Goal: Task Accomplishment & Management: Manage account settings

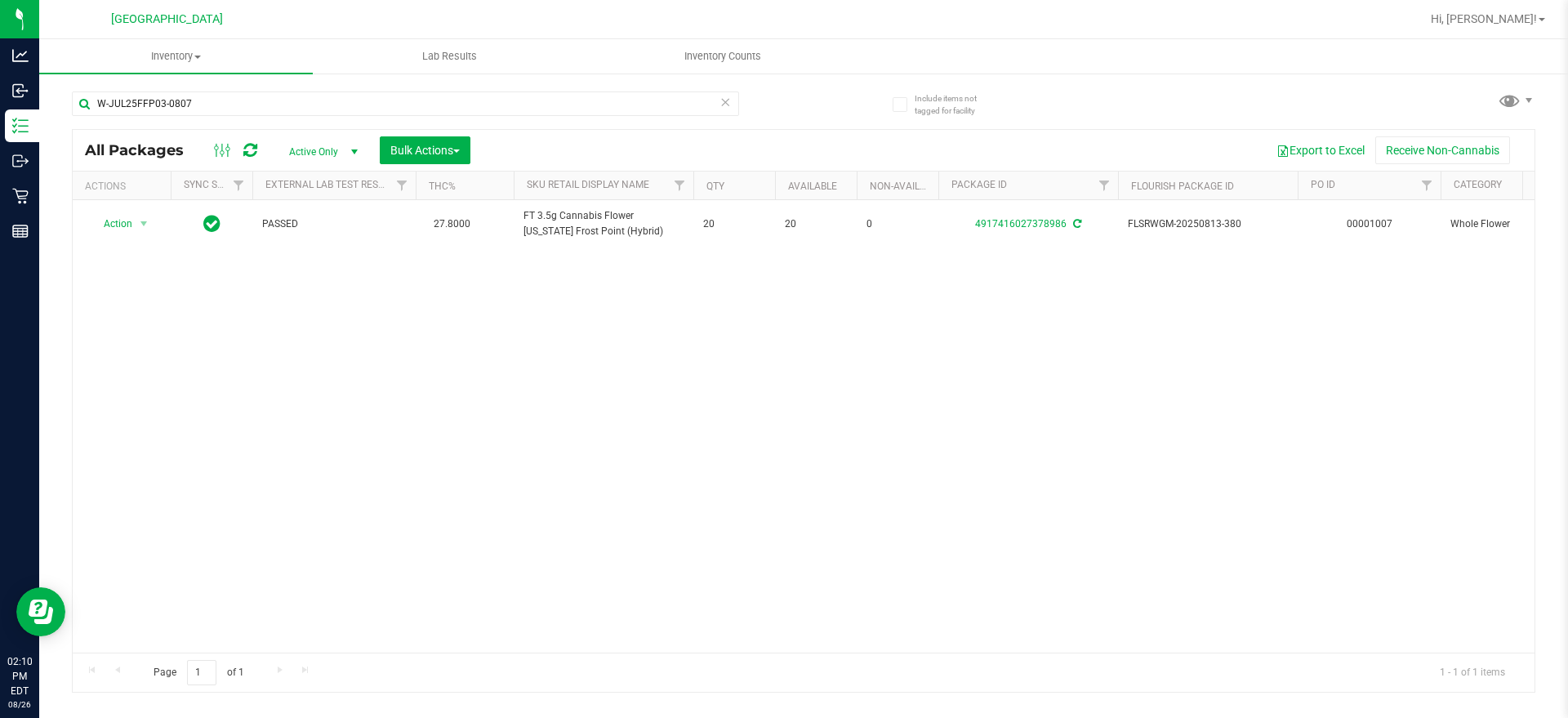
click at [725, 102] on icon at bounding box center [725, 102] width 12 height 20
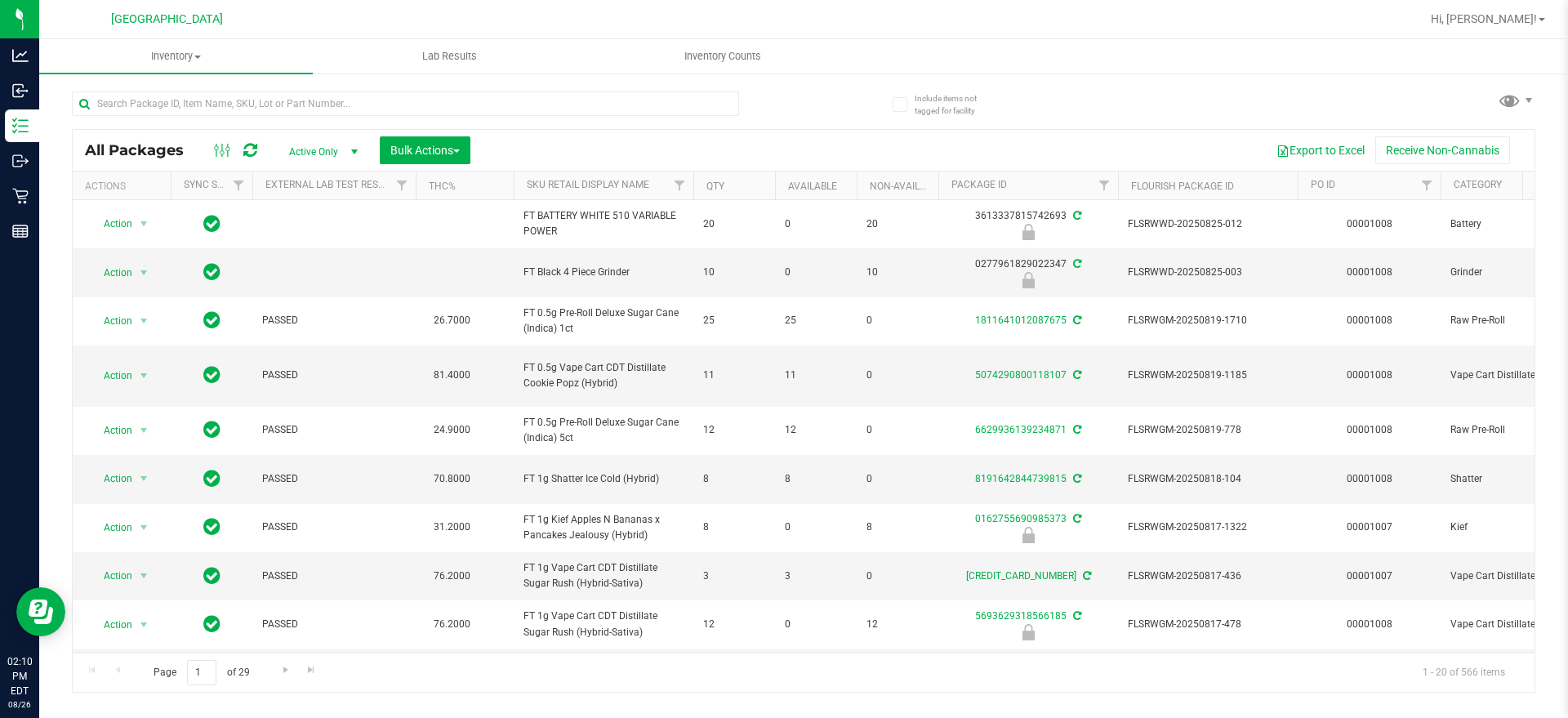
scroll to position [0, 1265]
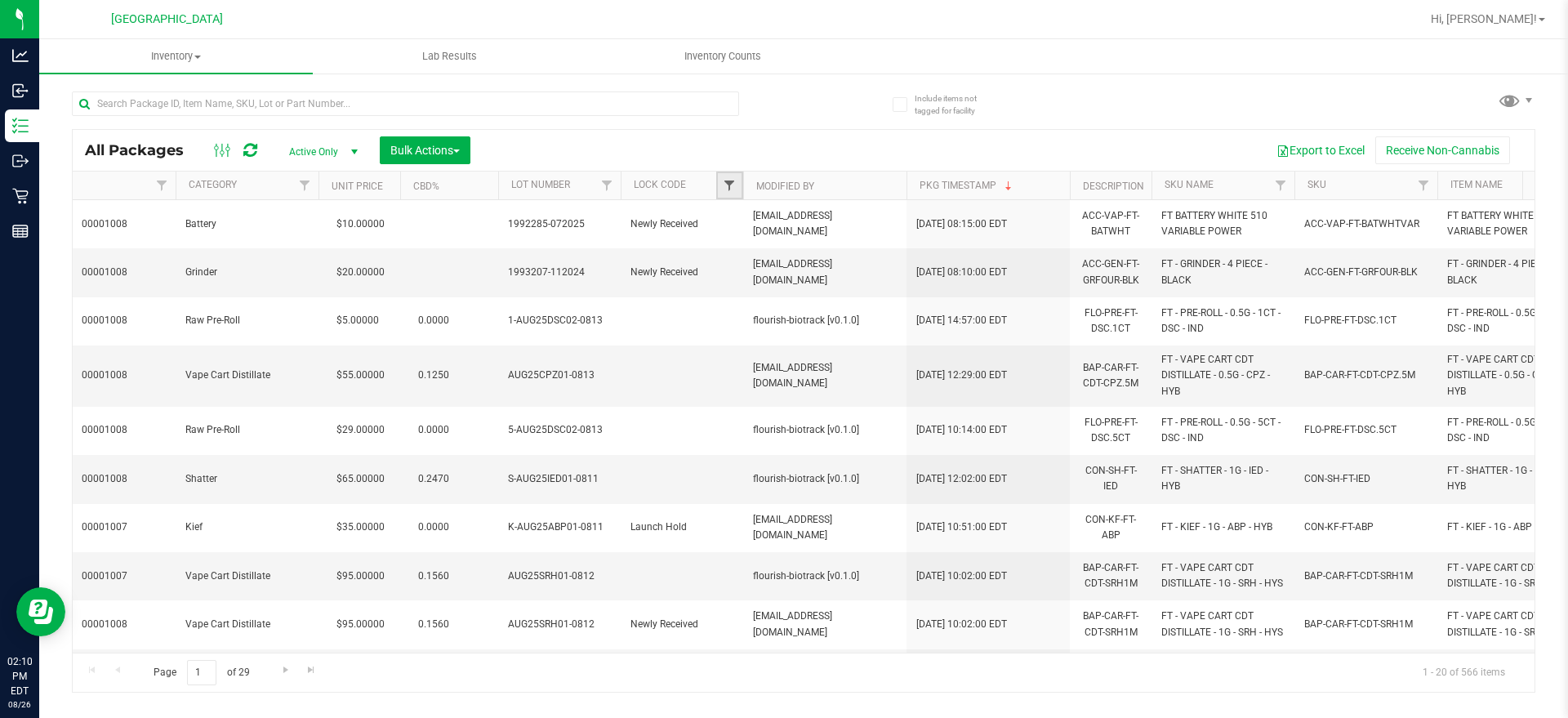
click at [726, 187] on span "Filter" at bounding box center [729, 185] width 13 height 13
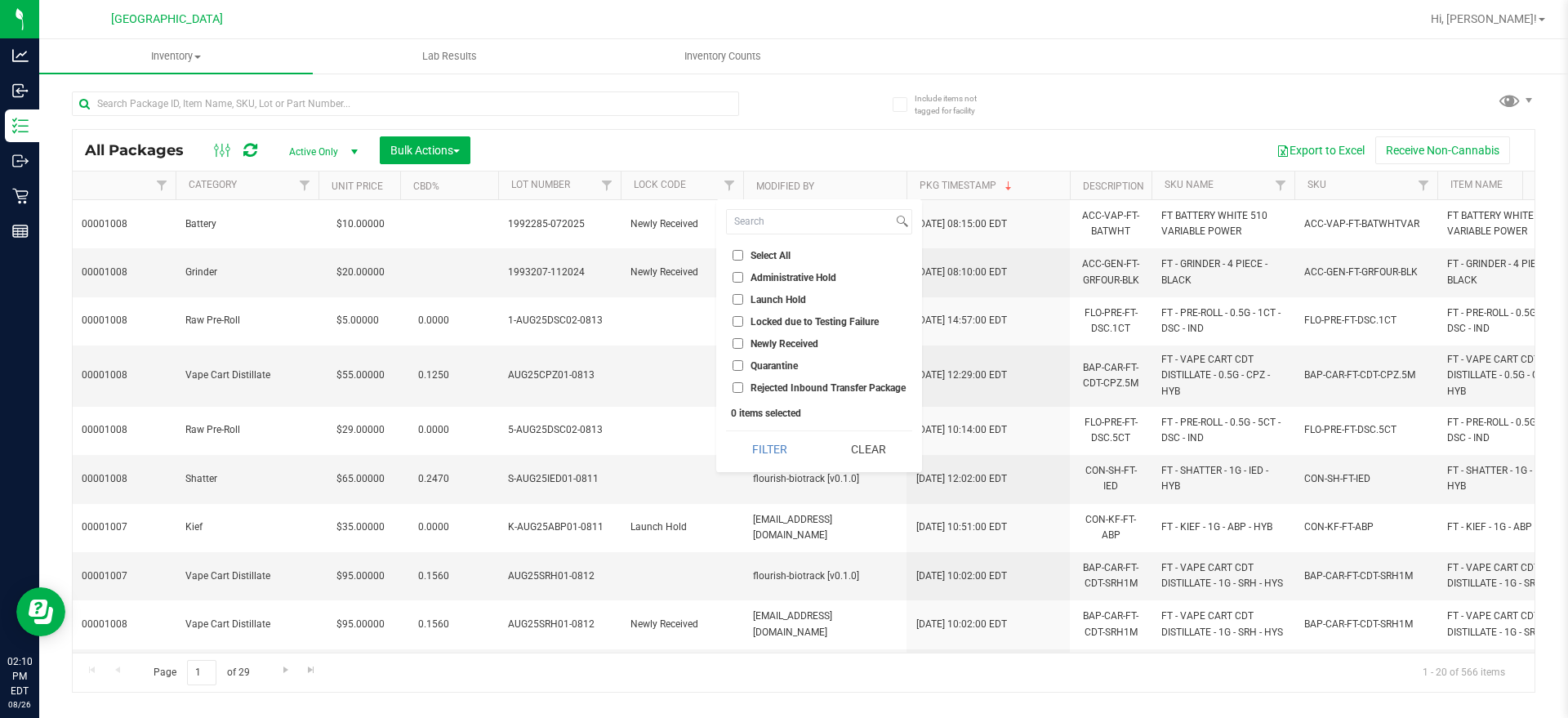
click at [747, 294] on label "Launch Hold" at bounding box center [769, 299] width 73 height 11
click at [743, 294] on input "Launch Hold" at bounding box center [738, 299] width 11 height 11
checkbox input "true"
click at [794, 446] on button "Filter" at bounding box center [770, 449] width 87 height 36
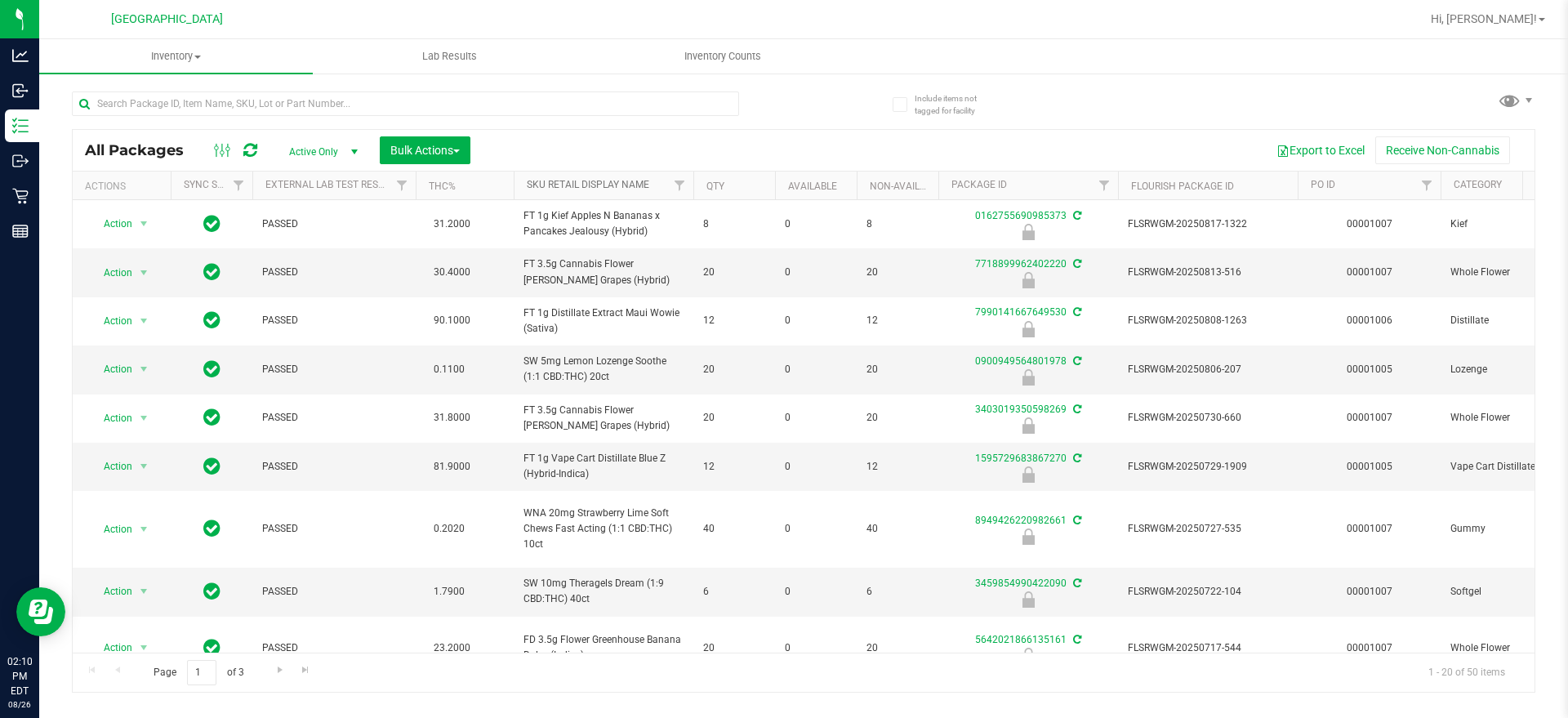
click at [562, 183] on link "Sku Retail Display Name" at bounding box center [588, 184] width 122 height 12
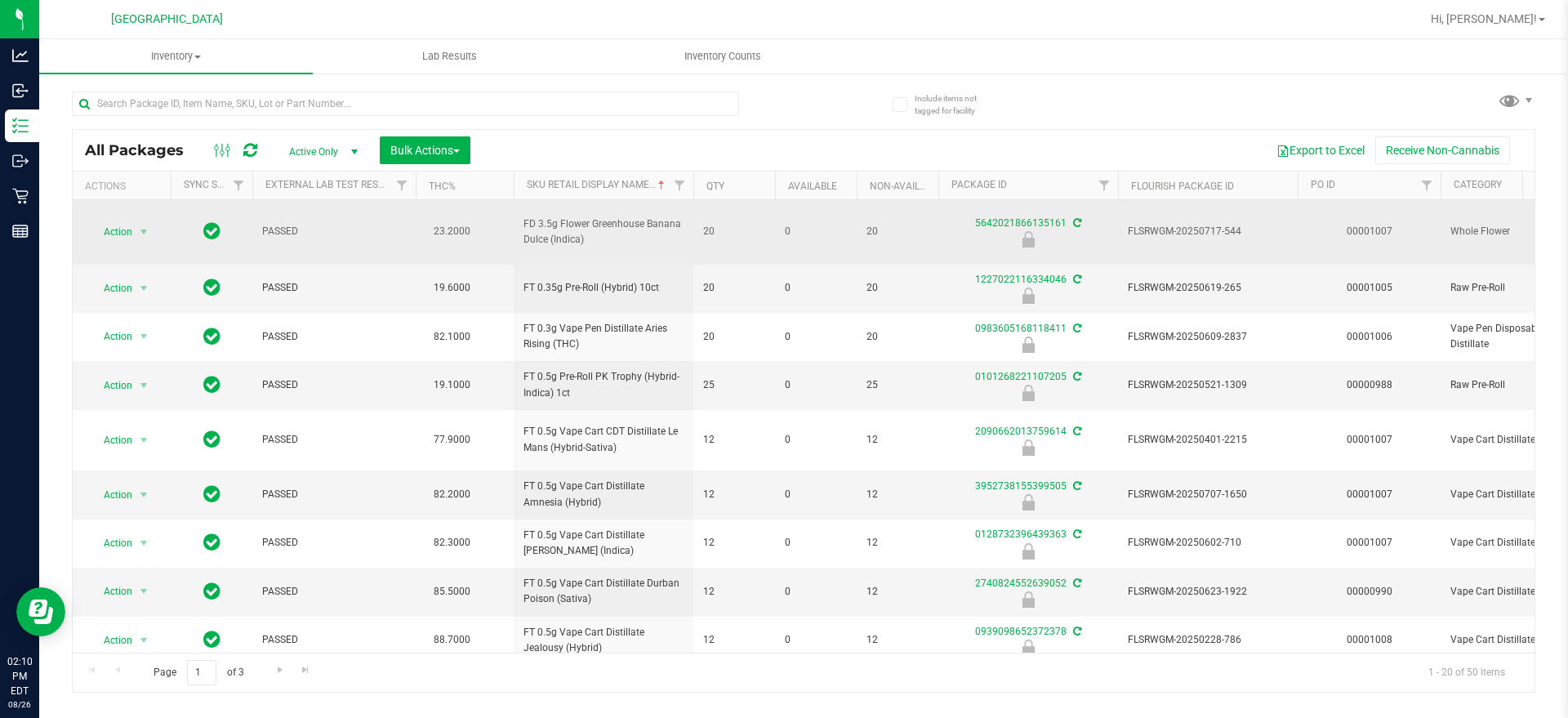
click at [599, 217] on span "FD 3.5g Flower Greenhouse Banana Dulce (Indica)" at bounding box center [603, 232] width 160 height 31
click at [598, 217] on span "FD 3.5g Flower Greenhouse Banana Dulce (Indica)" at bounding box center [603, 232] width 160 height 31
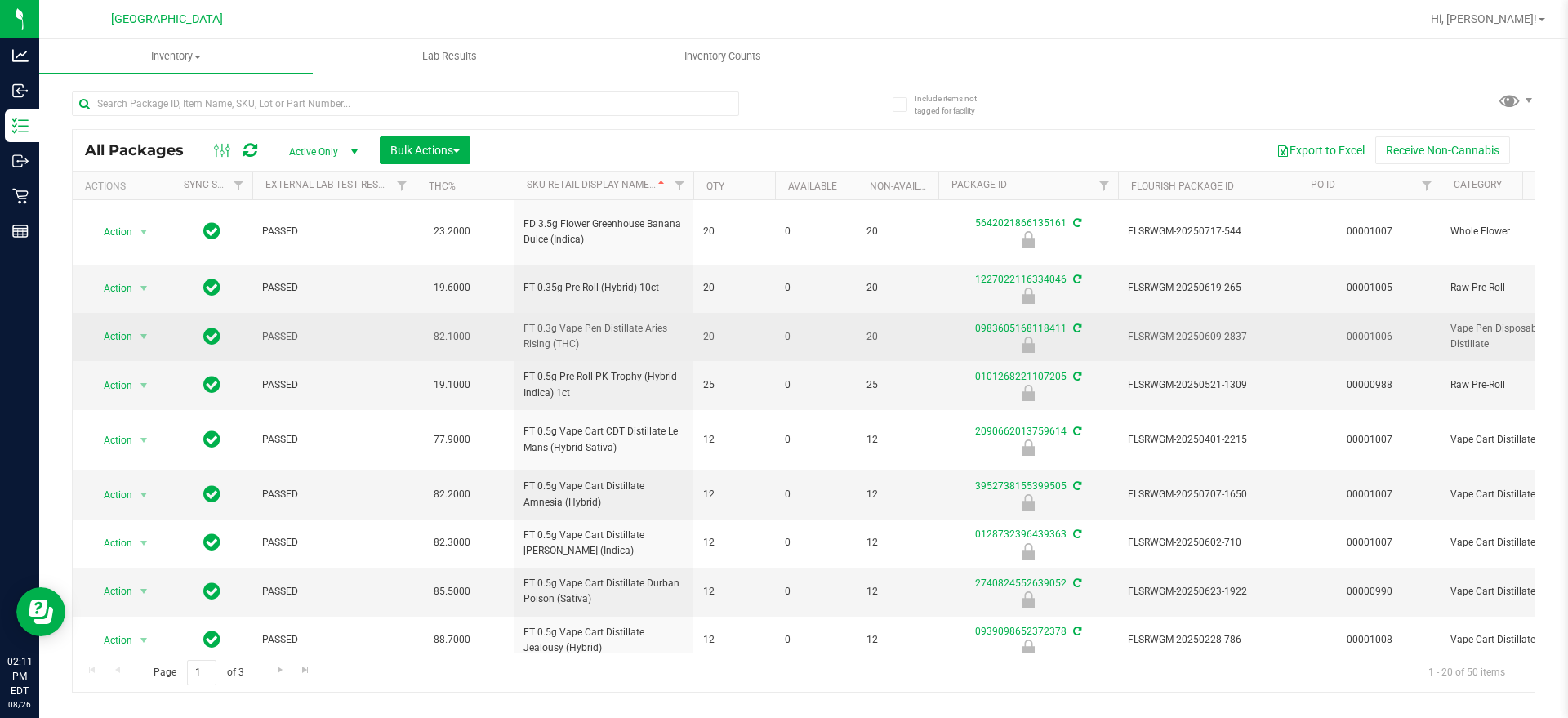
click at [706, 329] on span "20" at bounding box center [734, 336] width 62 height 15
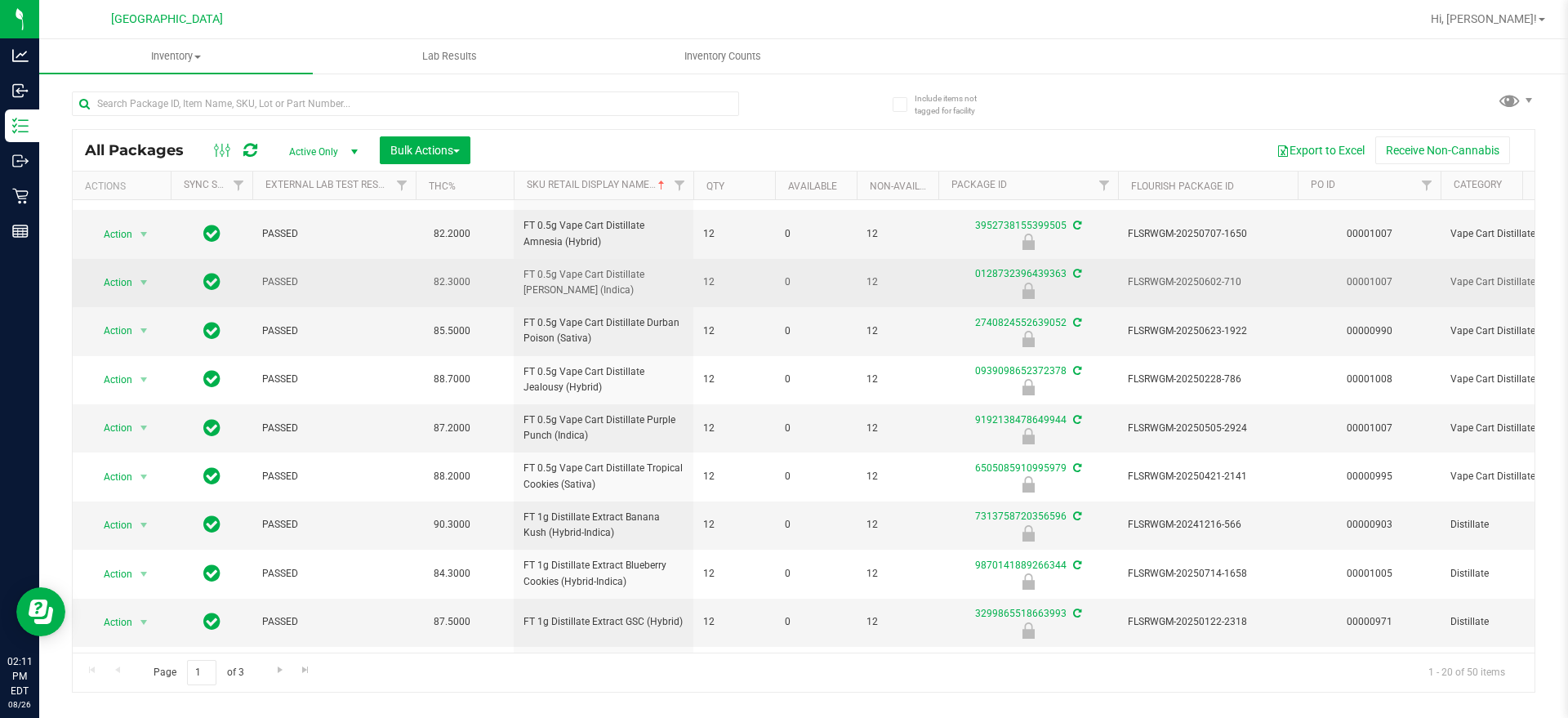
scroll to position [545, 0]
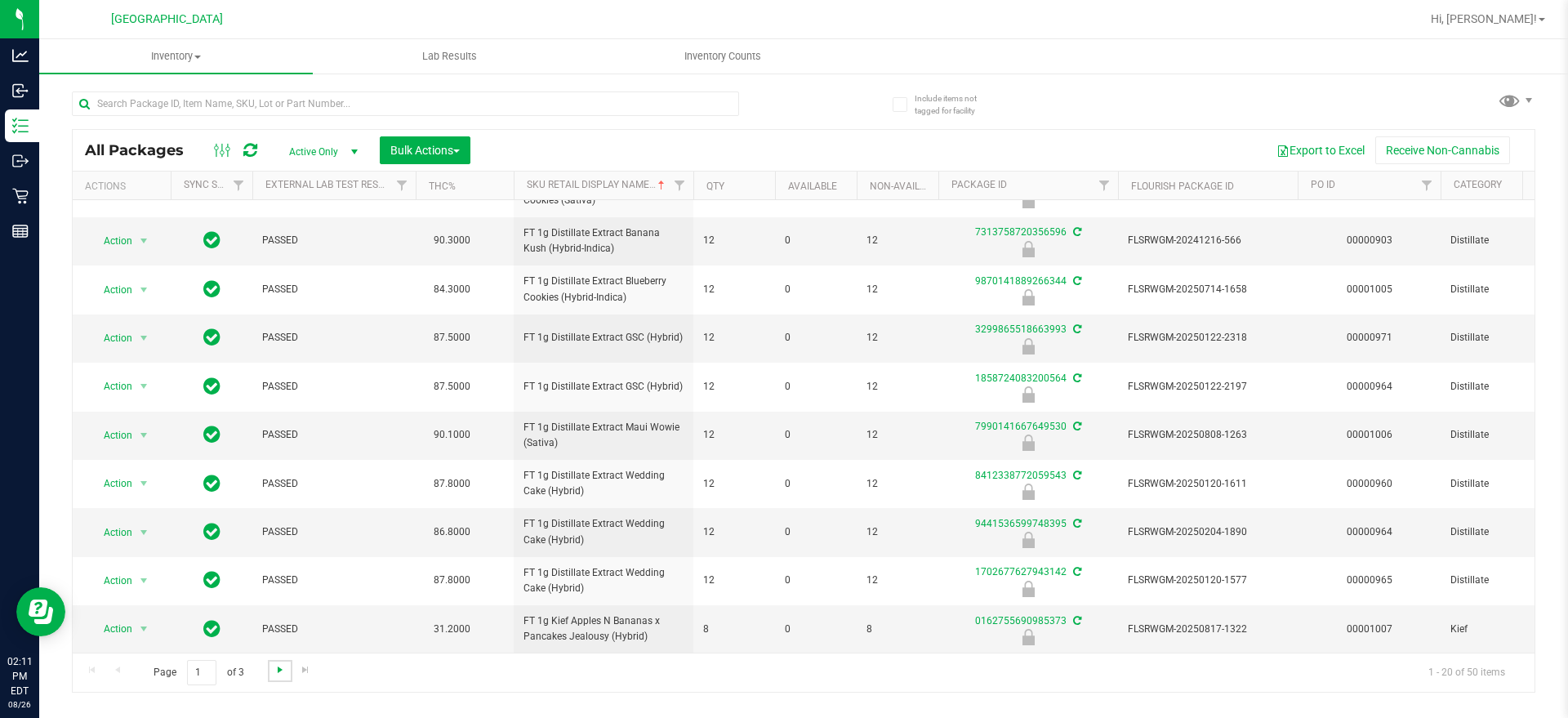
click at [278, 673] on span "Go to the next page" at bounding box center [280, 669] width 13 height 13
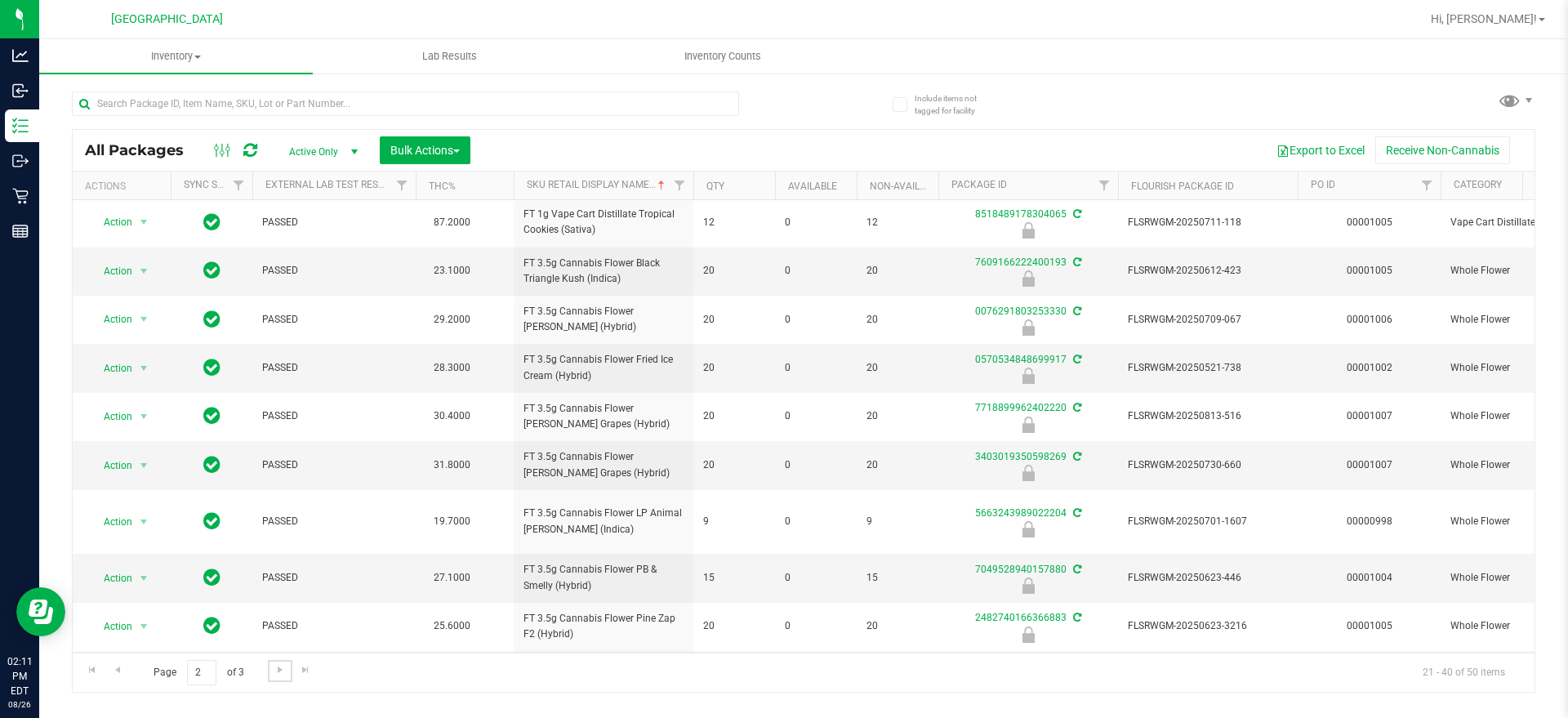
scroll to position [532, 0]
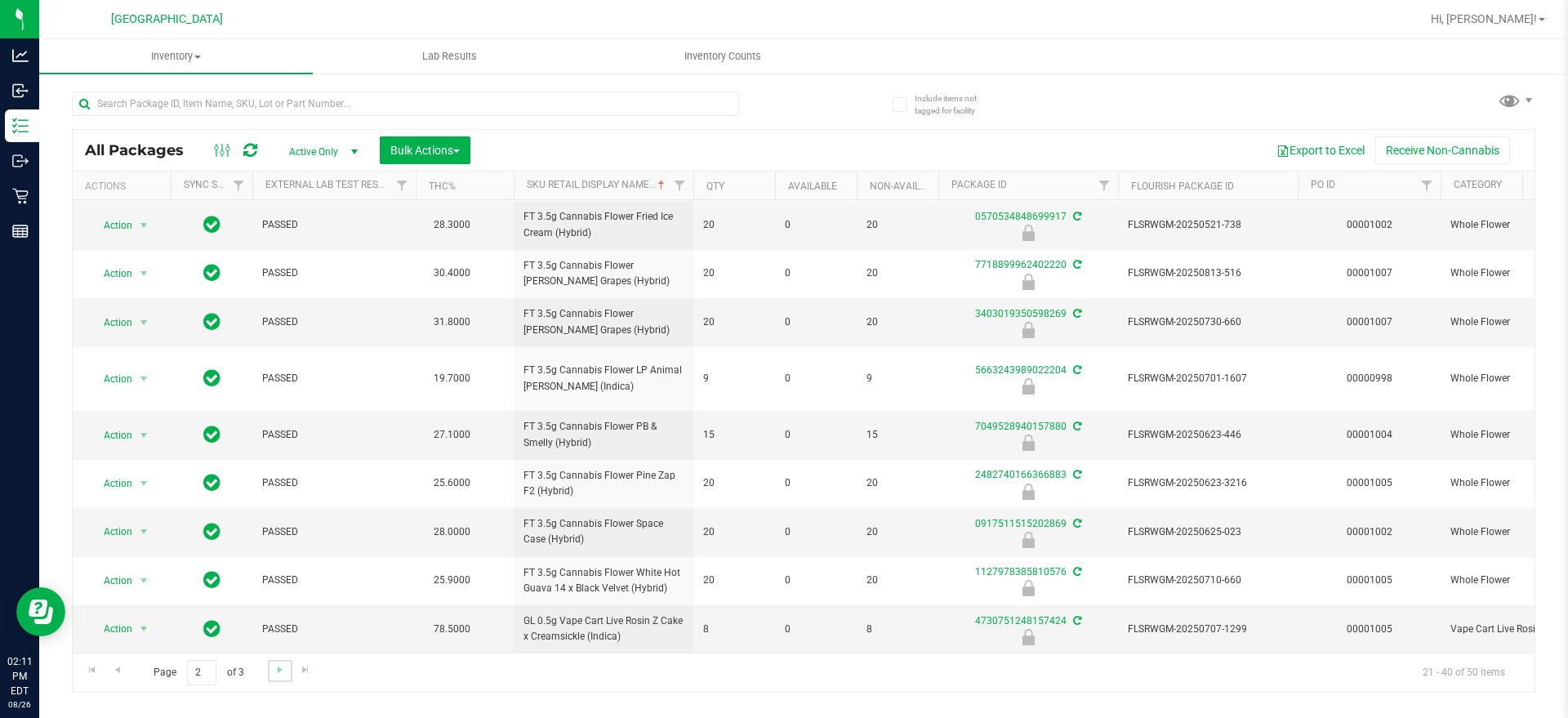
click at [287, 672] on link "Go to the next page" at bounding box center [279, 671] width 24 height 22
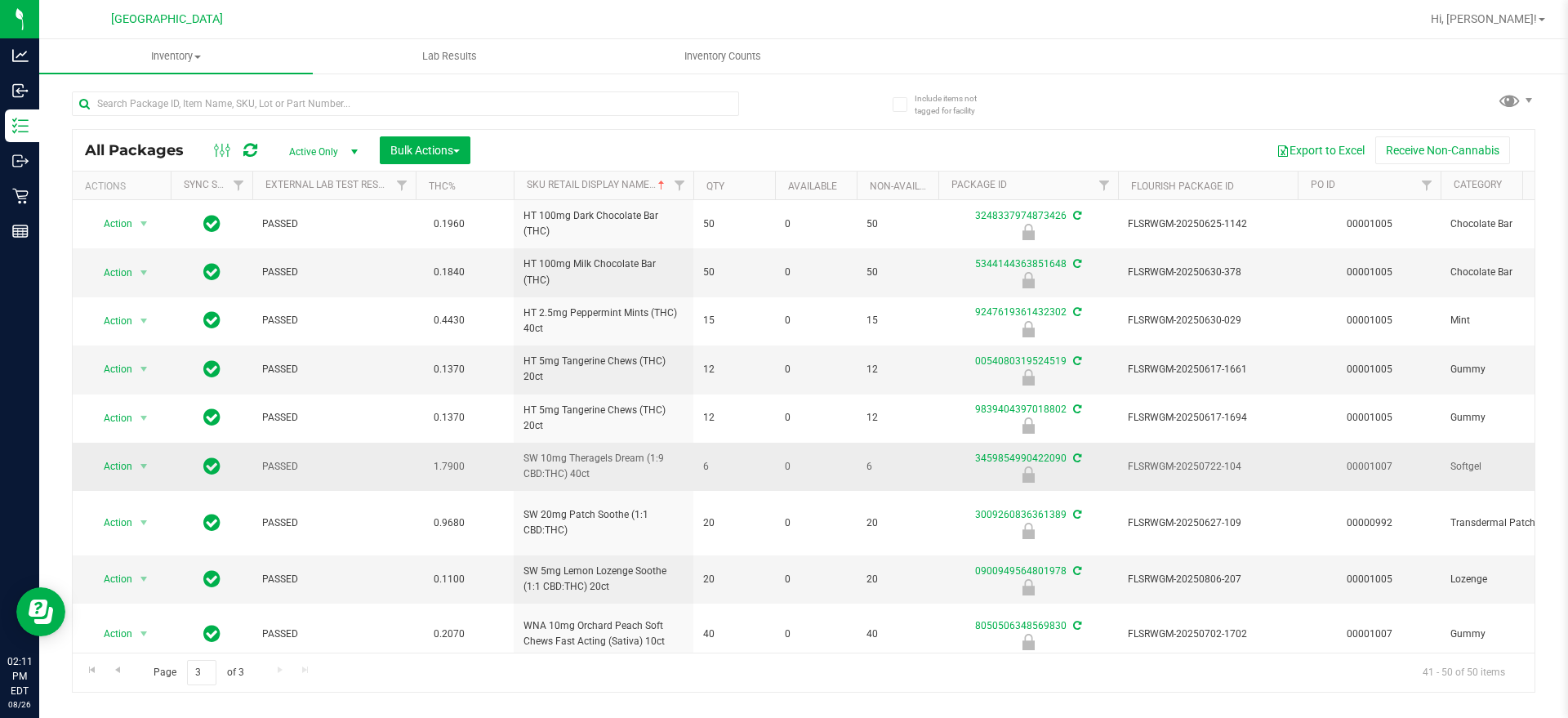
click at [602, 459] on span "SW 10mg Theragels Dream (1:9 CBD:THC) 40ct" at bounding box center [603, 466] width 160 height 31
click at [602, 455] on span "SW 10mg Theragels Dream (1:9 CBD:THC) 40ct" at bounding box center [603, 466] width 160 height 31
click at [604, 453] on span "SW 10mg Theragels Dream (1:9 CBD:THC) 40ct" at bounding box center [603, 466] width 160 height 31
click at [1202, 470] on span "FLSRWGM-20250722-104" at bounding box center [1208, 466] width 160 height 15
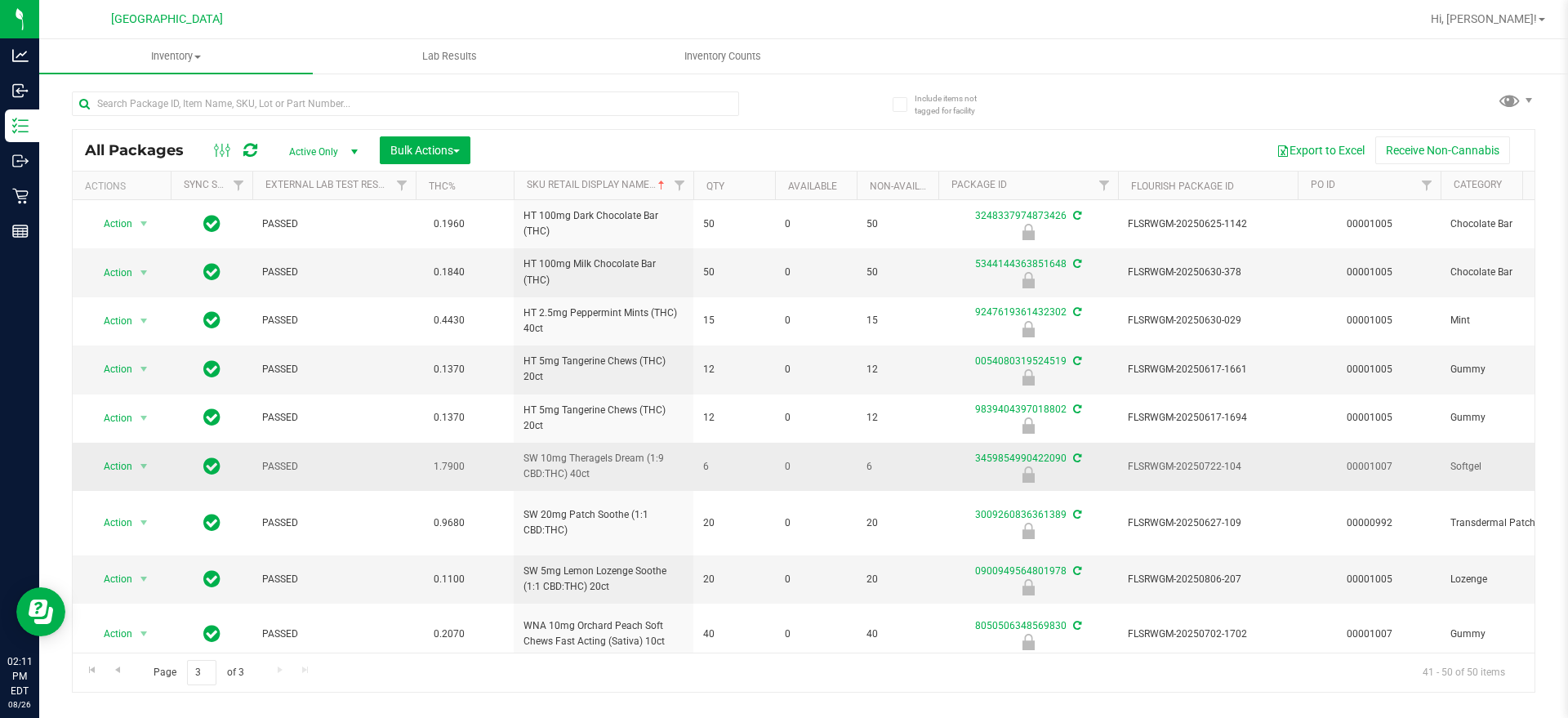
scroll to position [101, 0]
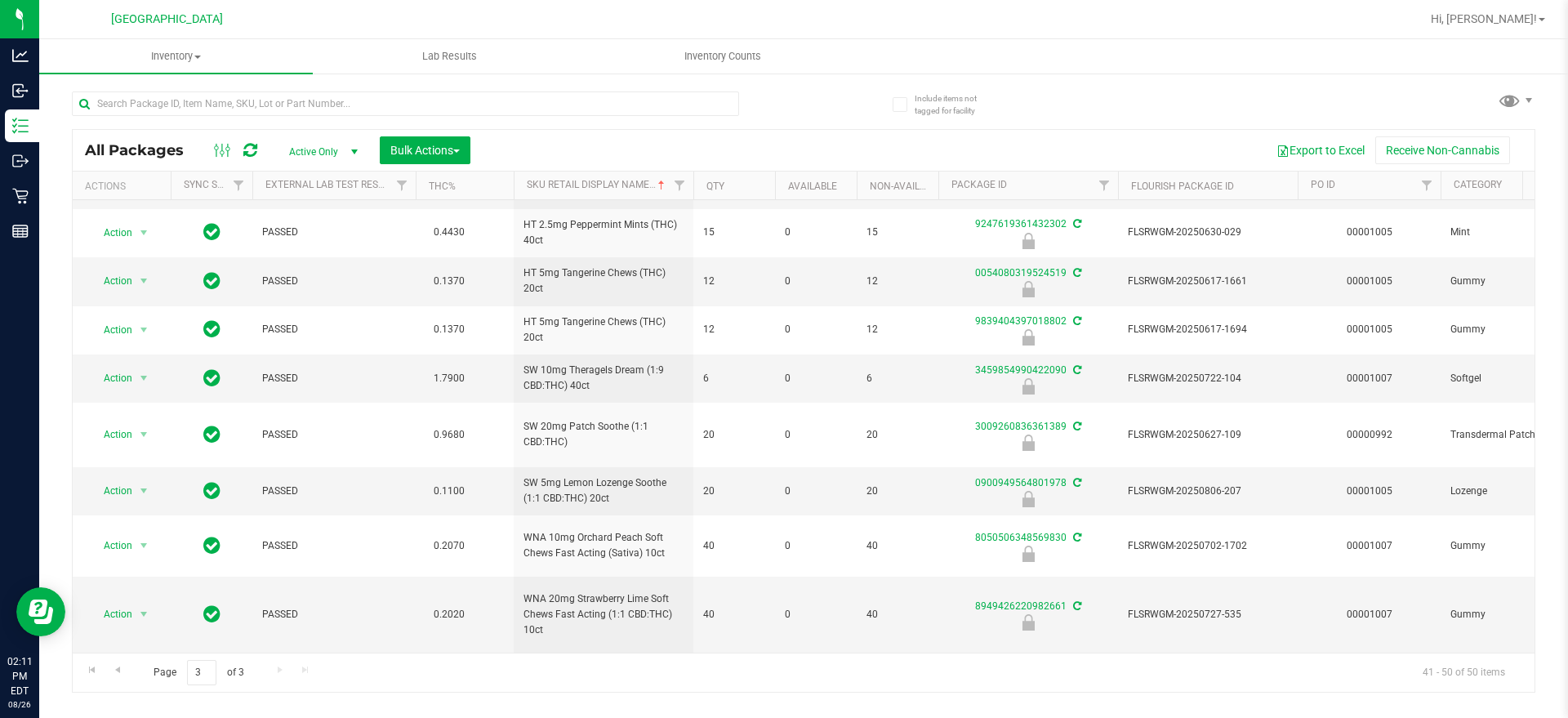
drag, startPoint x: 492, startPoint y: 658, endPoint x: 499, endPoint y: 649, distance: 11.4
click at [493, 657] on div "Page 3 of 3 41 - 50 of 50 items" at bounding box center [803, 671] width 1462 height 39
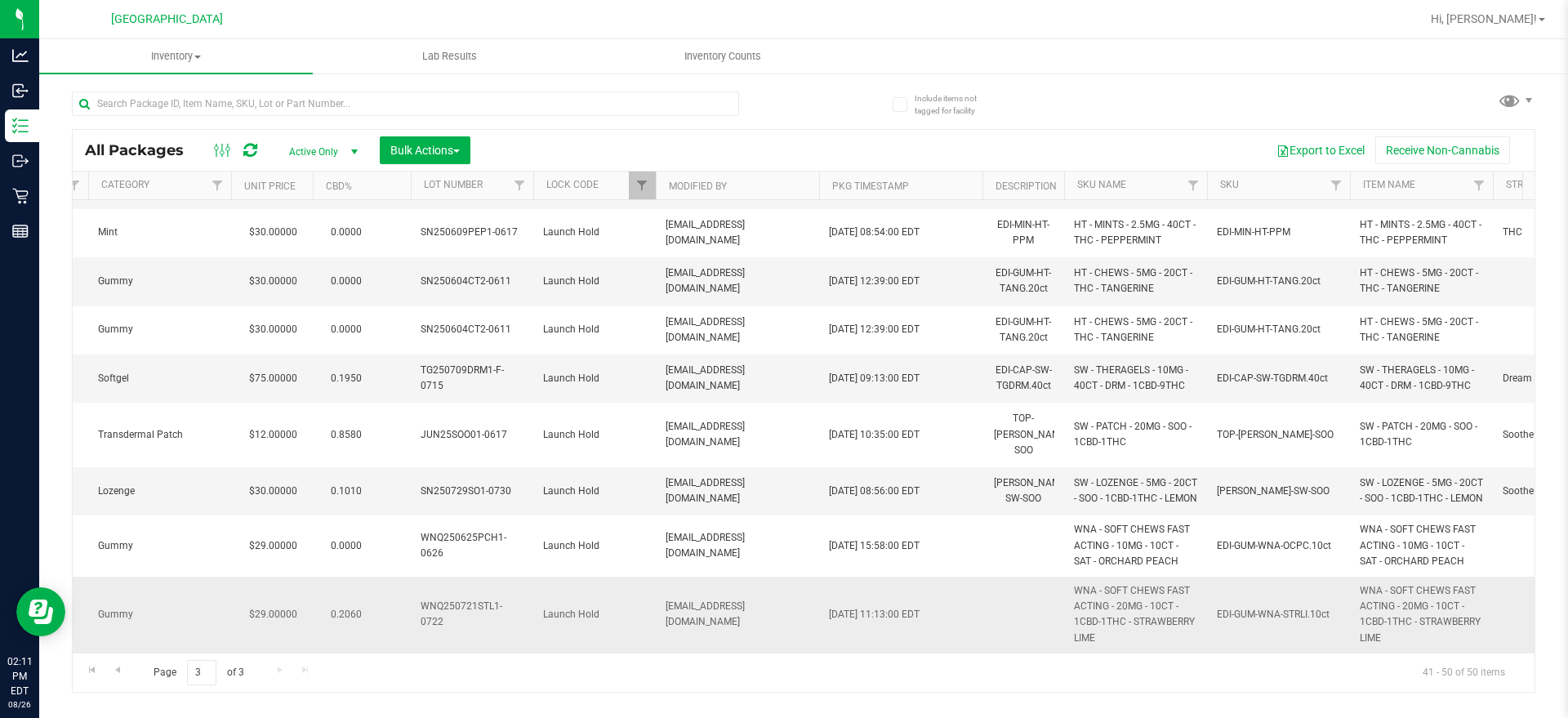
scroll to position [0, 1346]
drag, startPoint x: 616, startPoint y: 633, endPoint x: 625, endPoint y: 636, distance: 9.5
click at [625, 636] on div "Action Action Edit attributes Global inventory Locate package Package audit log…" at bounding box center [803, 426] width 1462 height 452
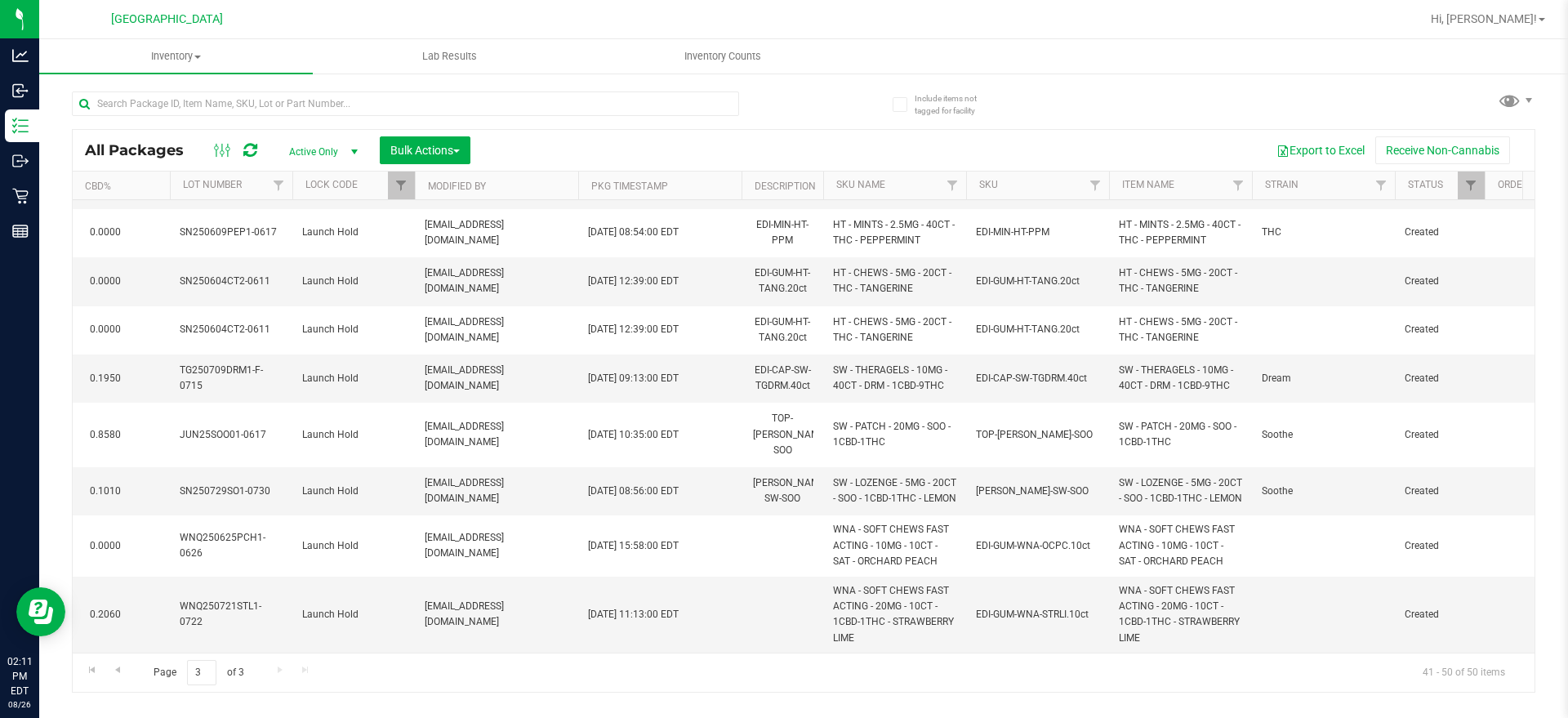
scroll to position [0, 0]
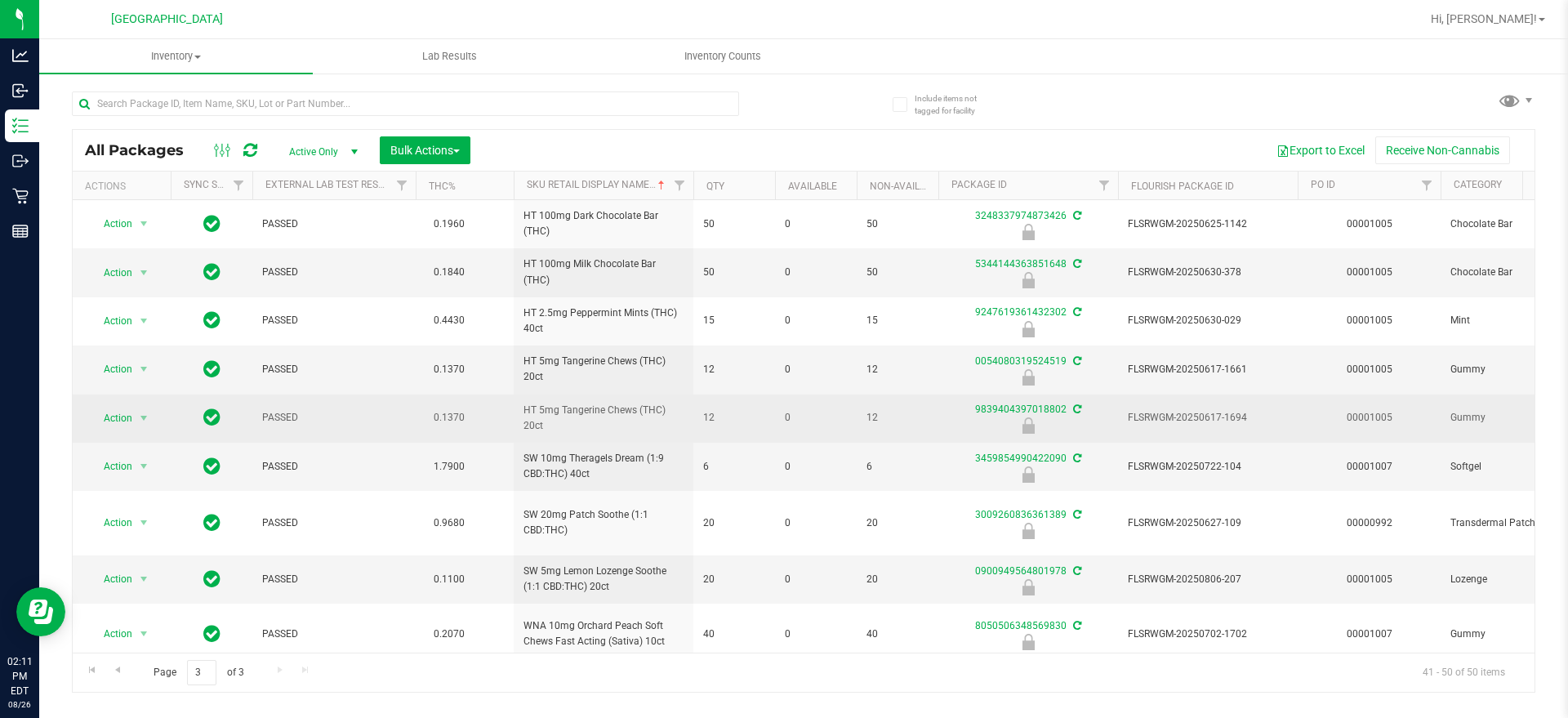
drag, startPoint x: 535, startPoint y: 383, endPoint x: 525, endPoint y: 402, distance: 21.5
click at [521, 411] on td "HT 5mg Tangerine Chews (THC) 20ct" at bounding box center [603, 418] width 180 height 48
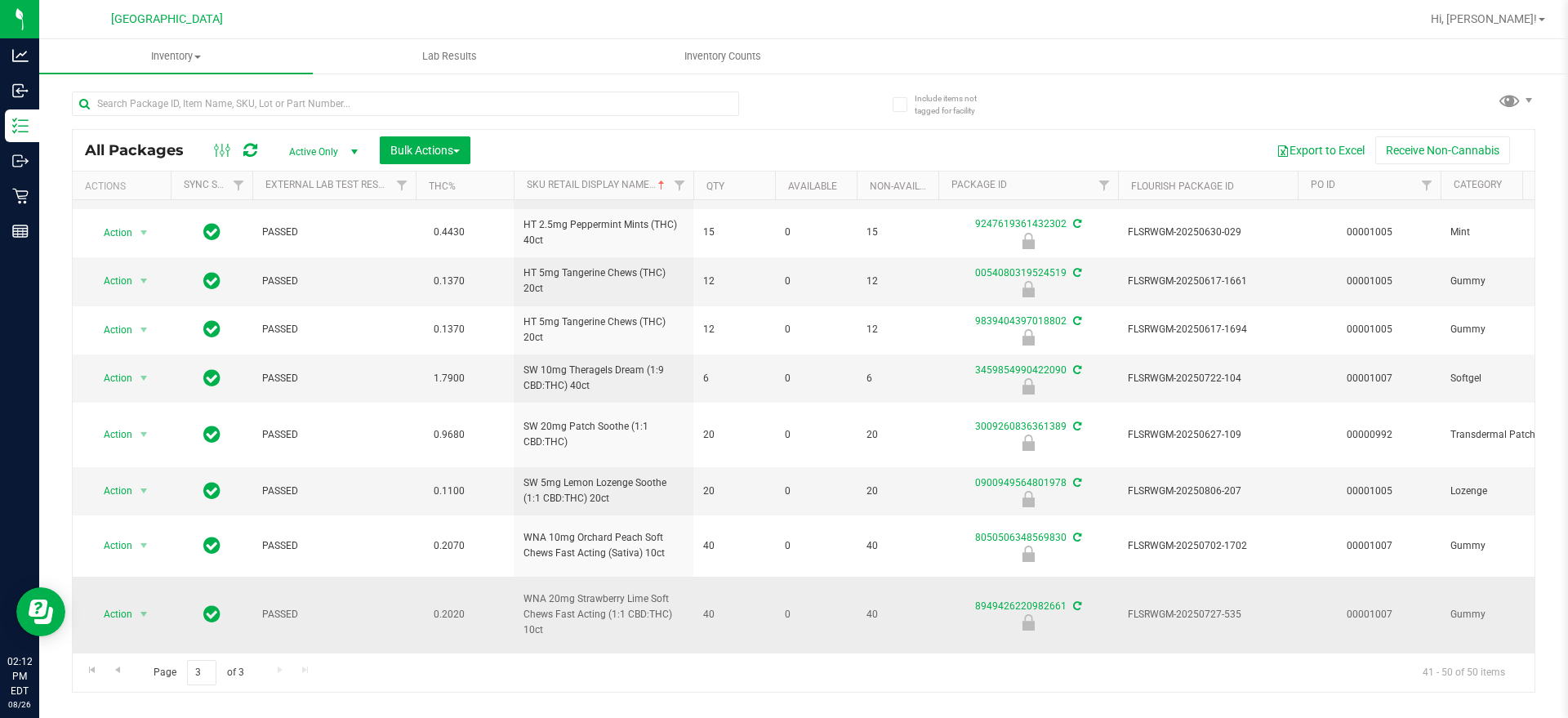
click at [541, 636] on td "WNA 20mg Strawberry Lime Soft Chews Fast Acting (1:1 CBD:THC) 10ct" at bounding box center [603, 615] width 180 height 76
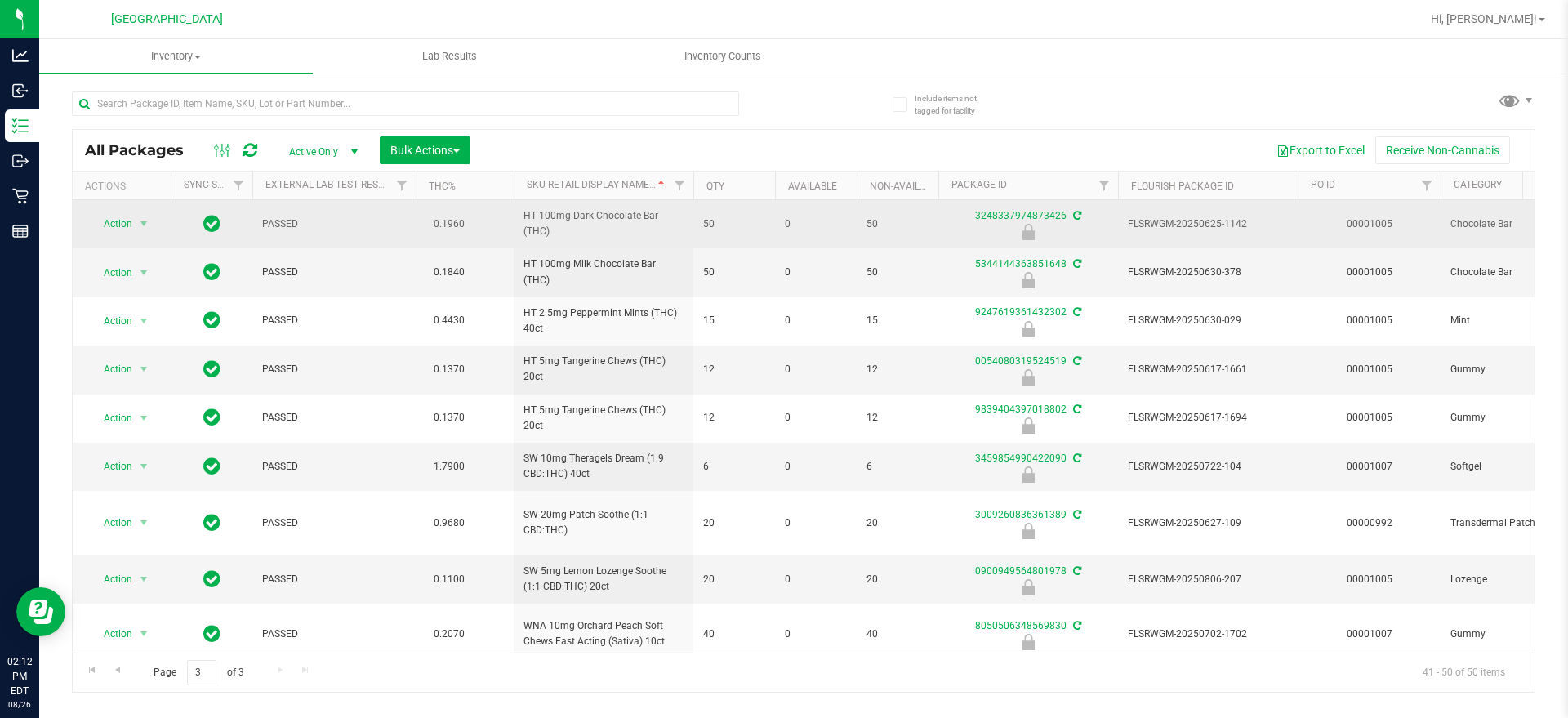
drag, startPoint x: 314, startPoint y: 222, endPoint x: 309, endPoint y: 209, distance: 13.9
click at [309, 209] on td "PASSED" at bounding box center [334, 224] width 163 height 48
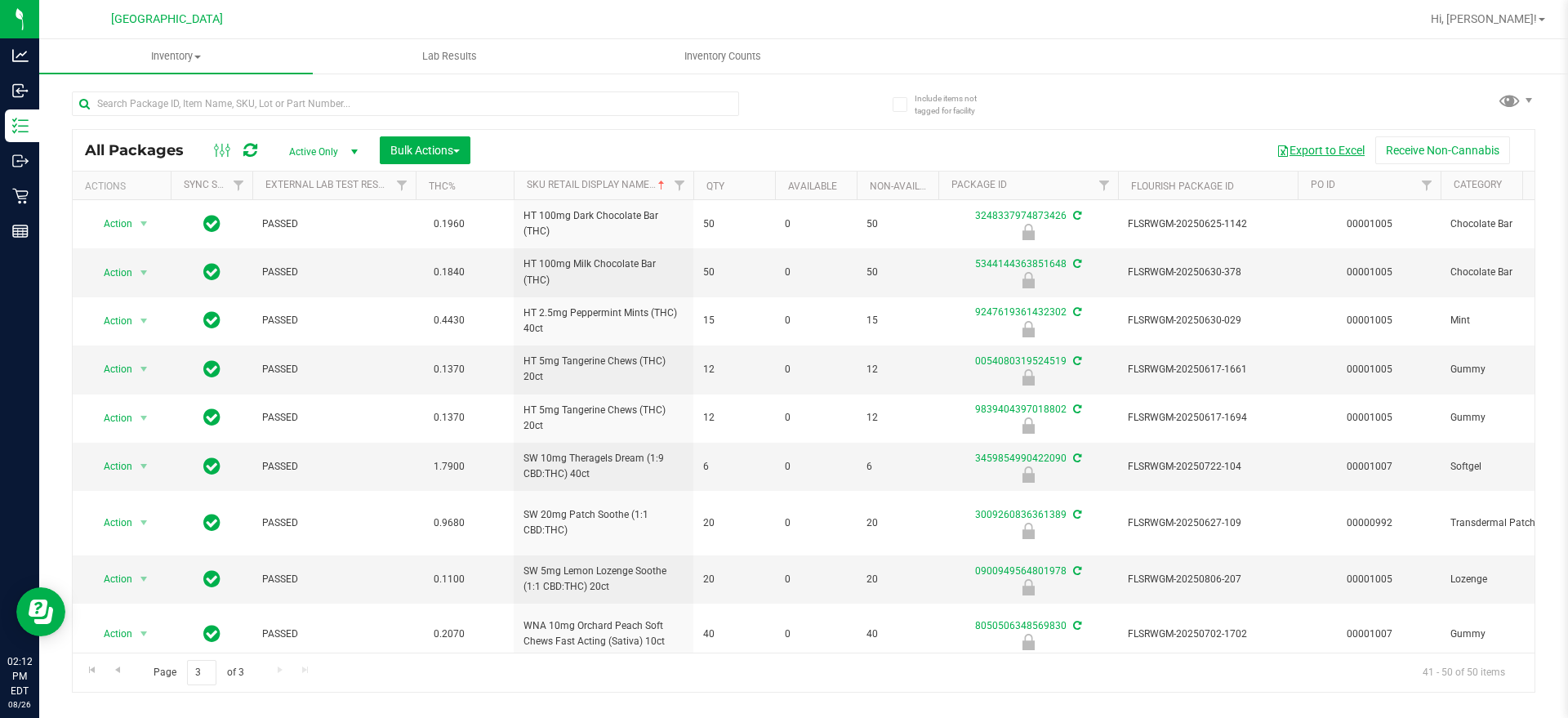
click at [1318, 146] on button "Export to Excel" at bounding box center [1320, 150] width 110 height 28
click at [911, 20] on div at bounding box center [856, 19] width 1128 height 32
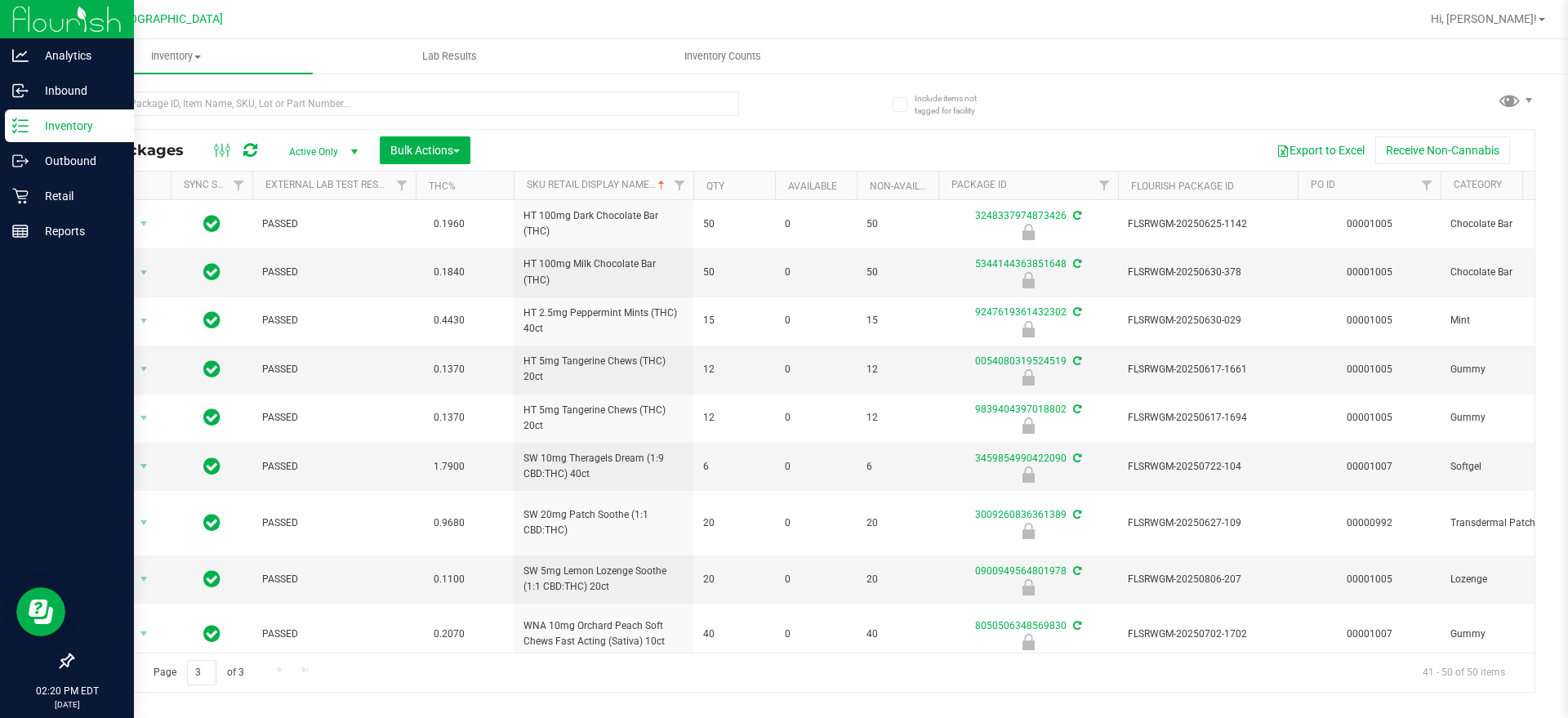
click at [21, 128] on icon at bounding box center [21, 126] width 16 height 16
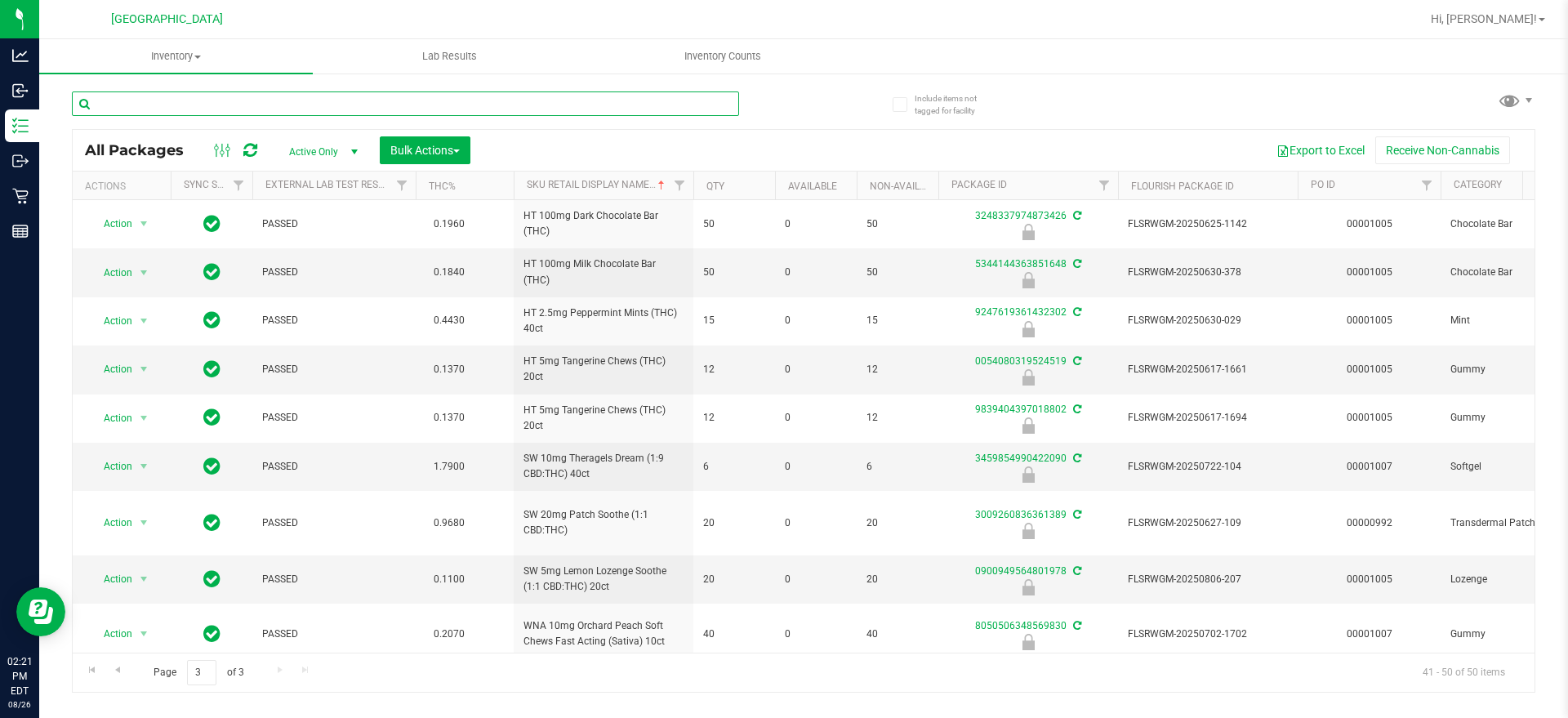
click at [409, 101] on input "text" at bounding box center [405, 103] width 667 height 24
paste input "W-JUN25PBS02-0616"
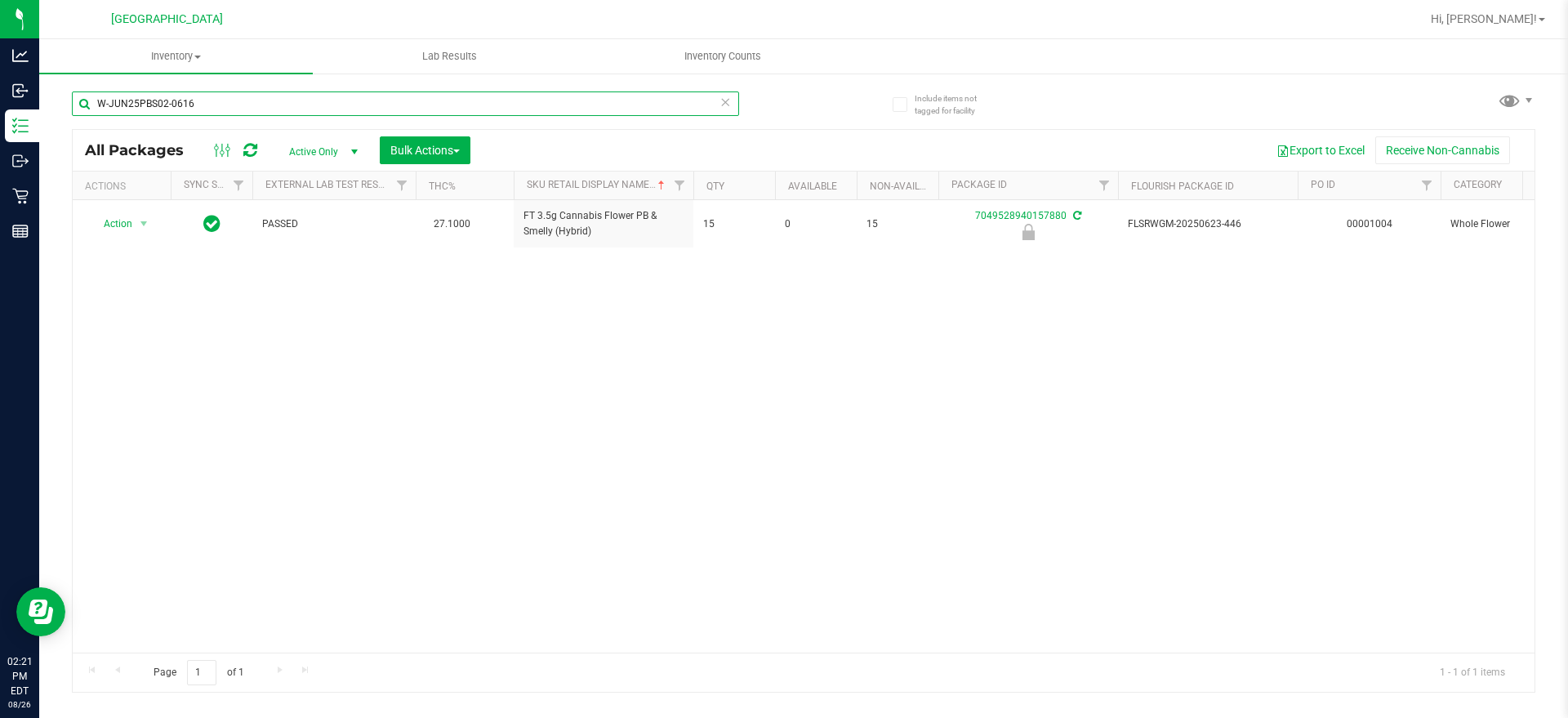
click at [587, 102] on input "W-JUN25PBS02-0616" at bounding box center [405, 103] width 667 height 24
paste input "APR25FIC02-0514"
click at [472, 117] on div "W-APR25FIC02-0514" at bounding box center [405, 110] width 667 height 37
drag, startPoint x: 472, startPoint y: 101, endPoint x: 135, endPoint y: 91, distance: 337.1
click at [135, 92] on input "W-APR25FIC02-0514" at bounding box center [405, 103] width 667 height 24
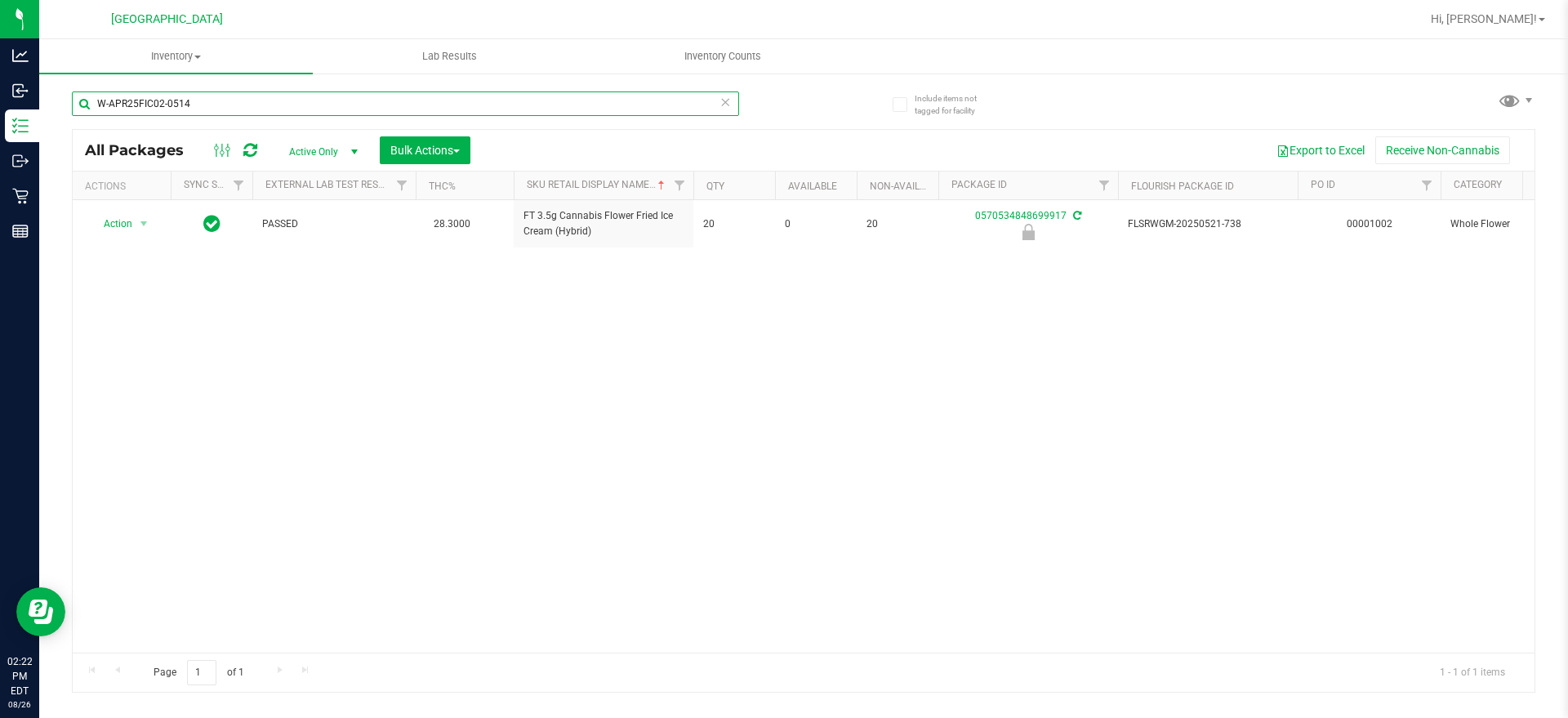
click at [218, 112] on input "W-APR25FIC02-0514" at bounding box center [405, 103] width 667 height 24
click at [231, 94] on input "W-APR25FIC02-0514" at bounding box center [405, 103] width 667 height 24
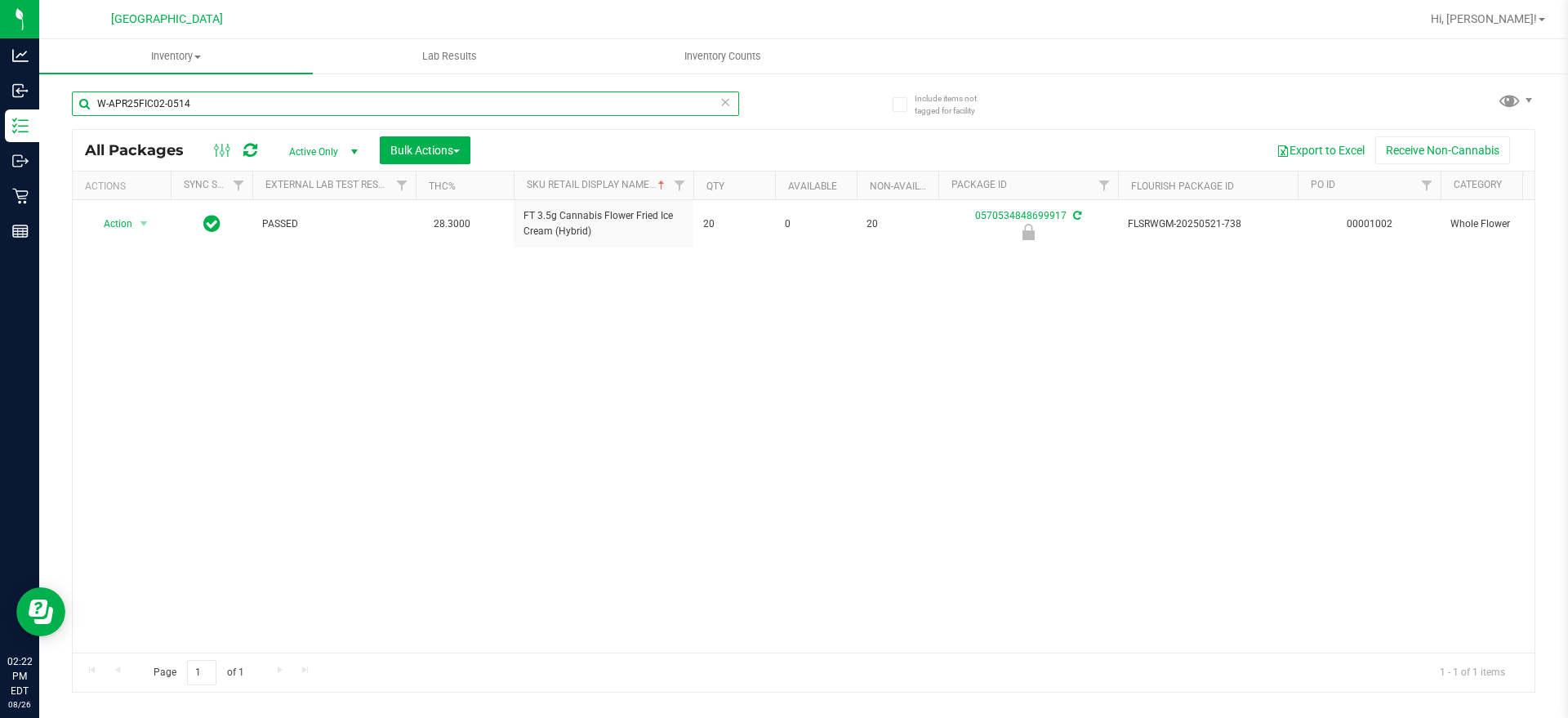
paste input "JUN25DDF02-0702"
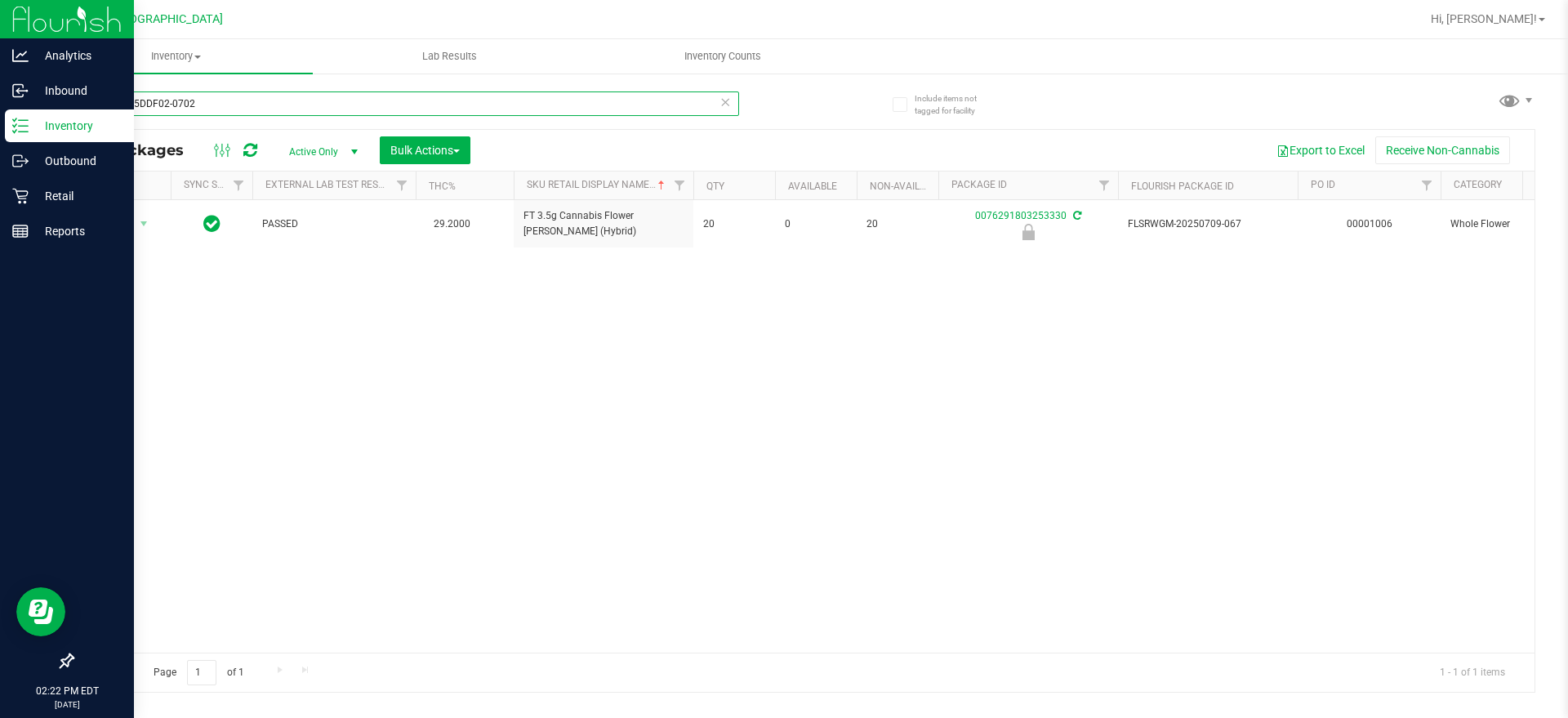
drag, startPoint x: 611, startPoint y: 106, endPoint x: 0, endPoint y: 118, distance: 611.1
click at [0, 118] on div "Analytics Inbound Inventory Outbound Retail Reports 02:22 PM EDT [DATE] 08/26 […" at bounding box center [784, 359] width 1568 height 718
paste input "AUG25GRZ01-0809"
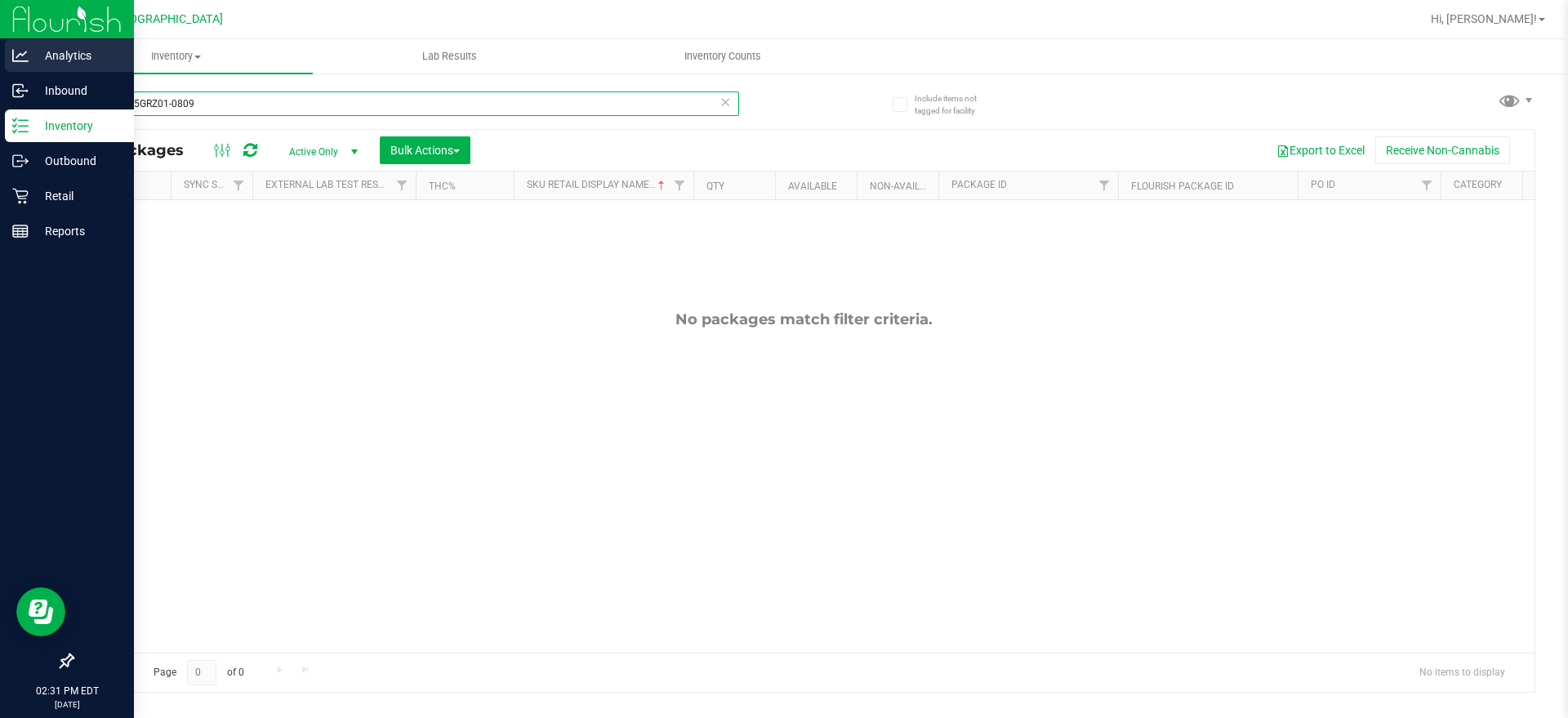
drag, startPoint x: 373, startPoint y: 95, endPoint x: 0, endPoint y: 58, distance: 374.8
click at [0, 58] on div "Analytics Inbound Inventory Outbound Retail Reports 02:31 PM EDT [DATE] 08/26 […" at bounding box center [784, 359] width 1568 height 718
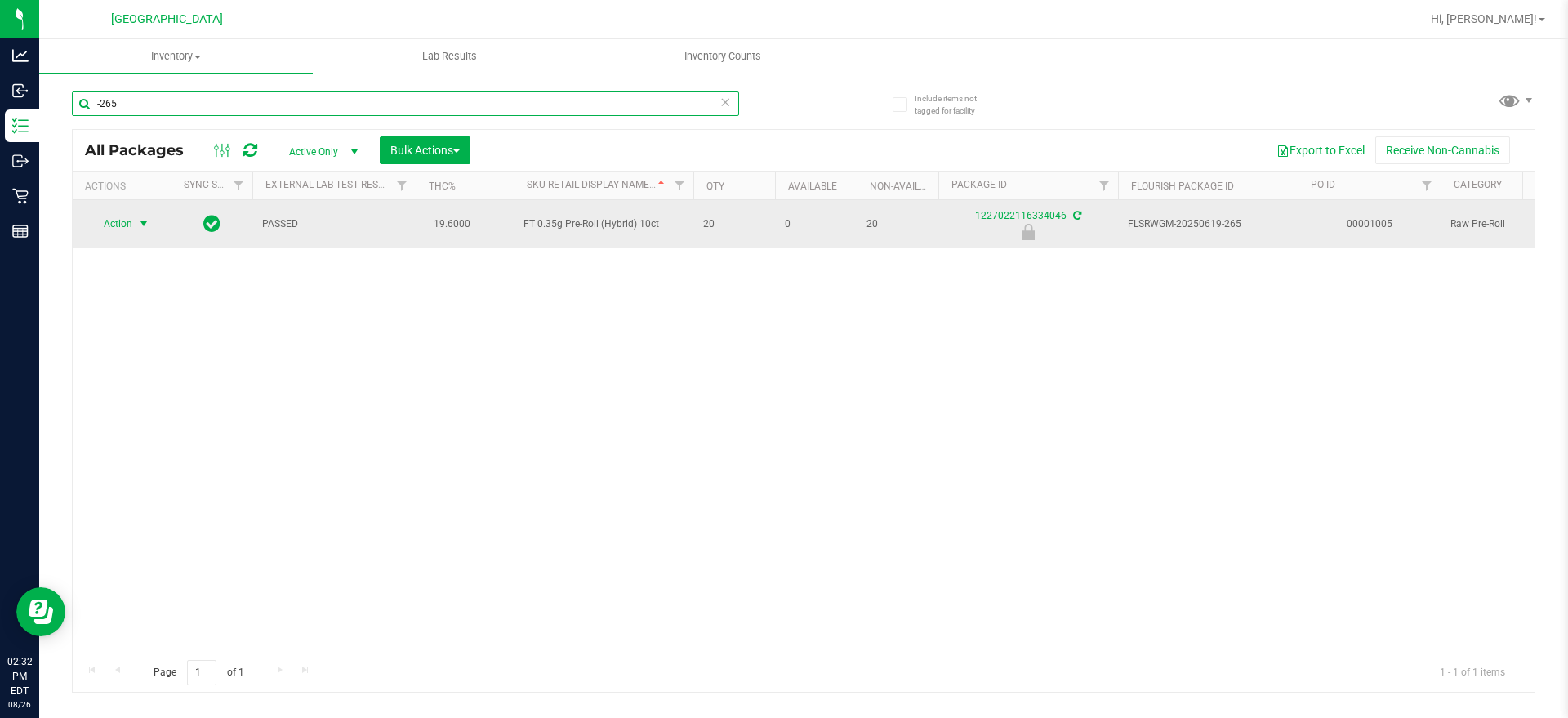
type input "-265"
click at [127, 222] on span "Action" at bounding box center [111, 223] width 44 height 23
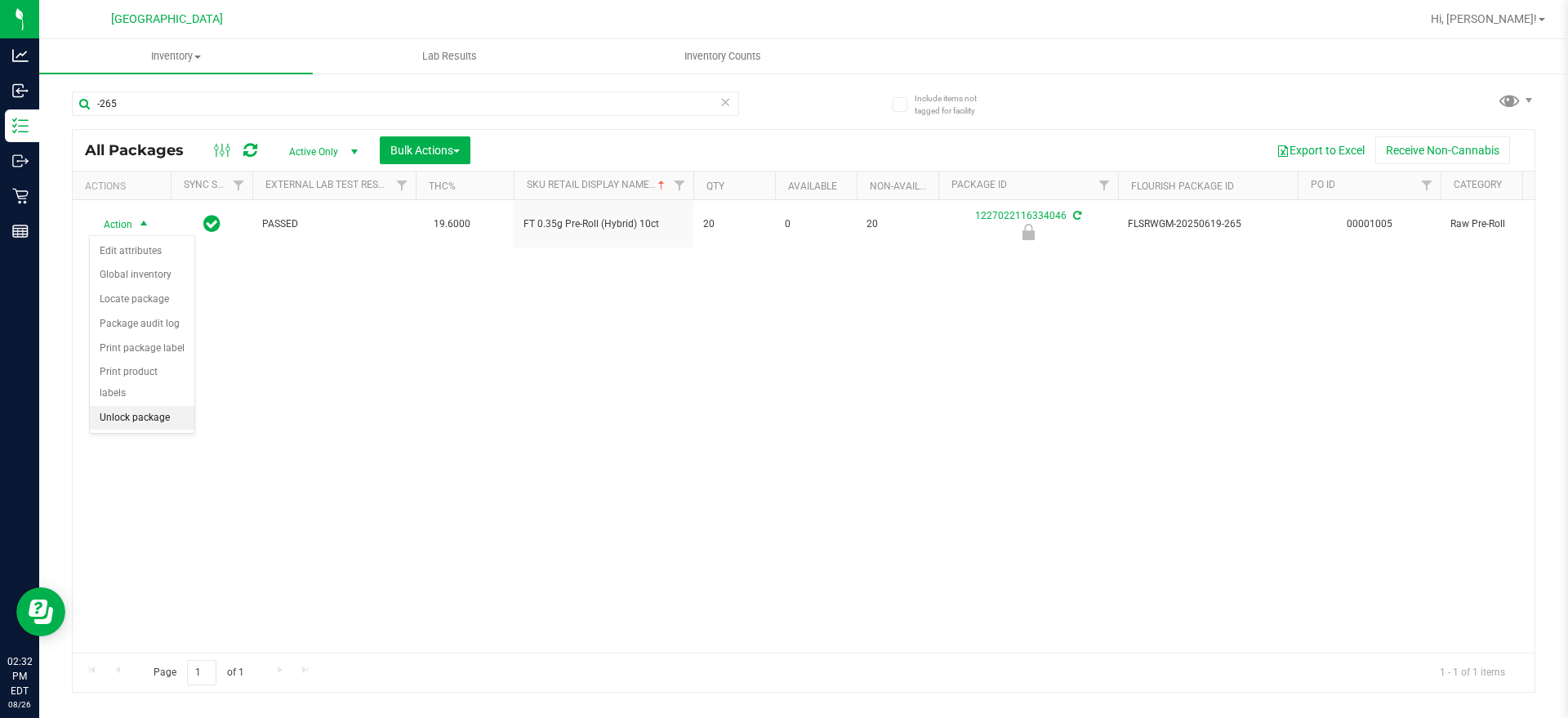
click at [120, 406] on li "Unlock package" at bounding box center [141, 418] width 104 height 24
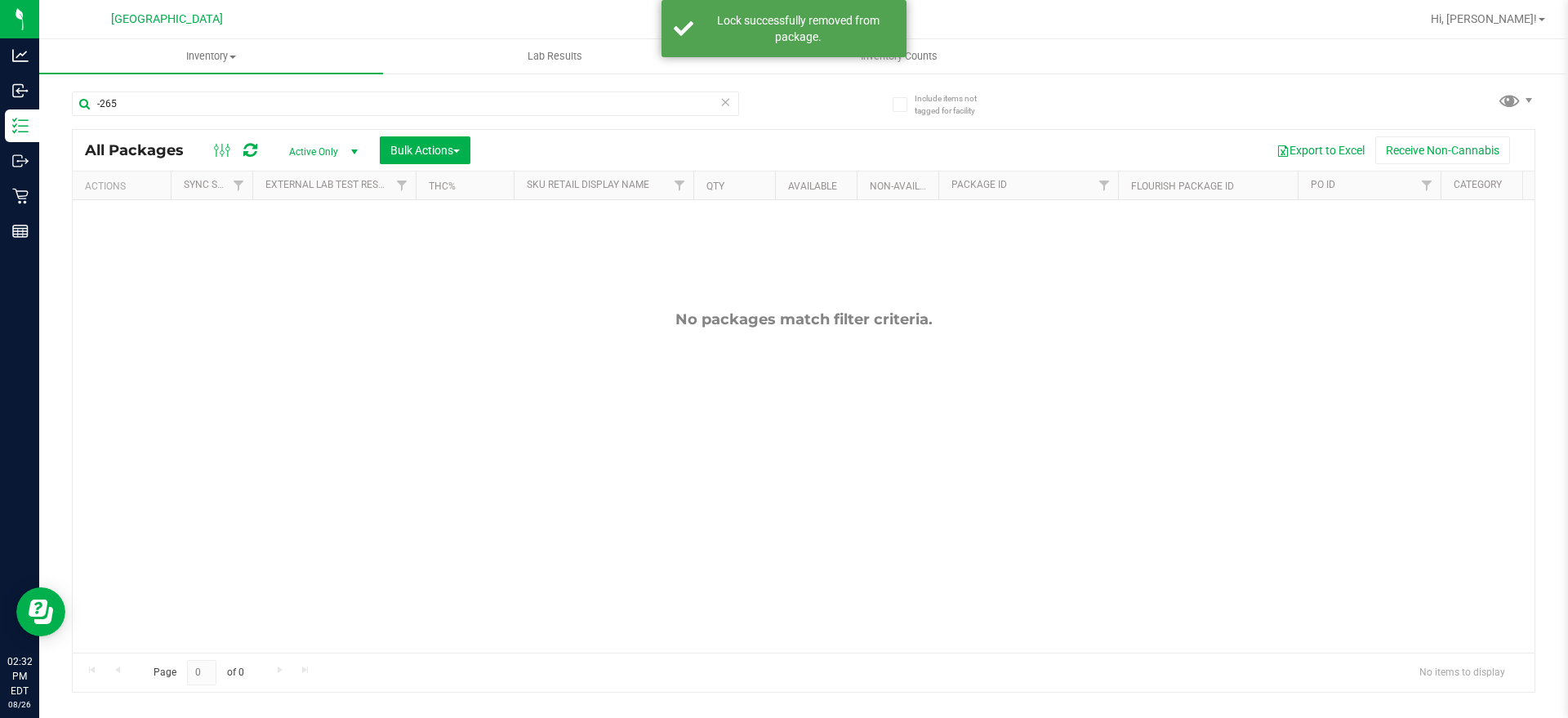
click at [348, 151] on span "select" at bounding box center [355, 151] width 13 height 13
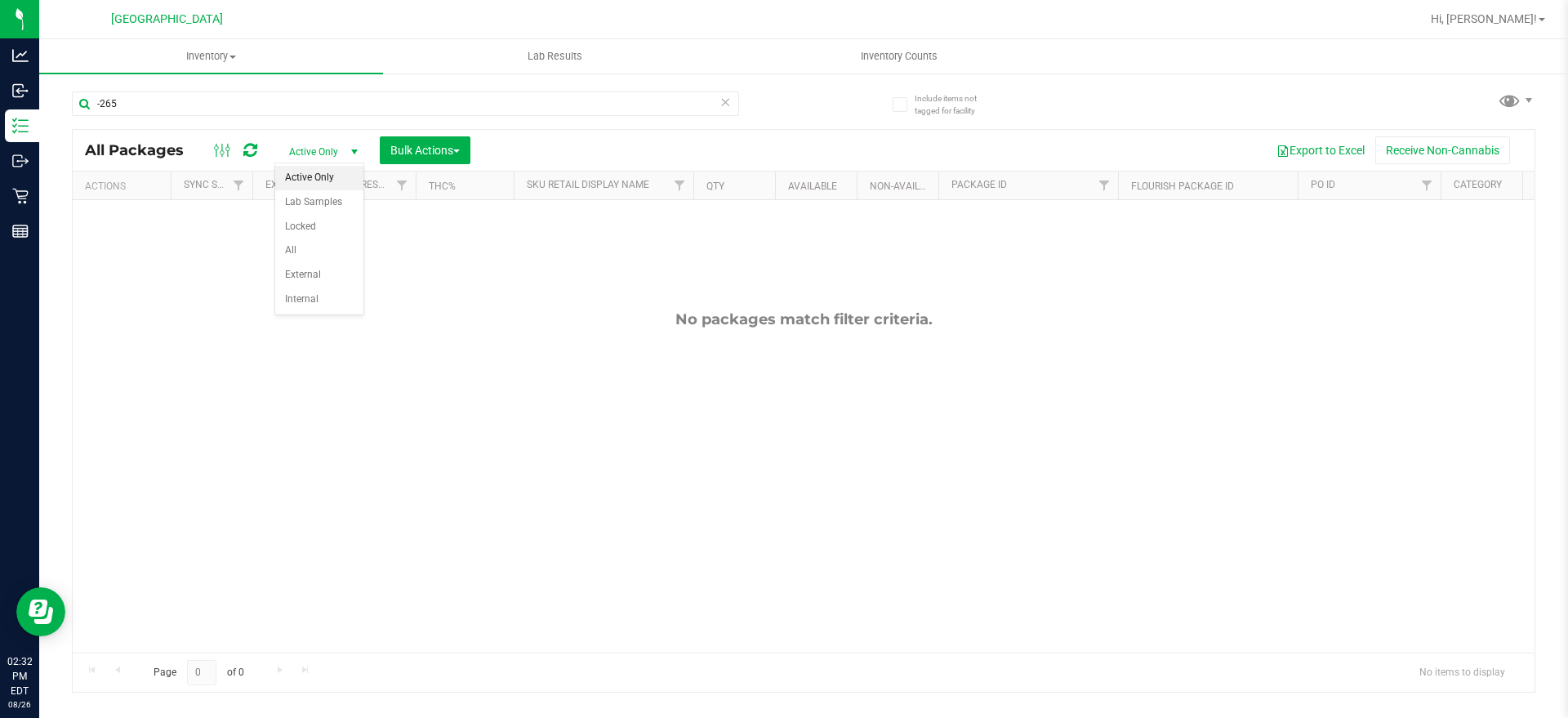
click at [346, 151] on span "select" at bounding box center [354, 151] width 21 height 23
click at [1073, 177] on link "Filter" at bounding box center [1080, 185] width 27 height 28
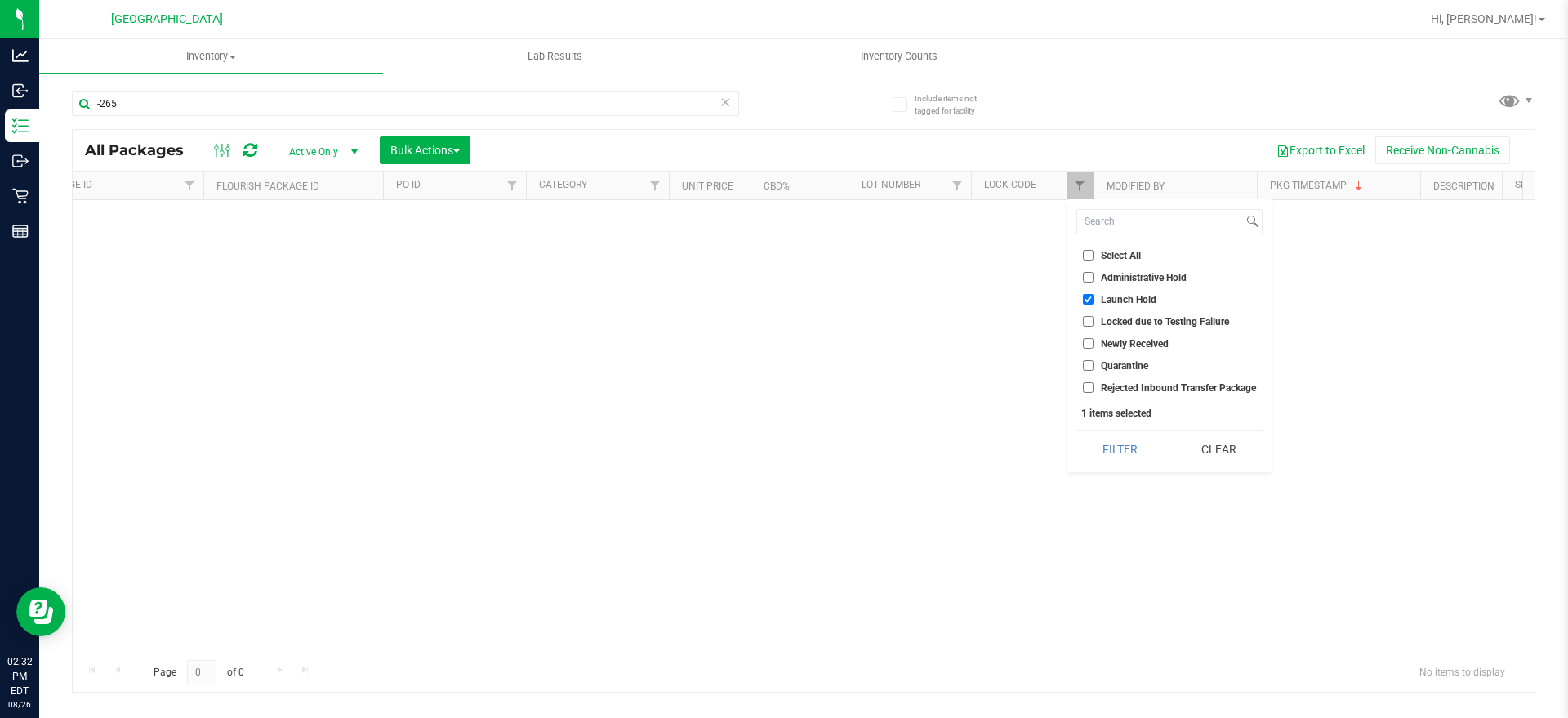
click at [1122, 251] on span "Select All" at bounding box center [1121, 255] width 40 height 10
click at [1094, 251] on input "Select All" at bounding box center [1088, 256] width 11 height 11
checkbox input "true"
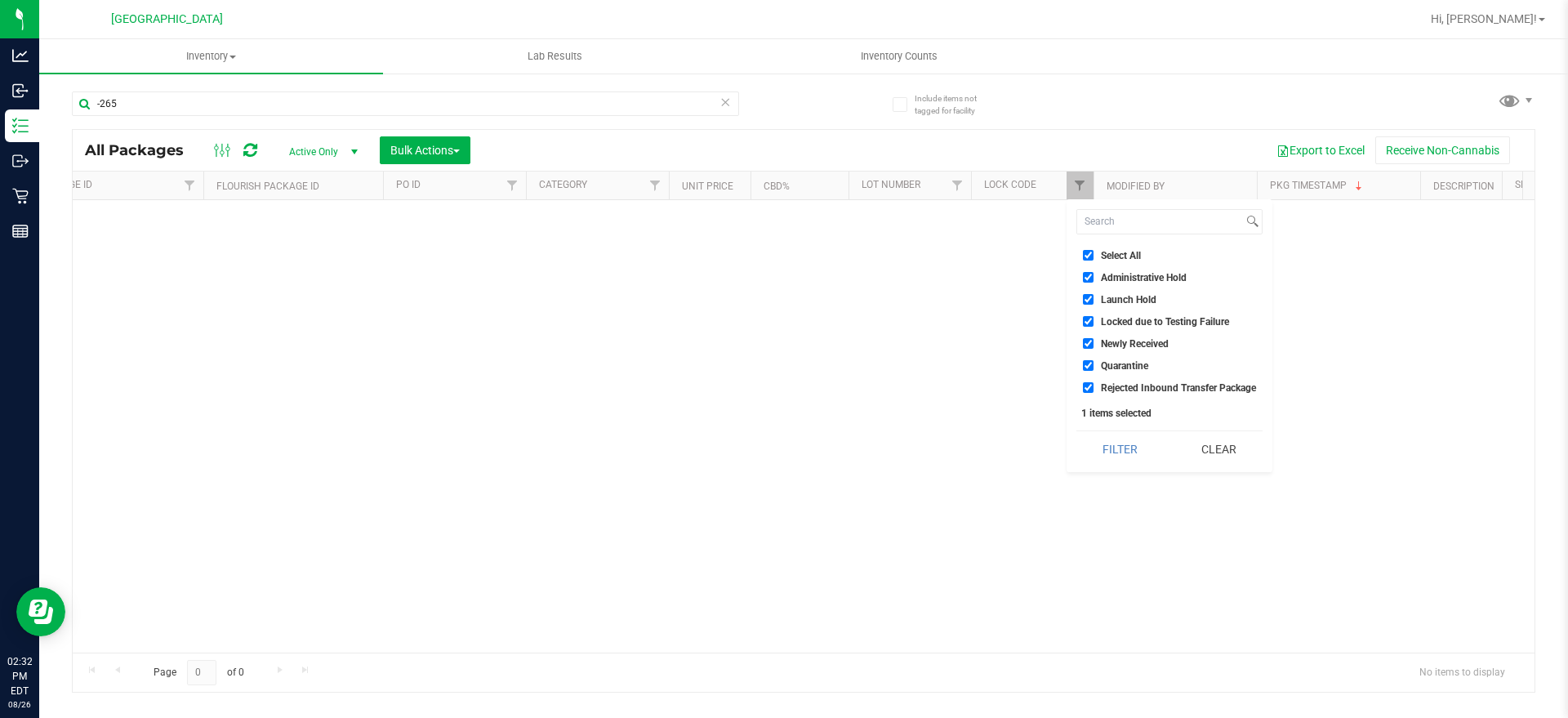
checkbox input "true"
click at [1132, 453] on button "Filter" at bounding box center [1120, 449] width 87 height 36
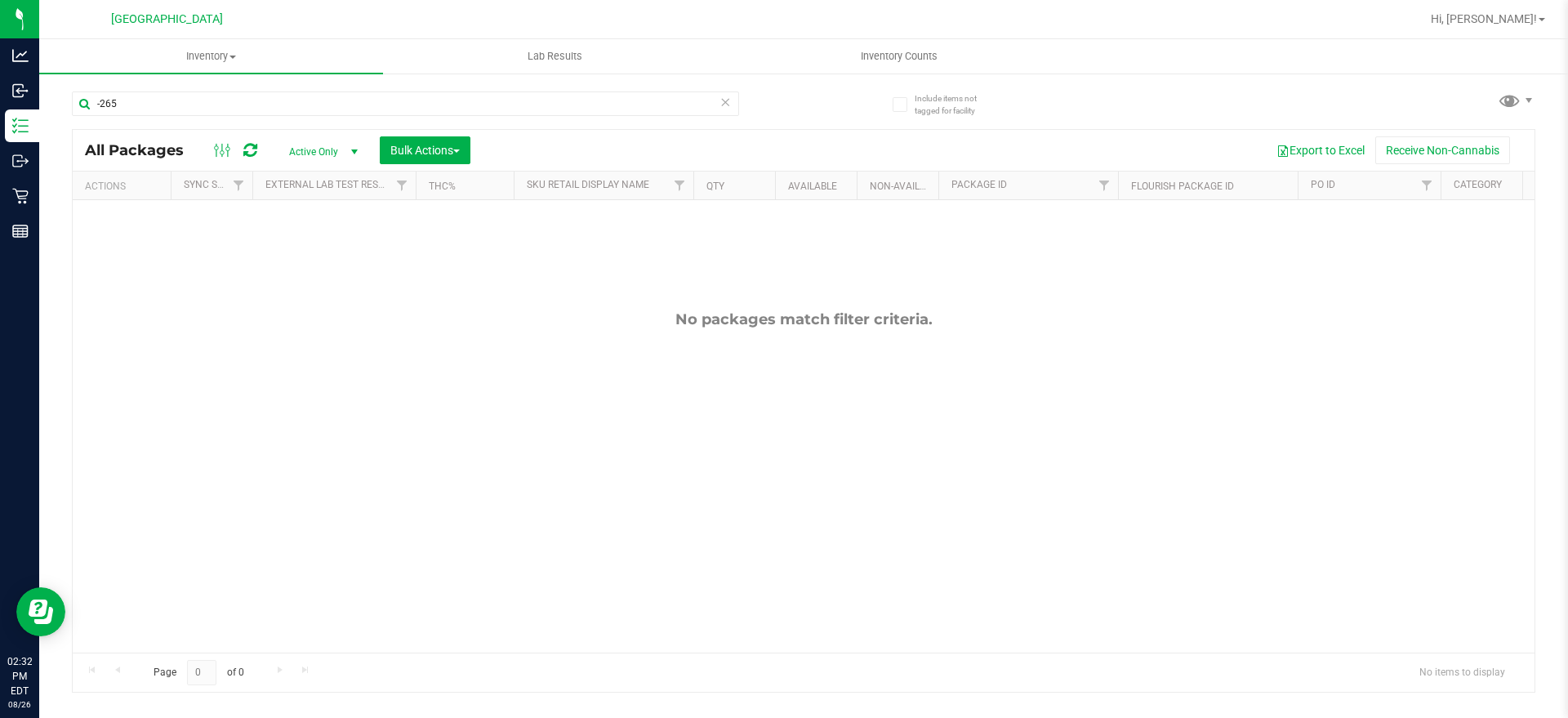
drag, startPoint x: 286, startPoint y: 160, endPoint x: 265, endPoint y: 167, distance: 22.1
click at [265, 167] on div "All Packages Active Only Active Only Lab Samples Locked All External Internal B…" at bounding box center [803, 150] width 1462 height 41
click at [262, 166] on div "All Packages Active Only Active Only Lab Samples Locked All External Internal B…" at bounding box center [803, 150] width 1462 height 41
click at [252, 152] on icon at bounding box center [249, 150] width 14 height 16
click at [519, 622] on div "No packages match filter criteria." at bounding box center [803, 481] width 1462 height 562
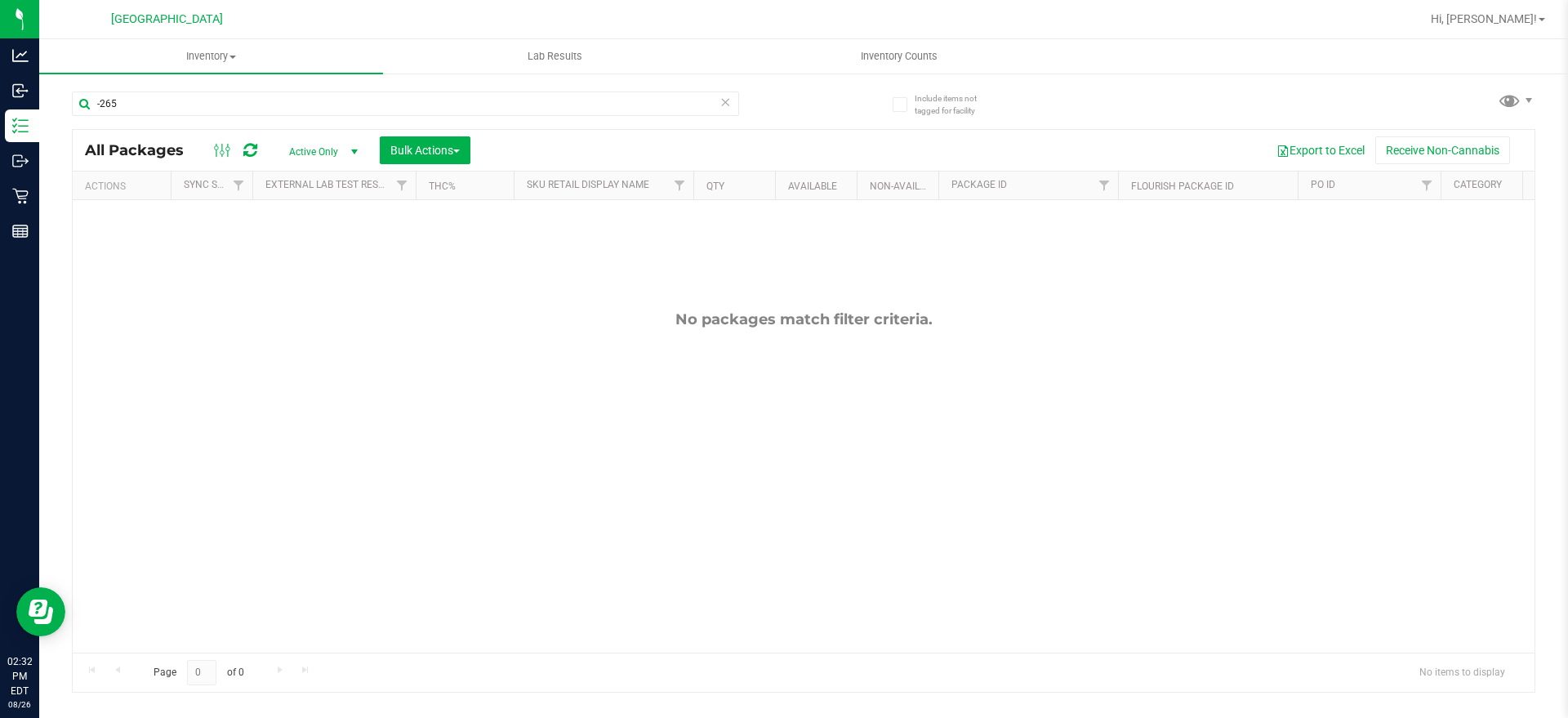
click at [521, 636] on div "No packages match filter criteria." at bounding box center [803, 481] width 1462 height 562
click at [713, 177] on th "Lock Code" at bounding box center [681, 186] width 122 height 29
click at [726, 191] on span "Filter" at bounding box center [729, 185] width 13 height 13
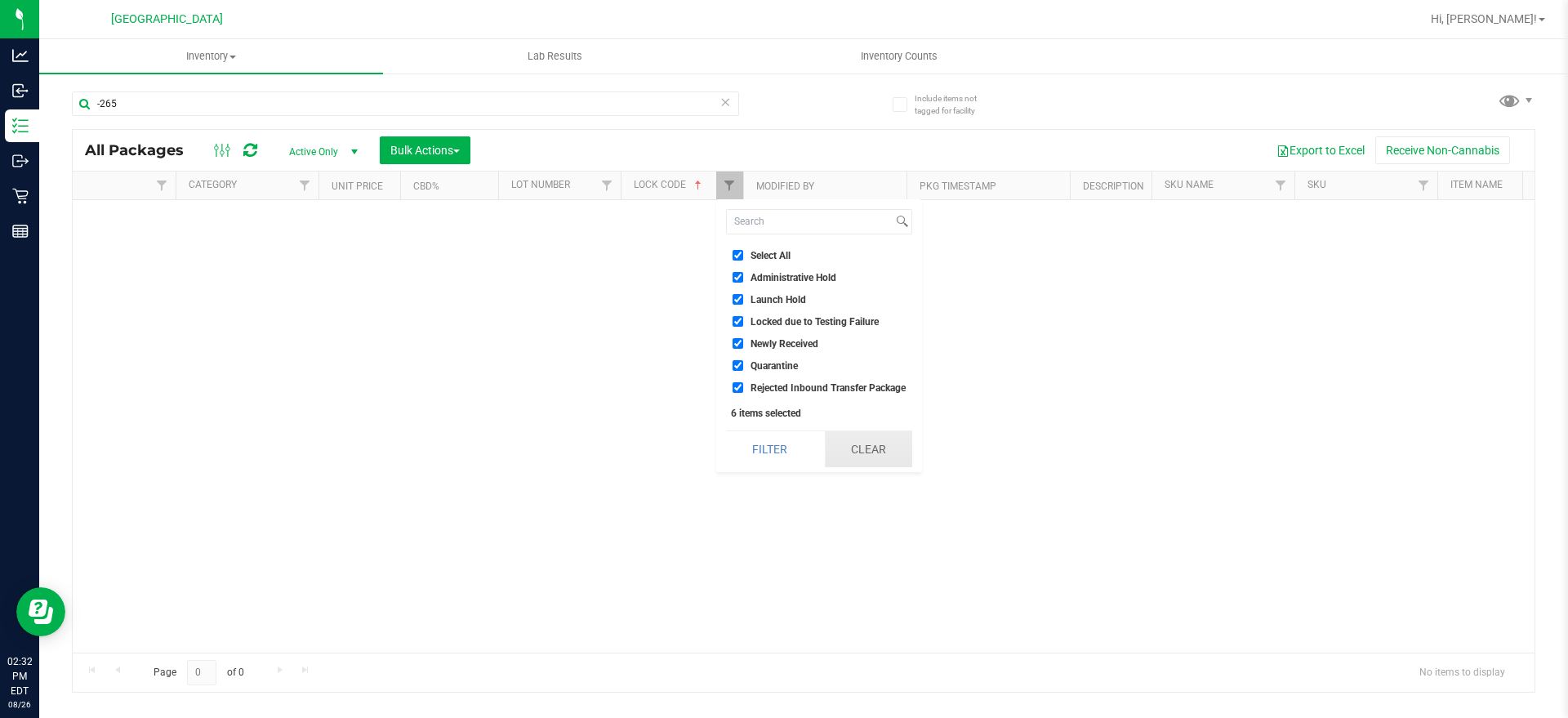
click at [857, 451] on button "Clear" at bounding box center [868, 449] width 87 height 36
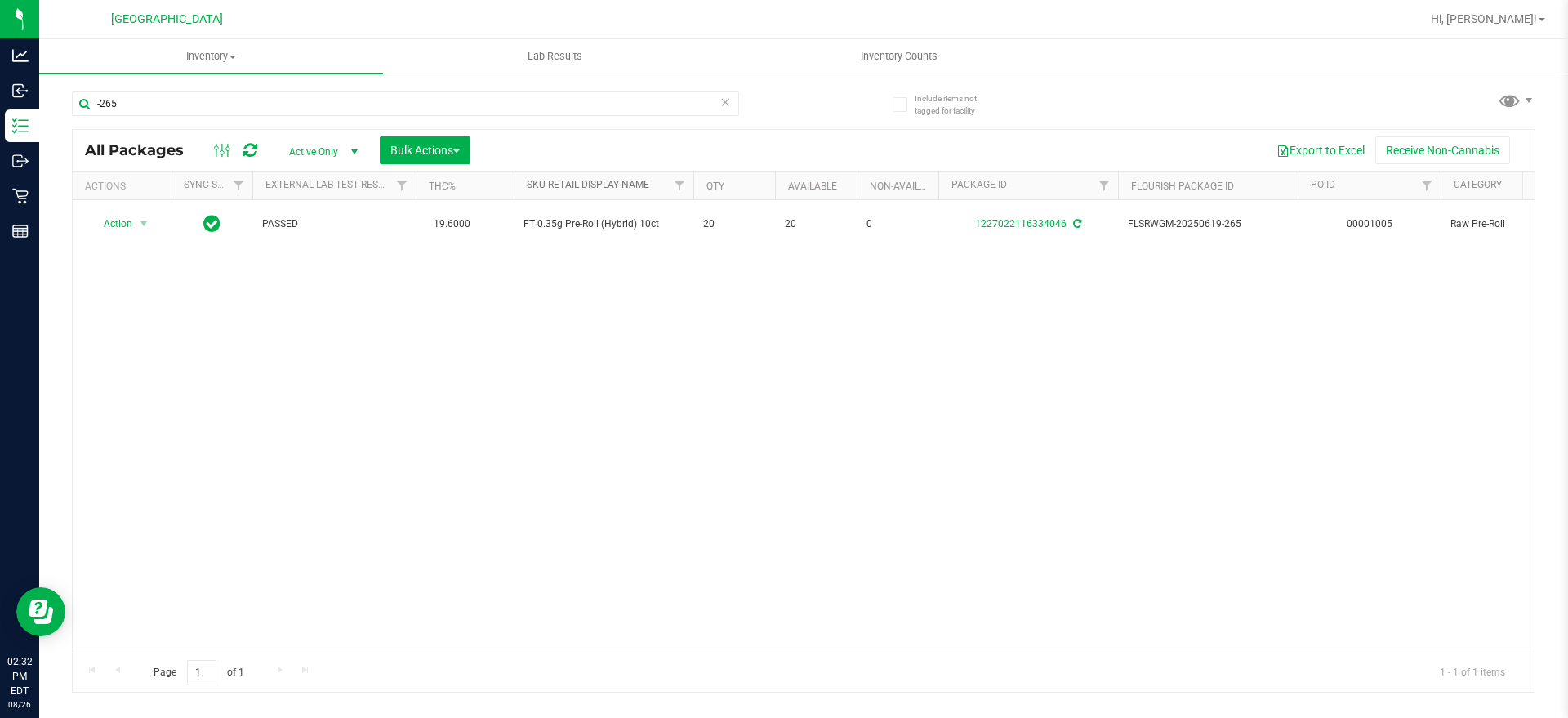
click at [614, 188] on link "Sku Retail Display Name" at bounding box center [588, 184] width 122 height 12
drag, startPoint x: 603, startPoint y: 135, endPoint x: 331, endPoint y: 334, distance: 337.0
click at [331, 334] on div "Action Action Adjust qty Create package Edit attributes Global inventory Locate…" at bounding box center [803, 426] width 1462 height 452
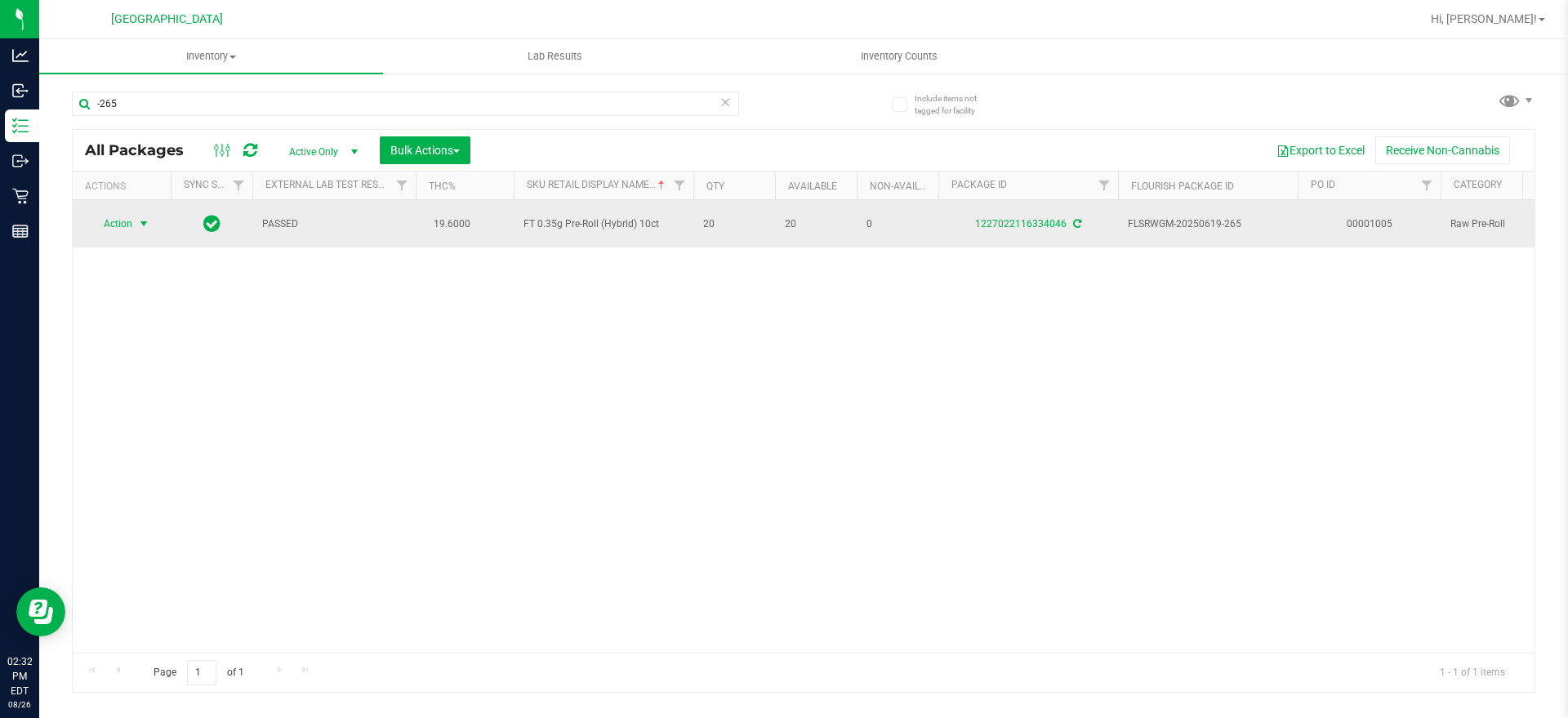
click at [127, 226] on span "Action" at bounding box center [111, 223] width 44 height 23
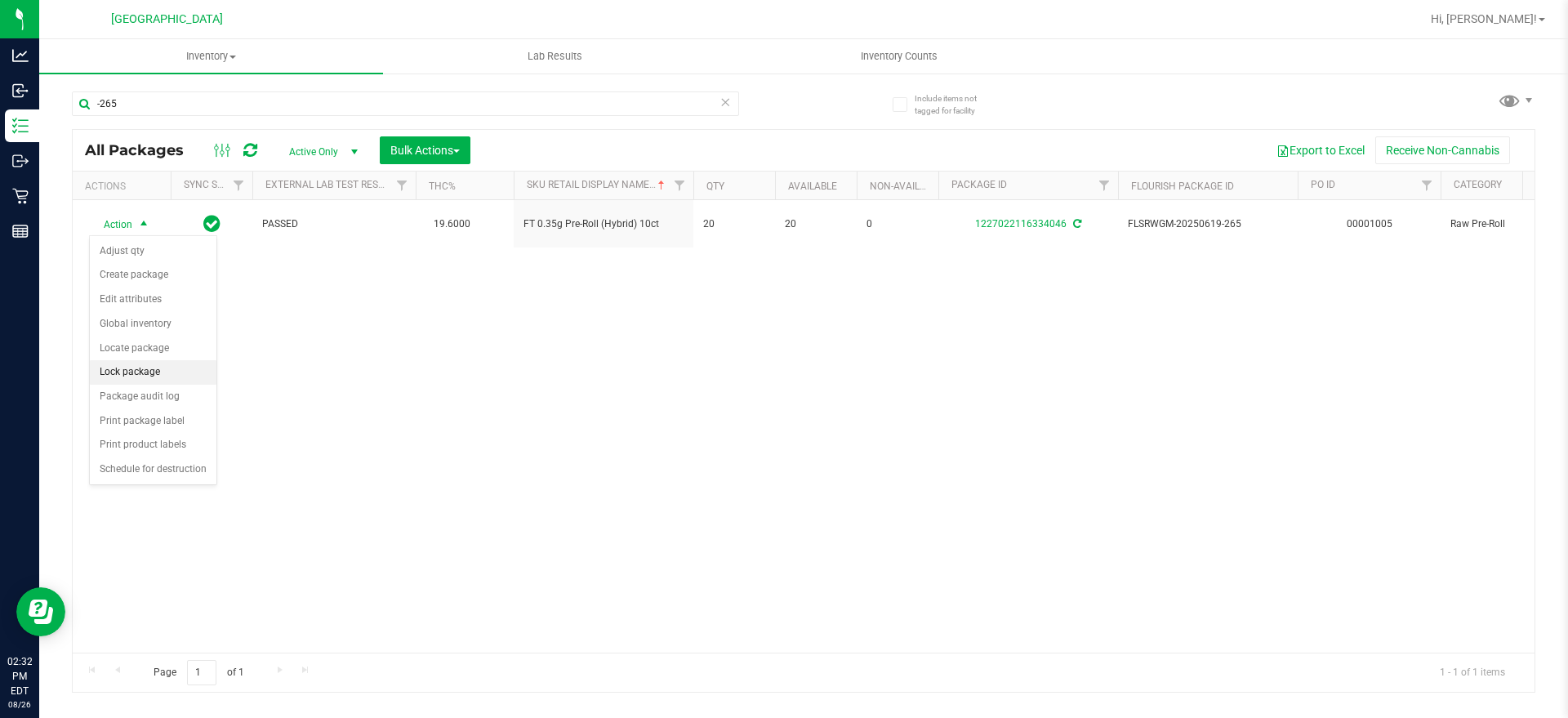
click at [152, 371] on li "Lock package" at bounding box center [153, 372] width 127 height 24
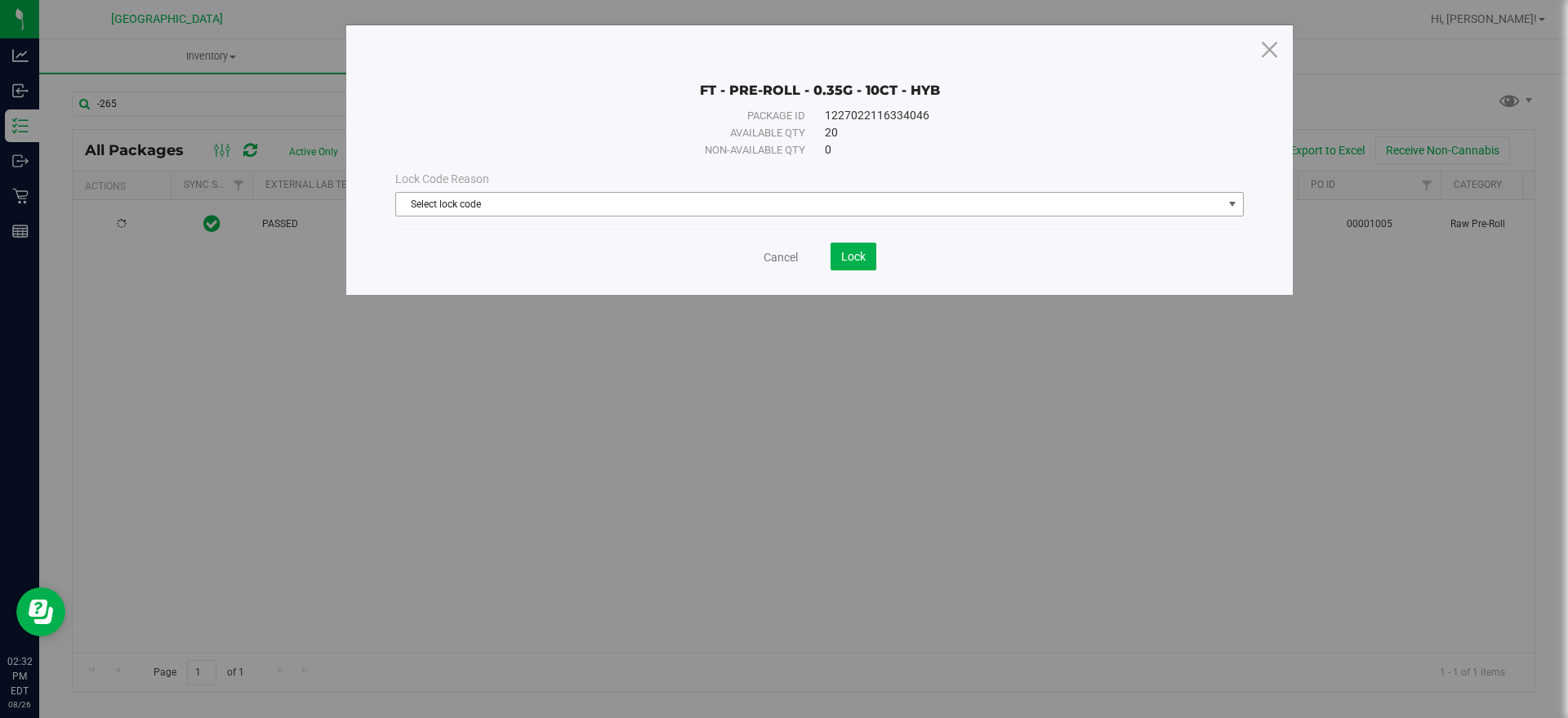
click at [507, 198] on span "Select lock code" at bounding box center [809, 204] width 826 height 23
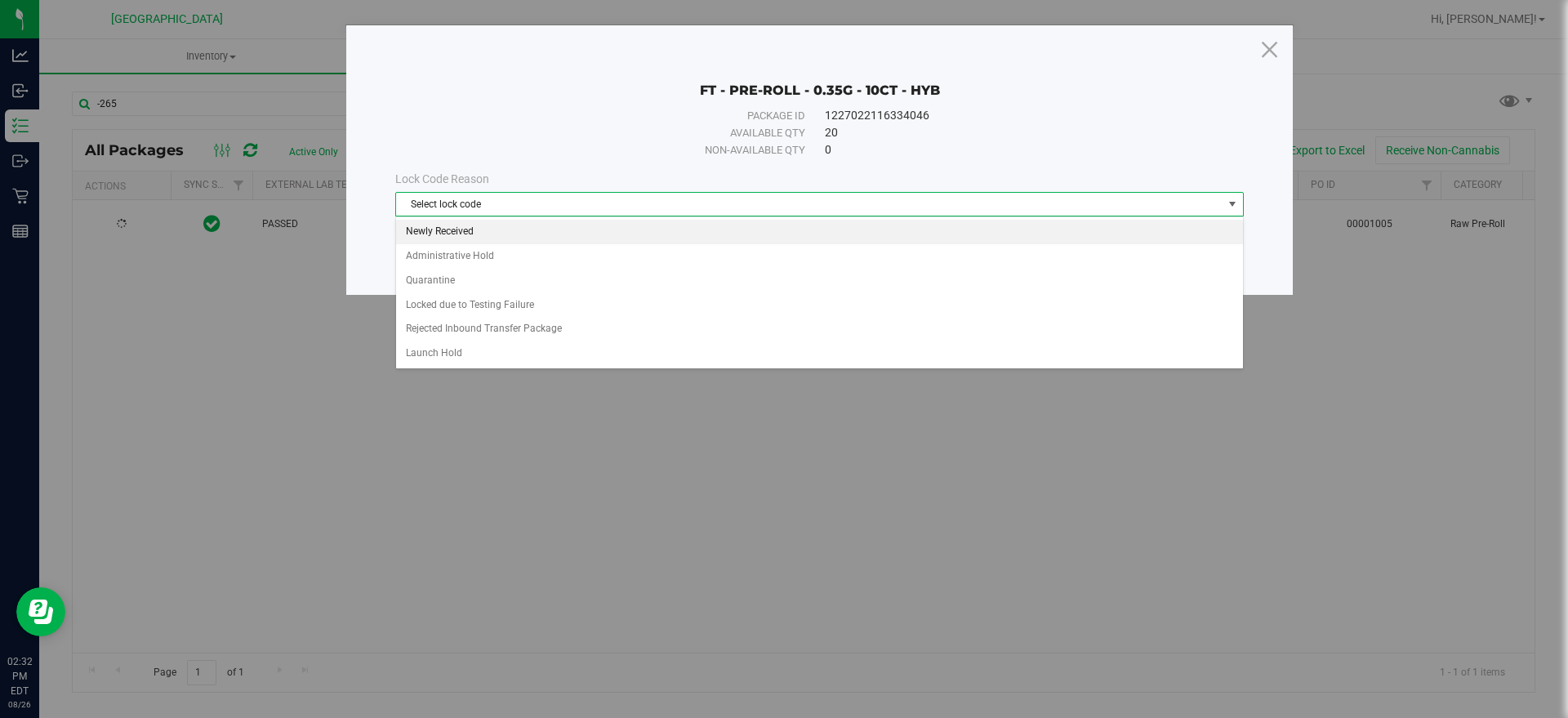
click at [482, 234] on li "Newly Received" at bounding box center [820, 231] width 847 height 24
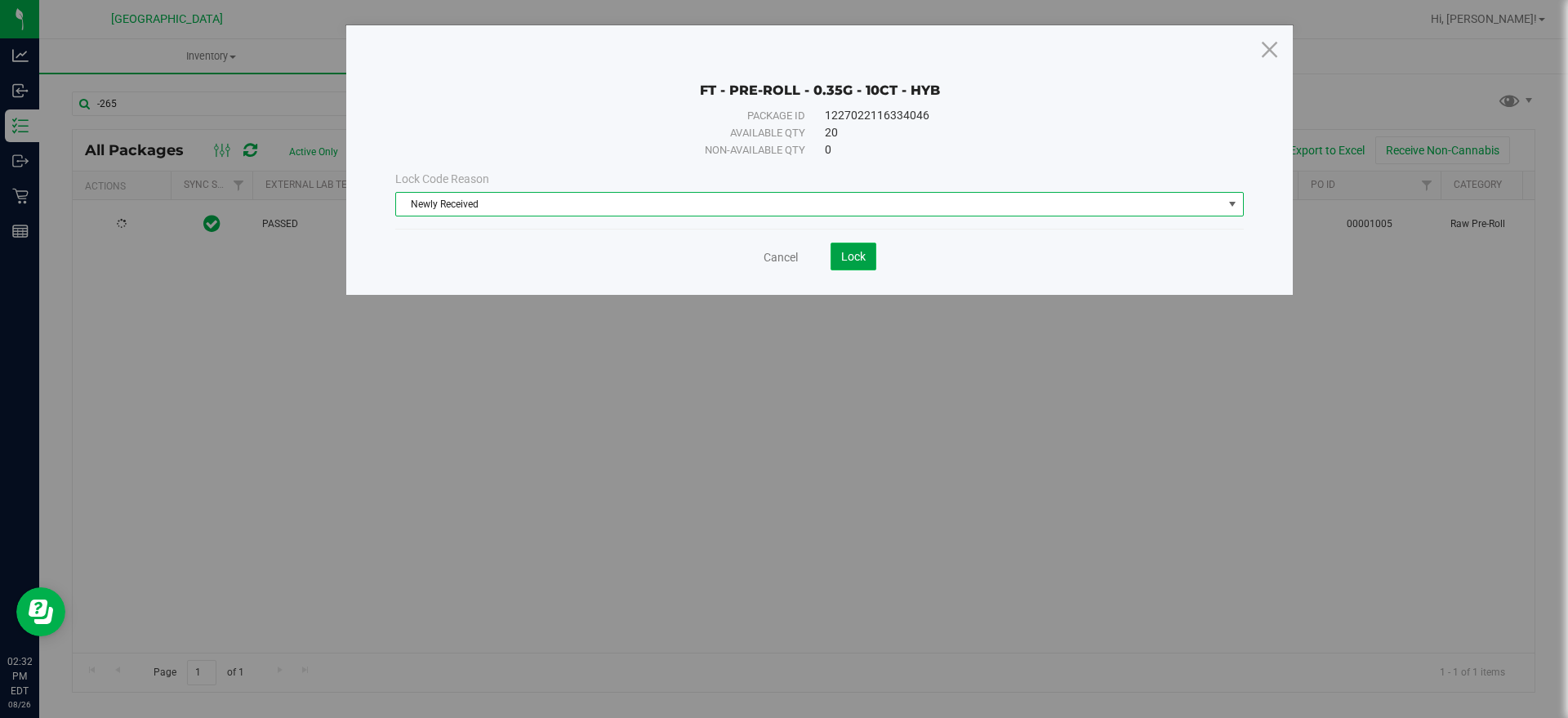
click at [831, 259] on button "Lock" at bounding box center [853, 256] width 45 height 28
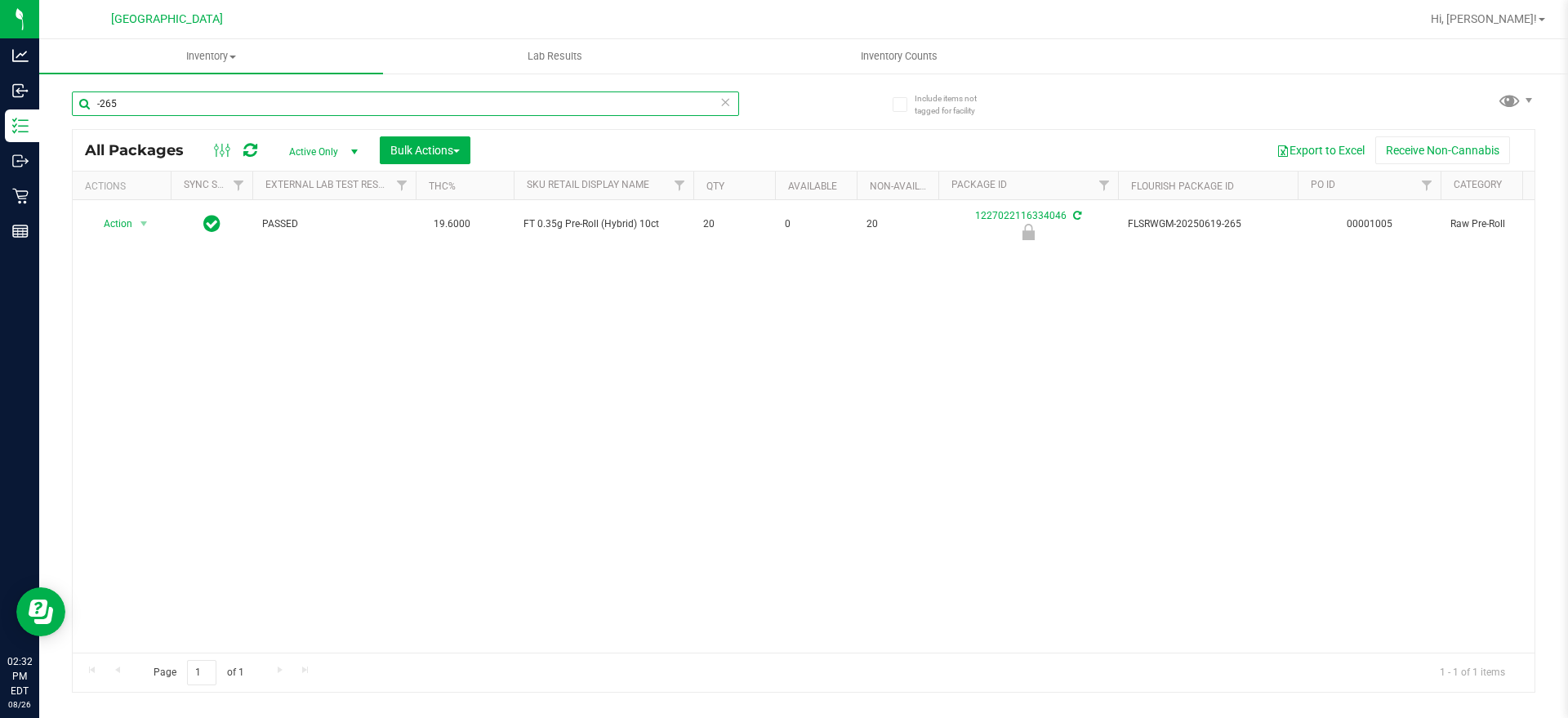
click at [110, 111] on input "-265" at bounding box center [405, 103] width 667 height 24
type input "-2215"
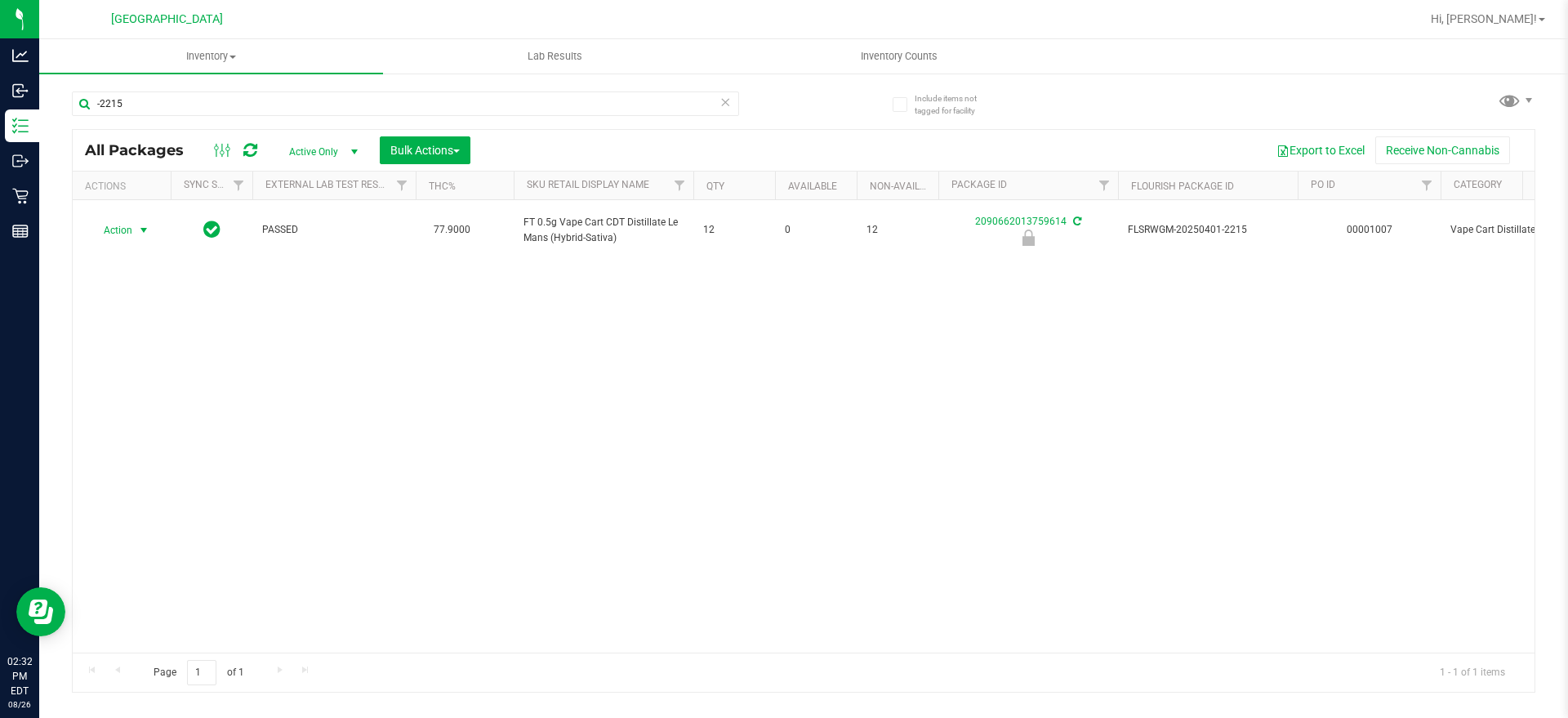
click at [106, 227] on span "Action" at bounding box center [111, 229] width 44 height 23
click at [130, 412] on li "Unlock package" at bounding box center [141, 423] width 104 height 24
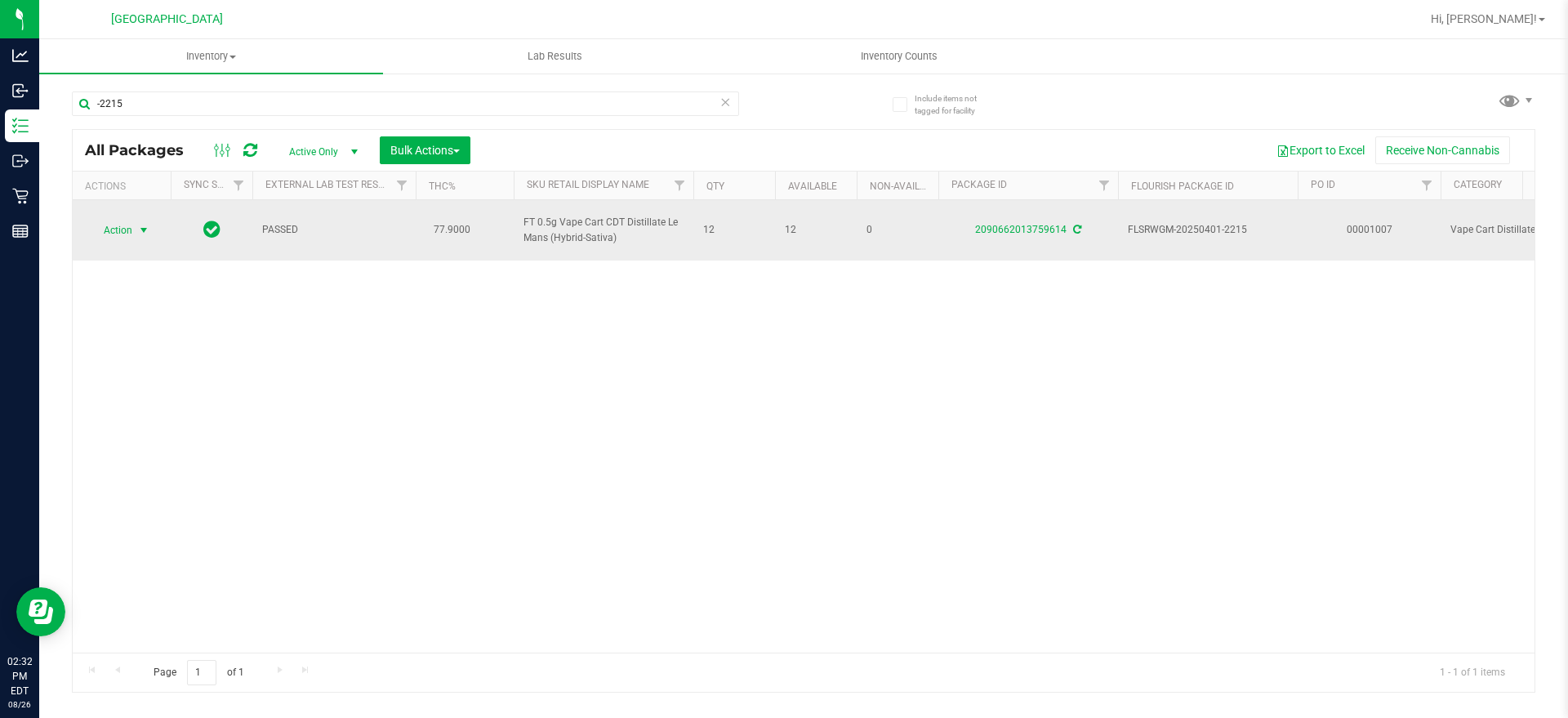
click at [142, 227] on span "select" at bounding box center [143, 230] width 13 height 13
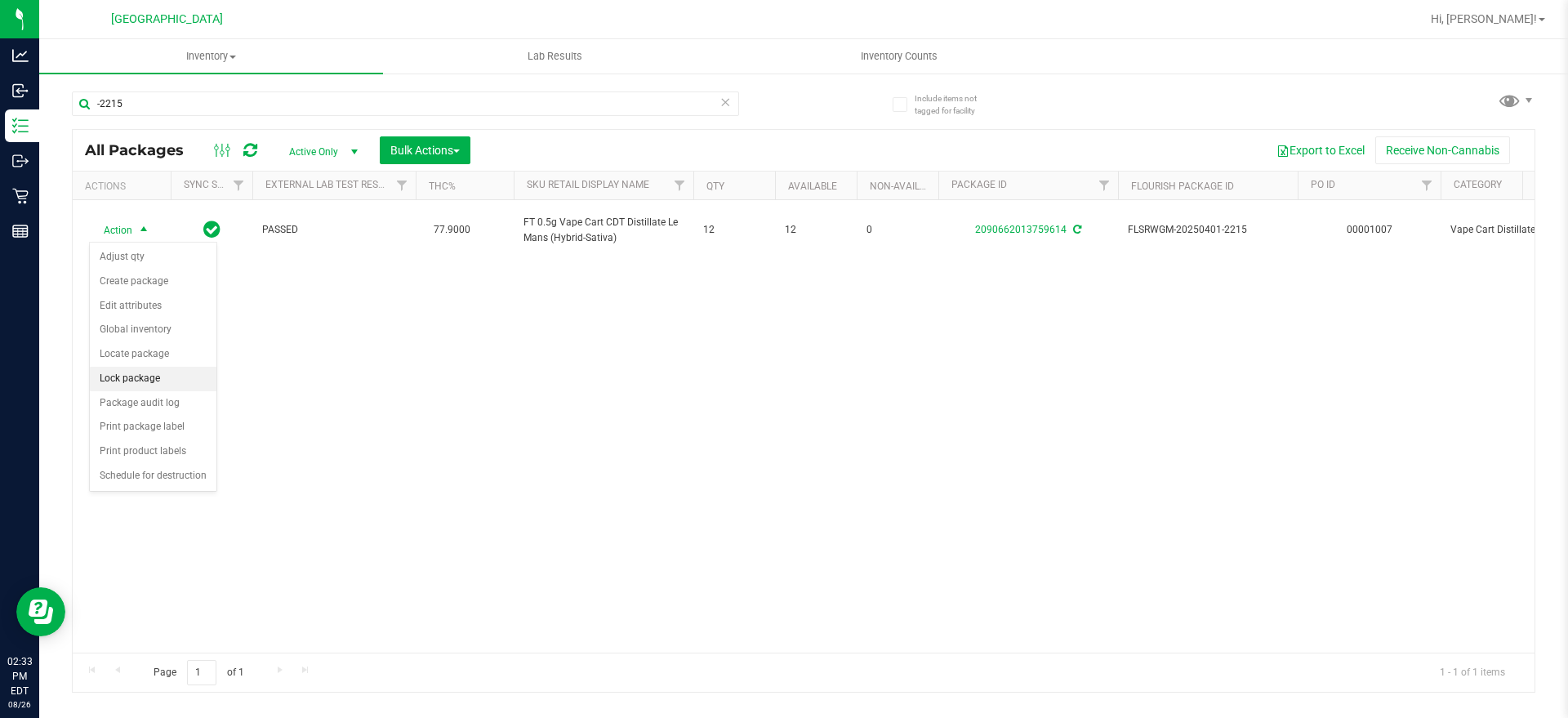
click at [156, 378] on li "Lock package" at bounding box center [153, 378] width 127 height 24
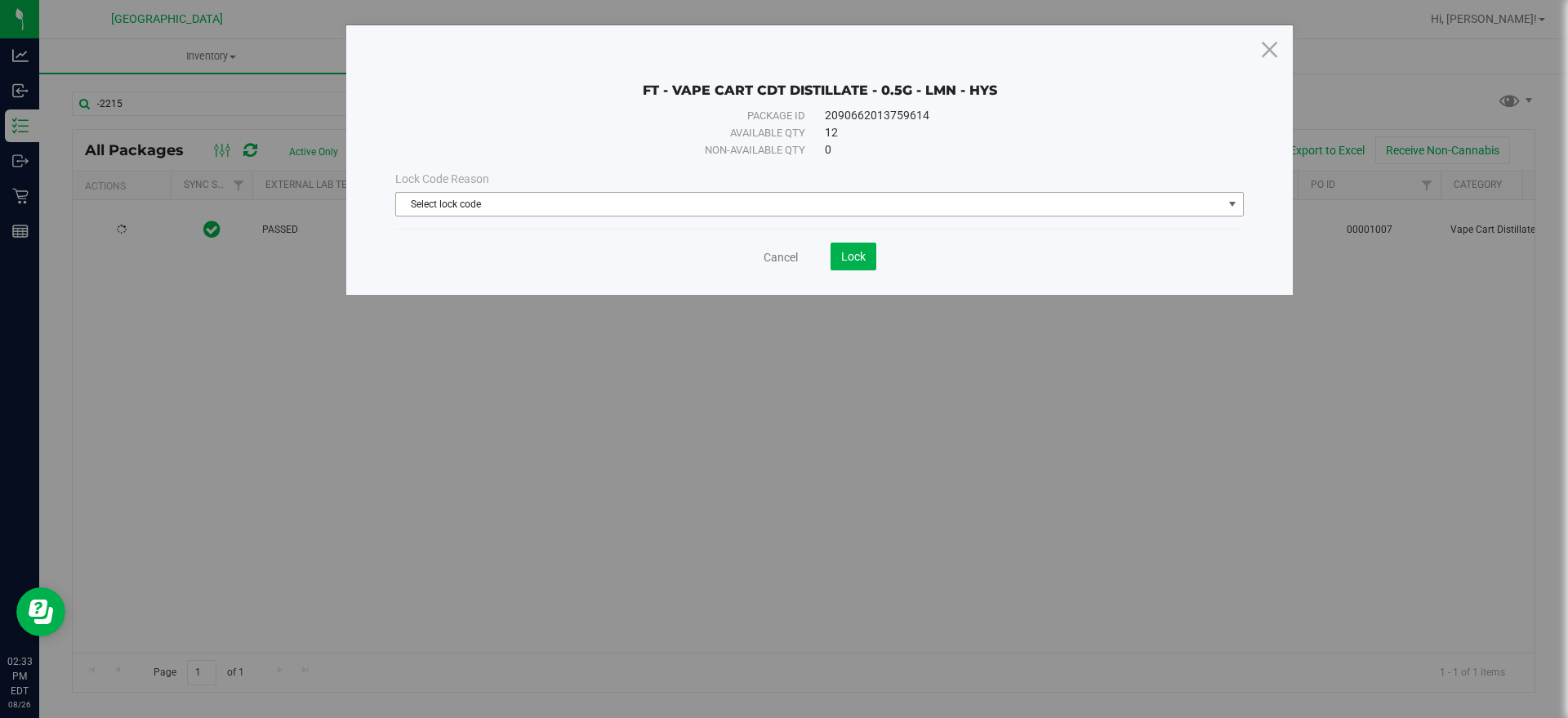
click at [433, 203] on span "Select lock code" at bounding box center [809, 204] width 826 height 23
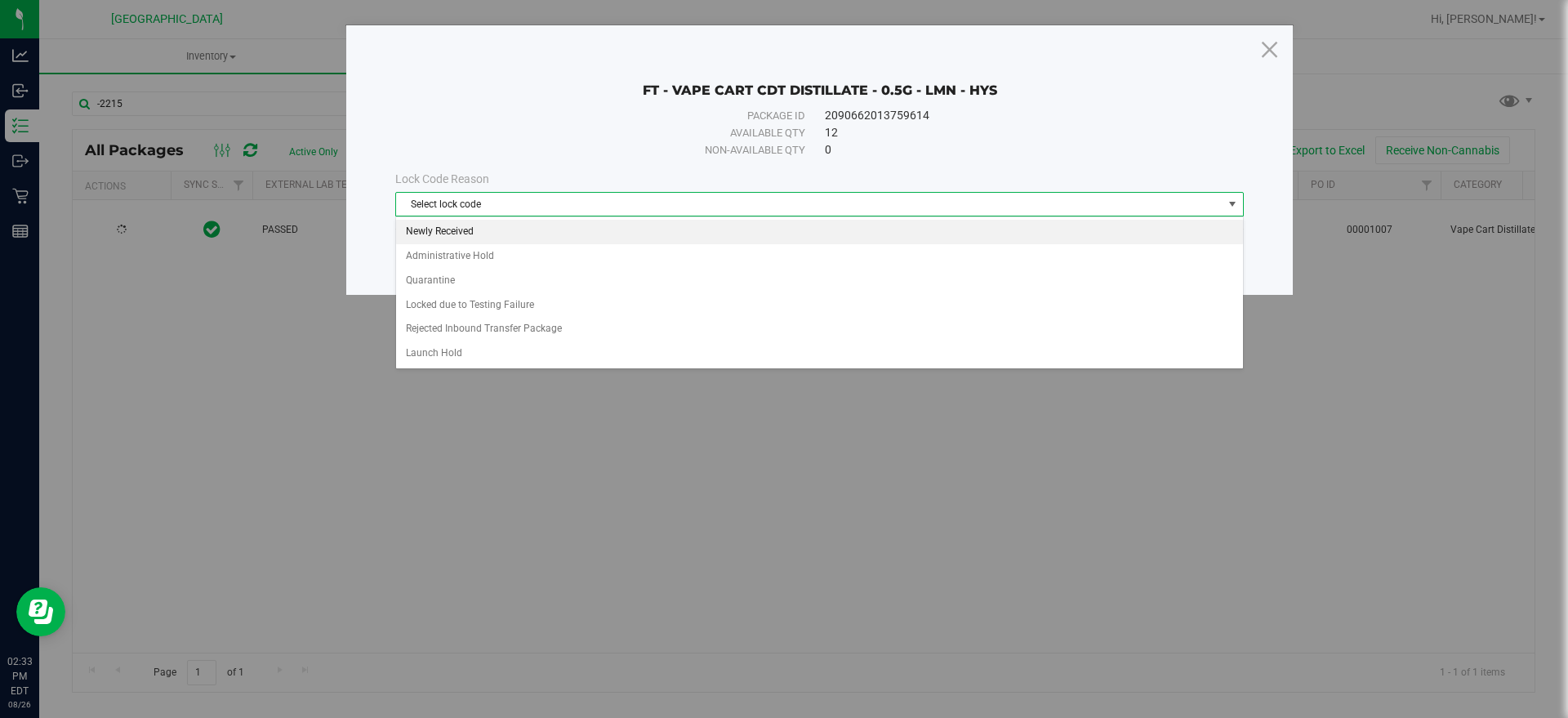
click at [441, 236] on li "Newly Received" at bounding box center [820, 231] width 847 height 24
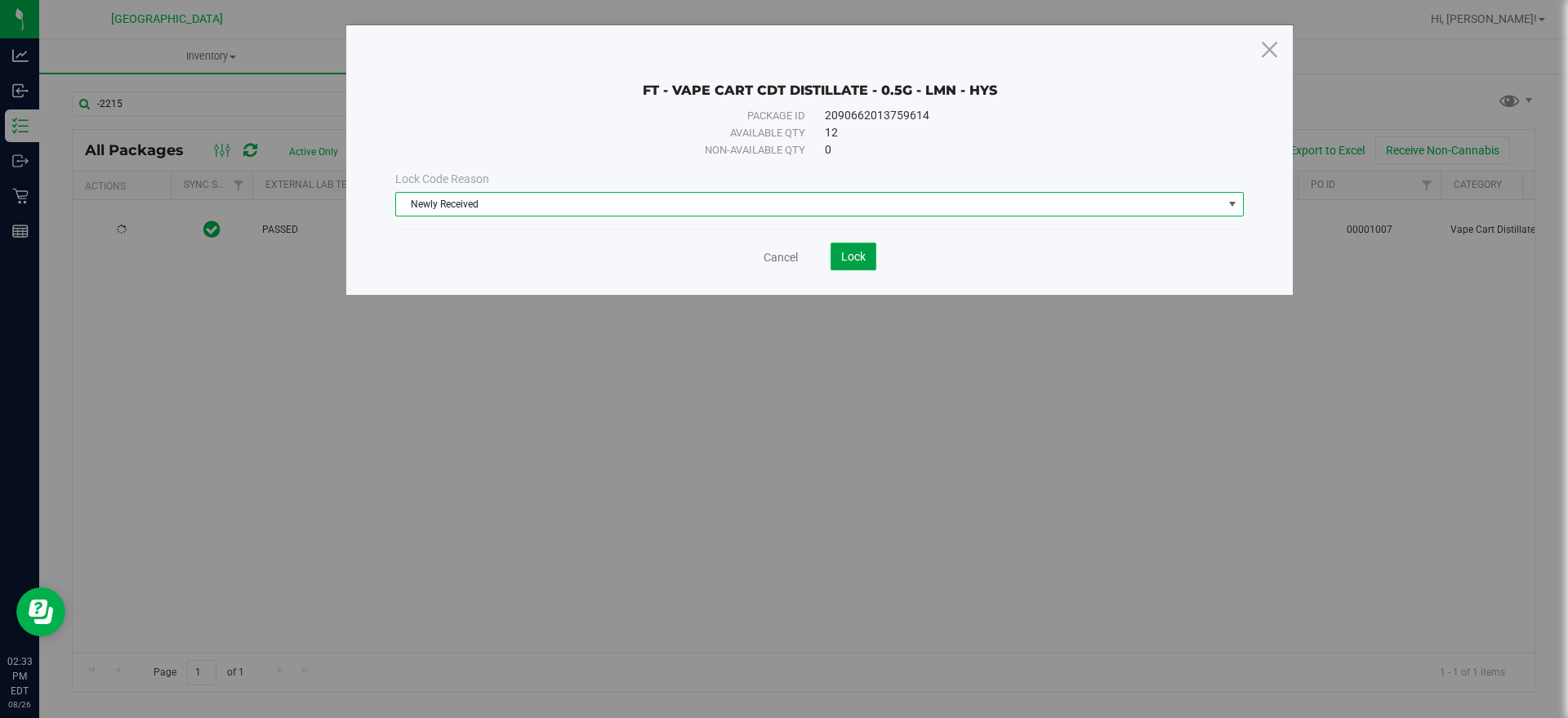
click at [831, 264] on button "Lock" at bounding box center [853, 256] width 45 height 28
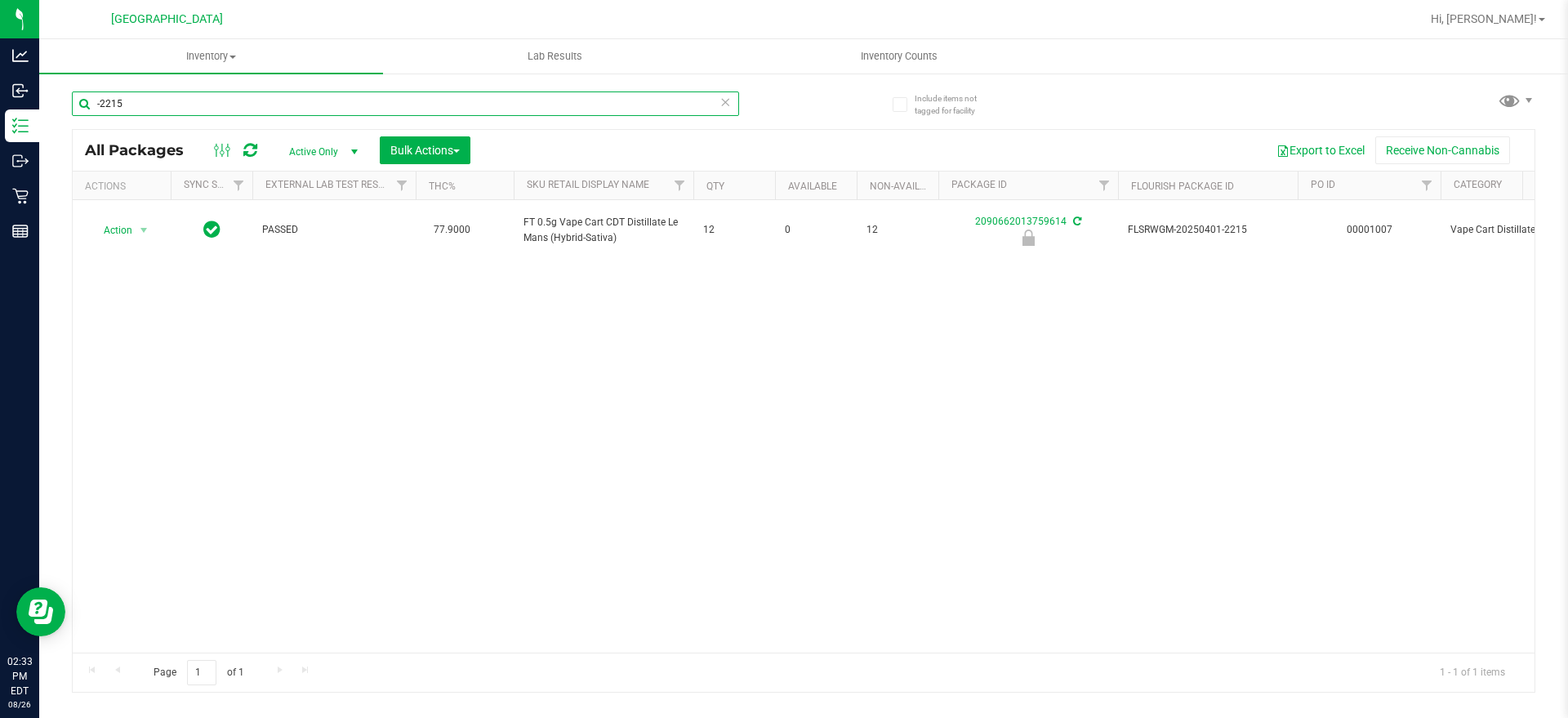
click at [108, 104] on input "-2215" at bounding box center [405, 103] width 667 height 24
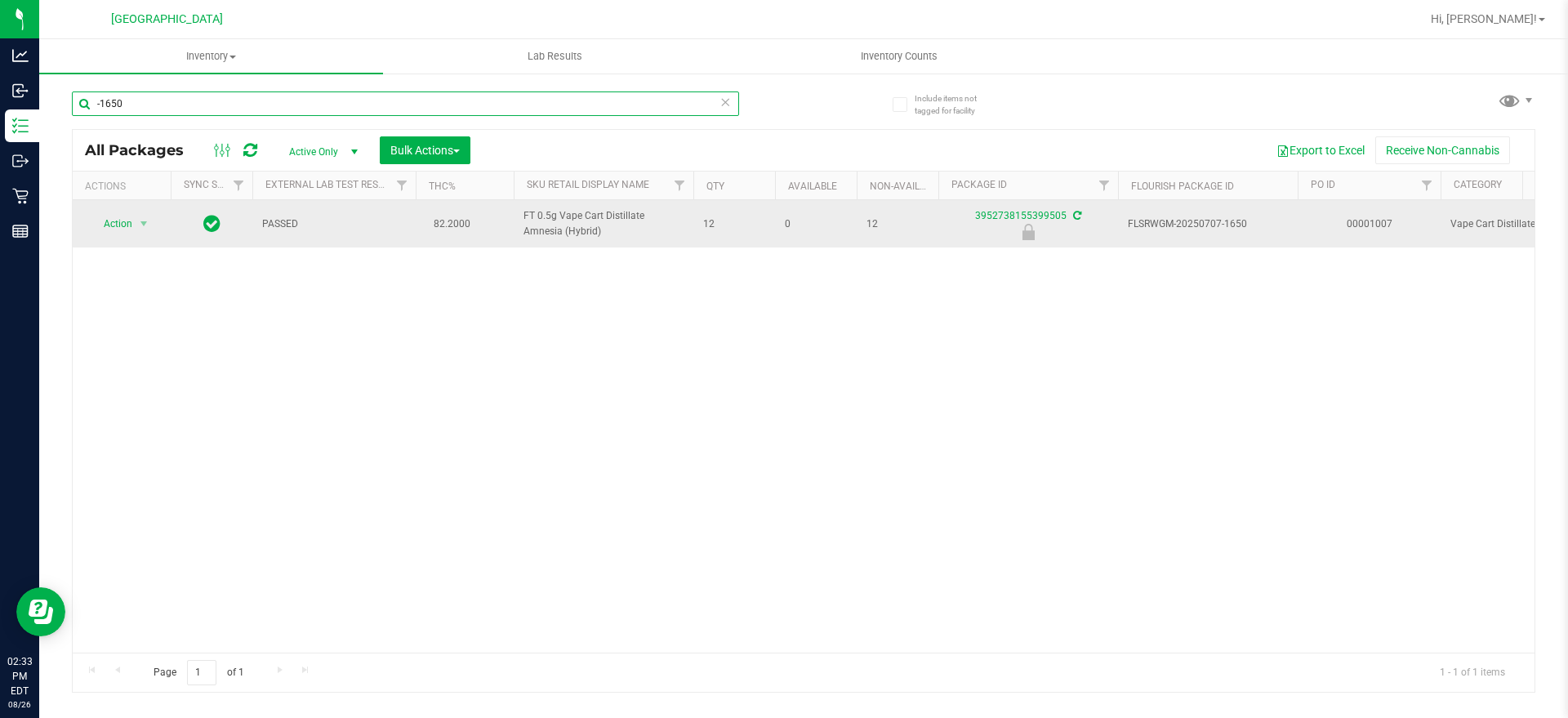
type input "-1650"
click at [122, 226] on span "Action" at bounding box center [111, 223] width 44 height 23
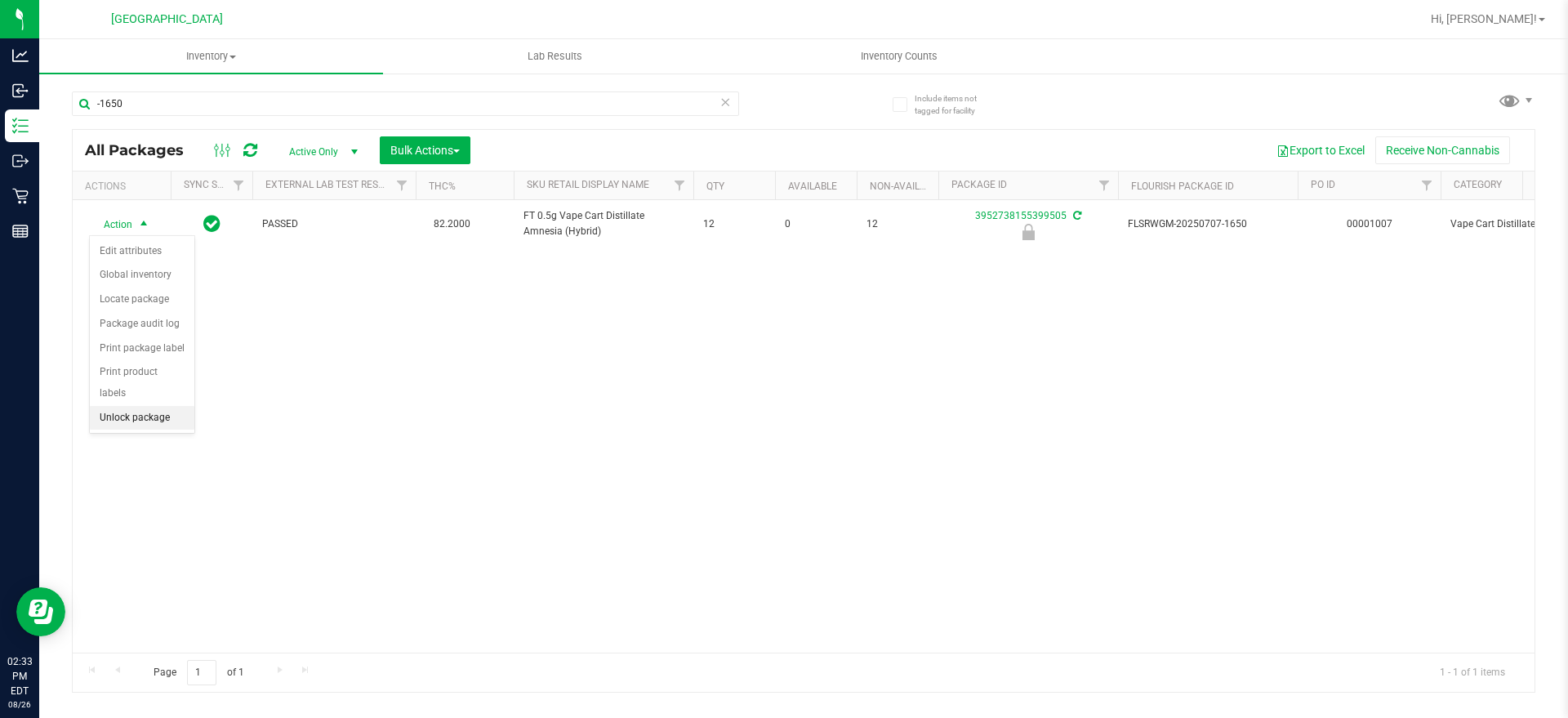
click at [112, 406] on li "Unlock package" at bounding box center [141, 418] width 104 height 24
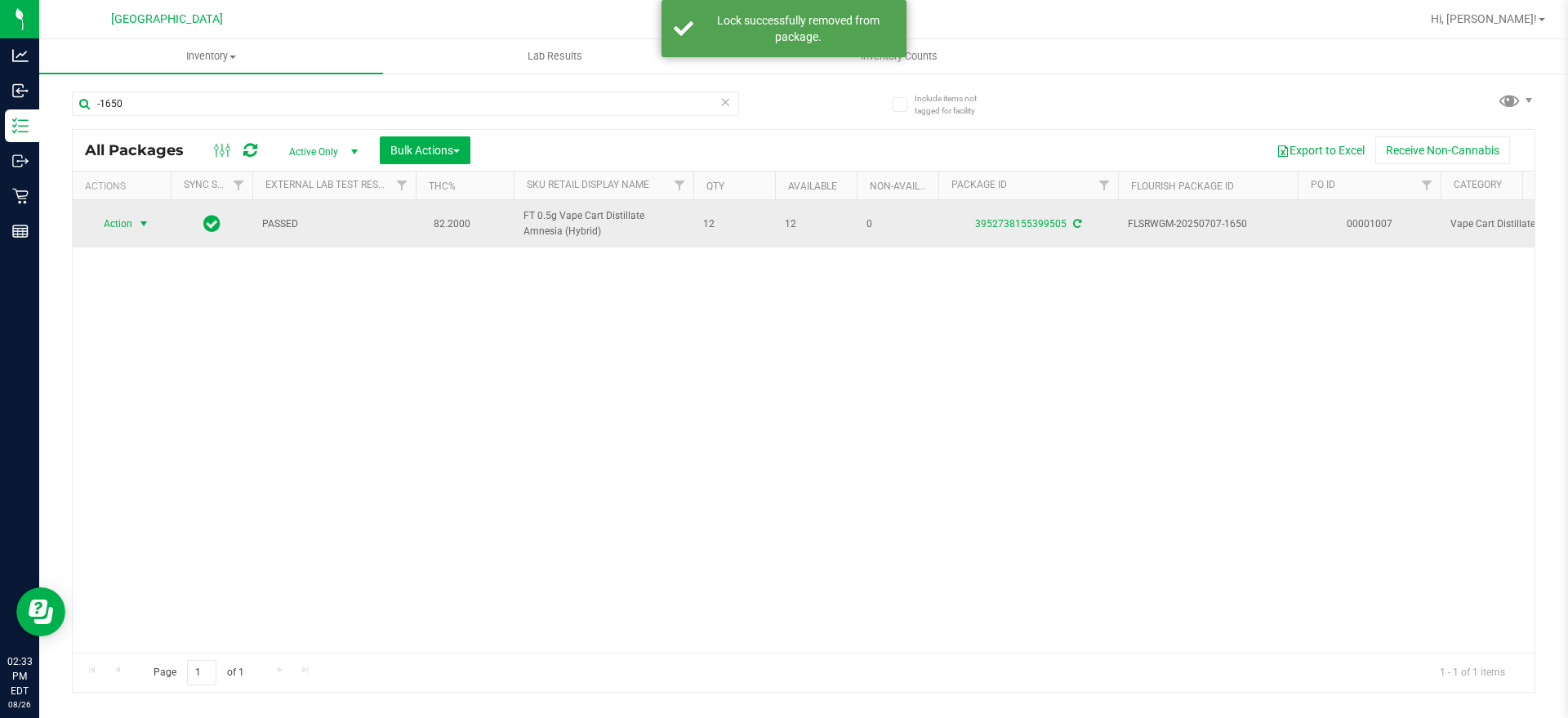
click at [113, 218] on span "Action" at bounding box center [111, 223] width 44 height 23
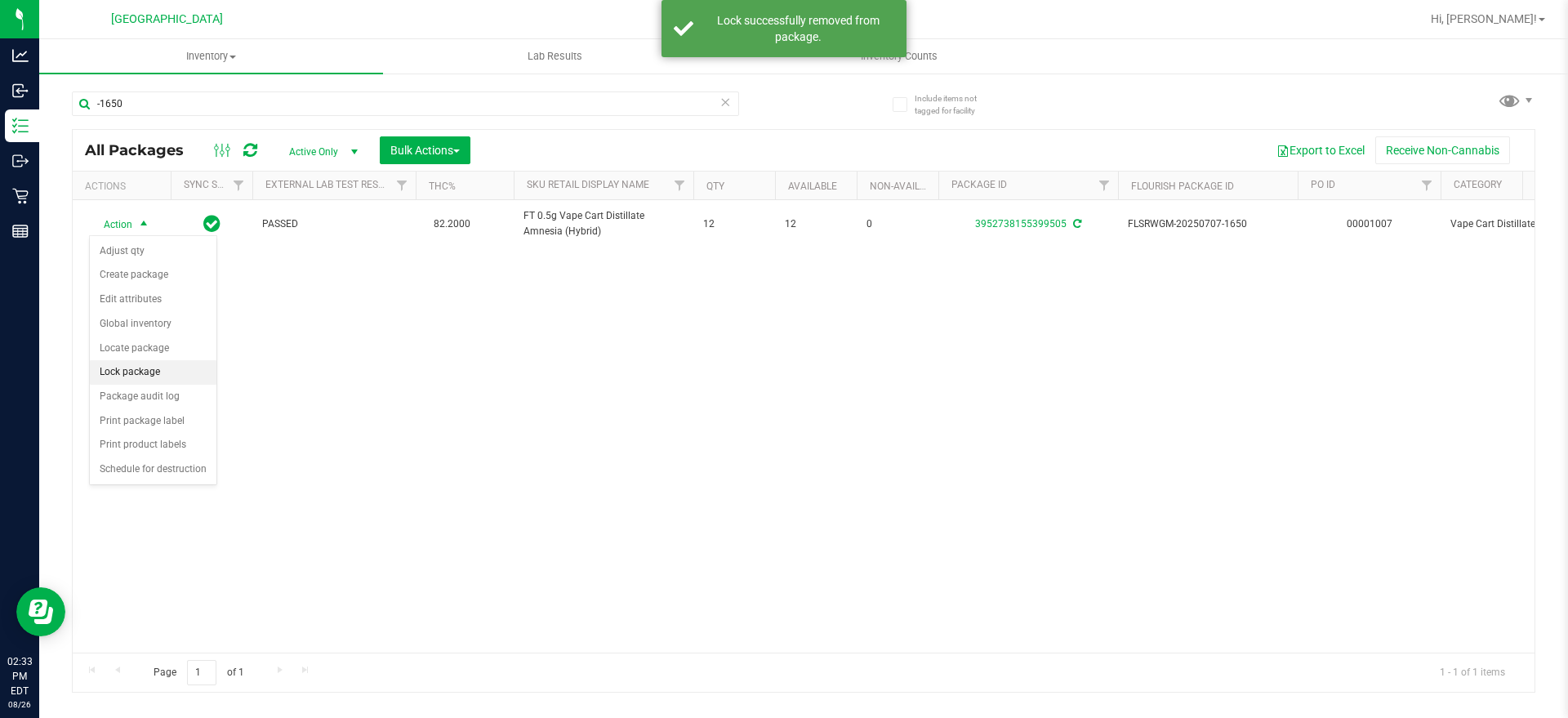
click at [159, 369] on li "Lock package" at bounding box center [153, 372] width 127 height 24
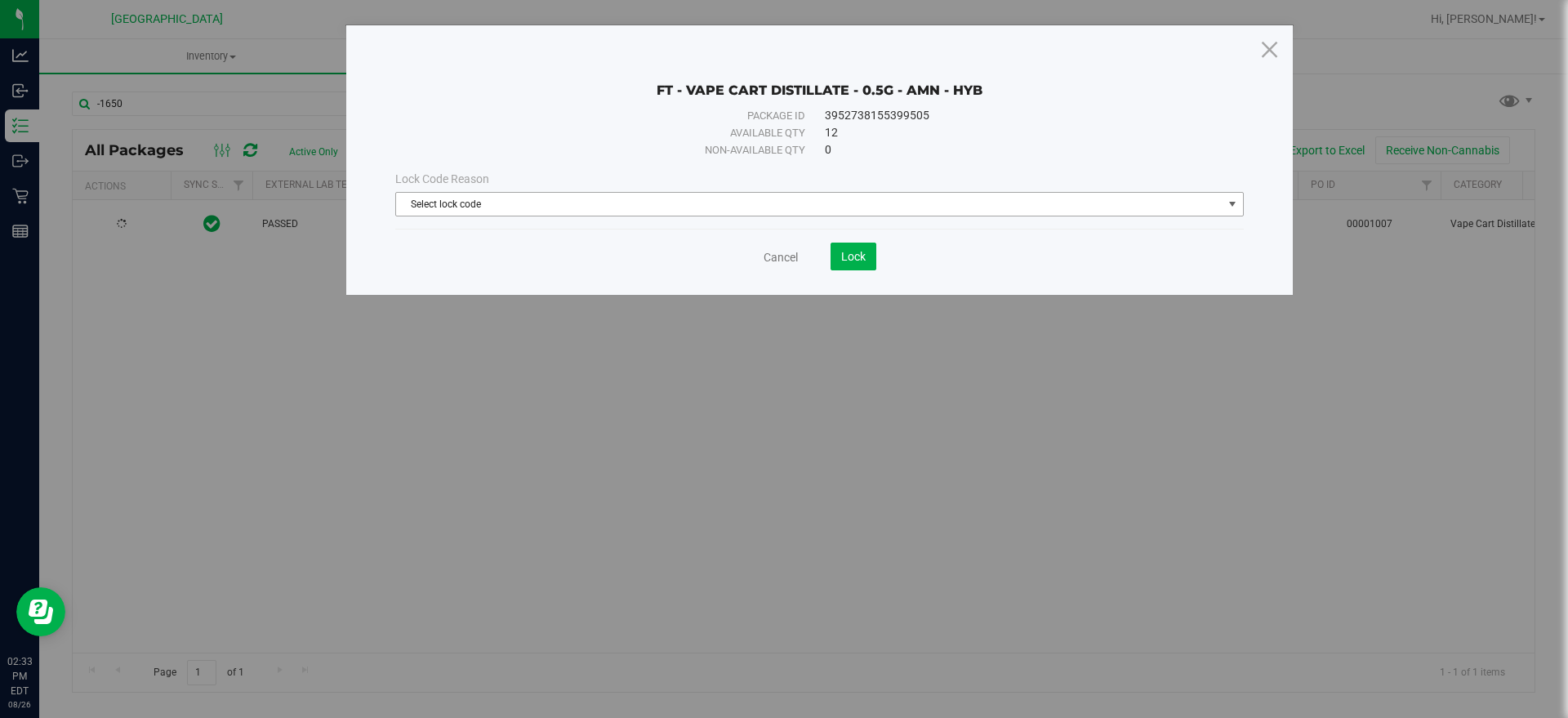
click at [502, 198] on span "Select lock code" at bounding box center [809, 204] width 826 height 23
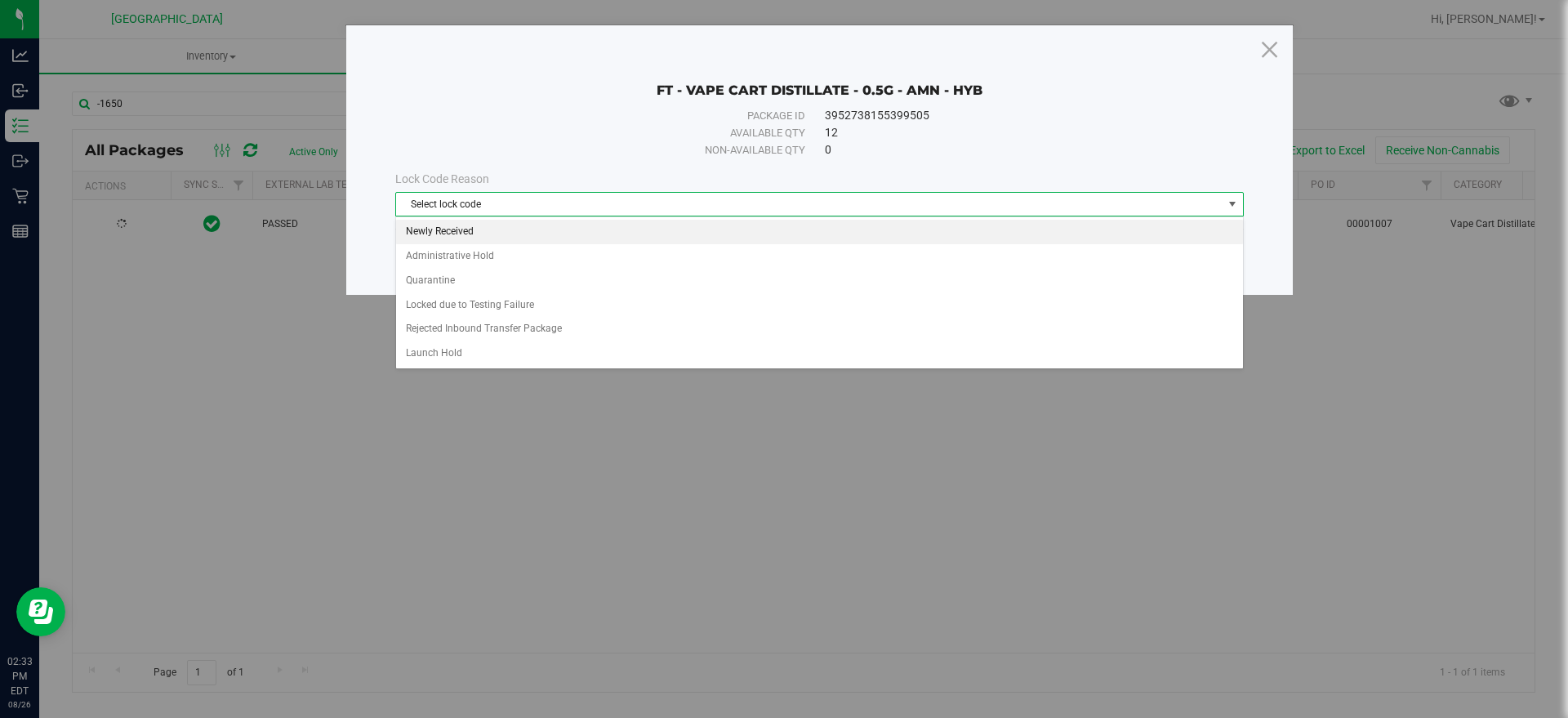
click at [469, 228] on li "Newly Received" at bounding box center [820, 231] width 847 height 24
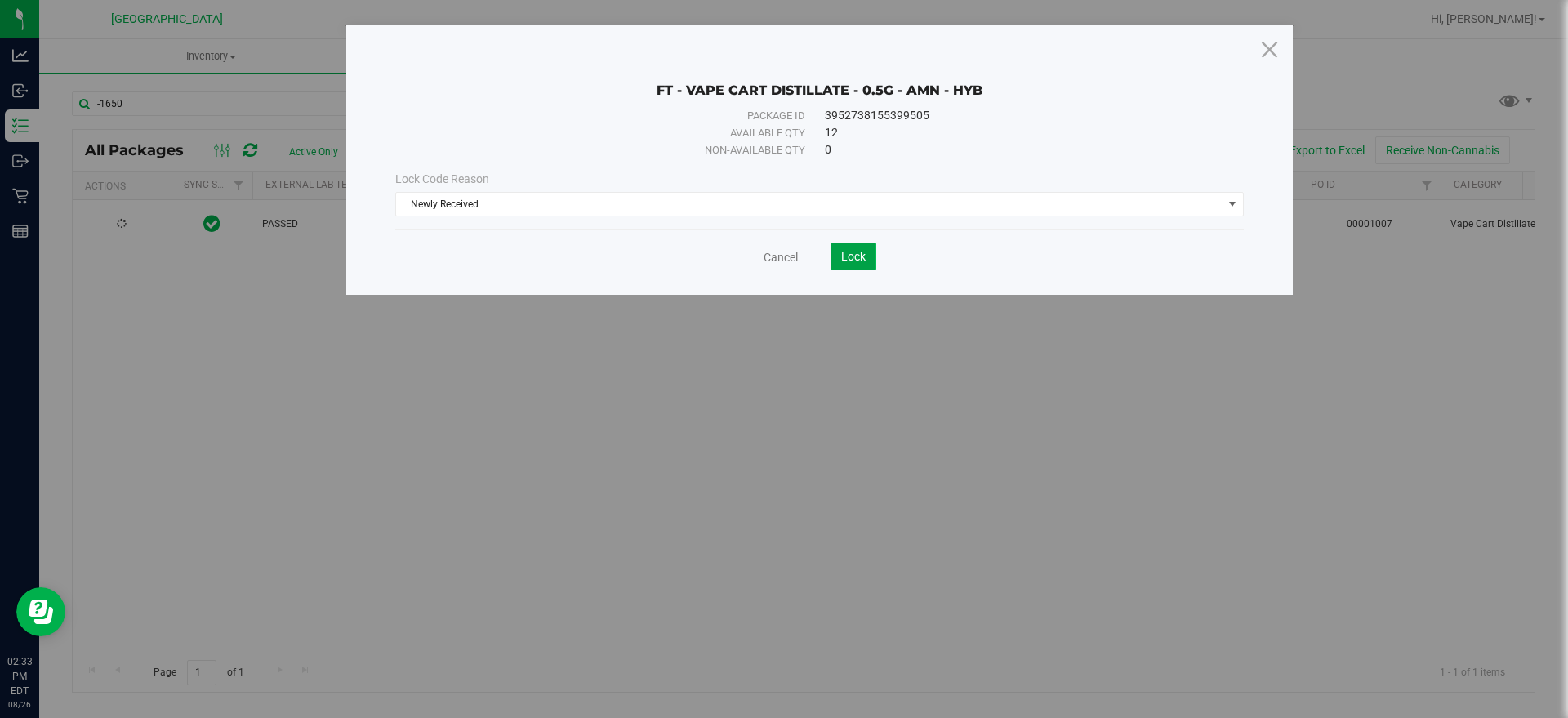
click at [853, 262] on span "Lock" at bounding box center [852, 257] width 24 height 13
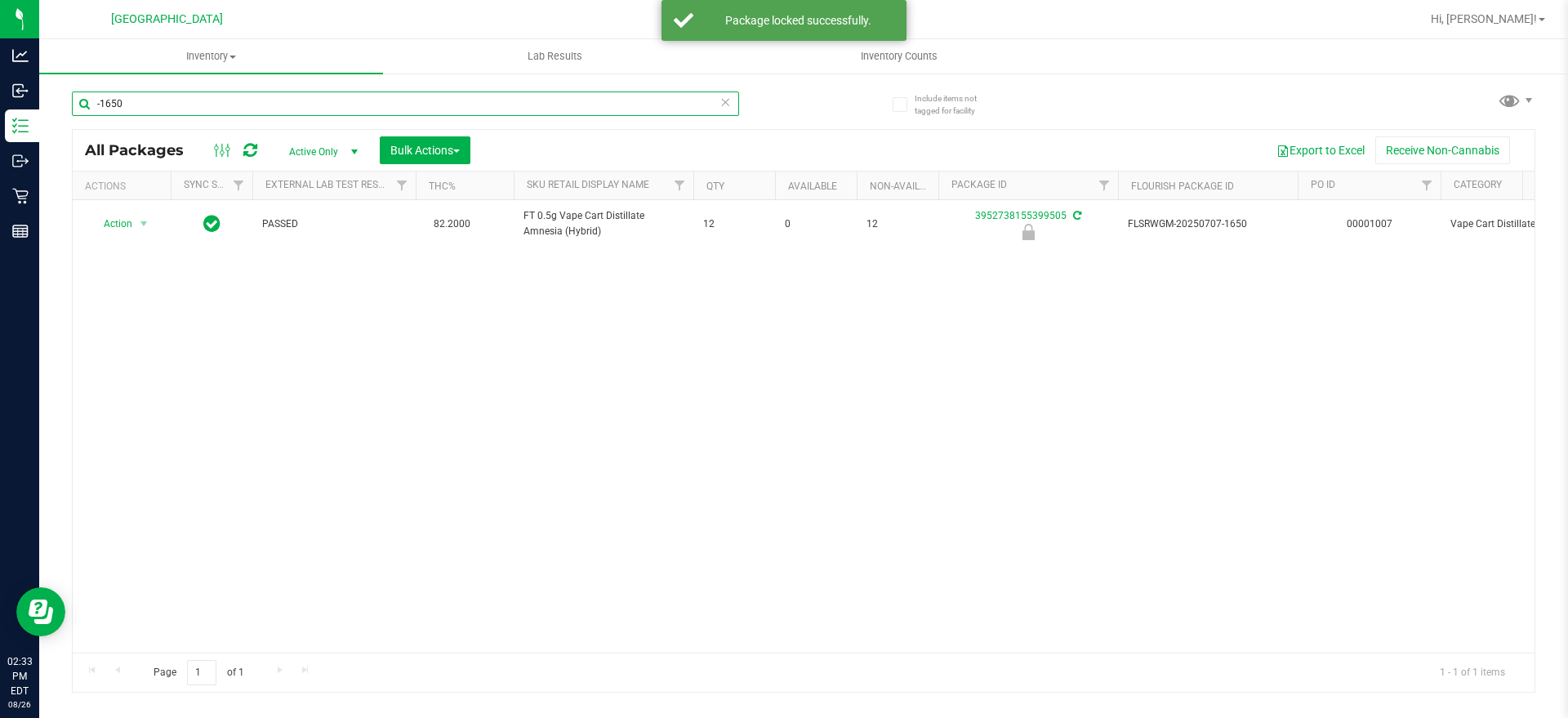
click at [105, 99] on input "-1650" at bounding box center [405, 103] width 667 height 24
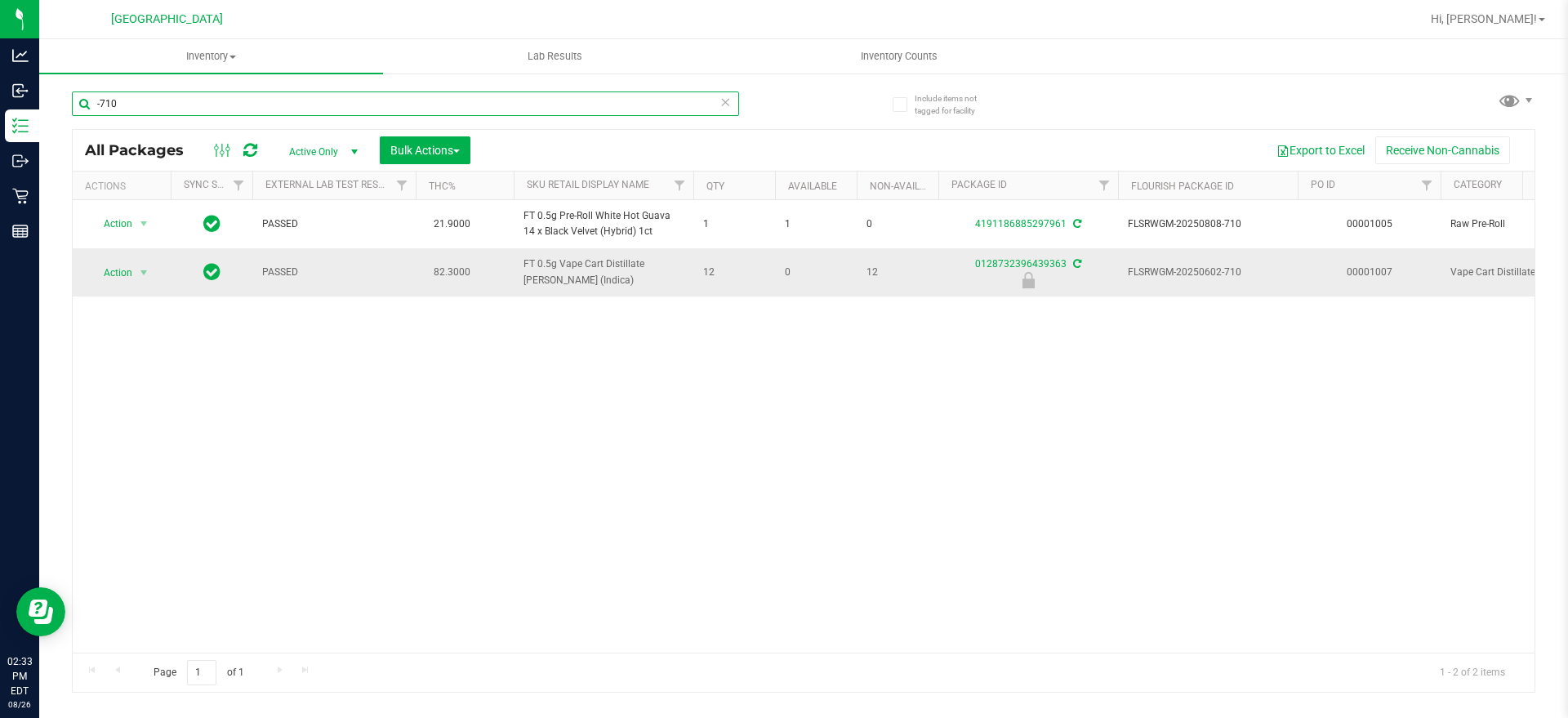
type input "-710"
click at [107, 271] on span "Action" at bounding box center [111, 272] width 44 height 23
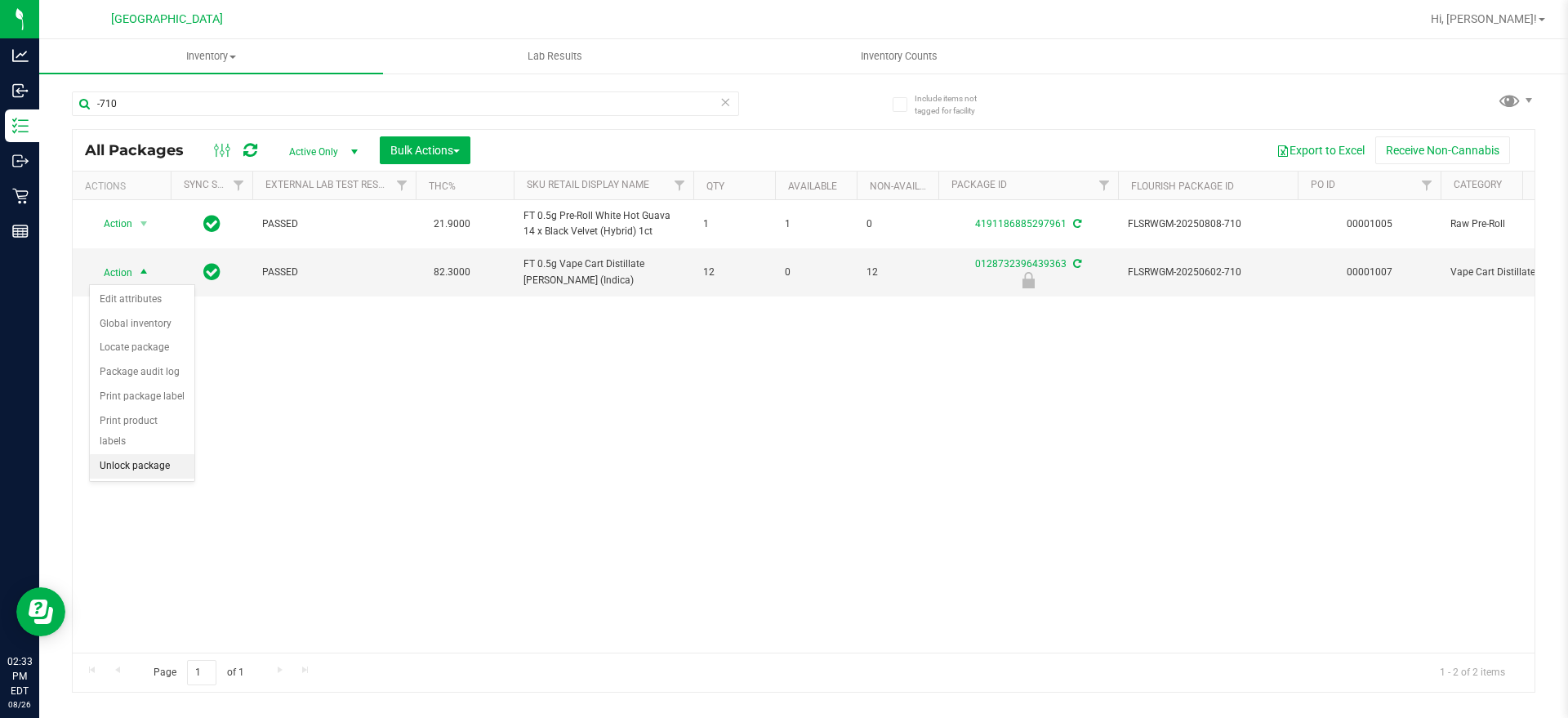
click at [152, 454] on li "Unlock package" at bounding box center [141, 466] width 104 height 24
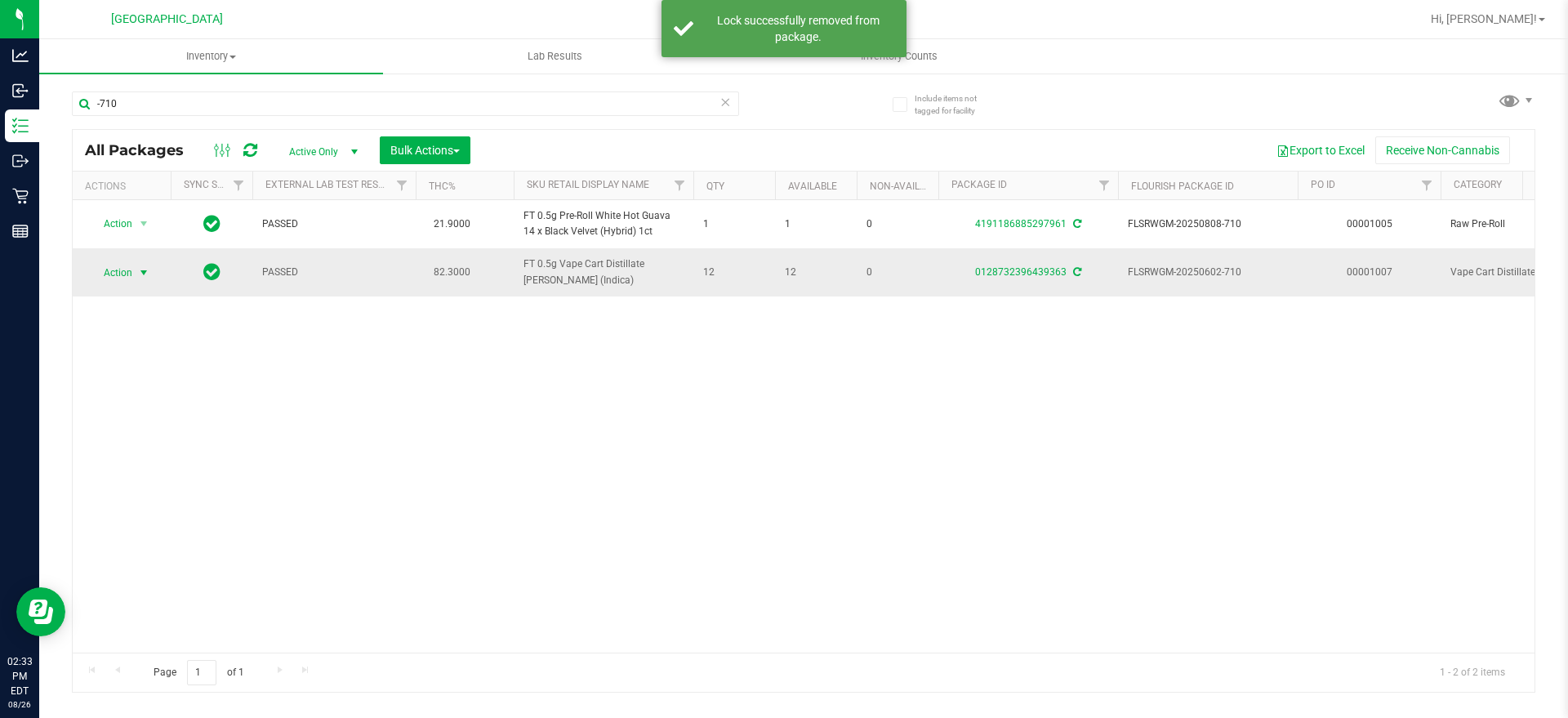
click at [120, 268] on span "Action" at bounding box center [111, 272] width 44 height 23
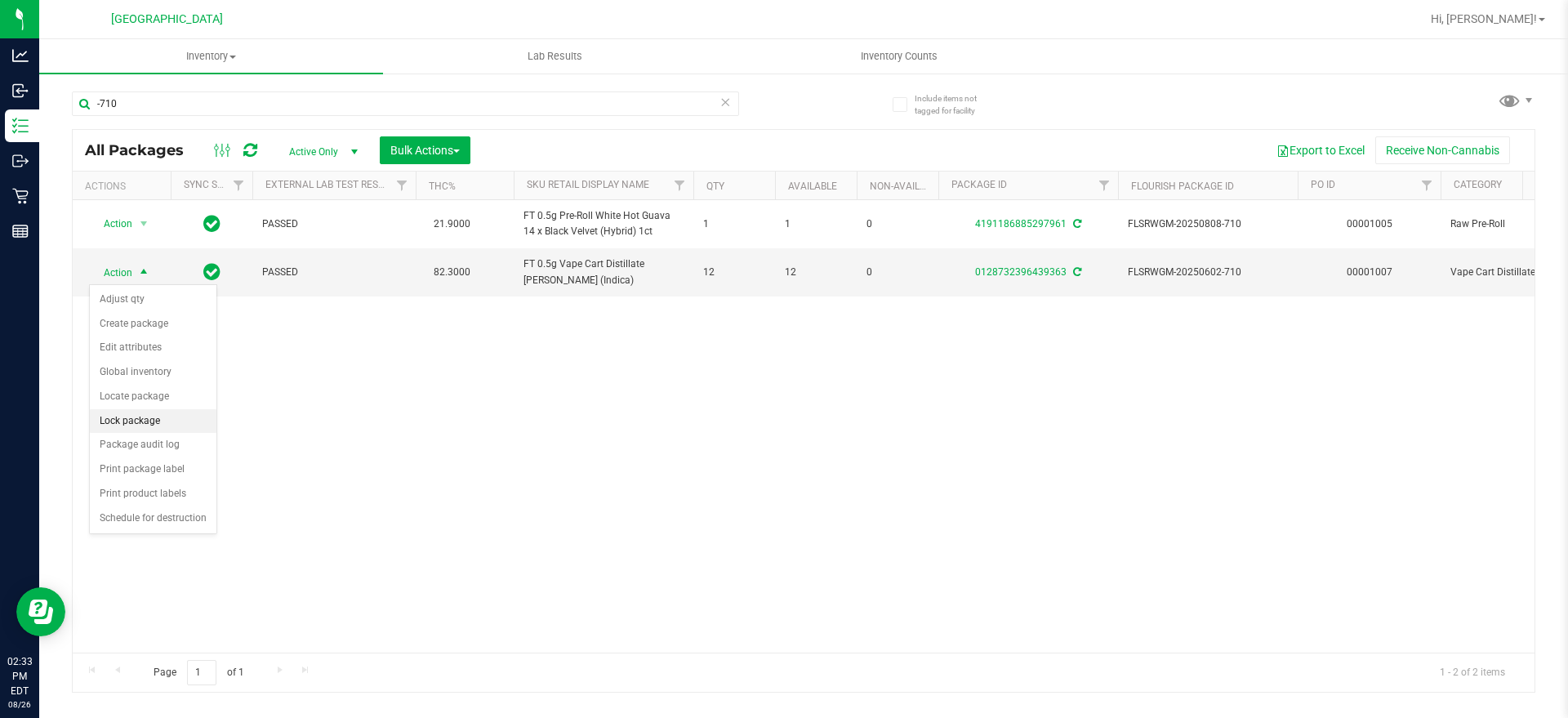
click at [158, 427] on li "Lock package" at bounding box center [153, 421] width 127 height 24
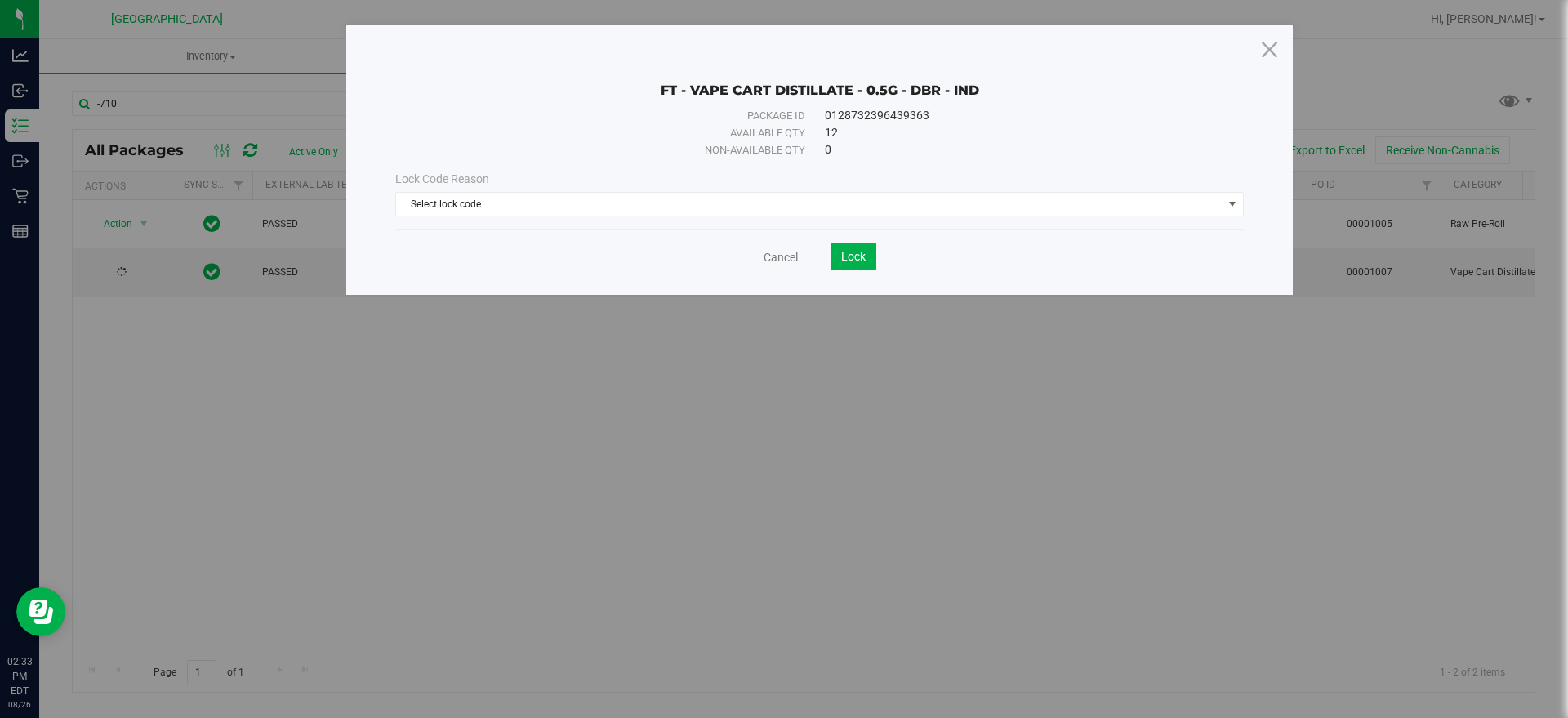
click at [555, 189] on div "Lock Code Reason Select lock code Select lock code Newly Received Administrativ…" at bounding box center [819, 193] width 873 height 45
click at [541, 200] on span "Select lock code" at bounding box center [809, 204] width 826 height 23
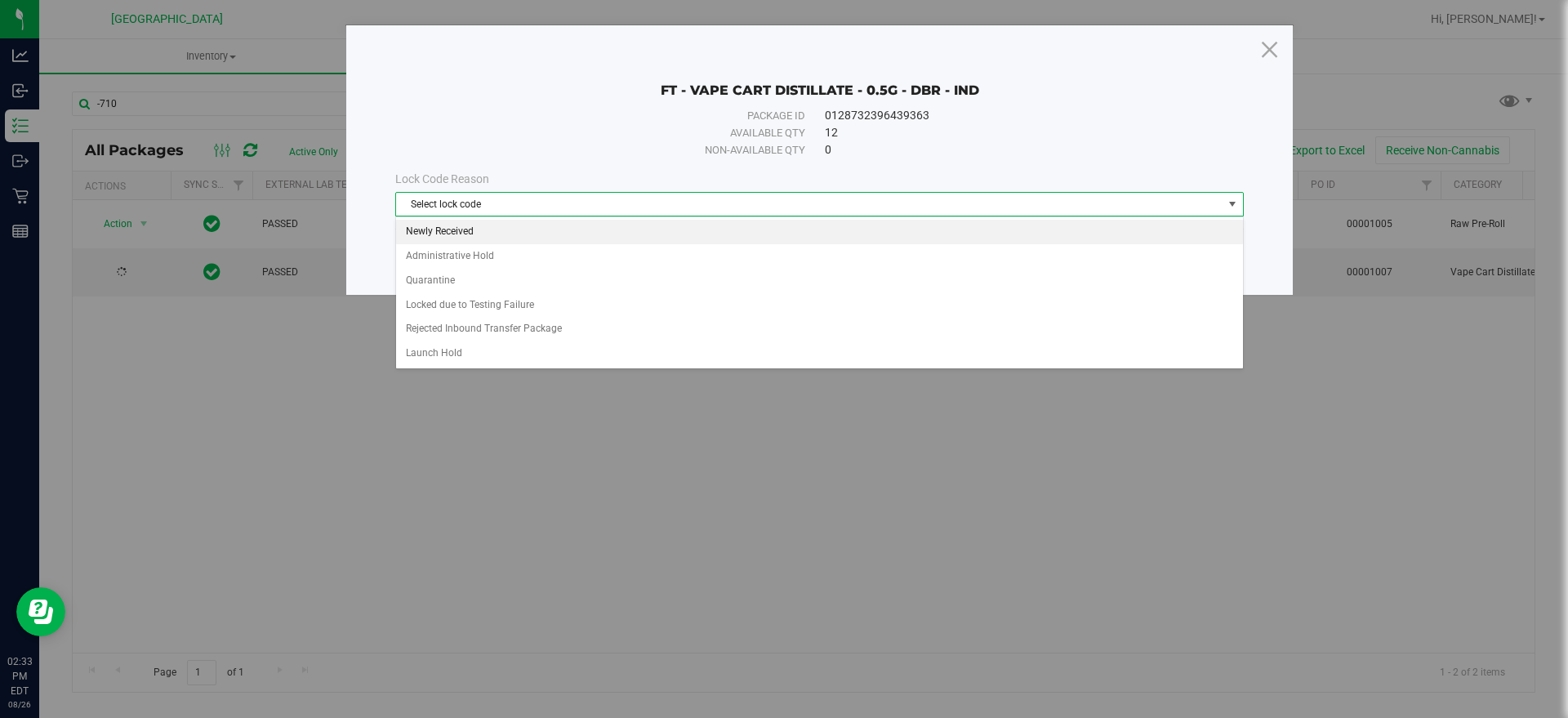
click at [488, 220] on li "Newly Received" at bounding box center [820, 231] width 847 height 24
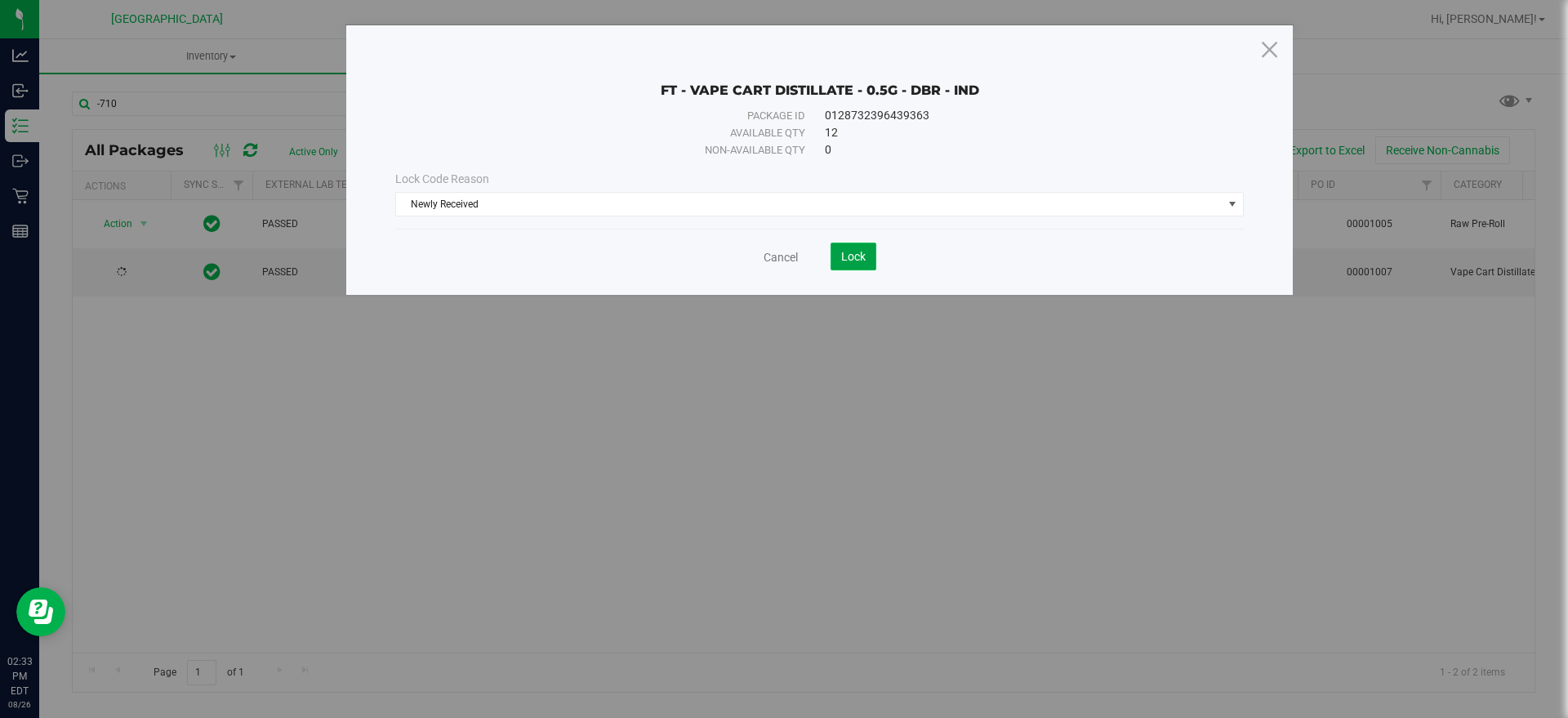
click at [857, 256] on span "Lock" at bounding box center [852, 257] width 24 height 13
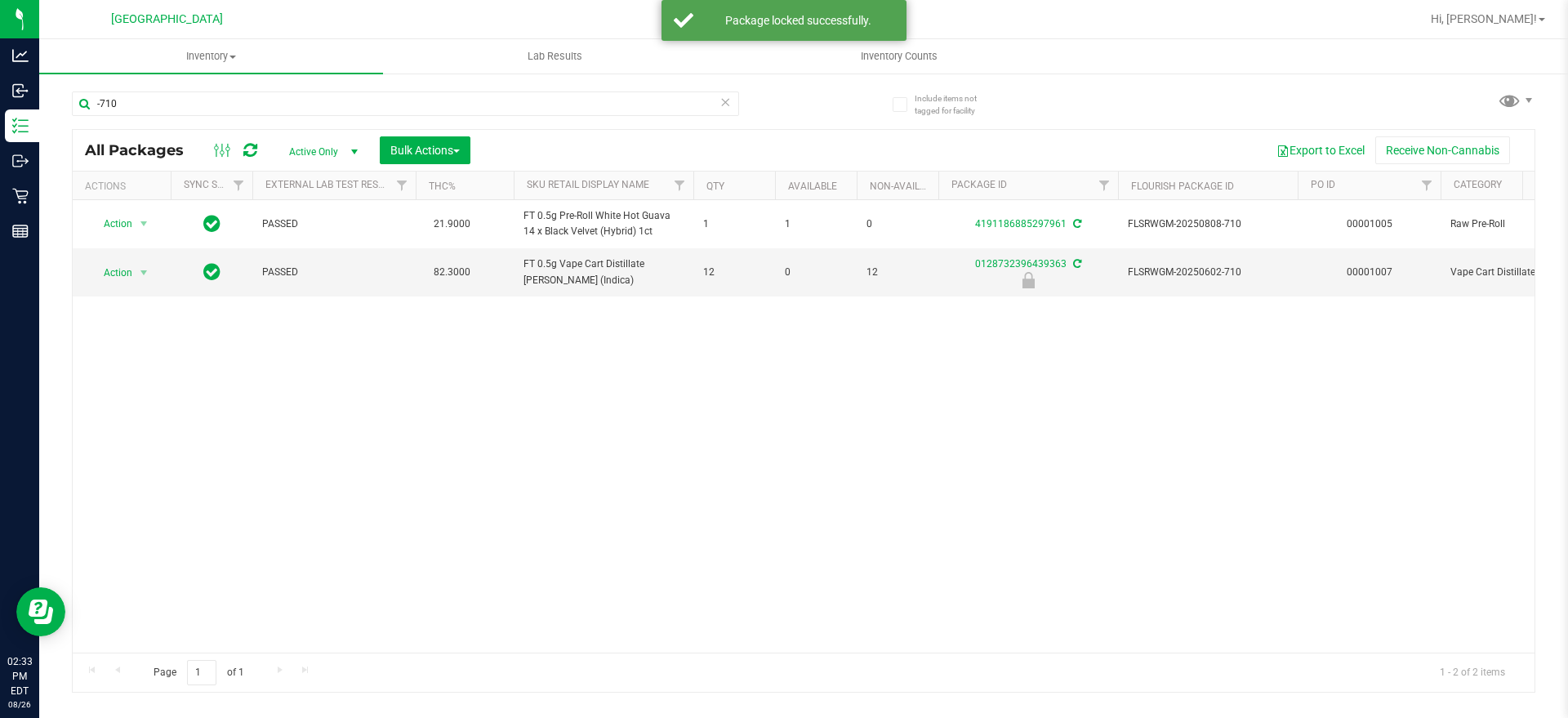
click at [180, 82] on div "-710" at bounding box center [437, 103] width 732 height 53
click at [176, 98] on input "-710" at bounding box center [405, 103] width 667 height 24
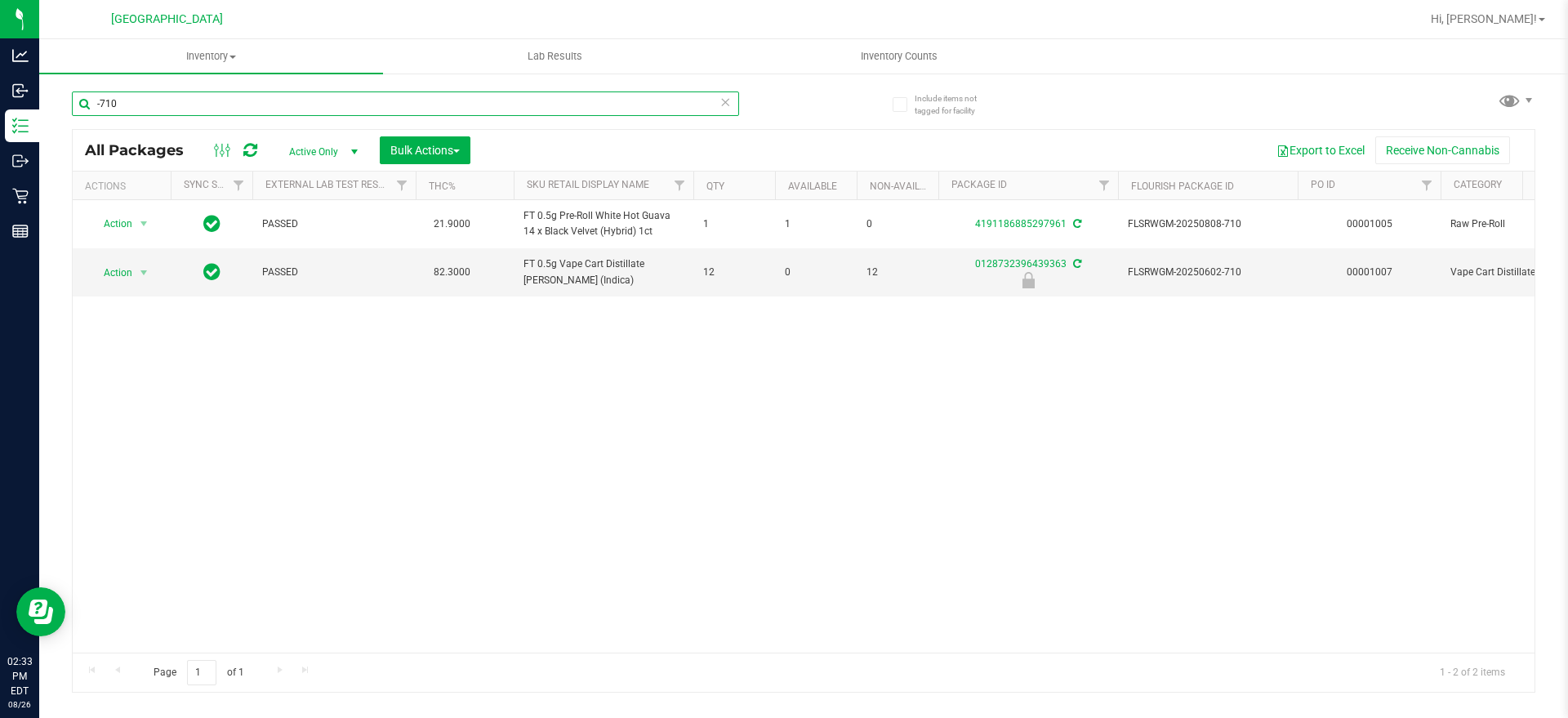
click at [176, 98] on input "-710" at bounding box center [405, 103] width 667 height 24
click at [148, 94] on input "5" at bounding box center [405, 103] width 667 height 24
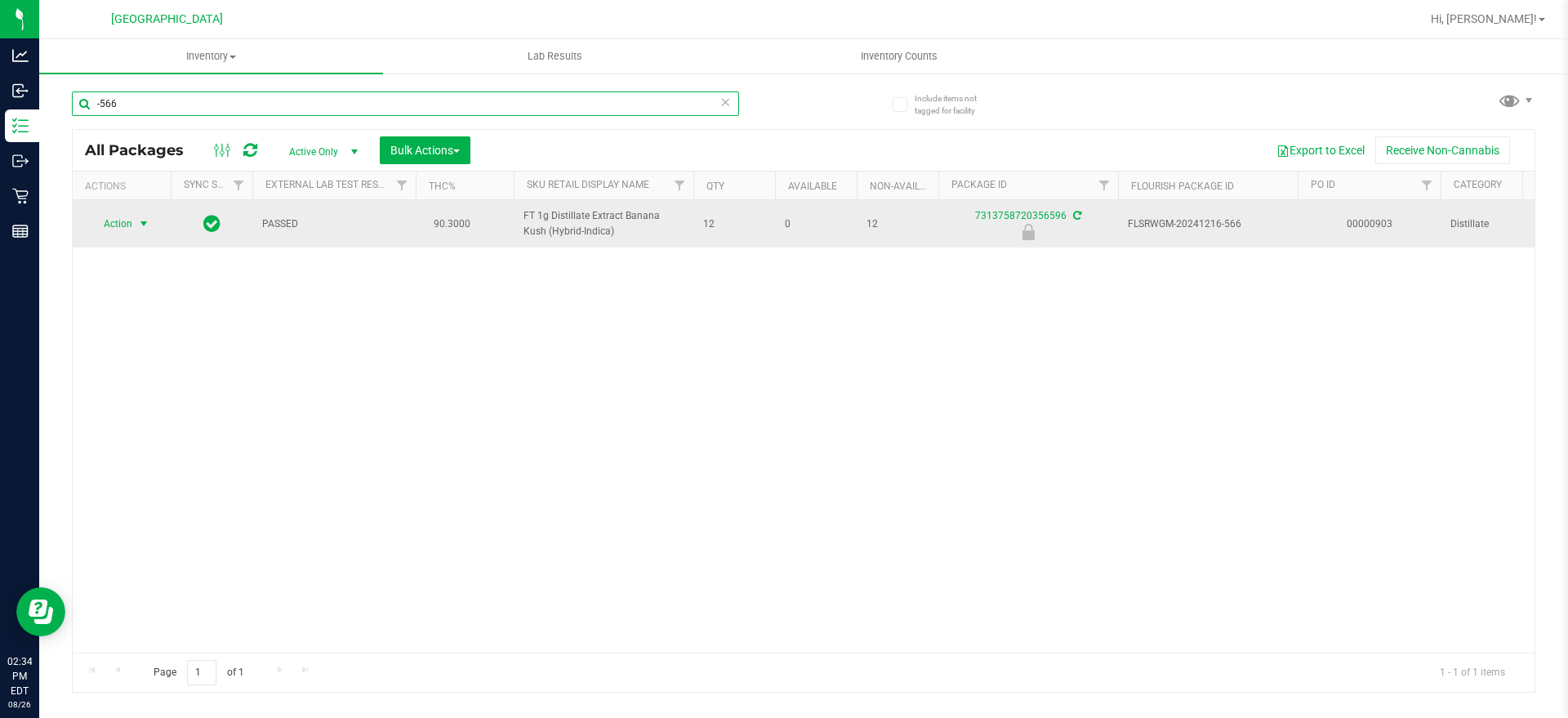
type input "-566"
click at [112, 220] on span "Action" at bounding box center [111, 223] width 44 height 23
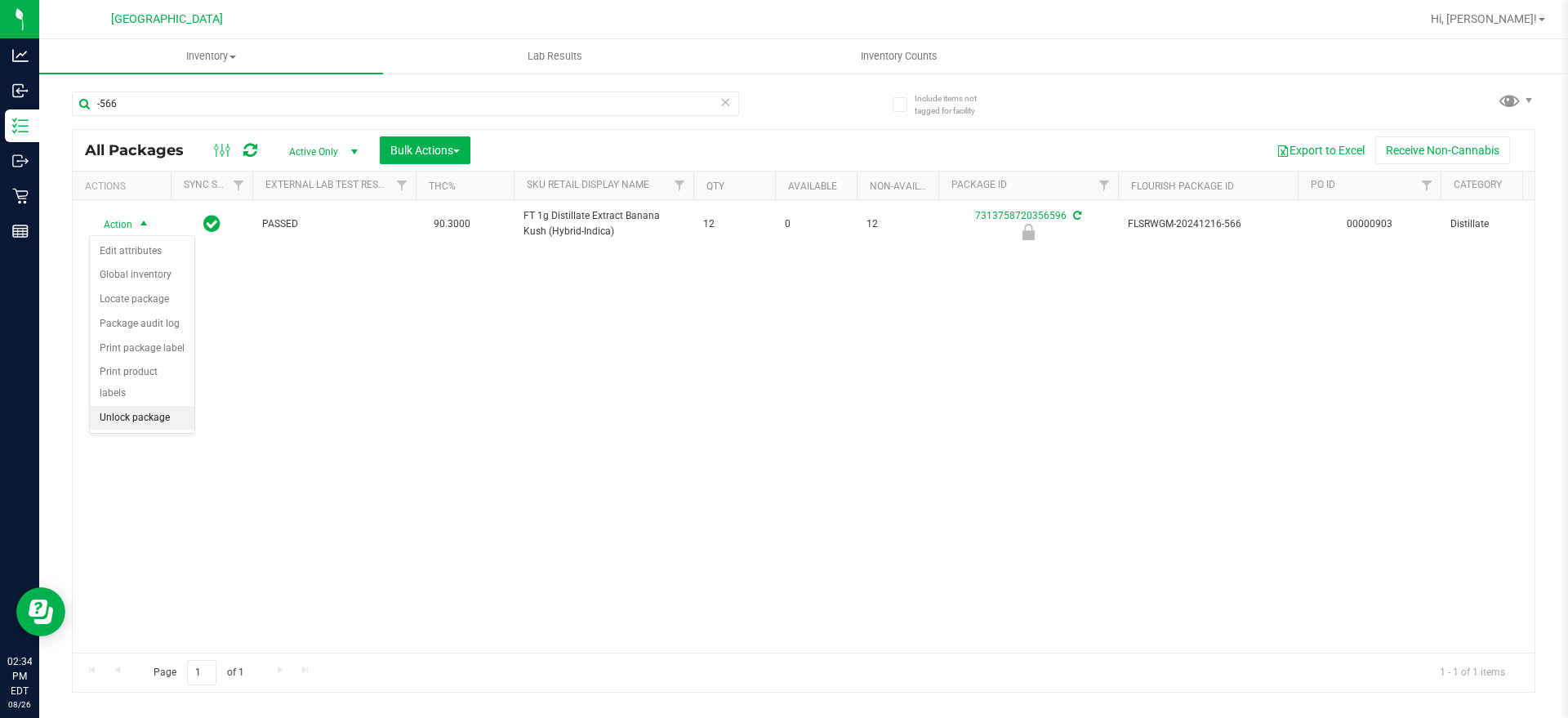
click at [141, 406] on li "Unlock package" at bounding box center [141, 418] width 104 height 24
click at [111, 225] on span "Action" at bounding box center [111, 223] width 44 height 23
click at [128, 364] on li "Lock package" at bounding box center [153, 372] width 127 height 24
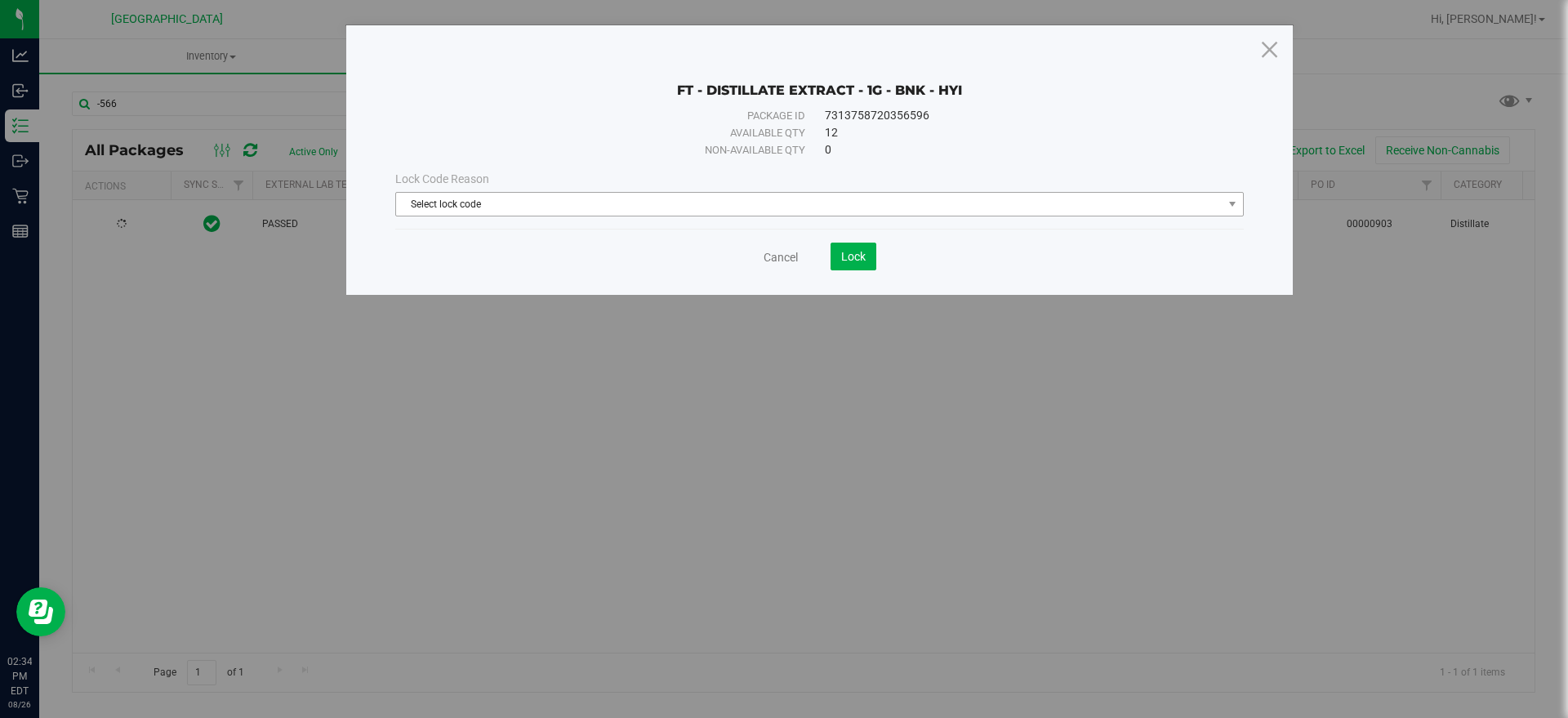
click at [492, 212] on span "Select lock code" at bounding box center [809, 204] width 826 height 23
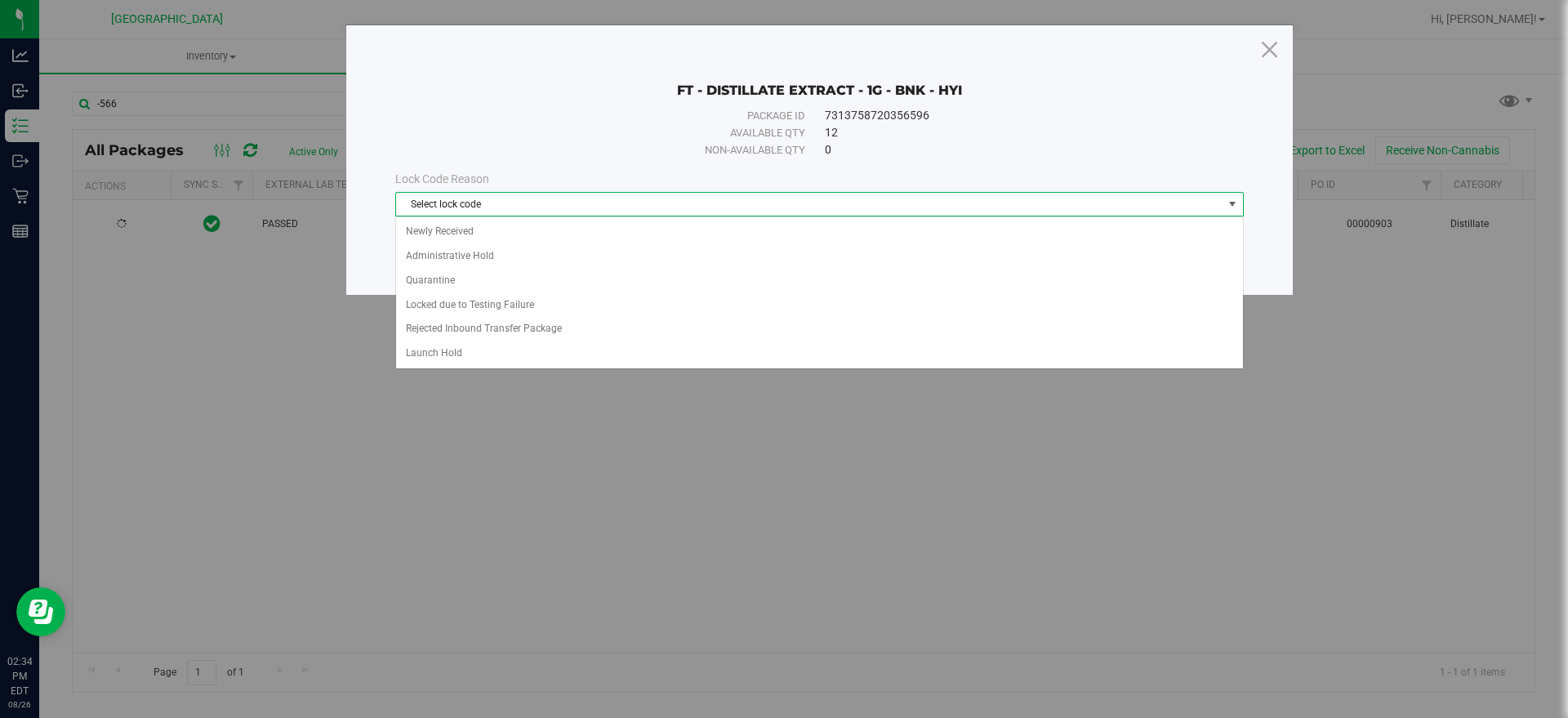
click at [492, 207] on span "Select lock code" at bounding box center [809, 204] width 826 height 23
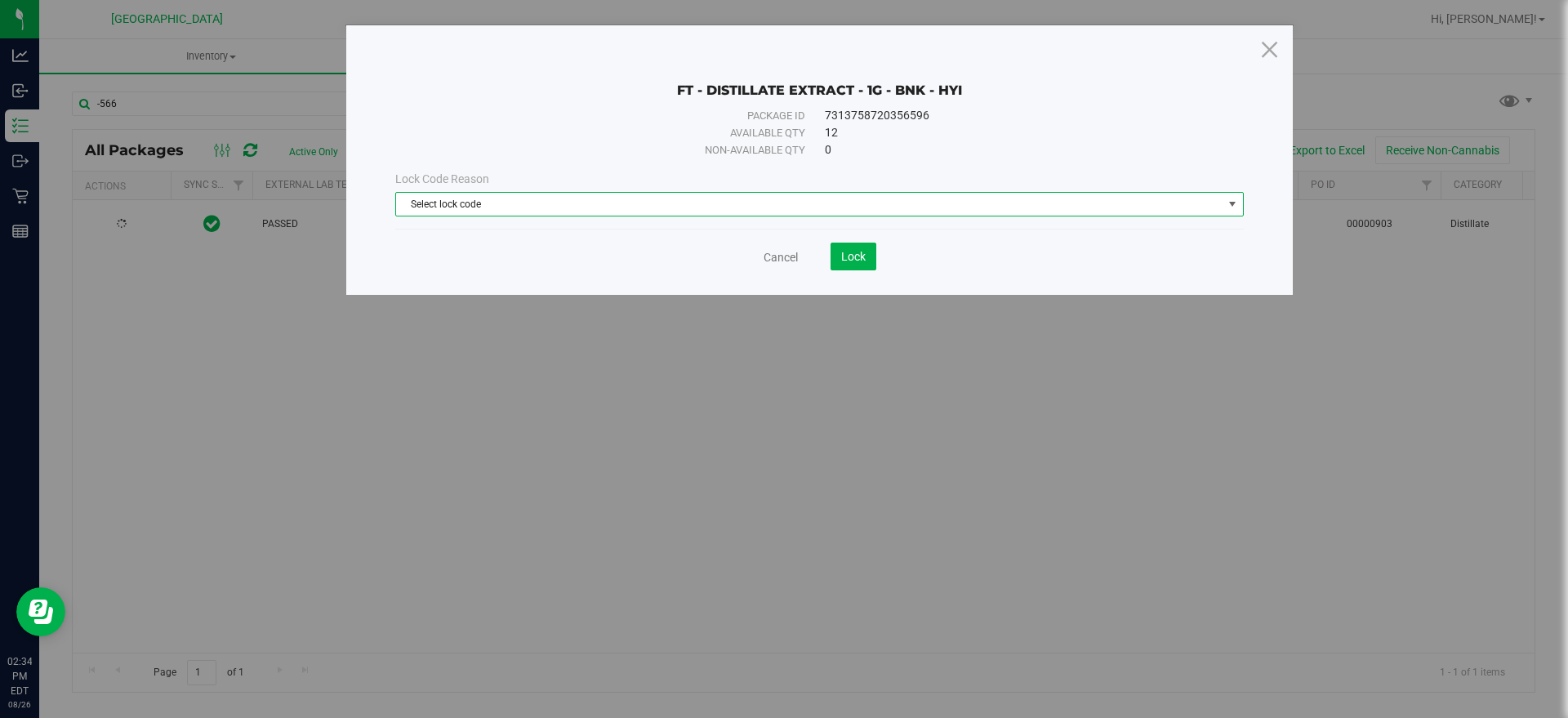
click at [485, 215] on span "Select lock code" at bounding box center [809, 204] width 826 height 23
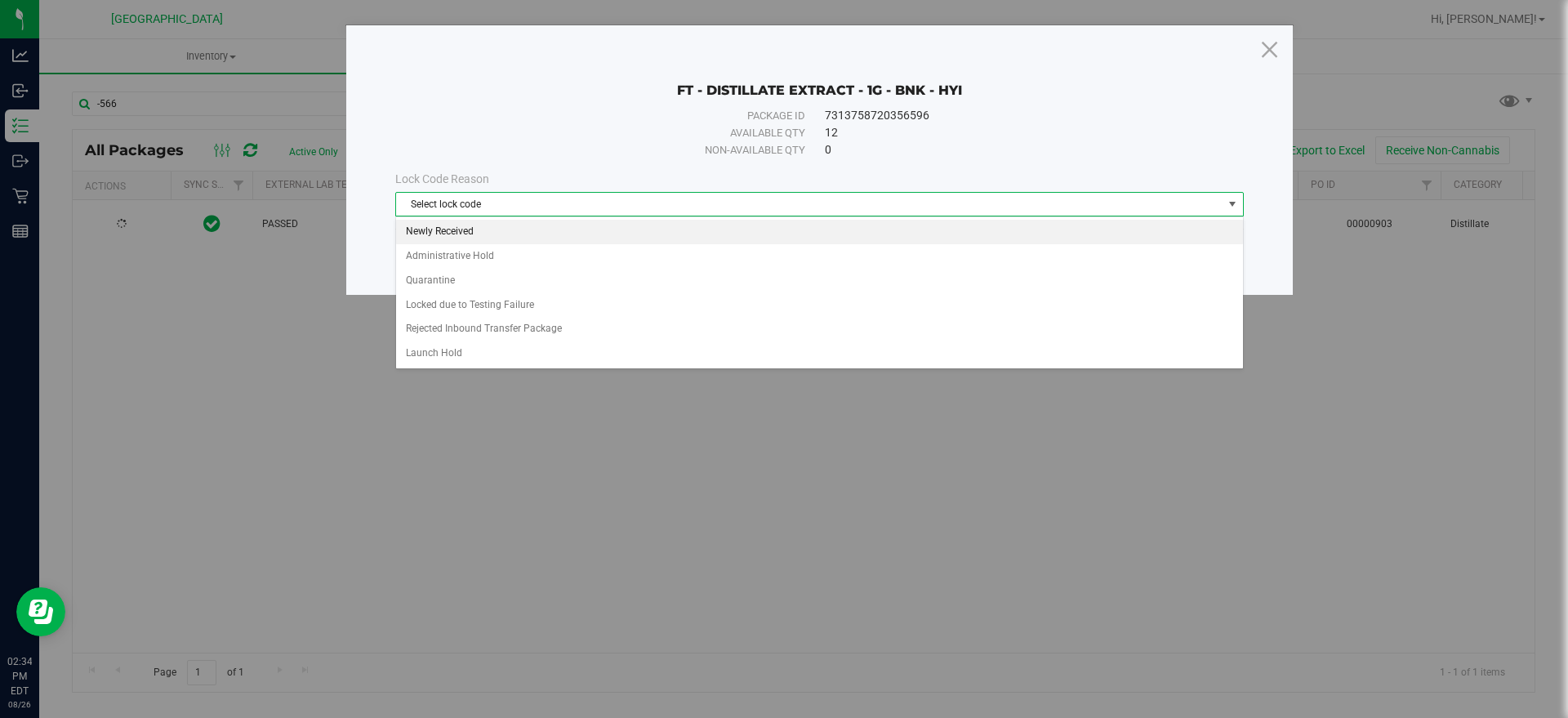
click at [463, 229] on li "Newly Received" at bounding box center [820, 231] width 847 height 24
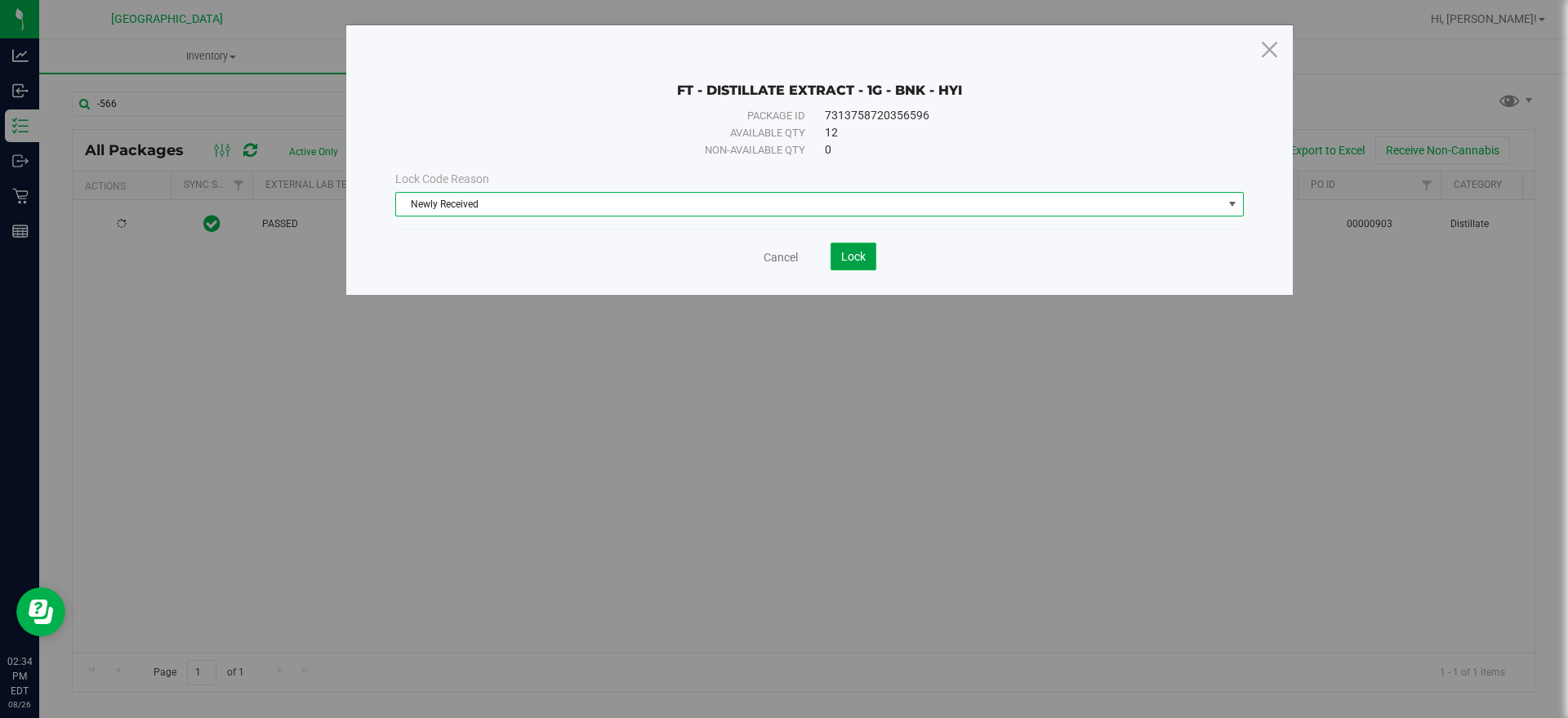
click at [847, 254] on span "Lock" at bounding box center [852, 257] width 24 height 13
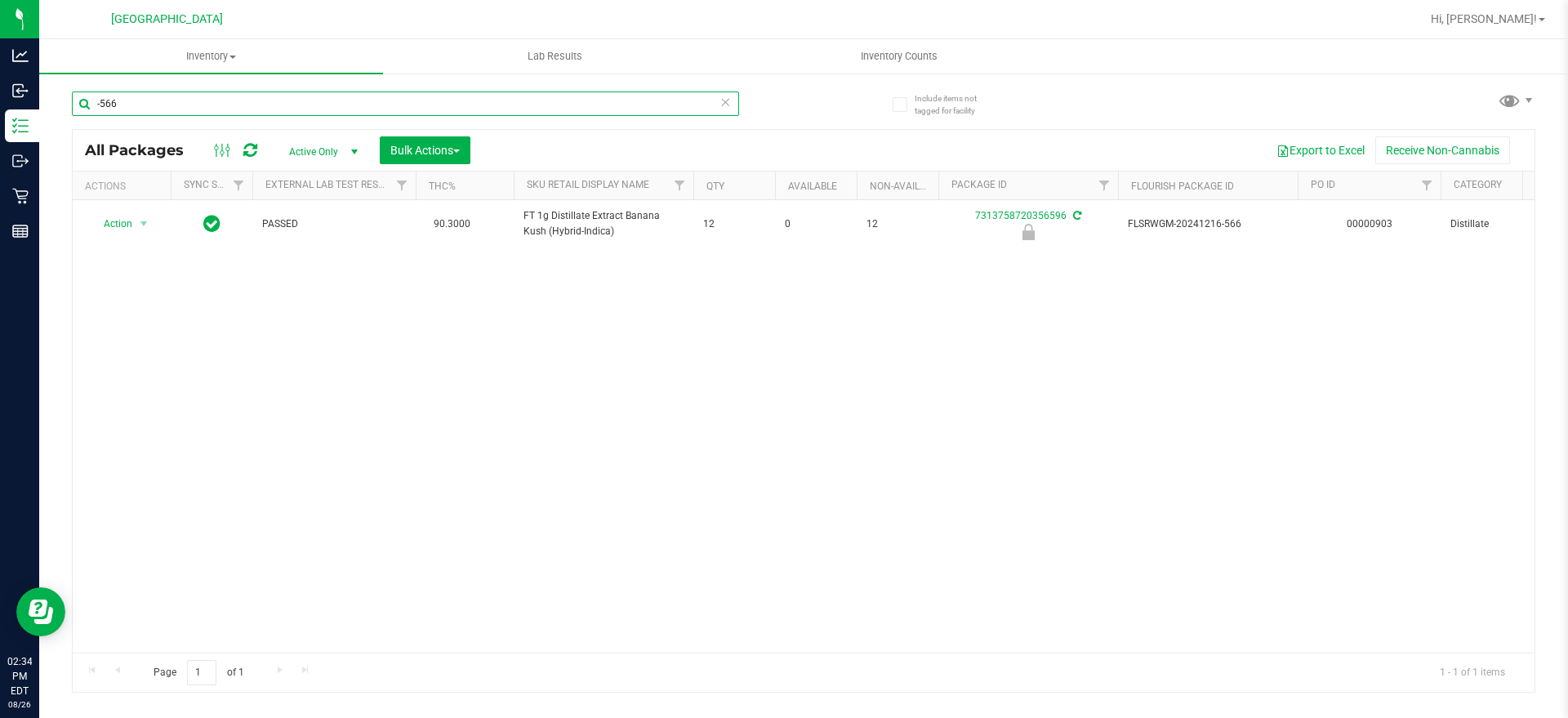
click at [112, 102] on input "-566" at bounding box center [405, 103] width 667 height 24
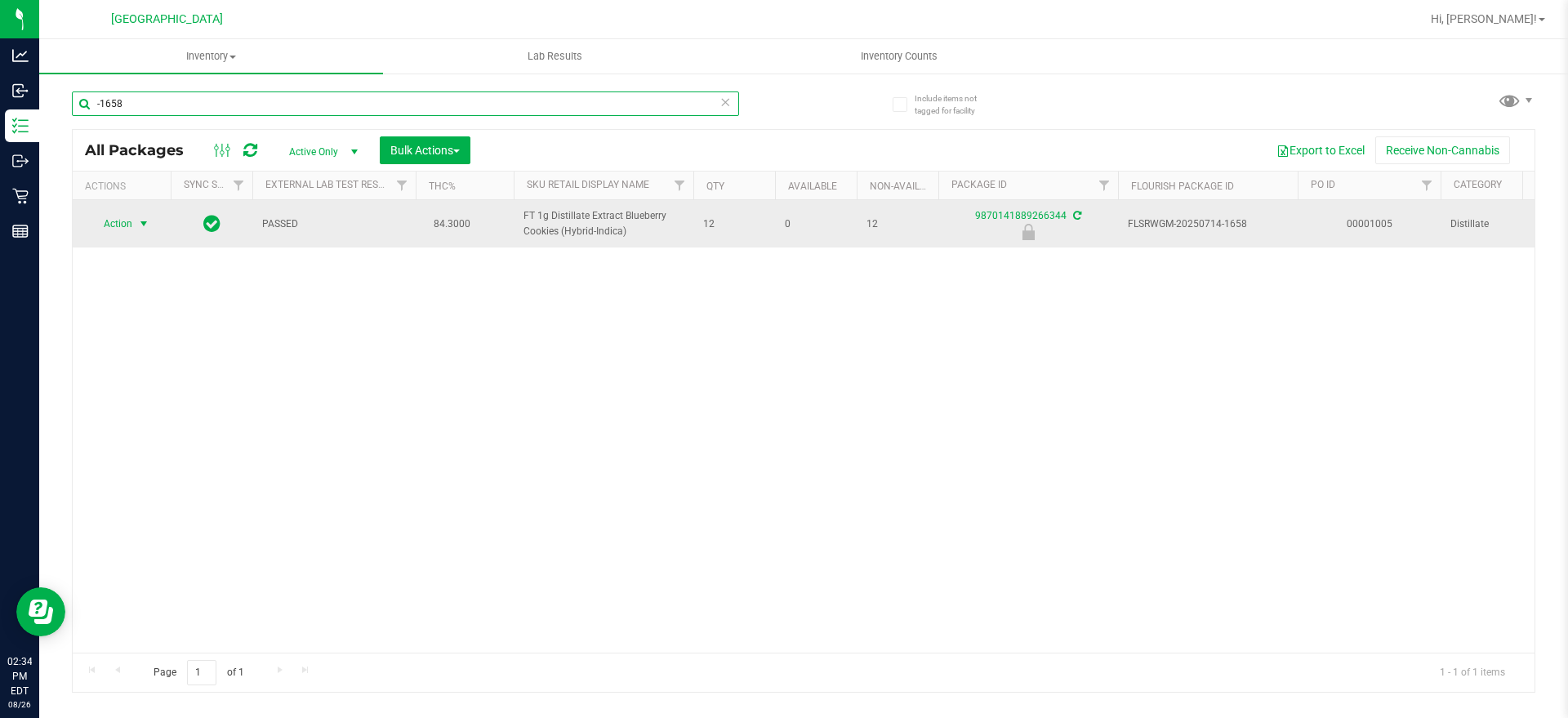
type input "-1658"
click at [136, 218] on span "select" at bounding box center [144, 223] width 21 height 23
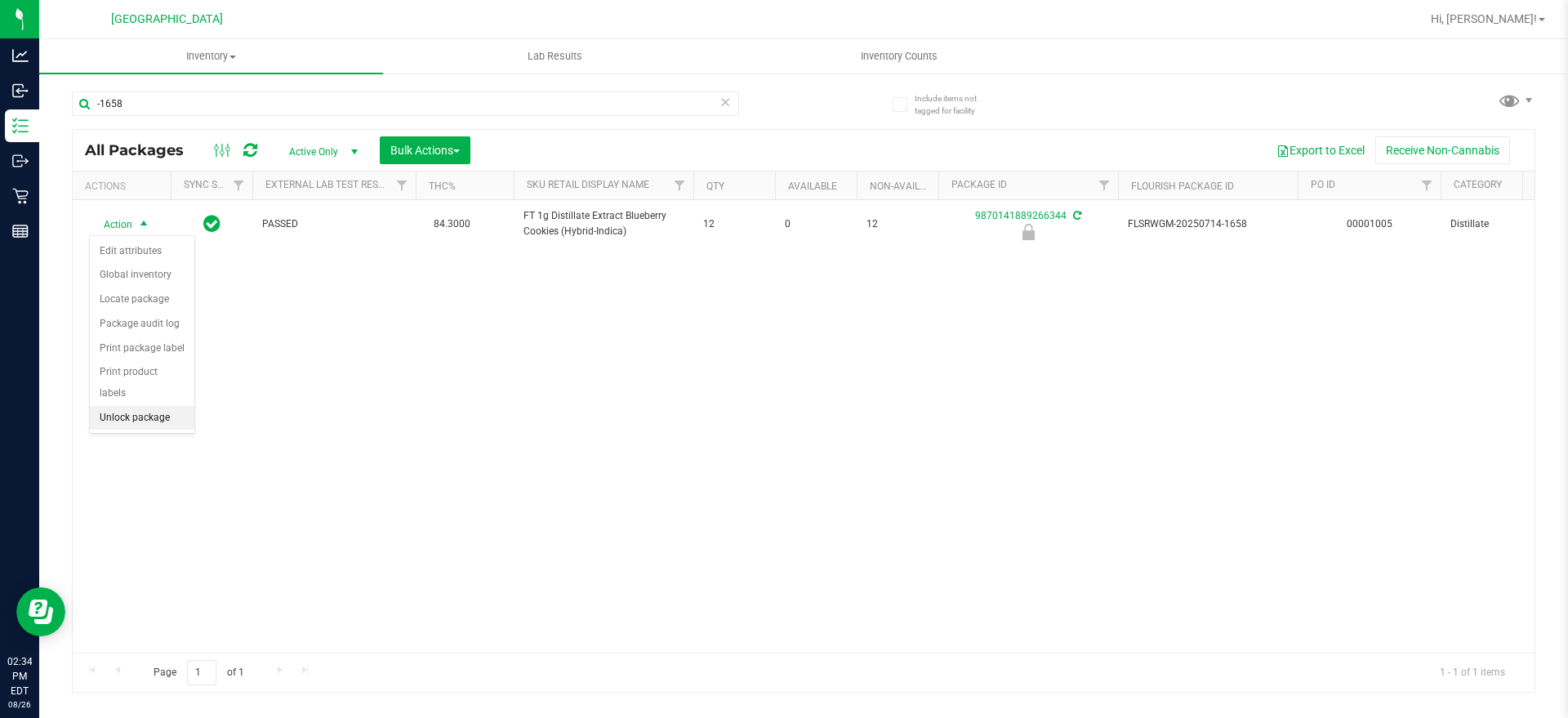
click at [151, 406] on li "Unlock package" at bounding box center [141, 418] width 104 height 24
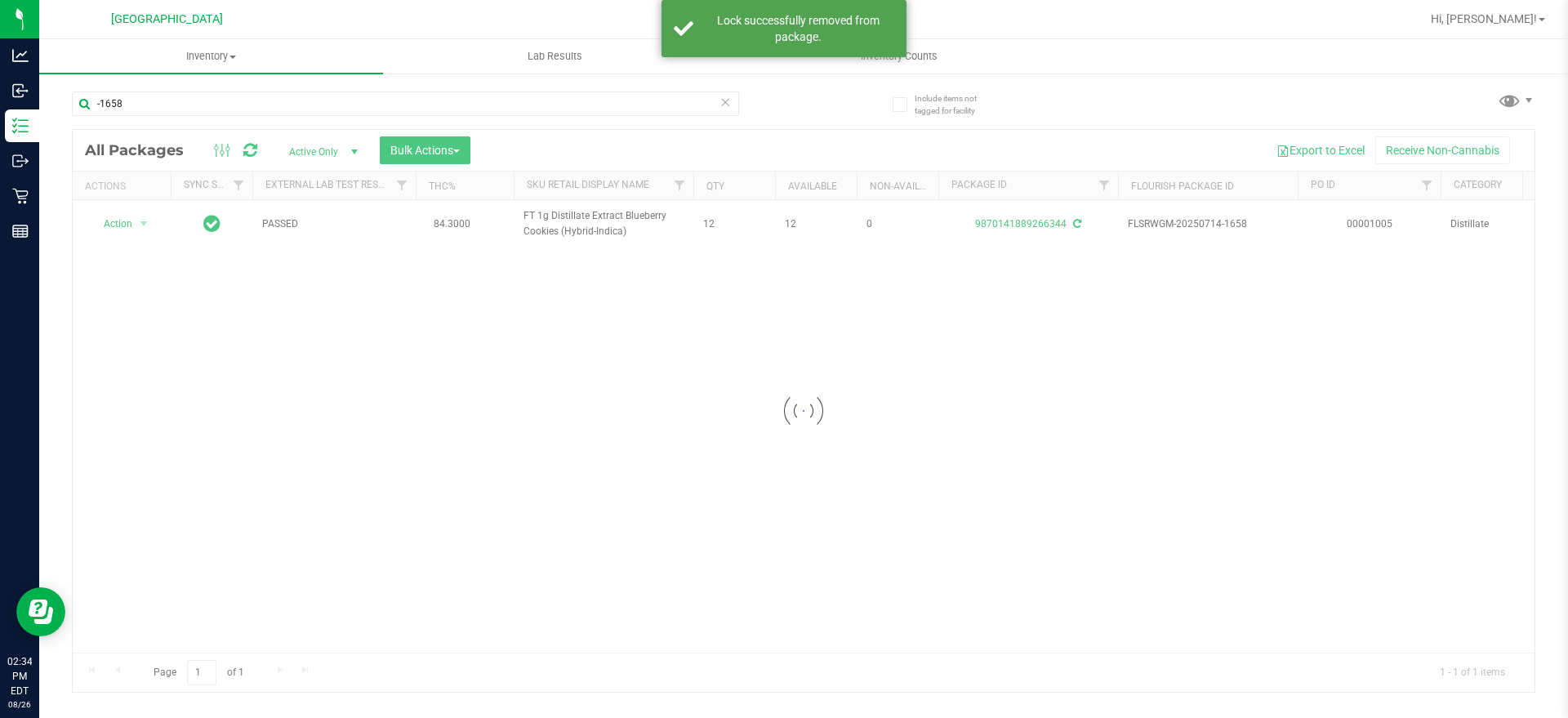
click at [116, 223] on div at bounding box center [803, 411] width 1462 height 562
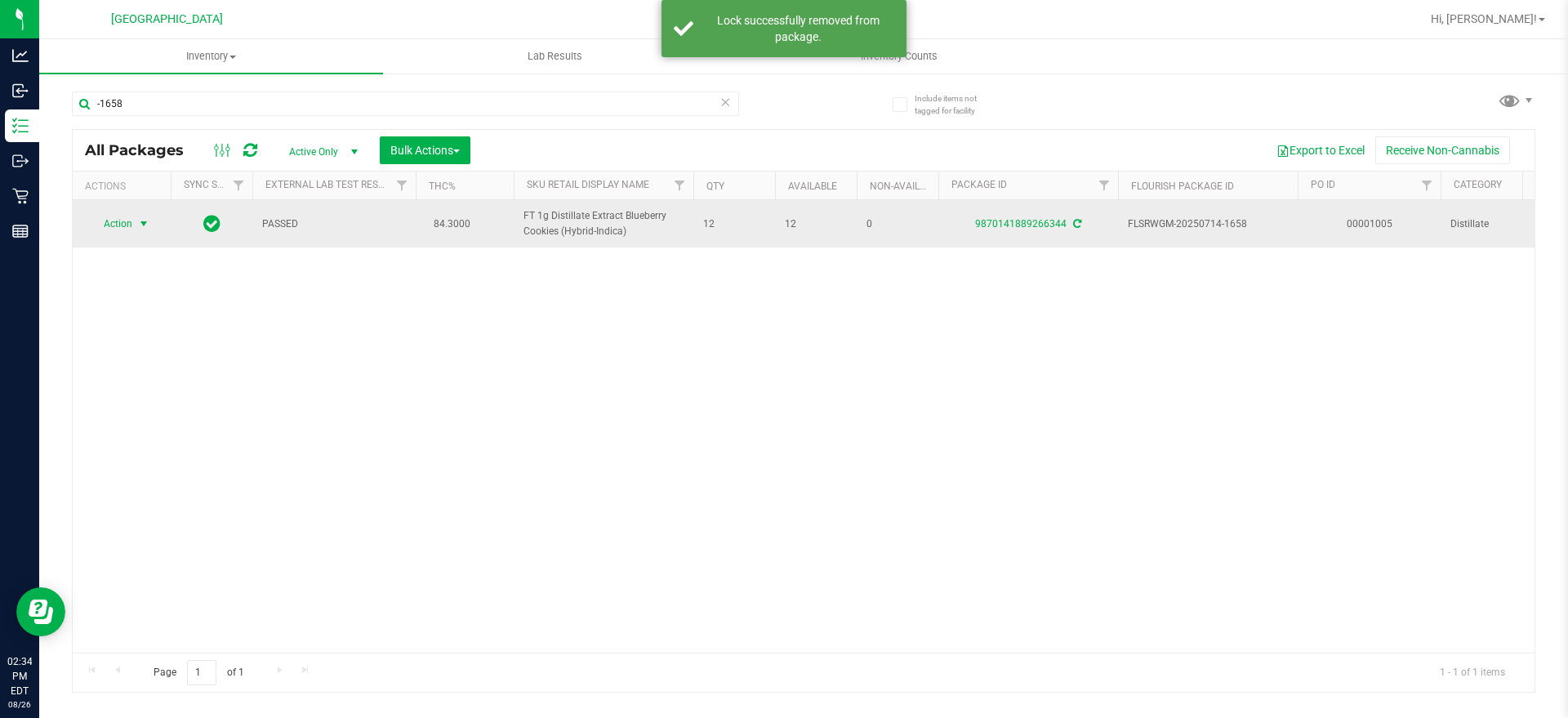
click at [119, 220] on span "Action" at bounding box center [111, 223] width 44 height 23
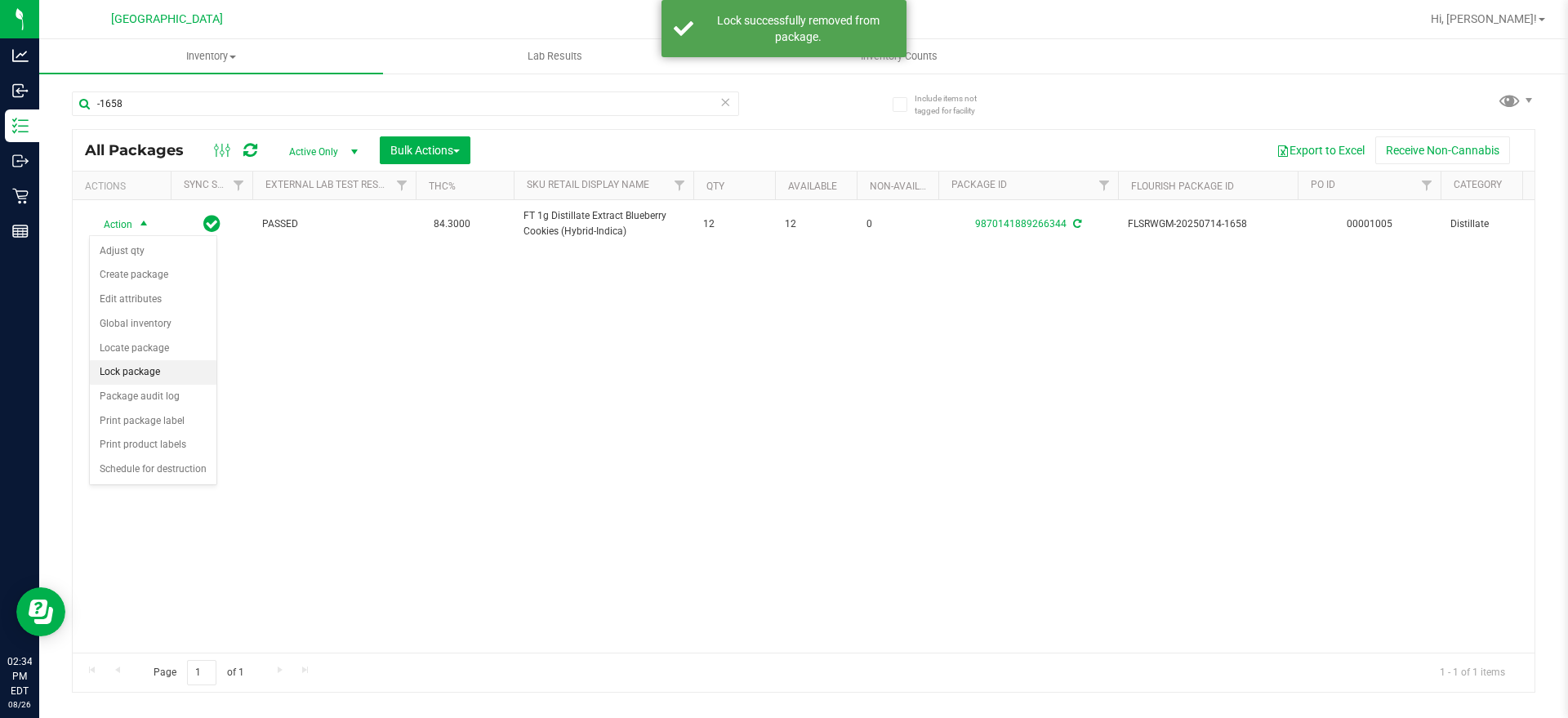
click at [142, 368] on li "Lock package" at bounding box center [153, 372] width 127 height 24
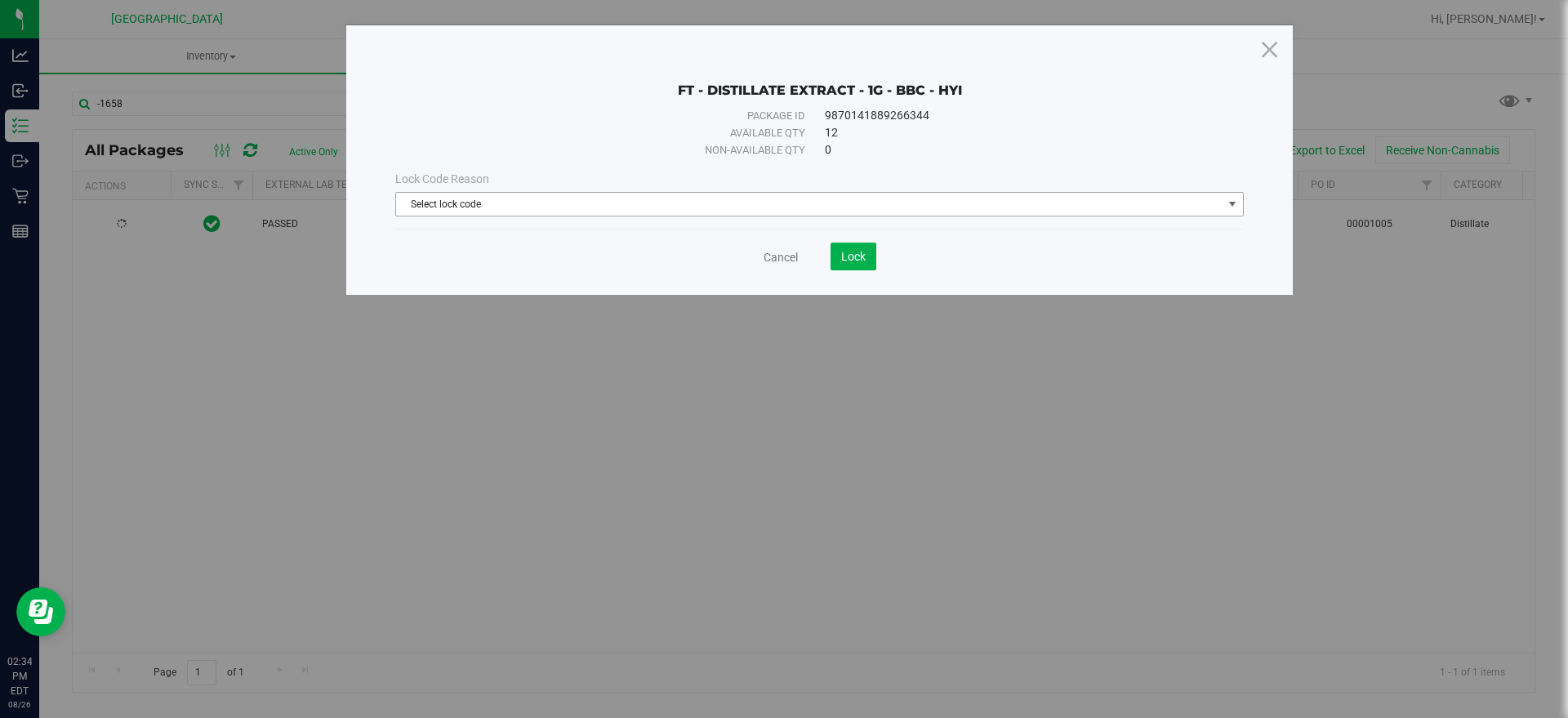
click at [633, 218] on div "Lock Code Reason Select lock code Select lock code Newly Received Administrativ…" at bounding box center [819, 193] width 873 height 70
click at [623, 193] on span "Select lock code" at bounding box center [809, 204] width 826 height 23
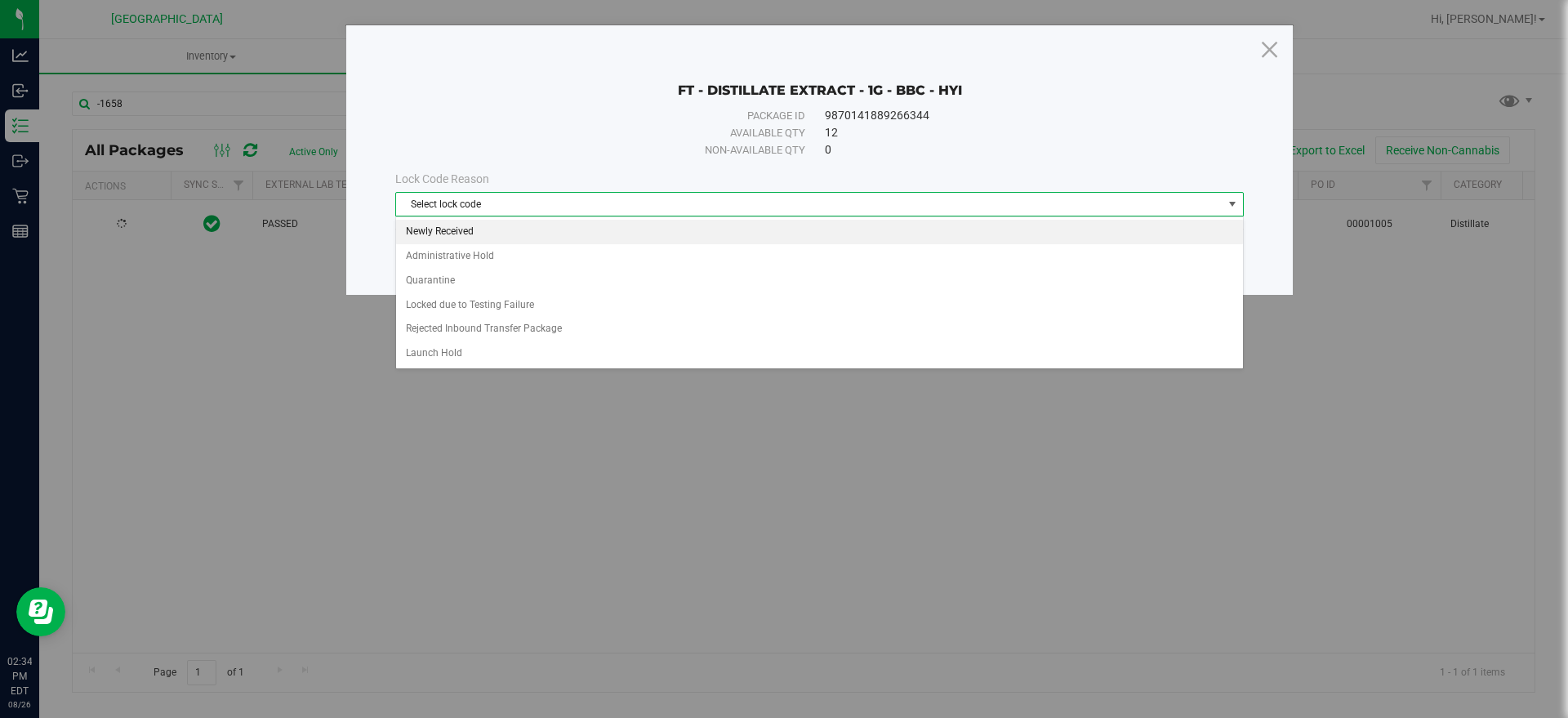
click at [509, 237] on li "Newly Received" at bounding box center [820, 231] width 847 height 24
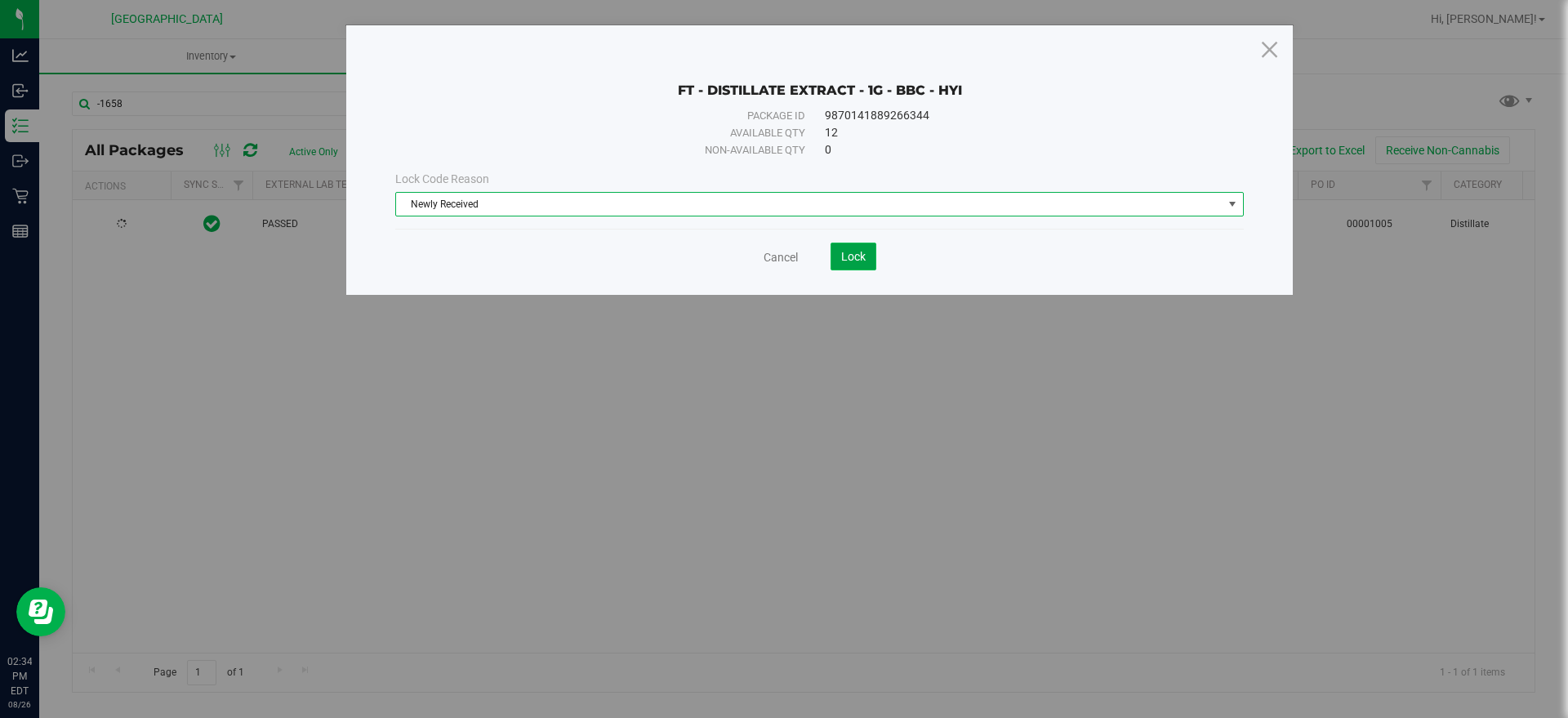
click at [847, 253] on span "Lock" at bounding box center [852, 257] width 24 height 13
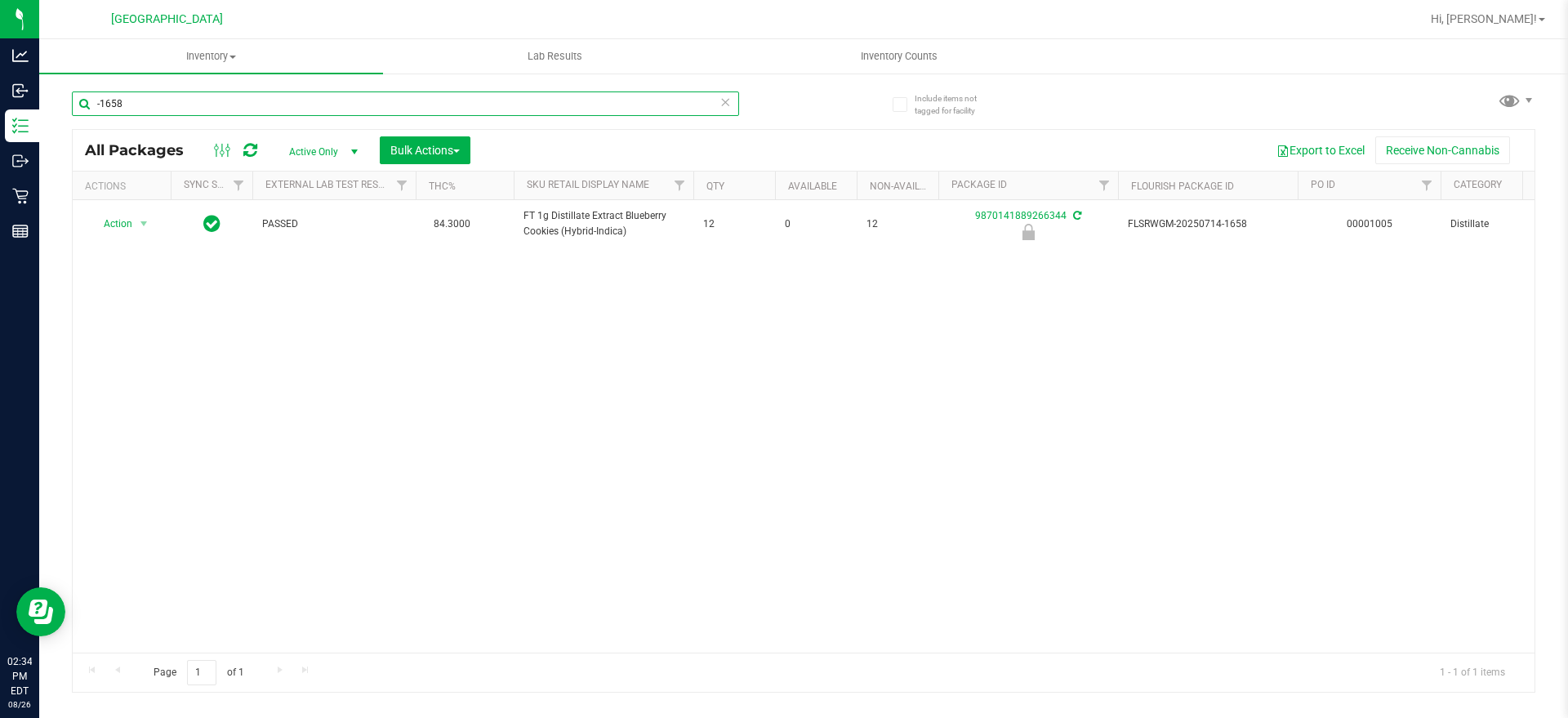
click at [112, 96] on input "-1658" at bounding box center [405, 103] width 667 height 24
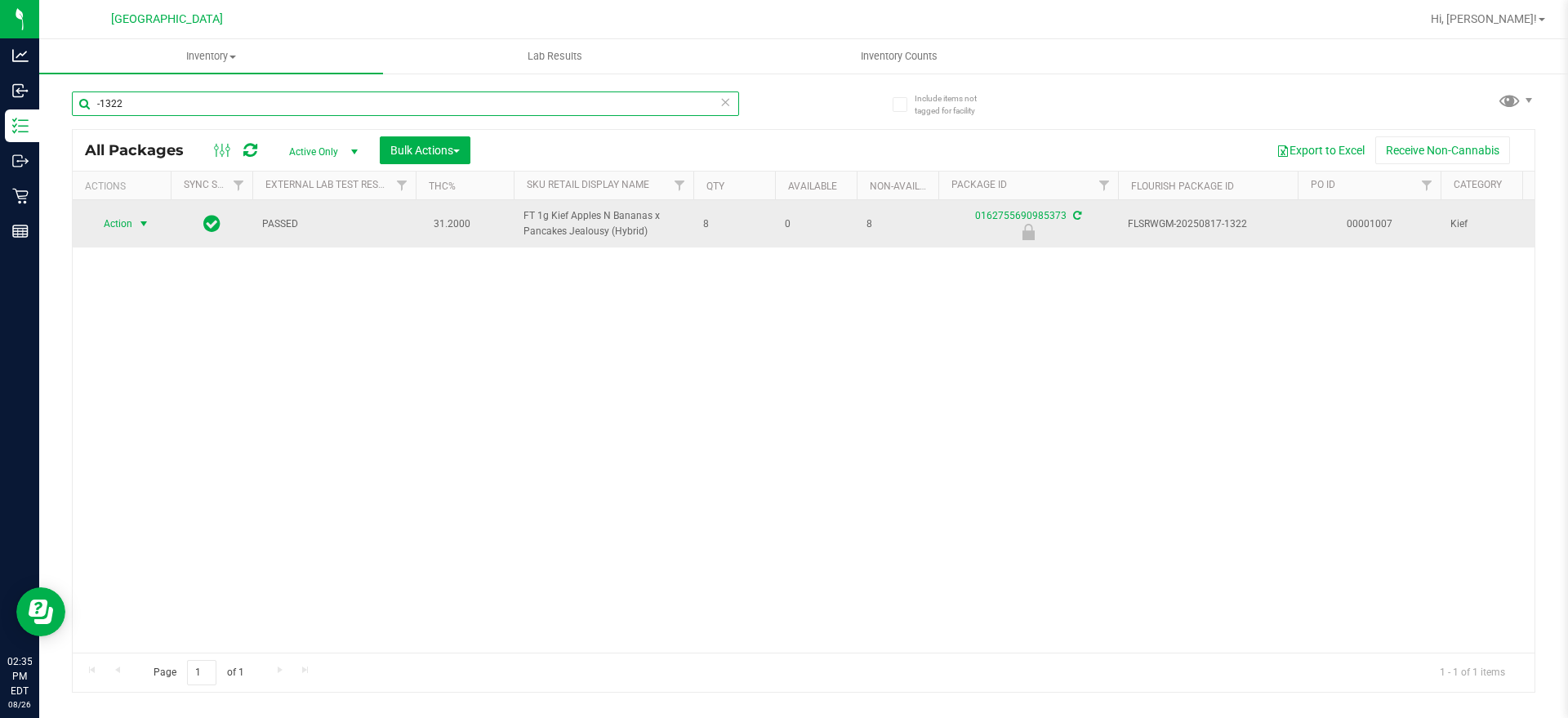
type input "-1322"
click at [135, 222] on span "select" at bounding box center [144, 223] width 21 height 23
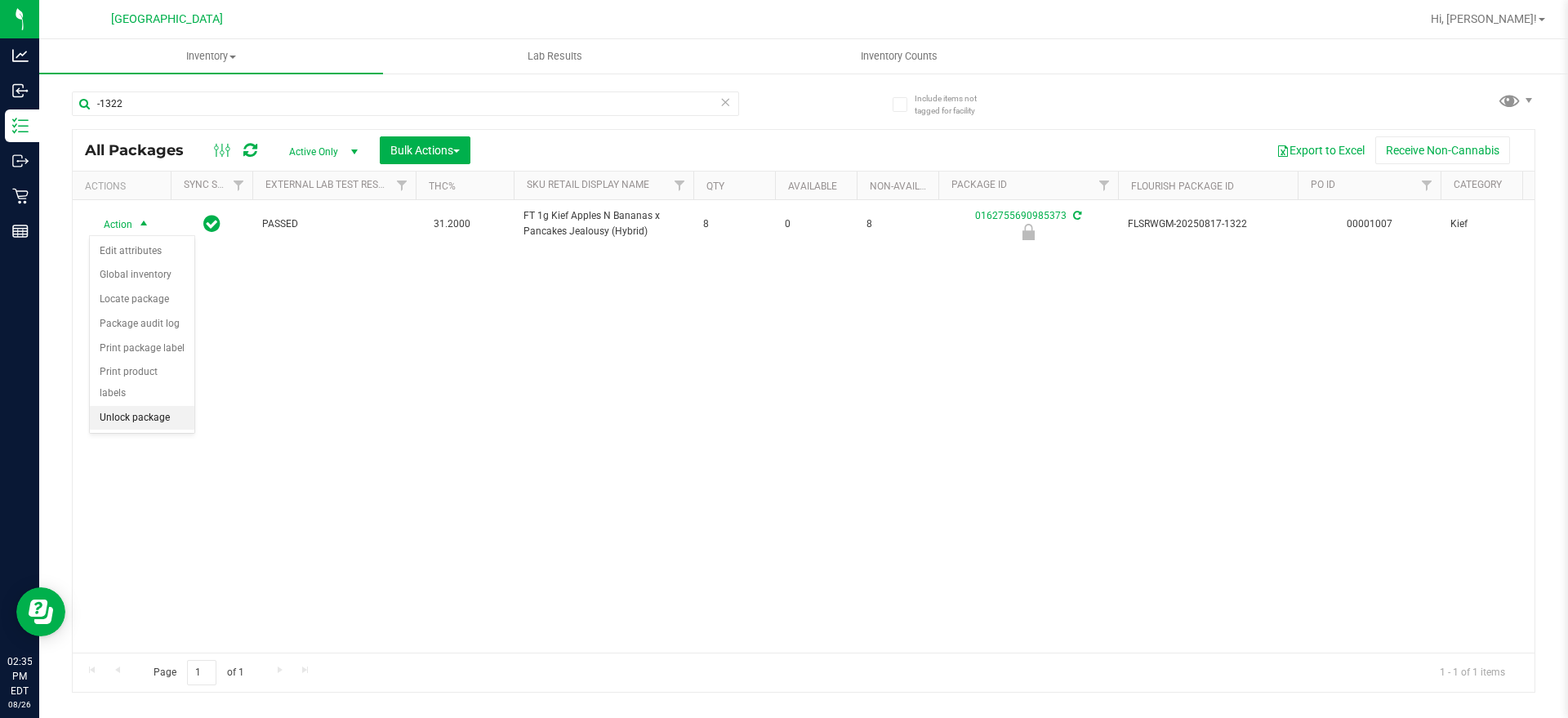
click at [155, 406] on li "Unlock package" at bounding box center [141, 418] width 104 height 24
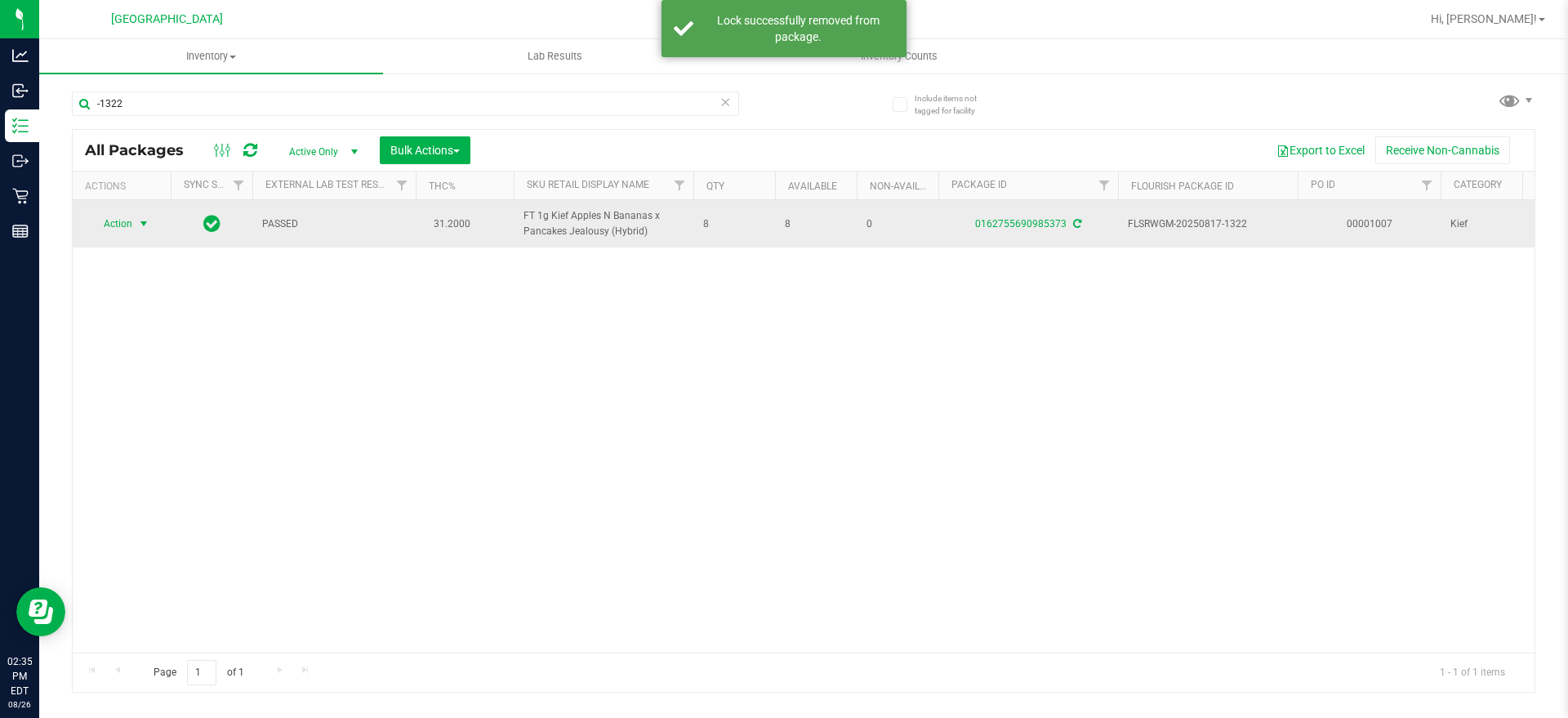
click at [108, 221] on span "Action" at bounding box center [111, 223] width 44 height 23
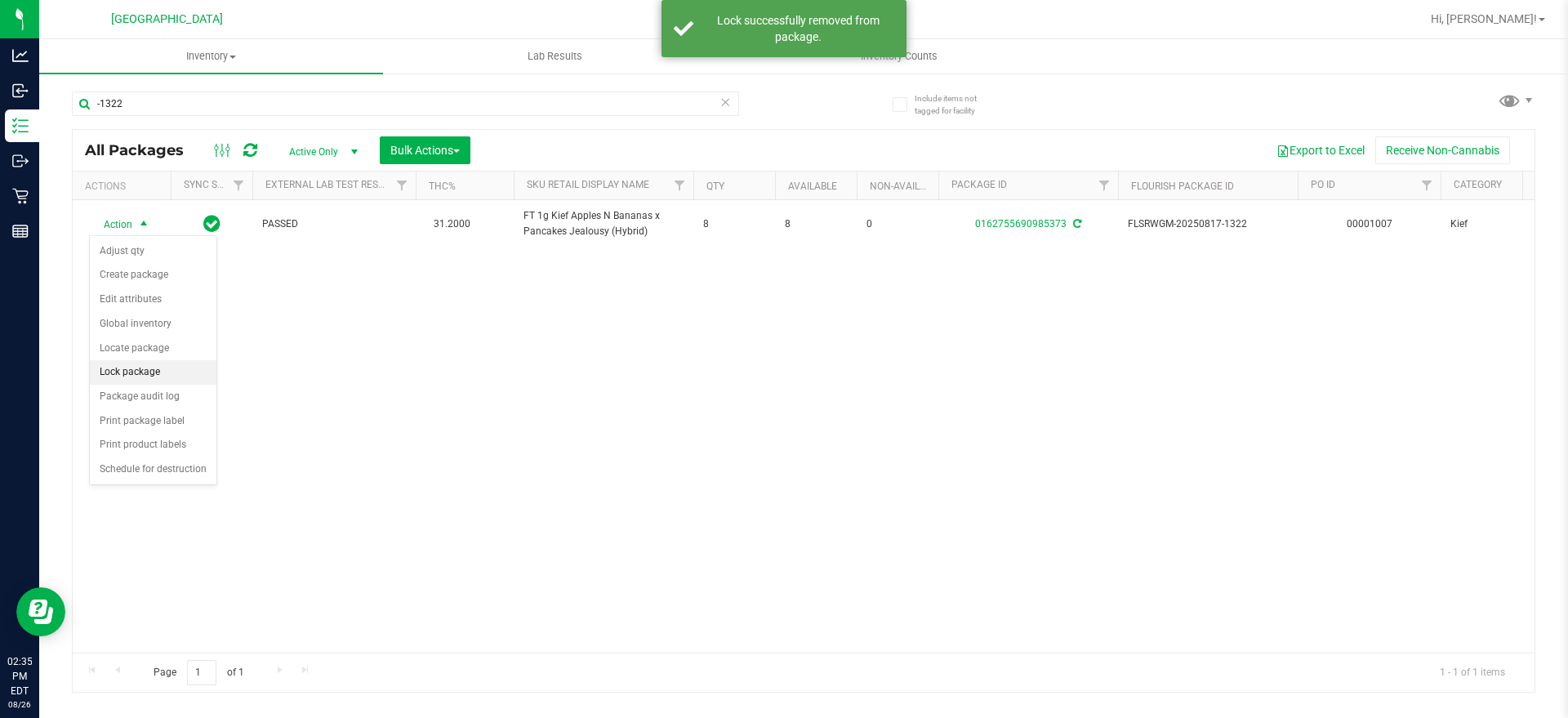
click at [156, 371] on li "Lock package" at bounding box center [153, 372] width 127 height 24
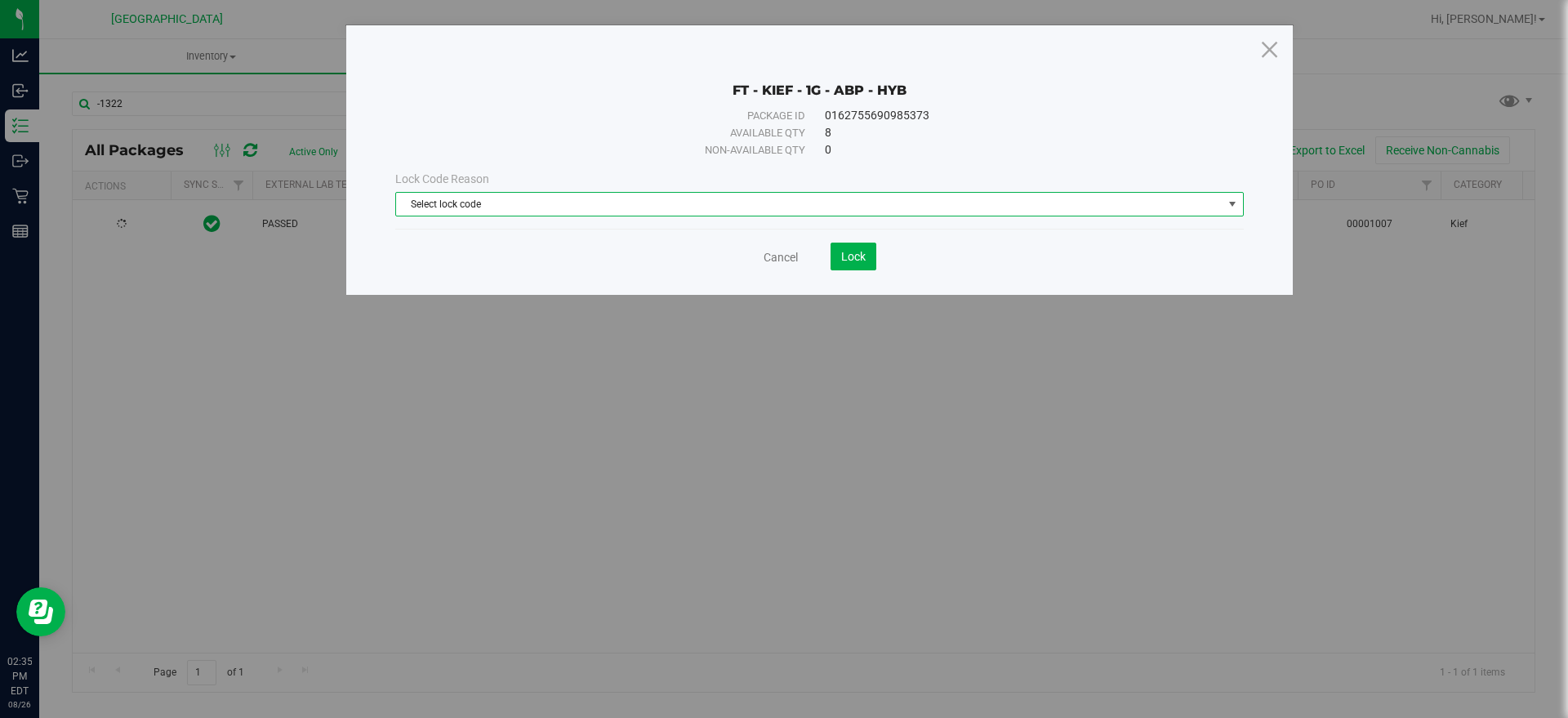
click at [716, 199] on span "Select lock code" at bounding box center [809, 204] width 826 height 23
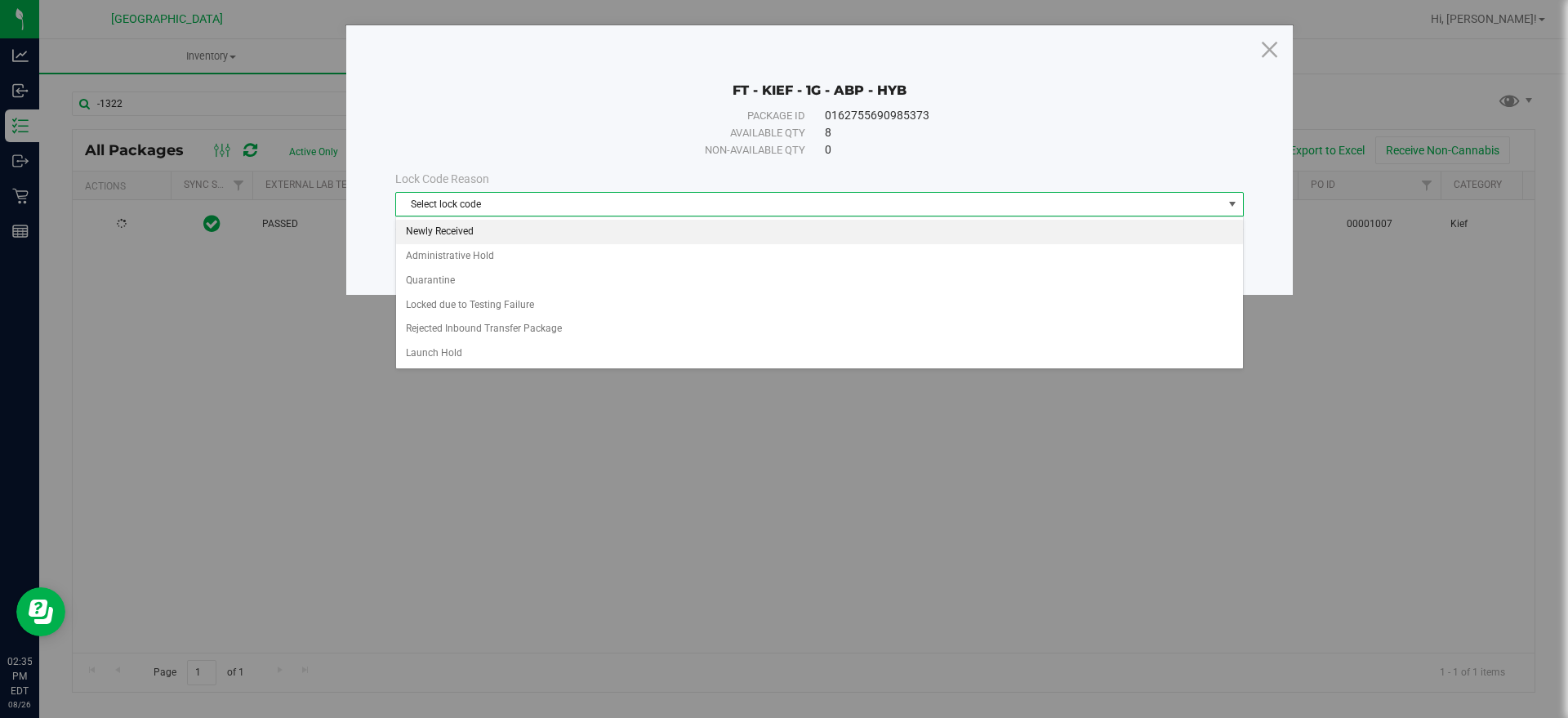
click at [666, 228] on li "Newly Received" at bounding box center [820, 231] width 847 height 24
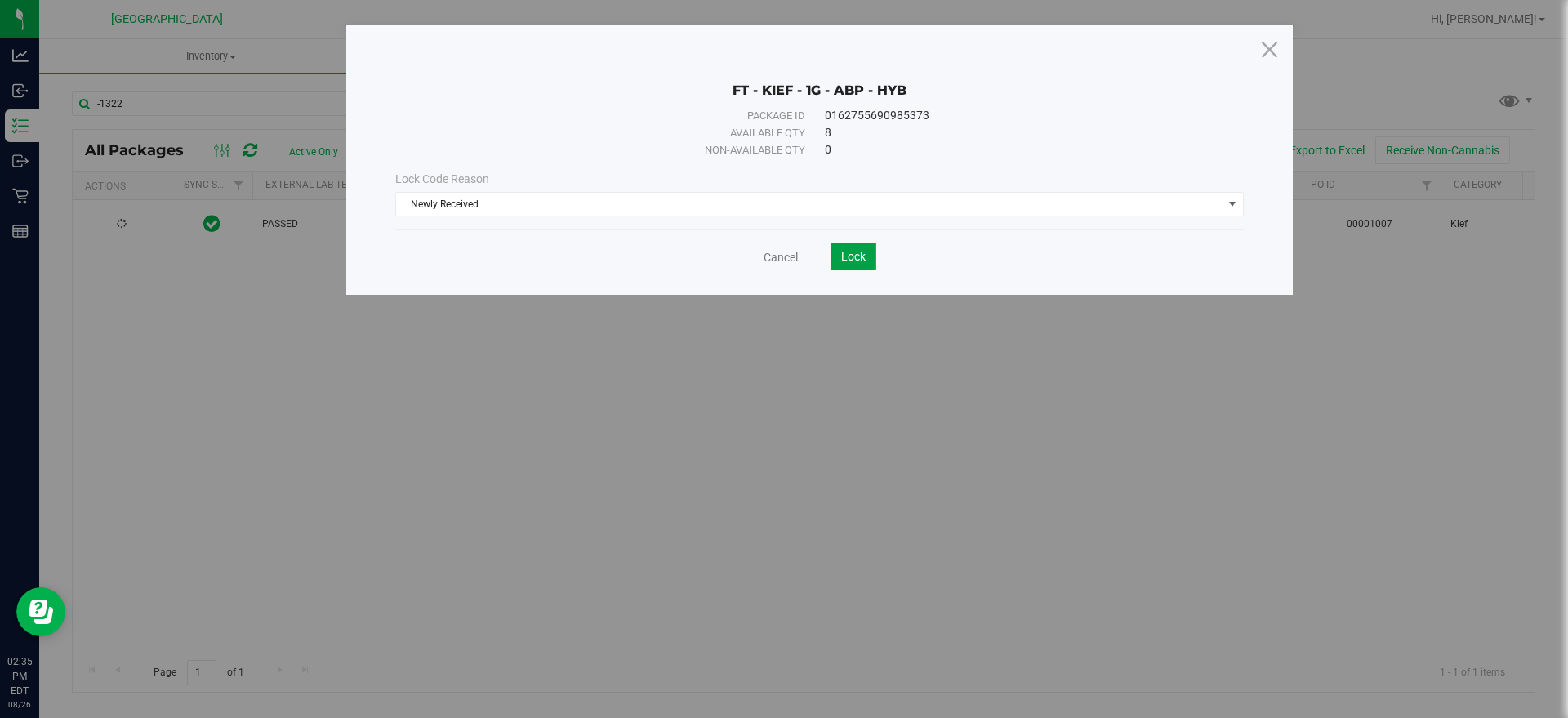
click at [857, 259] on span "Lock" at bounding box center [852, 257] width 24 height 13
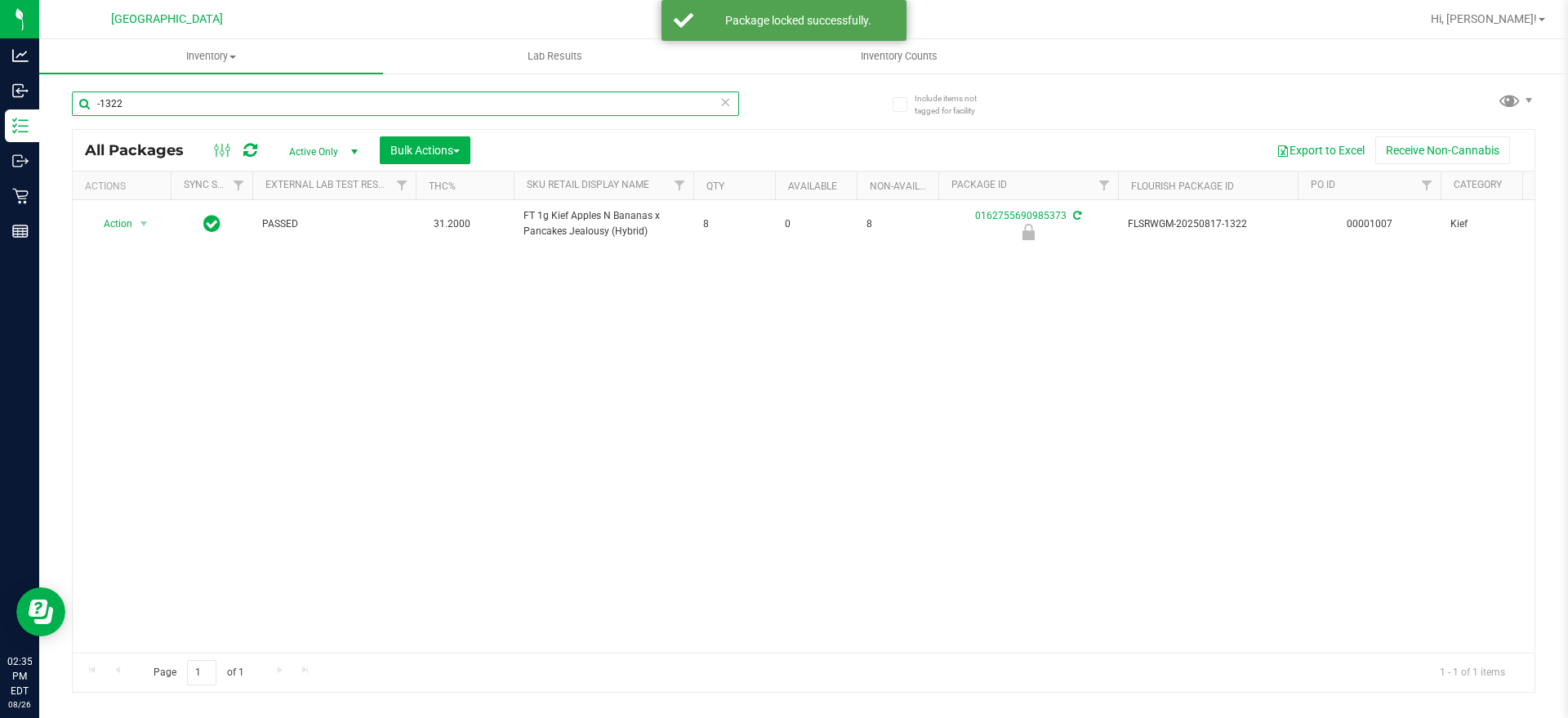
click at [119, 102] on input "-1322" at bounding box center [405, 103] width 667 height 24
type input "-1041"
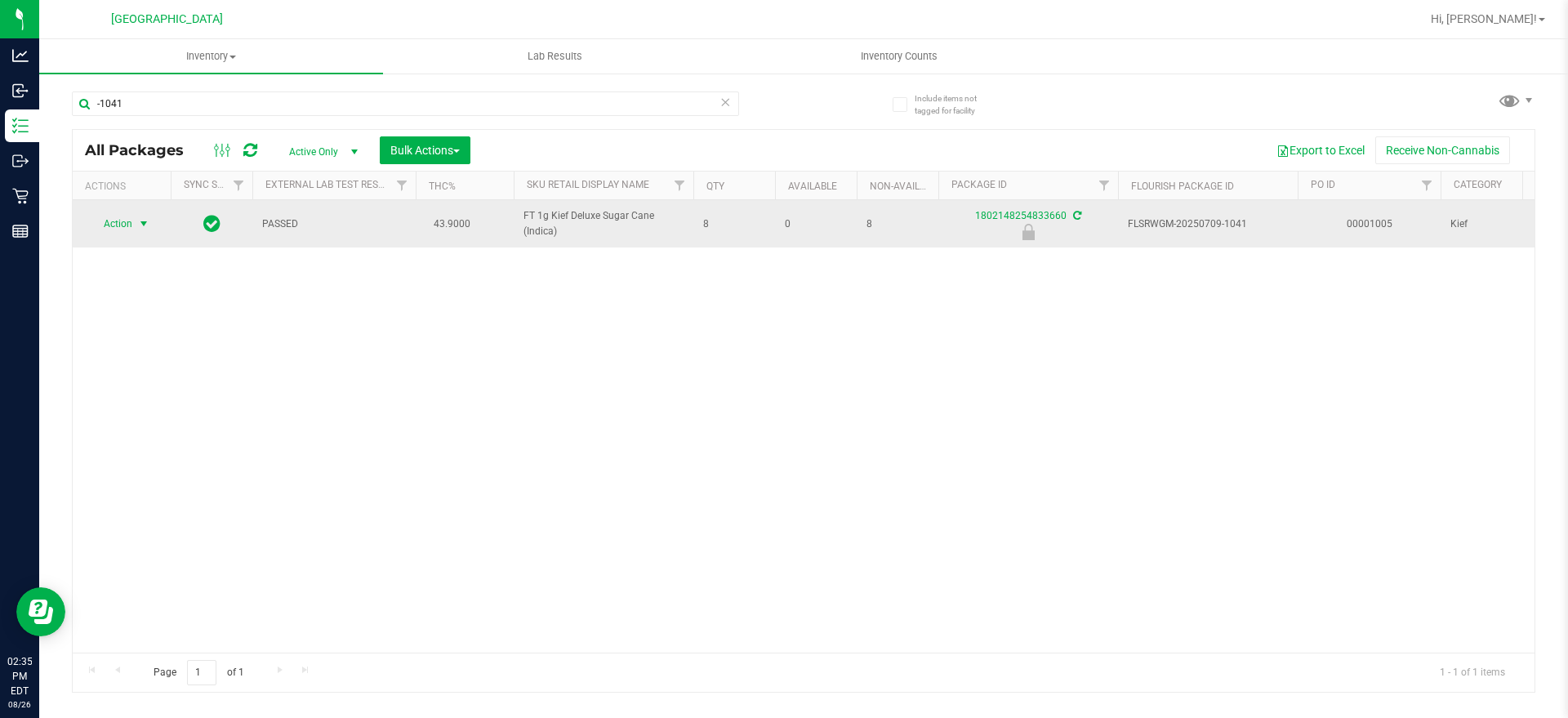
click at [135, 219] on span "select" at bounding box center [144, 223] width 21 height 23
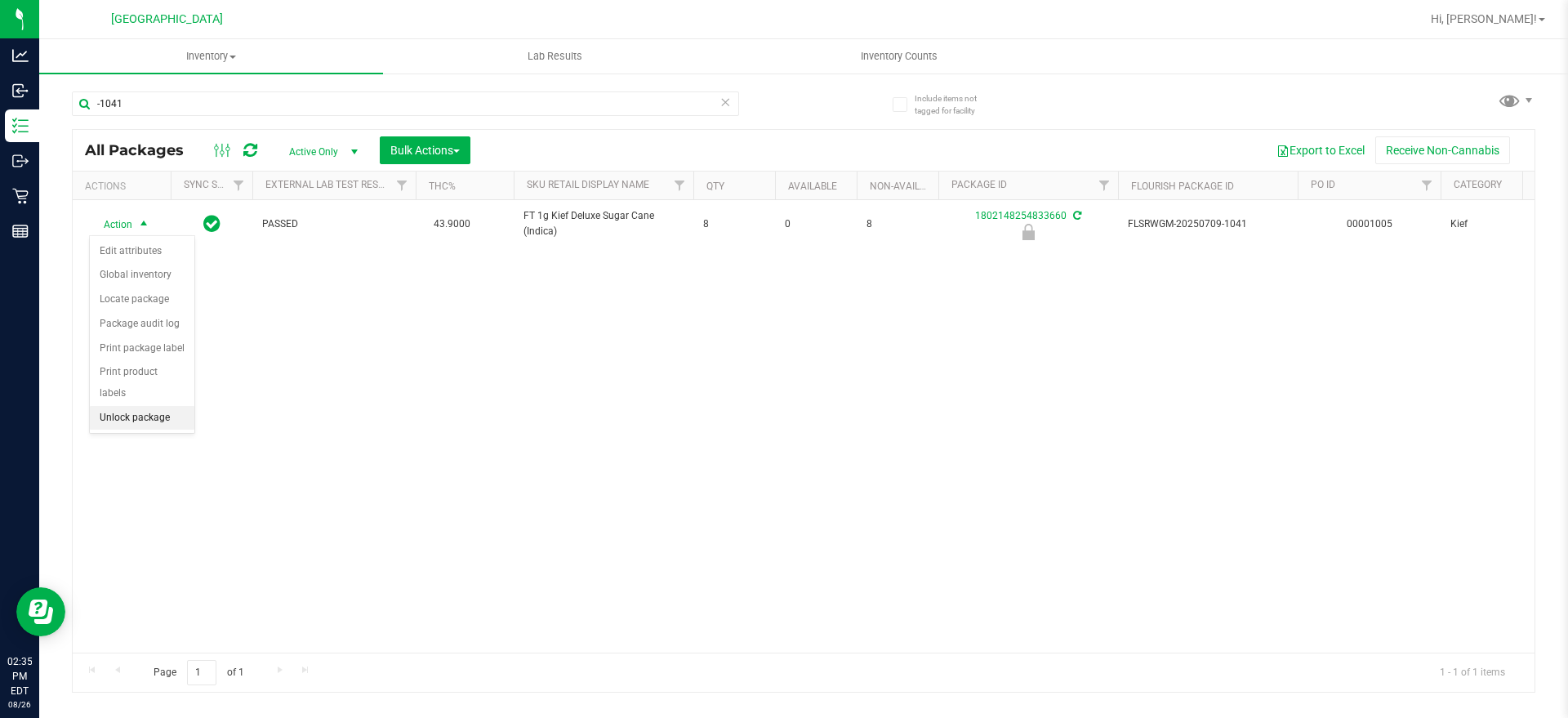
click at [138, 406] on li "Unlock package" at bounding box center [141, 418] width 104 height 24
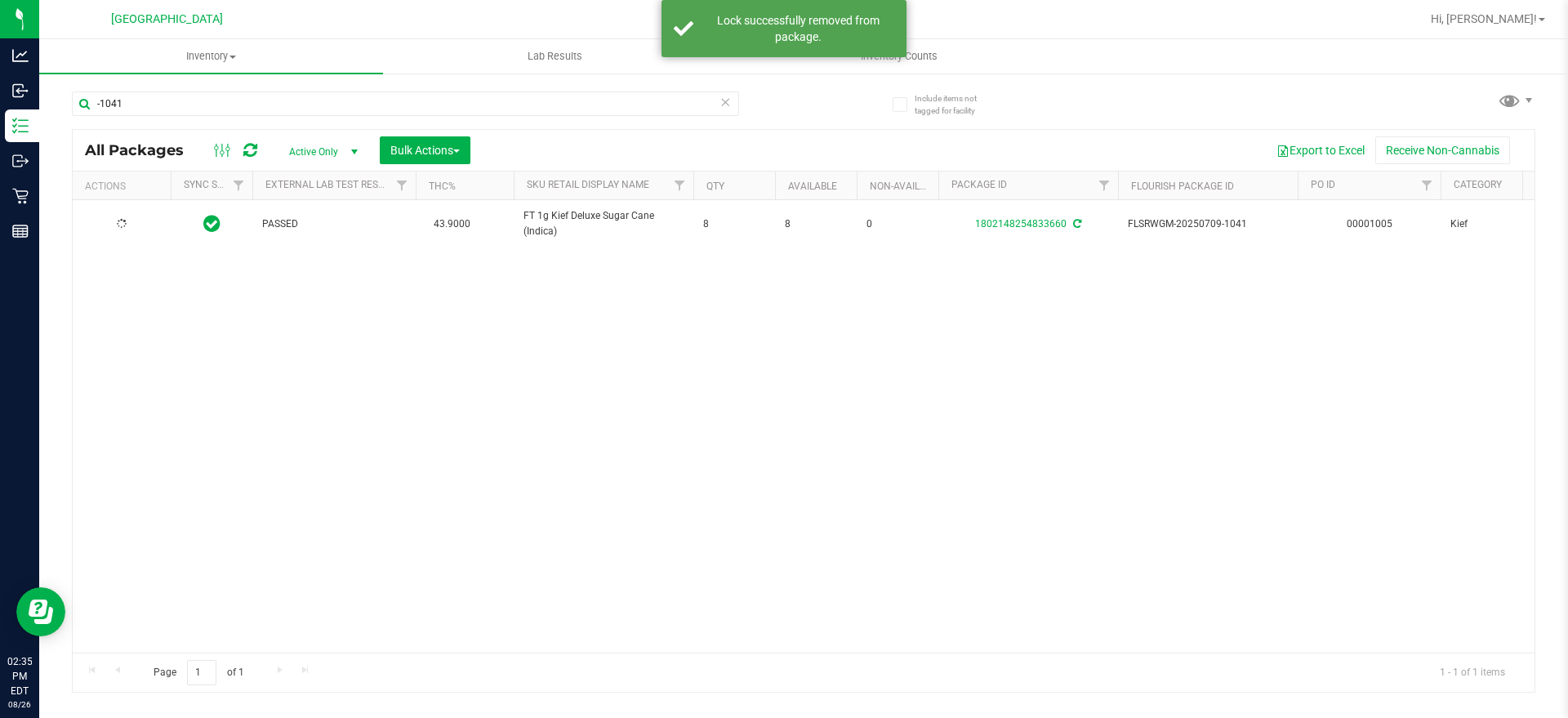
click at [114, 221] on div at bounding box center [122, 224] width 78 height 15
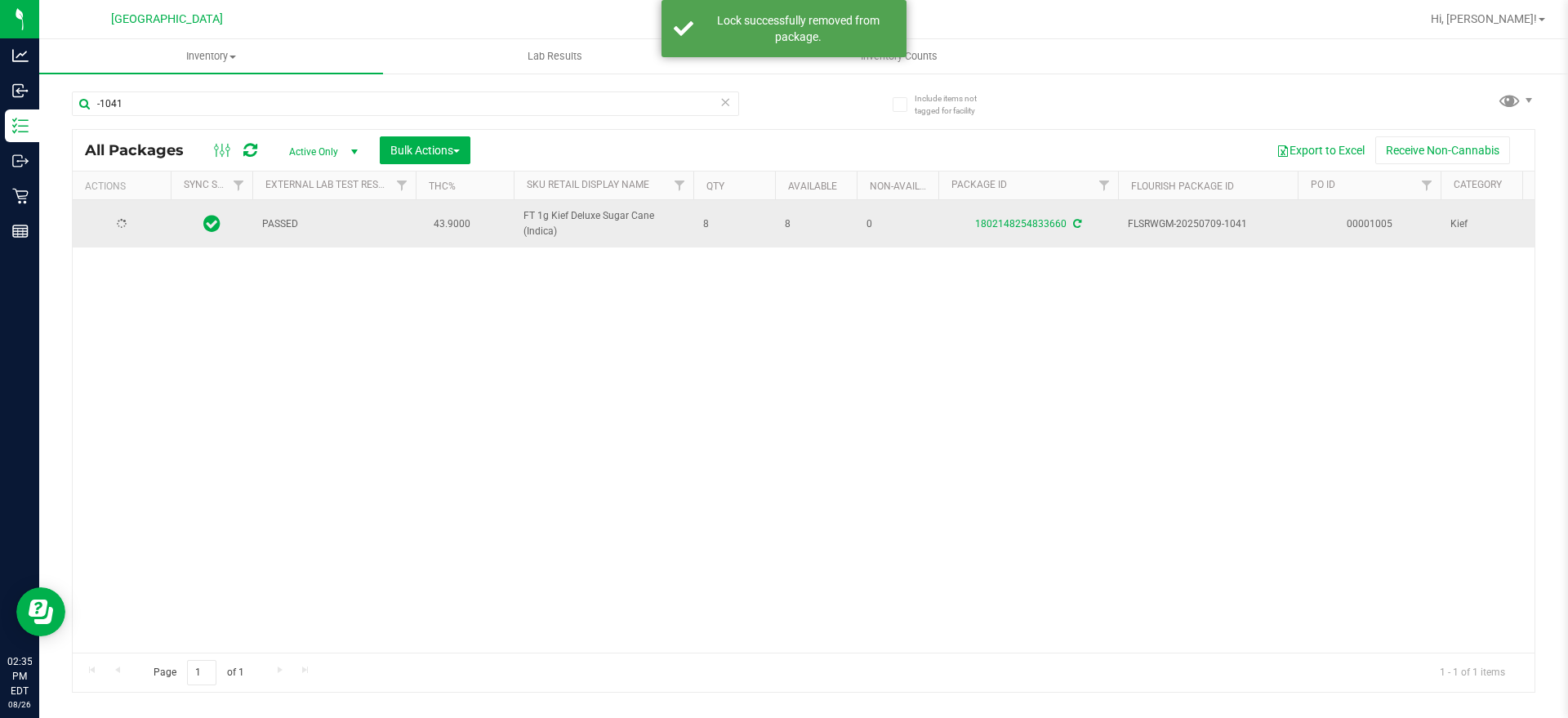
click at [116, 226] on icon at bounding box center [122, 223] width 14 height 14
click at [116, 226] on span "Action" at bounding box center [111, 223] width 44 height 23
click at [149, 367] on li "Lock package" at bounding box center [153, 372] width 127 height 24
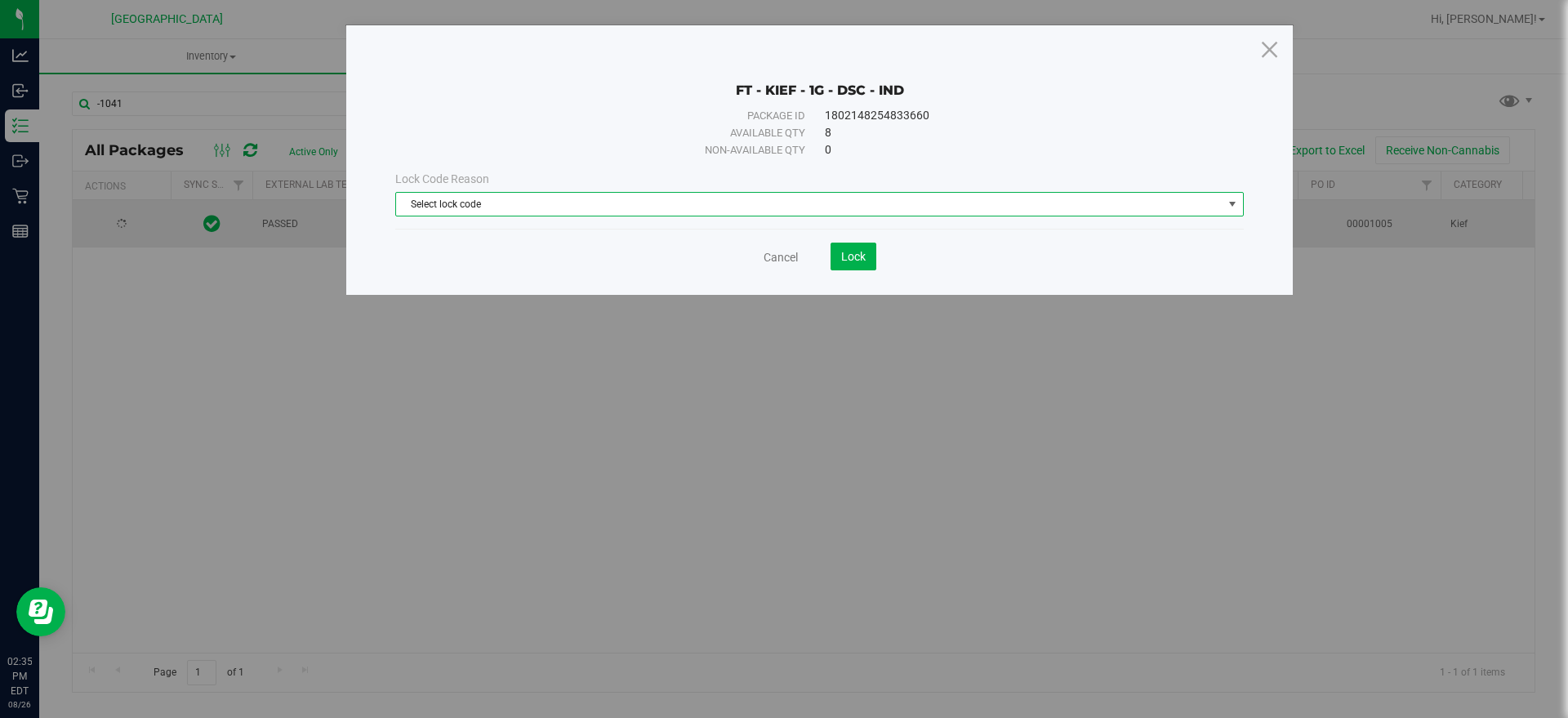
click at [538, 197] on span "Select lock code" at bounding box center [809, 204] width 826 height 23
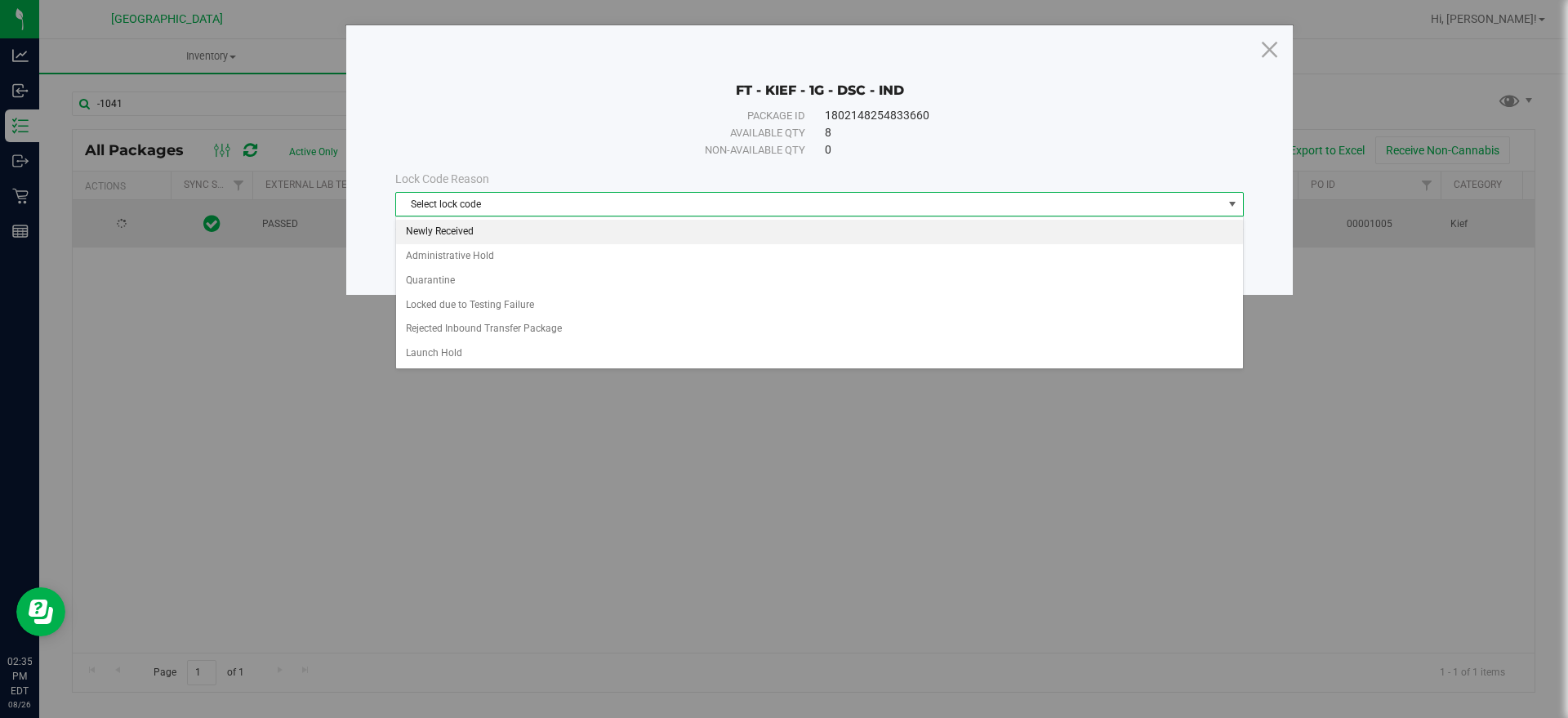
click at [461, 227] on li "Newly Received" at bounding box center [820, 231] width 847 height 24
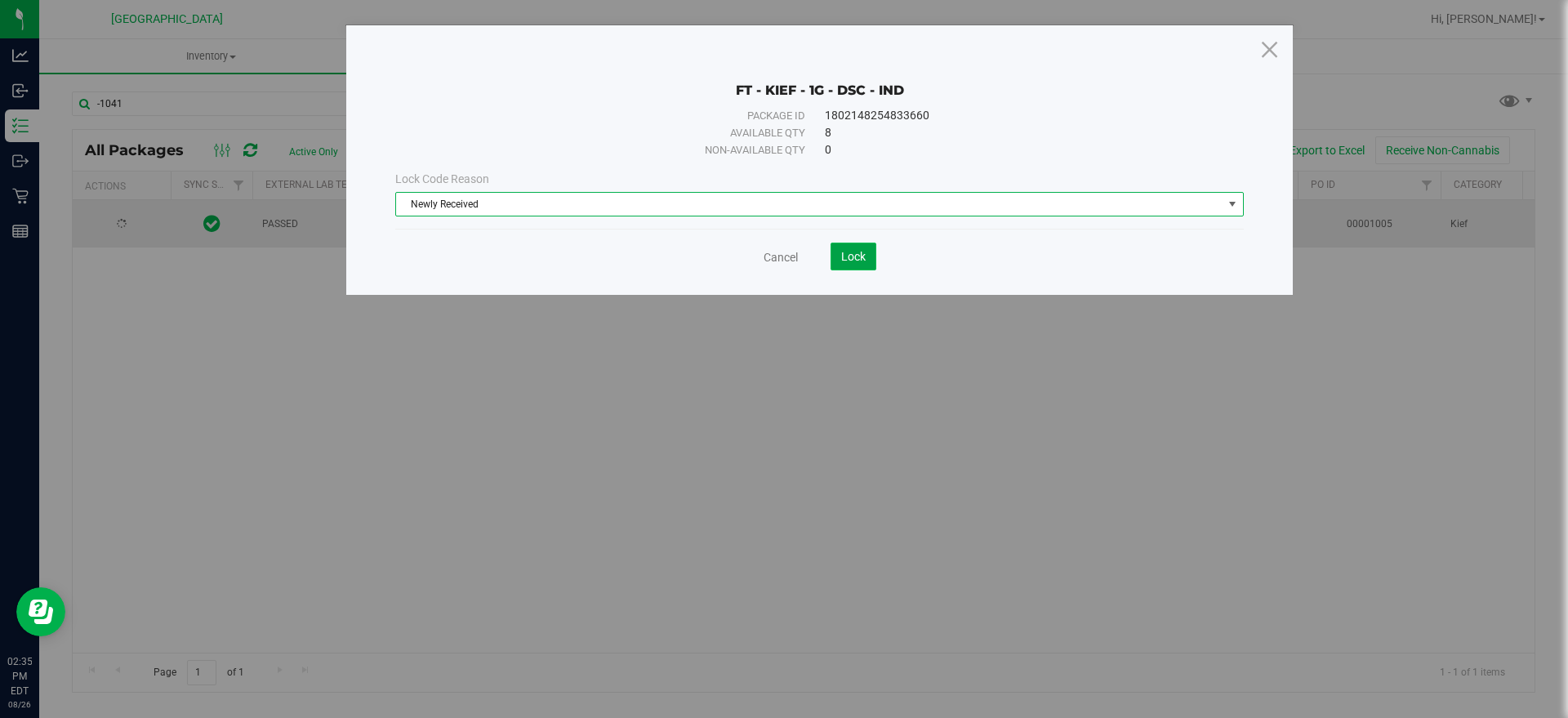
click at [865, 257] on span "Lock" at bounding box center [852, 257] width 24 height 13
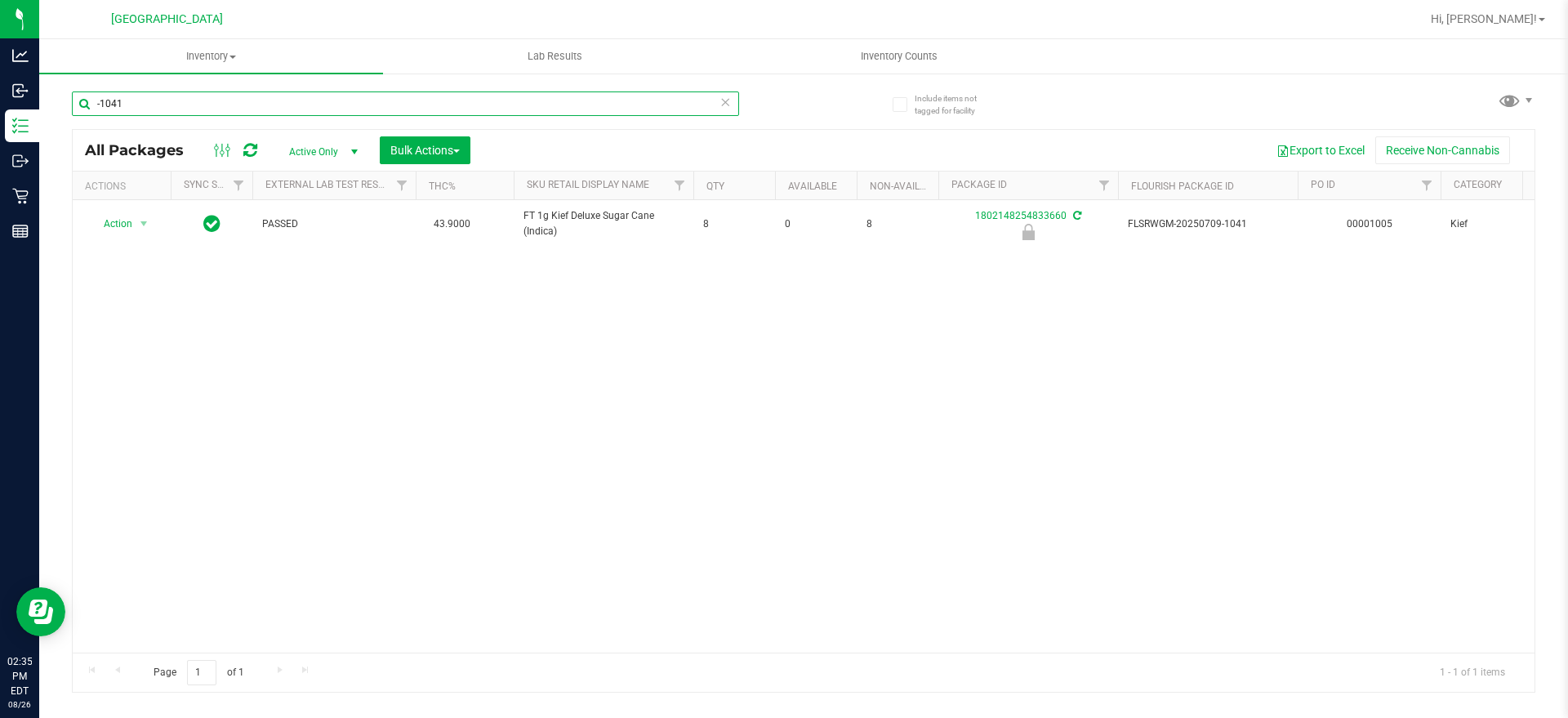
click at [117, 105] on input "-1041" at bounding box center [405, 103] width 667 height 24
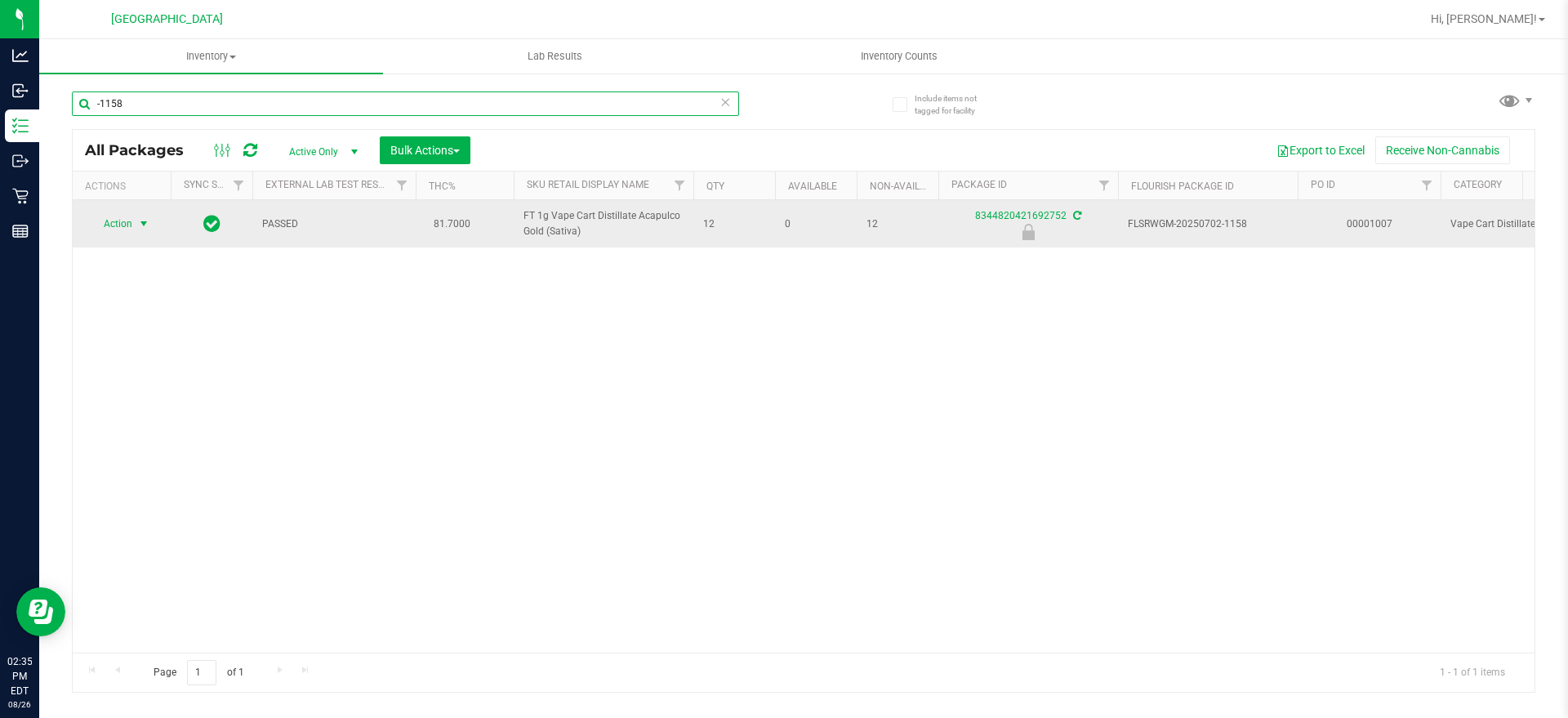
type input "-1158"
click at [142, 228] on span "select" at bounding box center [143, 224] width 13 height 13
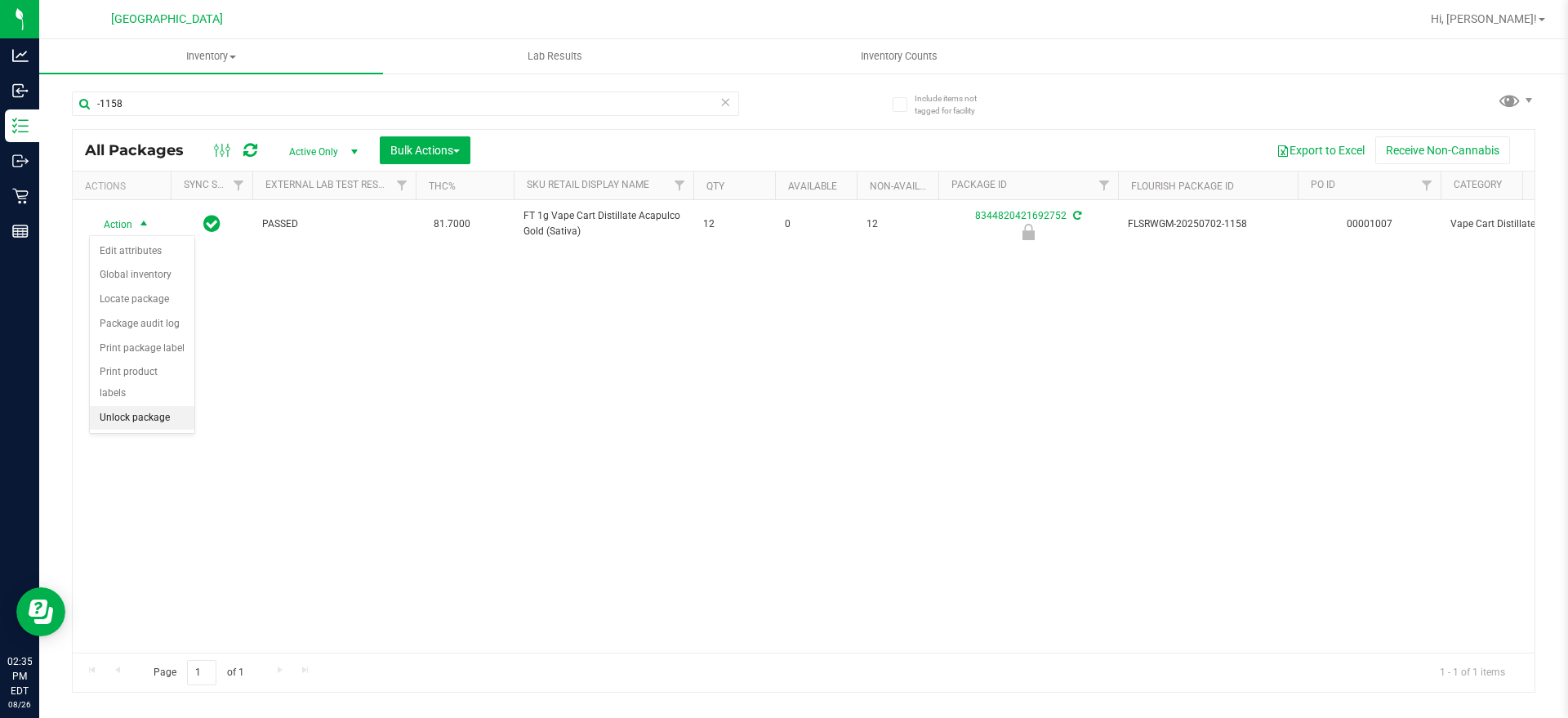
click at [155, 406] on li "Unlock package" at bounding box center [141, 418] width 104 height 24
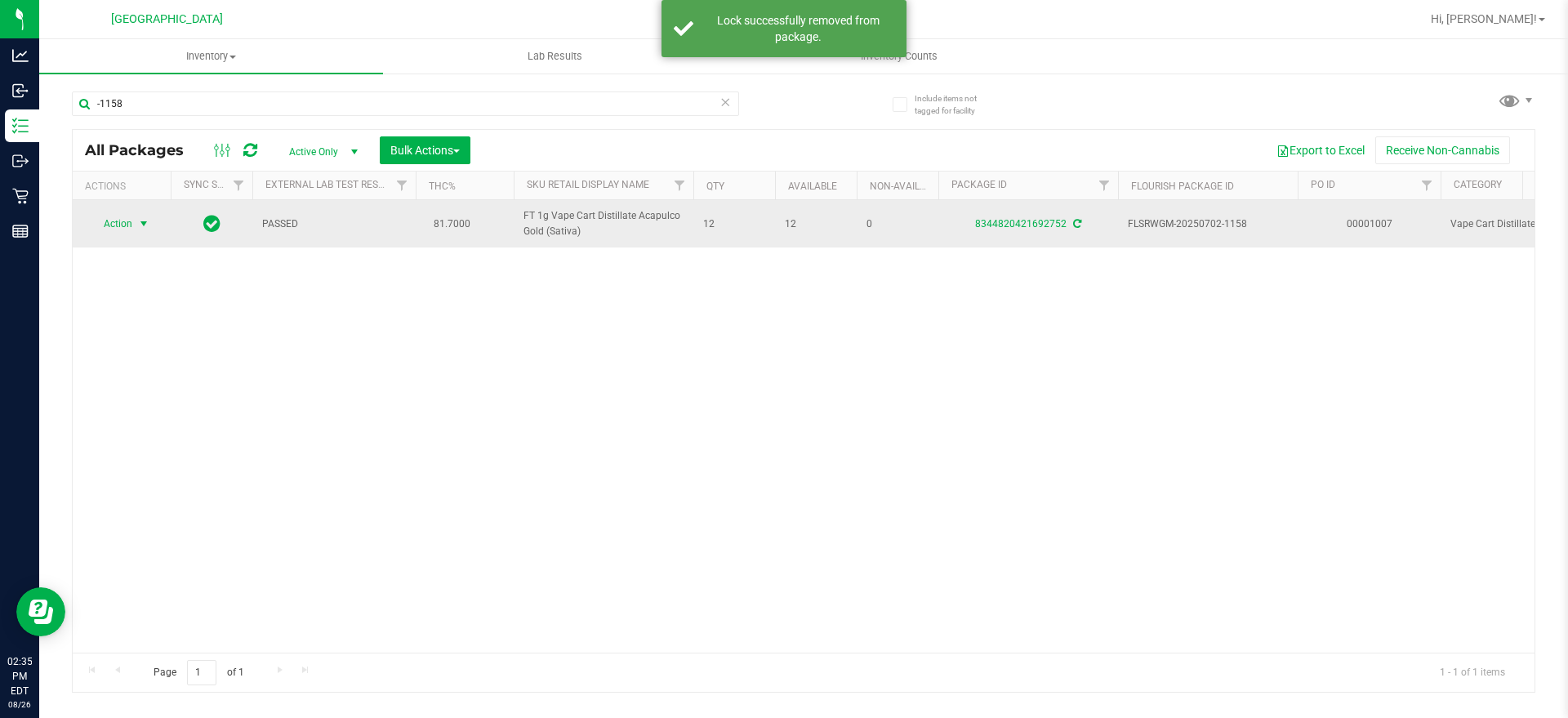
click at [125, 218] on span "Action" at bounding box center [111, 223] width 44 height 23
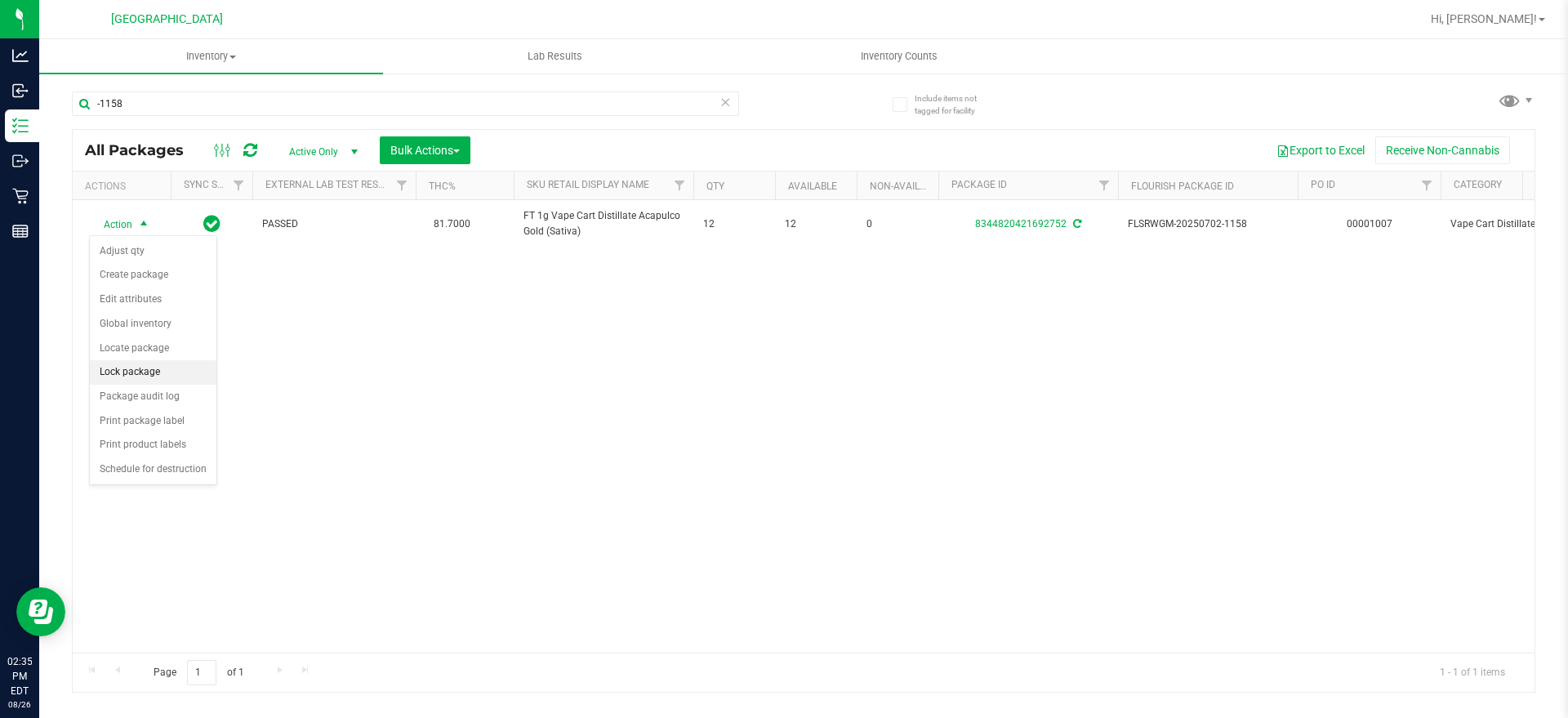
click at [160, 361] on li "Lock package" at bounding box center [153, 372] width 127 height 24
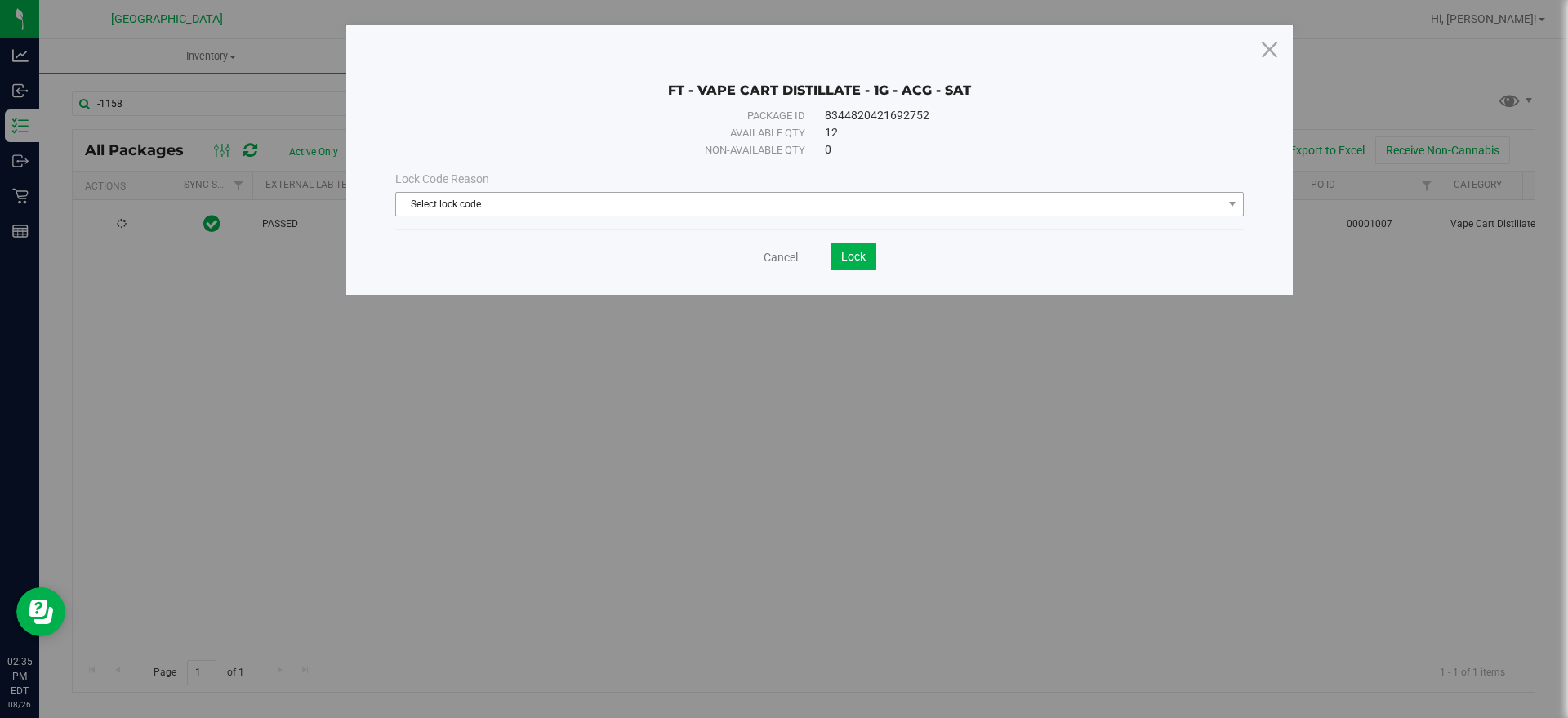
click at [490, 209] on span "Select lock code" at bounding box center [809, 204] width 826 height 23
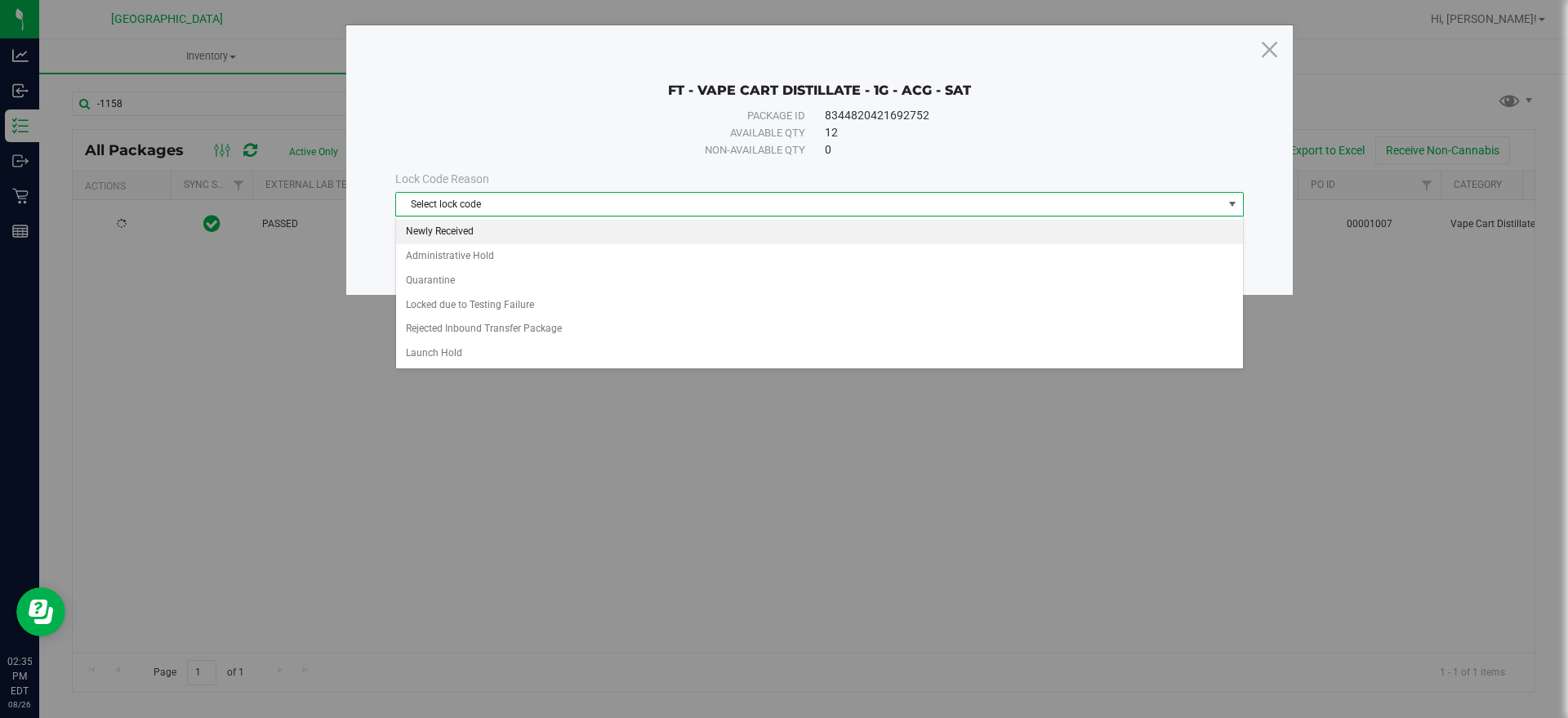
click at [463, 226] on li "Newly Received" at bounding box center [820, 231] width 847 height 24
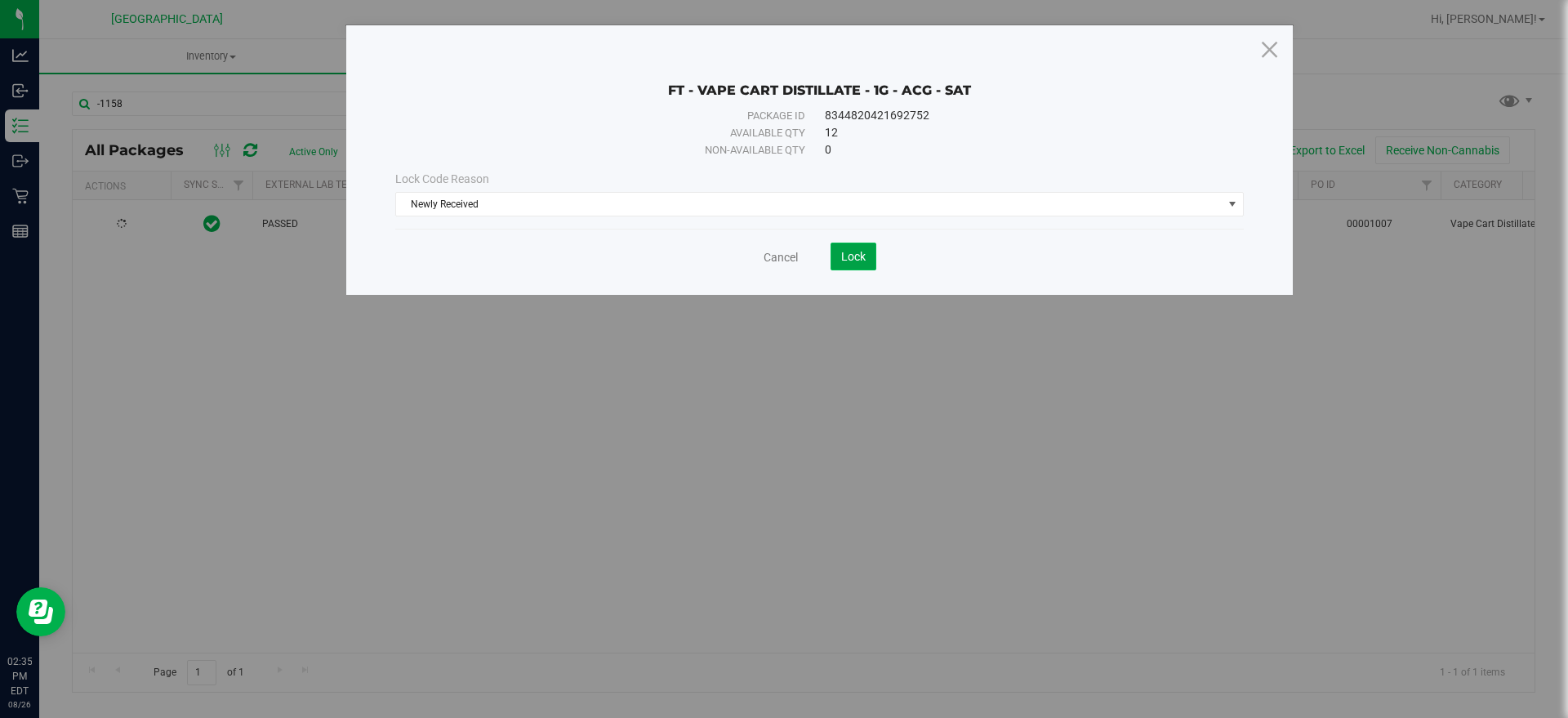
click at [859, 260] on span "Lock" at bounding box center [852, 257] width 24 height 13
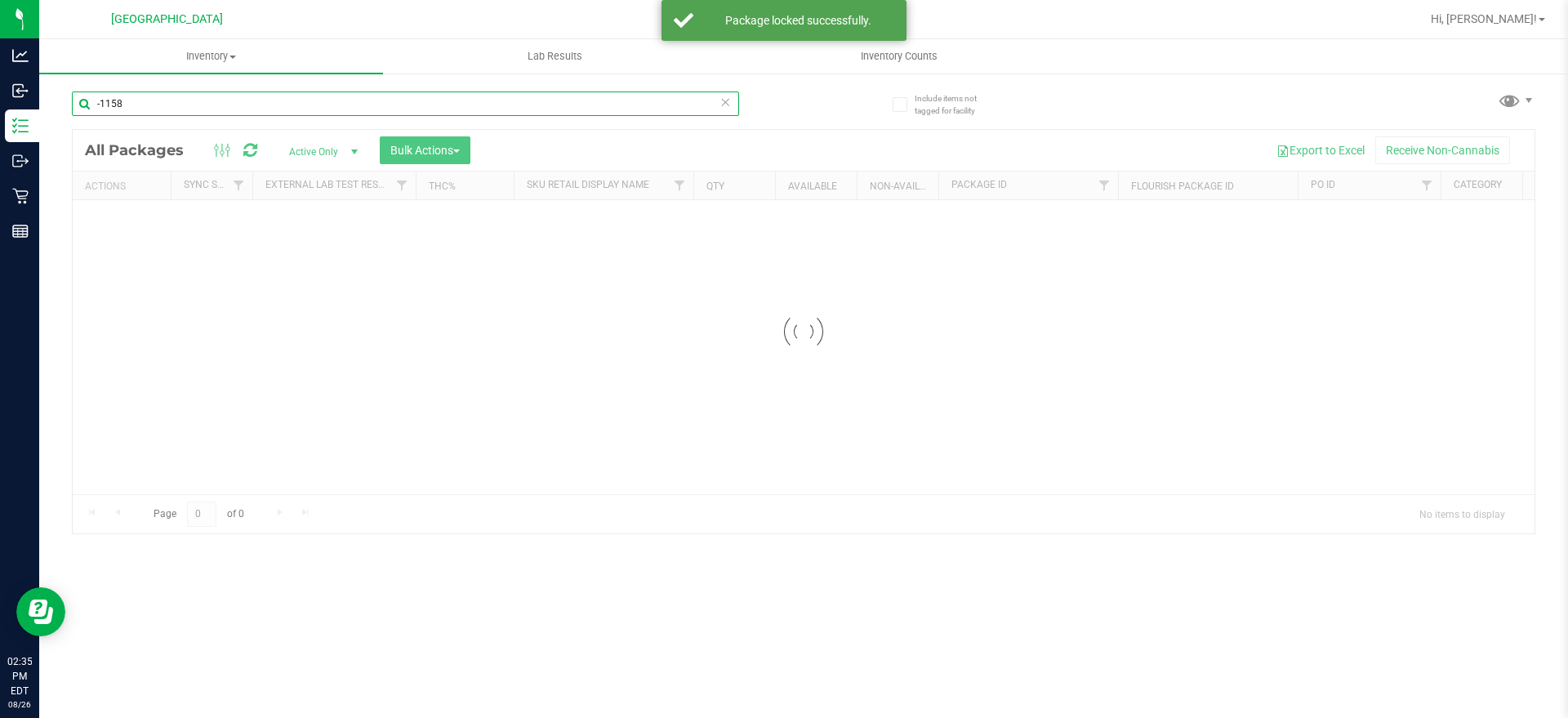
click at [121, 102] on input "-1158" at bounding box center [405, 103] width 667 height 24
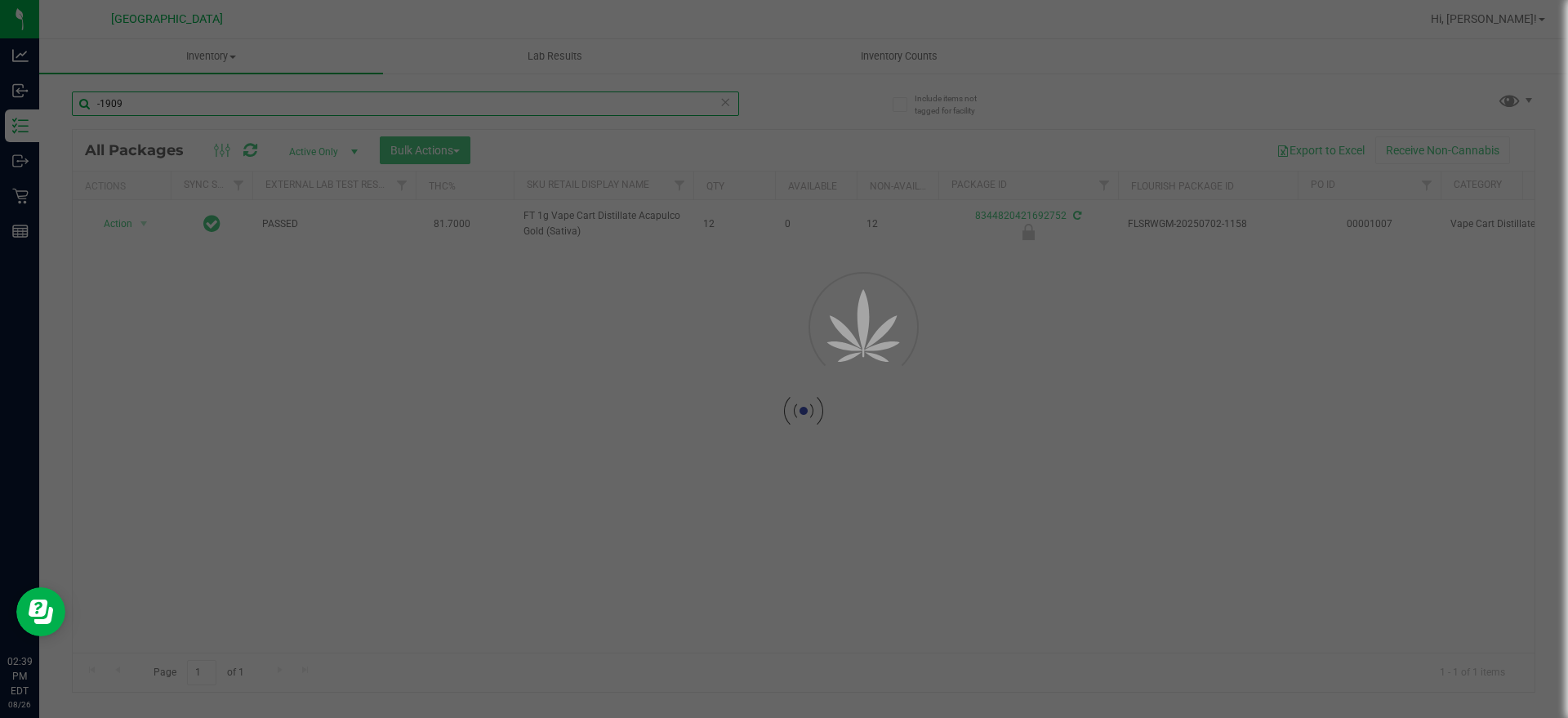
type input "-1909"
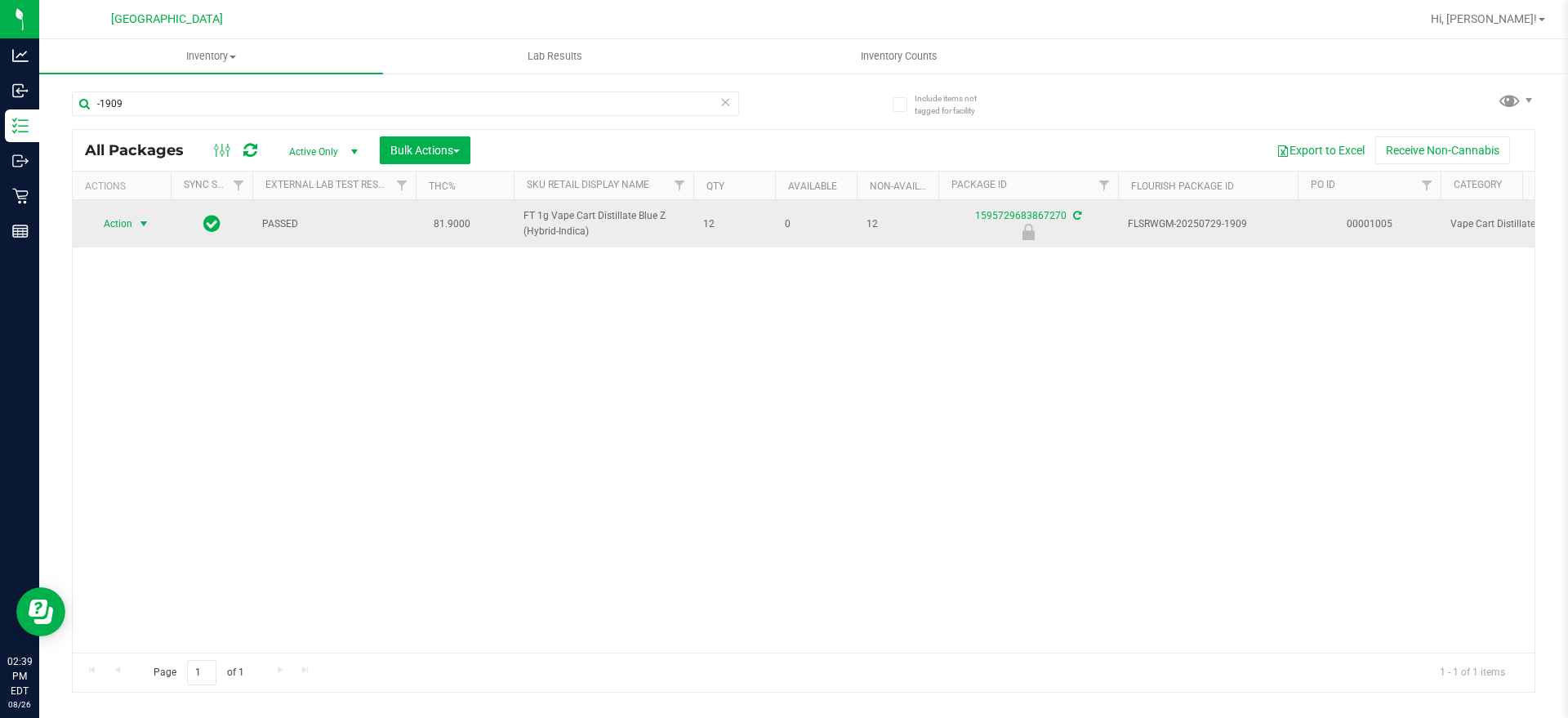
click at [138, 220] on span "select" at bounding box center [143, 224] width 13 height 13
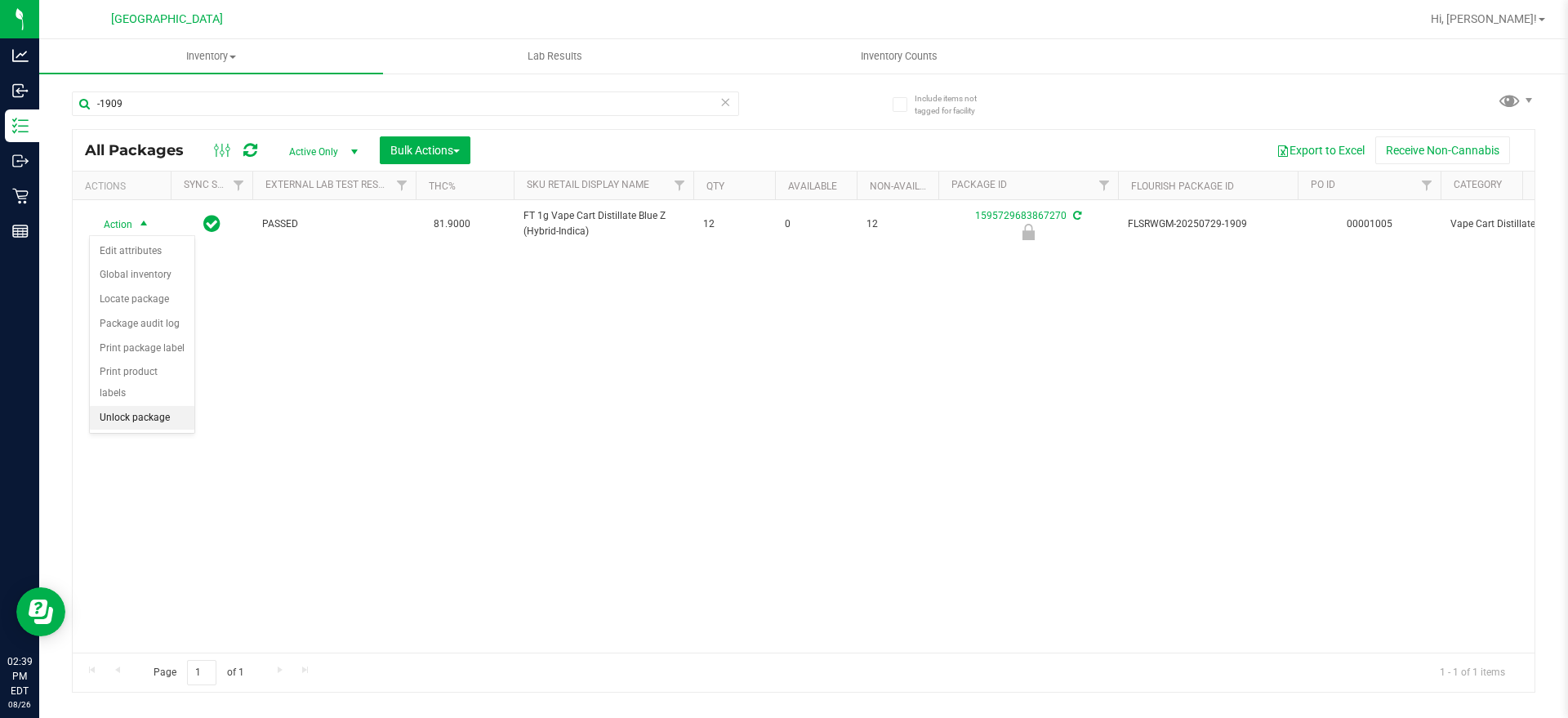
click at [167, 406] on li "Unlock package" at bounding box center [141, 418] width 104 height 24
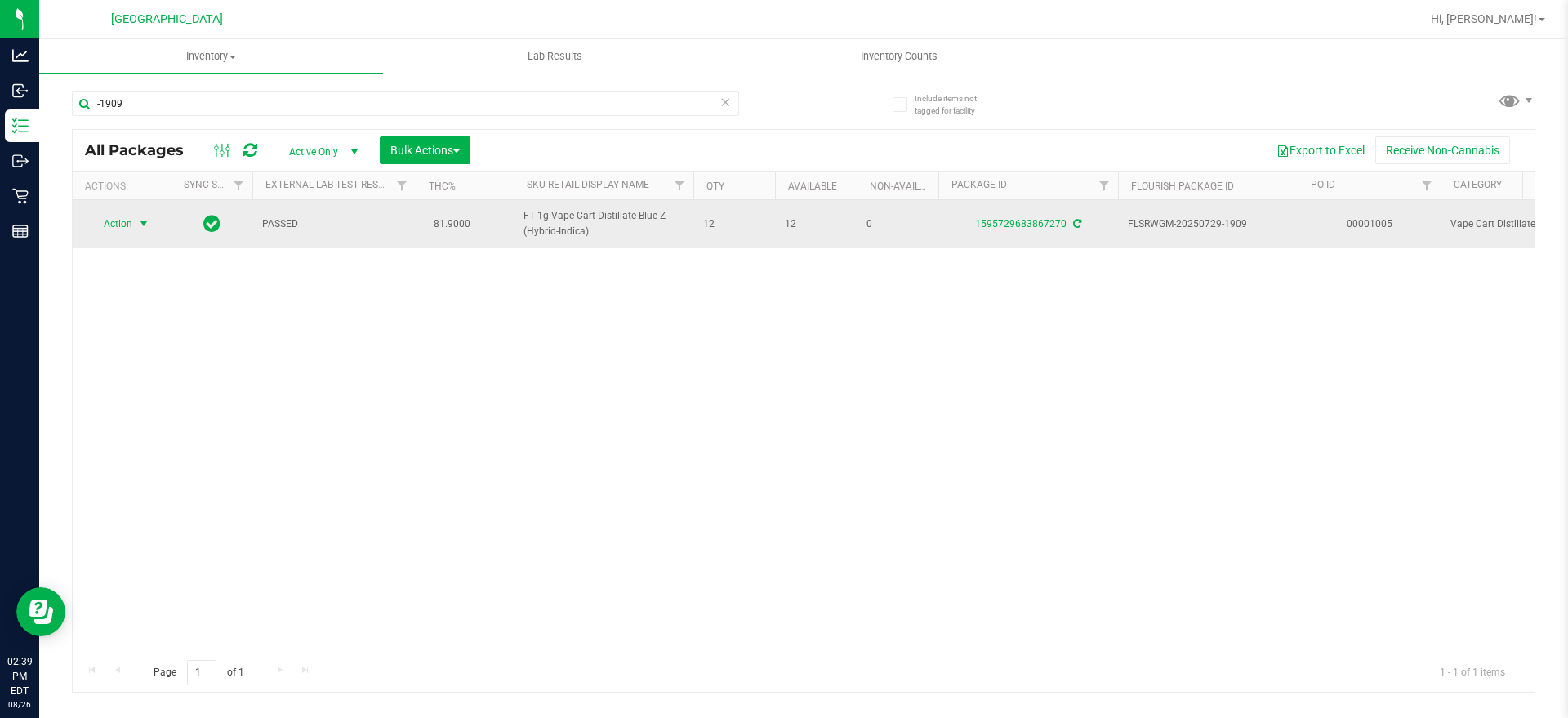
click at [102, 220] on span "Action" at bounding box center [111, 223] width 44 height 23
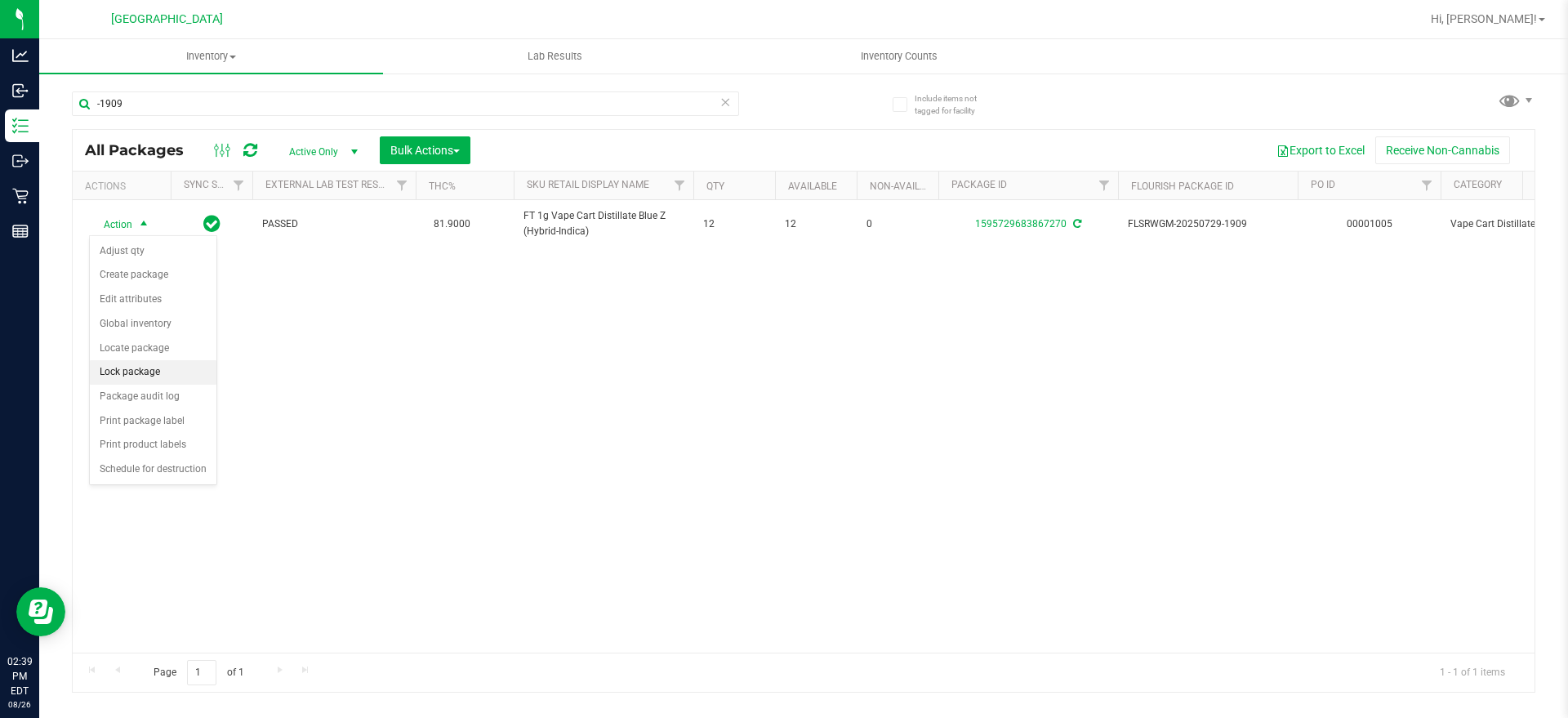
click at [143, 368] on li "Lock package" at bounding box center [153, 372] width 127 height 24
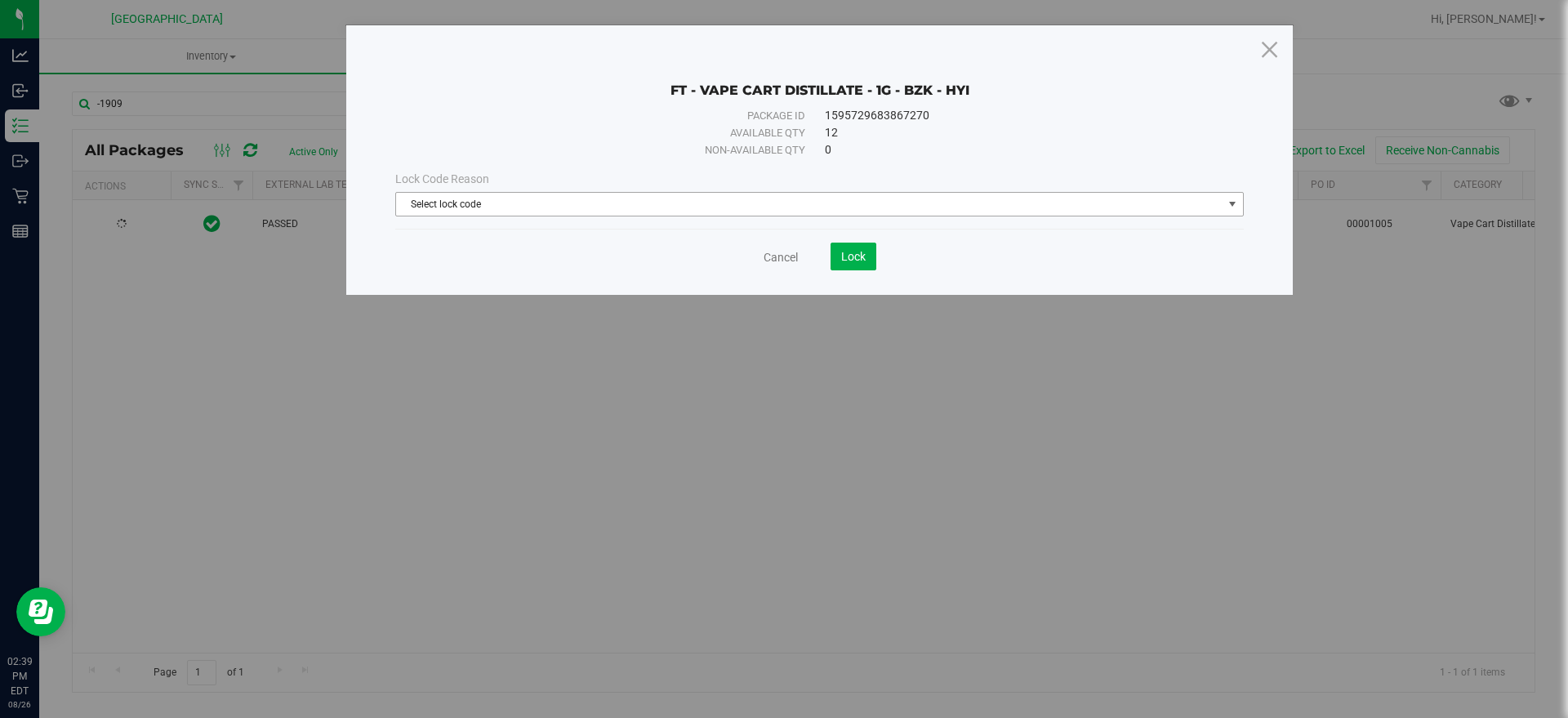
click at [654, 209] on span "Select lock code" at bounding box center [809, 204] width 826 height 23
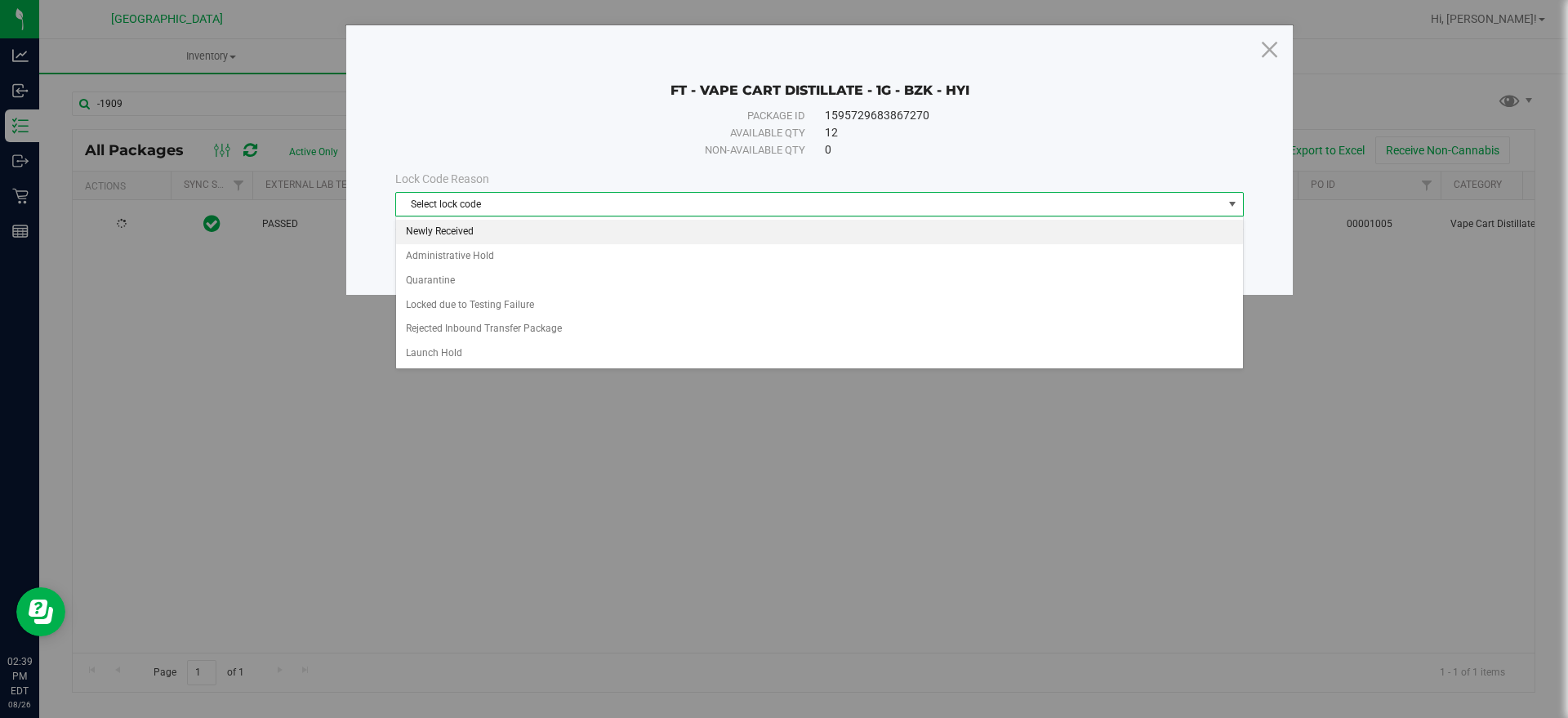
click at [501, 228] on li "Newly Received" at bounding box center [820, 231] width 847 height 24
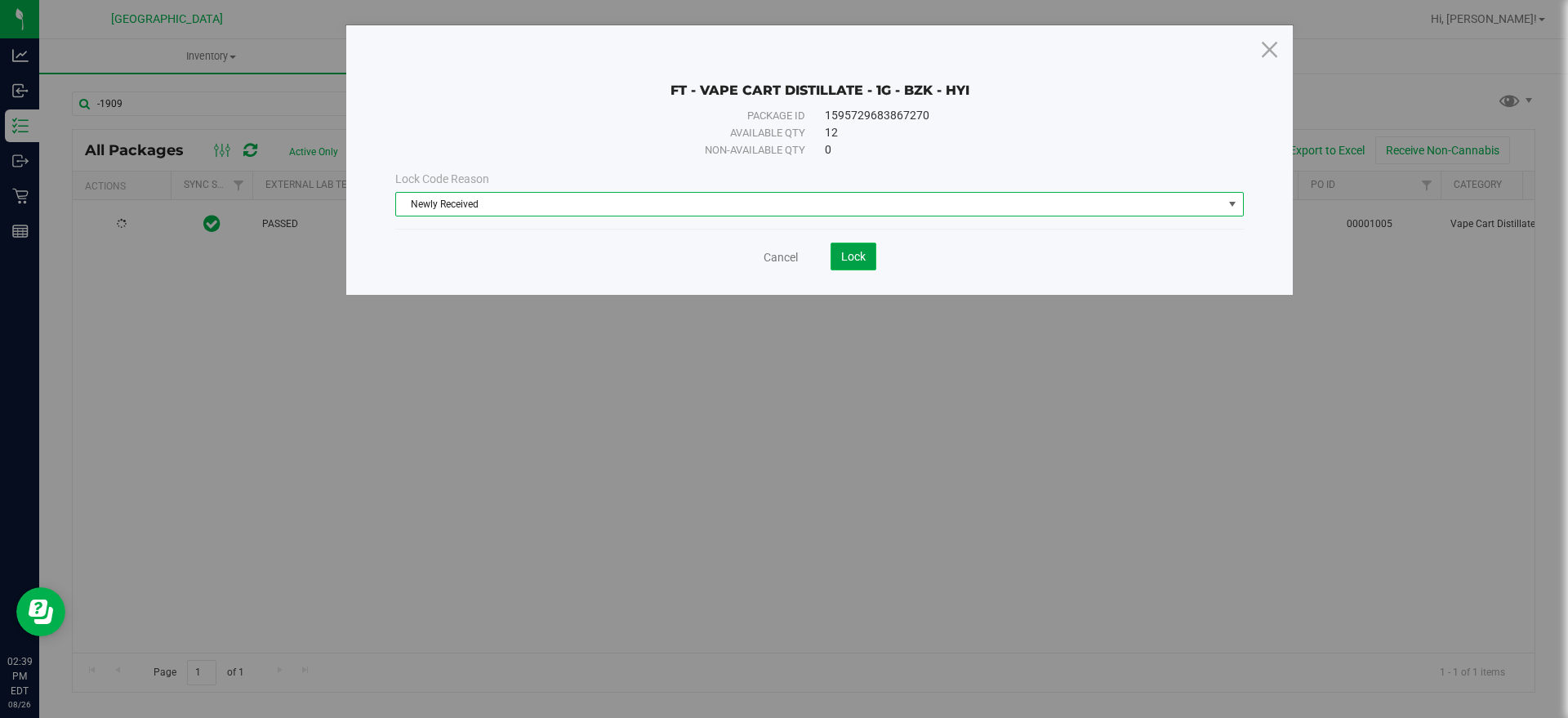
click at [833, 256] on button "Lock" at bounding box center [853, 256] width 45 height 28
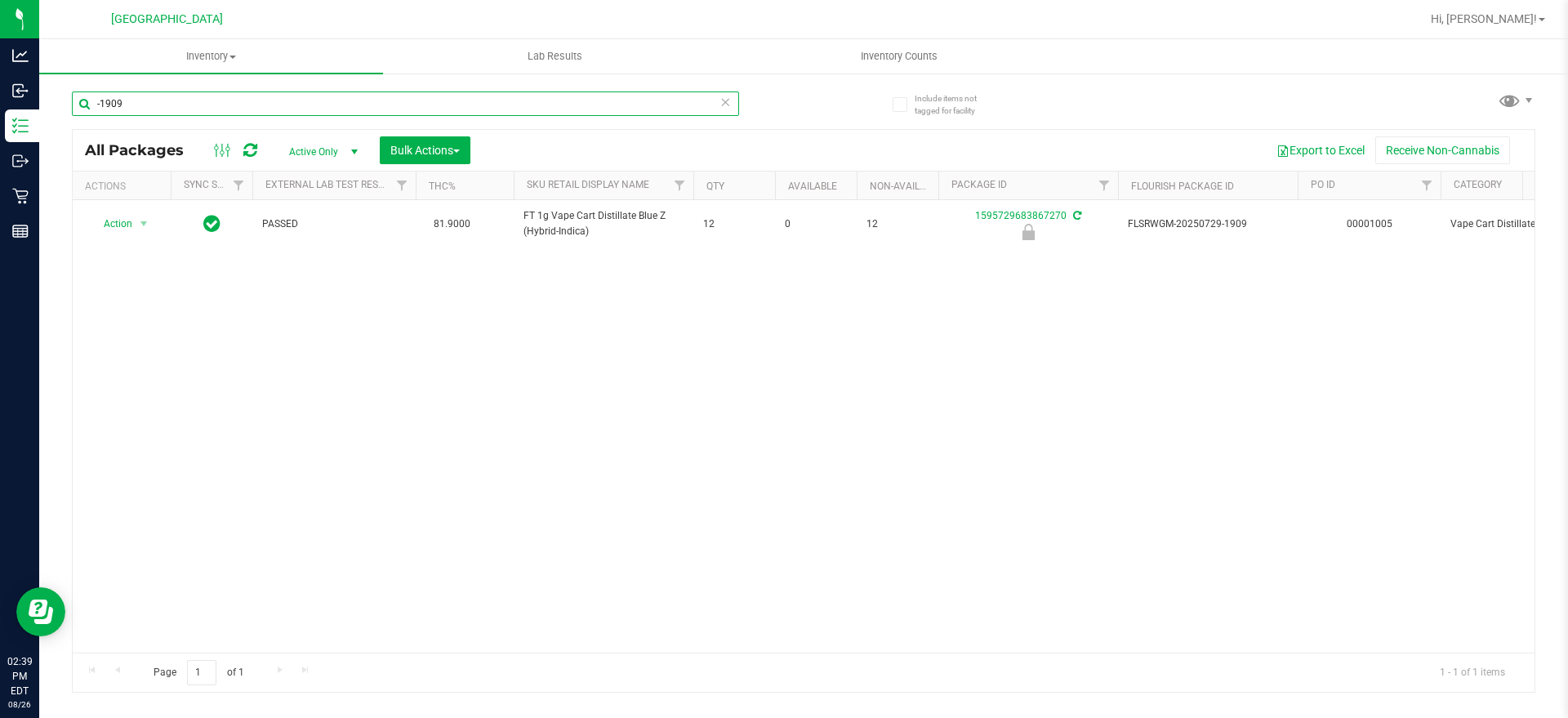
click at [118, 109] on input "-1909" at bounding box center [405, 103] width 667 height 24
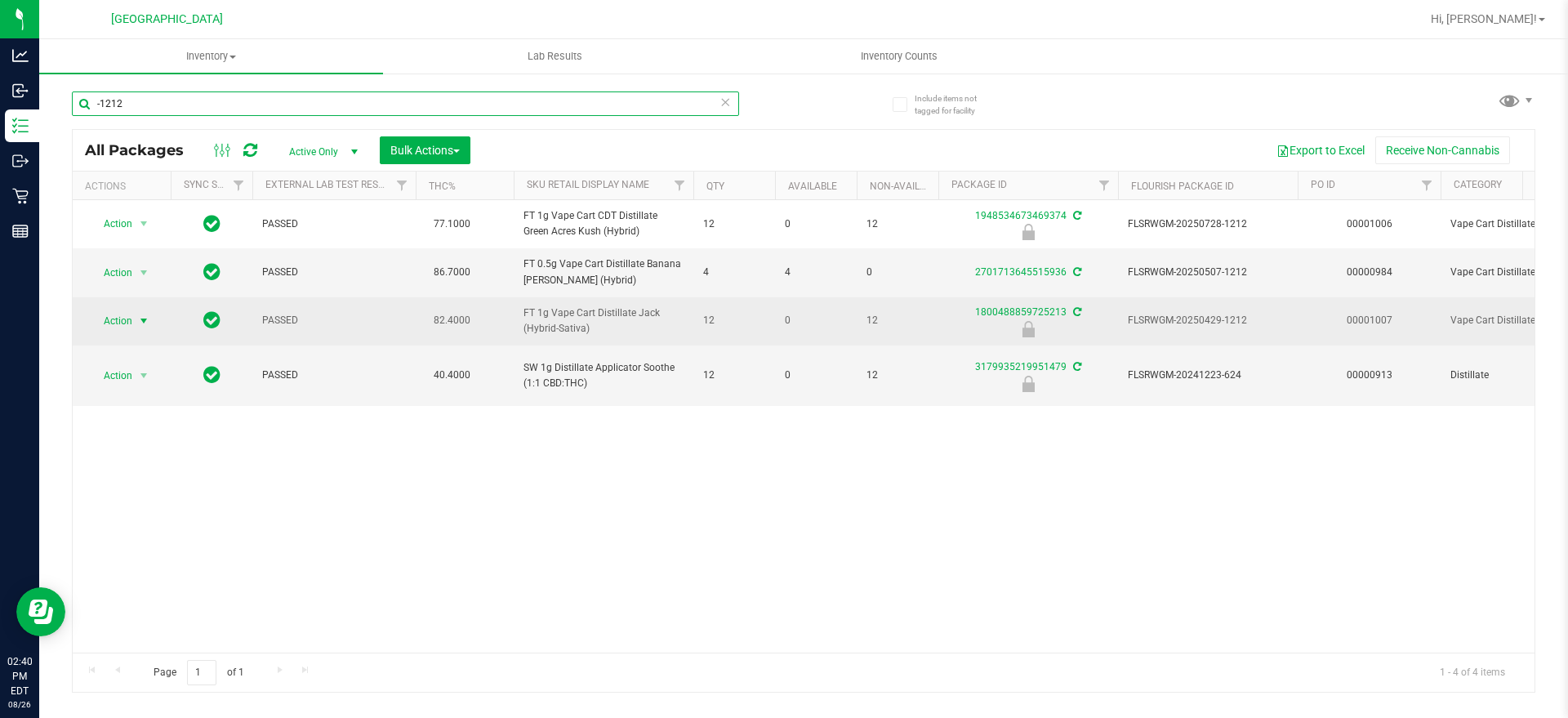
type input "-1212"
click at [131, 314] on span "Action" at bounding box center [111, 320] width 44 height 23
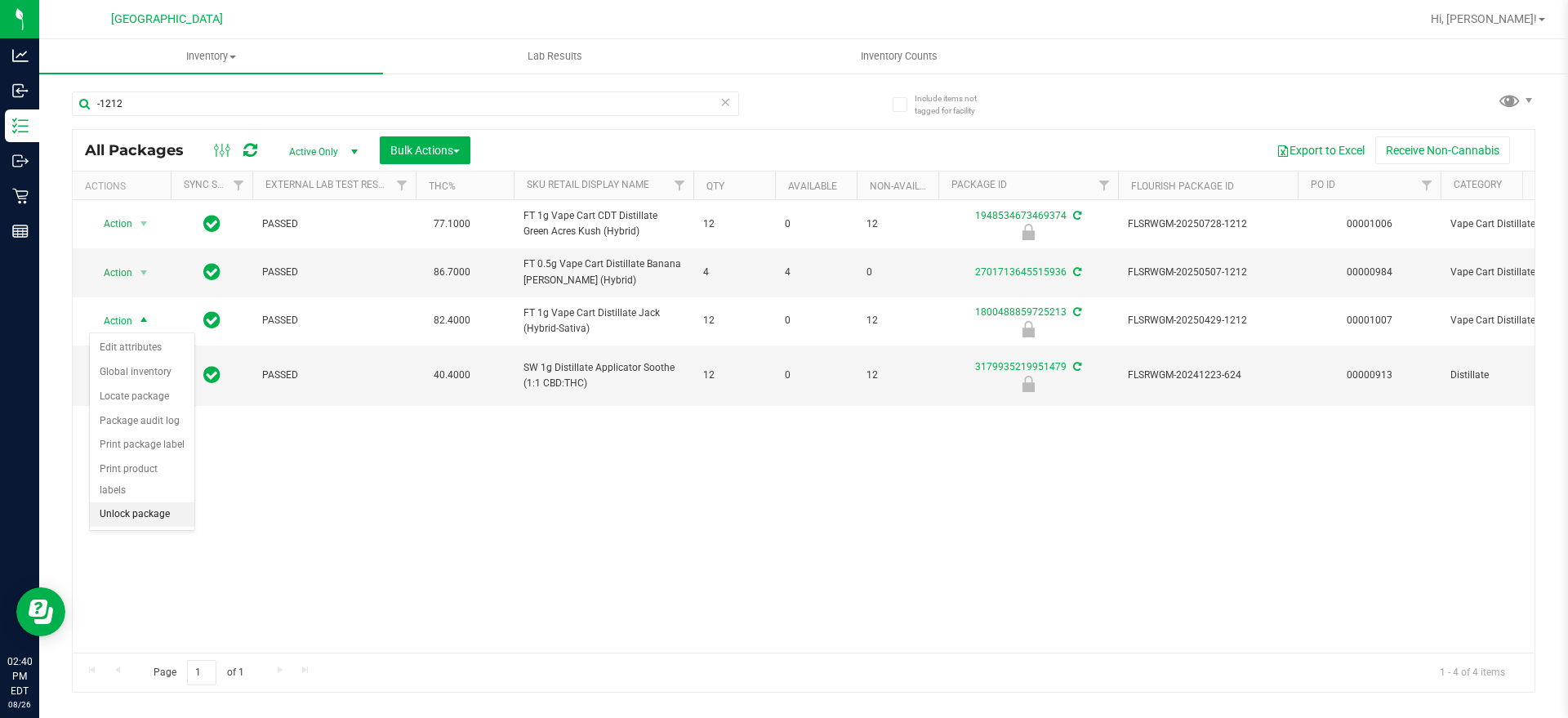
click at [153, 502] on li "Unlock package" at bounding box center [141, 514] width 104 height 24
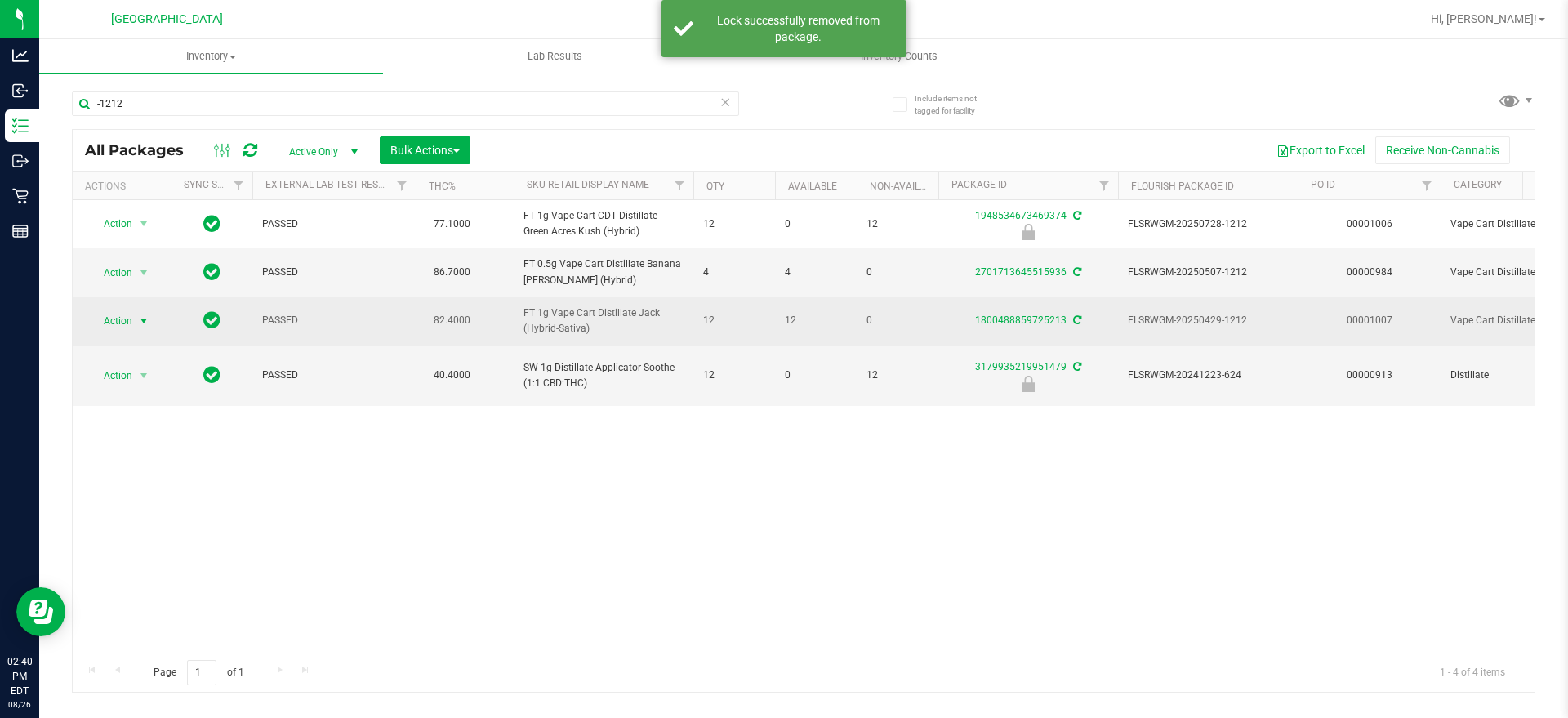
click at [110, 321] on span "Action" at bounding box center [111, 320] width 44 height 23
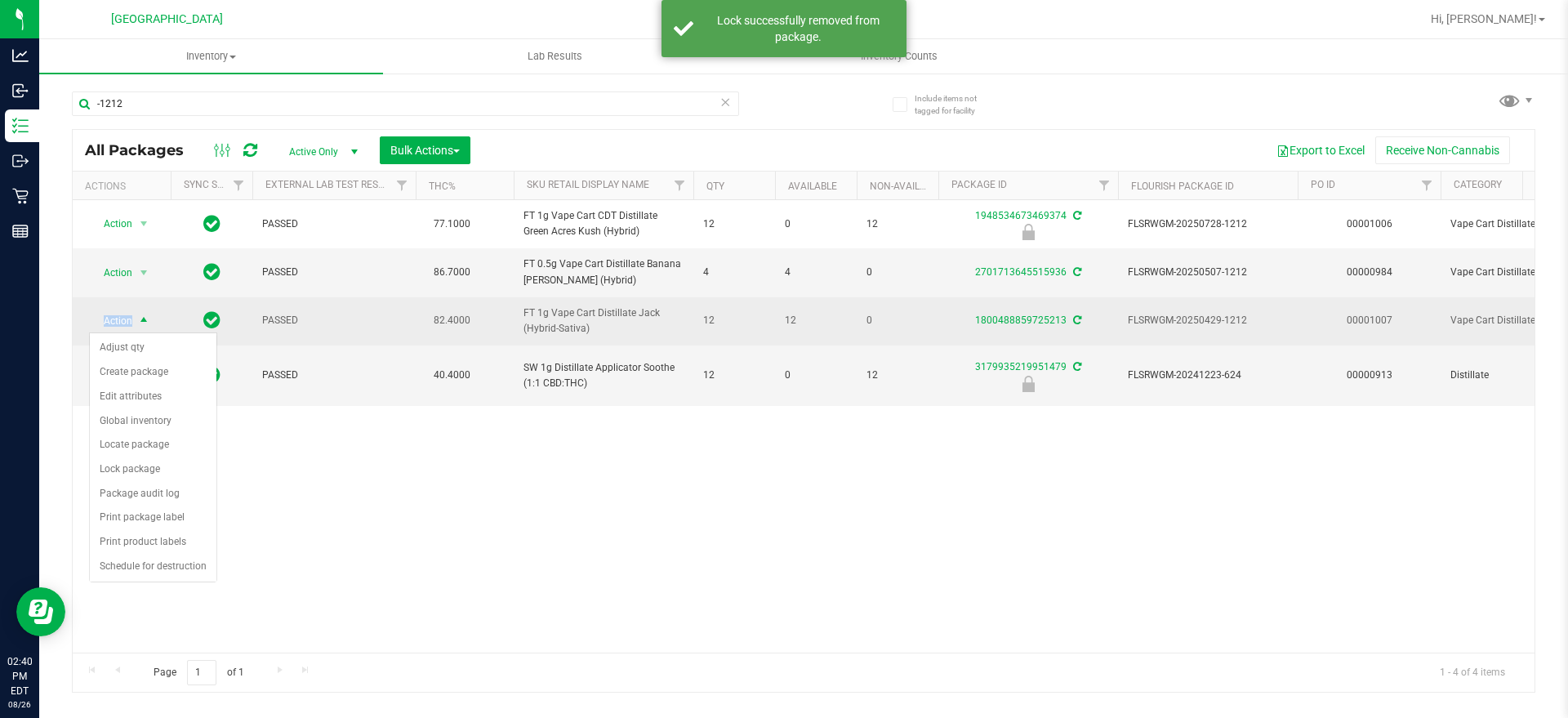
click at [110, 321] on span "Action" at bounding box center [111, 320] width 44 height 23
click at [120, 320] on span "Action" at bounding box center [111, 320] width 44 height 23
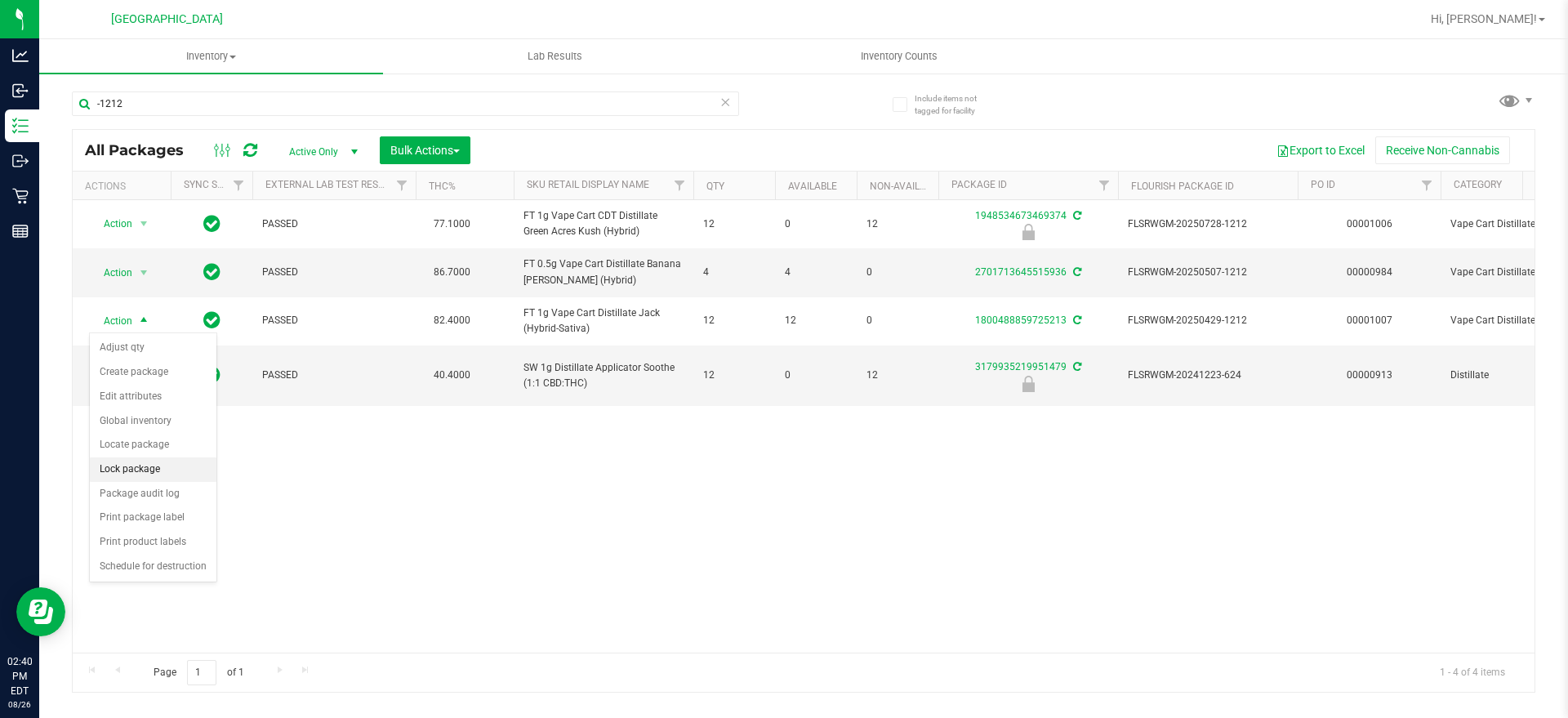
click at [159, 474] on li "Lock package" at bounding box center [153, 469] width 127 height 24
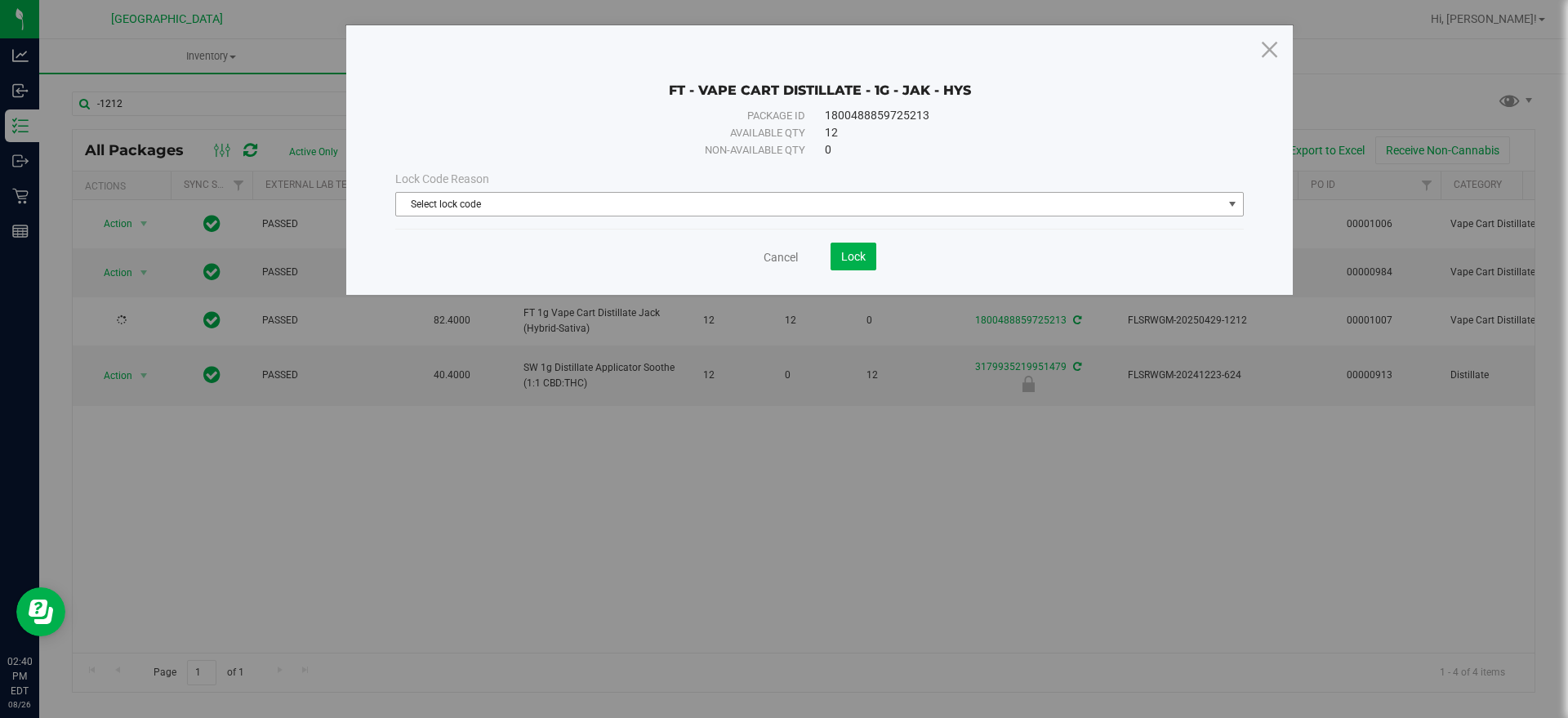
click at [529, 209] on span "Select lock code" at bounding box center [809, 204] width 826 height 23
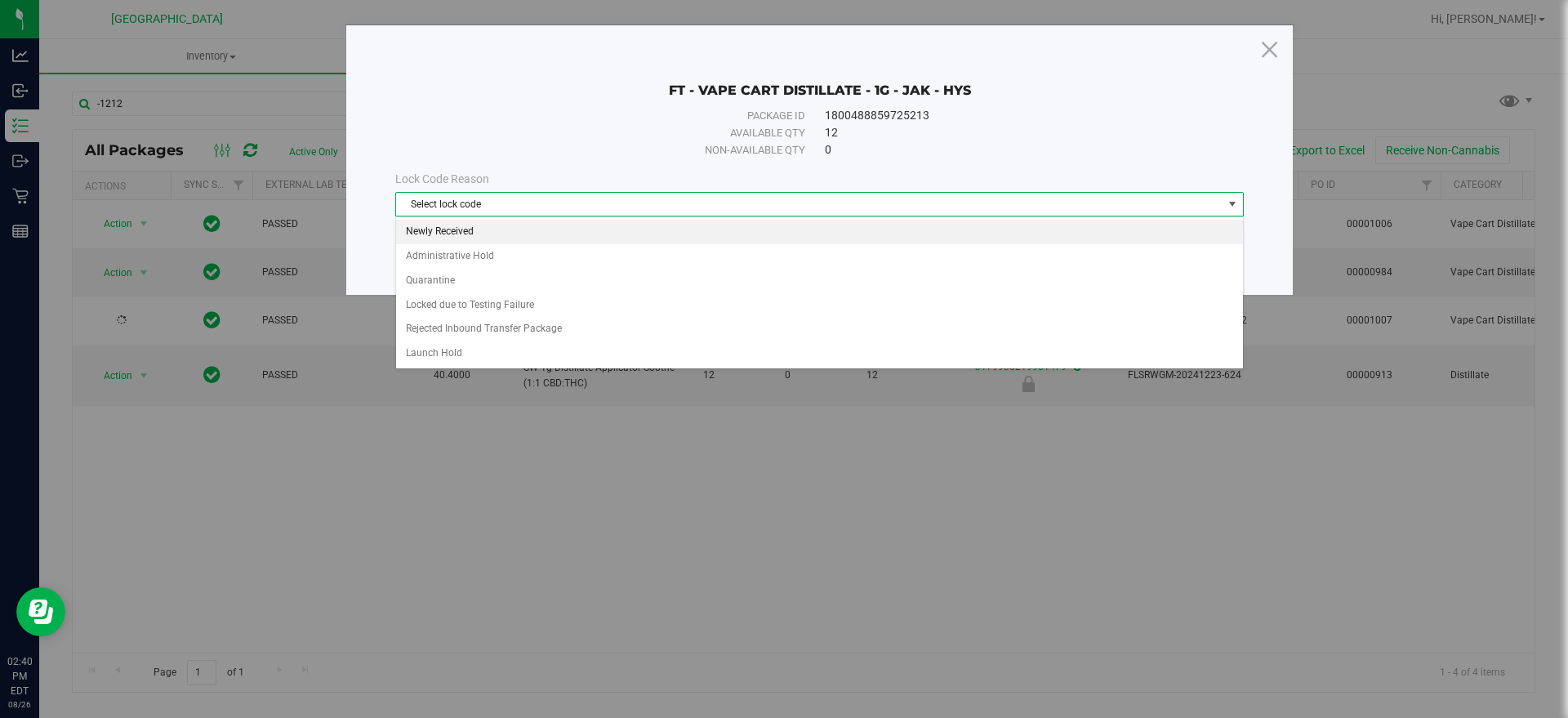
click at [470, 228] on li "Newly Received" at bounding box center [820, 231] width 847 height 24
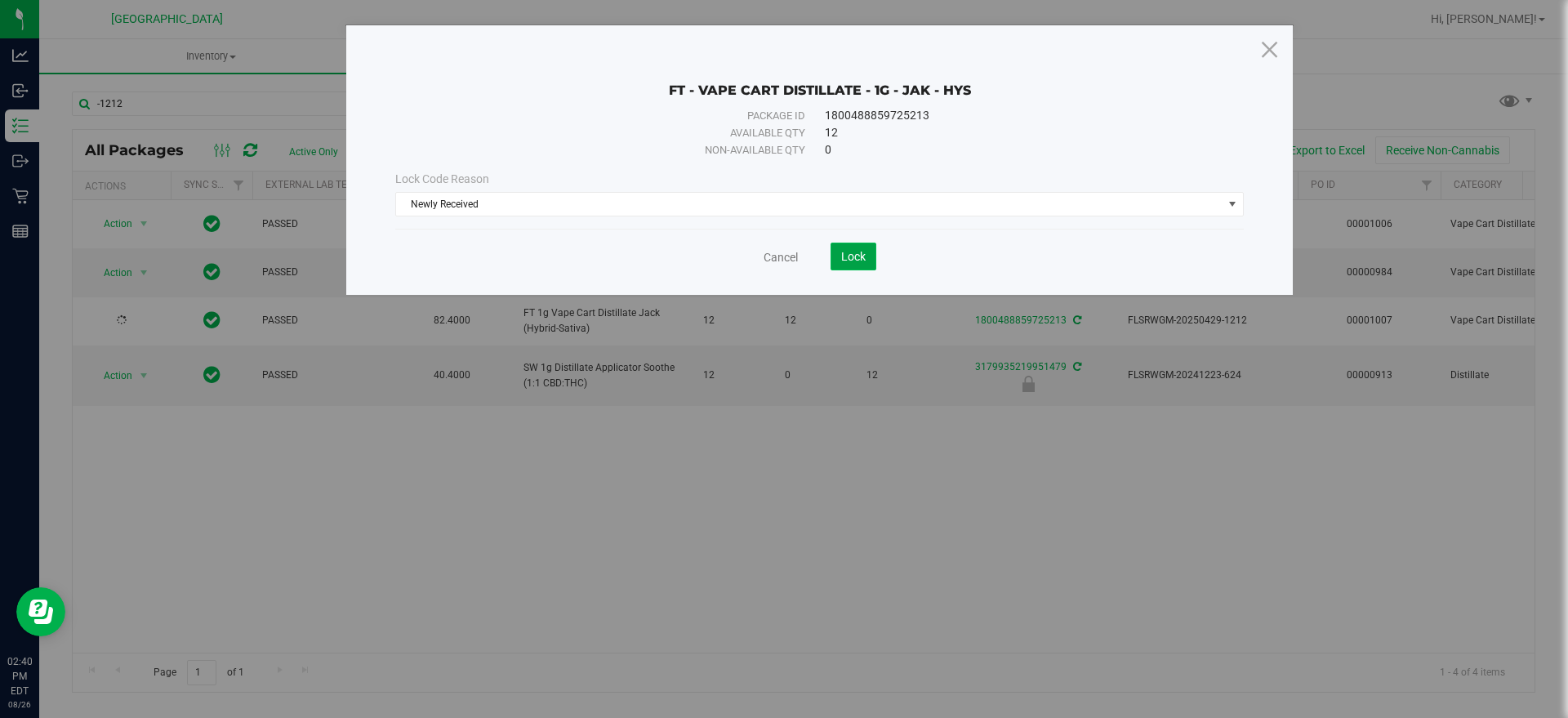
click at [865, 242] on button "Lock" at bounding box center [853, 256] width 45 height 28
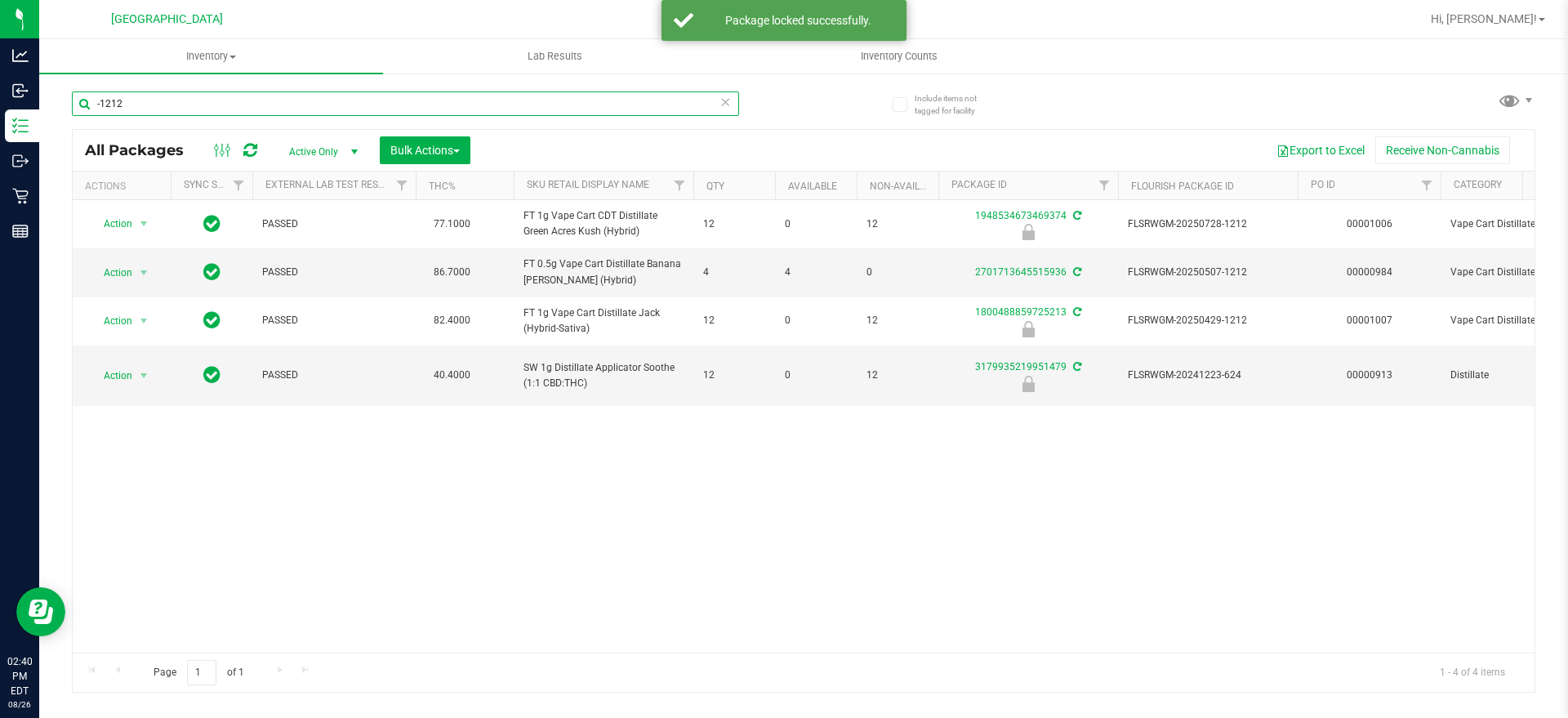
click at [109, 102] on input "-1212" at bounding box center [405, 103] width 667 height 24
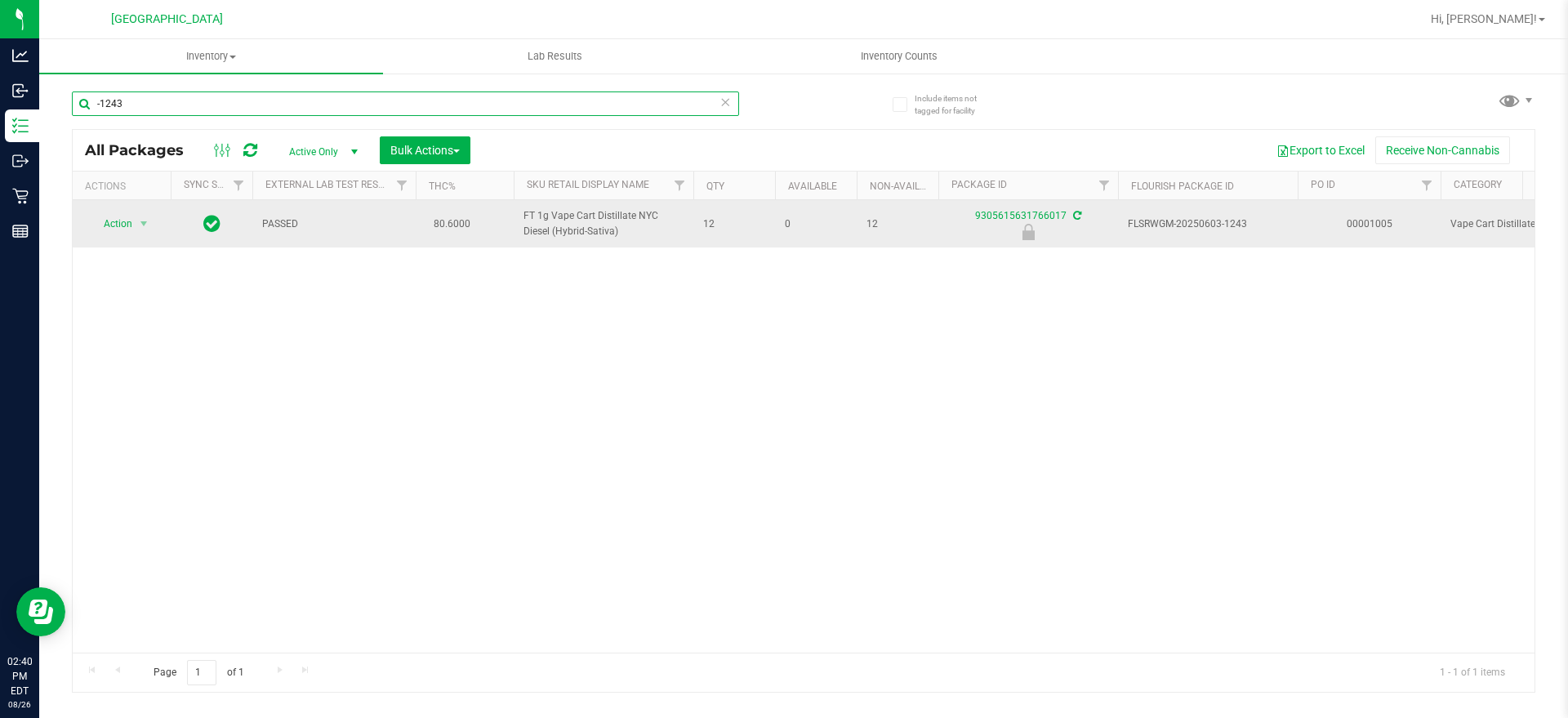
type input "-1243"
click at [103, 228] on span "Action" at bounding box center [111, 223] width 44 height 23
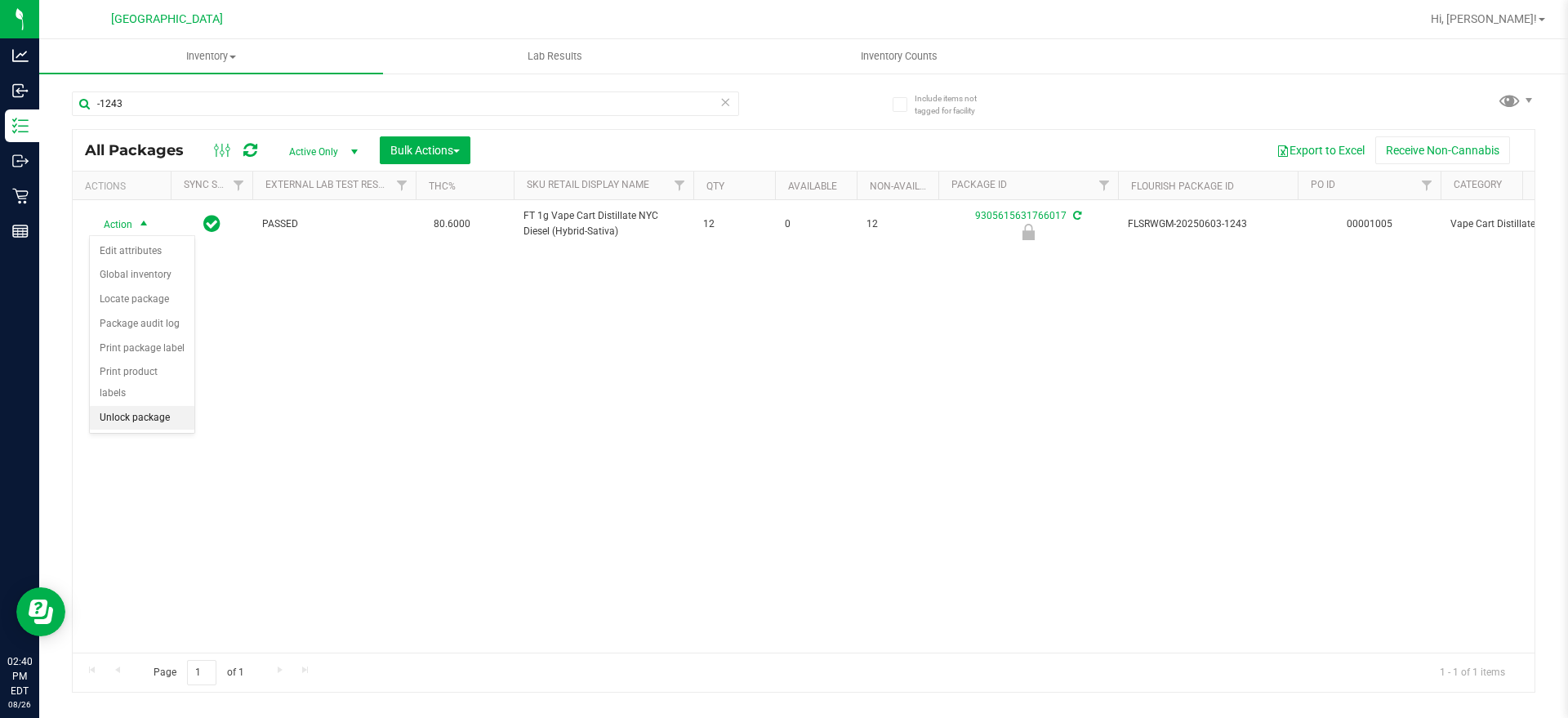
click at [124, 406] on li "Unlock package" at bounding box center [141, 418] width 104 height 24
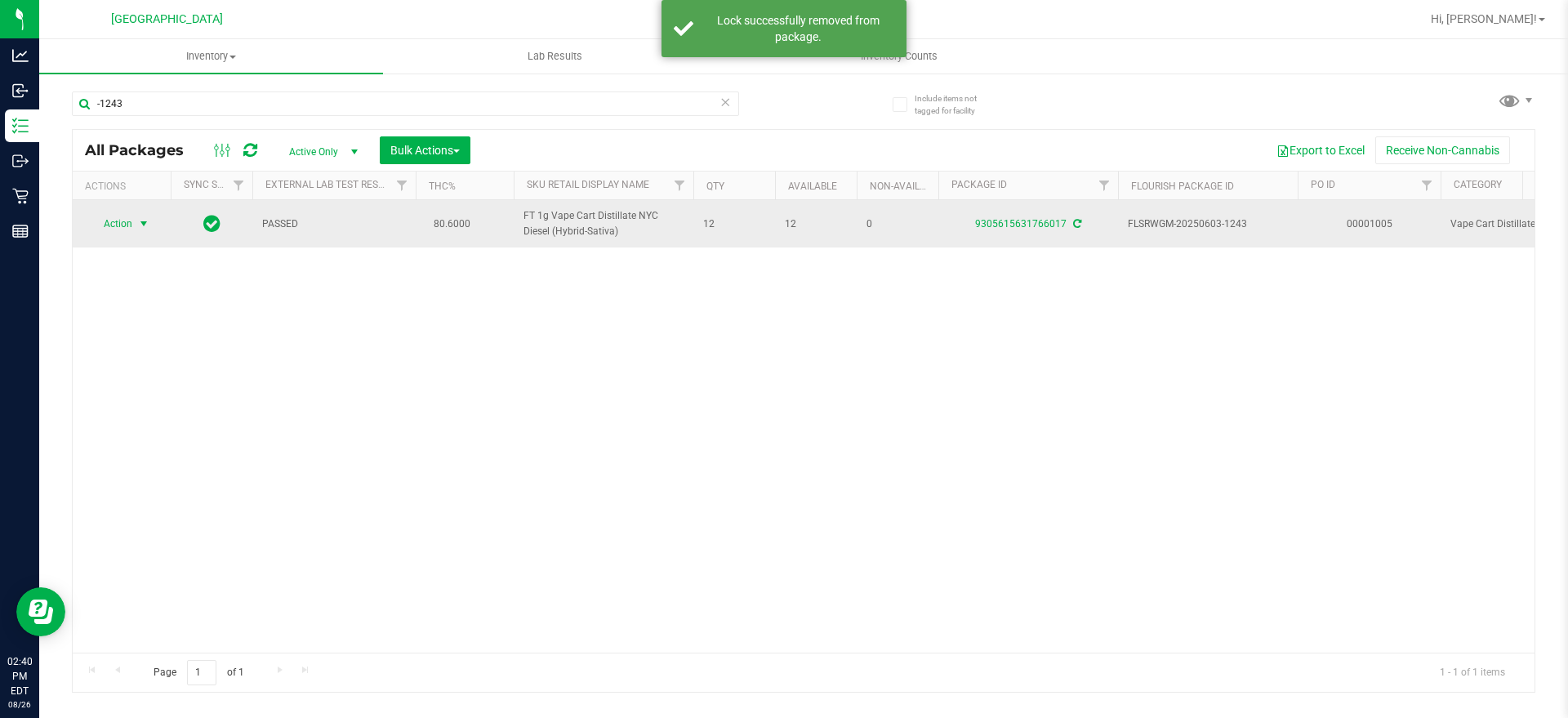
click at [108, 218] on span "Action" at bounding box center [111, 223] width 44 height 23
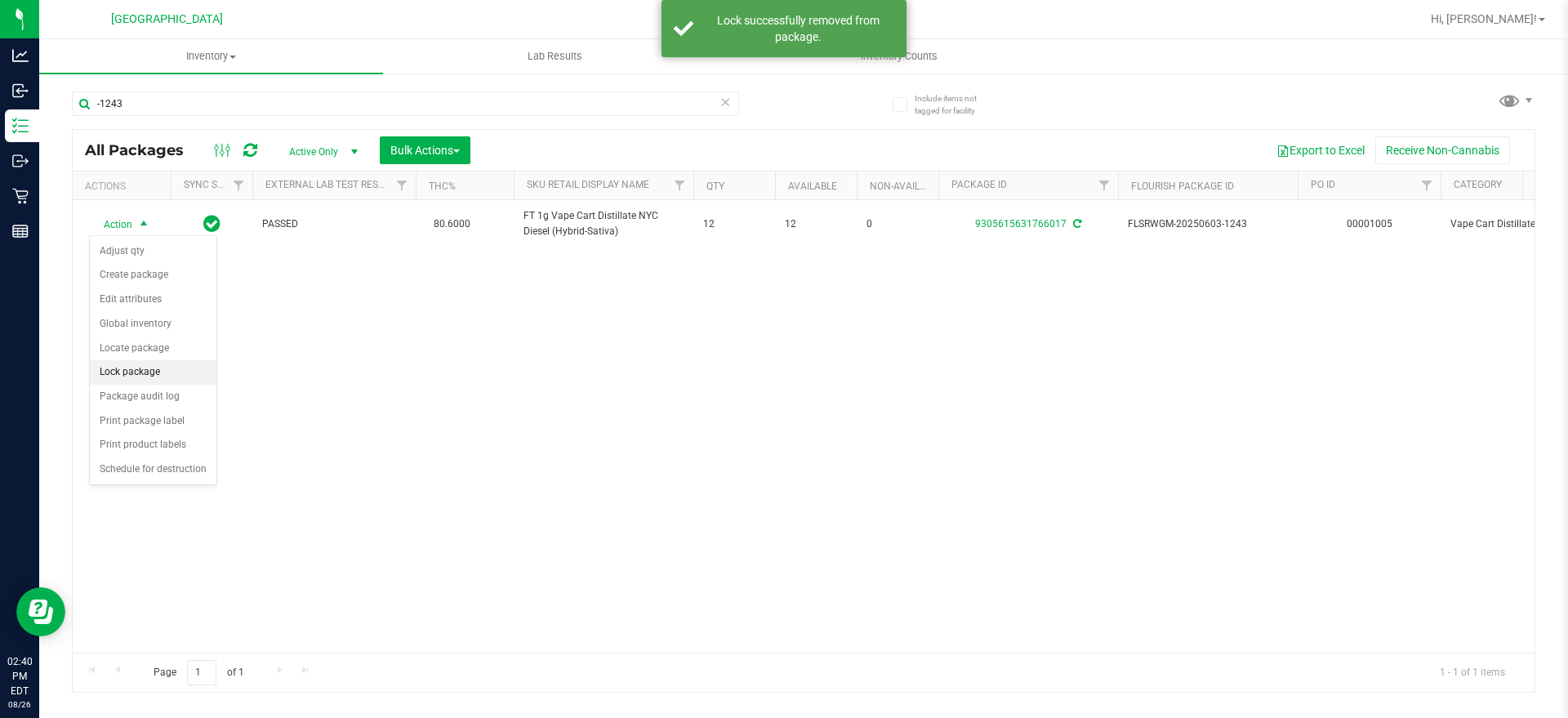
click at [137, 364] on li "Lock package" at bounding box center [153, 372] width 127 height 24
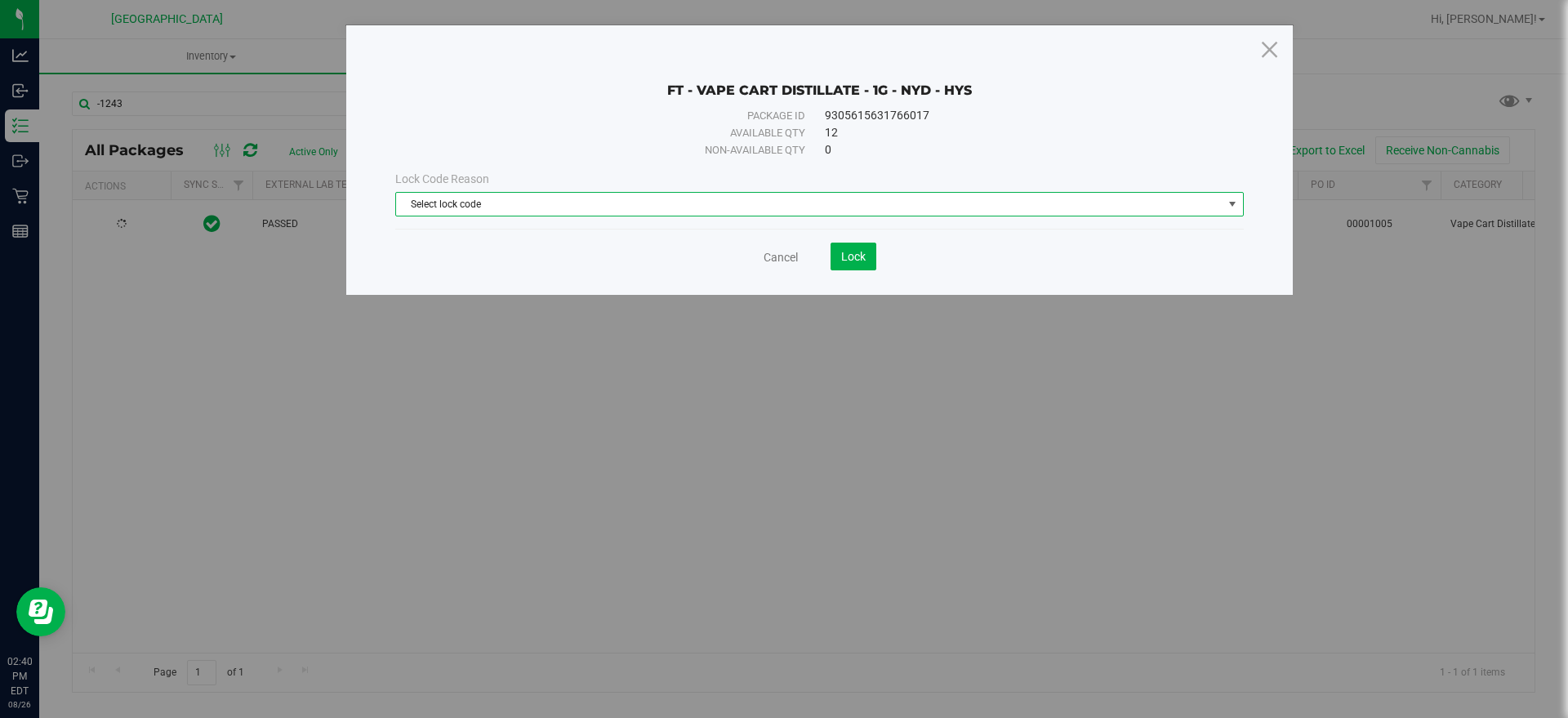
click at [687, 201] on span "Select lock code" at bounding box center [809, 204] width 826 height 23
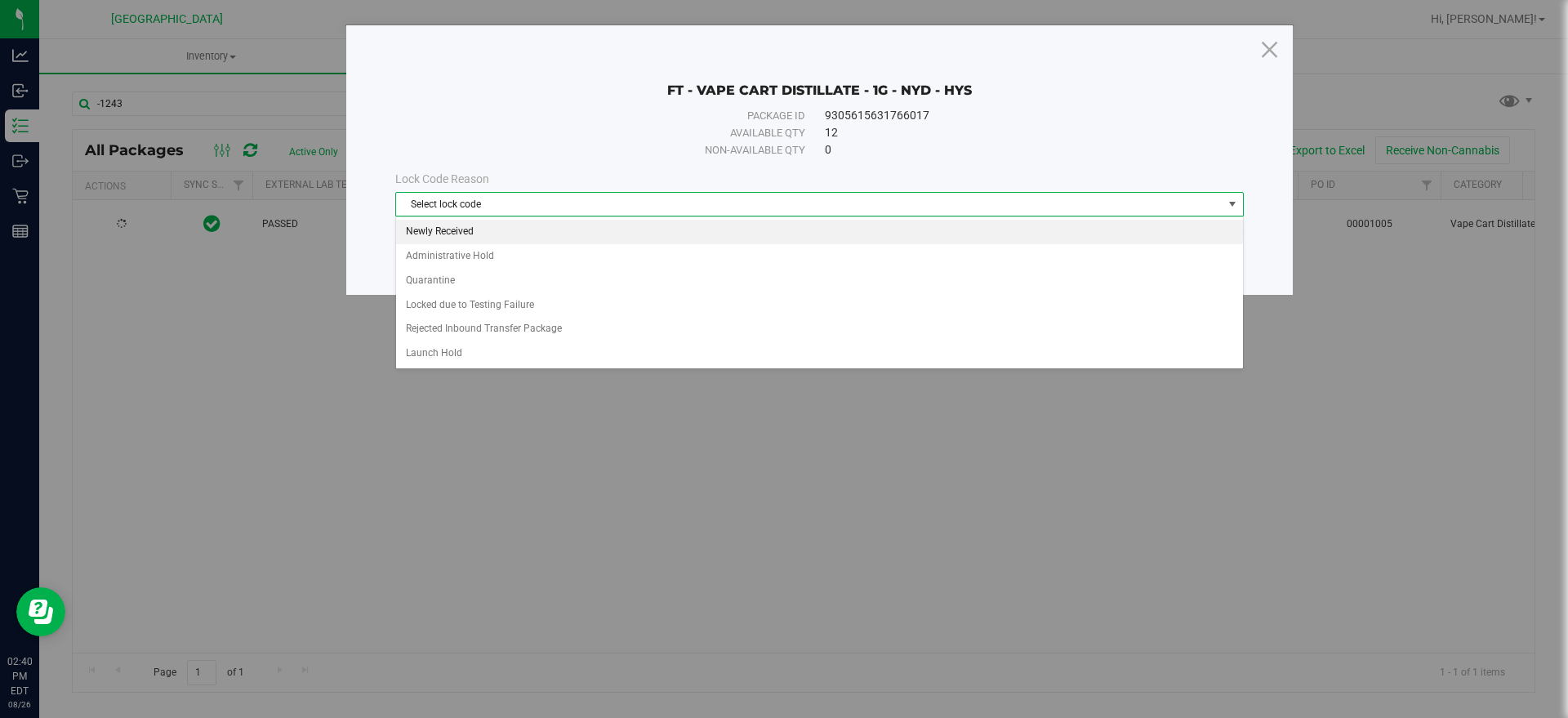
click at [578, 230] on li "Newly Received" at bounding box center [820, 231] width 847 height 24
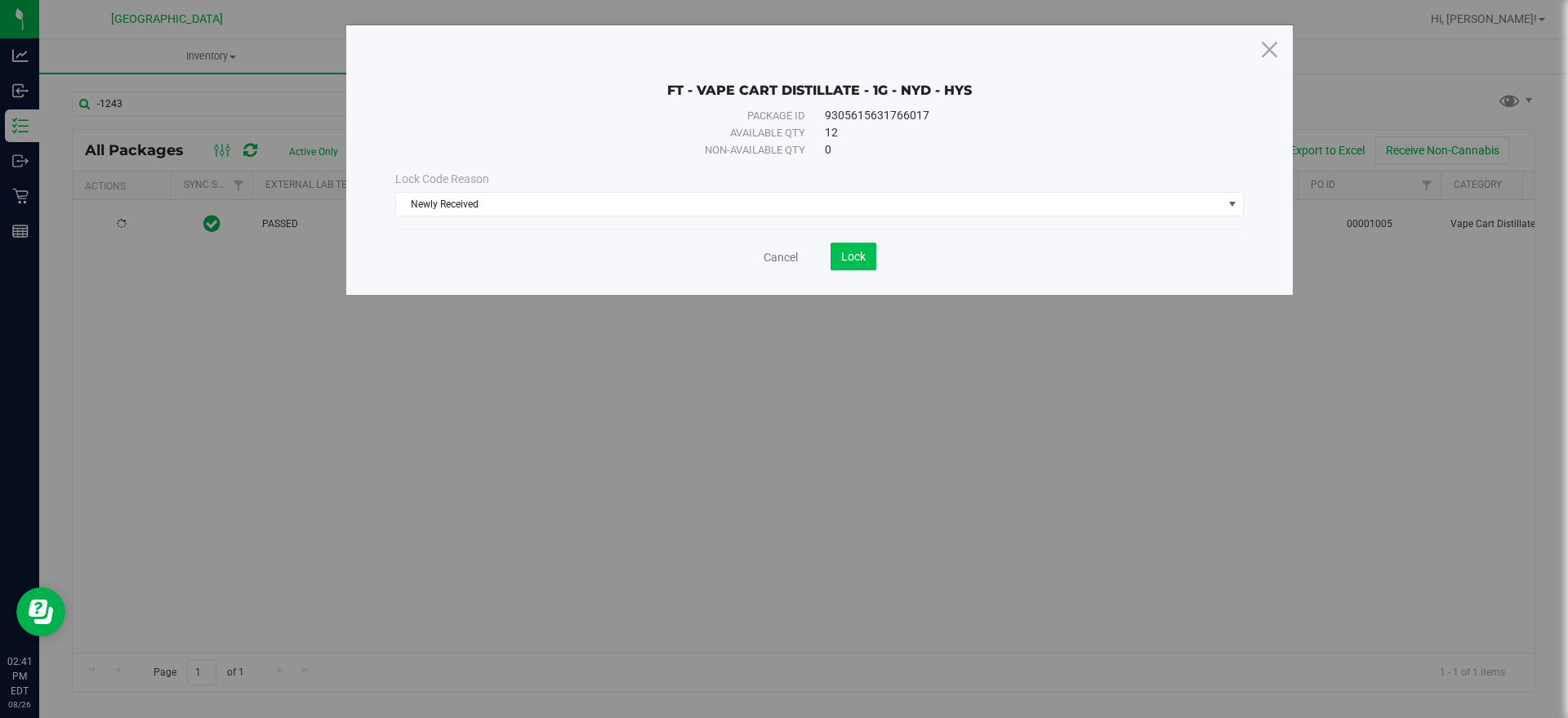
click at [874, 250] on div "Cancel Lock" at bounding box center [820, 256] width 849 height 28
click at [869, 256] on button "Lock" at bounding box center [853, 256] width 45 height 28
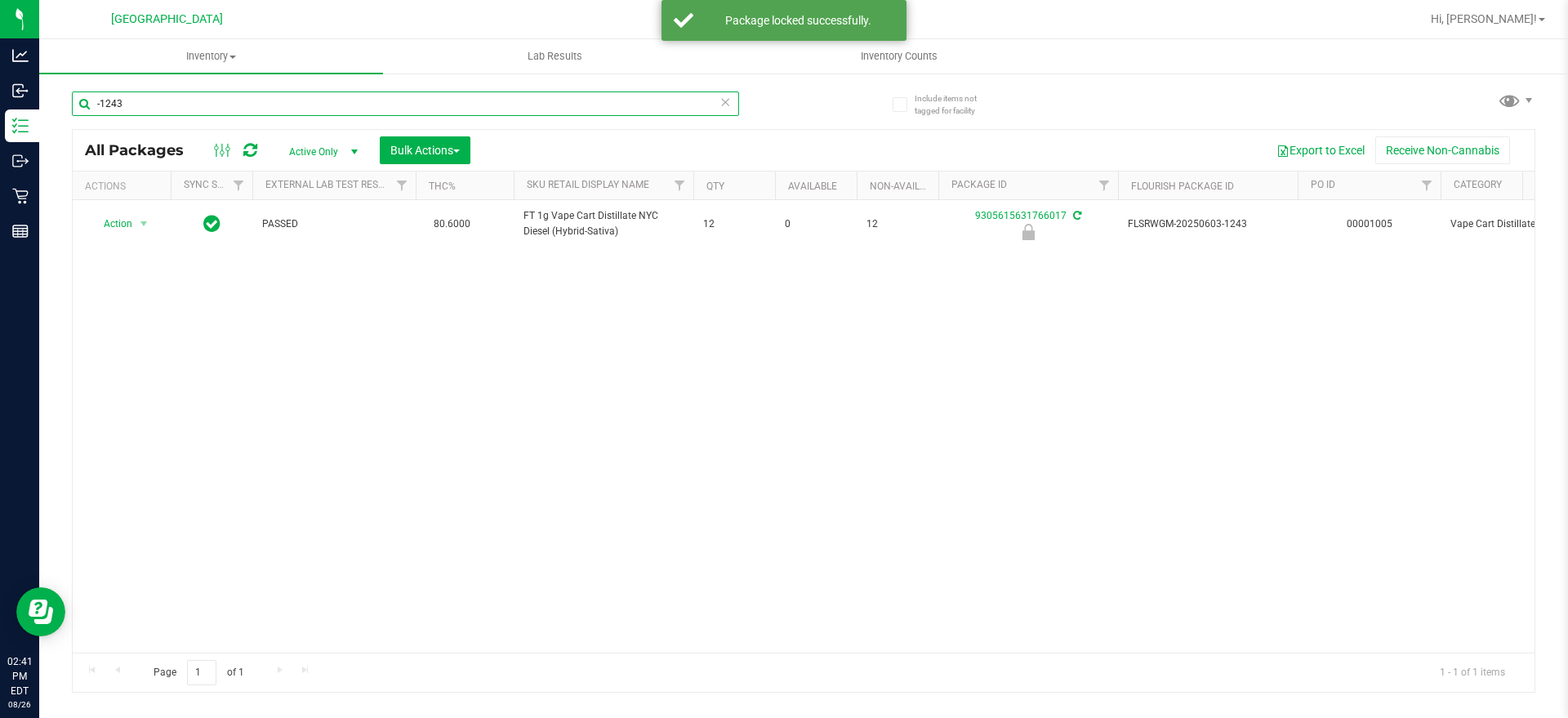
click at [121, 108] on input "-1243" at bounding box center [405, 103] width 667 height 24
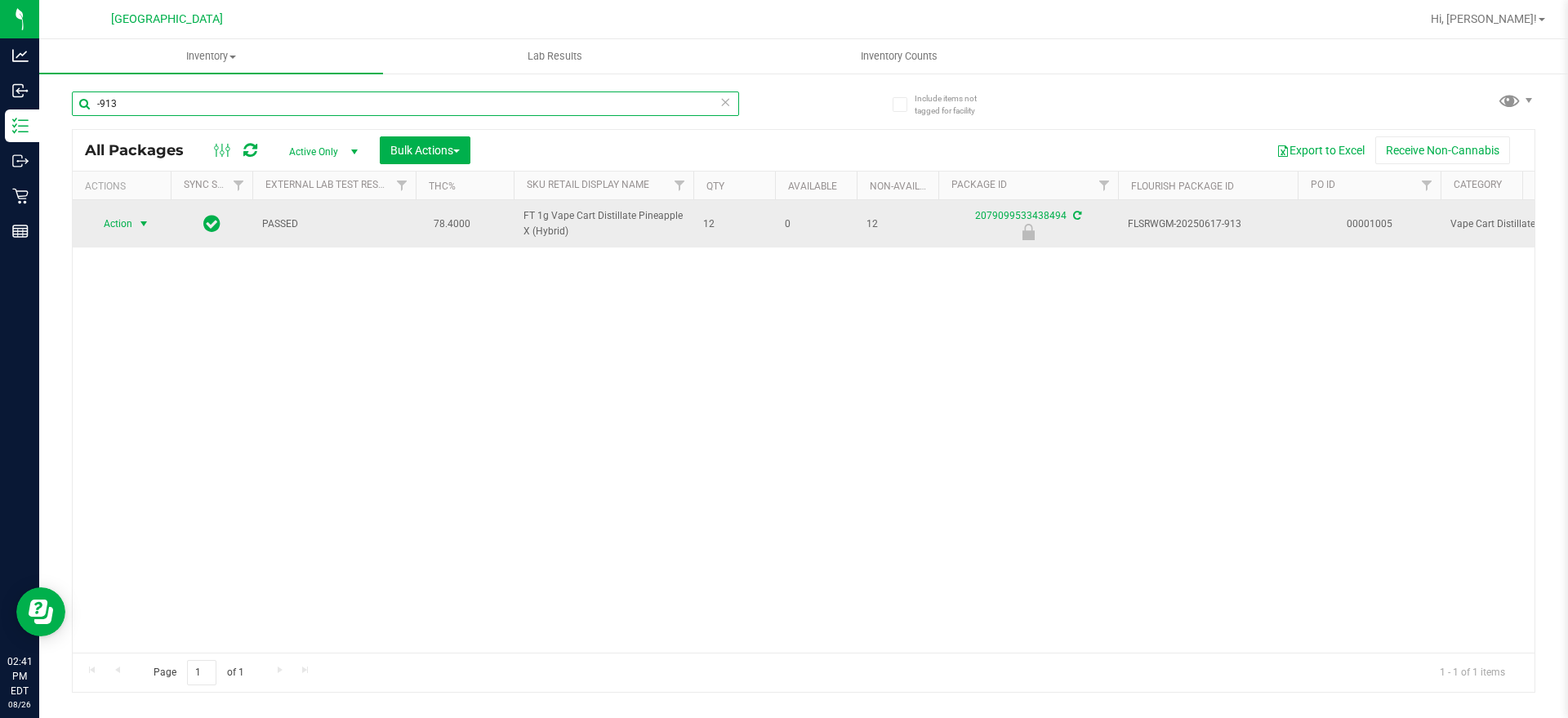
type input "-913"
click at [139, 226] on span "select" at bounding box center [143, 224] width 13 height 13
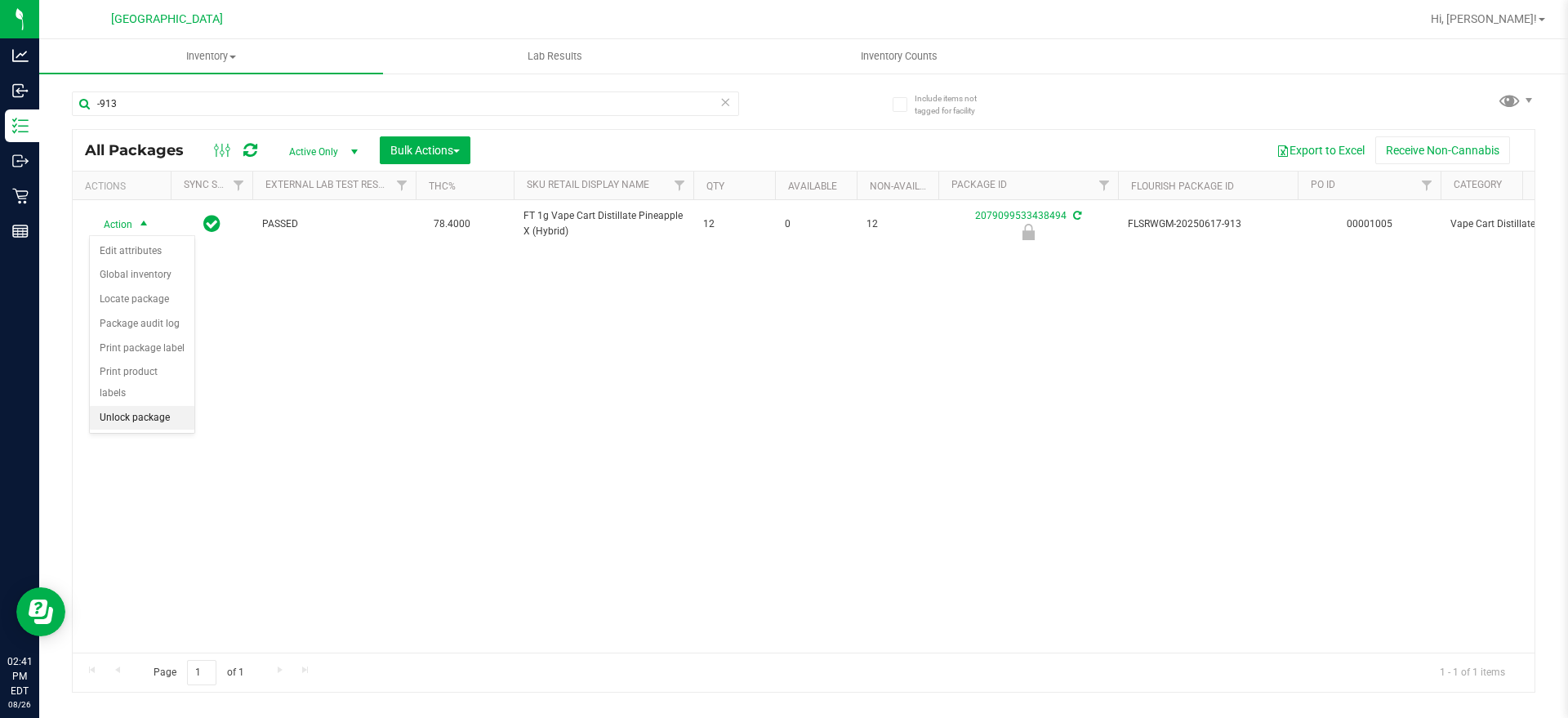
click at [162, 406] on li "Unlock package" at bounding box center [141, 418] width 104 height 24
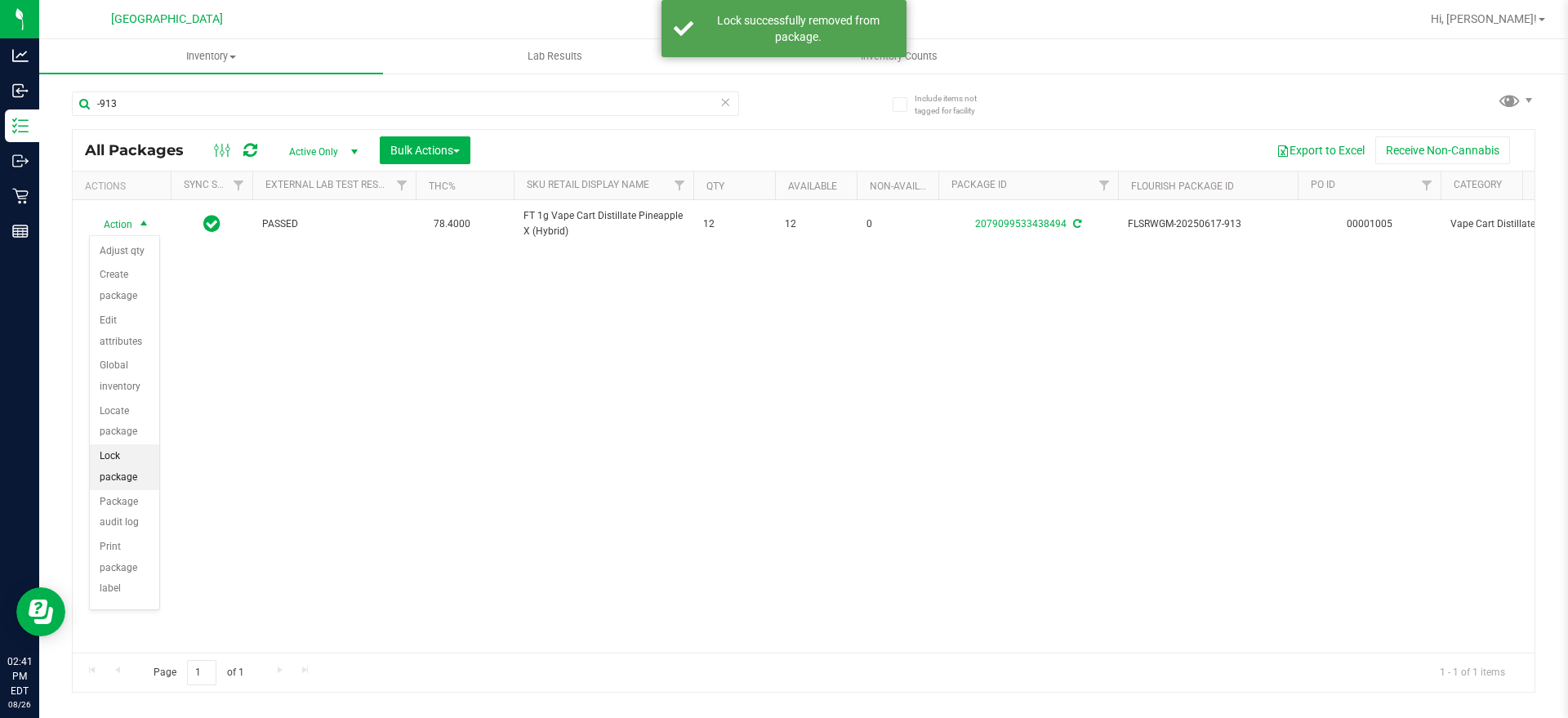
click at [119, 470] on li "Lock package" at bounding box center [124, 467] width 70 height 45
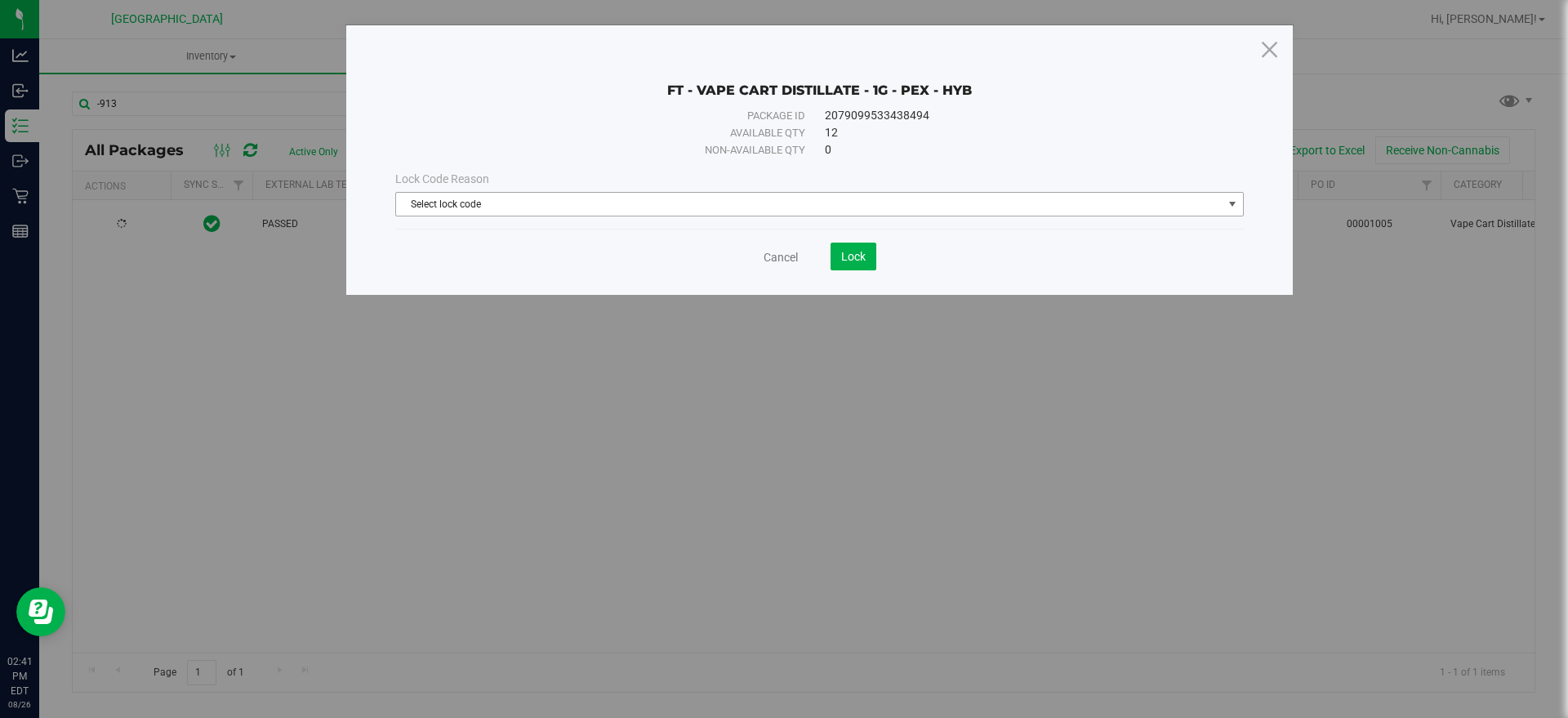
click at [565, 198] on span "Select lock code" at bounding box center [809, 204] width 826 height 23
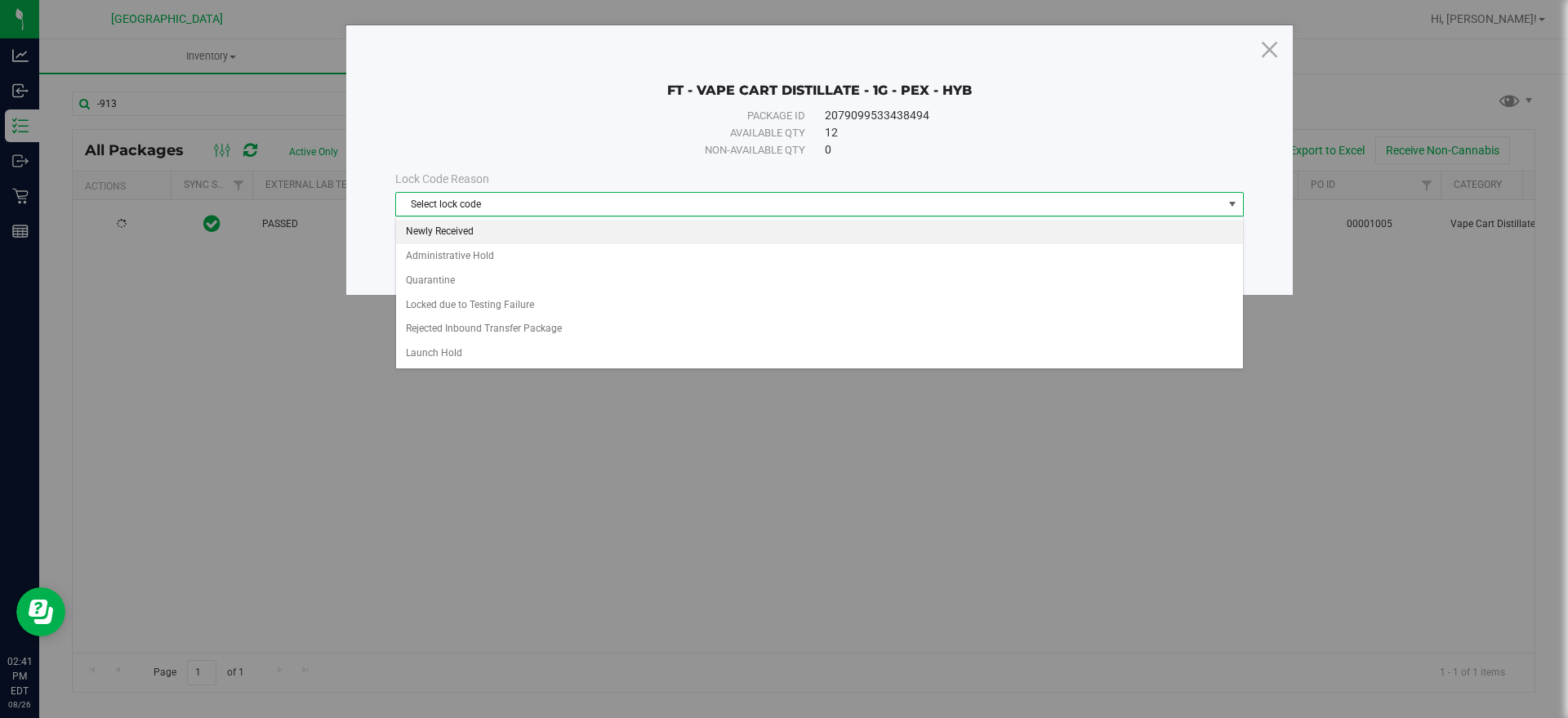
click at [462, 233] on li "Newly Received" at bounding box center [820, 231] width 847 height 24
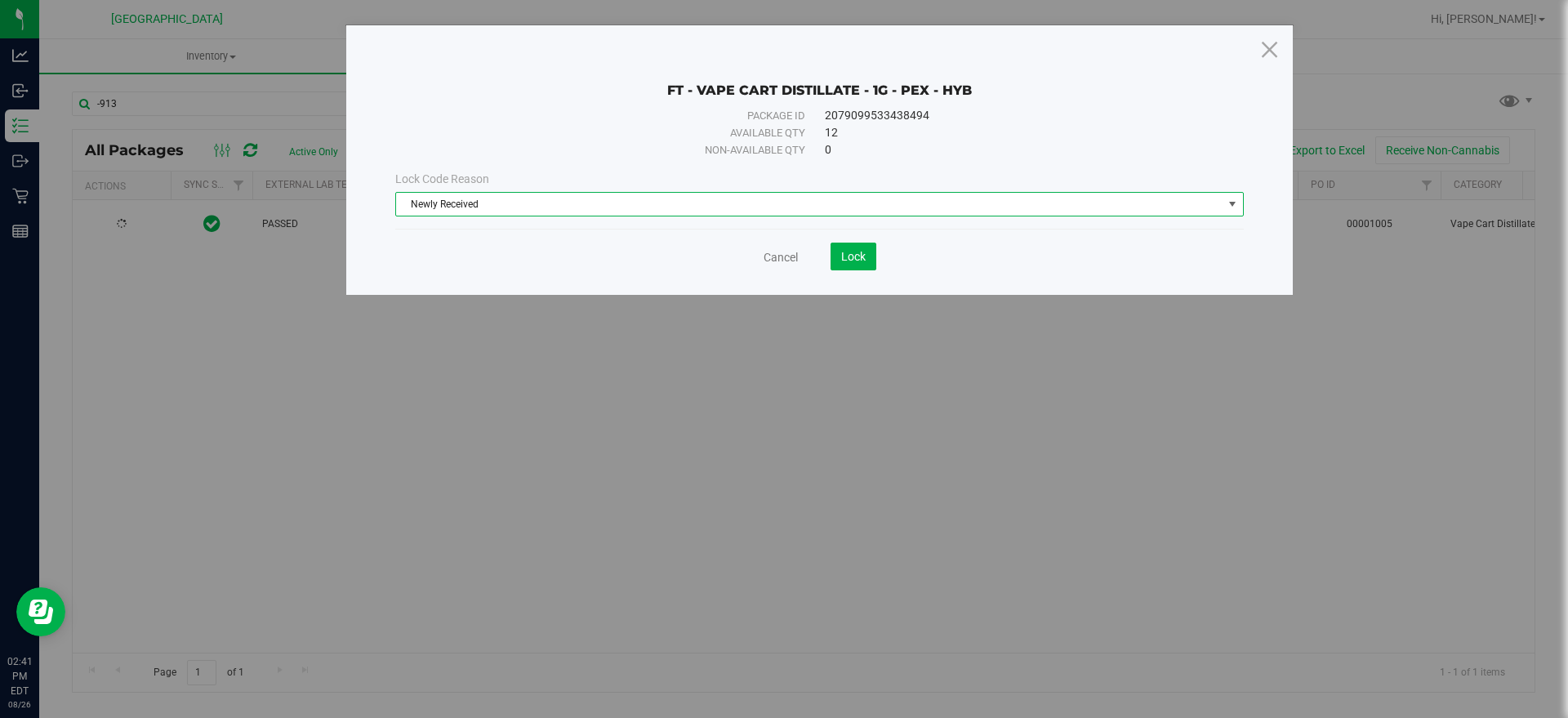
click at [881, 272] on div "FT - VAPE CART DISTILLATE - 1G - PEX - HYB Package ID 2079099533438494 Availabl…" at bounding box center [820, 160] width 947 height 269
click at [881, 272] on div "FT - VAPE CART DISTILLATE - 1G - PEX - HYB Package ID 2079099533438494 Availabl…" at bounding box center [820, 160] width 947 height 269
click at [874, 269] on button "Lock" at bounding box center [853, 256] width 45 height 28
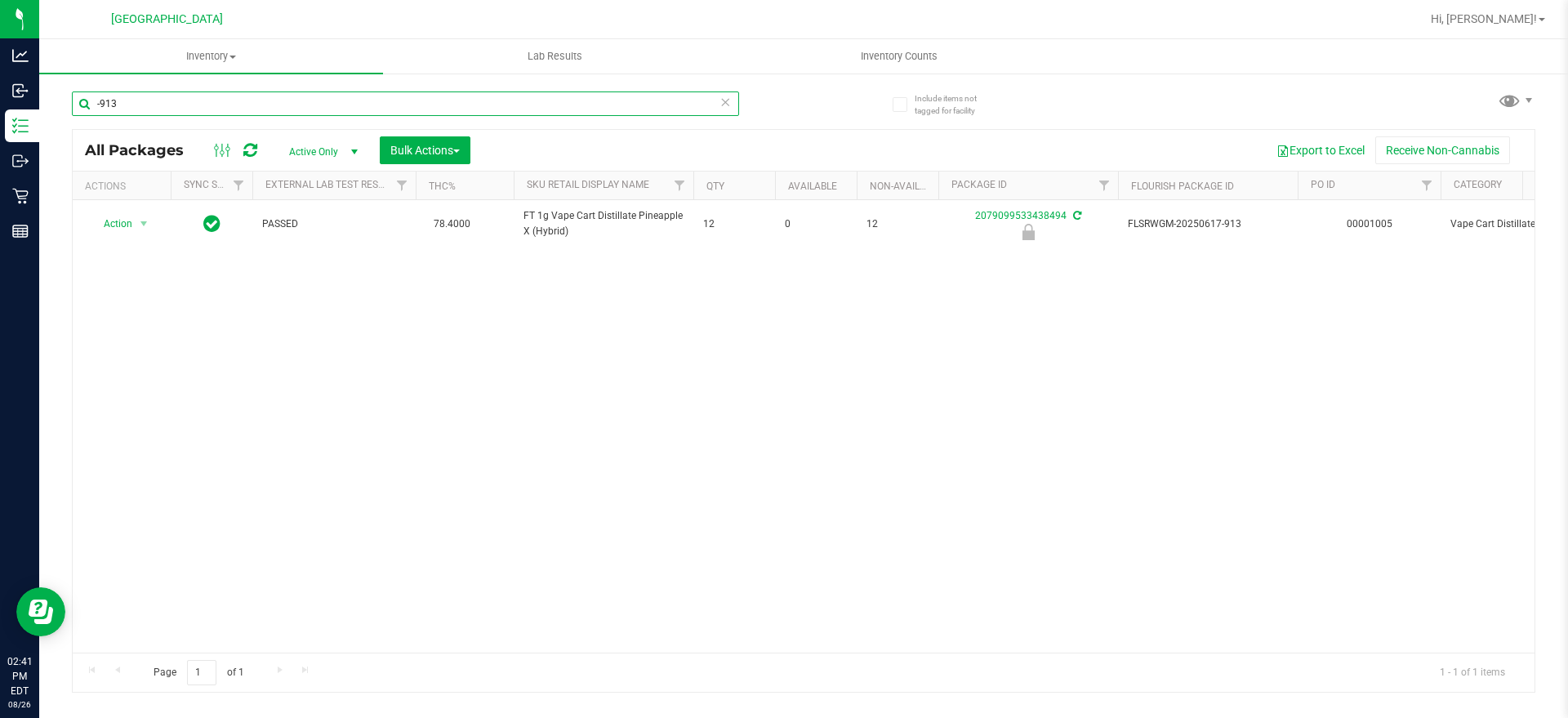
click at [155, 102] on input "-913" at bounding box center [405, 103] width 667 height 24
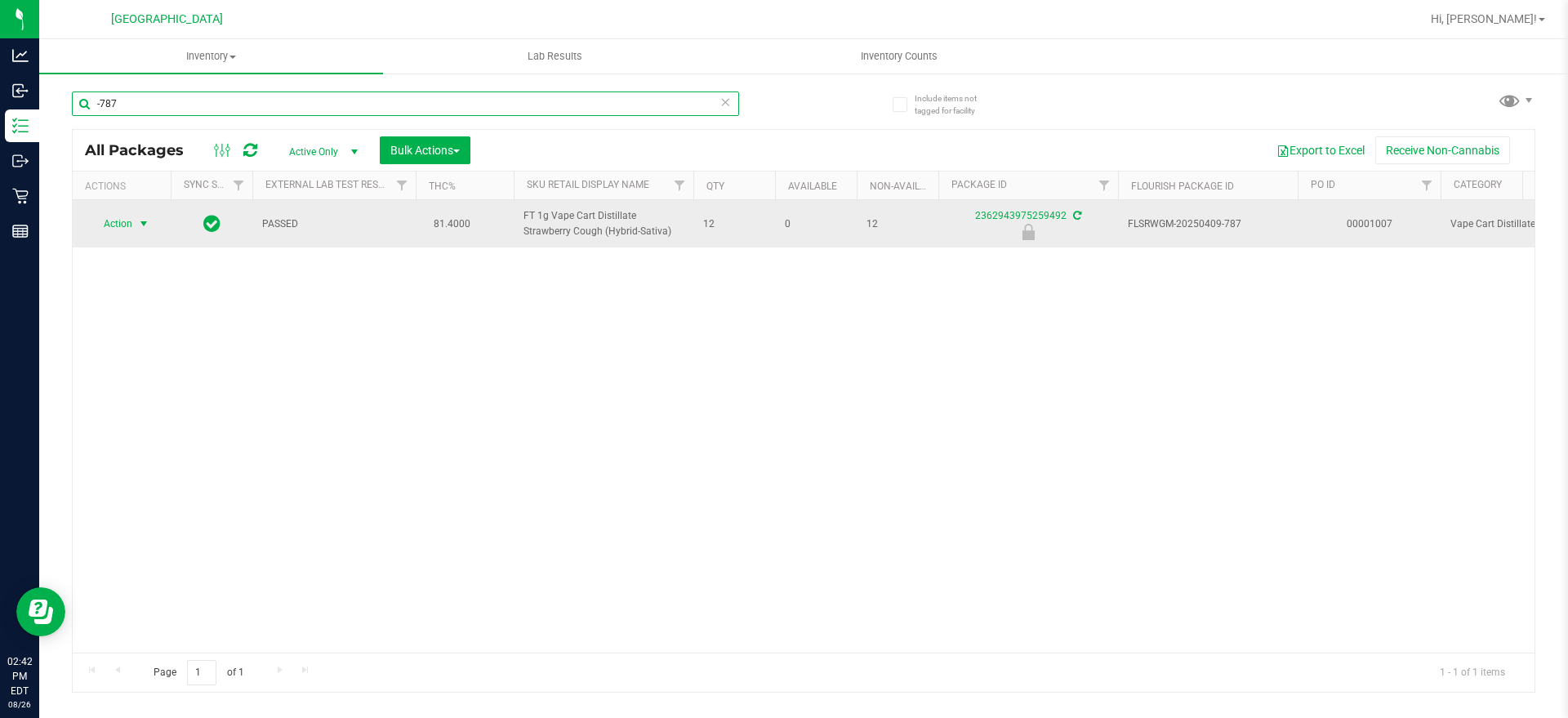
type input "-787"
click at [102, 230] on span "Action" at bounding box center [111, 223] width 44 height 23
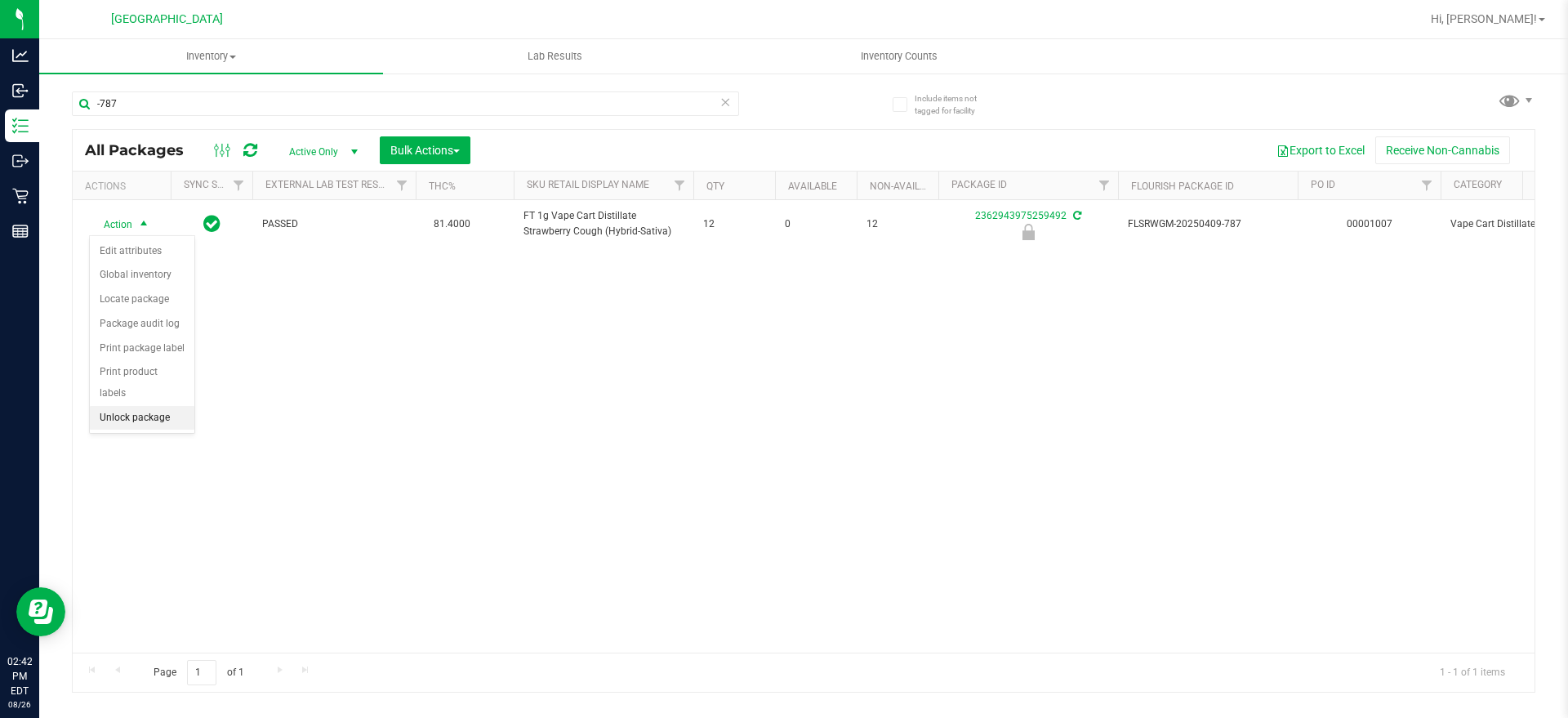
click at [151, 406] on li "Unlock package" at bounding box center [141, 418] width 104 height 24
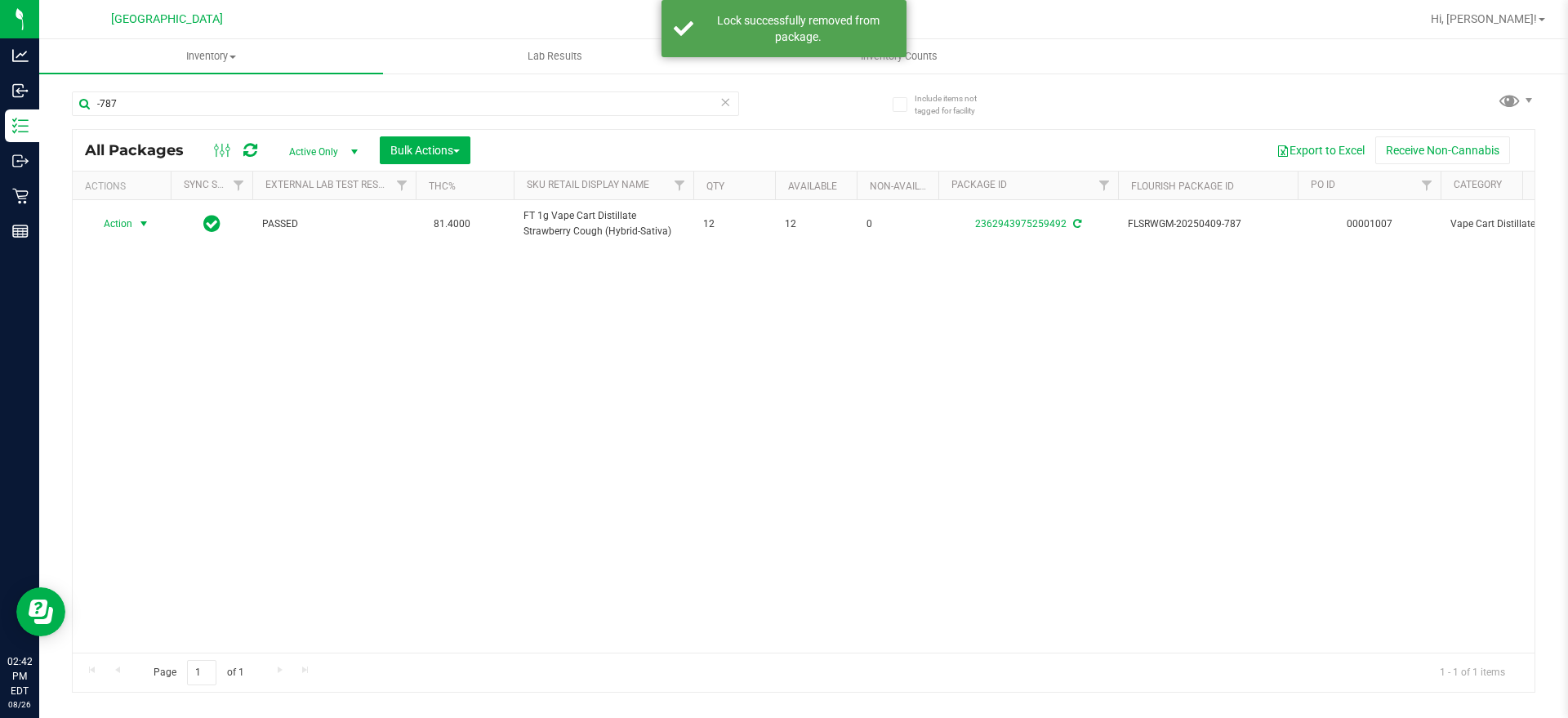
click at [122, 222] on span "Action" at bounding box center [111, 223] width 44 height 23
click at [149, 374] on li "Lock package" at bounding box center [153, 372] width 127 height 24
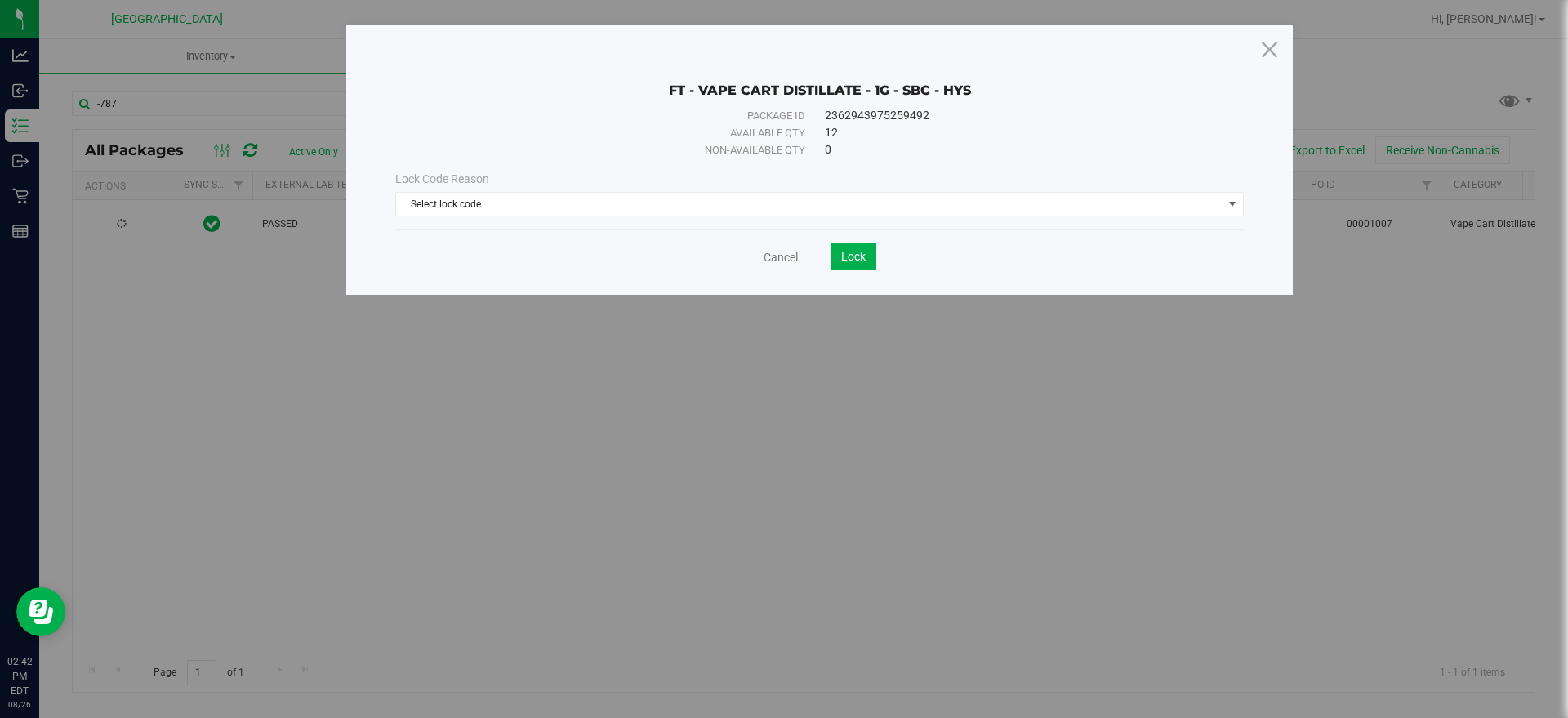
click at [644, 218] on div "Lock Code Reason Select lock code Select lock code Newly Received Administrativ…" at bounding box center [819, 193] width 873 height 70
click at [639, 201] on span "Select lock code" at bounding box center [809, 204] width 826 height 23
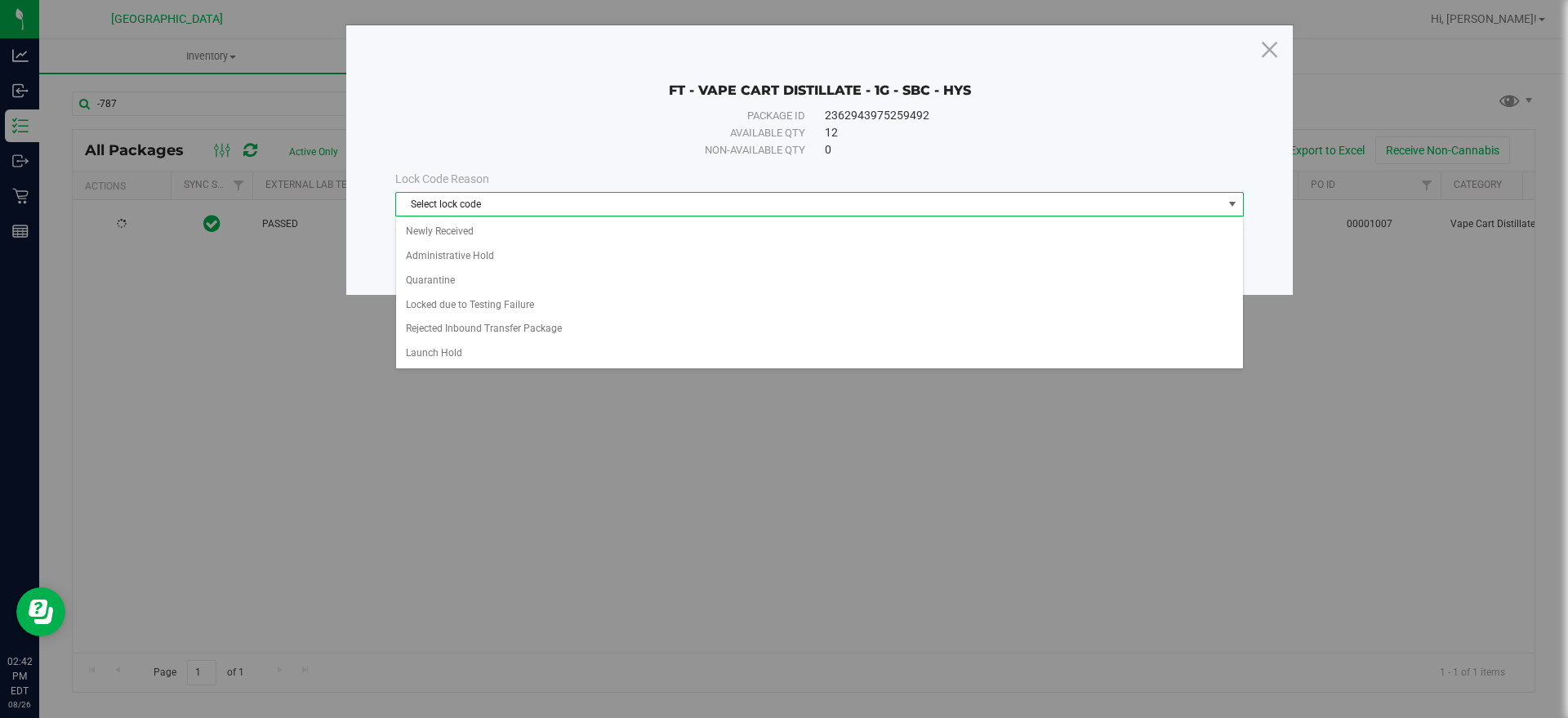
click at [610, 217] on div "Select lock code Newly Received Administrative Hold Quarantine Locked due to Te…" at bounding box center [820, 293] width 849 height 152
click at [610, 224] on li "Newly Received" at bounding box center [820, 231] width 847 height 24
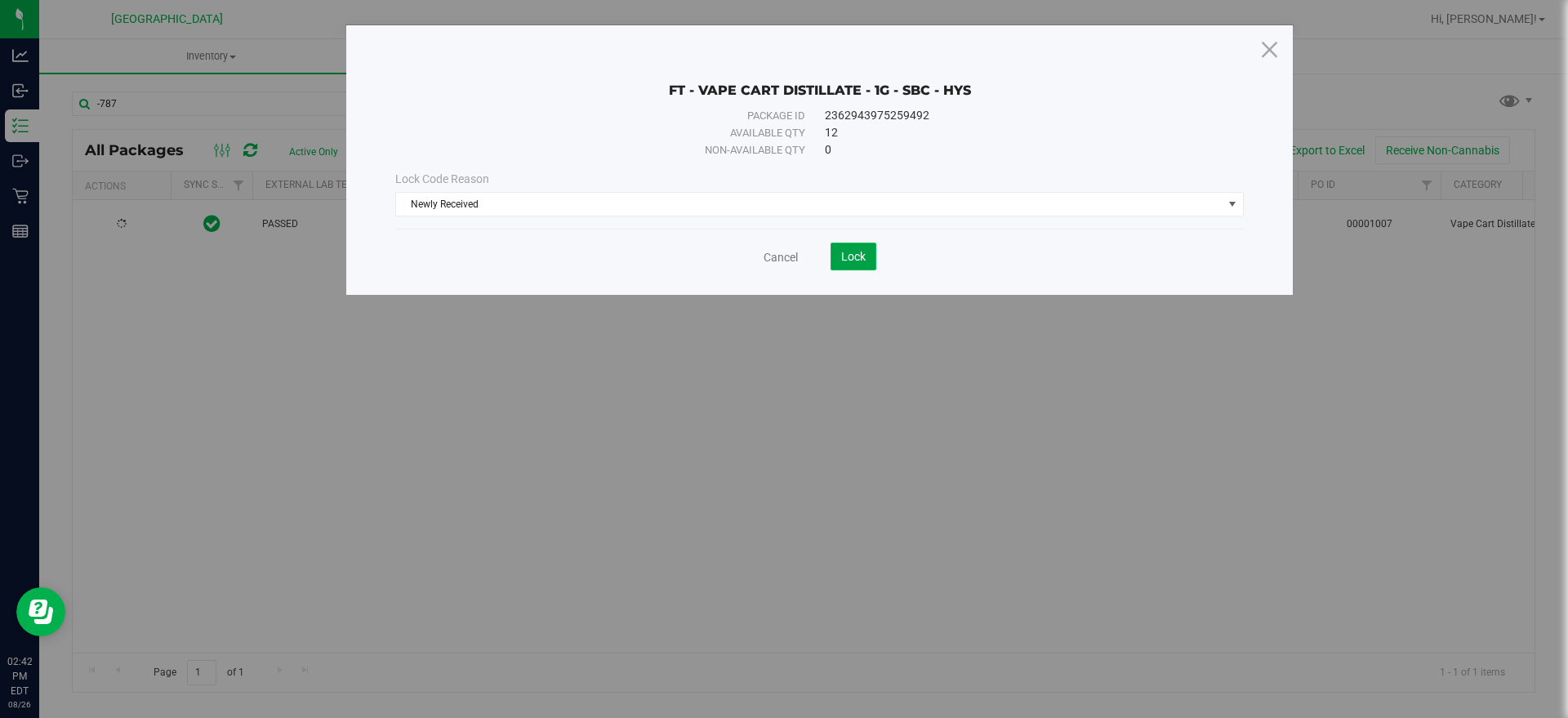
click at [847, 256] on span "Lock" at bounding box center [852, 257] width 24 height 13
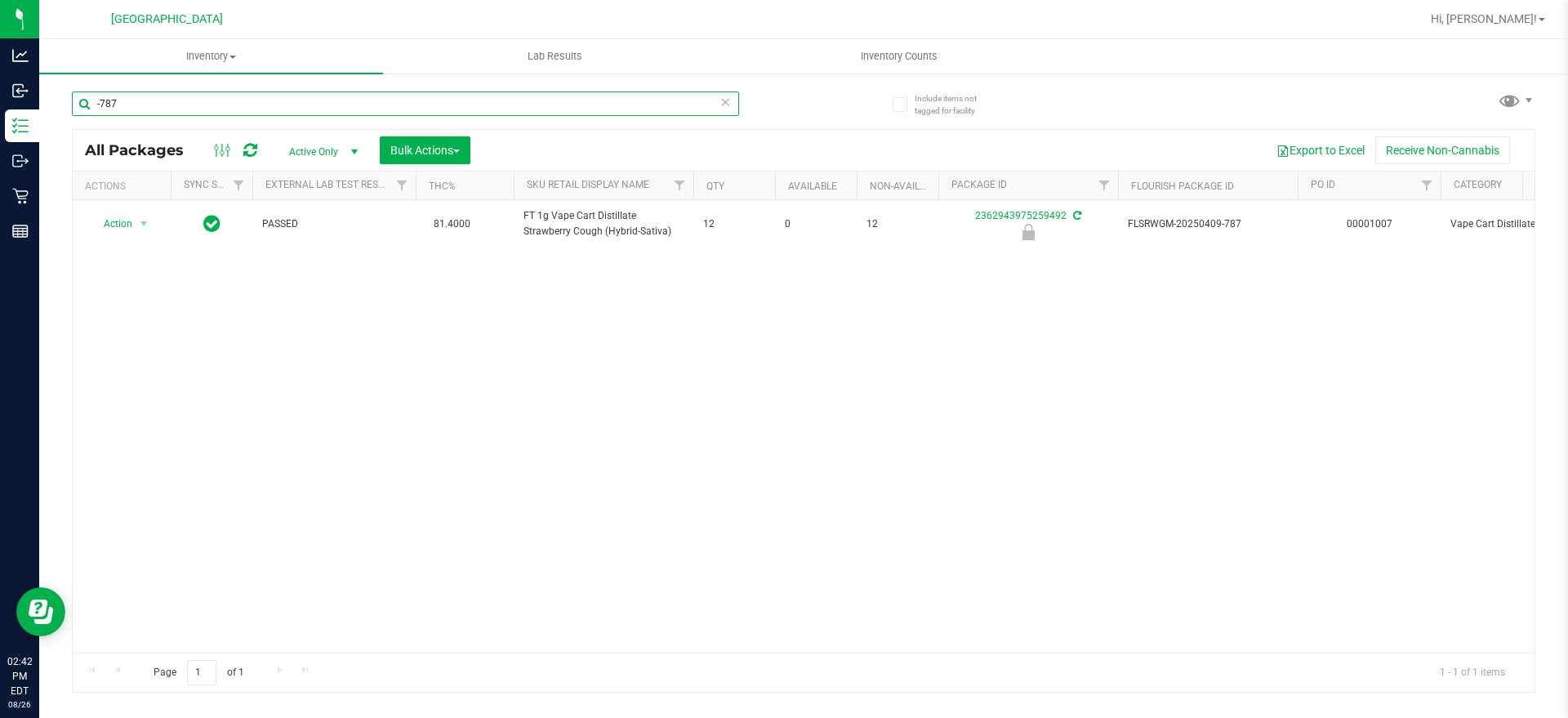
click at [107, 92] on input "-787" at bounding box center [405, 103] width 667 height 24
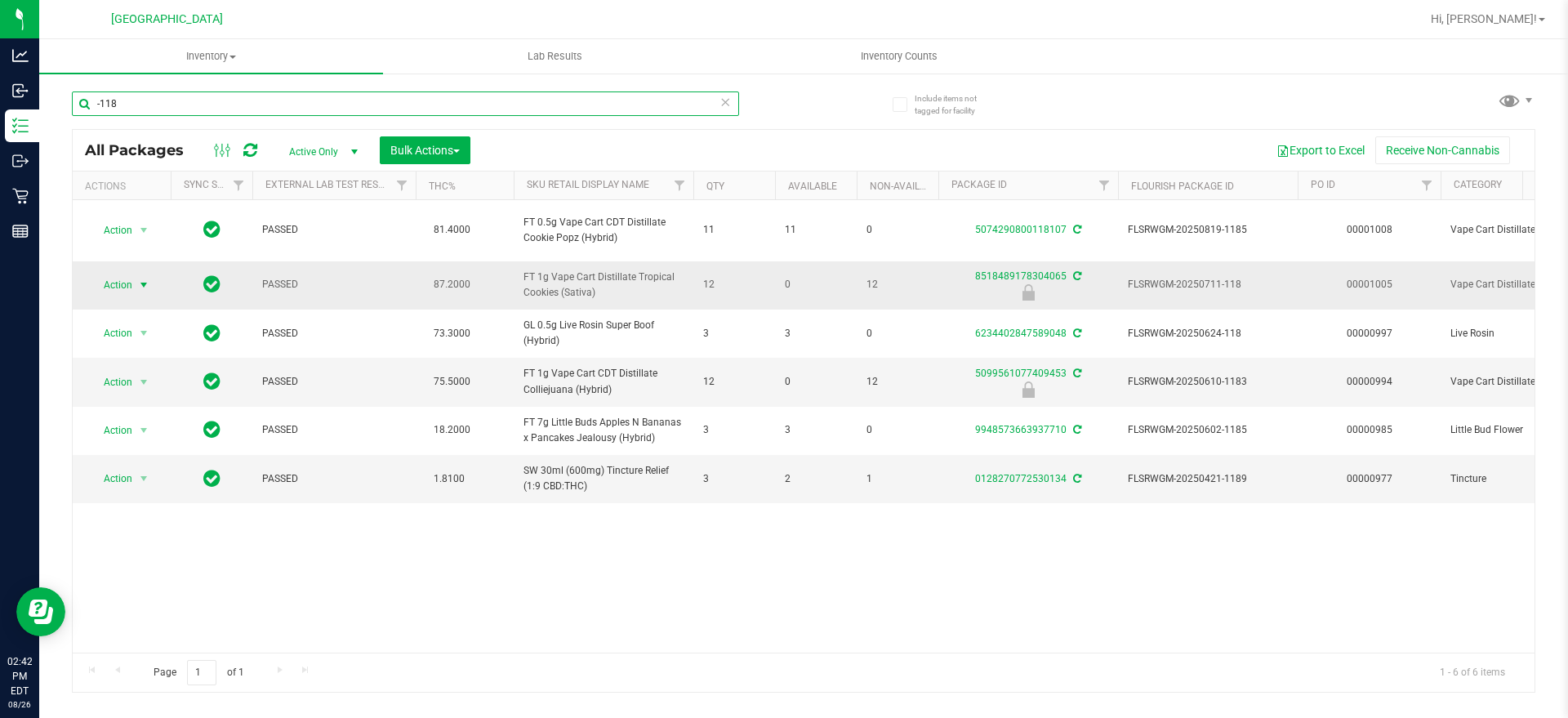
type input "-118"
click at [134, 282] on span "select" at bounding box center [144, 285] width 21 height 23
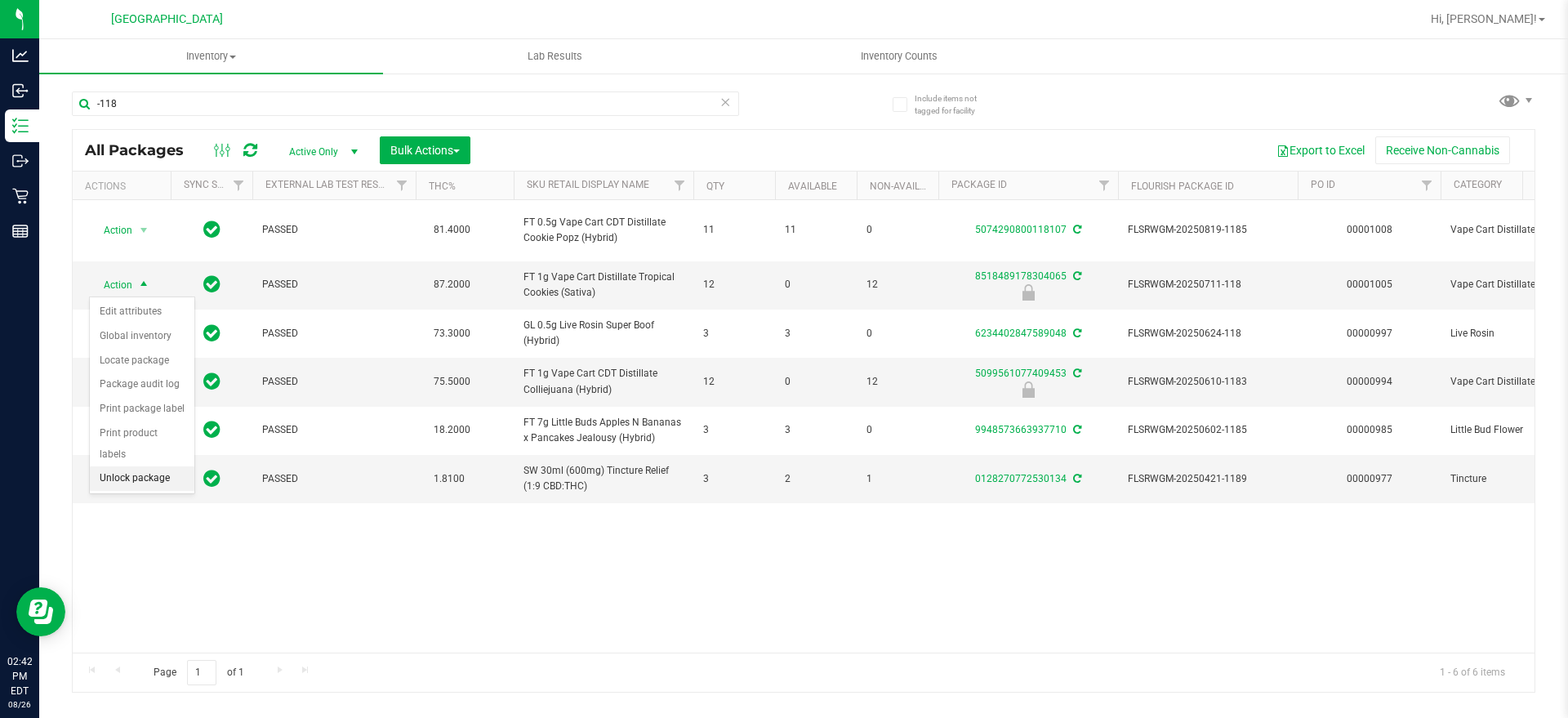
click at [177, 466] on li "Unlock package" at bounding box center [141, 478] width 104 height 24
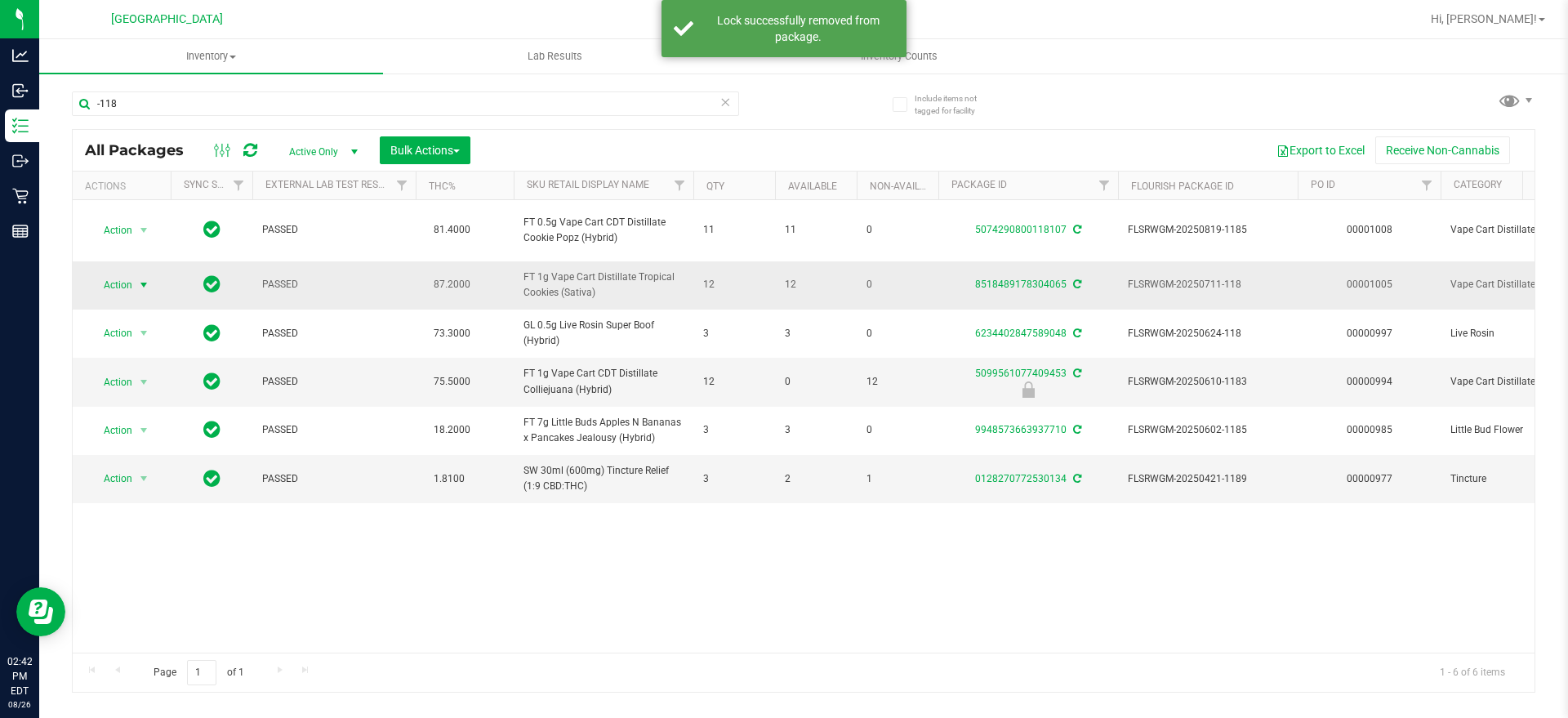
click at [120, 279] on span "Action" at bounding box center [111, 285] width 44 height 23
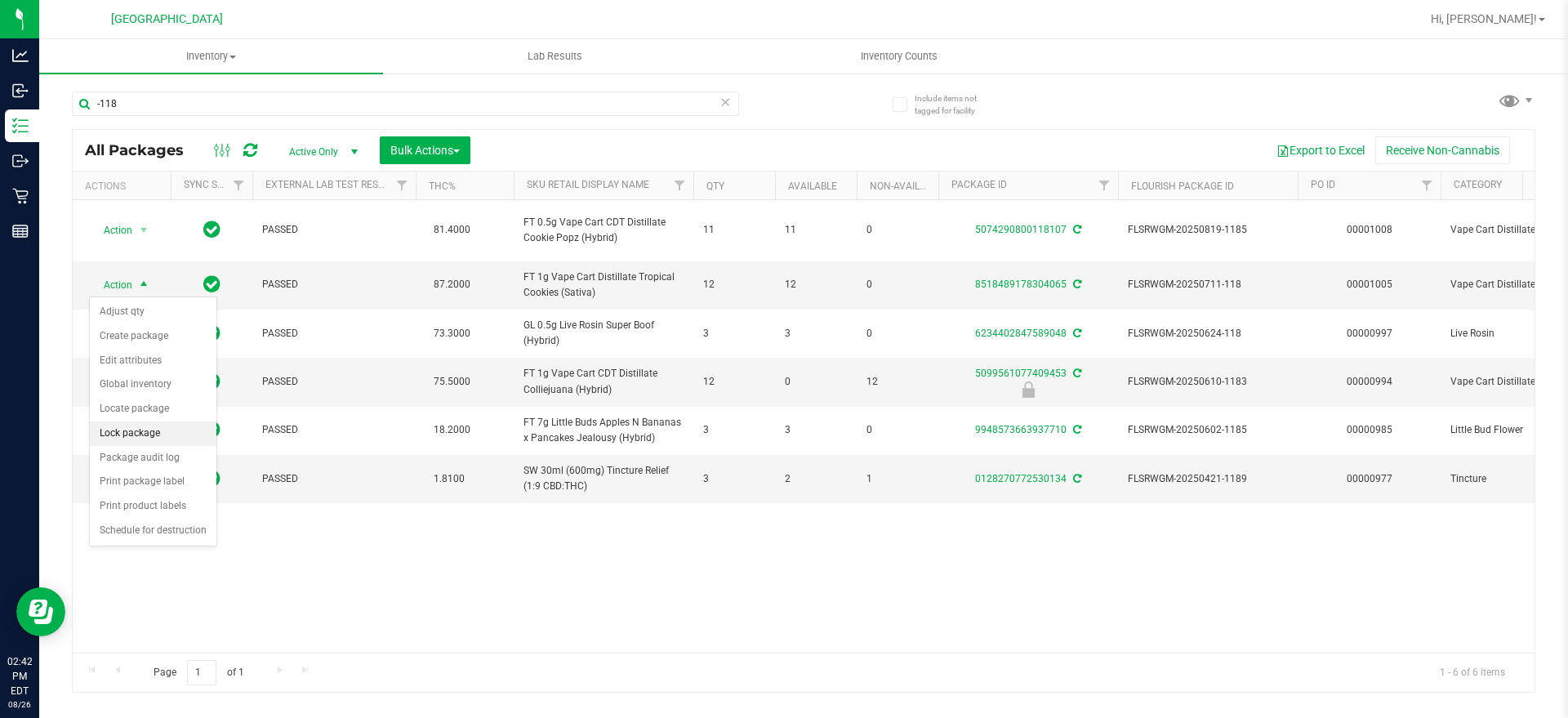
click at [151, 431] on li "Lock package" at bounding box center [153, 433] width 127 height 24
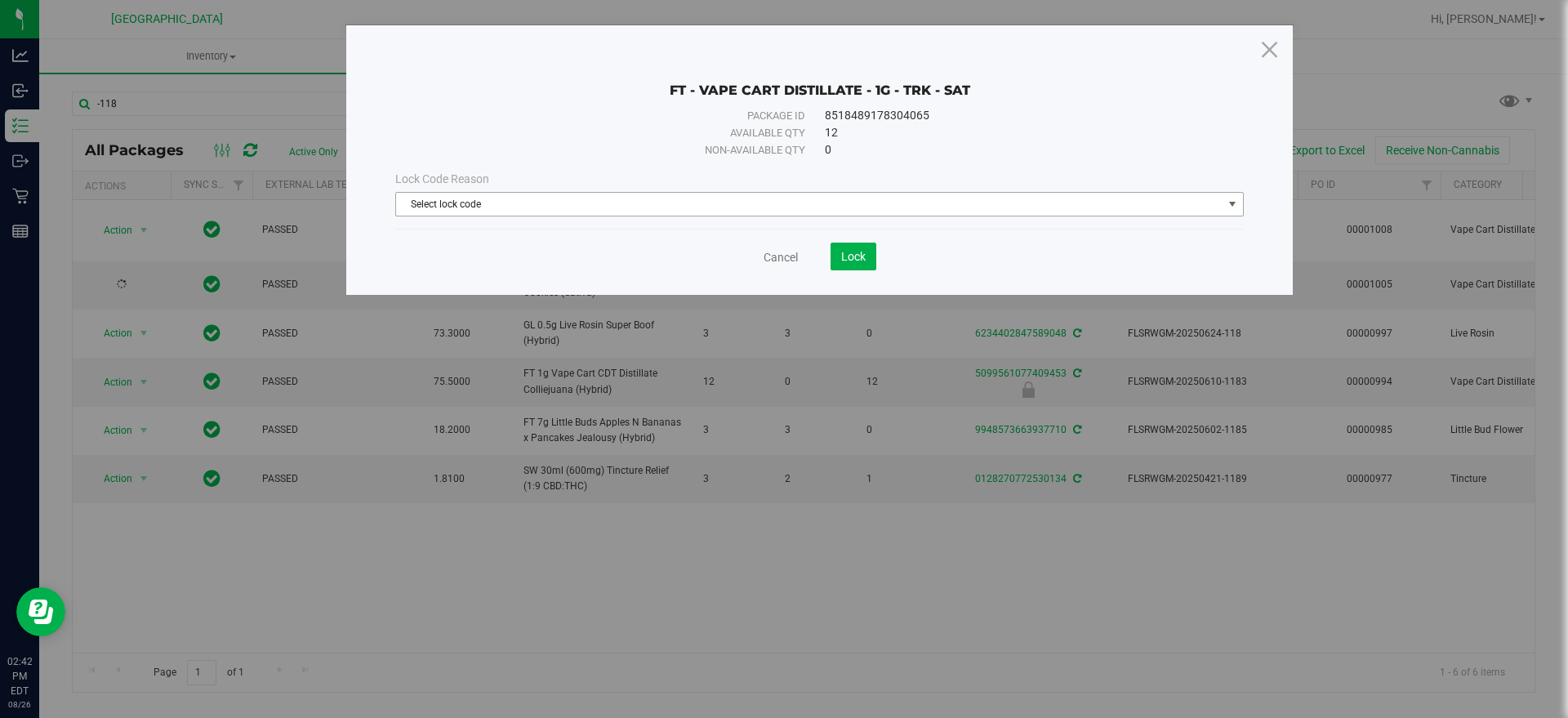
click at [599, 198] on span "Select lock code" at bounding box center [809, 204] width 826 height 23
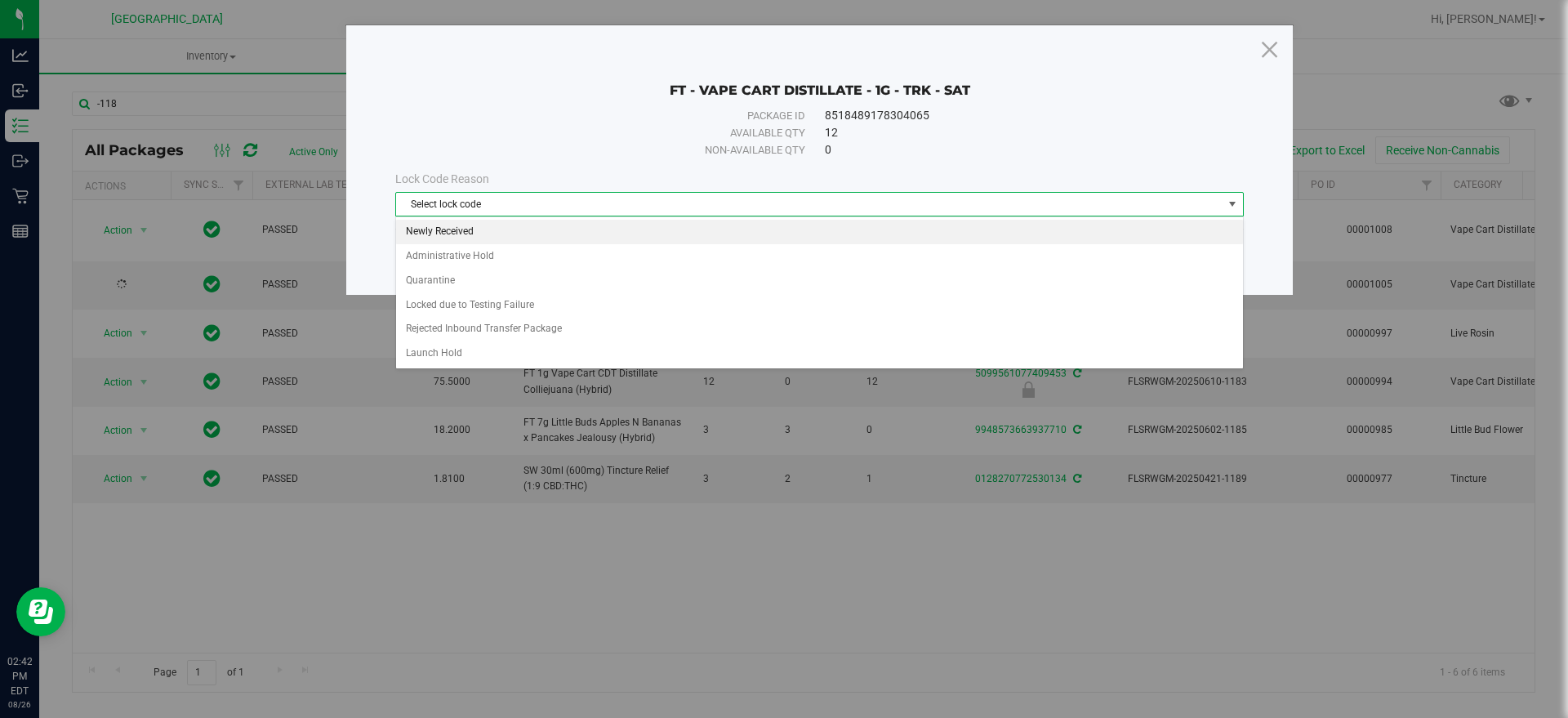
click at [485, 227] on li "Newly Received" at bounding box center [820, 231] width 847 height 24
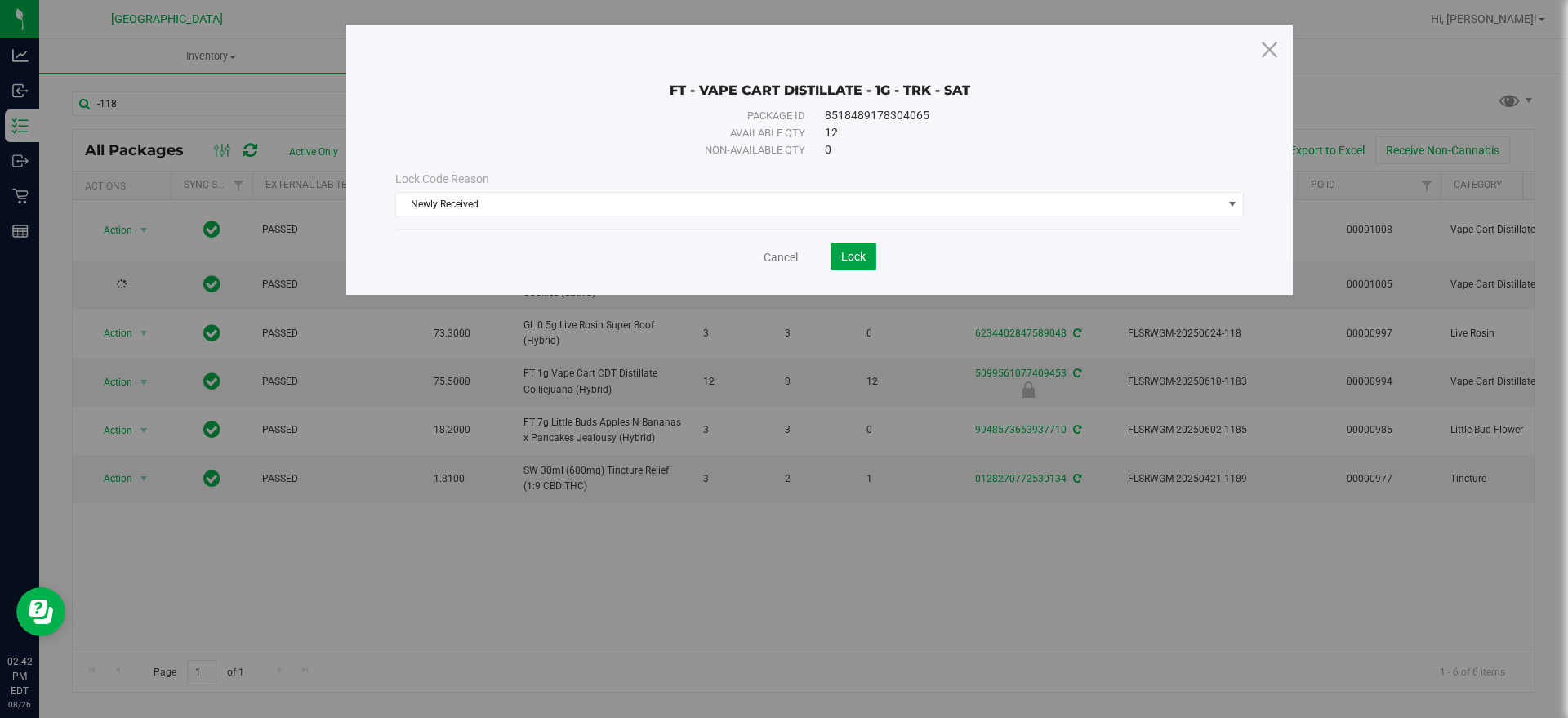
click at [850, 252] on span "Lock" at bounding box center [852, 257] width 24 height 13
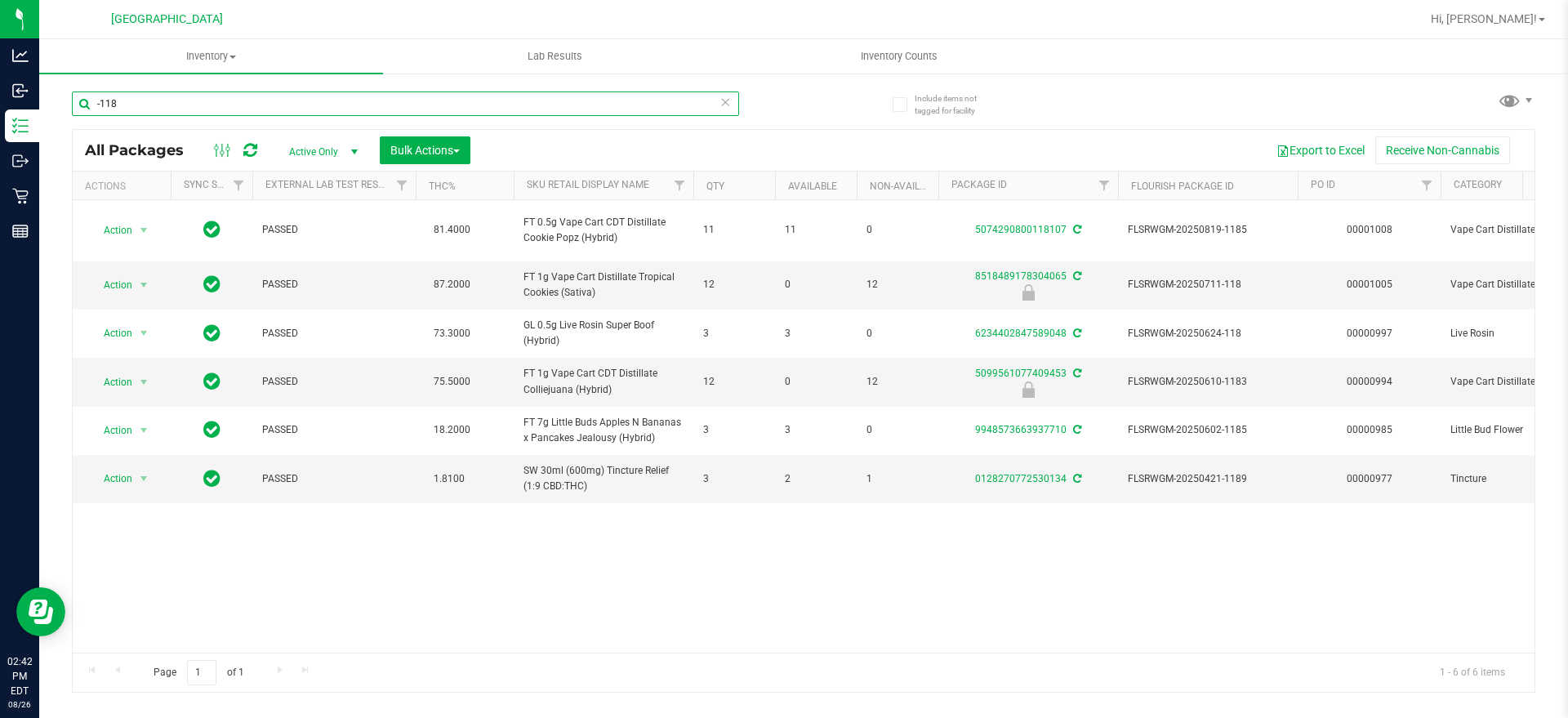
click at [110, 102] on input "-118" at bounding box center [405, 103] width 667 height 24
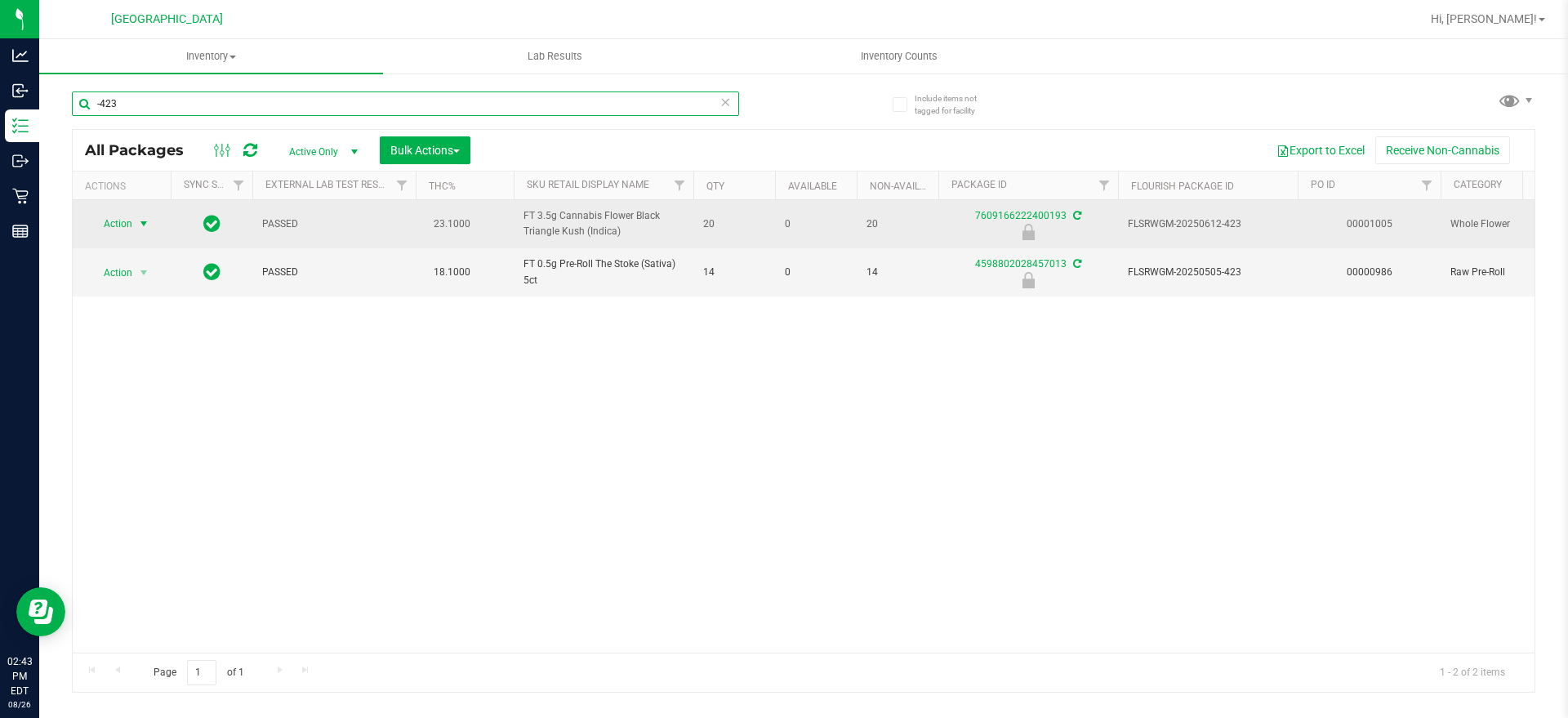
type input "-423"
click at [141, 214] on span "select" at bounding box center [144, 223] width 21 height 23
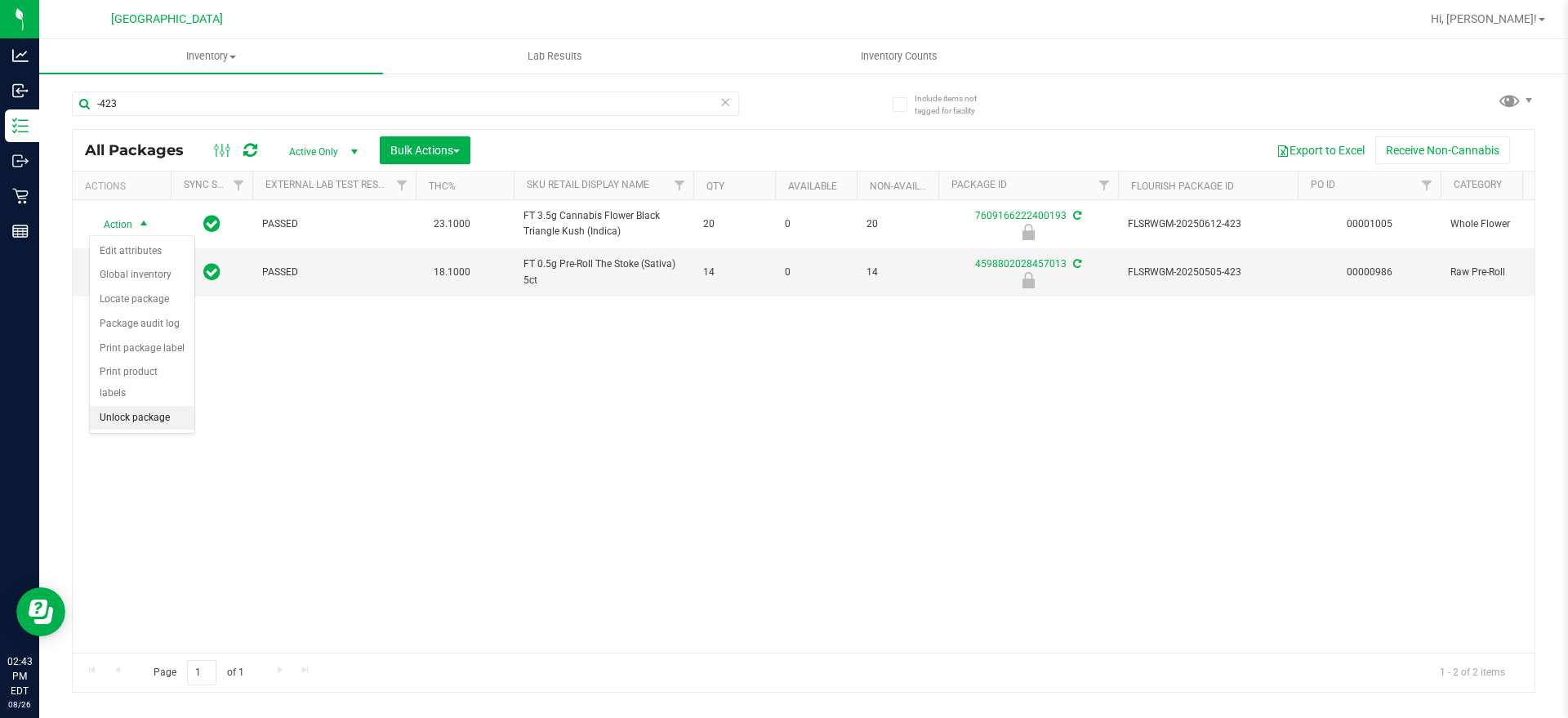
click at [145, 406] on li "Unlock package" at bounding box center [141, 418] width 104 height 24
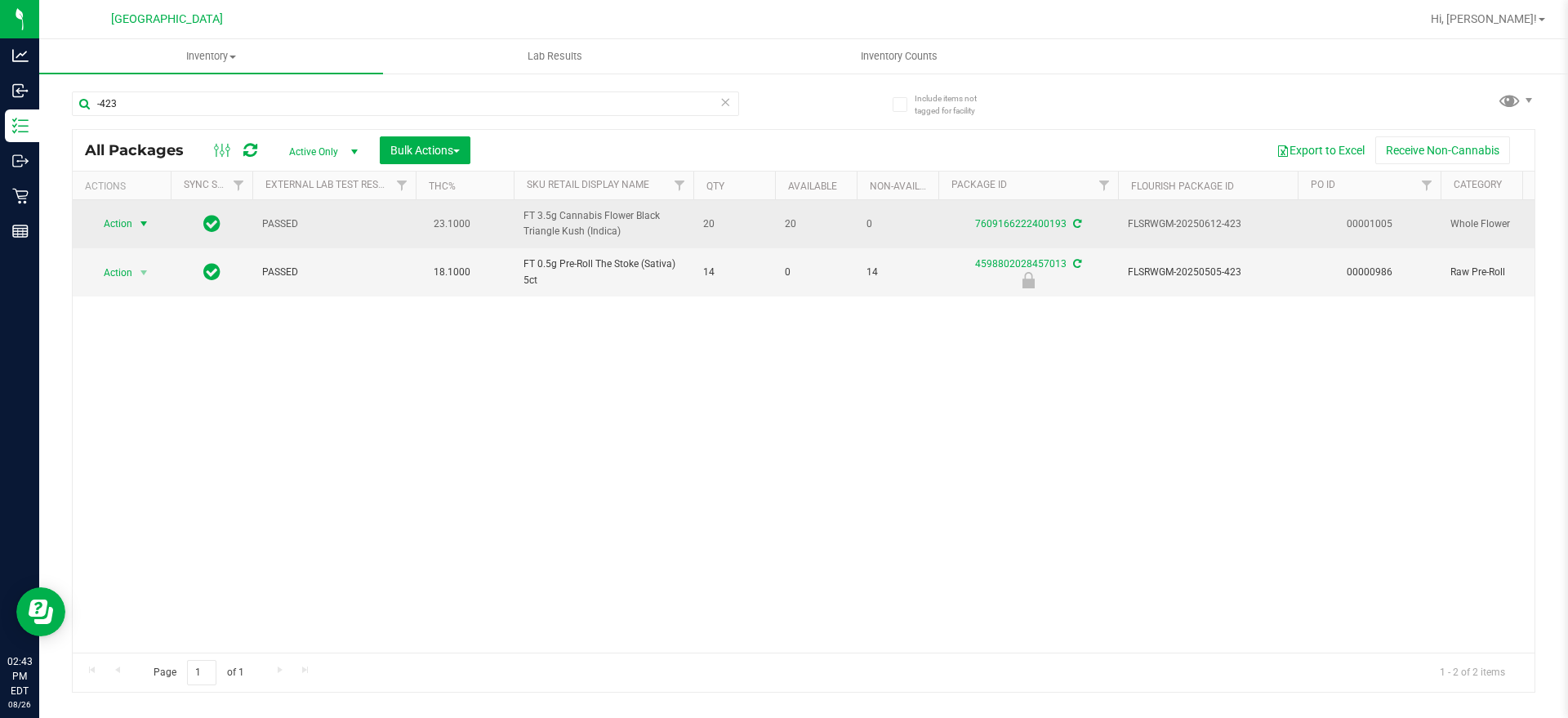
click at [134, 226] on span "select" at bounding box center [144, 223] width 21 height 23
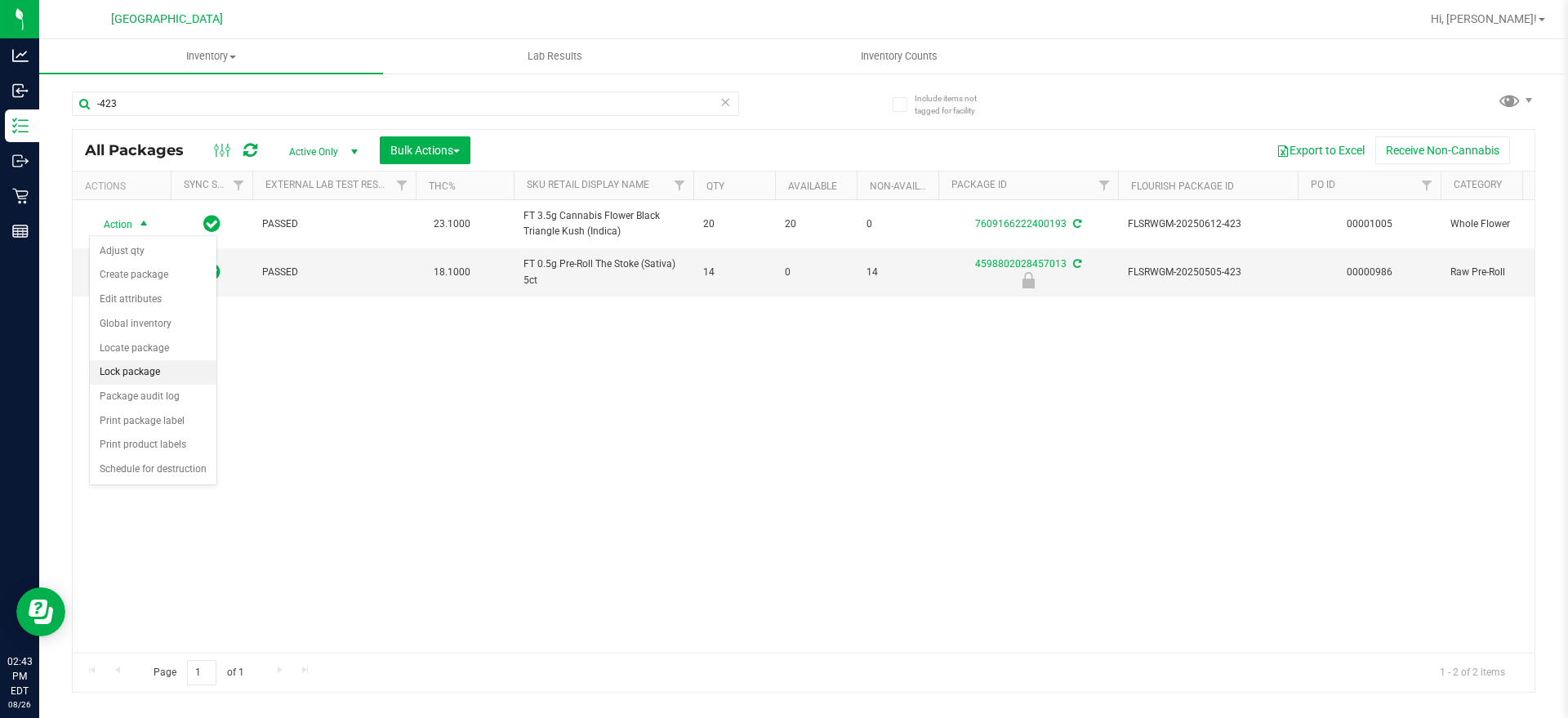
drag, startPoint x: 177, startPoint y: 351, endPoint x: 177, endPoint y: 364, distance: 13.0
click at [177, 364] on ul "Adjust qty Create package Edit attributes Global inventory Locate package Lock …" at bounding box center [153, 360] width 127 height 242
click at [177, 364] on li "Lock package" at bounding box center [153, 372] width 127 height 24
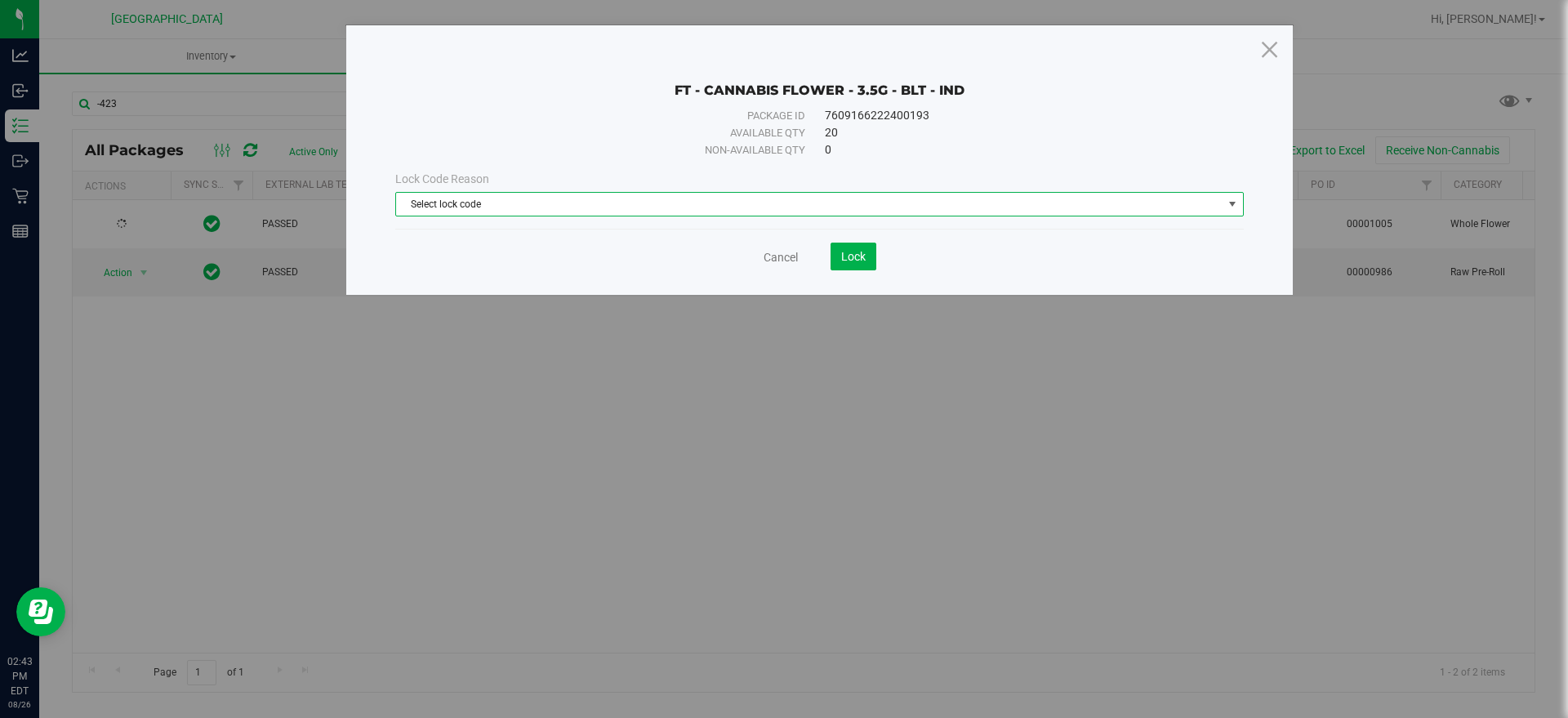
click at [624, 195] on span "Select lock code" at bounding box center [809, 204] width 826 height 23
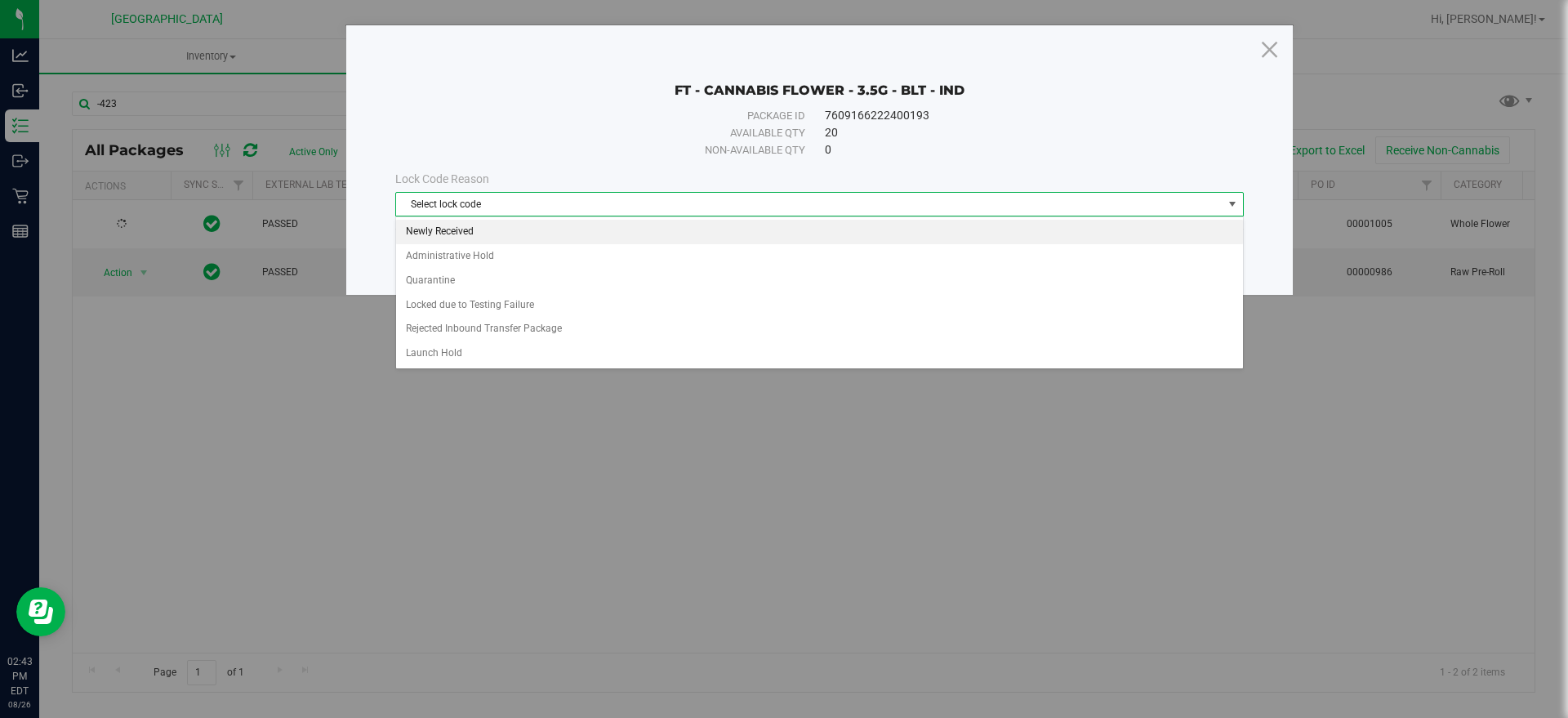
click at [551, 235] on li "Newly Received" at bounding box center [820, 231] width 847 height 24
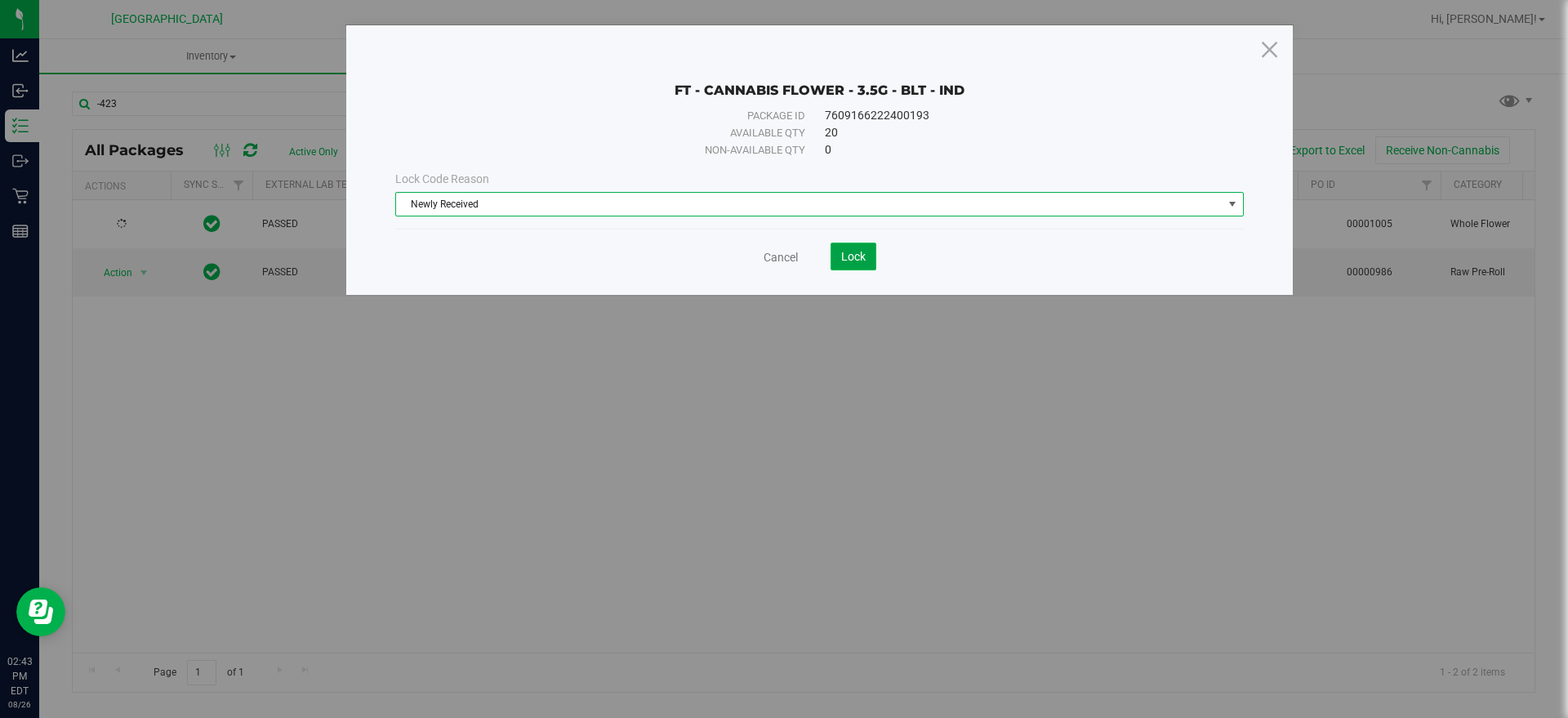
click at [839, 250] on button "Lock" at bounding box center [853, 256] width 45 height 28
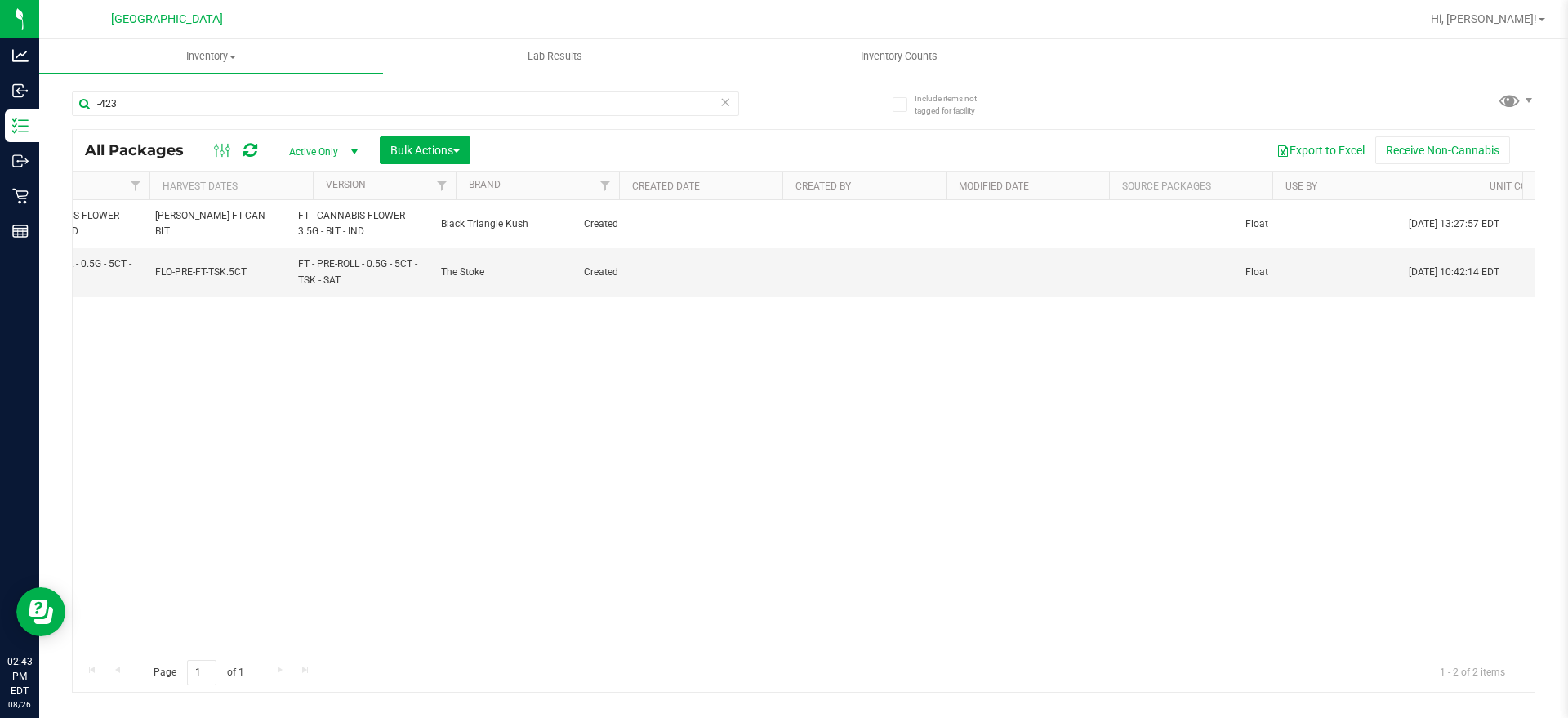
scroll to position [0, 2414]
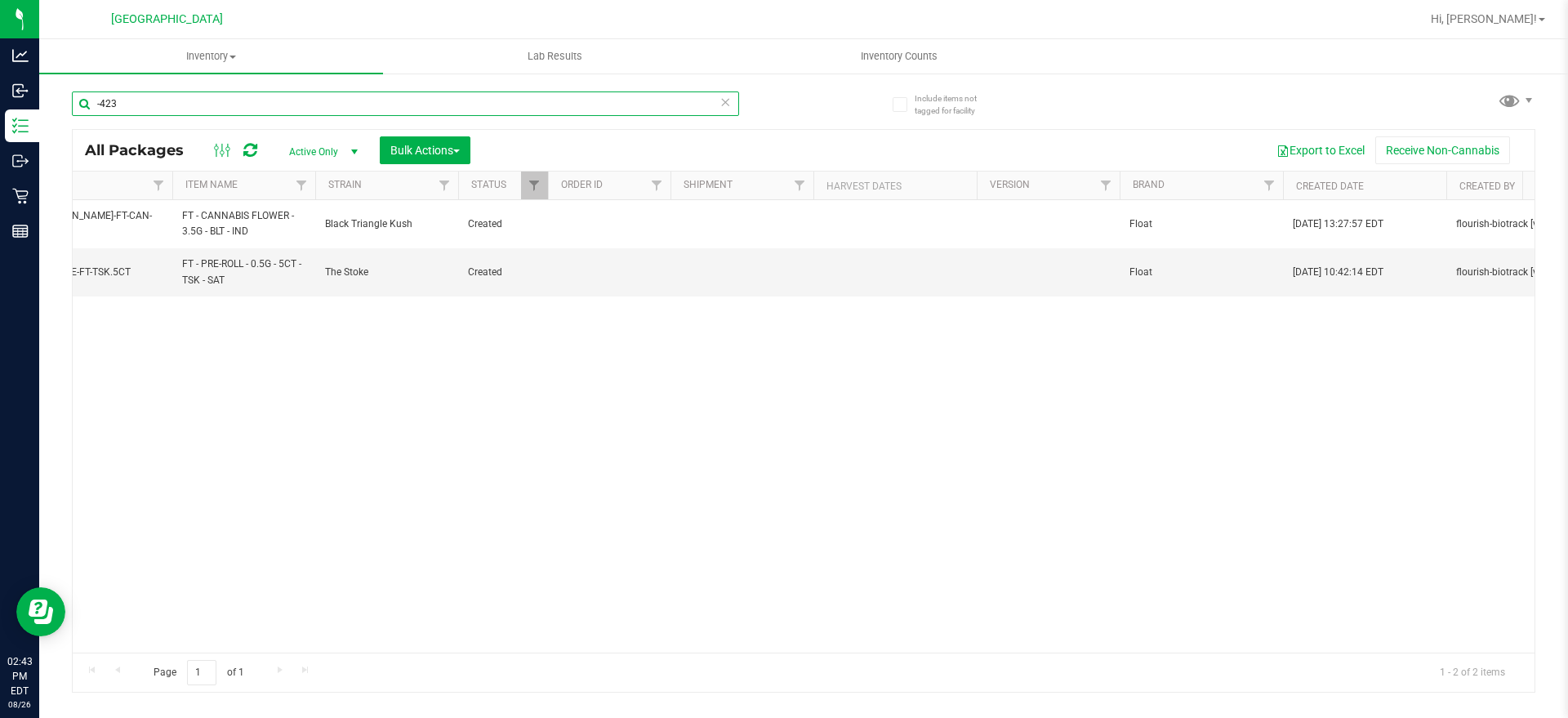
click at [107, 100] on input "-423" at bounding box center [405, 103] width 667 height 24
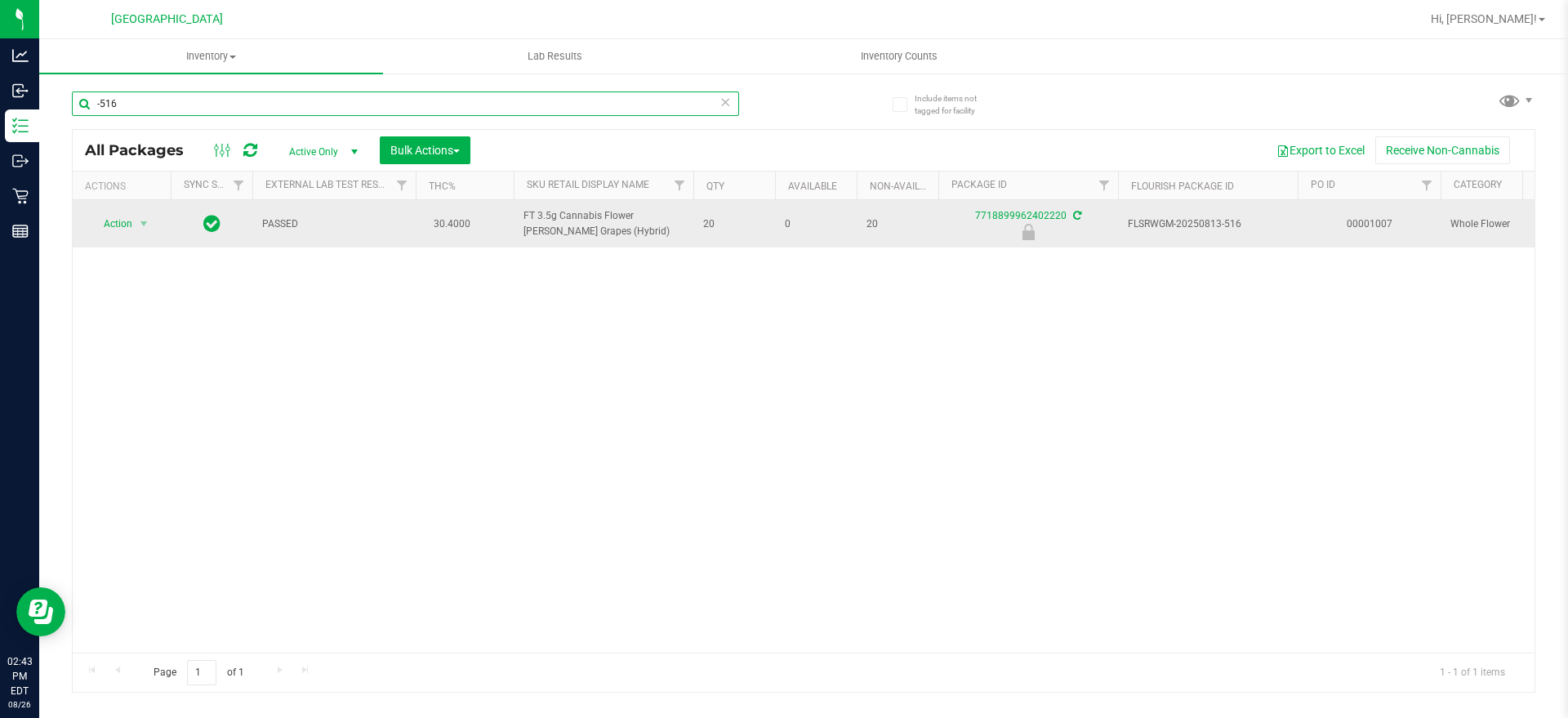
type input "-516"
click at [151, 226] on span "select" at bounding box center [144, 223] width 21 height 23
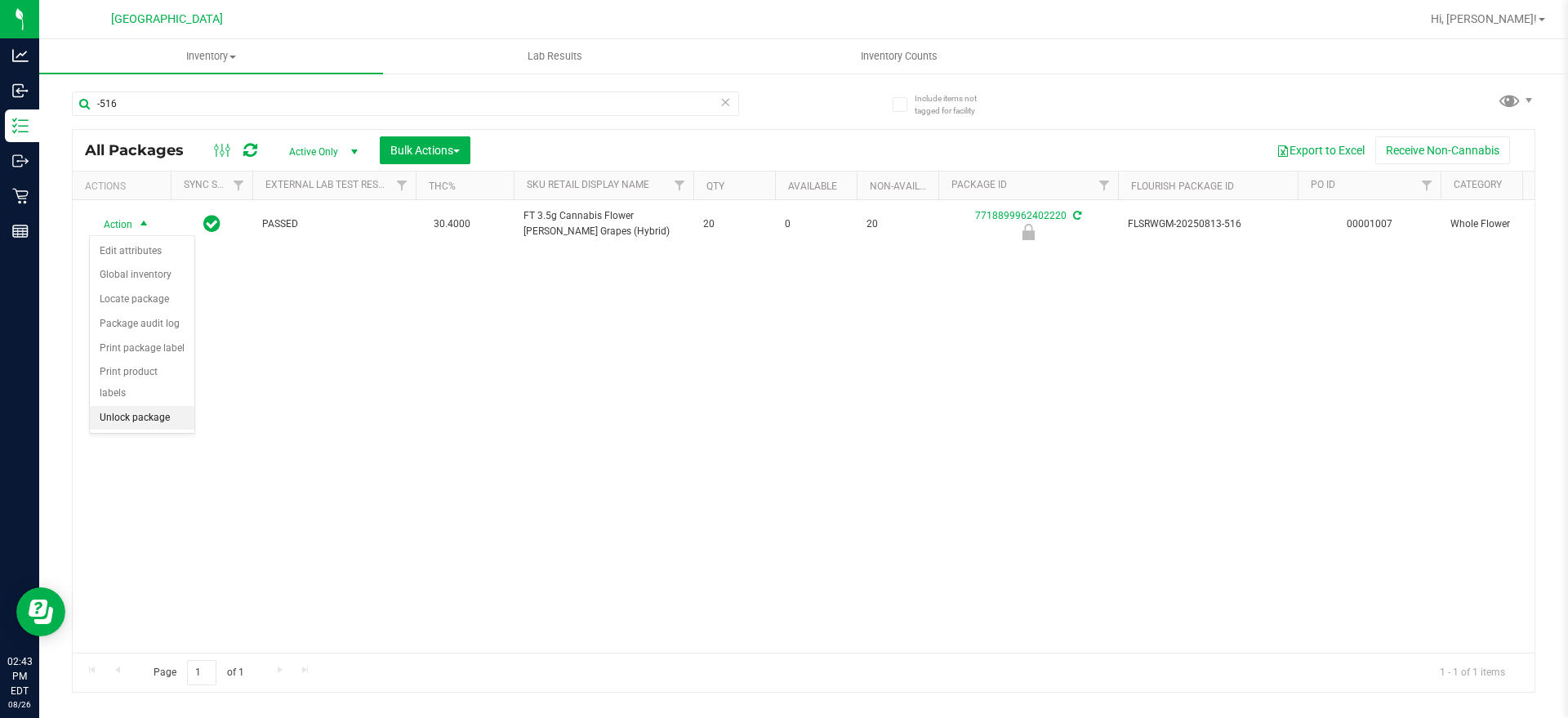
click at [131, 406] on li "Unlock package" at bounding box center [141, 418] width 104 height 24
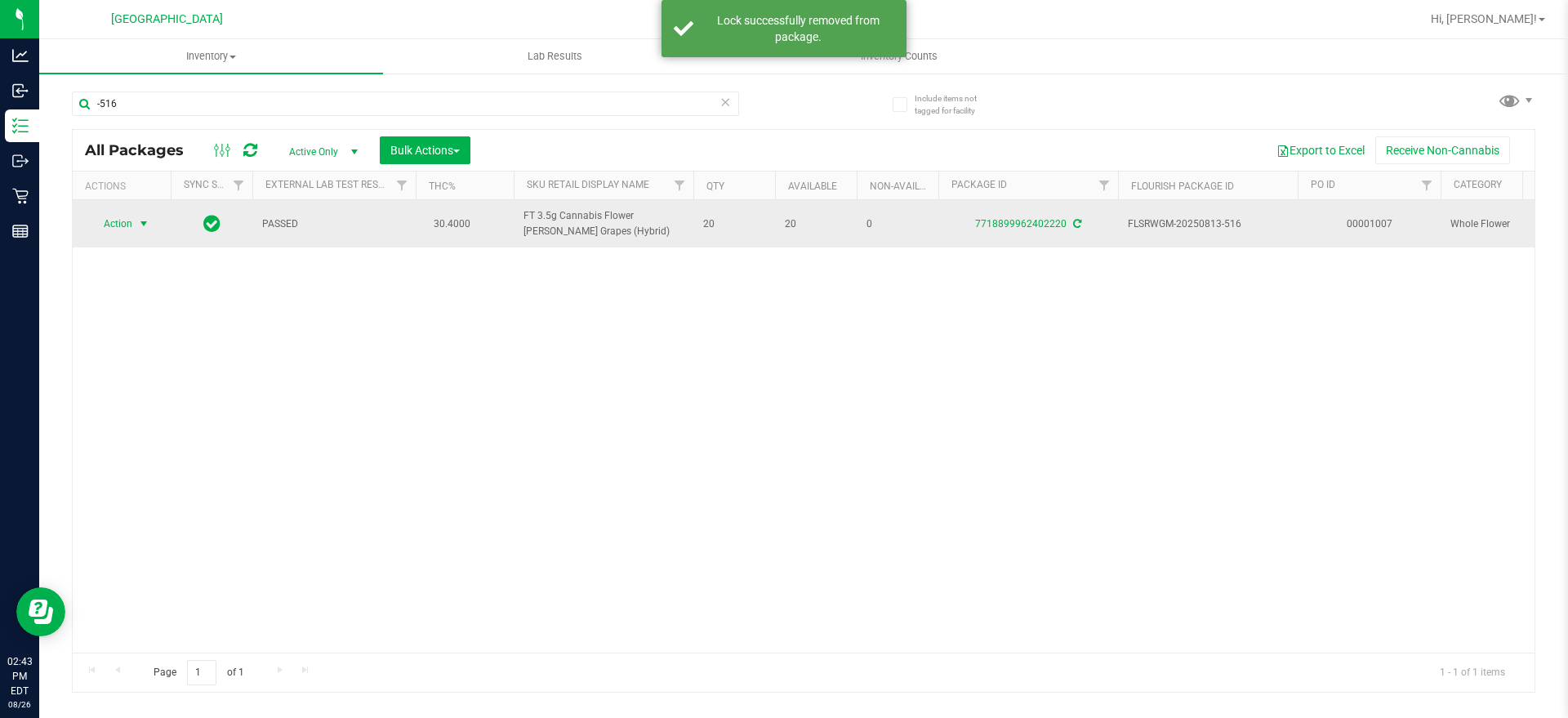
click at [114, 225] on span "Action" at bounding box center [111, 223] width 44 height 23
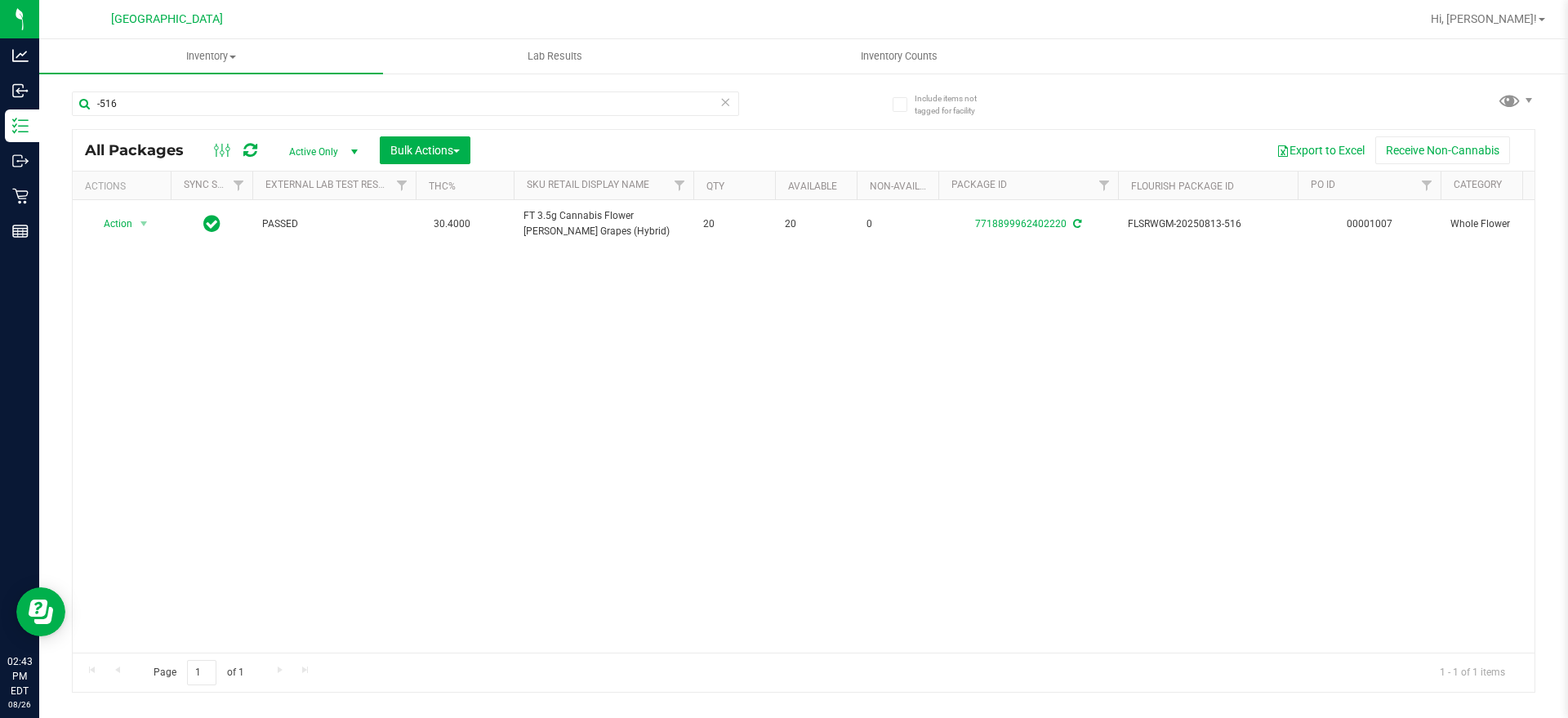
click at [521, 292] on div "Action Action Adjust qty Create package Edit attributes Global inventory Locate…" at bounding box center [803, 426] width 1462 height 452
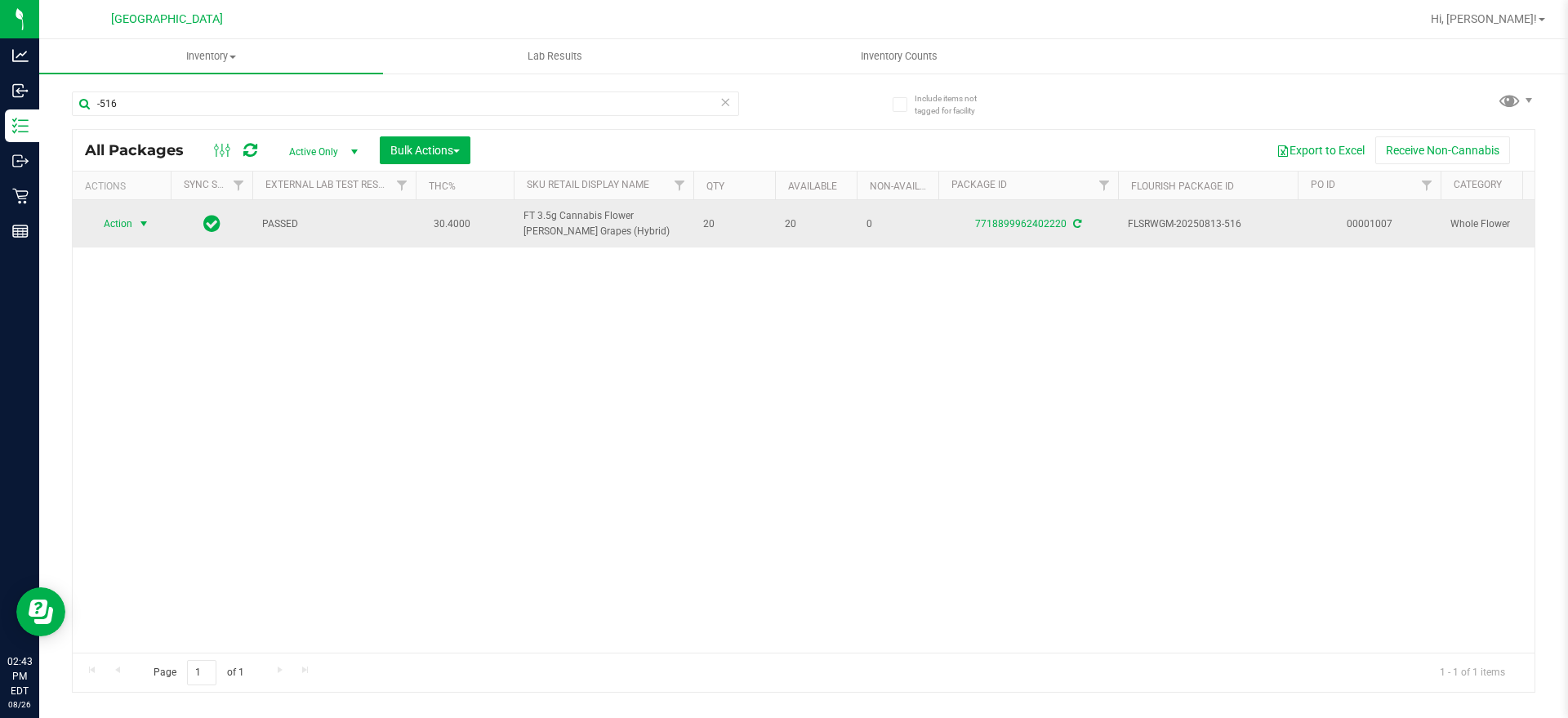
click at [135, 215] on span "select" at bounding box center [144, 223] width 21 height 23
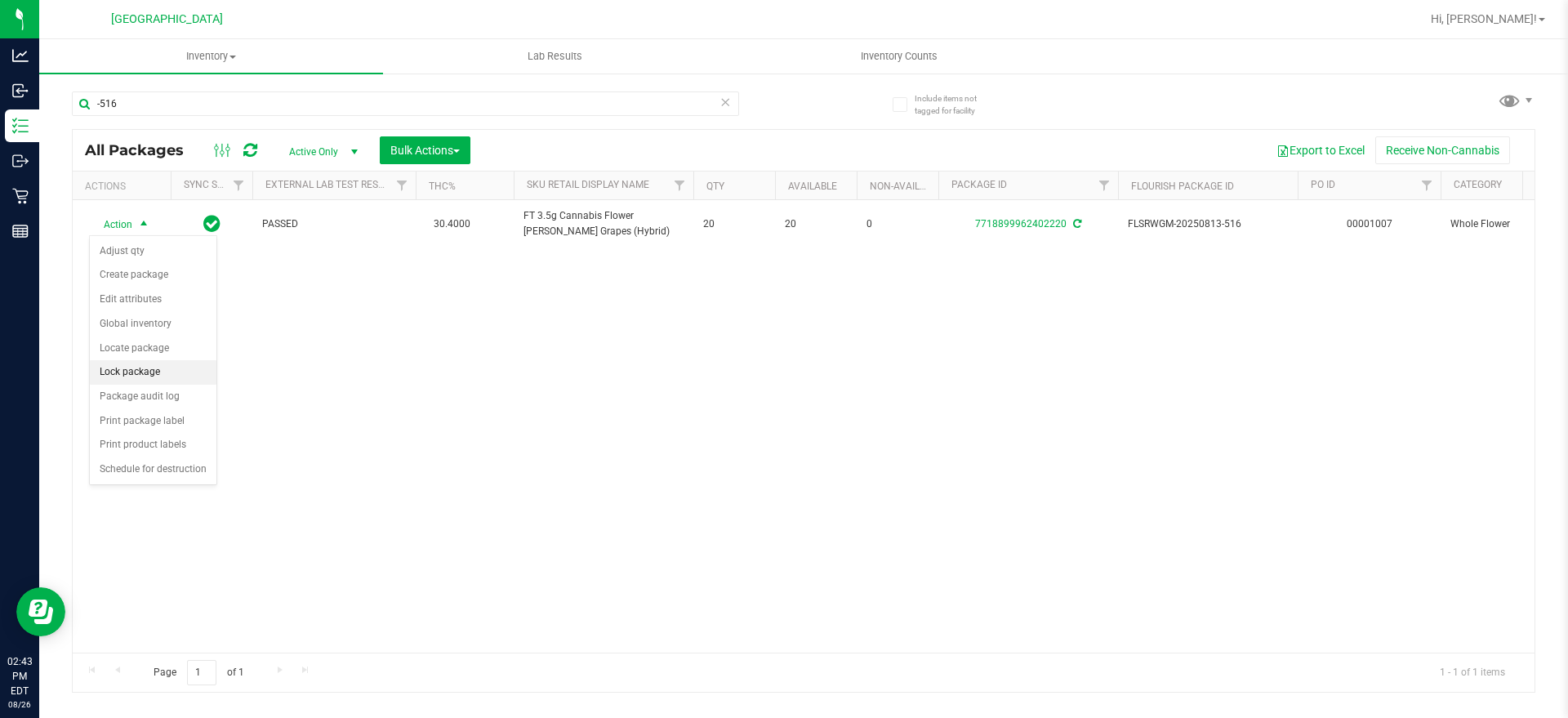
click at [141, 374] on li "Lock package" at bounding box center [153, 372] width 127 height 24
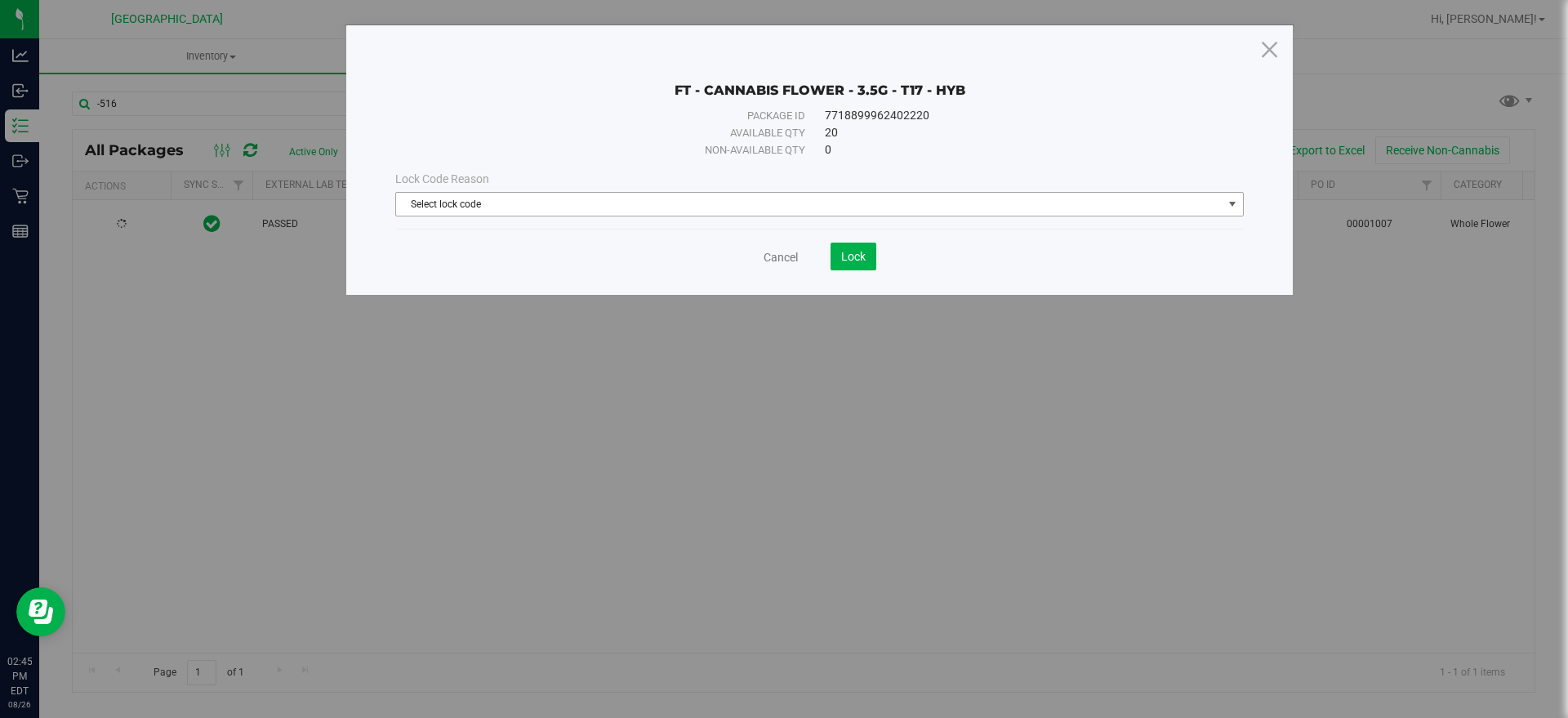
click at [535, 207] on span "Select lock code" at bounding box center [809, 204] width 826 height 23
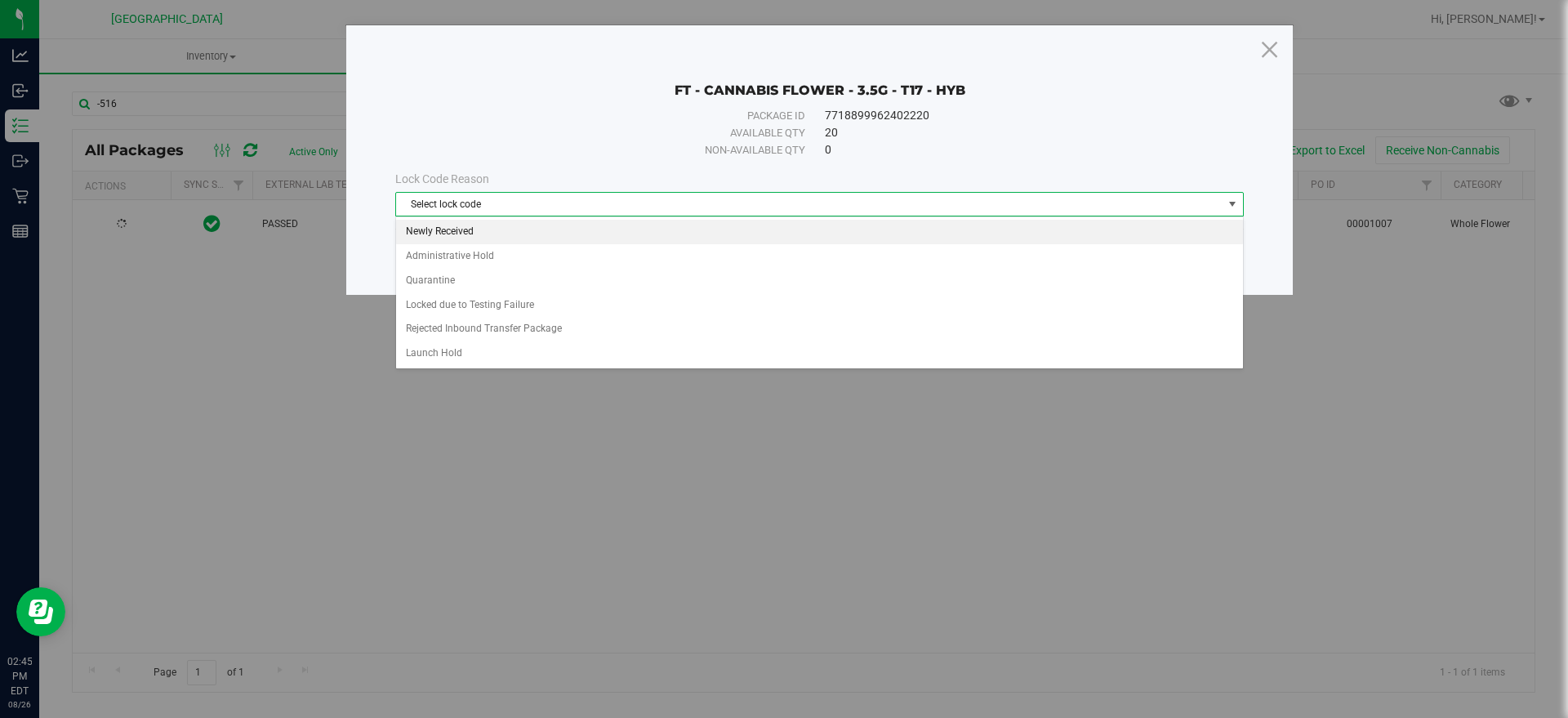
click at [481, 234] on li "Newly Received" at bounding box center [820, 231] width 847 height 24
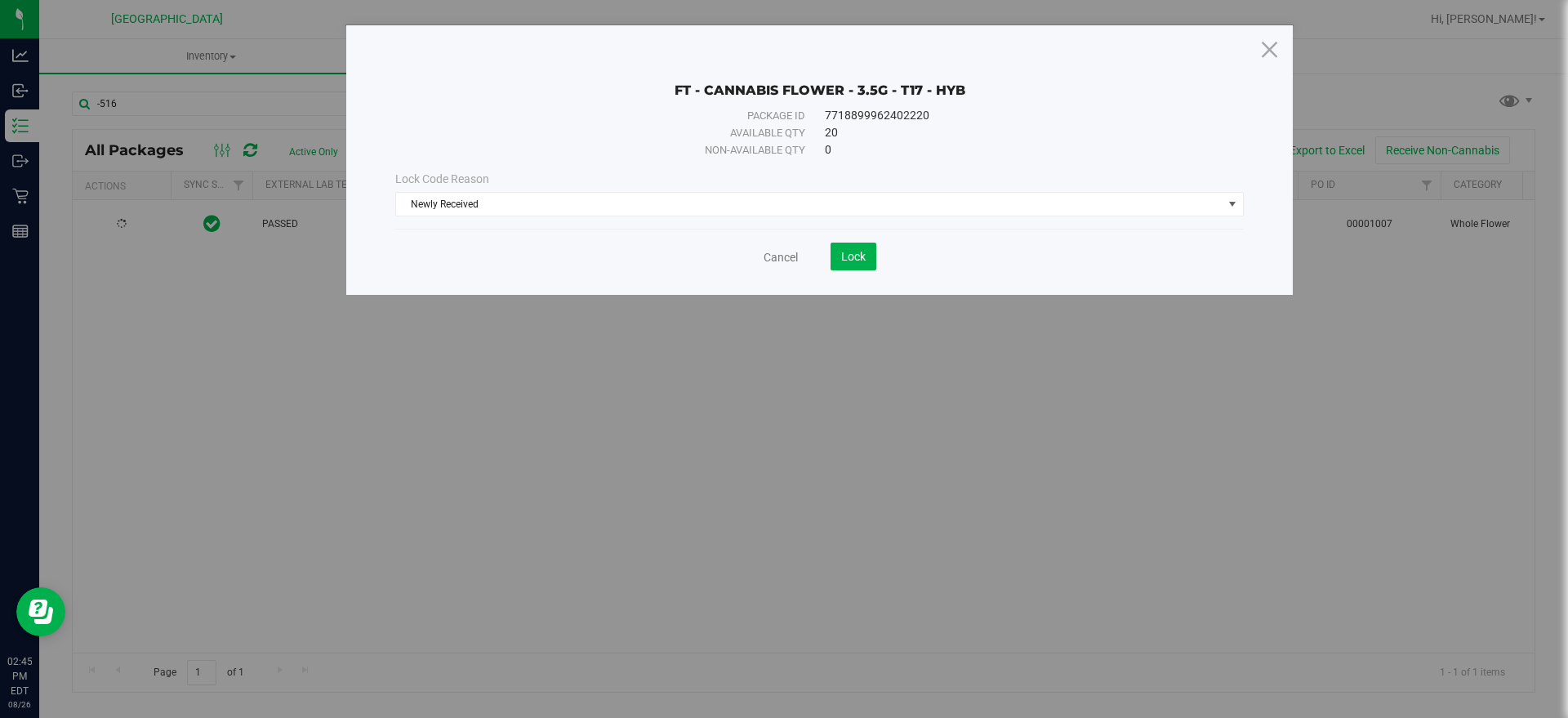
click at [880, 246] on div "Cancel Lock" at bounding box center [820, 256] width 849 height 28
click at [857, 250] on span "Lock" at bounding box center [852, 257] width 24 height 13
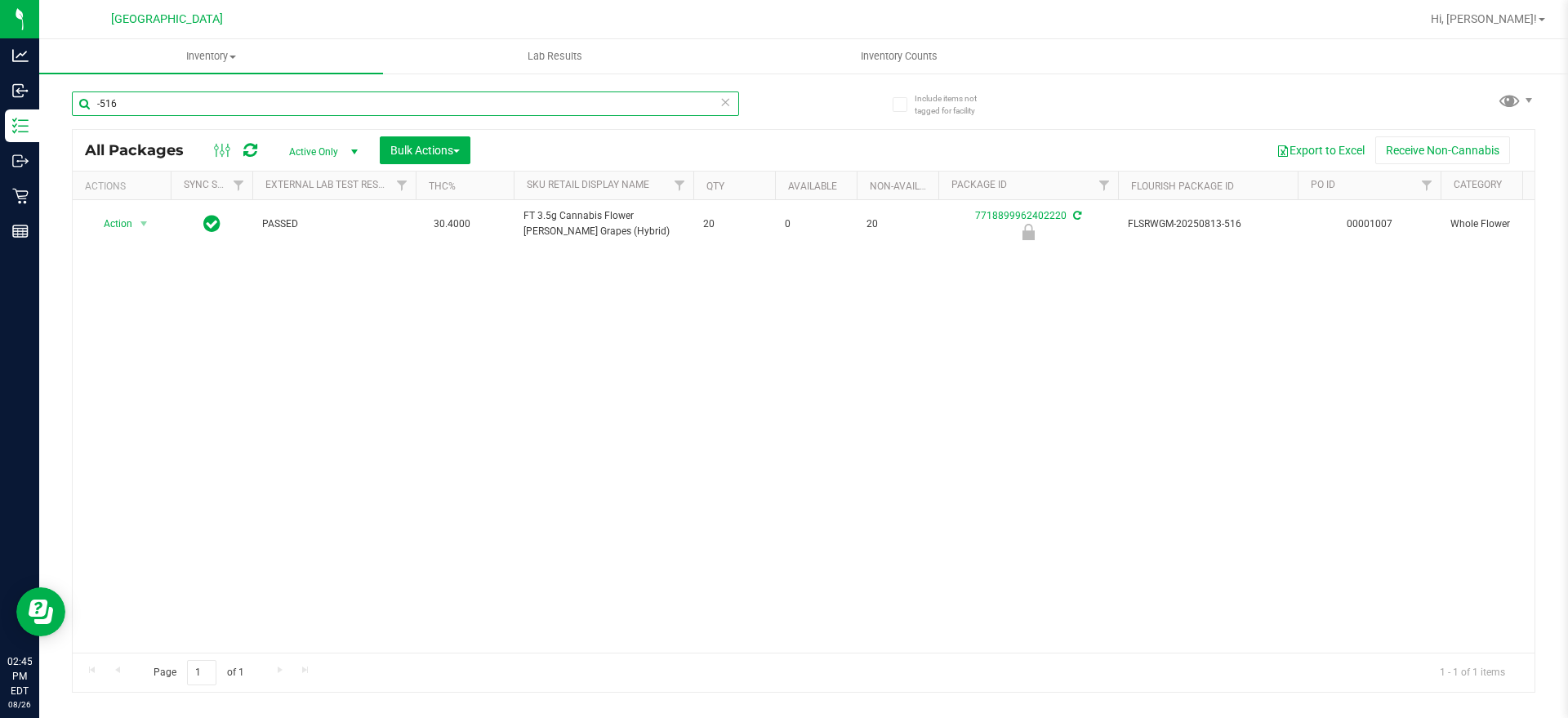
click at [109, 97] on input "-516" at bounding box center [405, 103] width 667 height 24
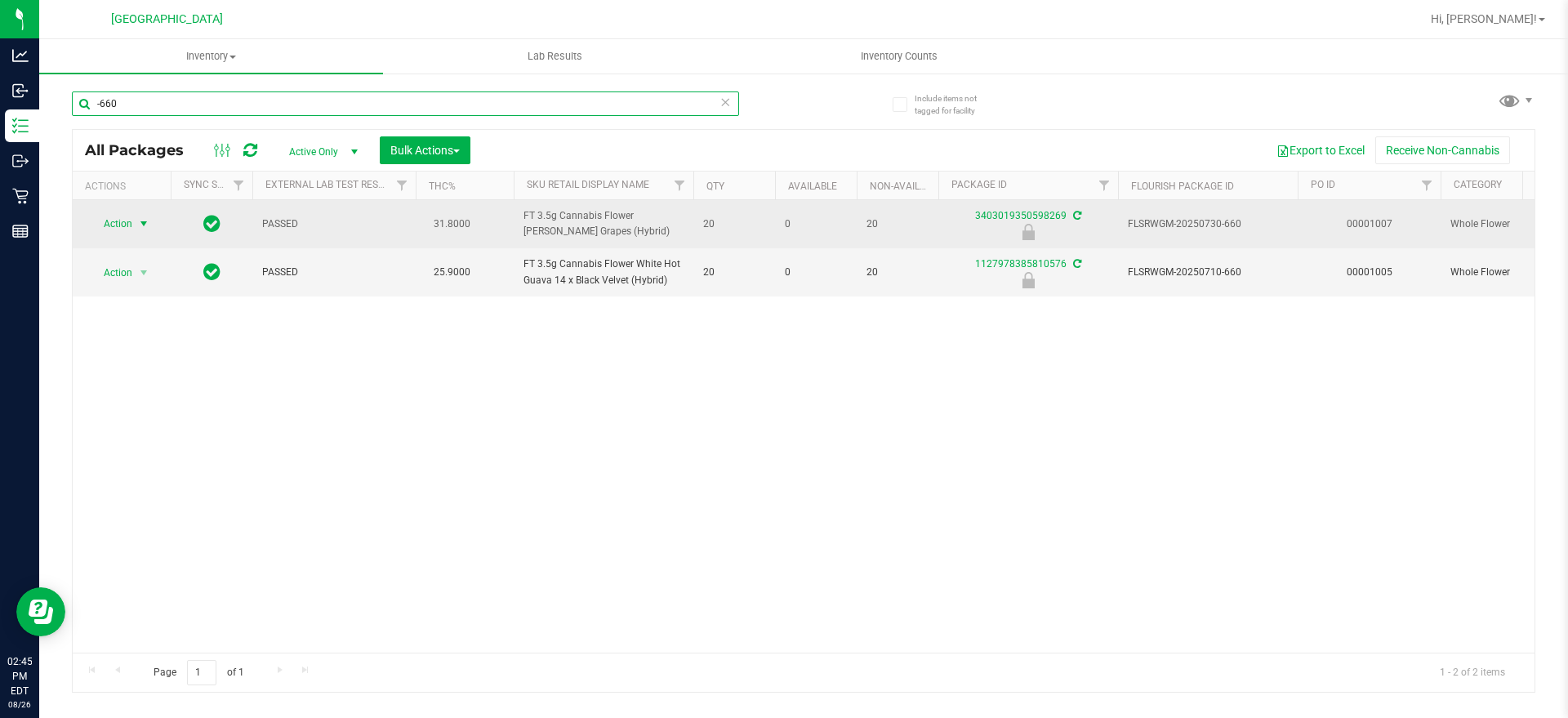
type input "-660"
click at [122, 231] on span "Action" at bounding box center [111, 223] width 44 height 23
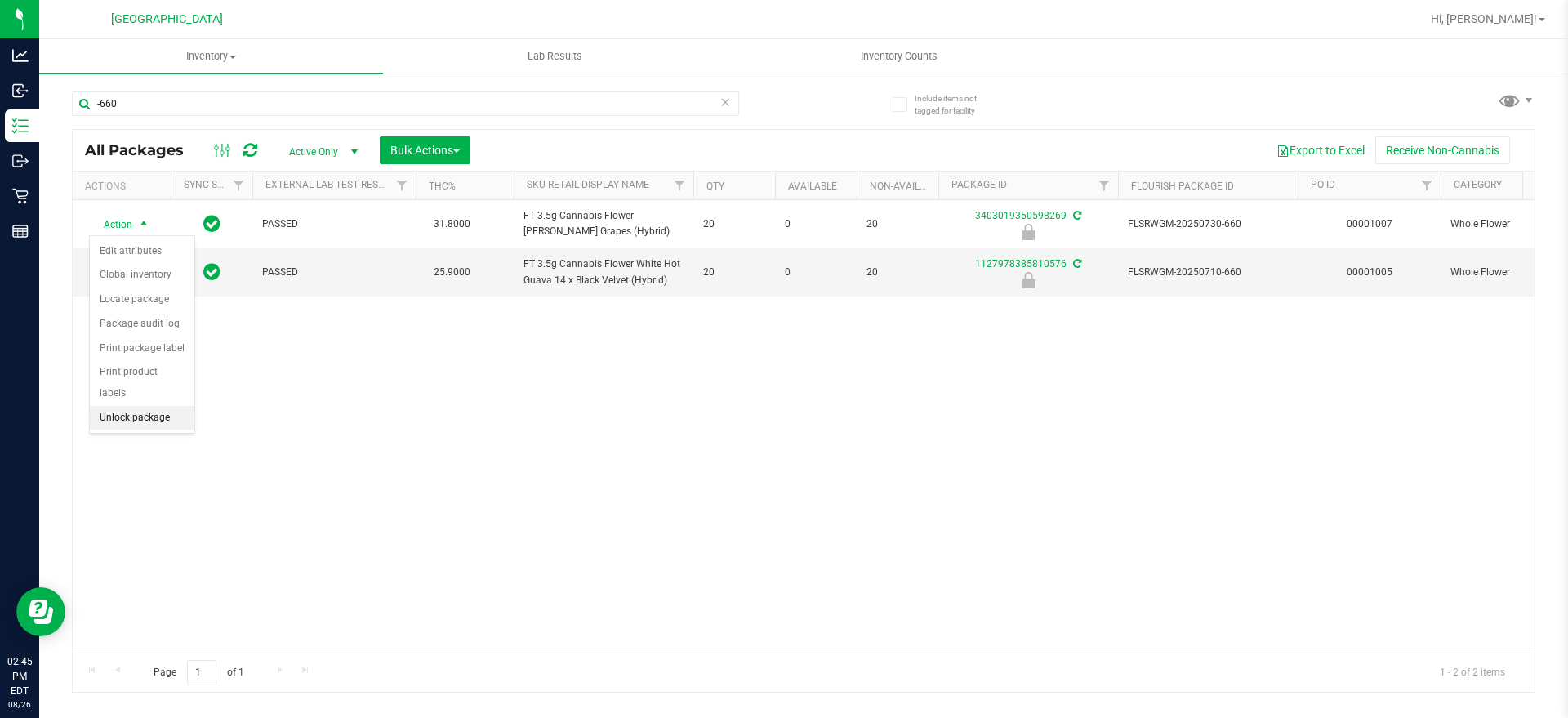
click at [167, 406] on li "Unlock package" at bounding box center [141, 418] width 104 height 24
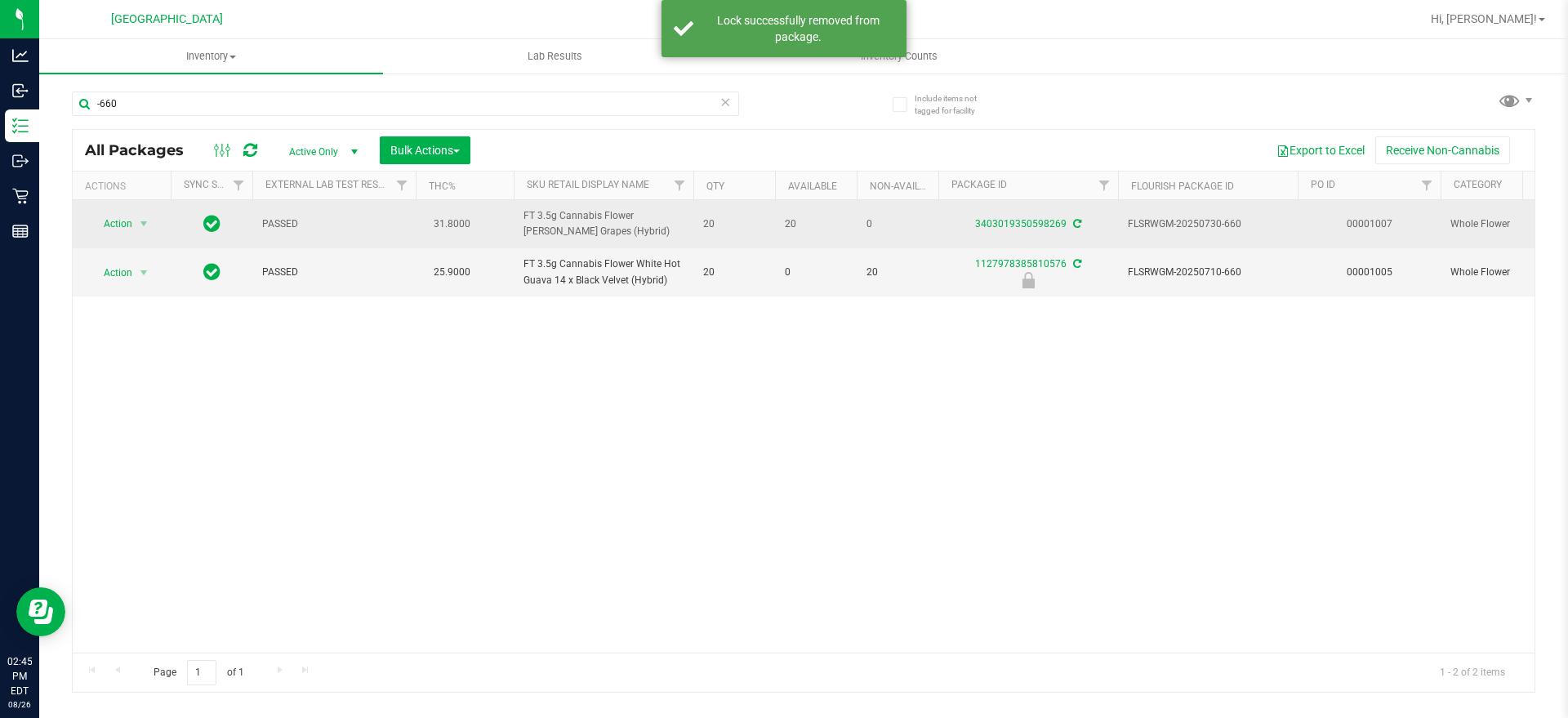
click at [107, 228] on span "Action" at bounding box center [111, 223] width 44 height 23
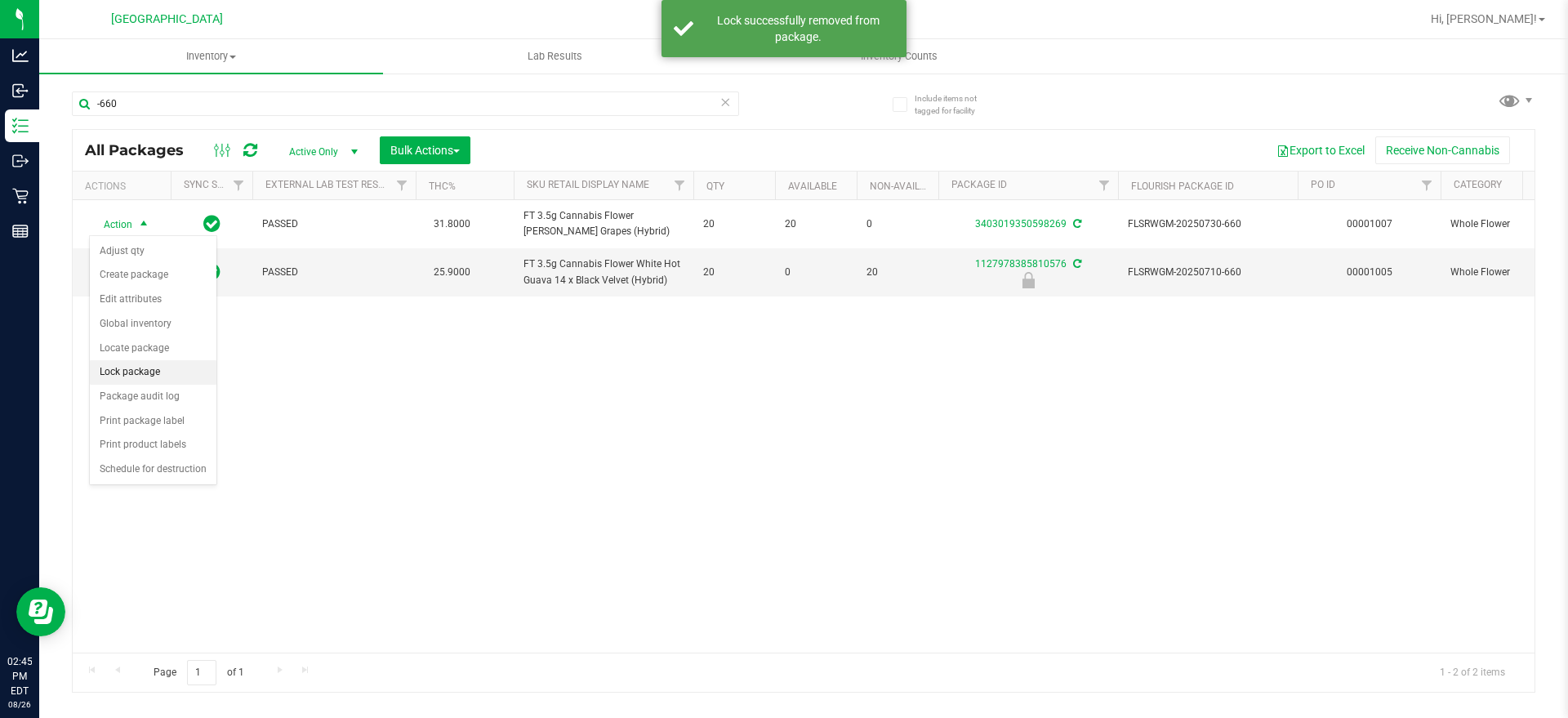
click at [163, 373] on li "Lock package" at bounding box center [153, 372] width 127 height 24
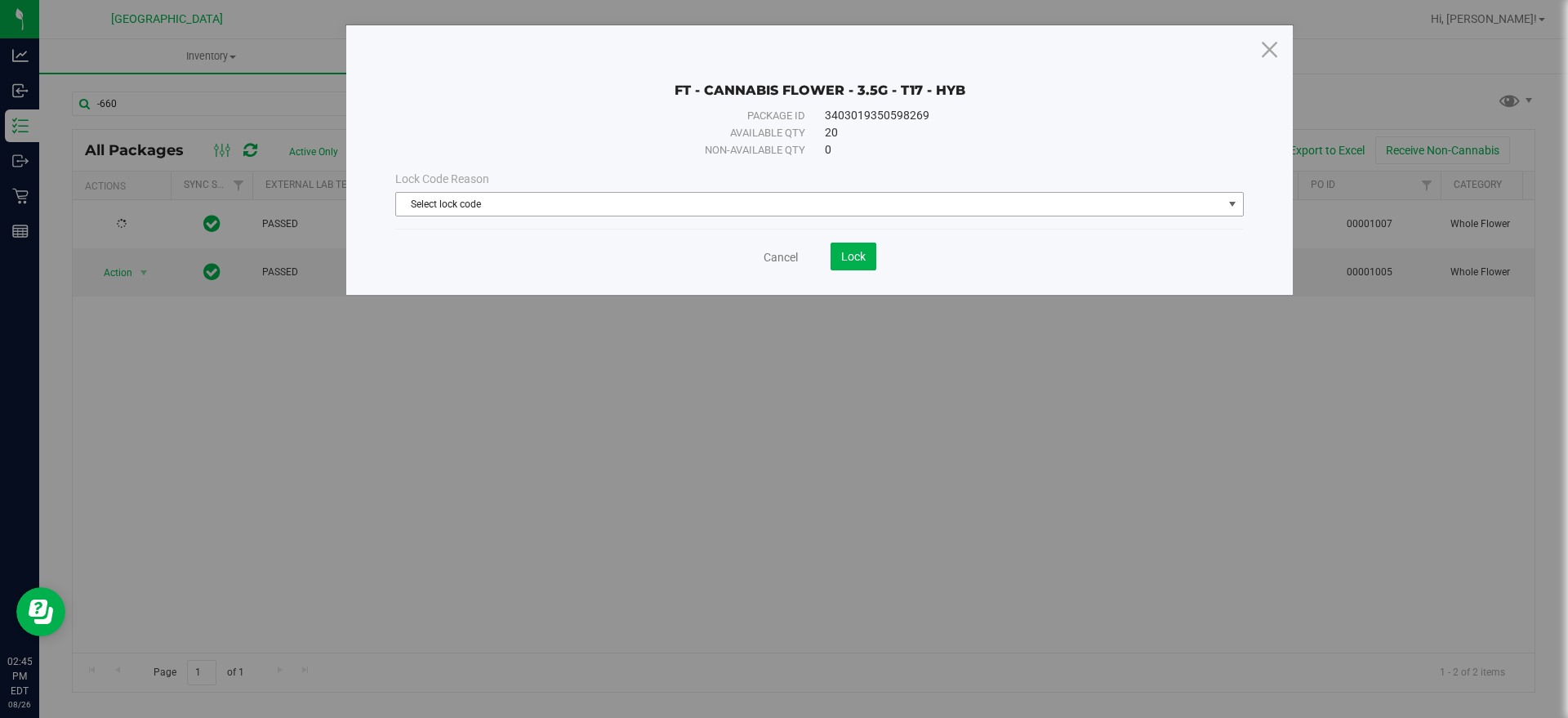
click at [498, 209] on span "Select lock code" at bounding box center [809, 204] width 826 height 23
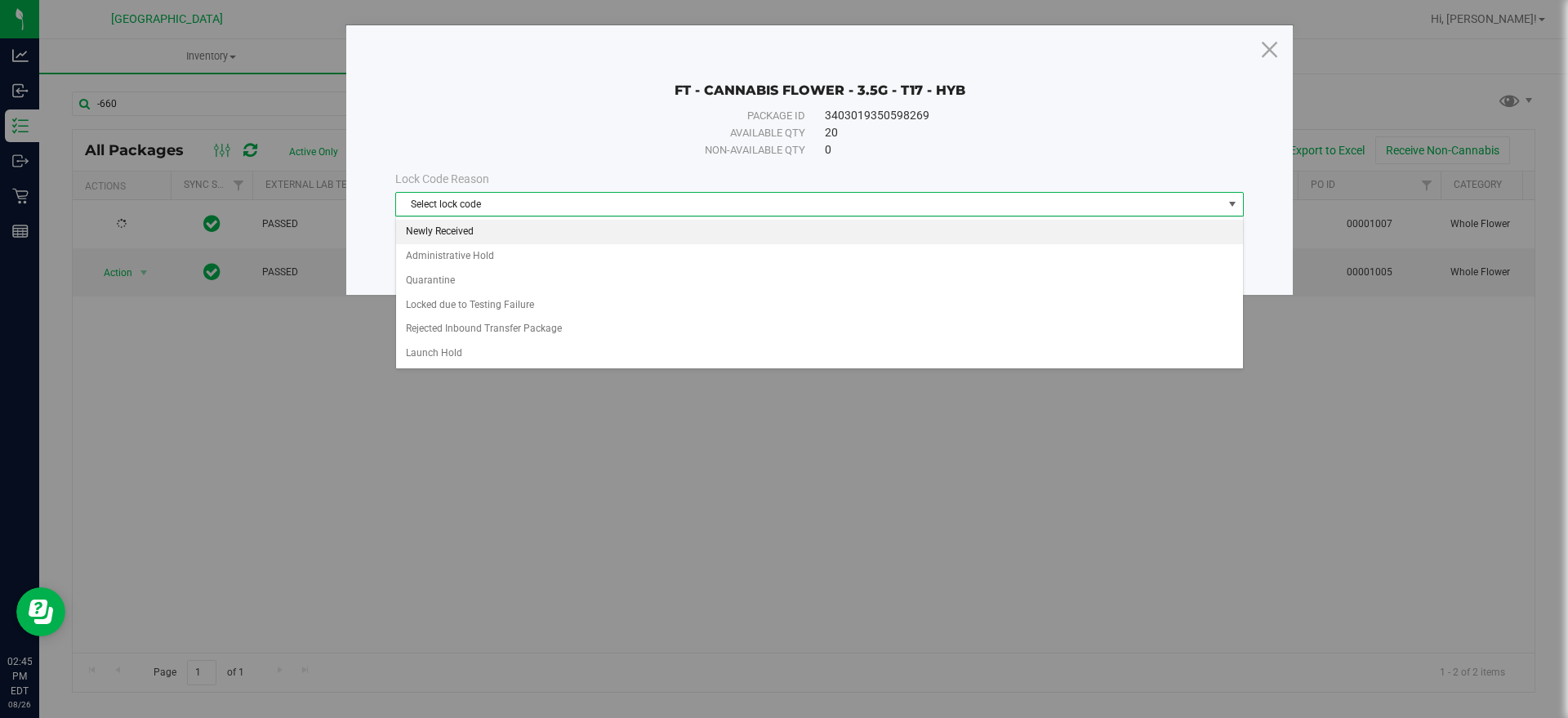
click at [463, 221] on li "Newly Received" at bounding box center [820, 231] width 847 height 24
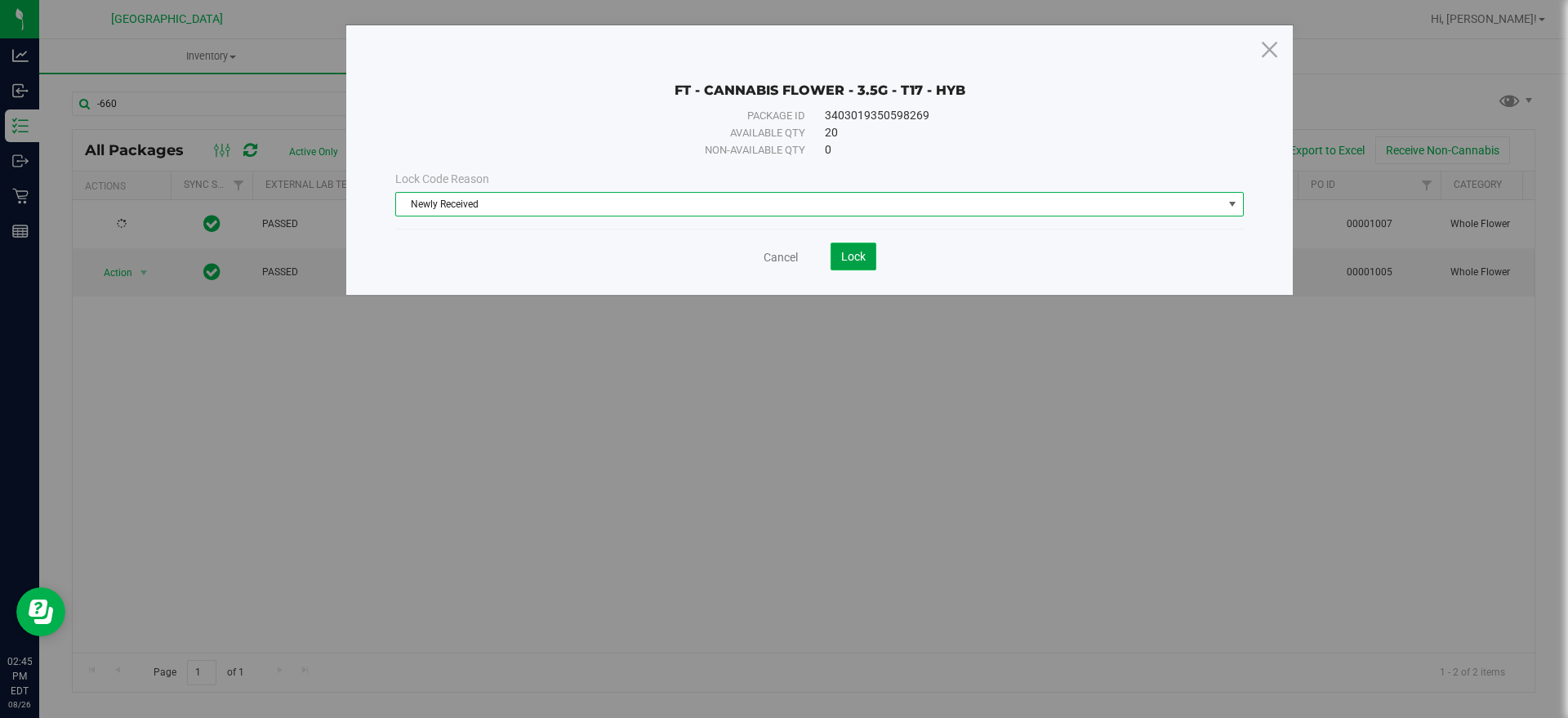
click at [851, 242] on button "Lock" at bounding box center [853, 256] width 45 height 28
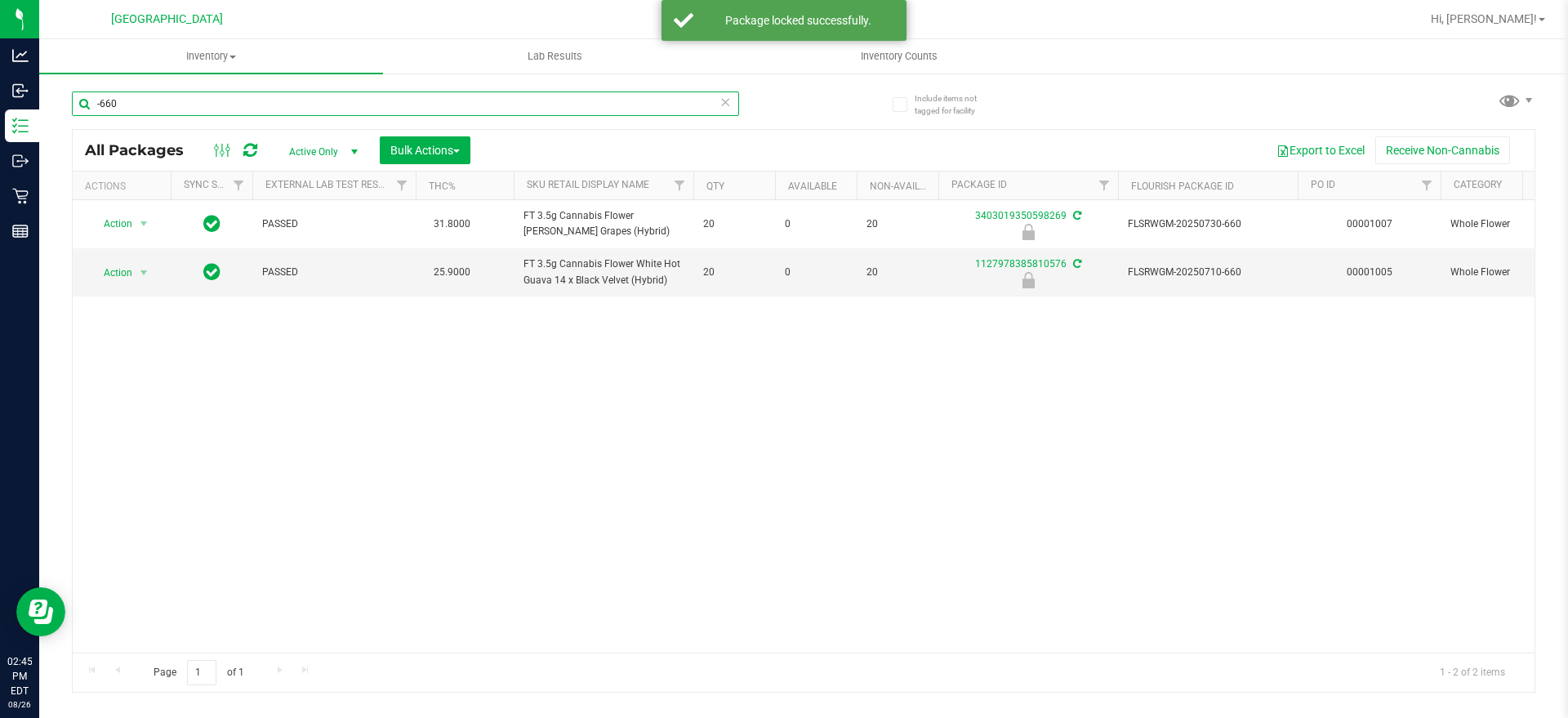
click at [109, 98] on input "-660" at bounding box center [405, 103] width 667 height 24
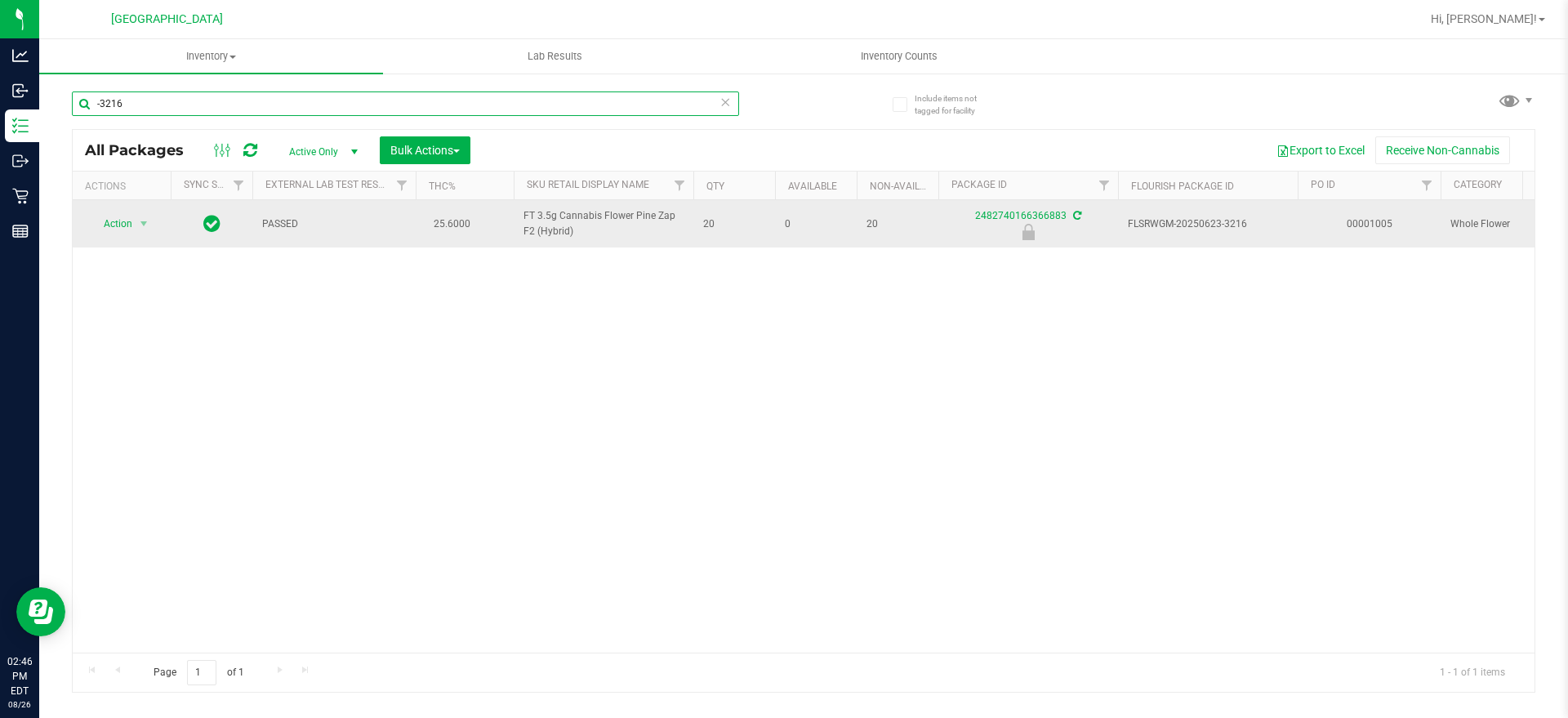
type input "-3216"
click at [160, 230] on div "Action Action Edit attributes Global inventory Locate package Package audit log…" at bounding box center [122, 223] width 78 height 23
click at [149, 226] on span "select" at bounding box center [143, 224] width 13 height 13
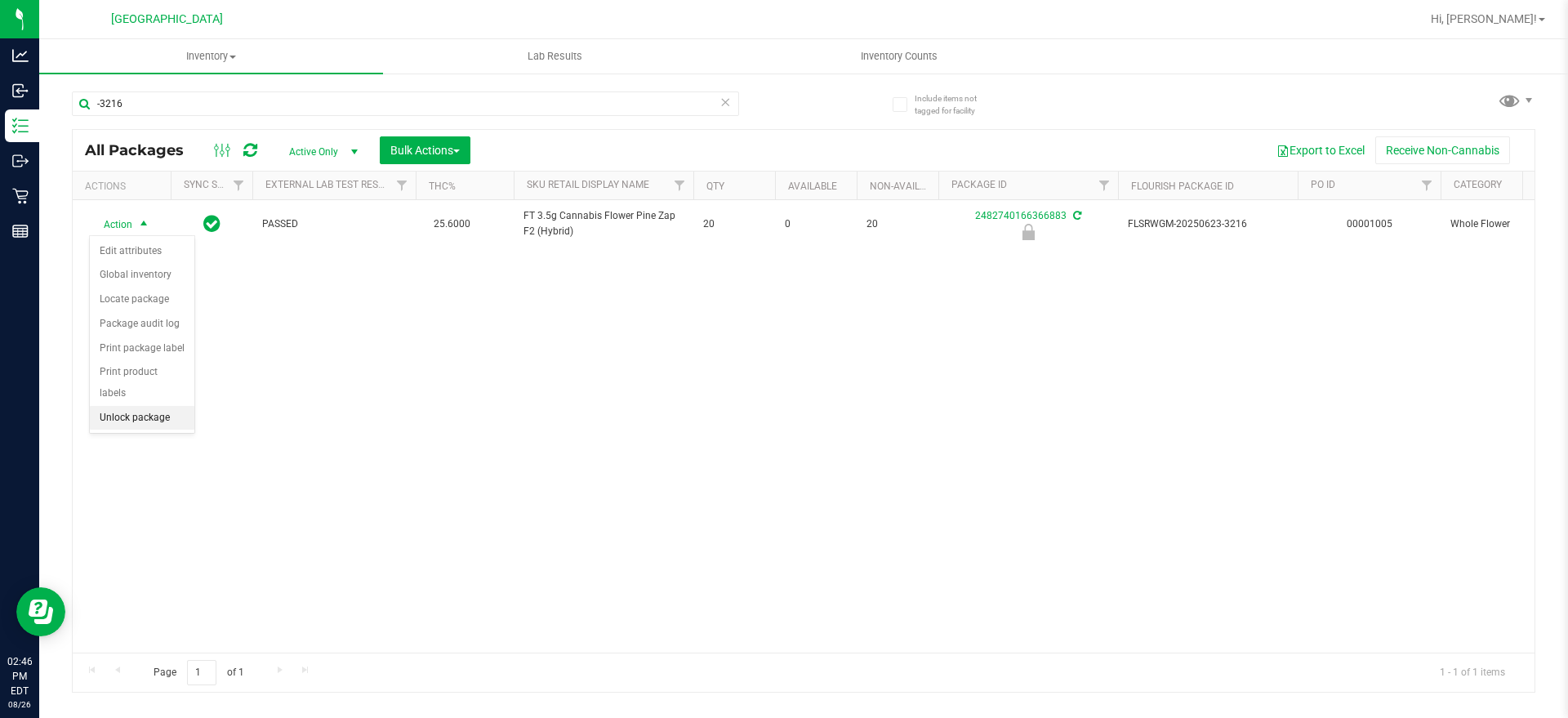
click at [158, 406] on li "Unlock package" at bounding box center [141, 418] width 104 height 24
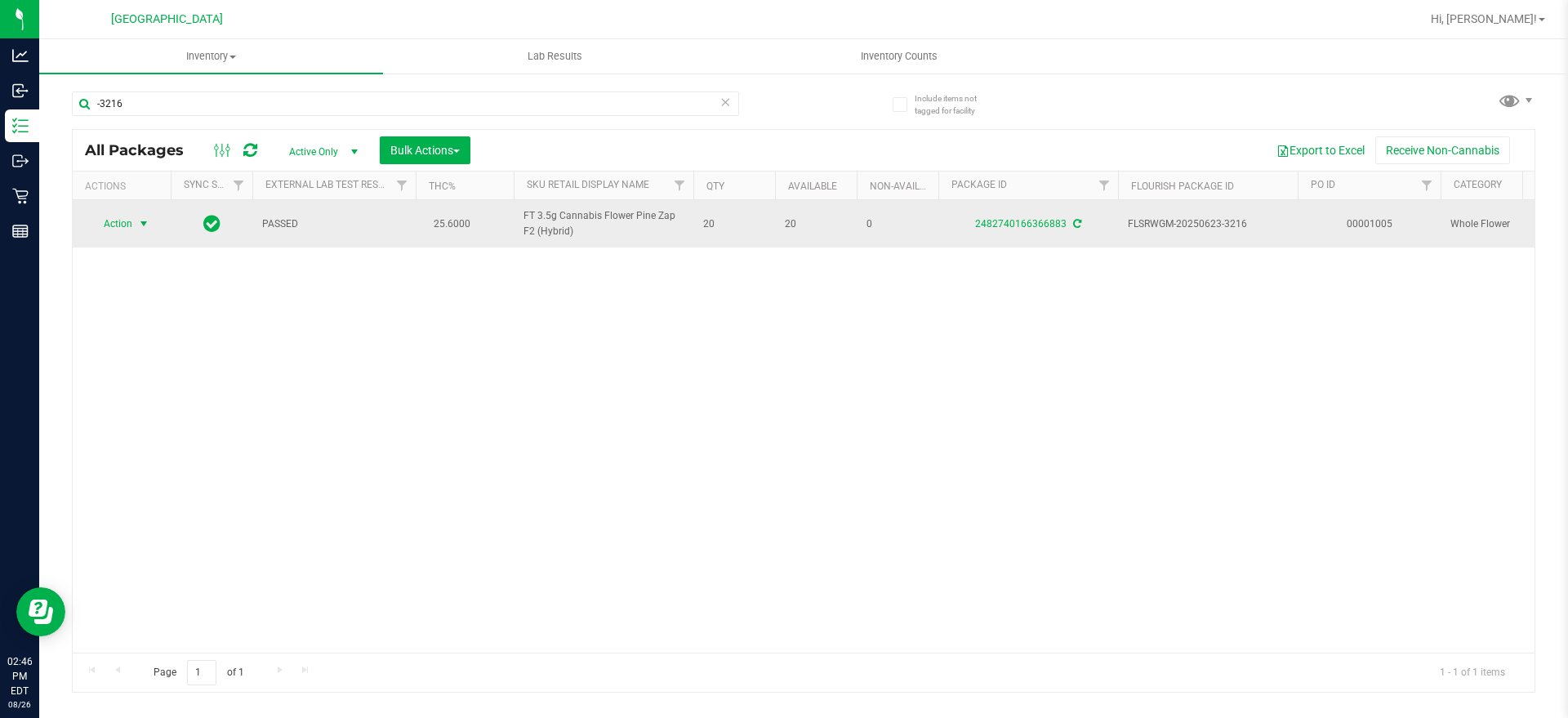
click at [122, 221] on span "Action" at bounding box center [111, 223] width 44 height 23
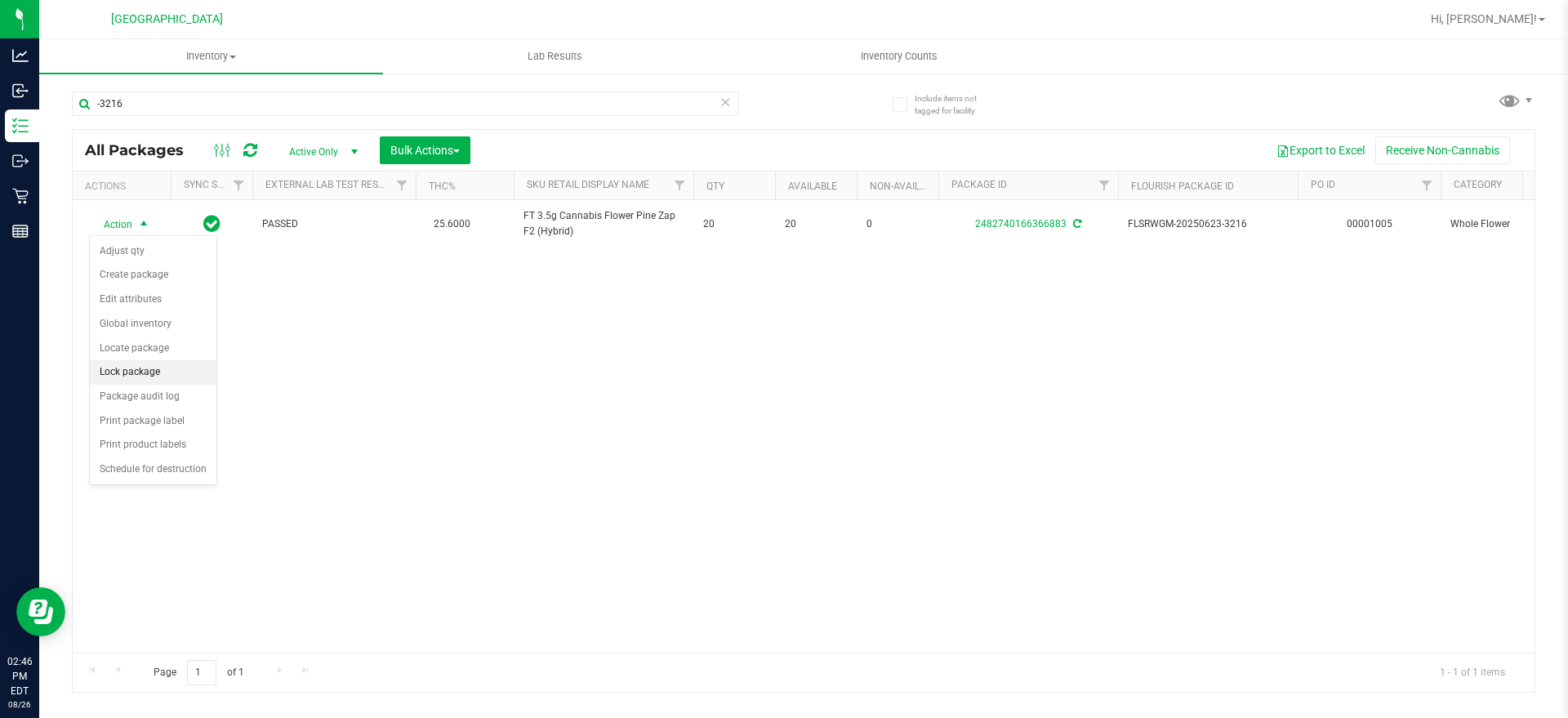
click at [138, 365] on li "Lock package" at bounding box center [153, 372] width 127 height 24
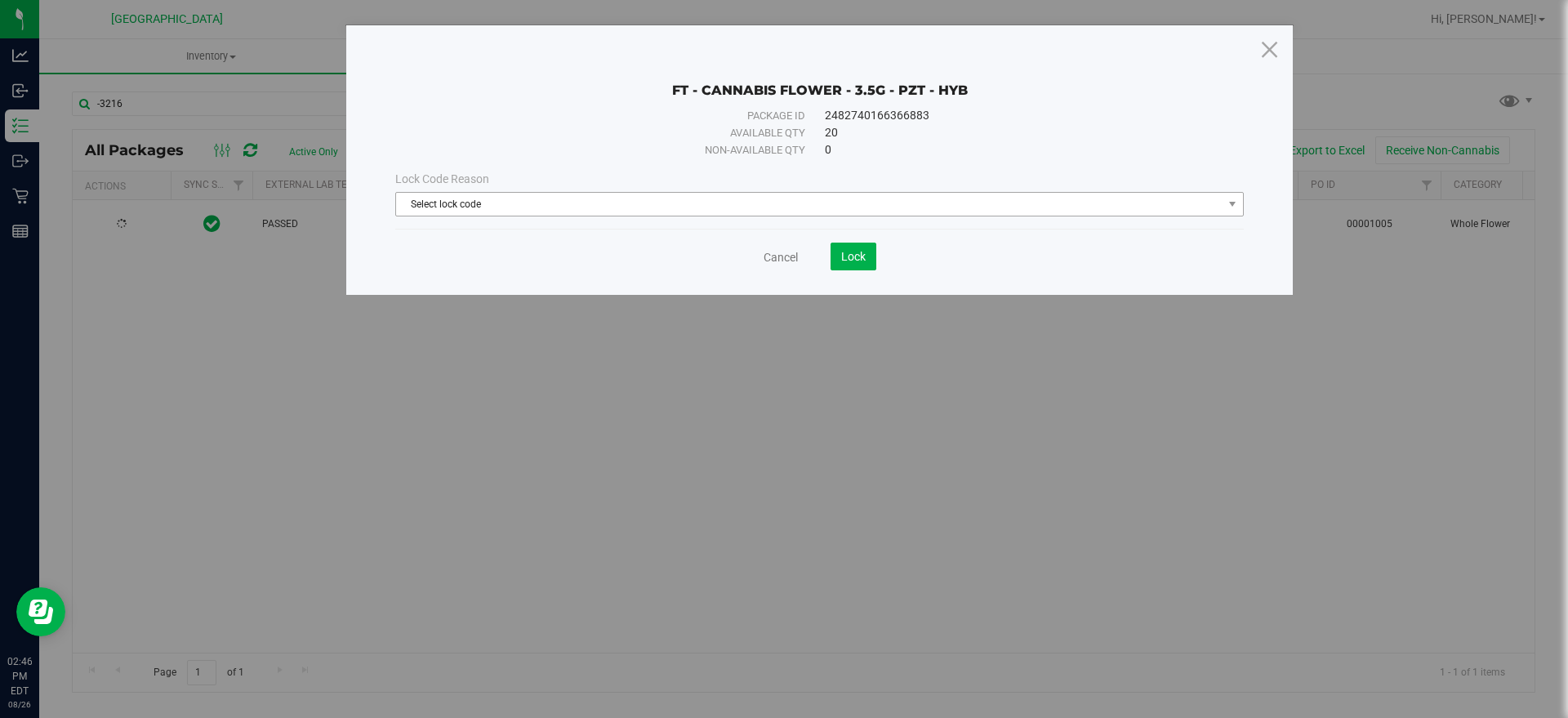
drag, startPoint x: 804, startPoint y: 136, endPoint x: 661, endPoint y: 201, distance: 157.1
click at [661, 201] on span "Select lock code" at bounding box center [809, 204] width 826 height 23
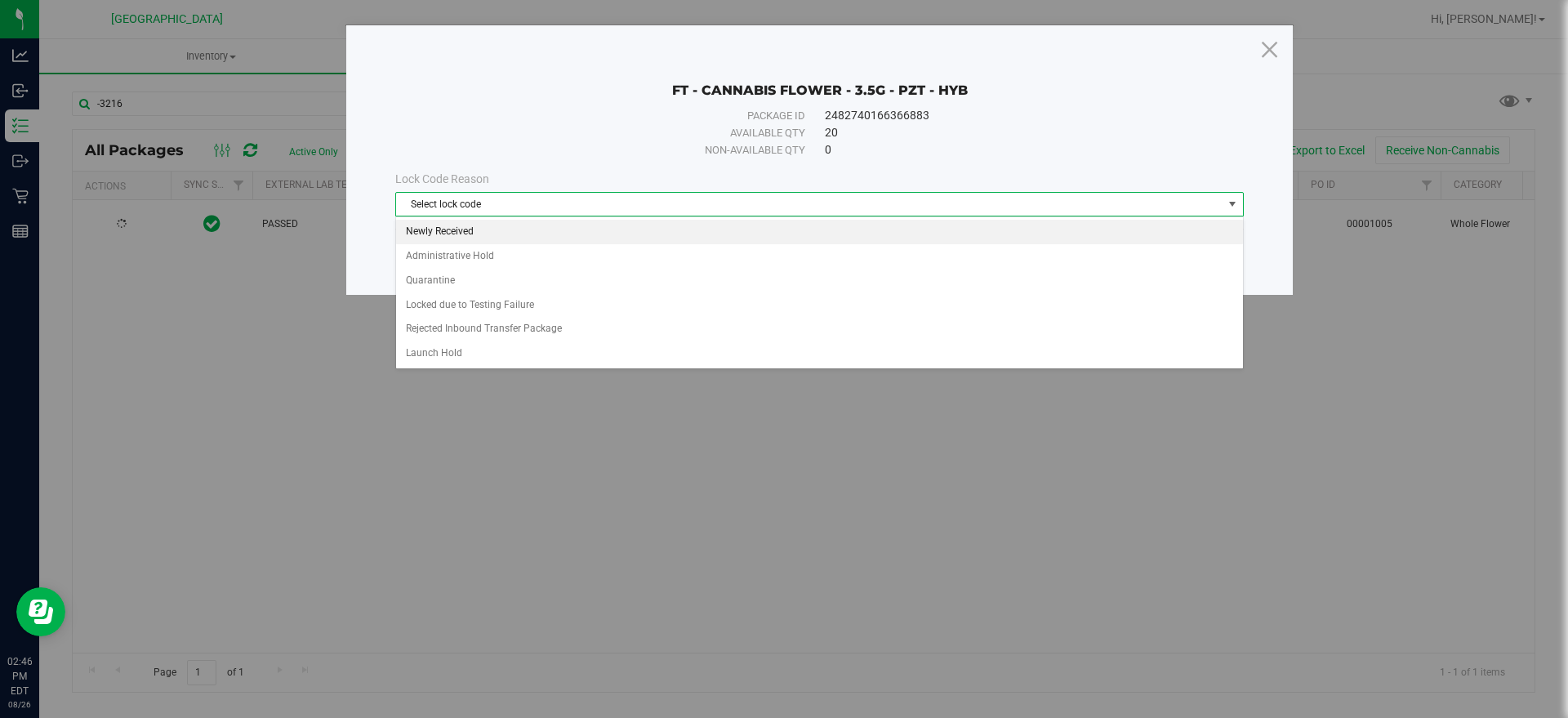
click at [538, 229] on li "Newly Received" at bounding box center [820, 231] width 847 height 24
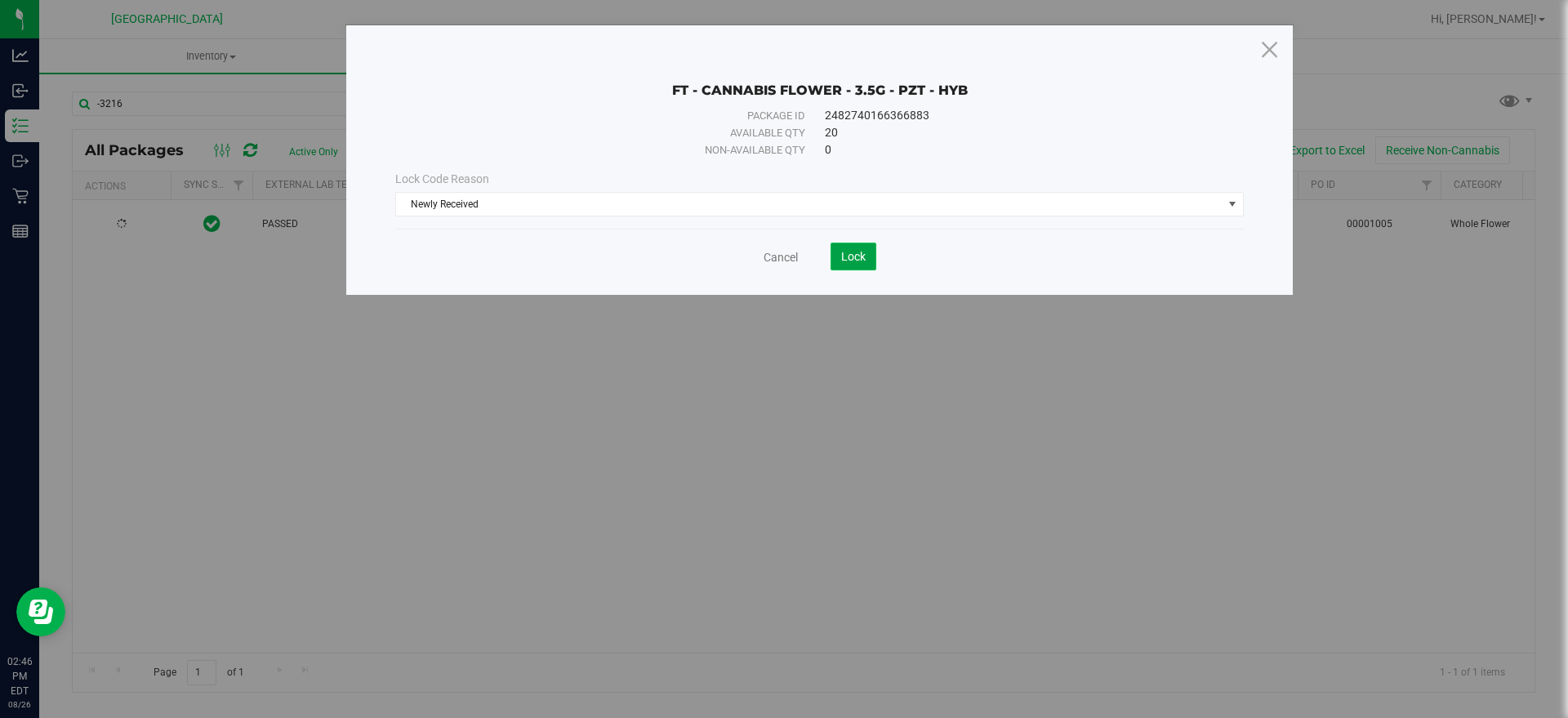
click at [835, 248] on button "Lock" at bounding box center [853, 256] width 45 height 28
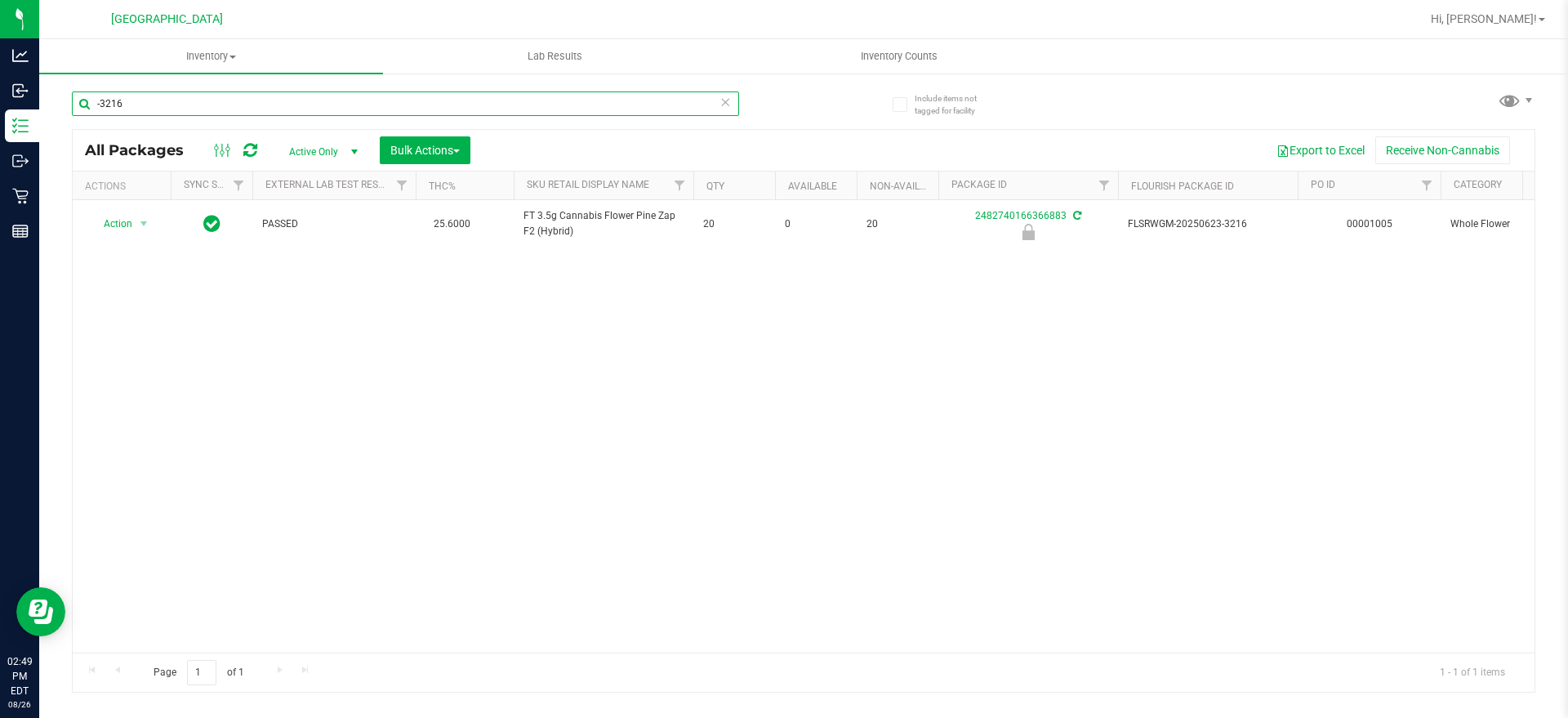
click at [102, 99] on input "-3216" at bounding box center [405, 103] width 667 height 24
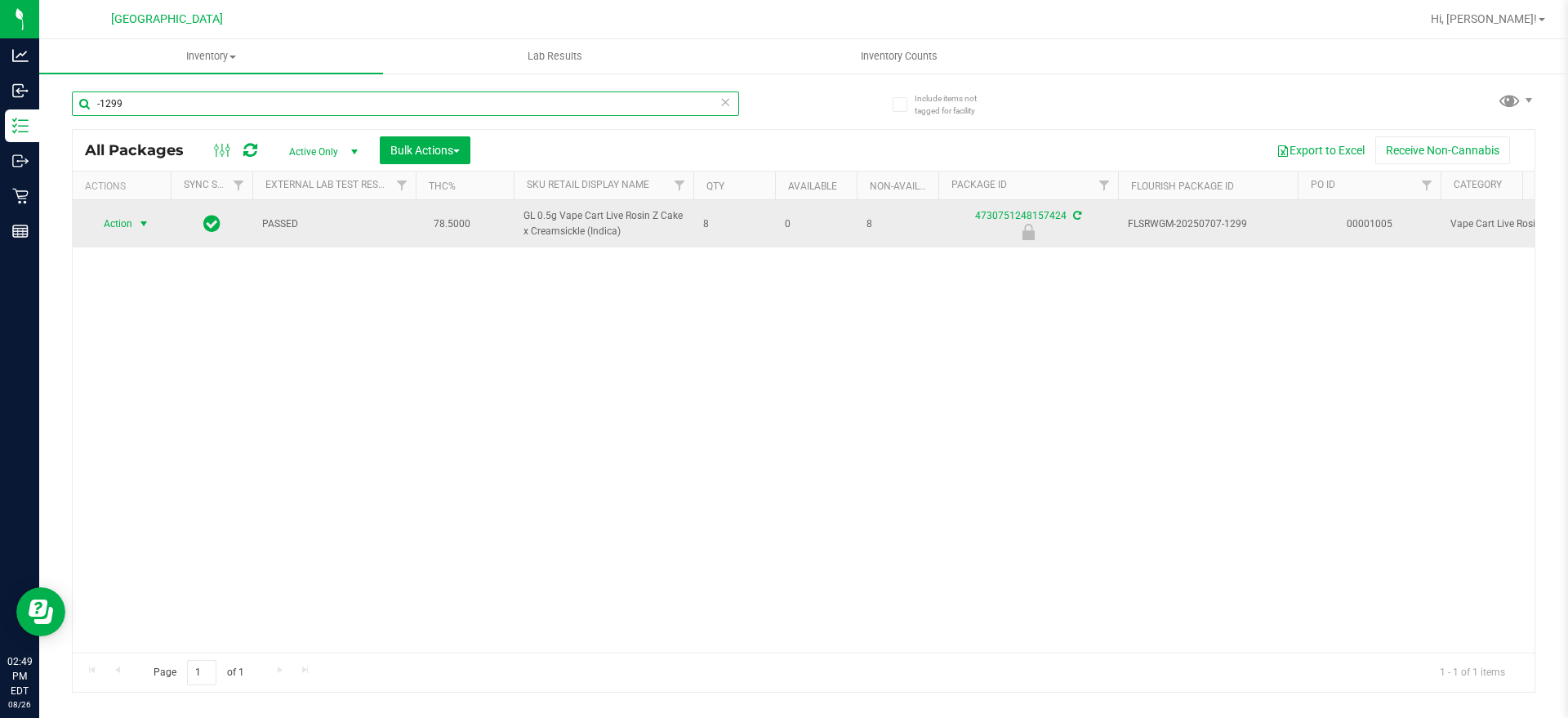
type input "-1299"
click at [140, 215] on span "select" at bounding box center [144, 223] width 21 height 23
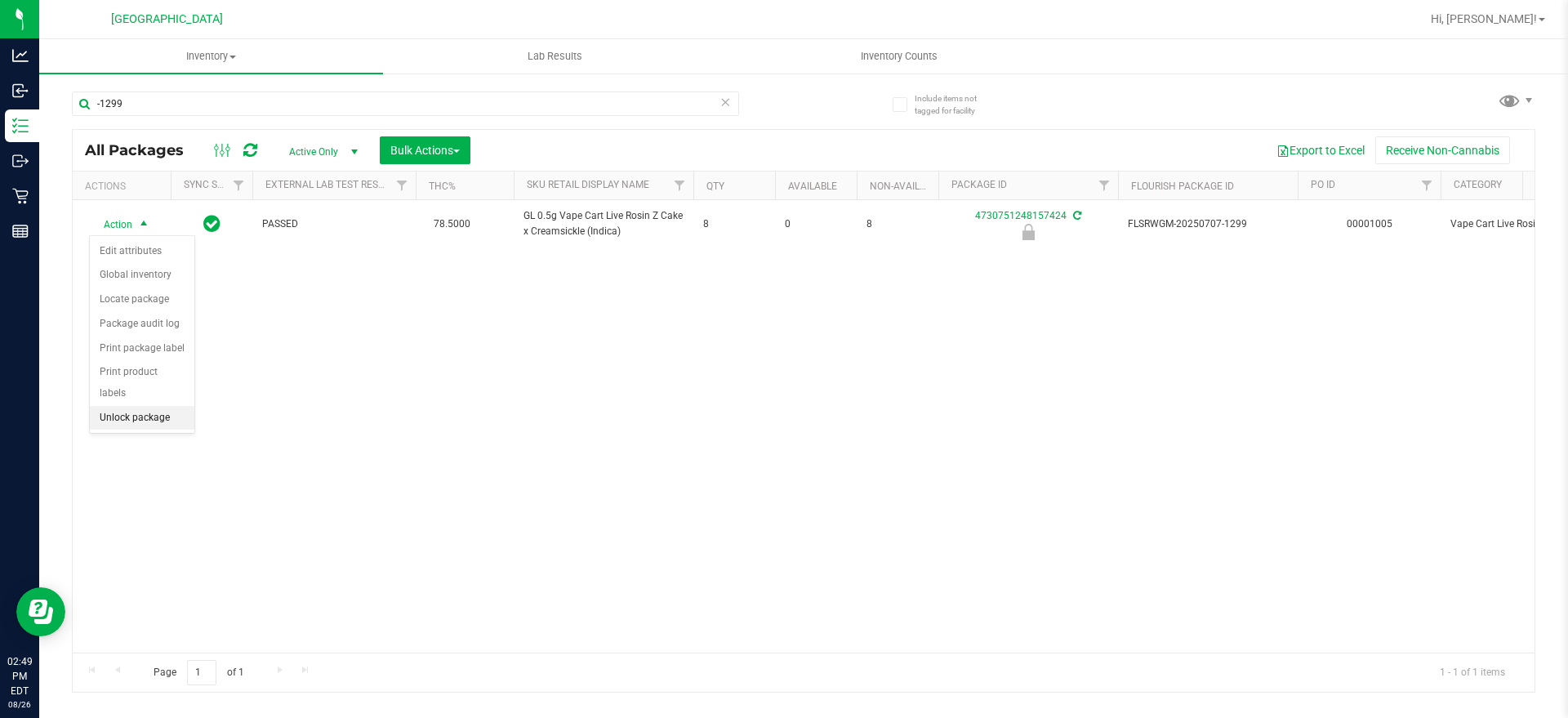
click at [148, 406] on li "Unlock package" at bounding box center [141, 418] width 104 height 24
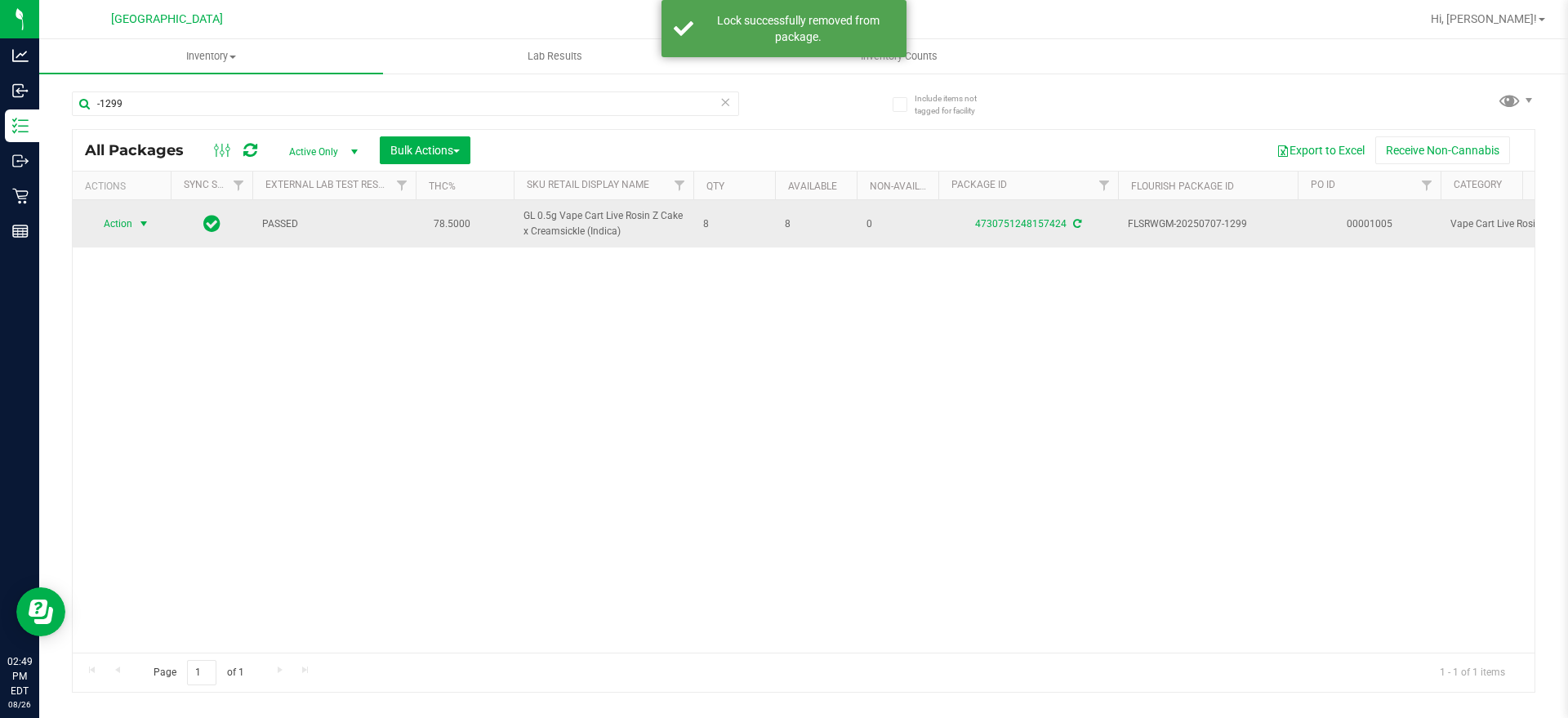
click at [107, 222] on span "Action" at bounding box center [111, 223] width 44 height 23
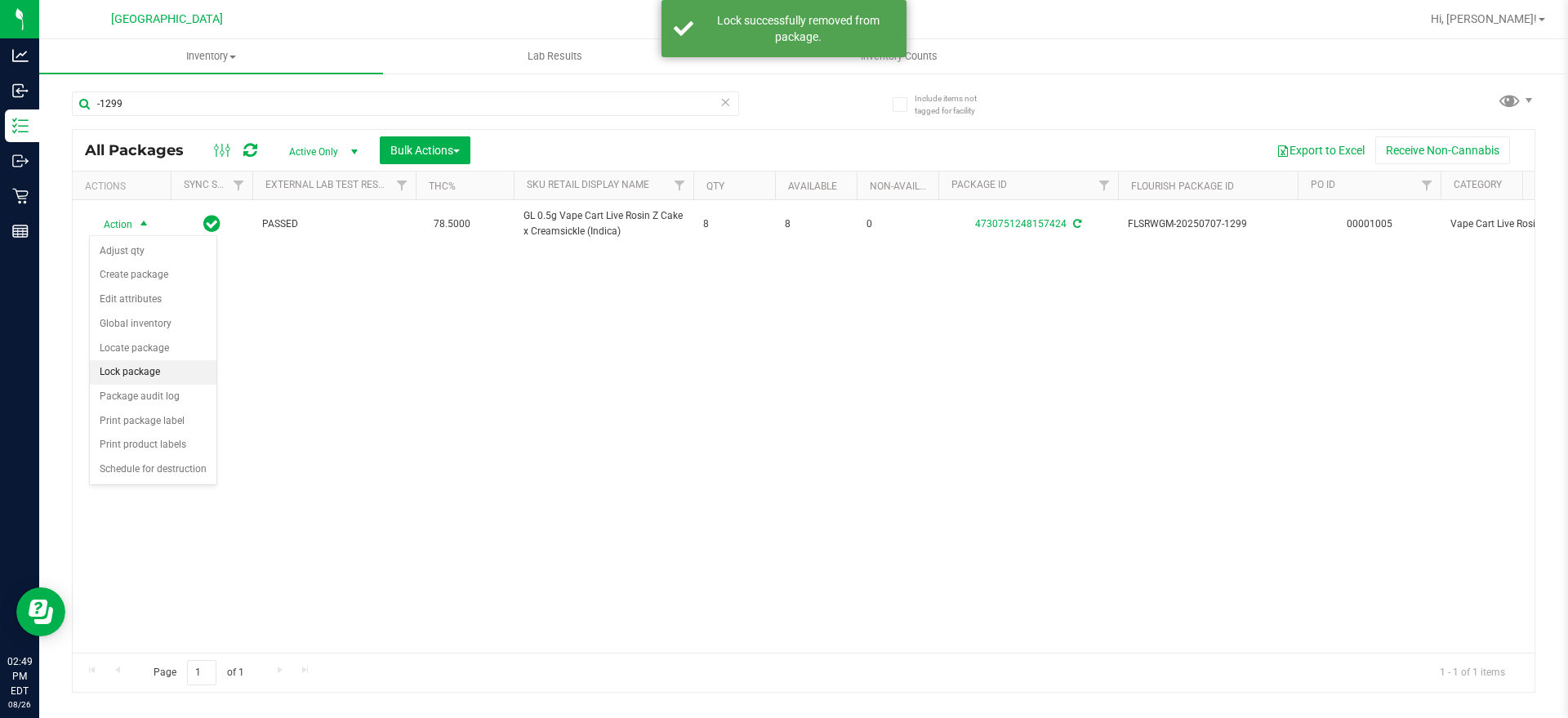
click at [142, 364] on li "Lock package" at bounding box center [153, 372] width 127 height 24
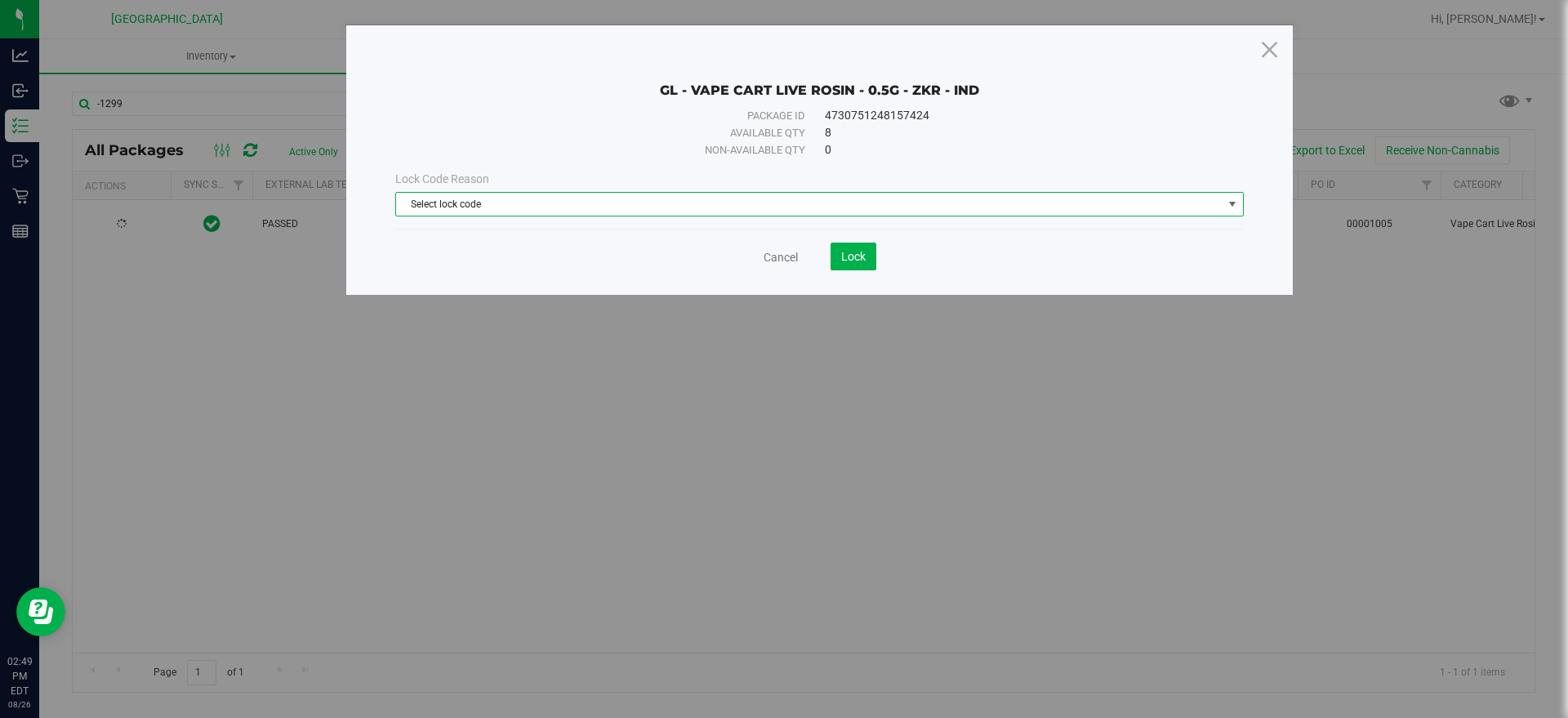
click at [576, 193] on span "Select lock code" at bounding box center [809, 204] width 826 height 23
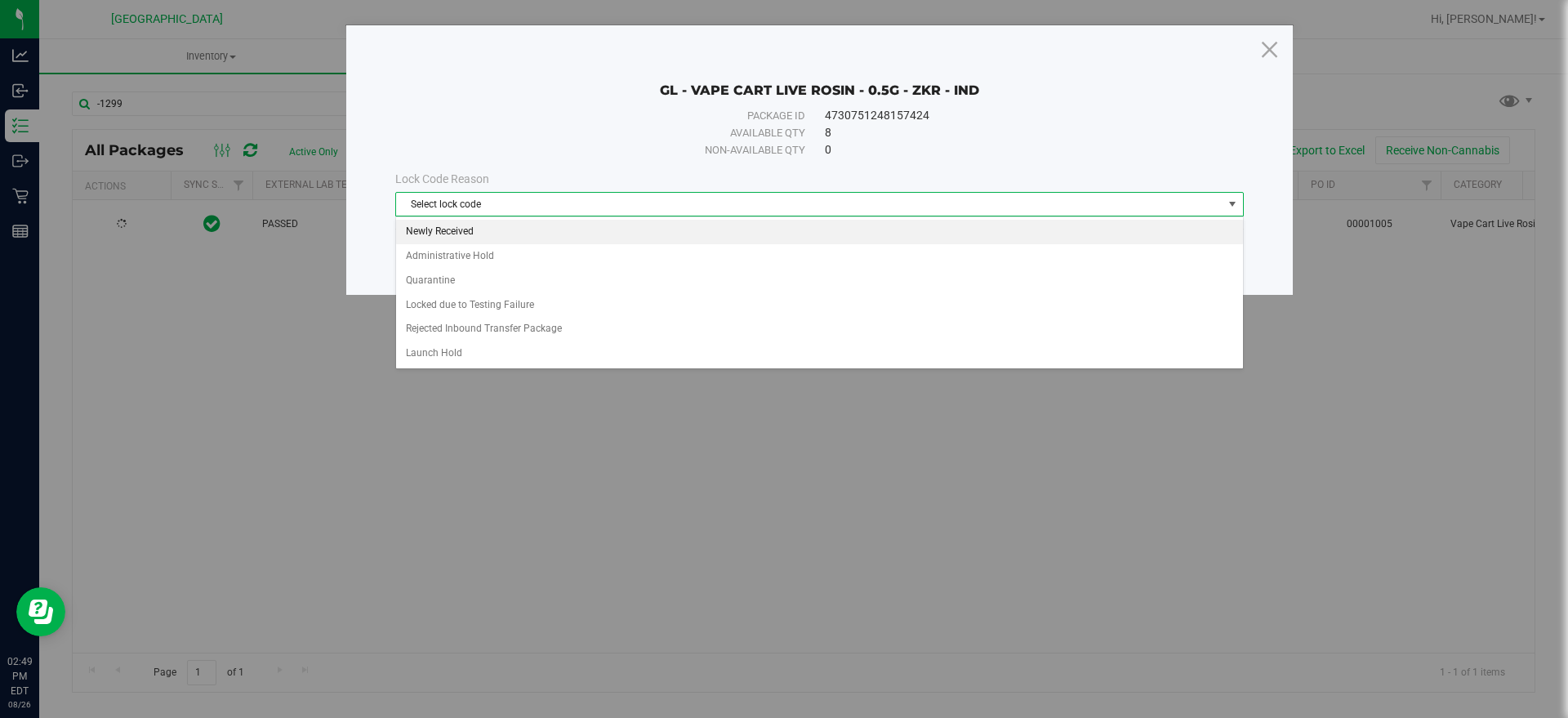
click at [463, 230] on li "Newly Received" at bounding box center [820, 231] width 847 height 24
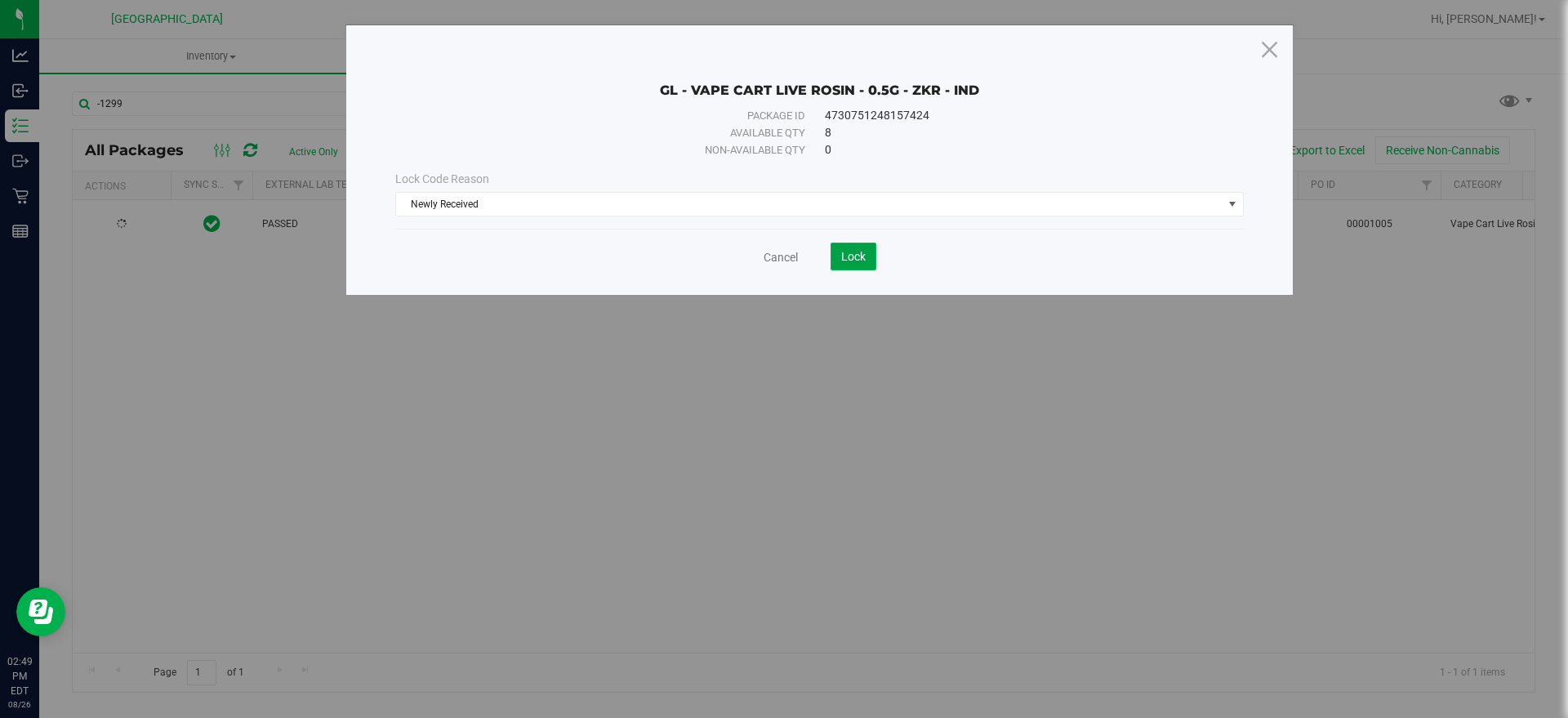
click at [875, 263] on button "Lock" at bounding box center [853, 256] width 45 height 28
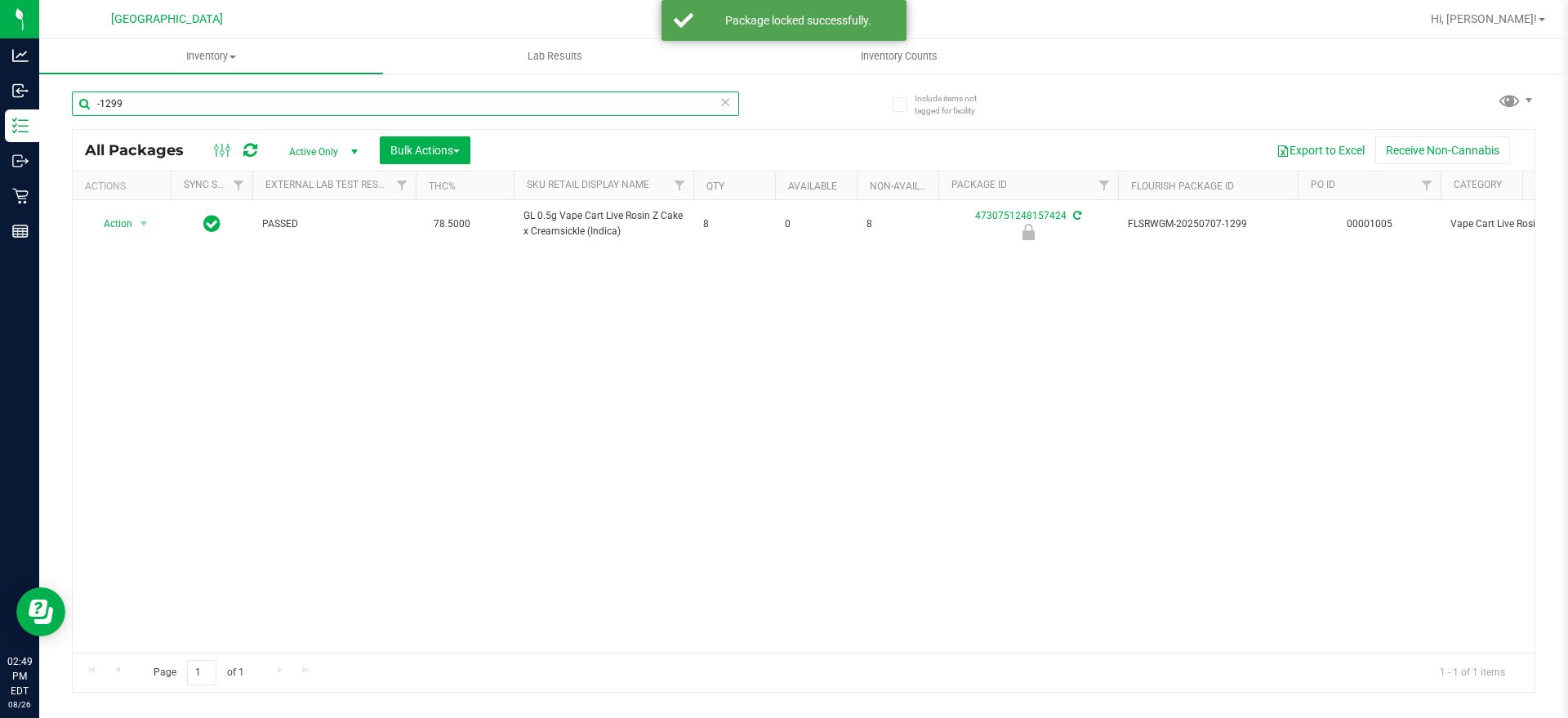
click at [111, 94] on input "-1299" at bounding box center [405, 103] width 667 height 24
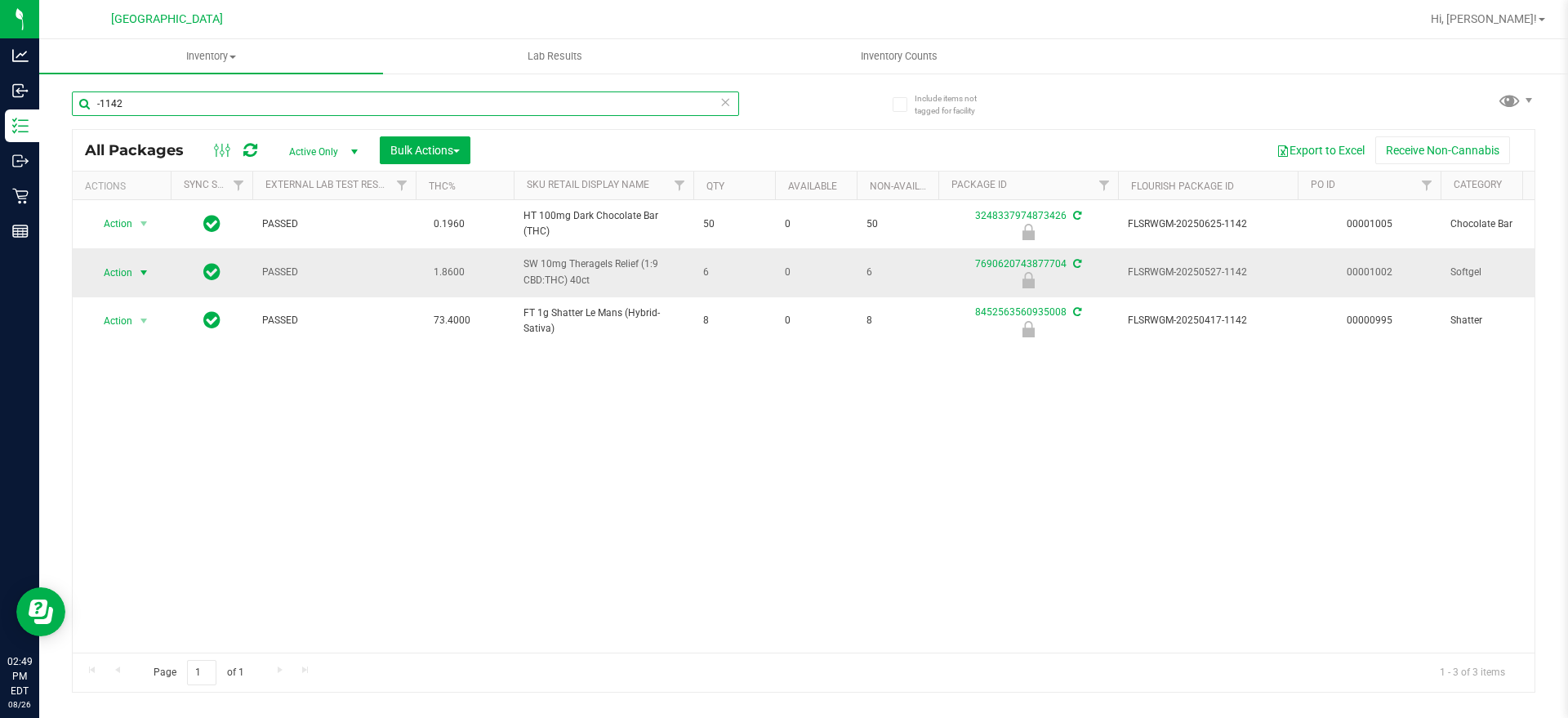
type input "-1142"
click at [97, 262] on span "Action" at bounding box center [111, 272] width 44 height 23
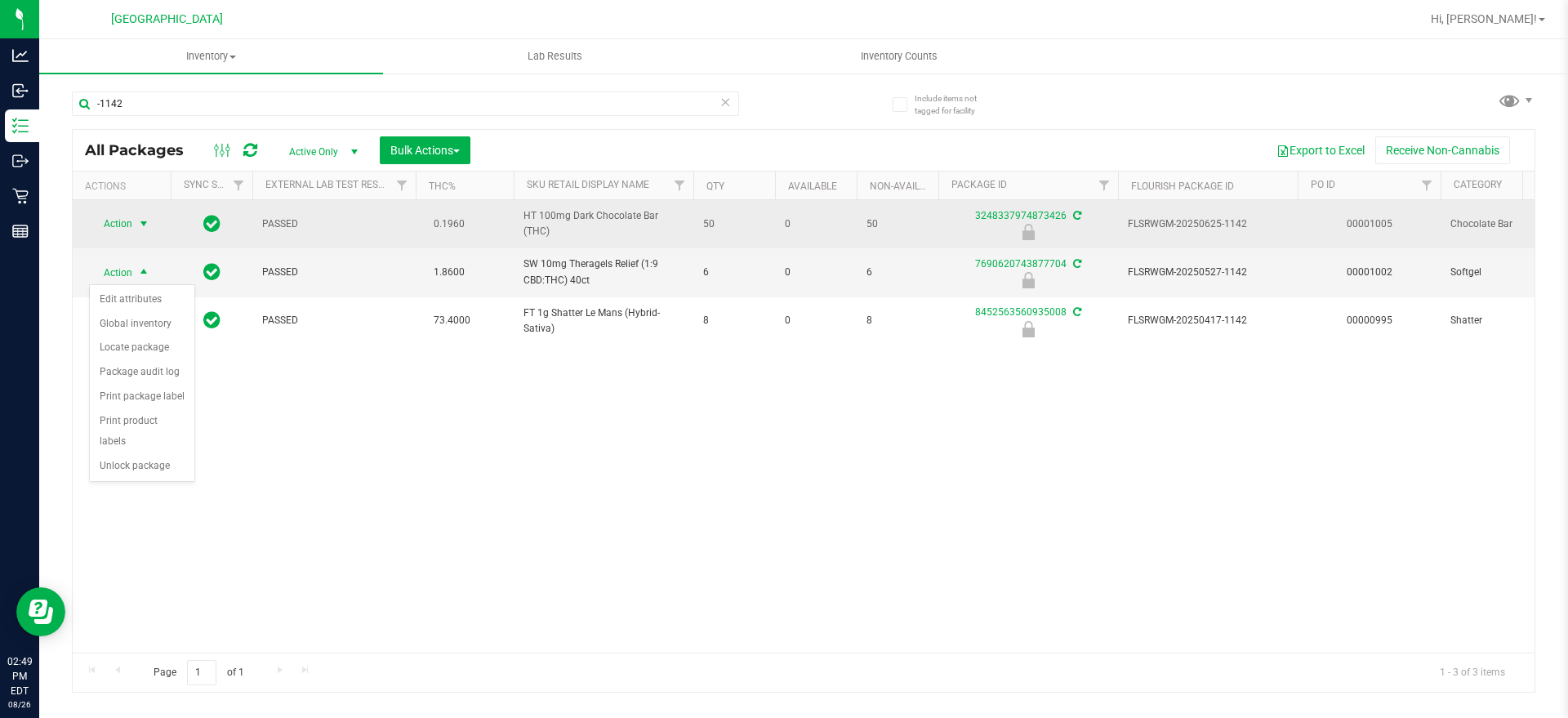
click at [113, 210] on td "Action Action Edit attributes Global inventory Locate package Package audit log…" at bounding box center [122, 224] width 98 height 48
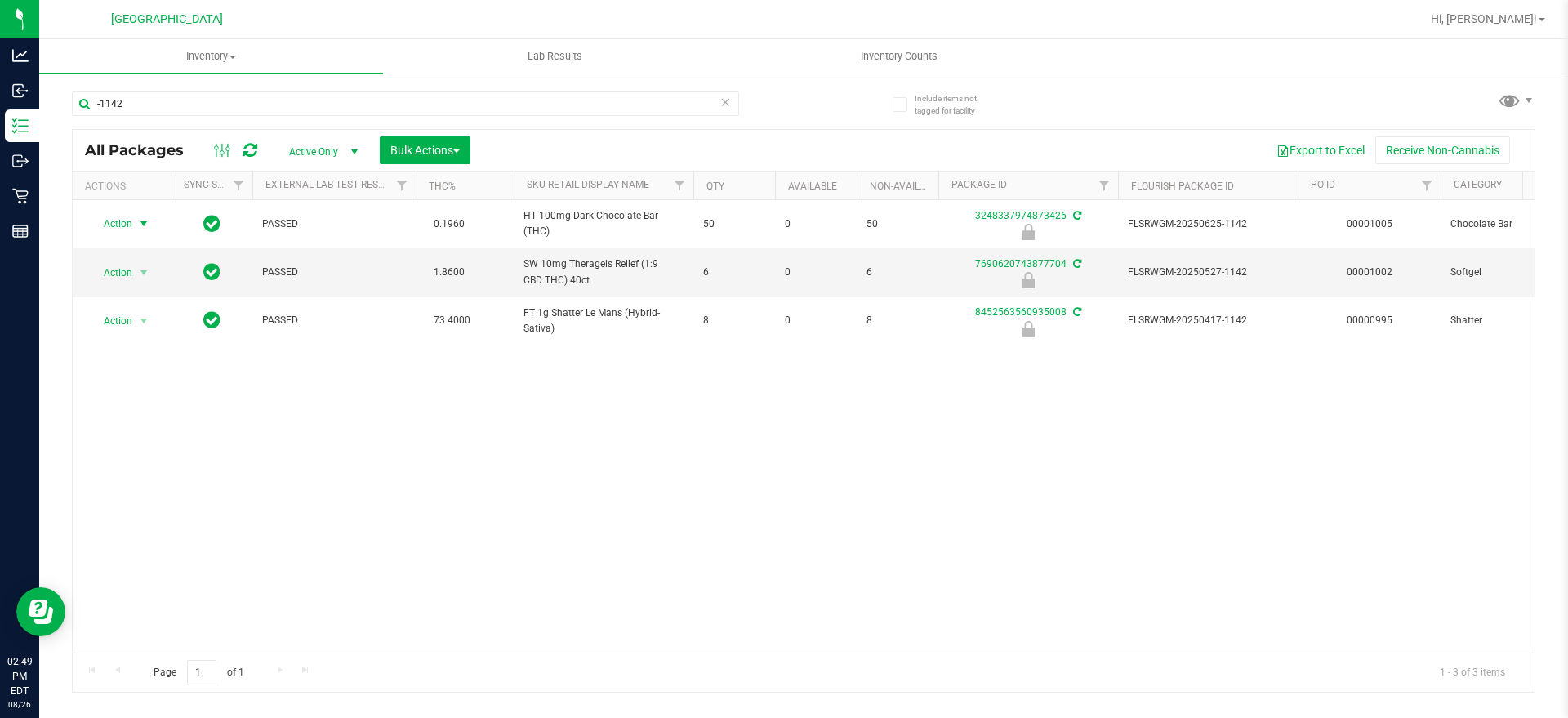
click at [110, 224] on span "Action" at bounding box center [111, 223] width 44 height 23
click at [138, 406] on li "Unlock package" at bounding box center [141, 418] width 104 height 24
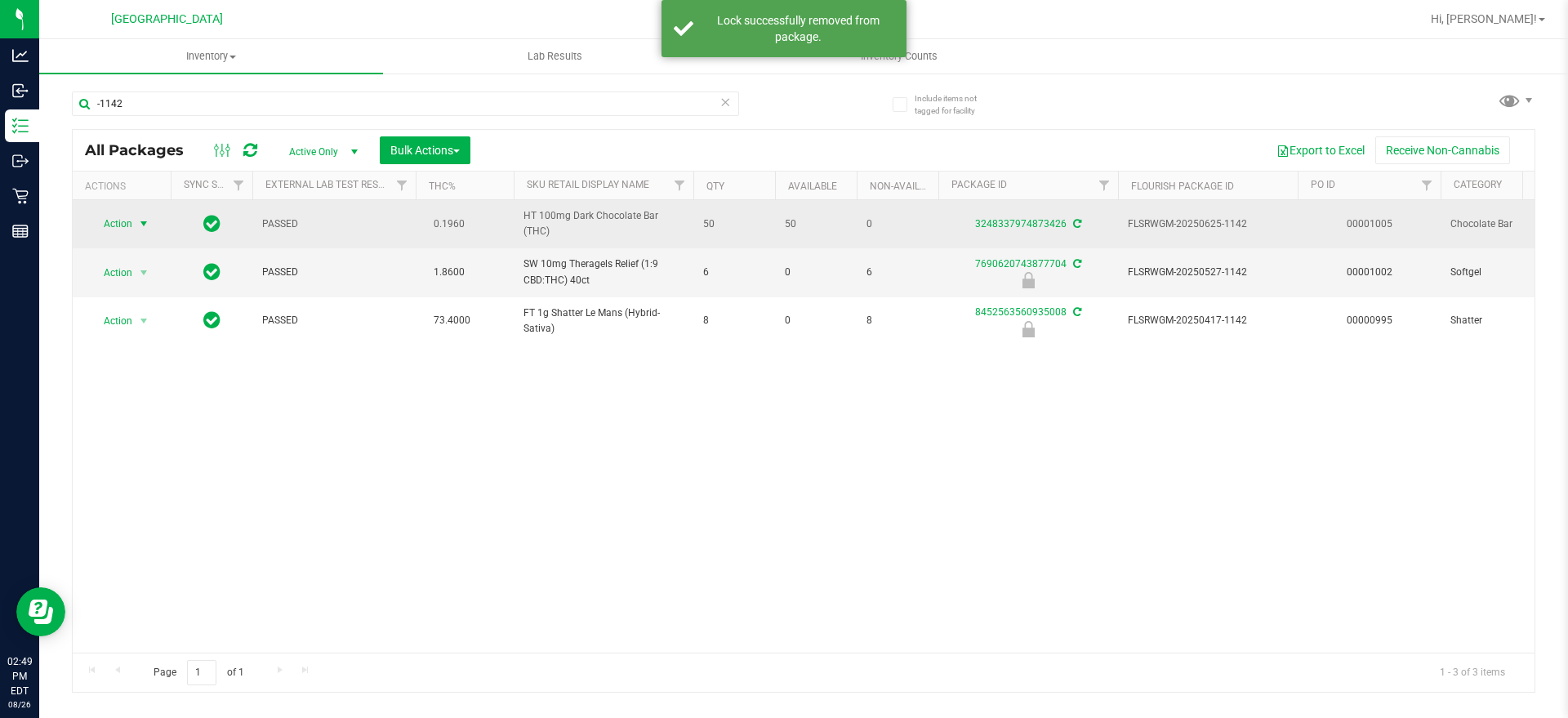
click at [108, 224] on span "Action" at bounding box center [111, 223] width 44 height 23
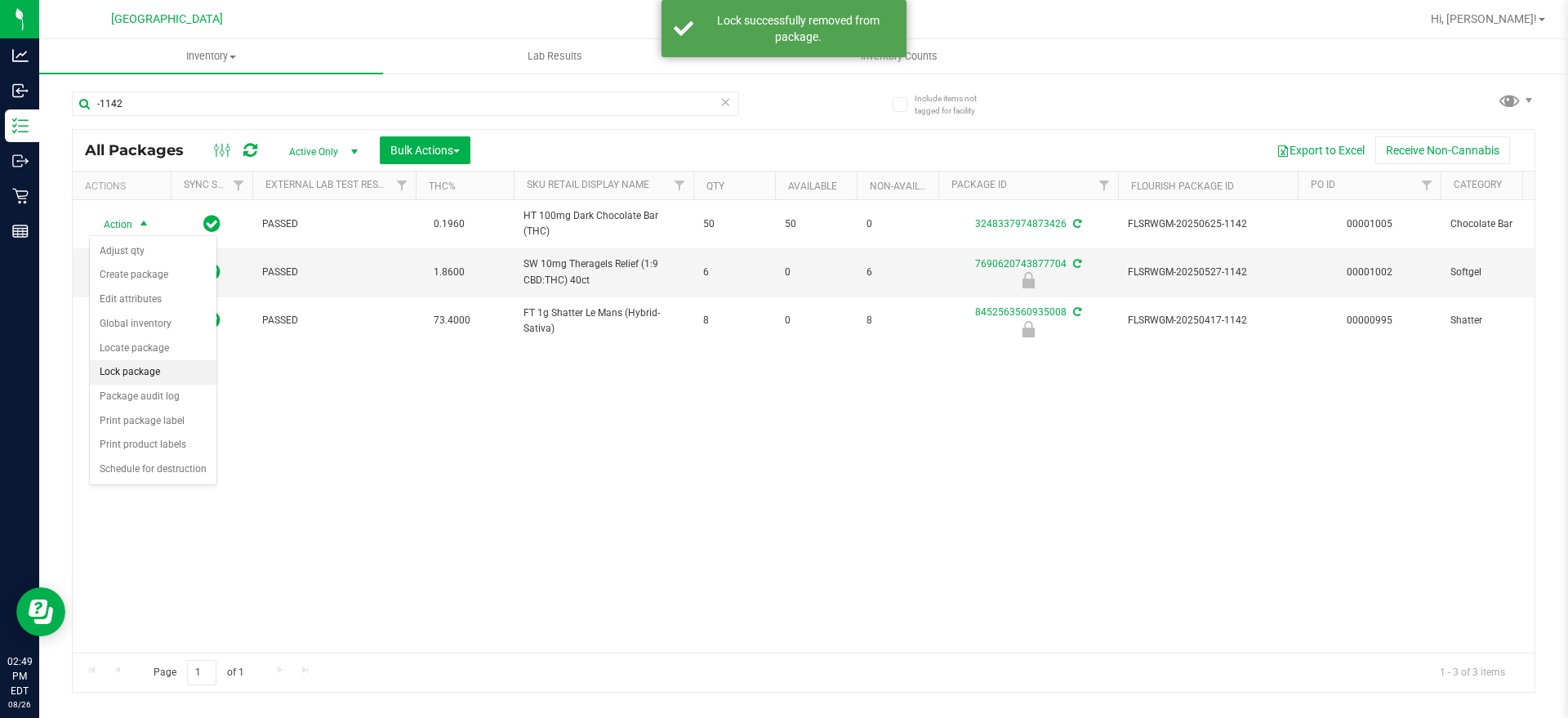
click at [161, 362] on li "Lock package" at bounding box center [153, 372] width 127 height 24
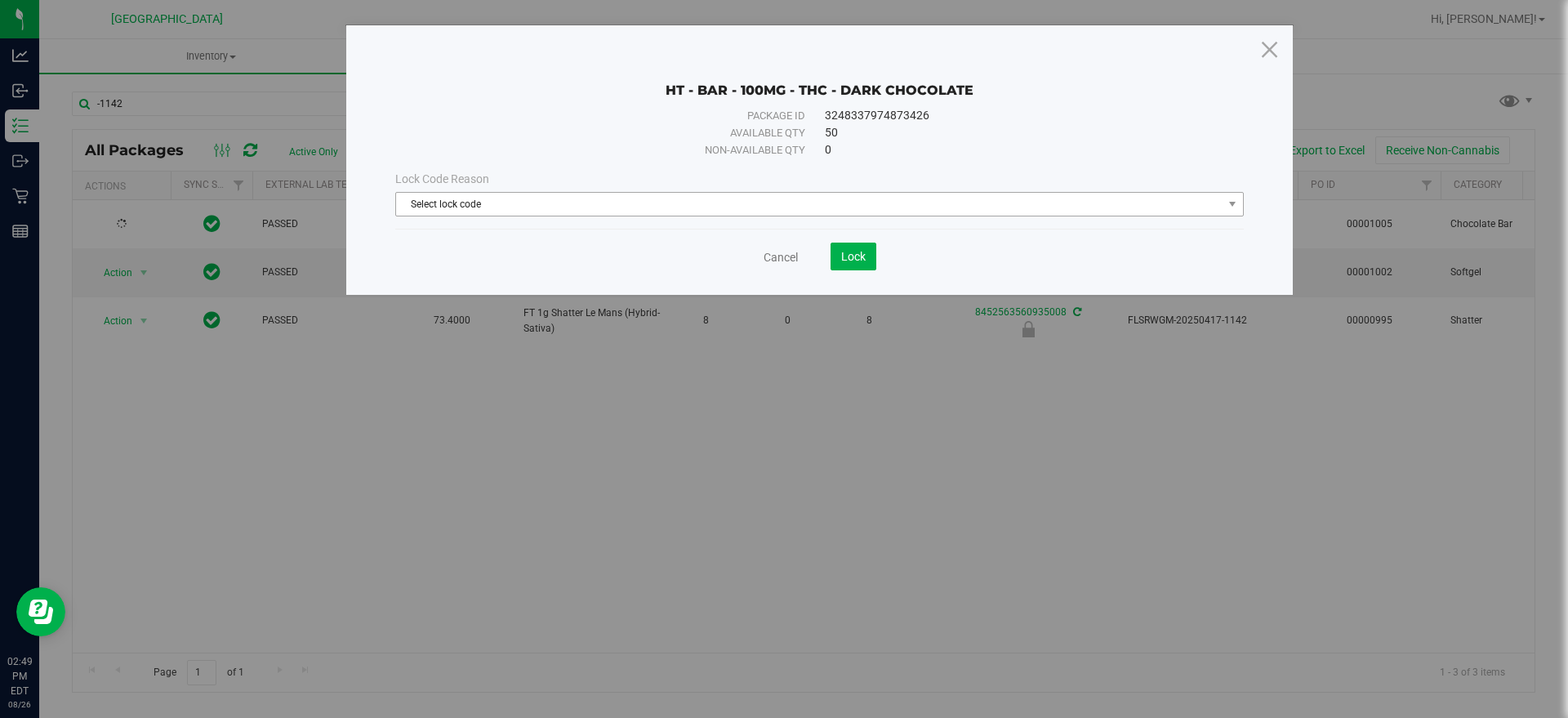
click at [467, 197] on span "Select lock code" at bounding box center [809, 204] width 826 height 23
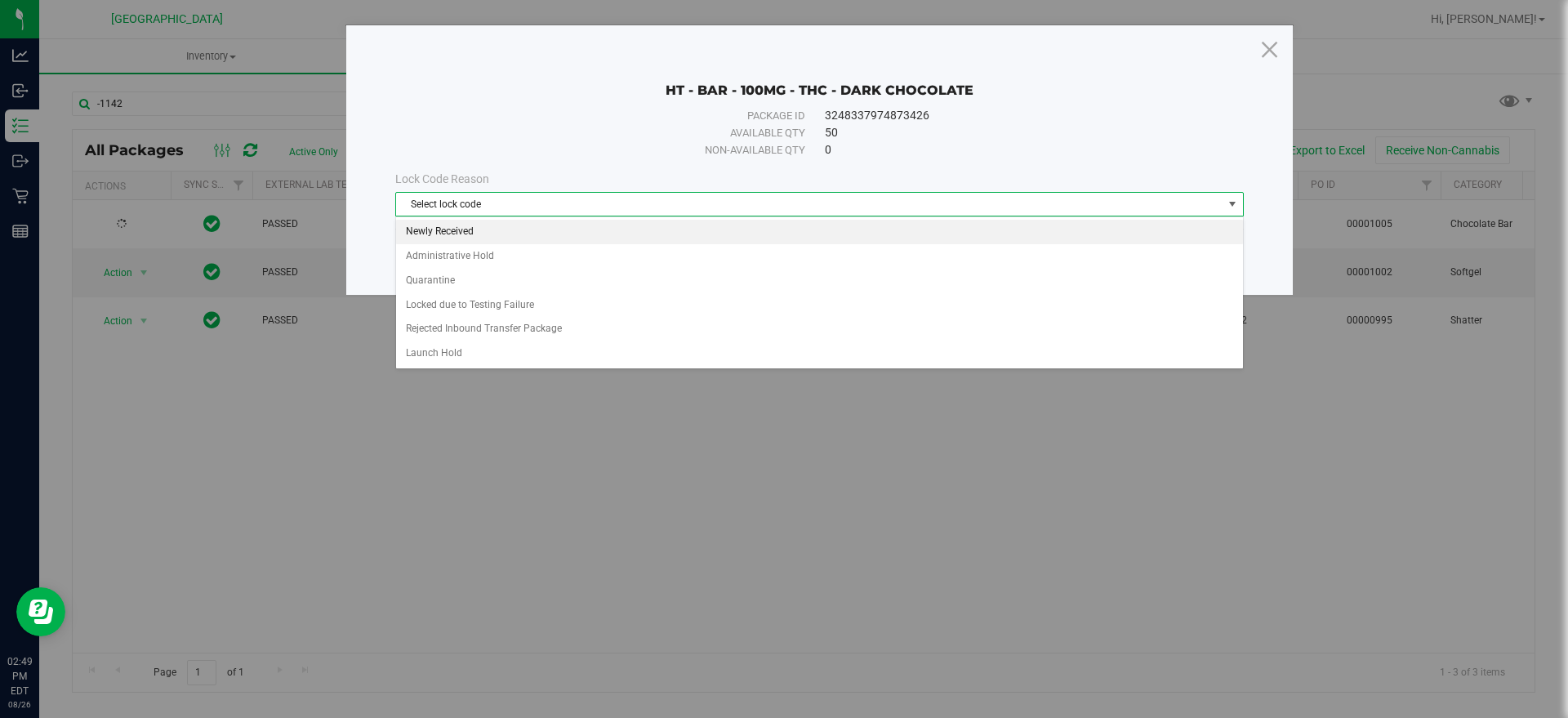
click at [451, 225] on li "Newly Received" at bounding box center [820, 231] width 847 height 24
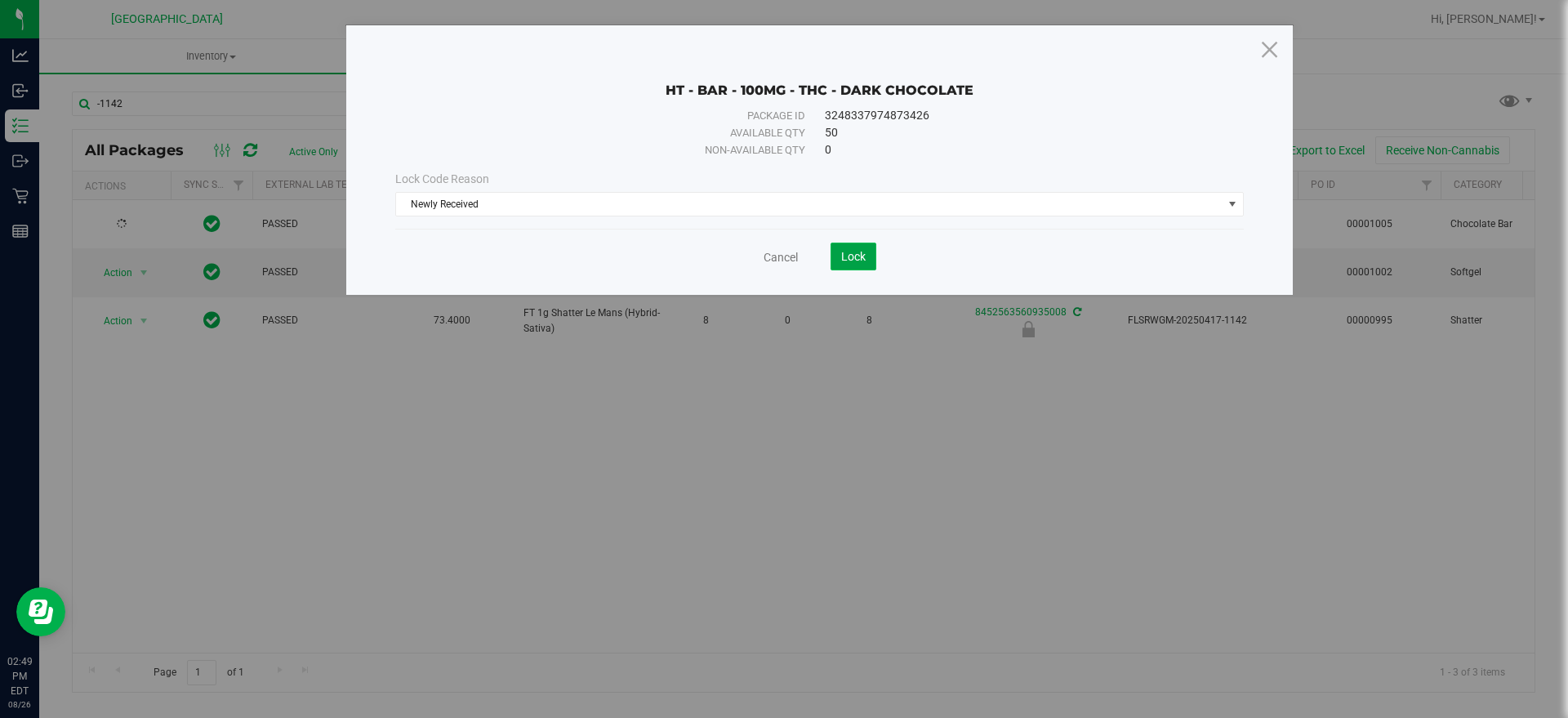
click at [831, 252] on button "Lock" at bounding box center [853, 256] width 45 height 28
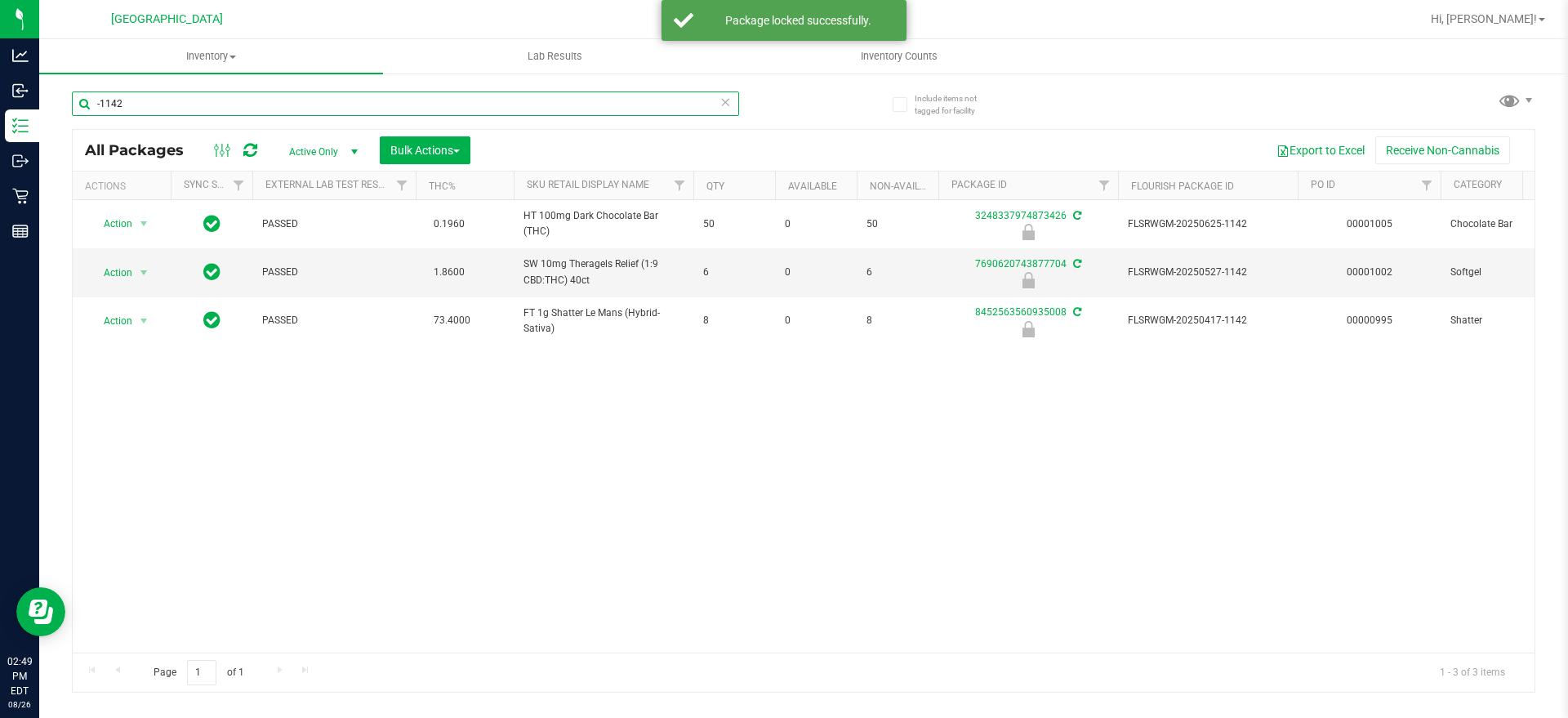
click at [105, 94] on input "-1142" at bounding box center [405, 103] width 667 height 24
type input "-378"
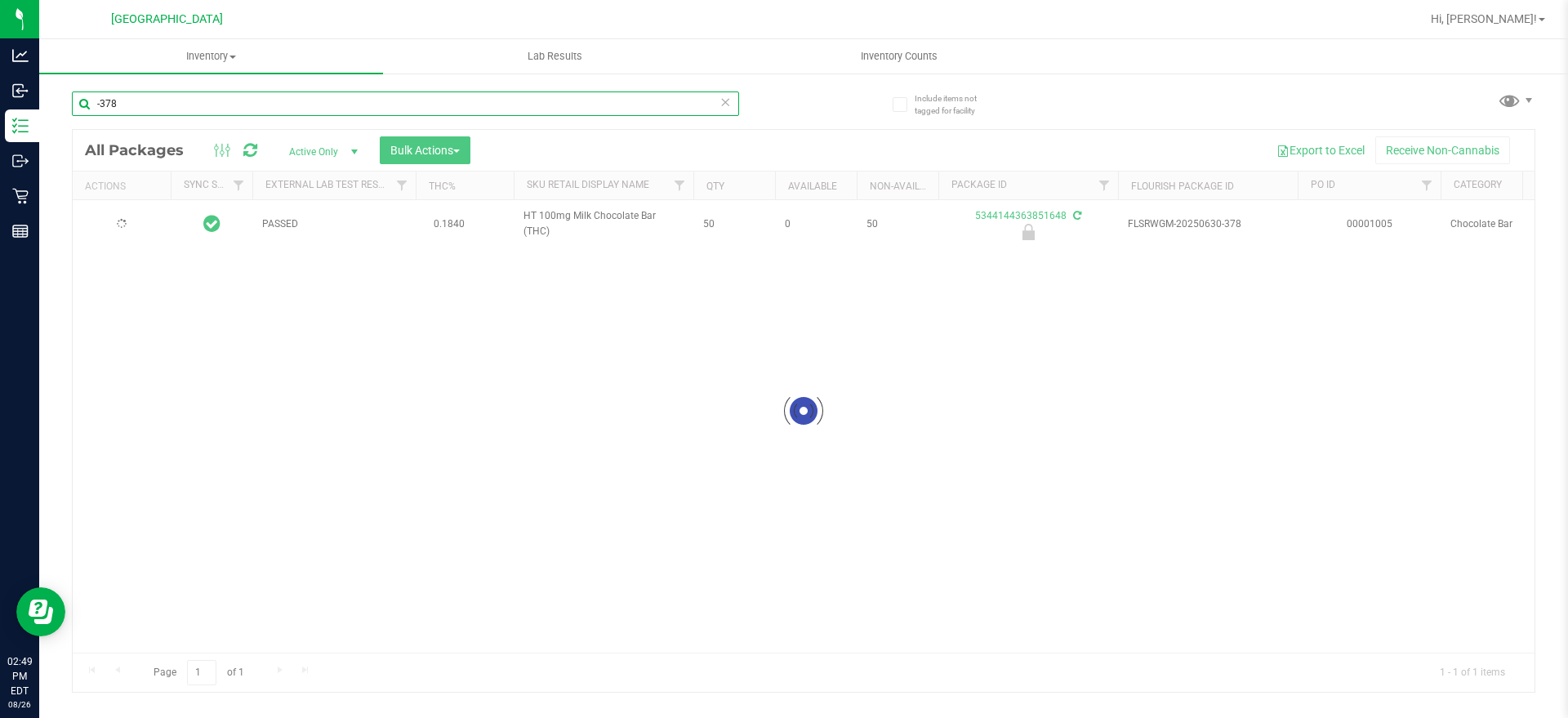
type input "[DATE]"
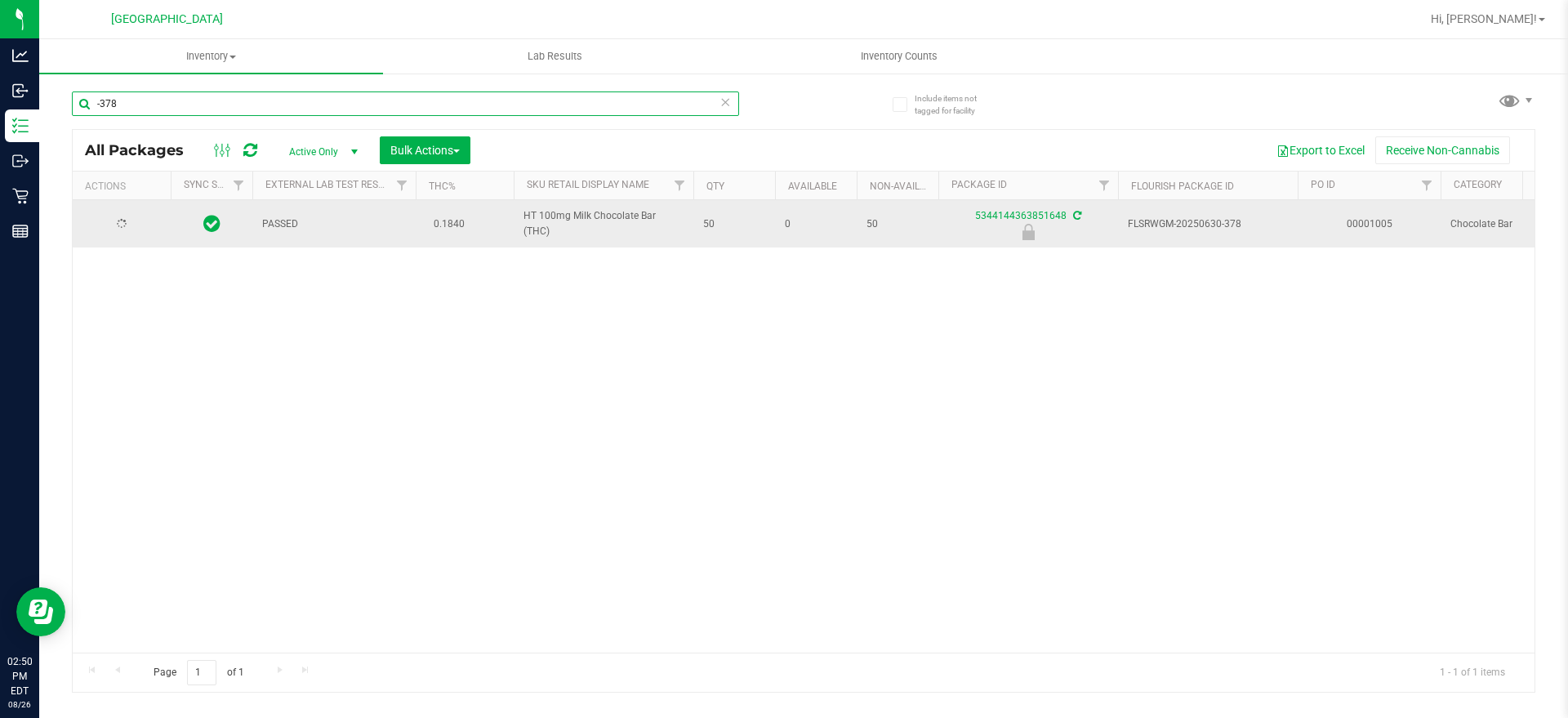
type input "[DATE]"
type input "-378"
click at [118, 231] on span "Action" at bounding box center [111, 223] width 44 height 23
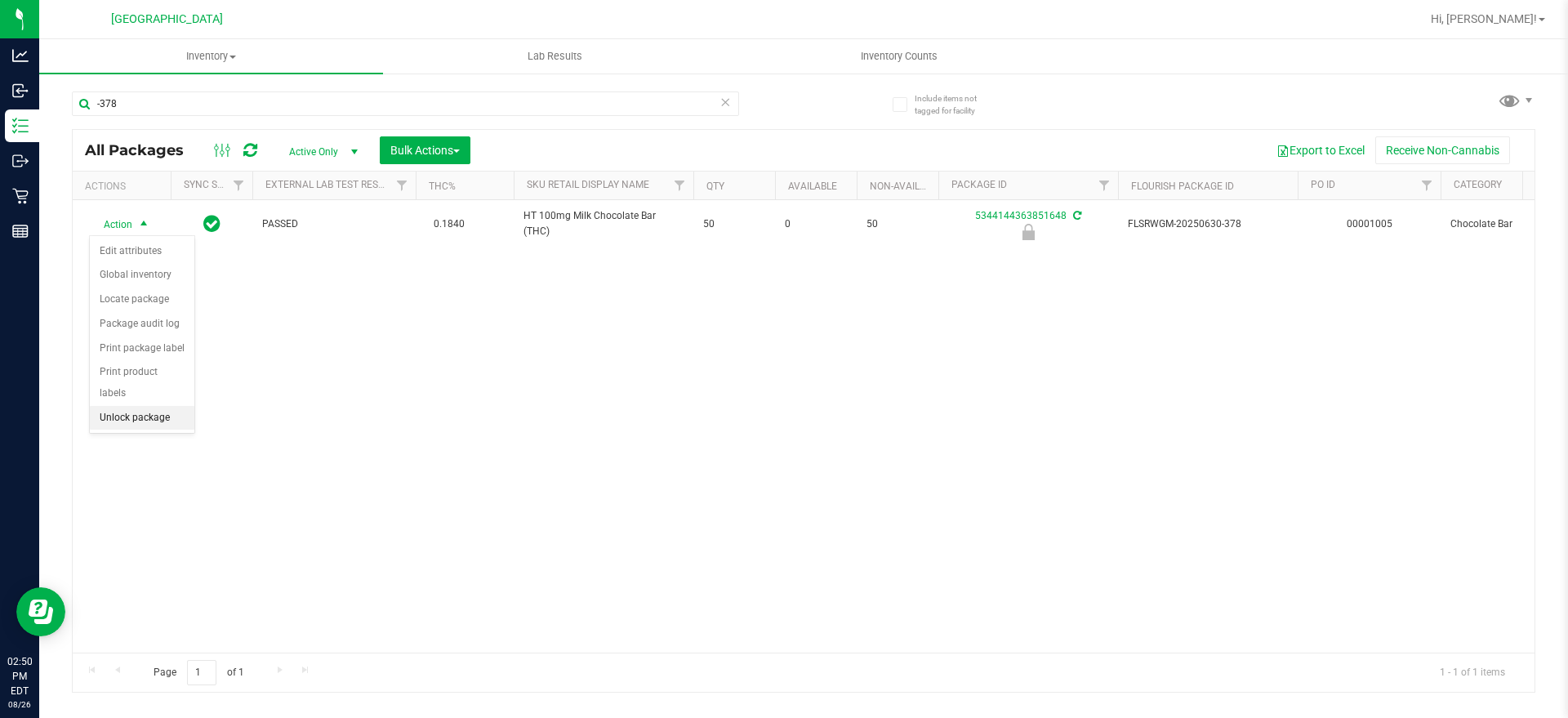
click at [163, 406] on li "Unlock package" at bounding box center [141, 418] width 104 height 24
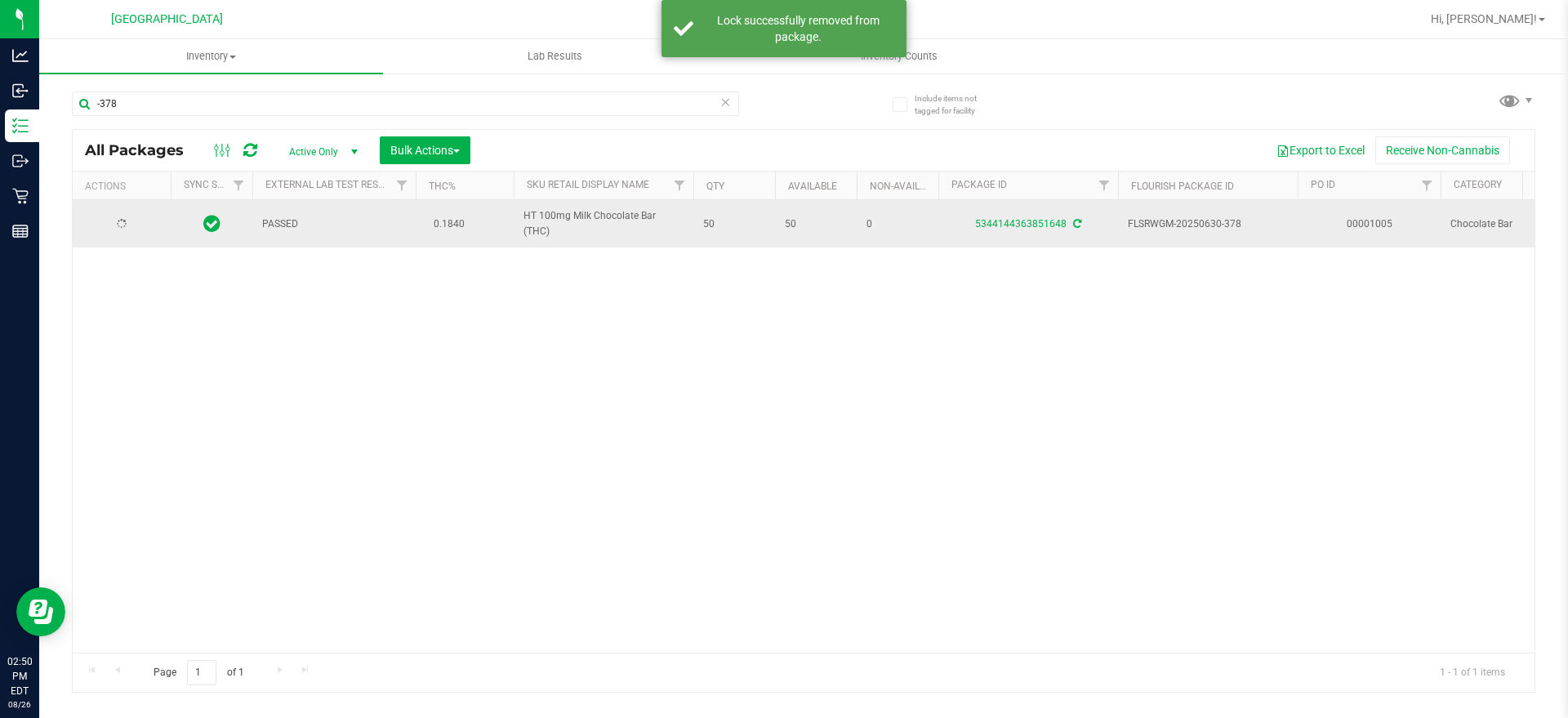
type input "[DATE]"
click at [134, 219] on span "select" at bounding box center [144, 223] width 21 height 23
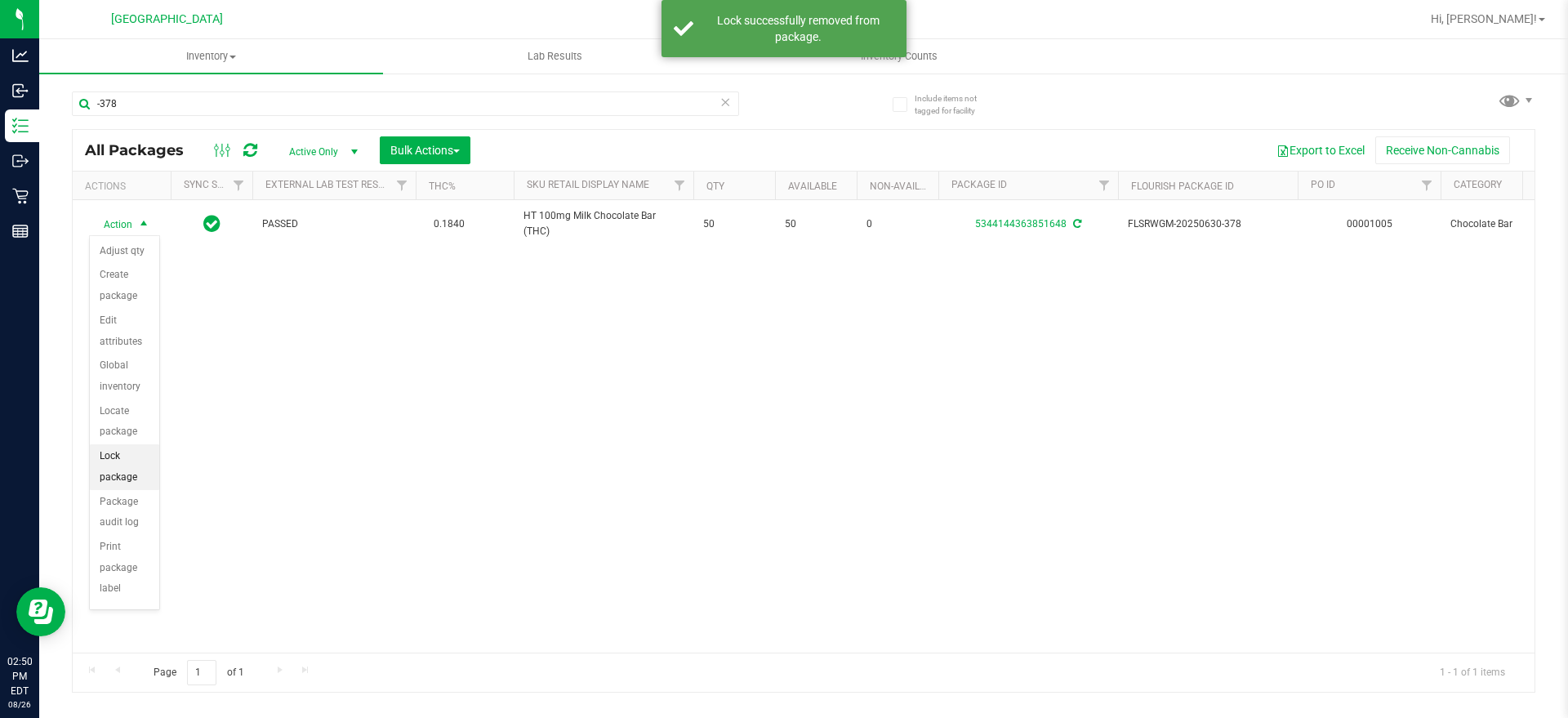
click at [119, 462] on li "Lock package" at bounding box center [124, 467] width 70 height 45
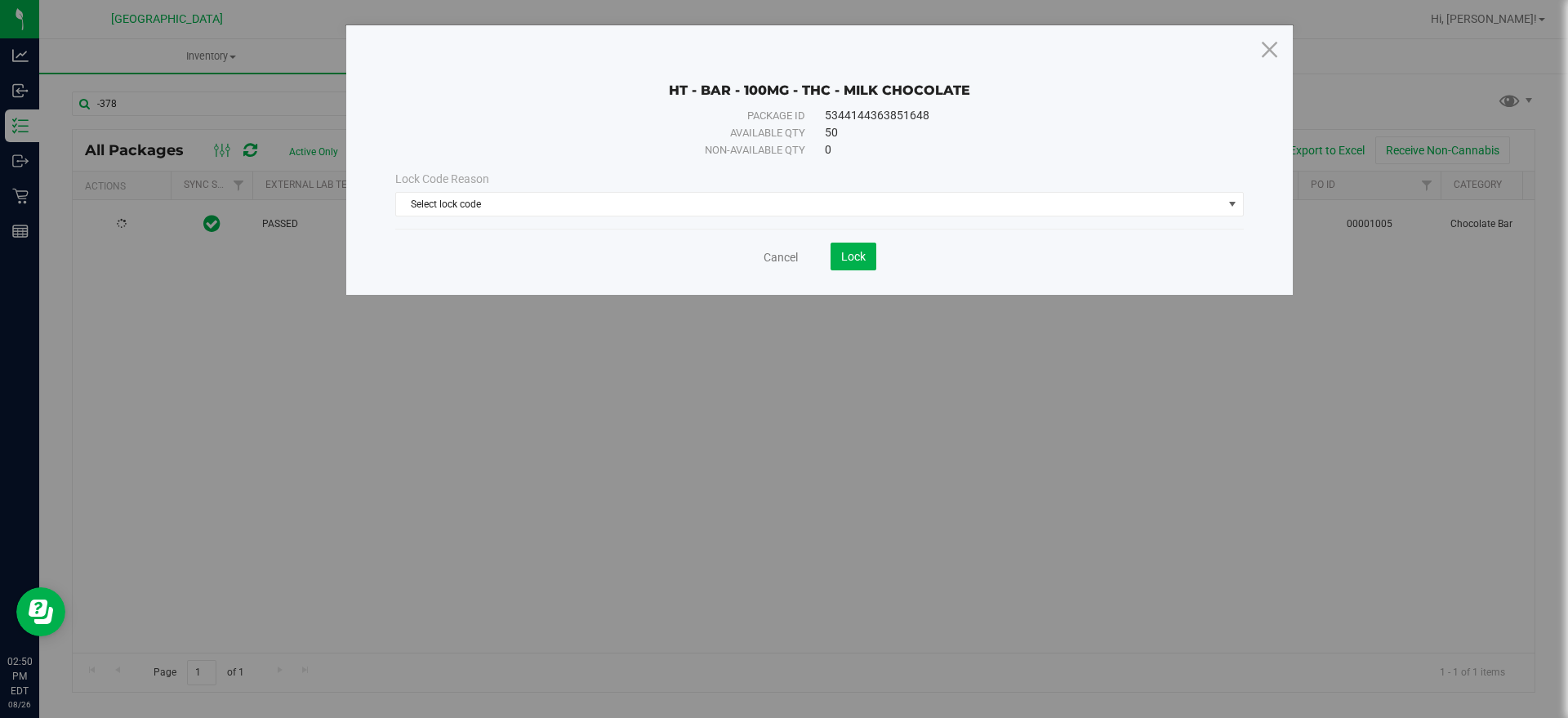
click at [426, 192] on span "Select lock code" at bounding box center [820, 204] width 849 height 24
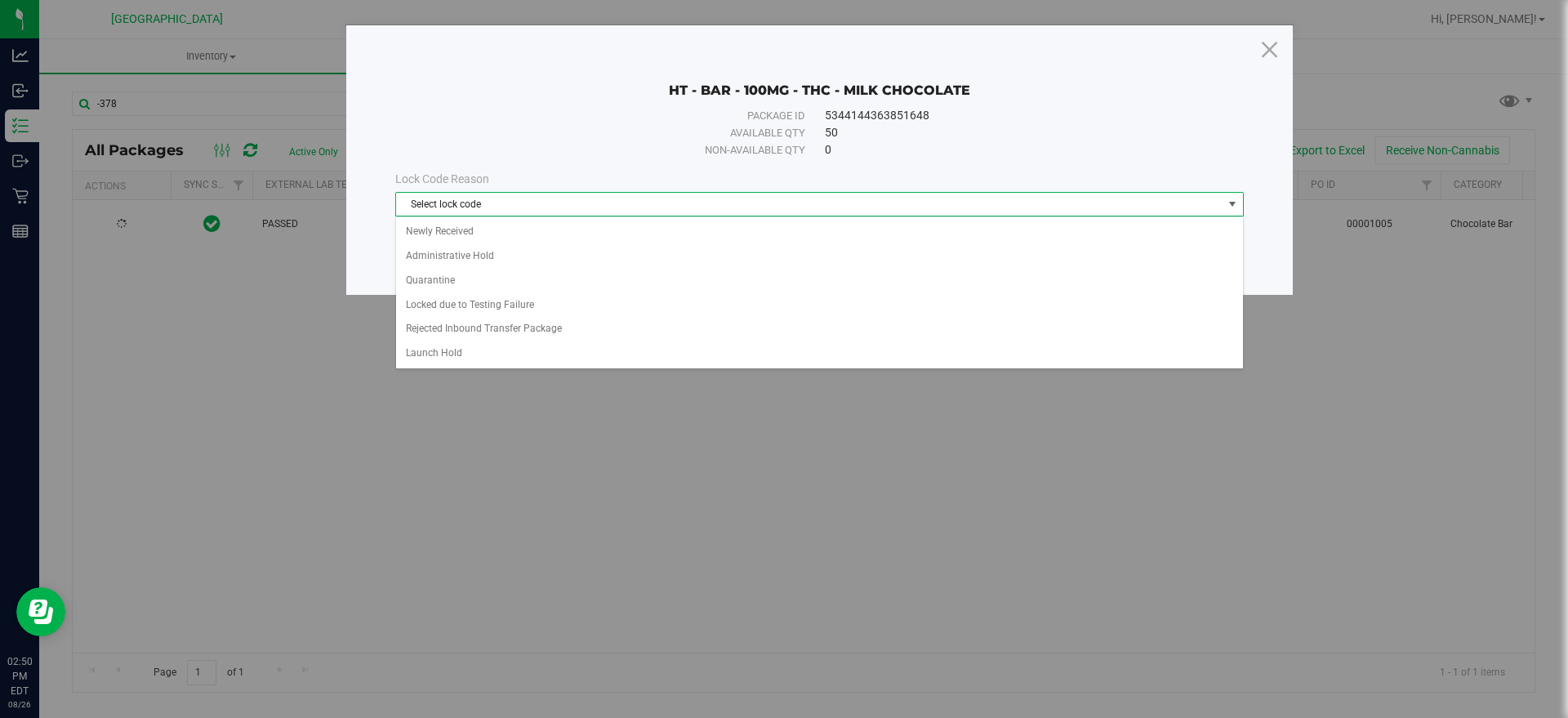
click at [424, 213] on span "Select lock code" at bounding box center [809, 204] width 826 height 23
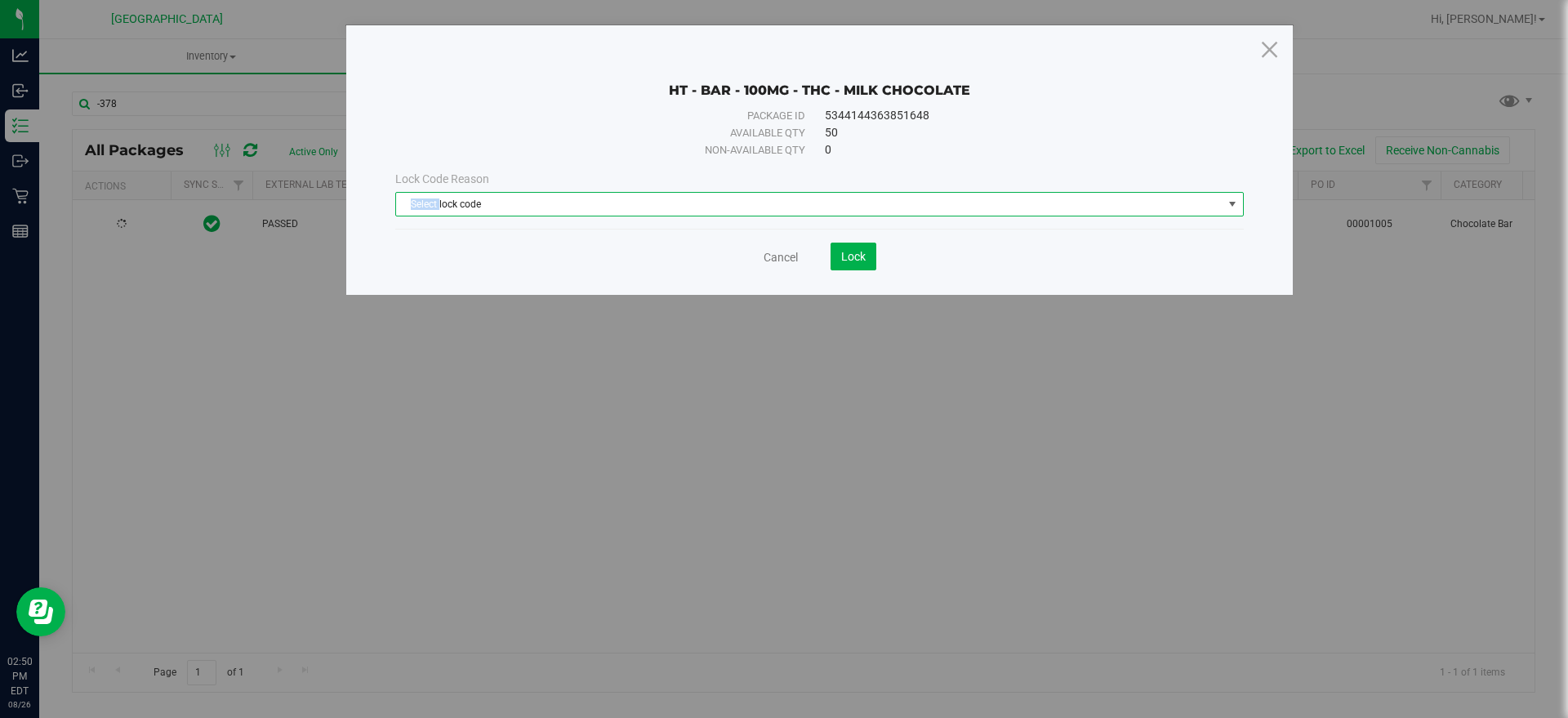
click at [424, 213] on span "Select lock code" at bounding box center [809, 204] width 826 height 23
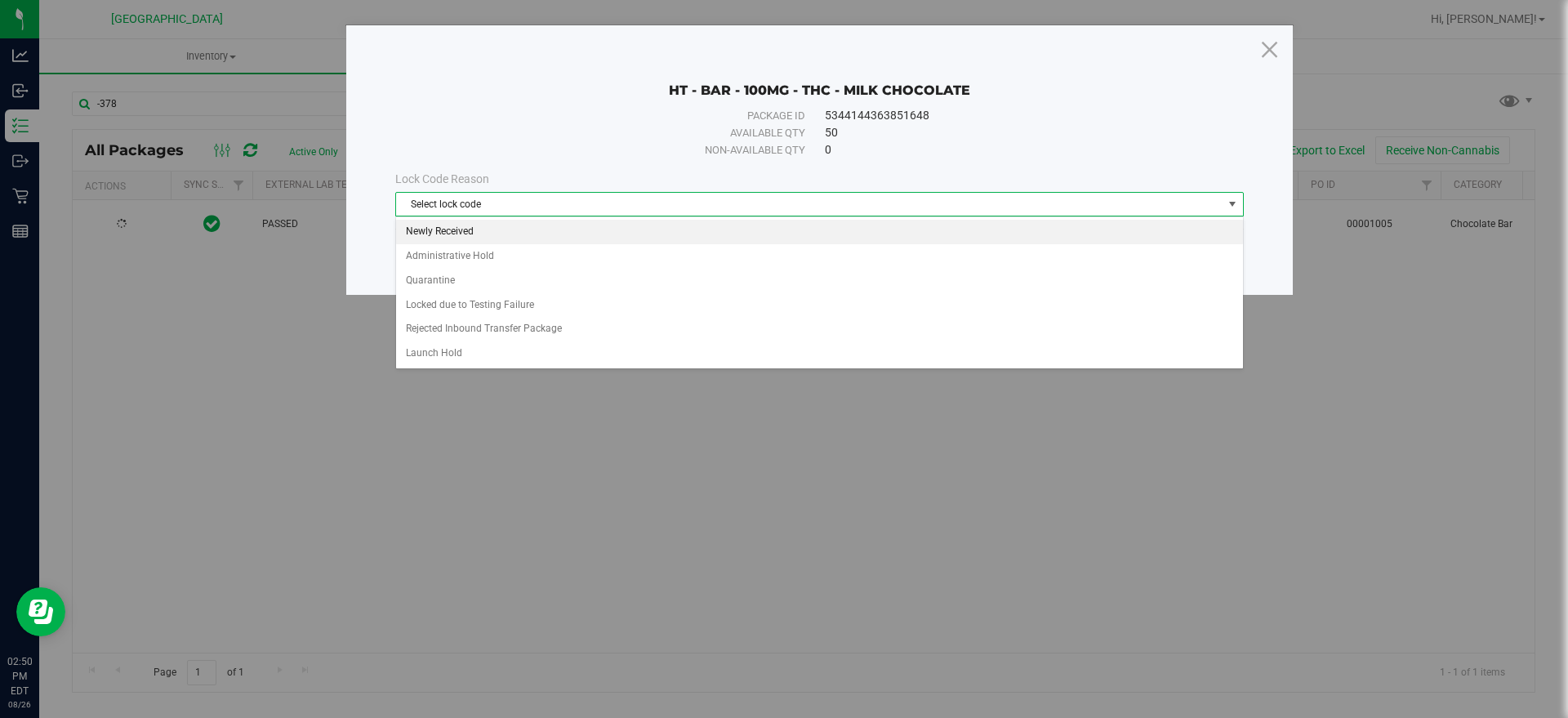
click at [423, 231] on li "Newly Received" at bounding box center [820, 231] width 847 height 24
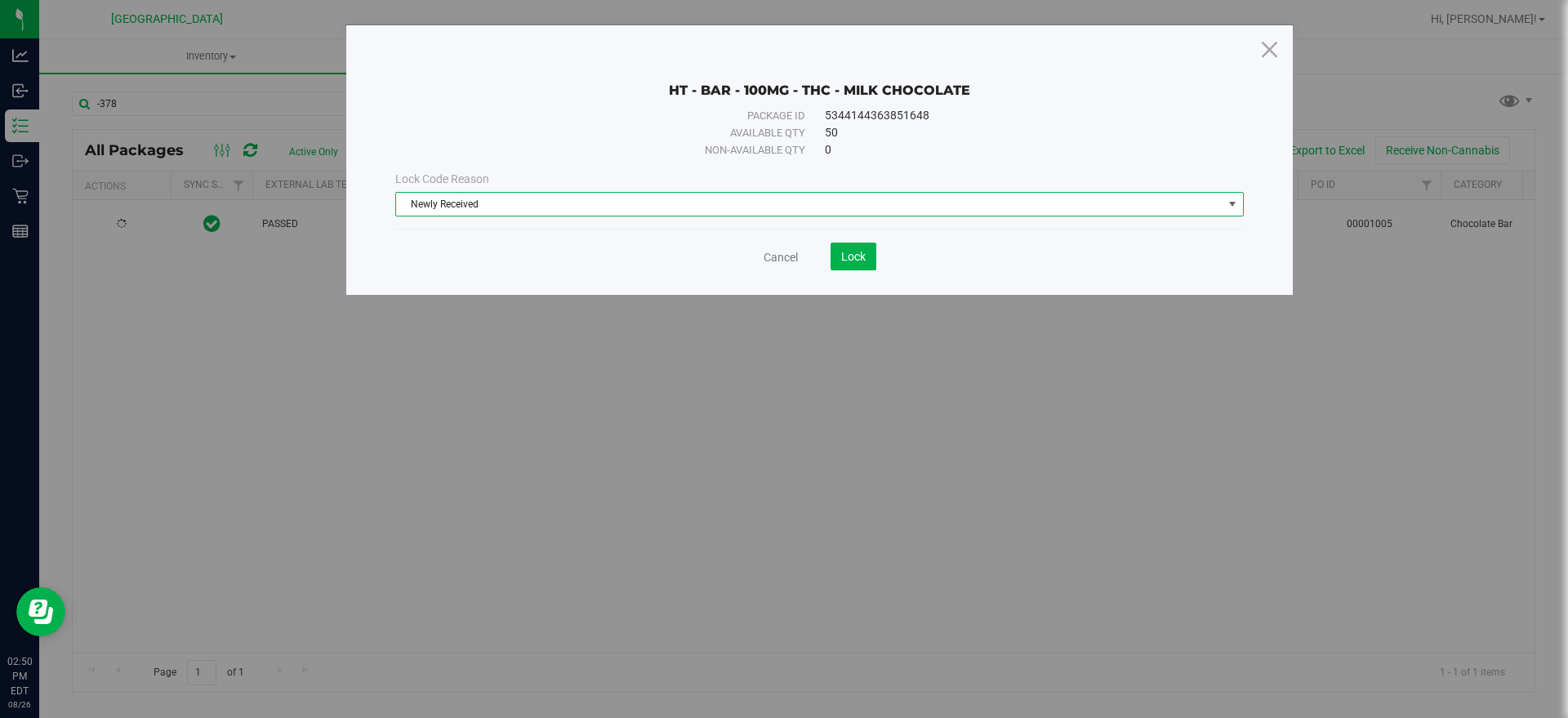
click at [829, 249] on save-button "Lock" at bounding box center [837, 256] width 78 height 28
click at [831, 248] on button "Lock" at bounding box center [853, 256] width 45 height 28
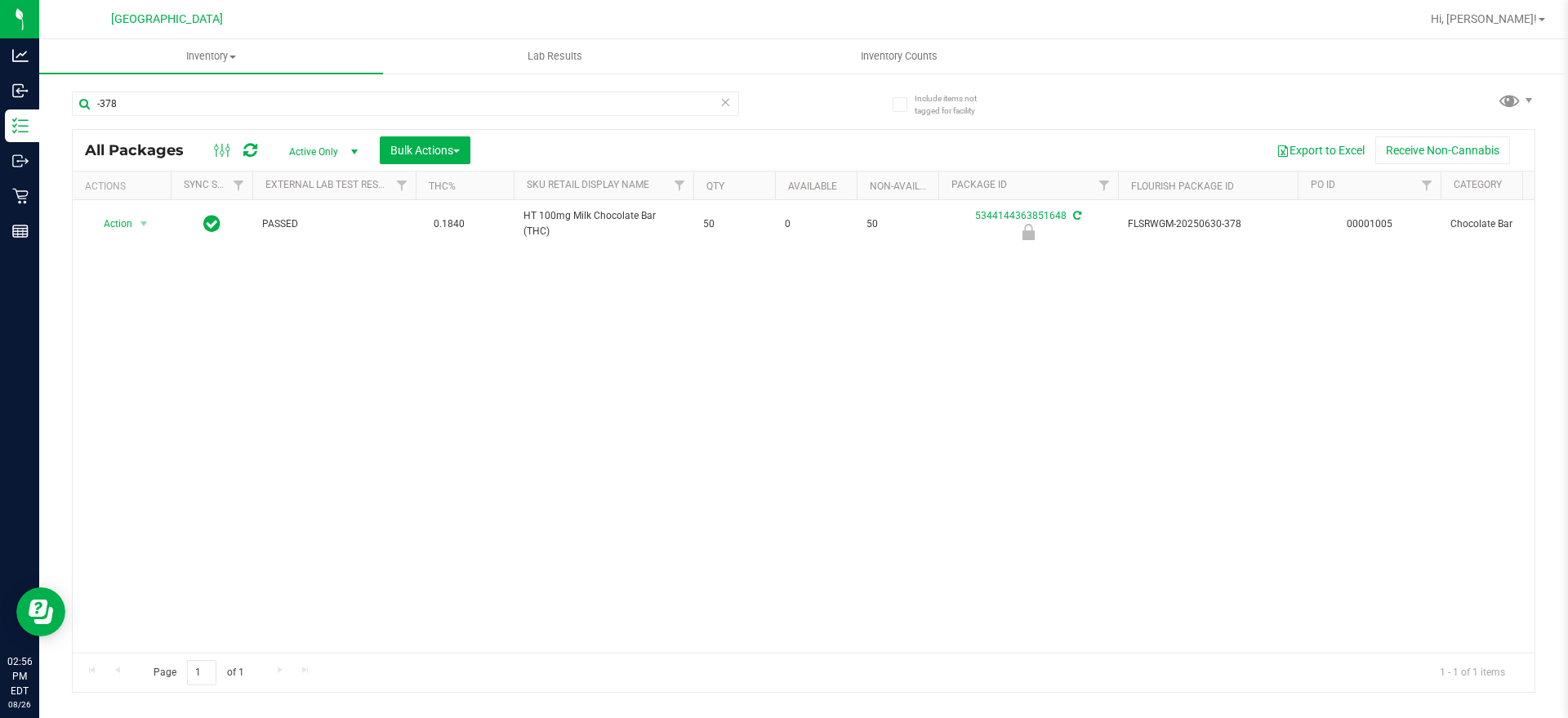
click at [368, 88] on div "-378" at bounding box center [437, 103] width 732 height 53
click at [365, 91] on div "-378" at bounding box center [437, 103] width 732 height 53
click at [300, 94] on input "-378" at bounding box center [405, 103] width 667 height 24
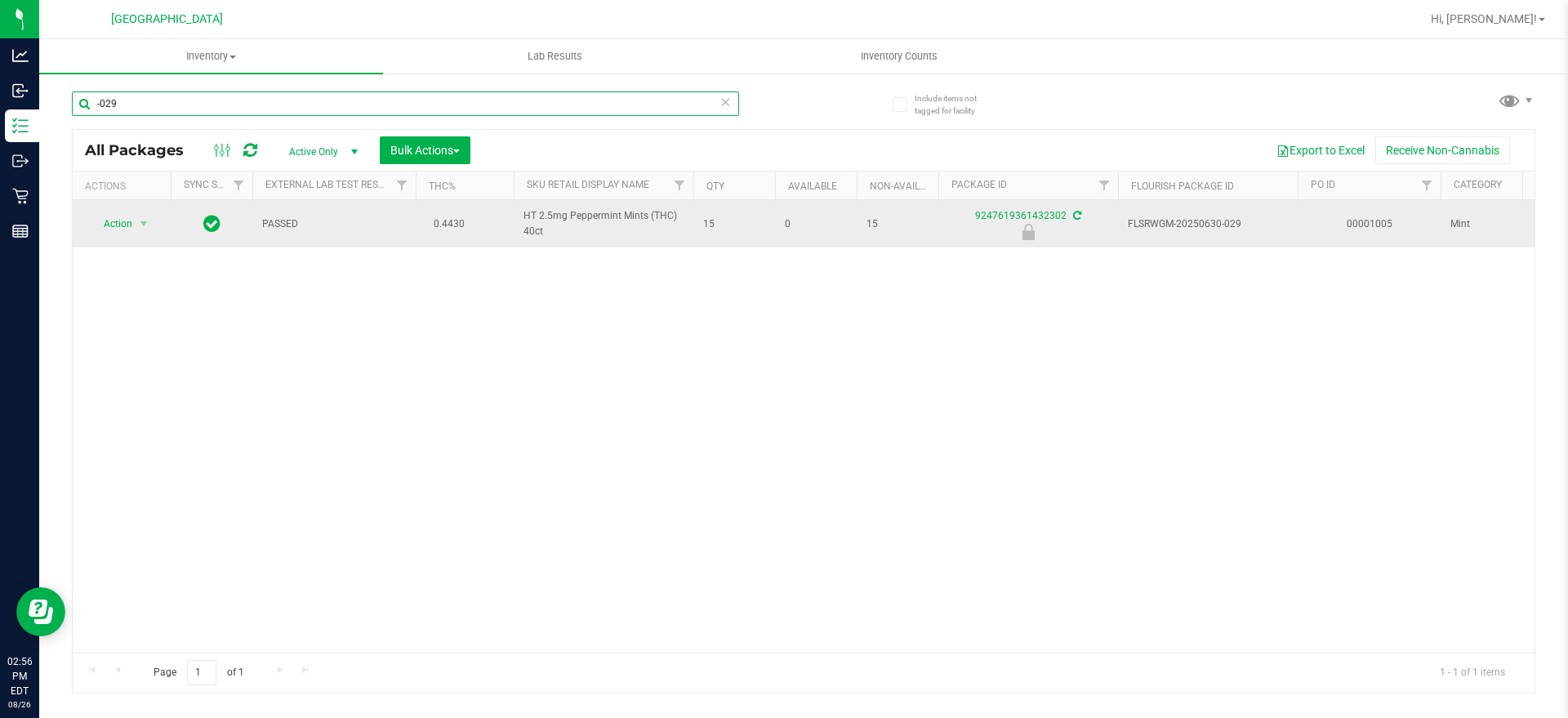
type input "-029"
click at [119, 214] on span "Action" at bounding box center [111, 223] width 44 height 23
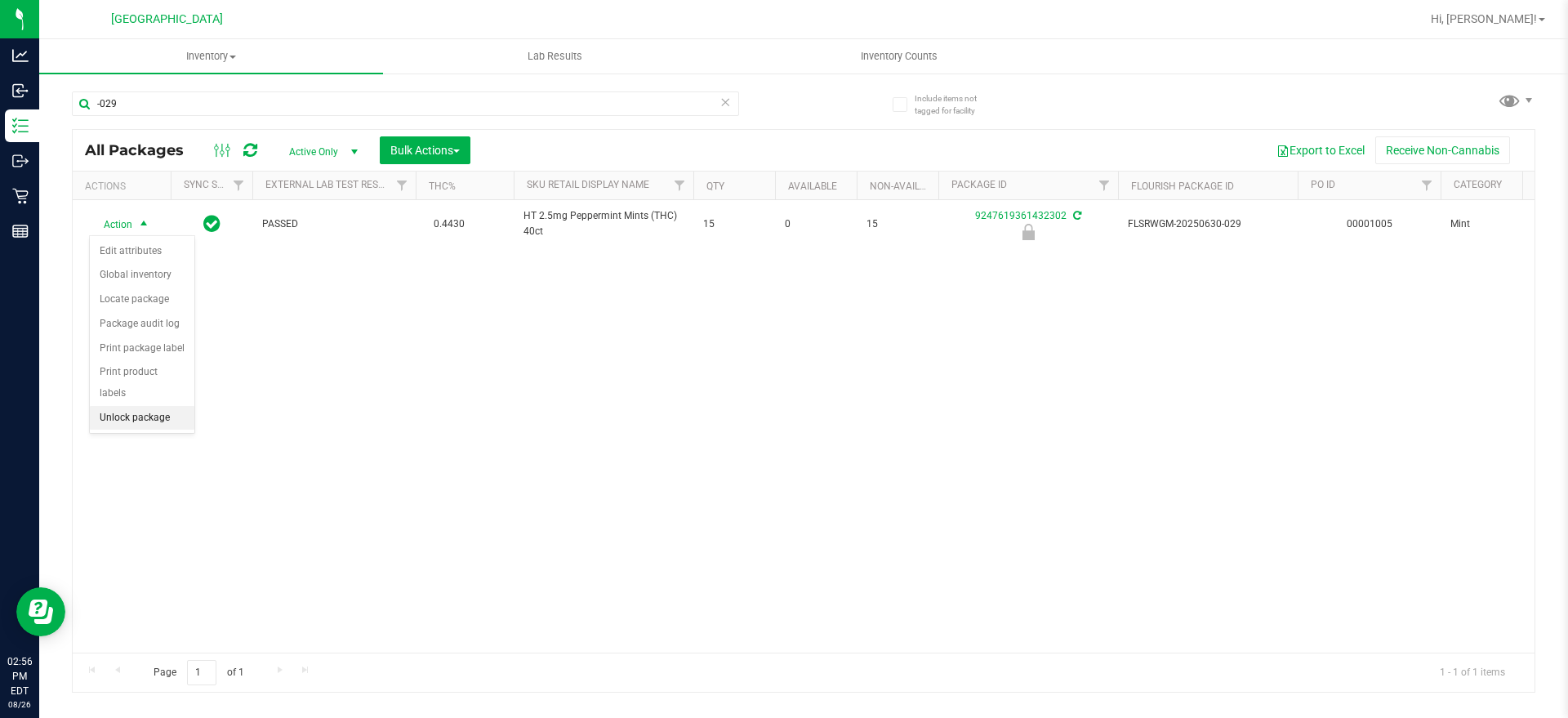
click at [151, 406] on li "Unlock package" at bounding box center [141, 418] width 104 height 24
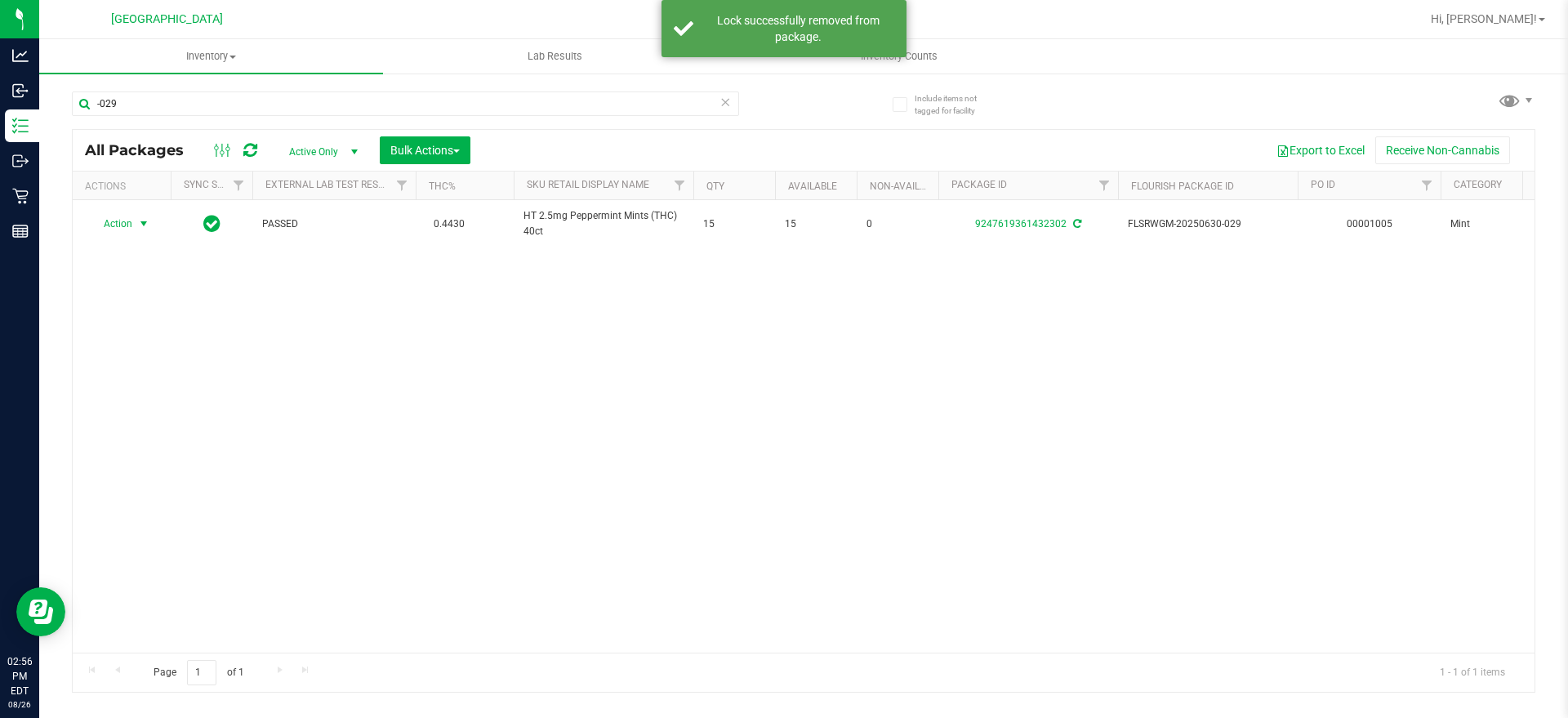
click at [131, 224] on div "Action Action Adjust qty Create package Edit attributes Global inventory Locate…" at bounding box center [122, 223] width 78 height 23
click at [131, 224] on span "Action" at bounding box center [111, 223] width 44 height 23
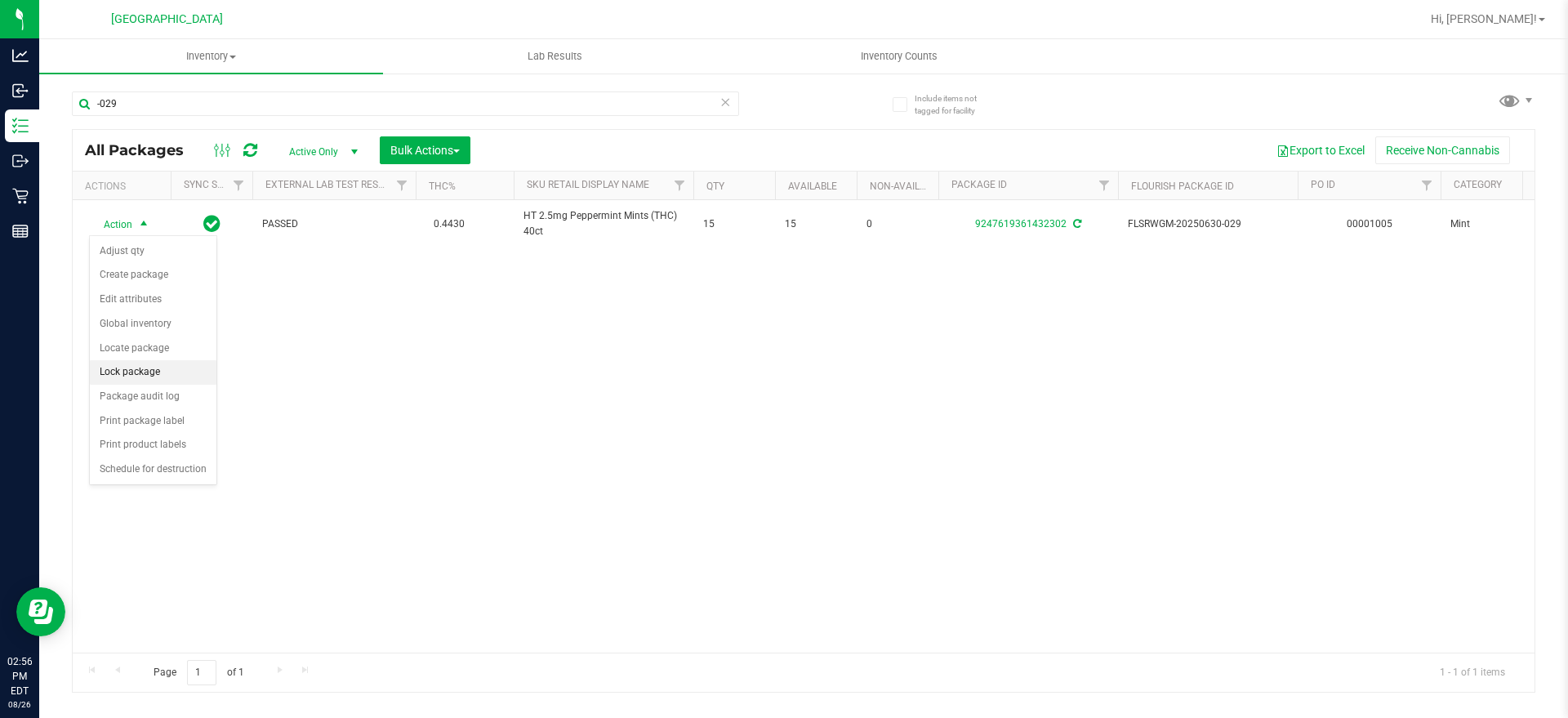
click at [155, 367] on li "Lock package" at bounding box center [153, 372] width 127 height 24
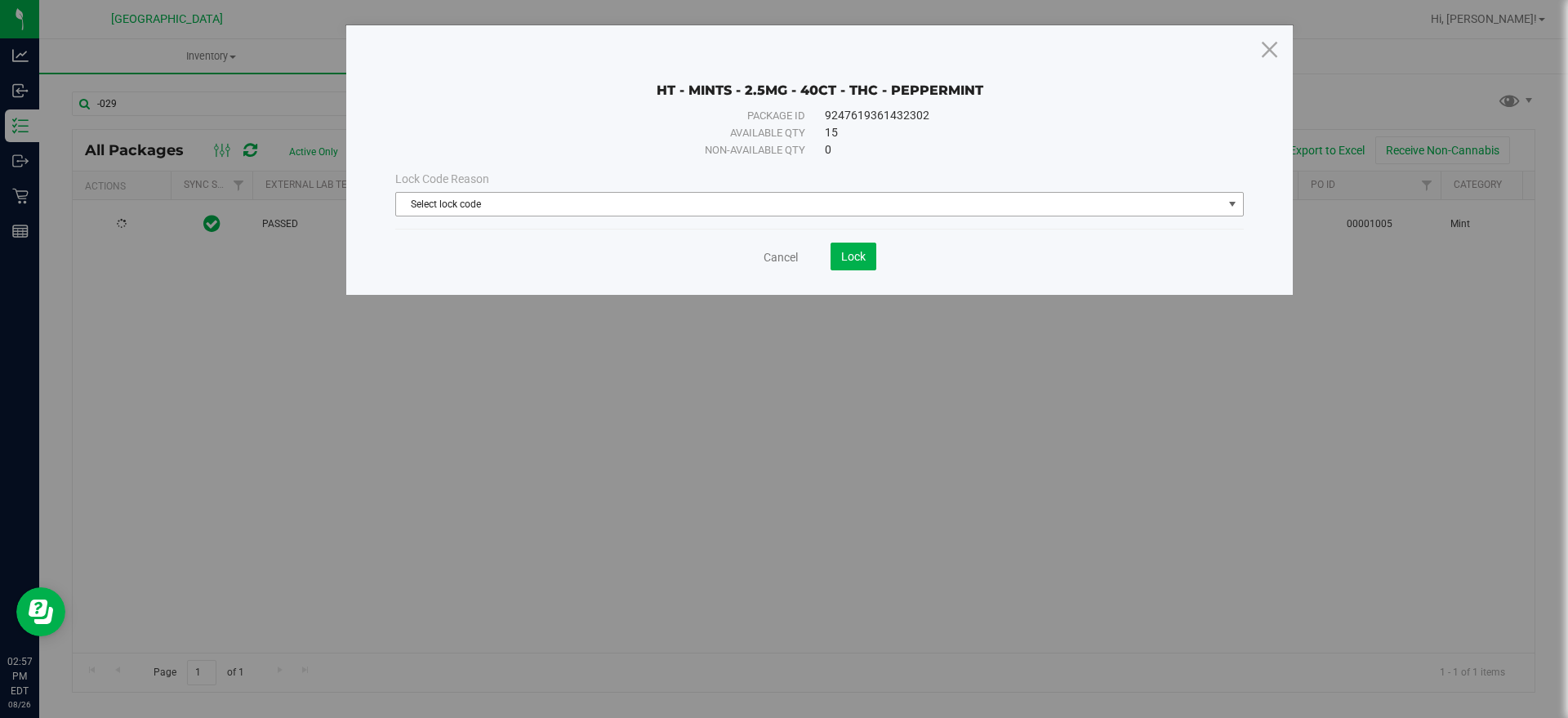
click at [960, 204] on span "Select lock code" at bounding box center [809, 204] width 826 height 23
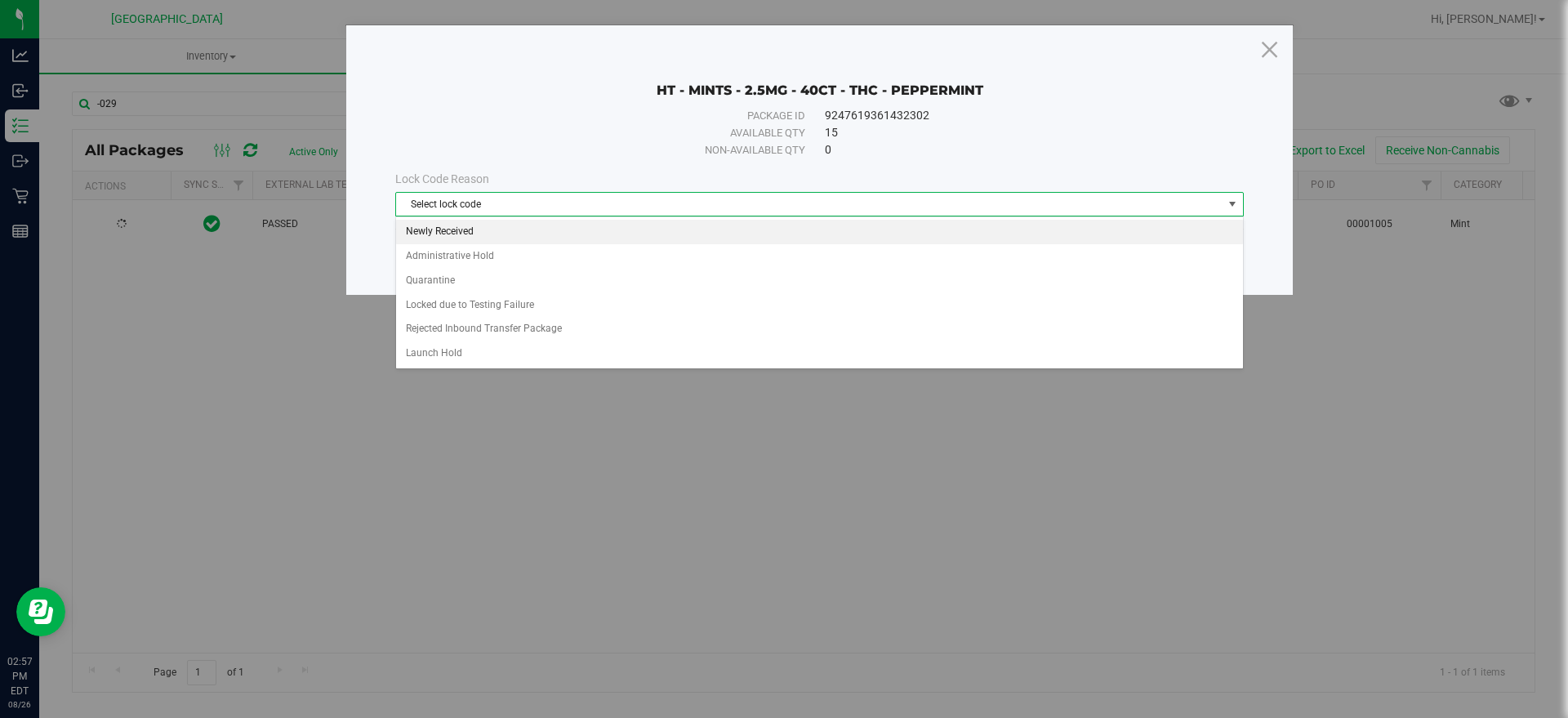
click at [536, 235] on li "Newly Received" at bounding box center [820, 231] width 847 height 24
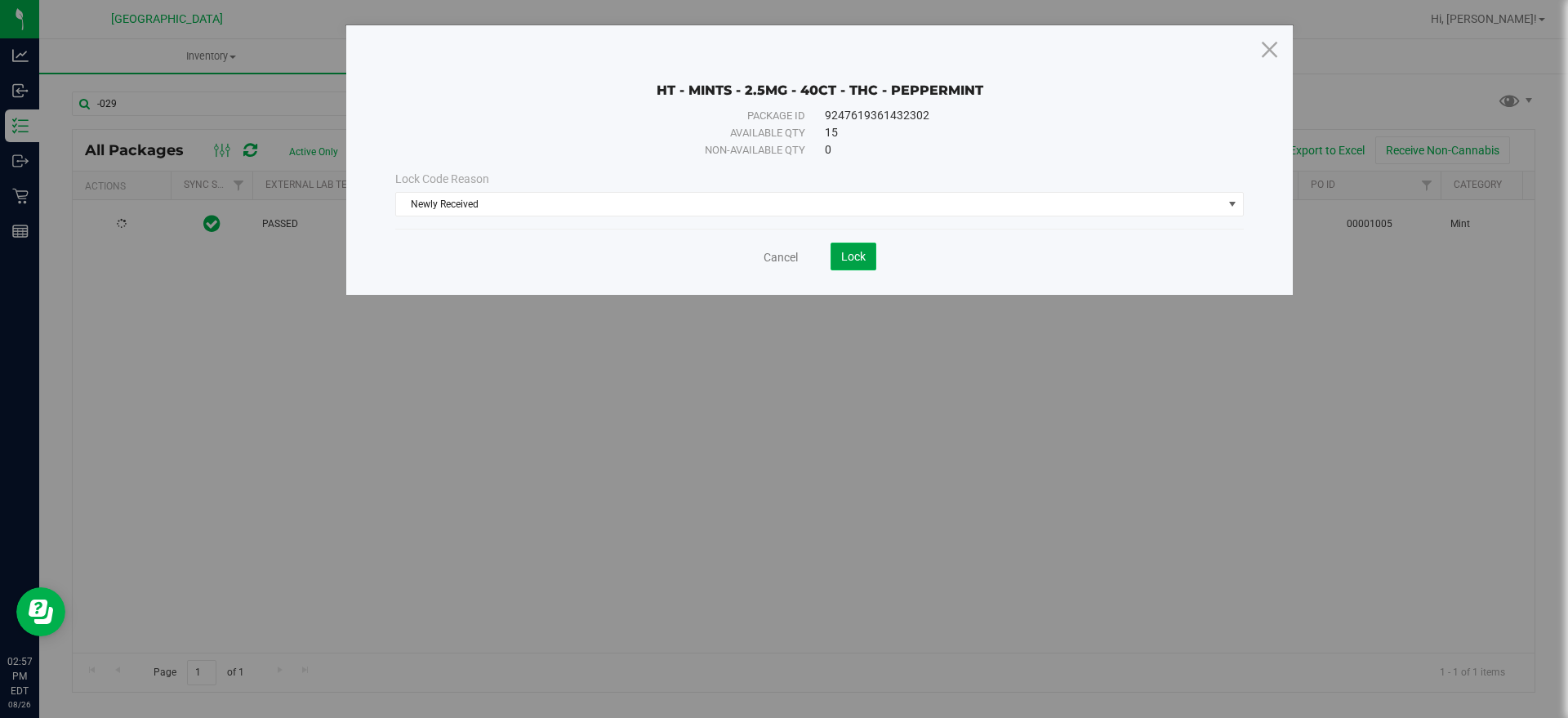
click at [857, 269] on button "Lock" at bounding box center [853, 256] width 45 height 28
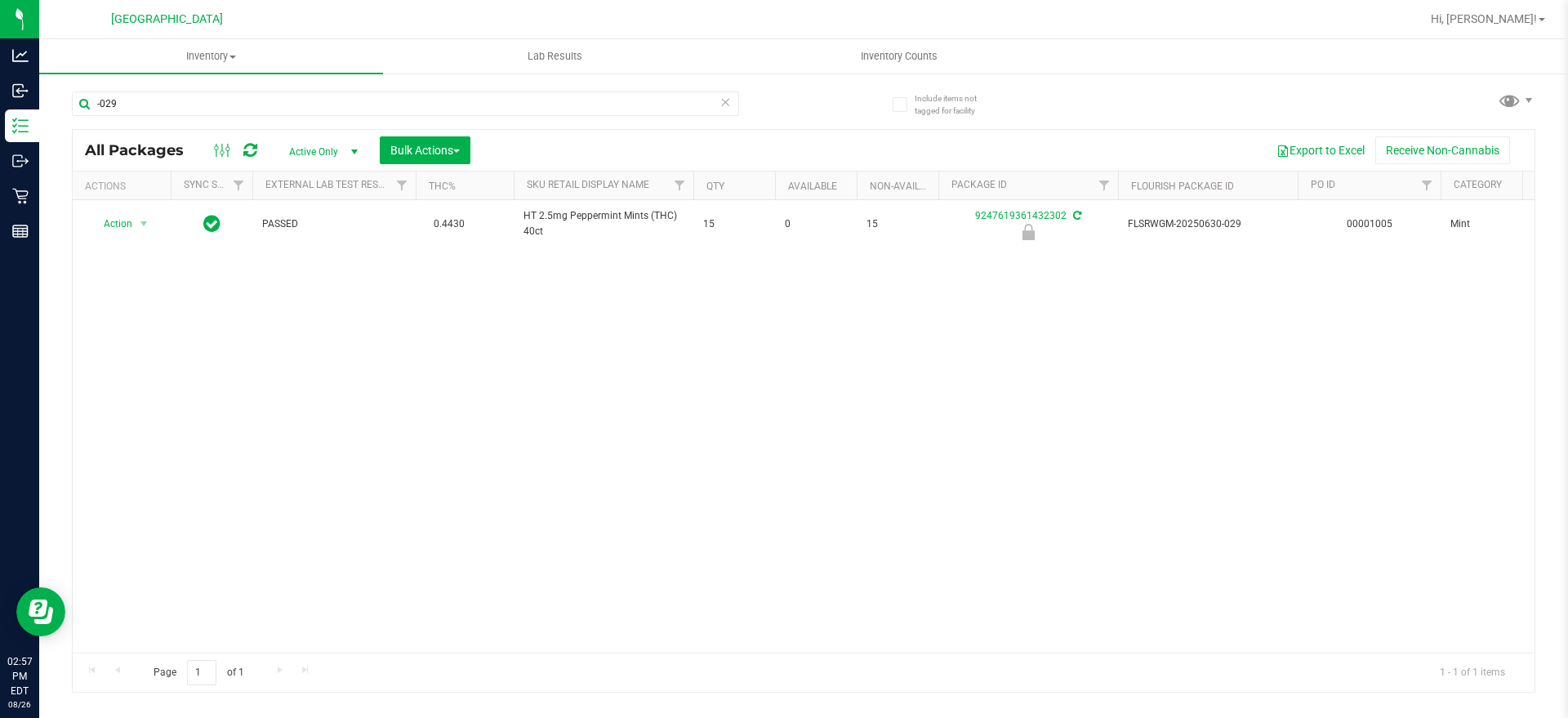
drag, startPoint x: 786, startPoint y: 361, endPoint x: 720, endPoint y: 377, distance: 67.9
click at [115, 101] on input "-029" at bounding box center [405, 103] width 667 height 24
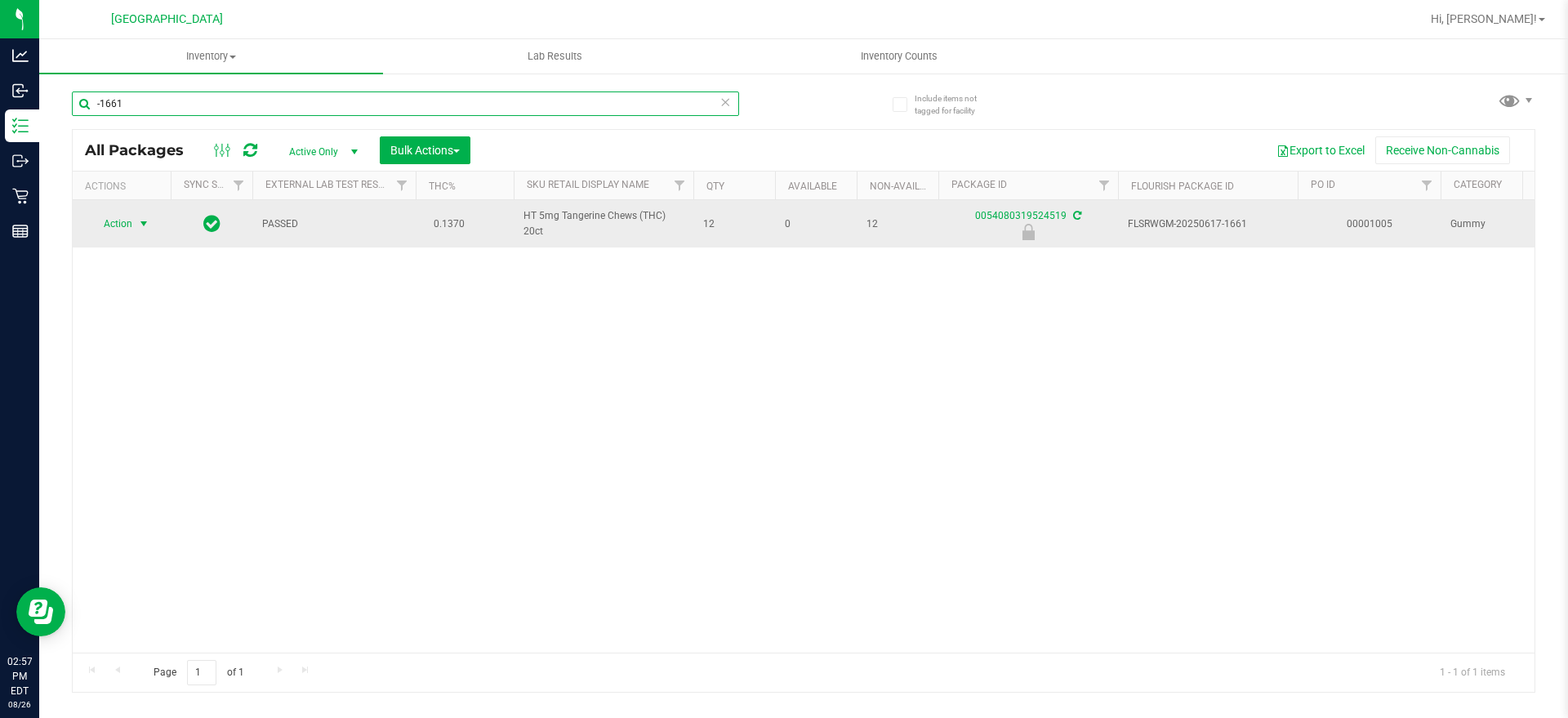
type input "-1661"
click at [131, 225] on span "Action" at bounding box center [111, 223] width 44 height 23
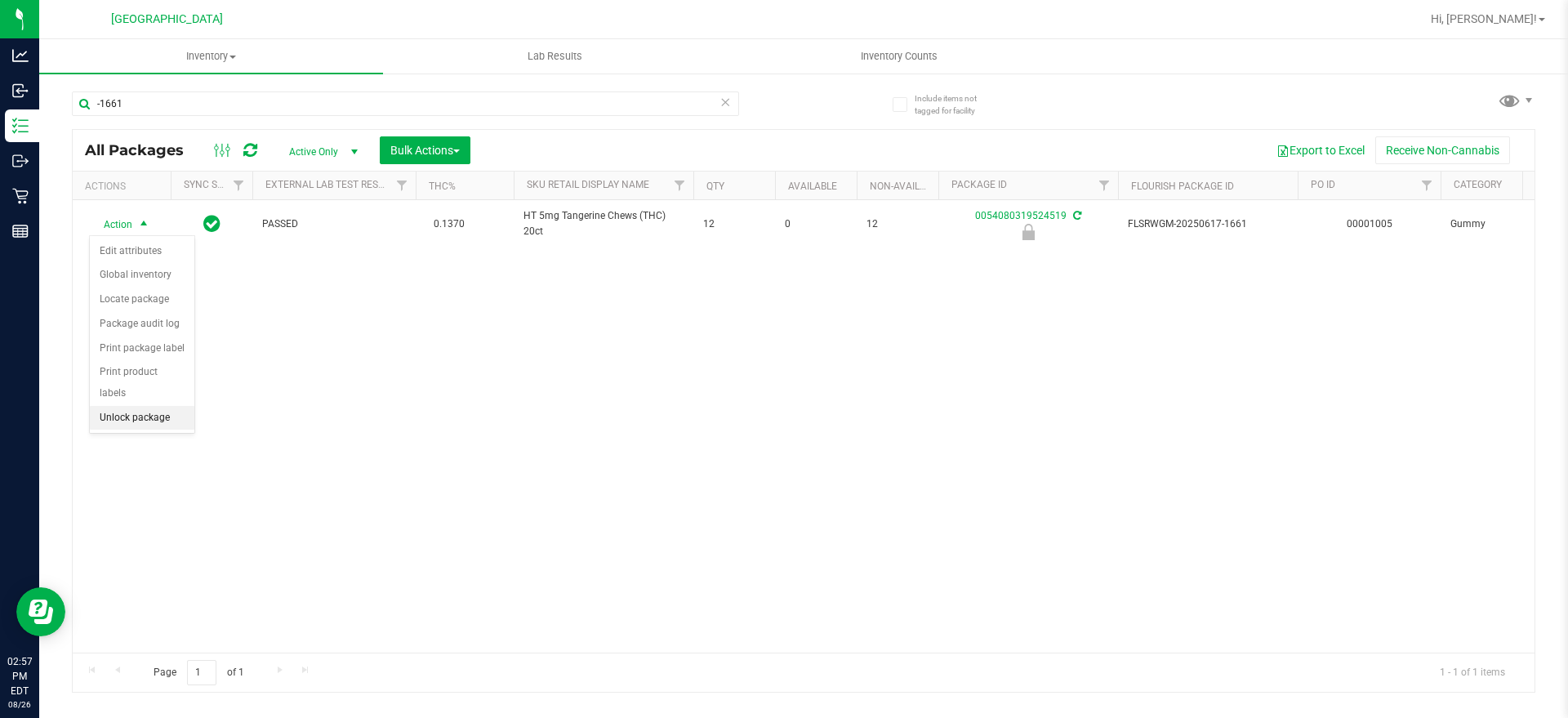
click at [142, 406] on li "Unlock package" at bounding box center [141, 418] width 104 height 24
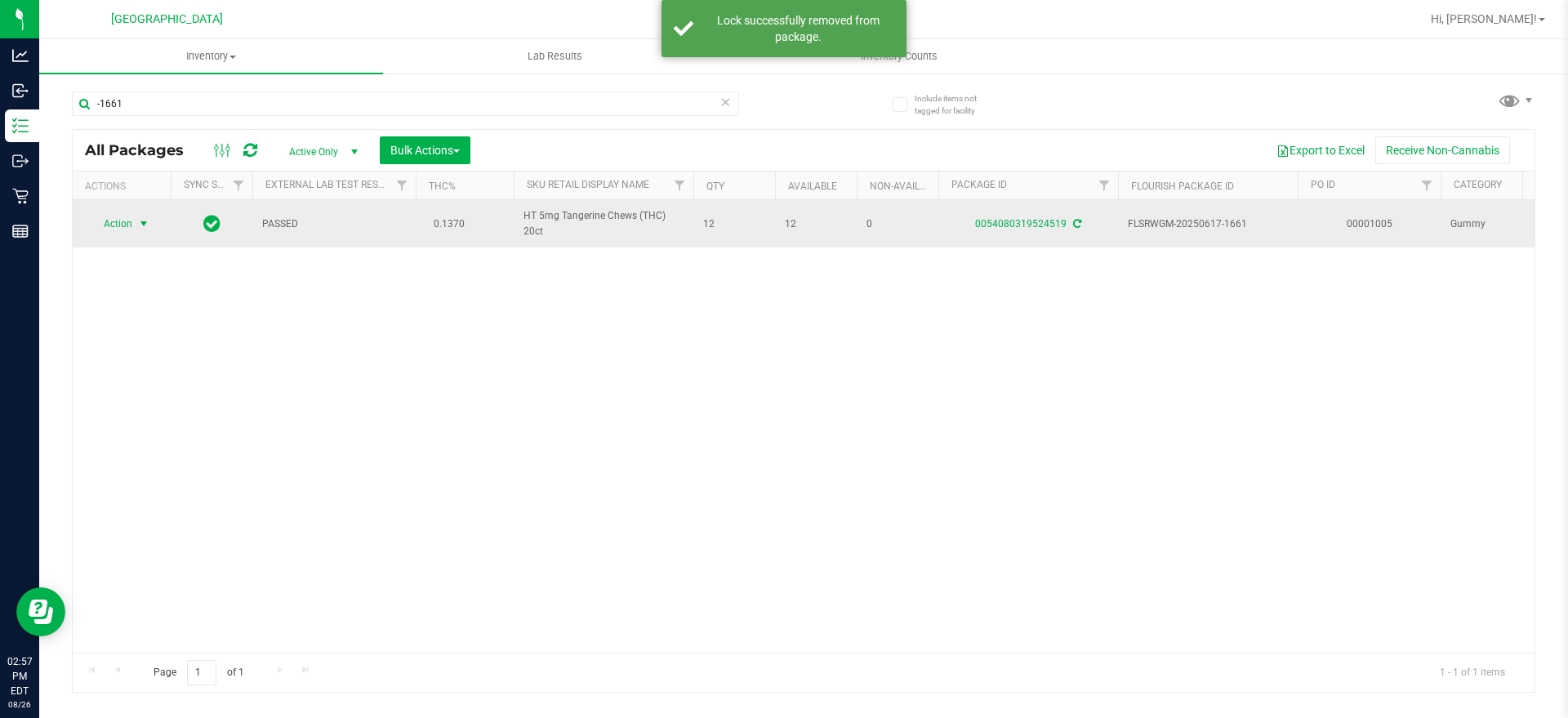
click at [126, 220] on span "Action" at bounding box center [111, 223] width 44 height 23
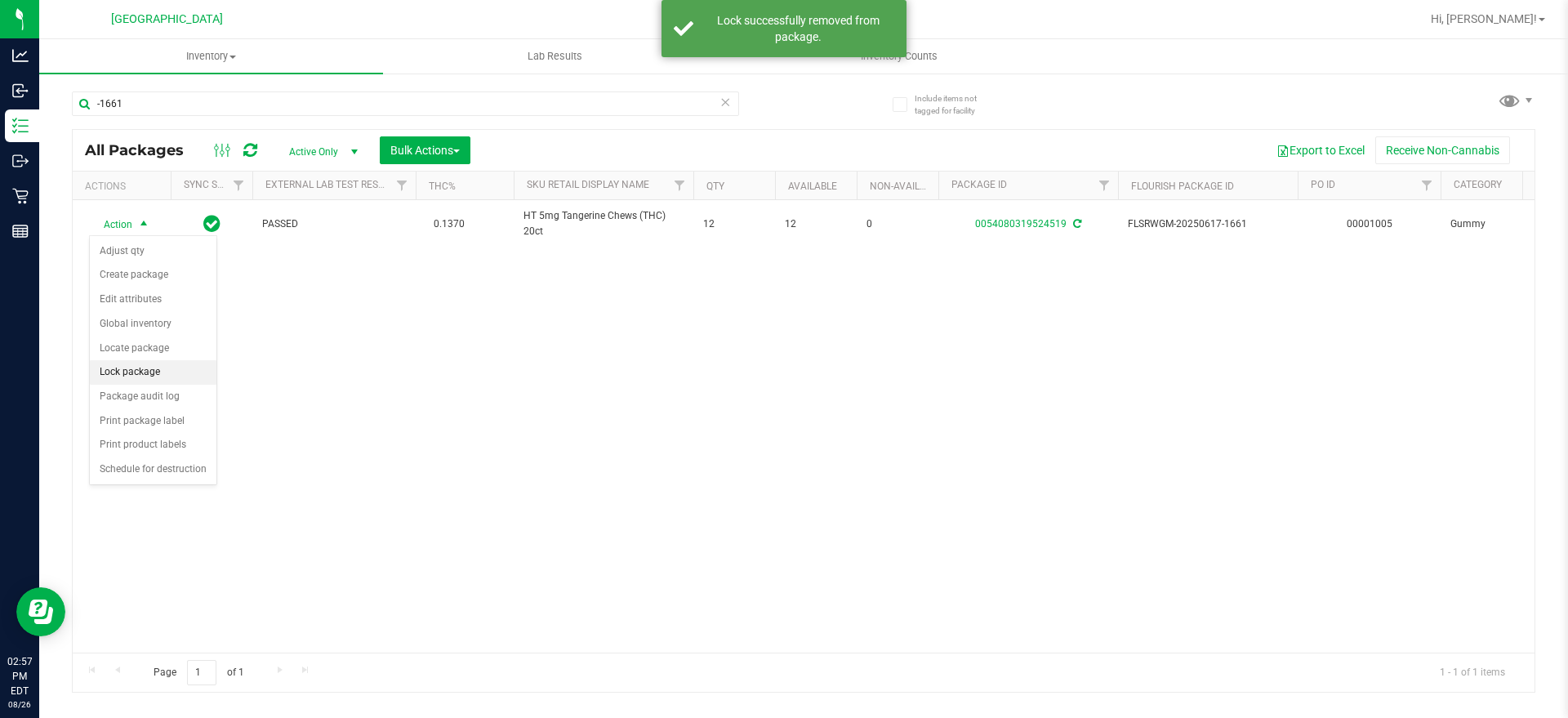
click at [161, 370] on li "Lock package" at bounding box center [153, 372] width 127 height 24
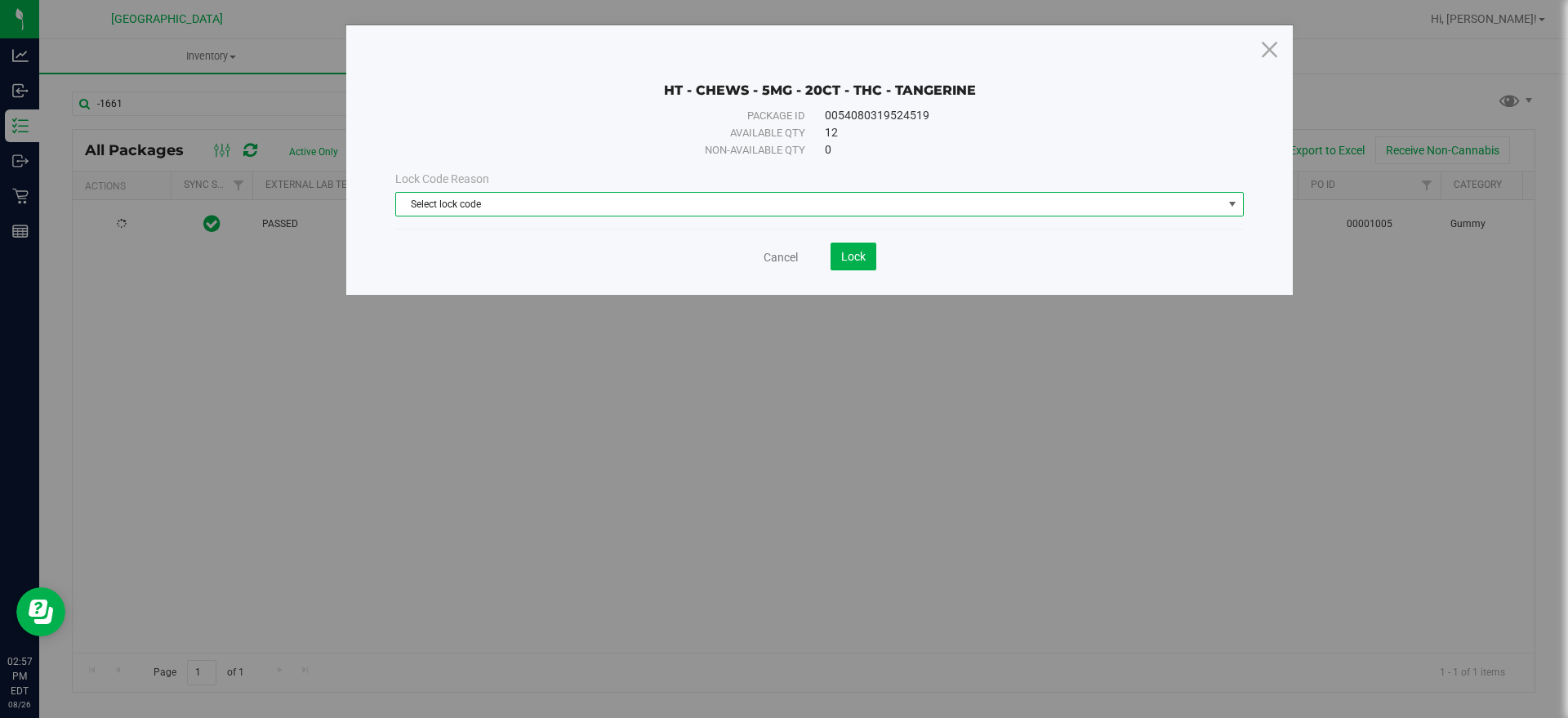
click at [779, 209] on span "Select lock code" at bounding box center [809, 204] width 826 height 23
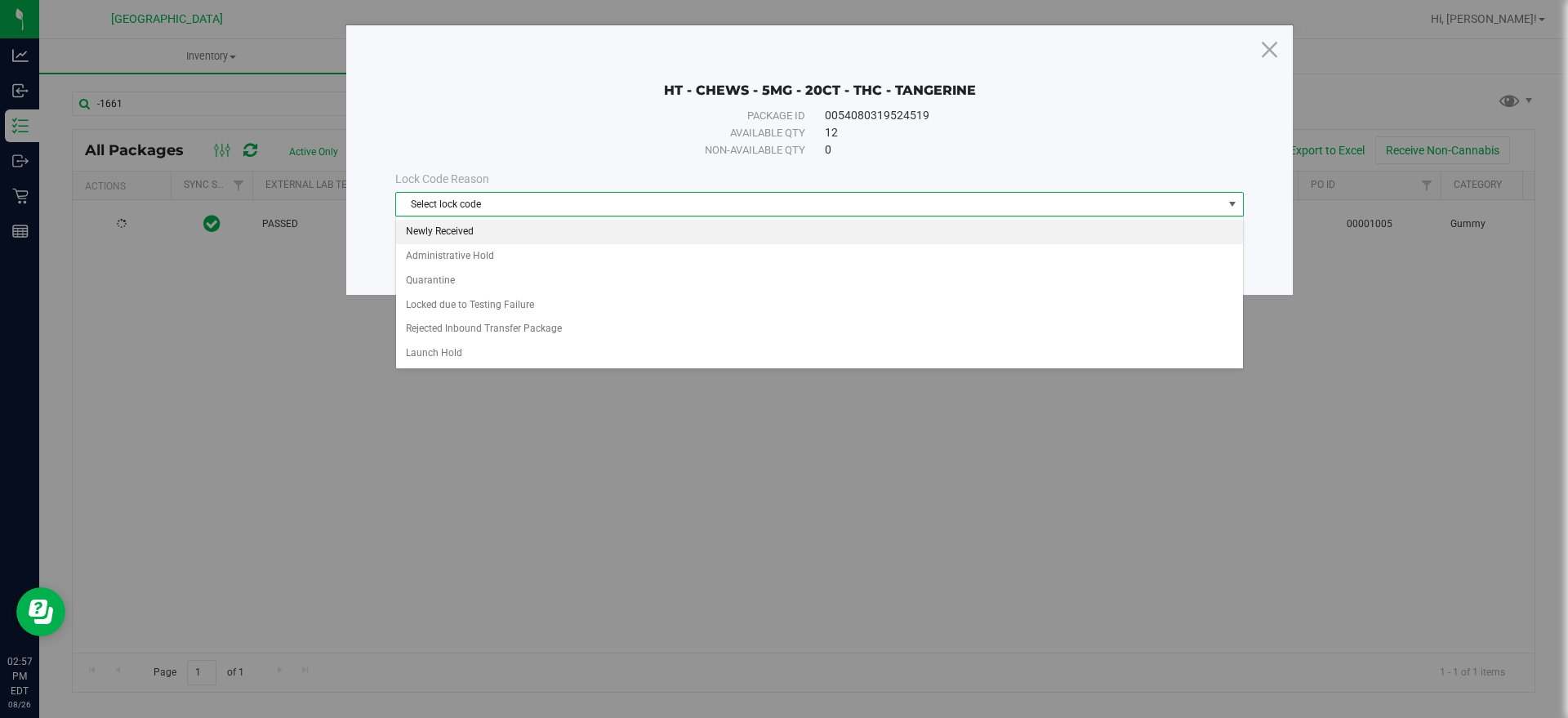
click at [496, 228] on li "Newly Received" at bounding box center [820, 231] width 847 height 24
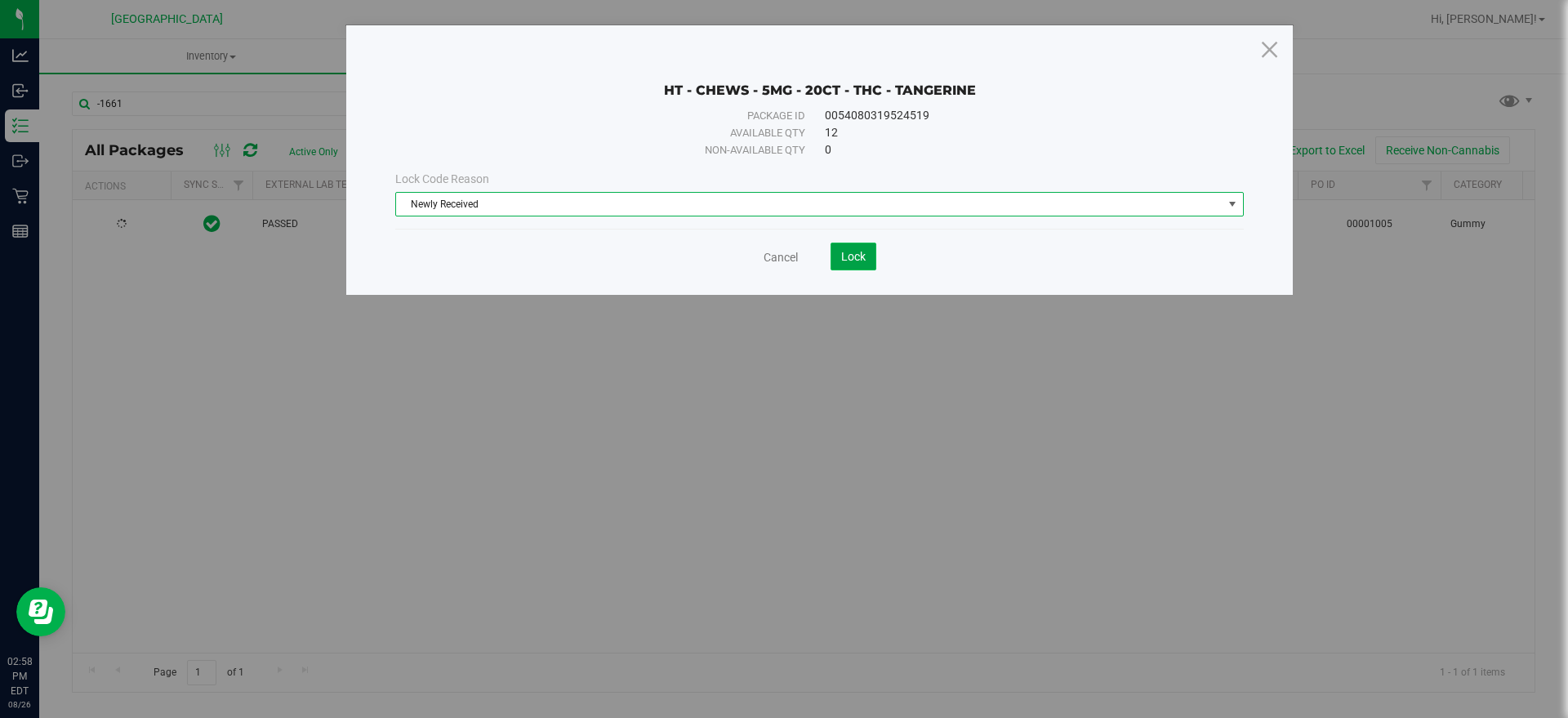
click at [872, 252] on button "Lock" at bounding box center [853, 256] width 45 height 28
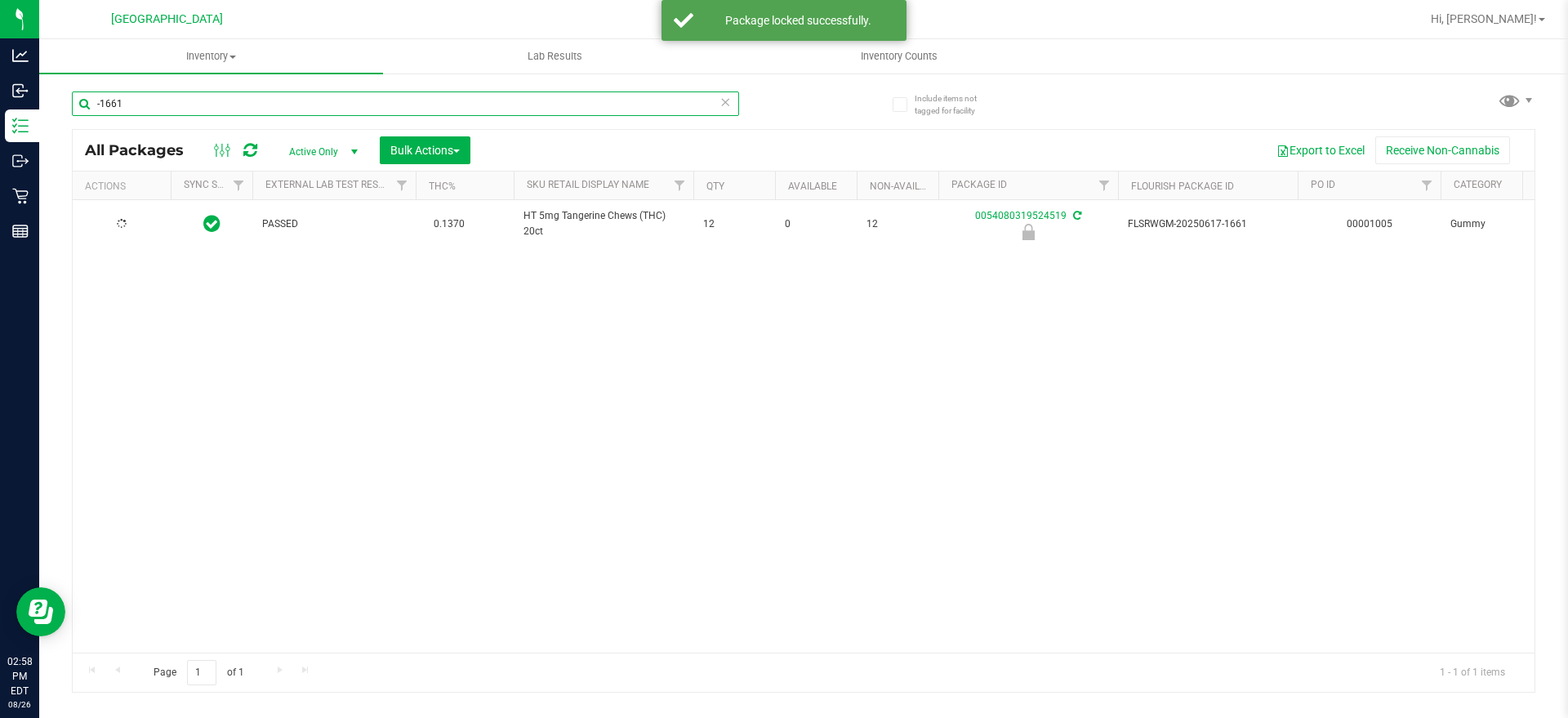
click at [105, 104] on input "-1661" at bounding box center [405, 103] width 667 height 24
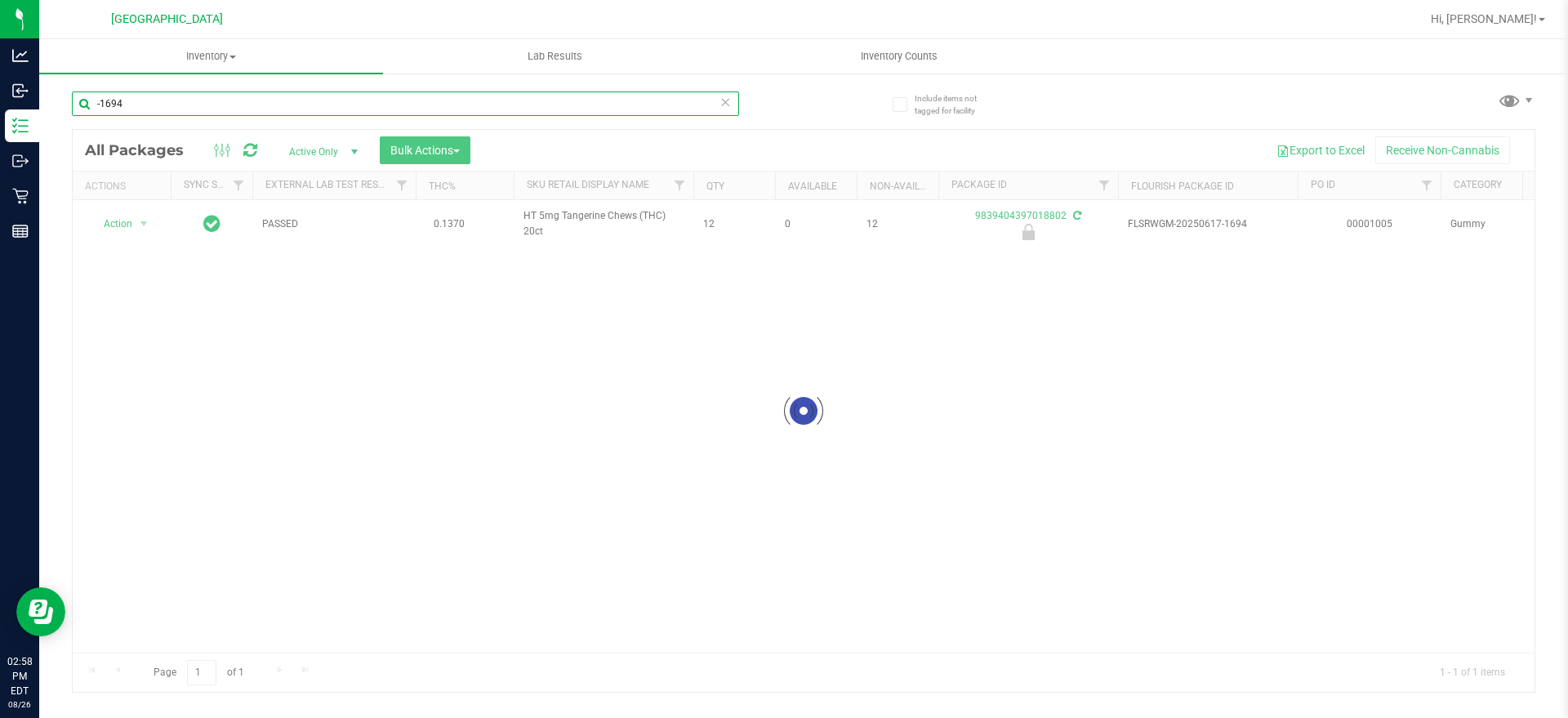
type input "-1694"
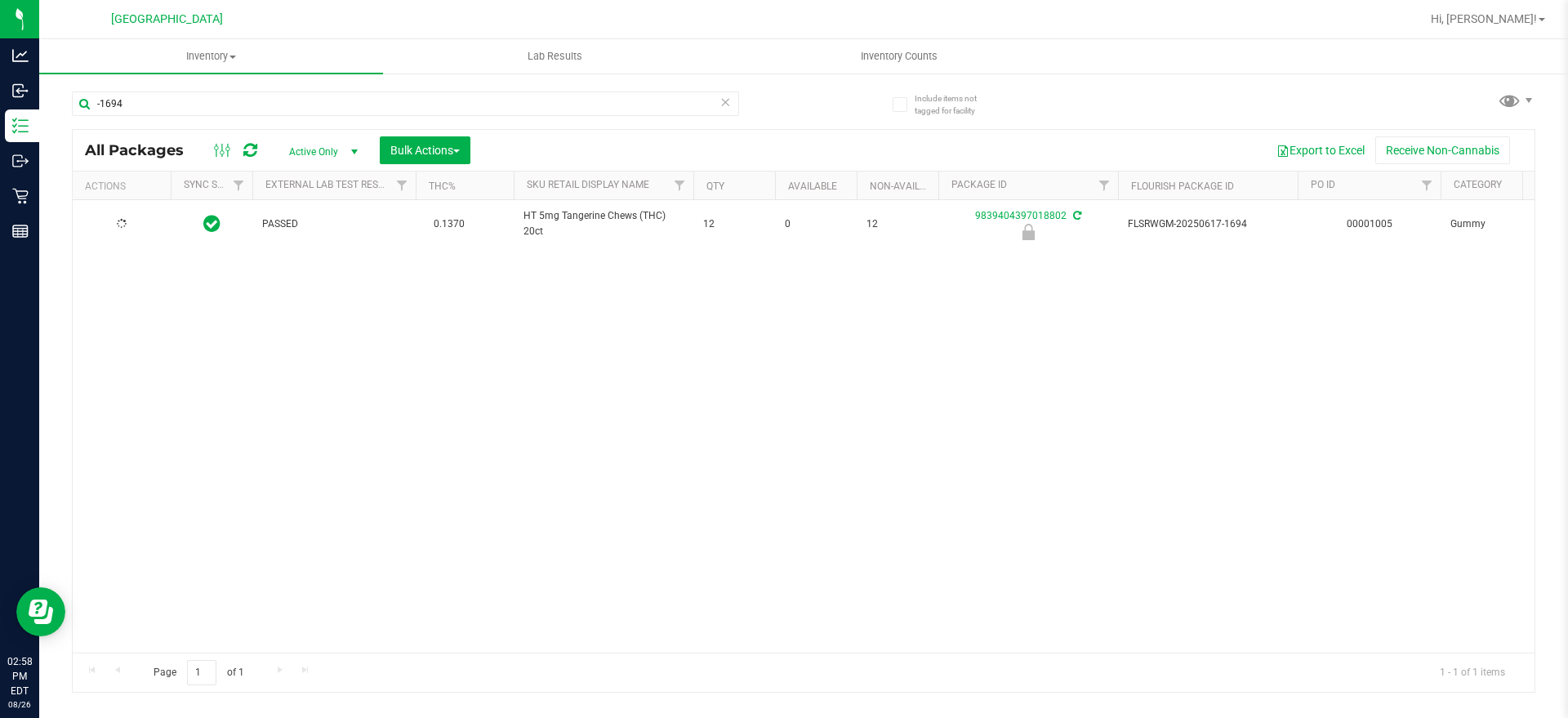
click at [114, 224] on div at bounding box center [122, 224] width 78 height 15
click at [115, 223] on span "Action" at bounding box center [111, 223] width 44 height 23
click at [170, 406] on li "Unlock package" at bounding box center [141, 418] width 104 height 24
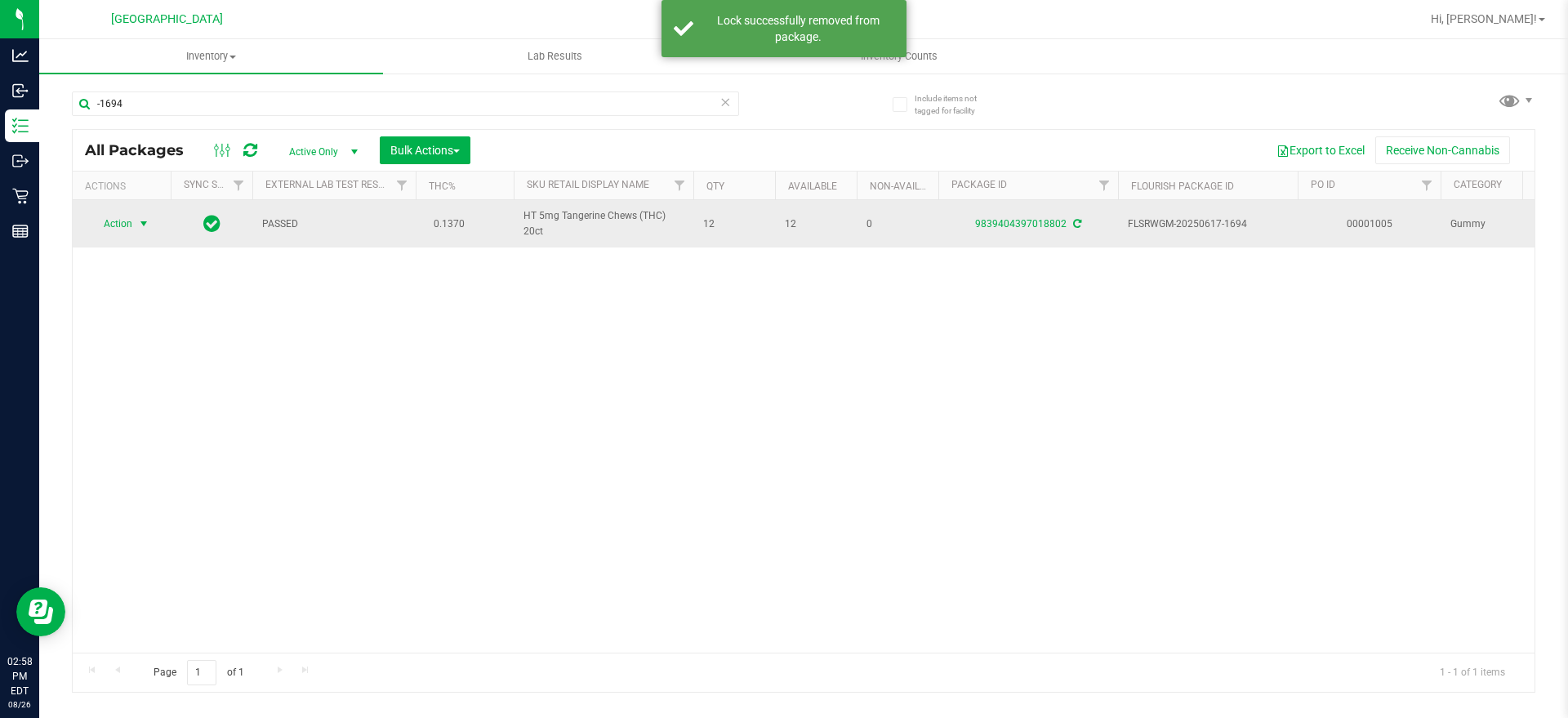
click at [145, 218] on span "select" at bounding box center [143, 224] width 13 height 13
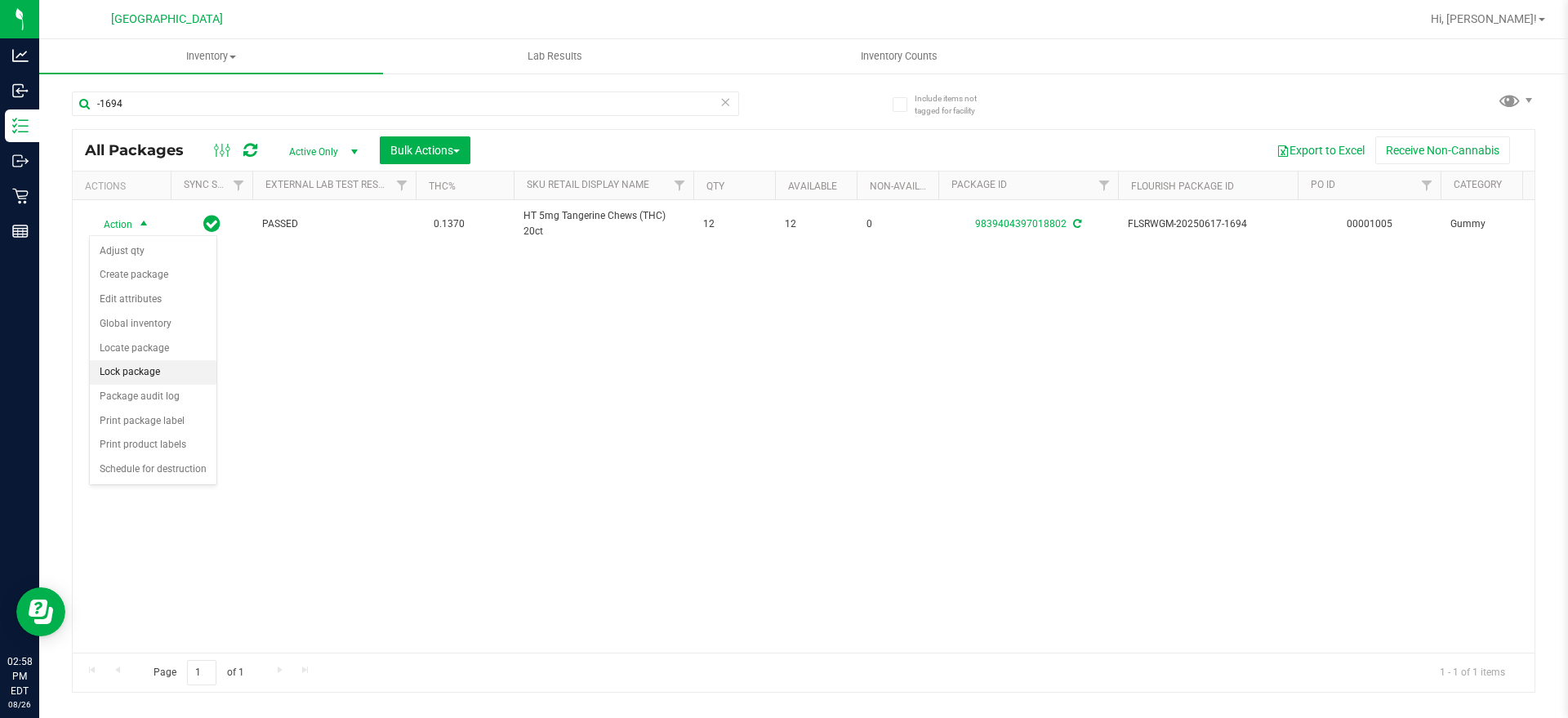
click at [150, 369] on li "Lock package" at bounding box center [153, 372] width 127 height 24
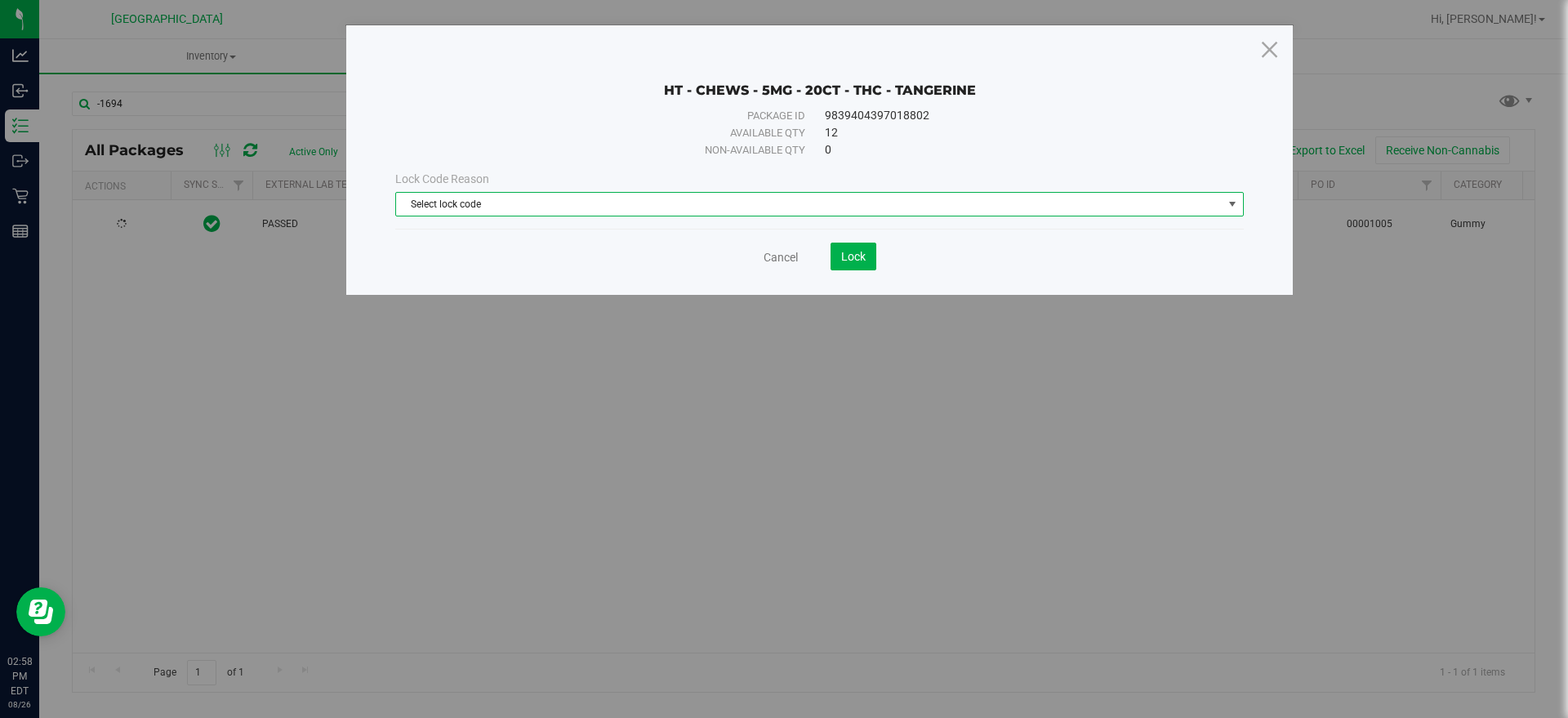
click at [556, 192] on span "Select lock code" at bounding box center [820, 204] width 849 height 24
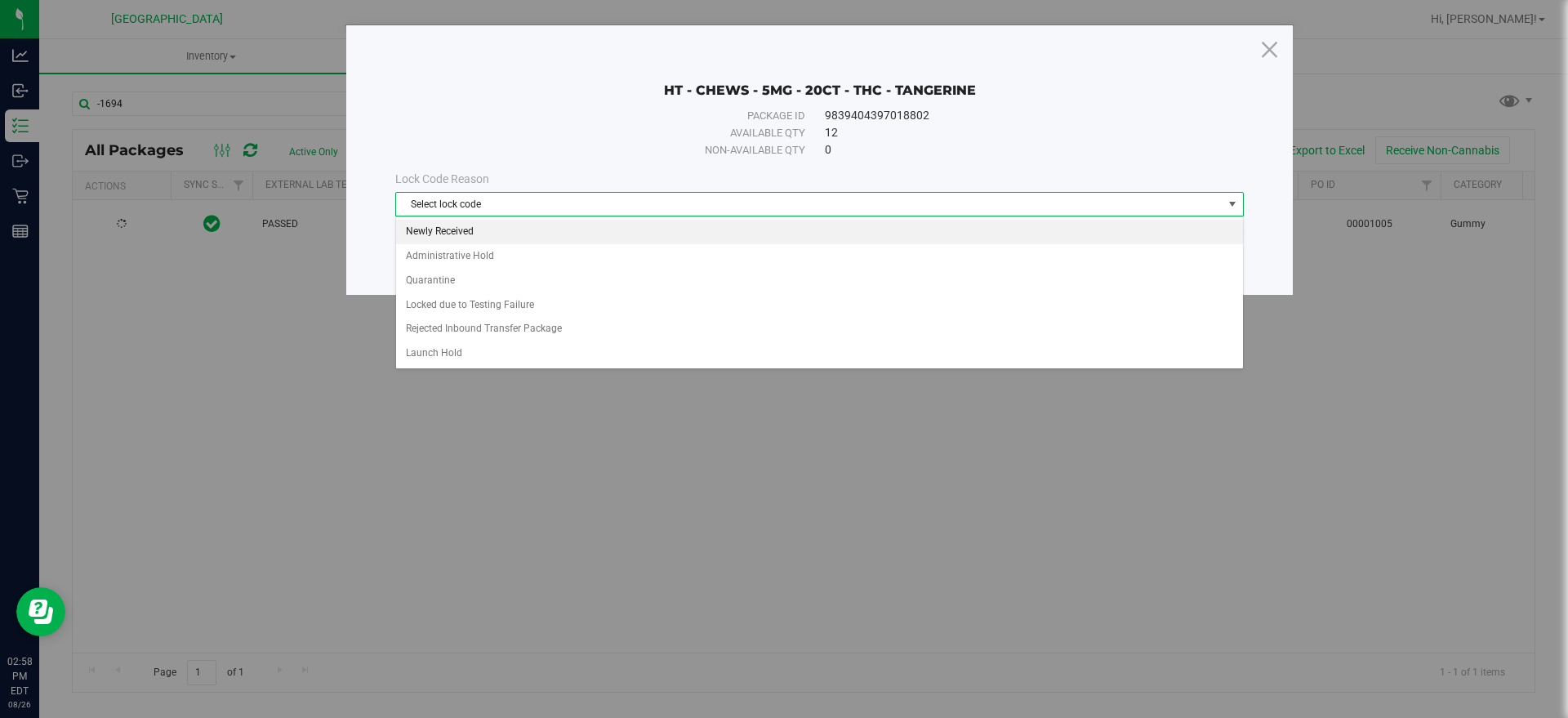
drag, startPoint x: 556, startPoint y: 191, endPoint x: 488, endPoint y: 218, distance: 73.2
click at [488, 219] on li "Newly Received" at bounding box center [820, 231] width 847 height 24
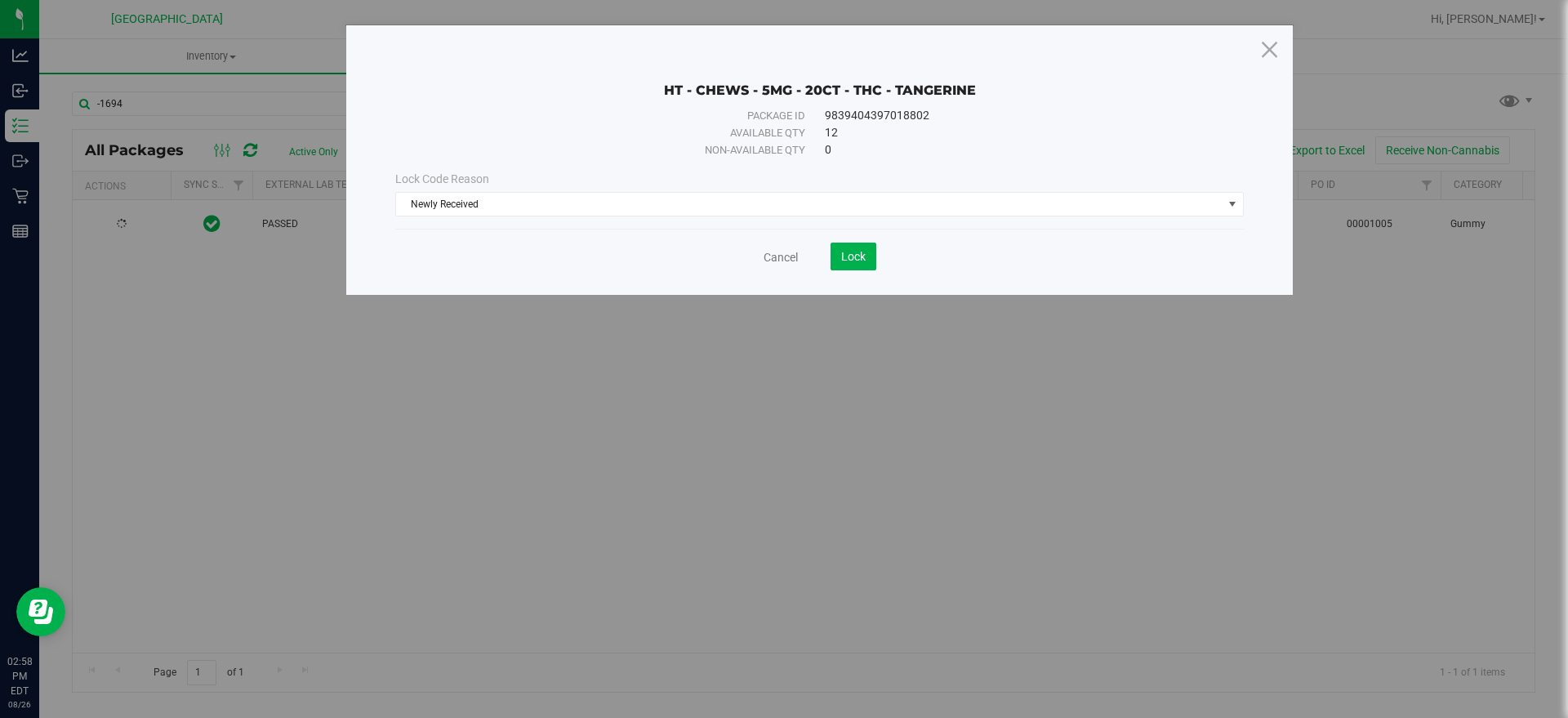
click at [825, 265] on save-button "Lock" at bounding box center [837, 256] width 78 height 28
click at [835, 262] on button "Lock" at bounding box center [853, 256] width 45 height 28
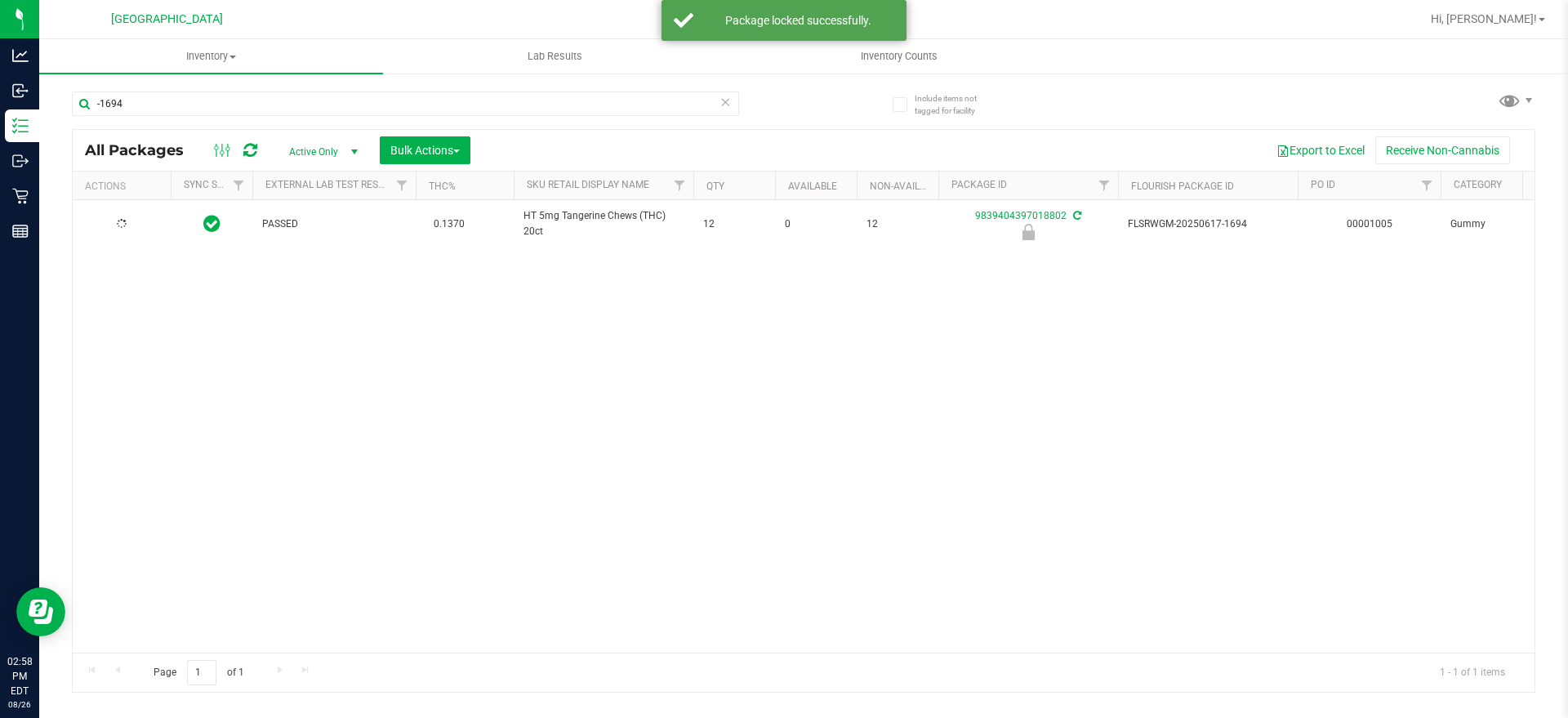
type input "[DATE]"
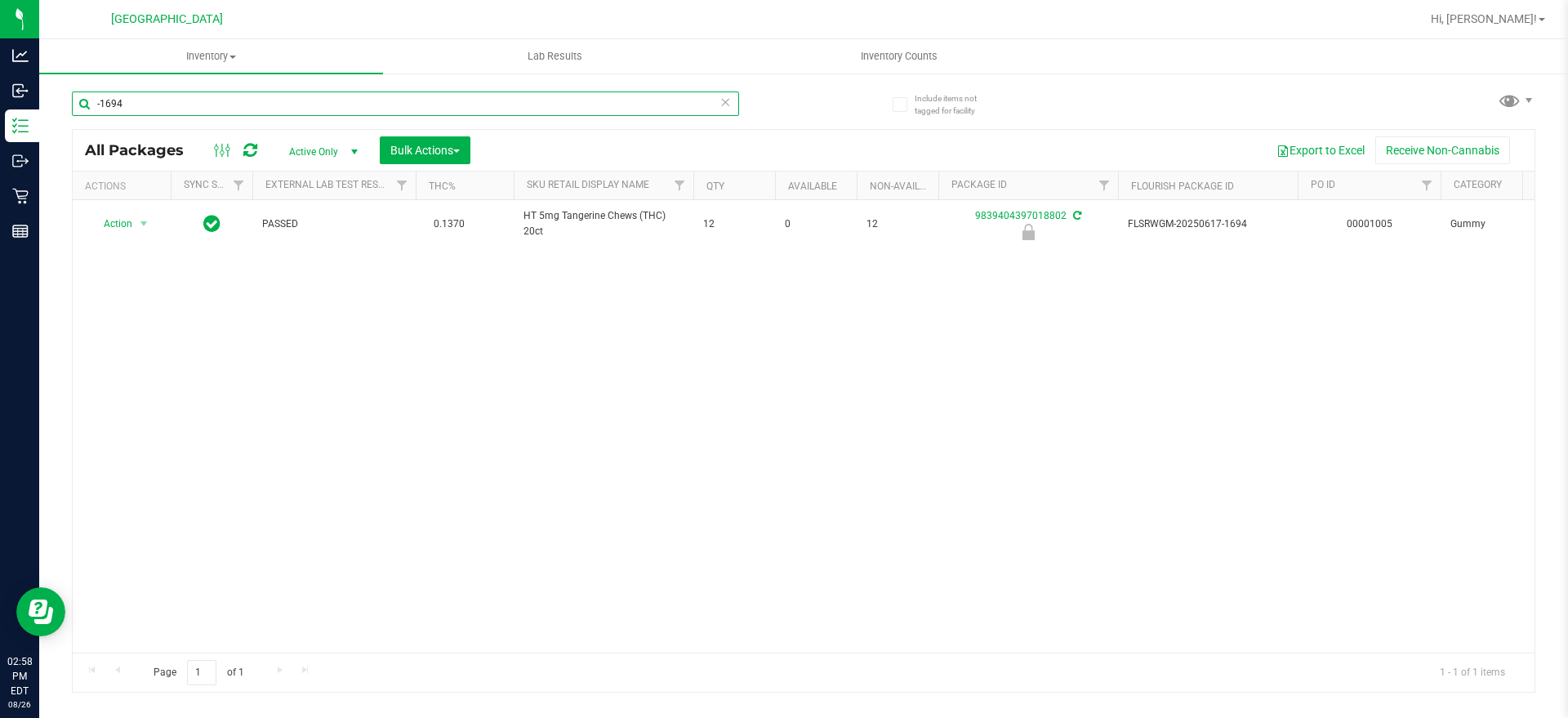
click at [96, 93] on input "-1694" at bounding box center [405, 103] width 667 height 24
click at [111, 98] on input "-1694" at bounding box center [405, 103] width 667 height 24
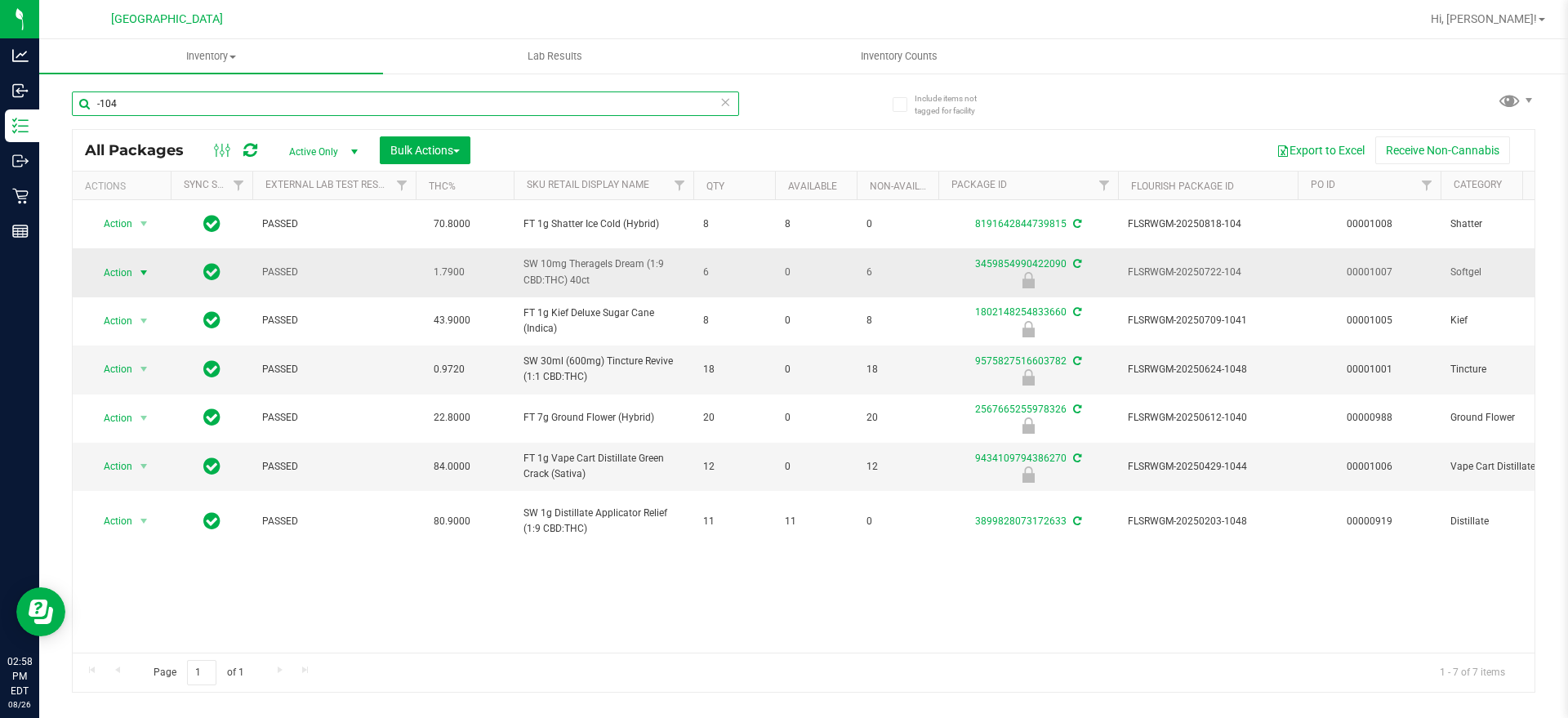
type input "-104"
click at [127, 269] on span "Action" at bounding box center [111, 272] width 44 height 23
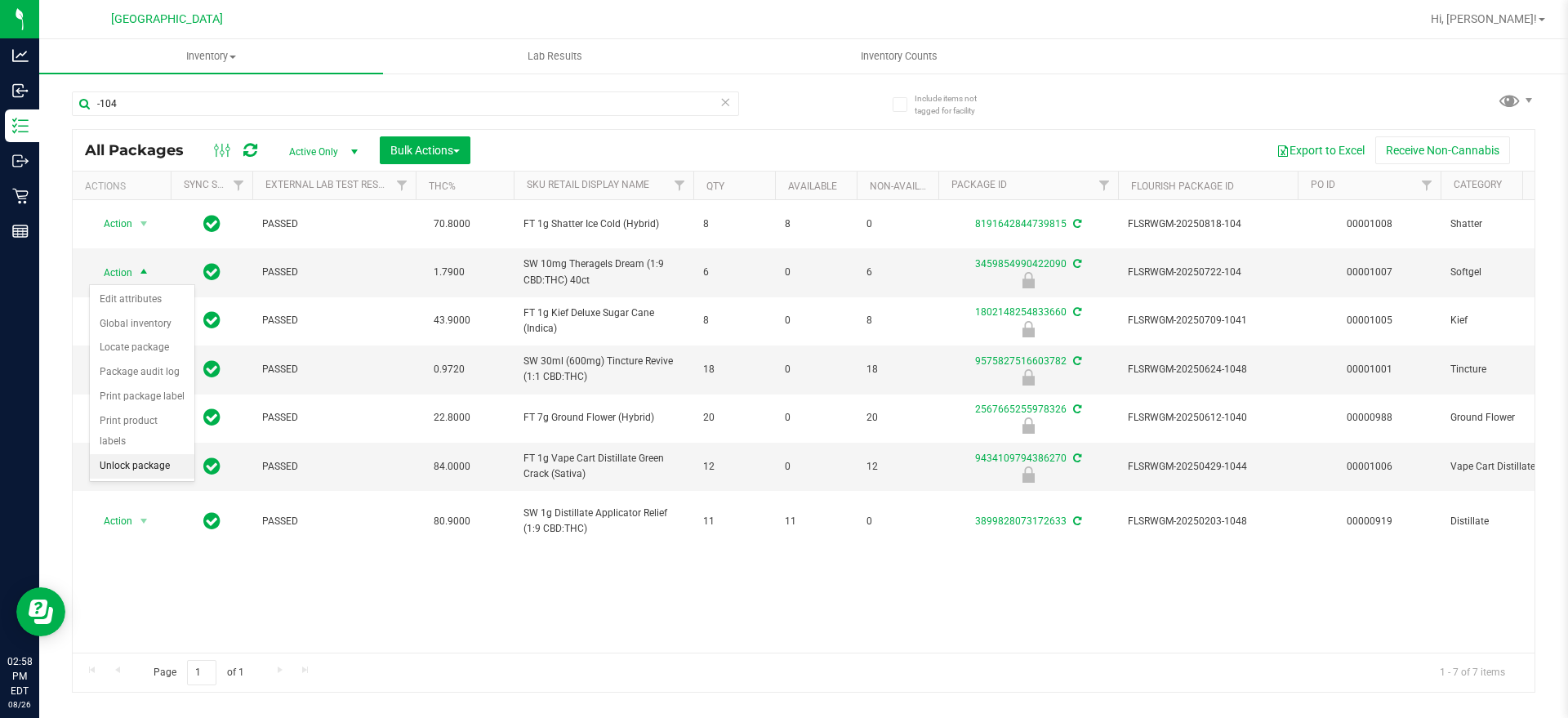
click at [151, 454] on li "Unlock package" at bounding box center [141, 466] width 104 height 24
click at [129, 267] on span "Action" at bounding box center [111, 272] width 44 height 23
click at [152, 422] on li "Lock package" at bounding box center [153, 421] width 127 height 24
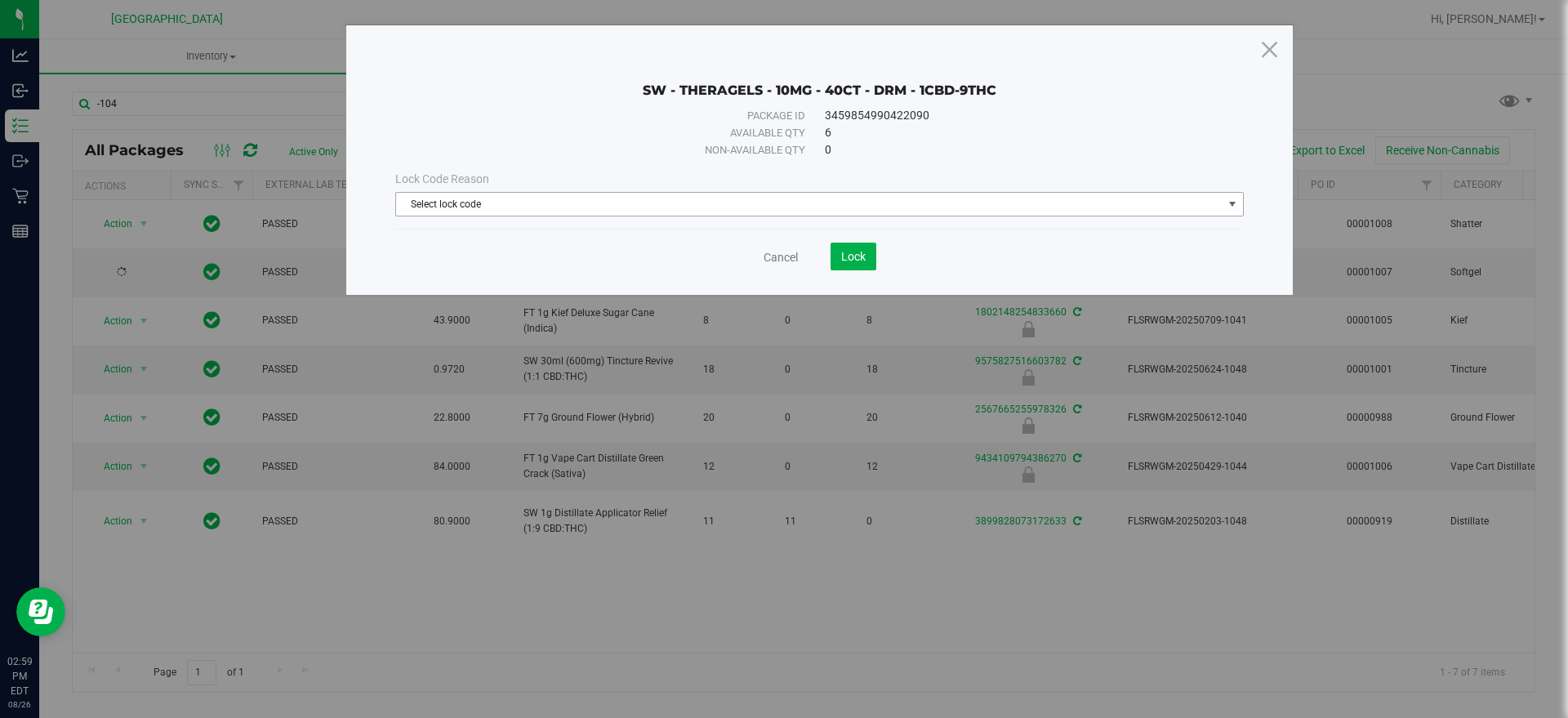
click at [457, 207] on span "Select lock code" at bounding box center [809, 204] width 826 height 23
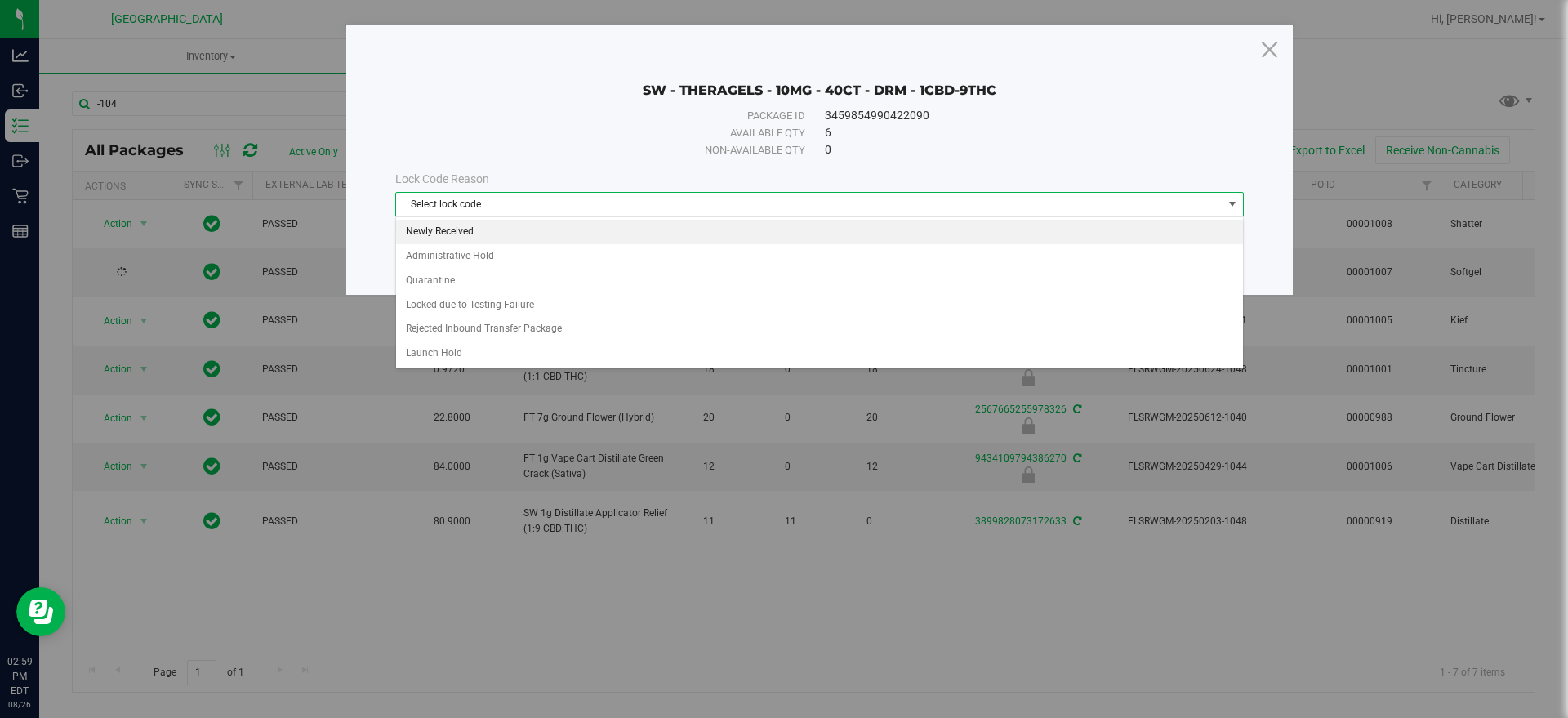
click at [472, 235] on li "Newly Received" at bounding box center [820, 231] width 847 height 24
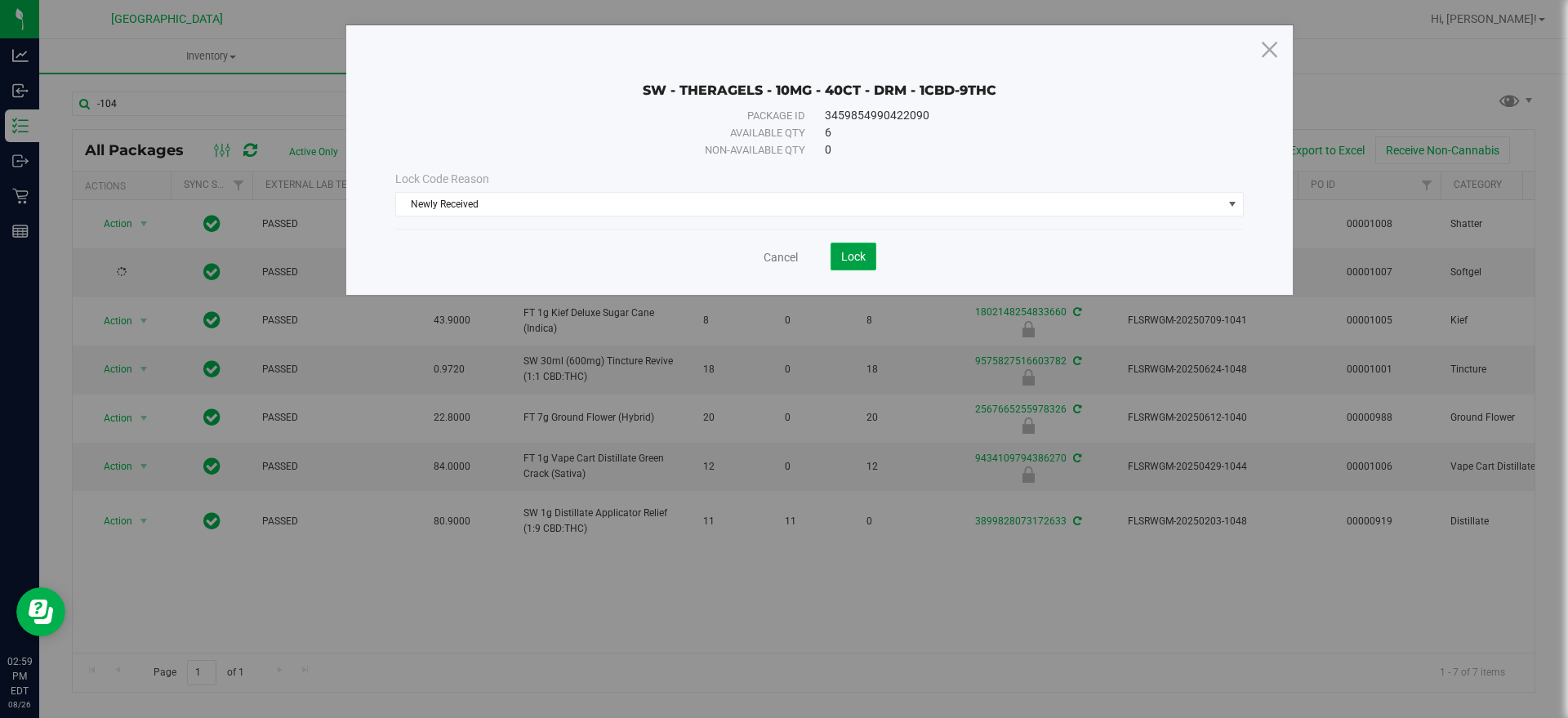
click at [864, 263] on button "Lock" at bounding box center [853, 256] width 45 height 28
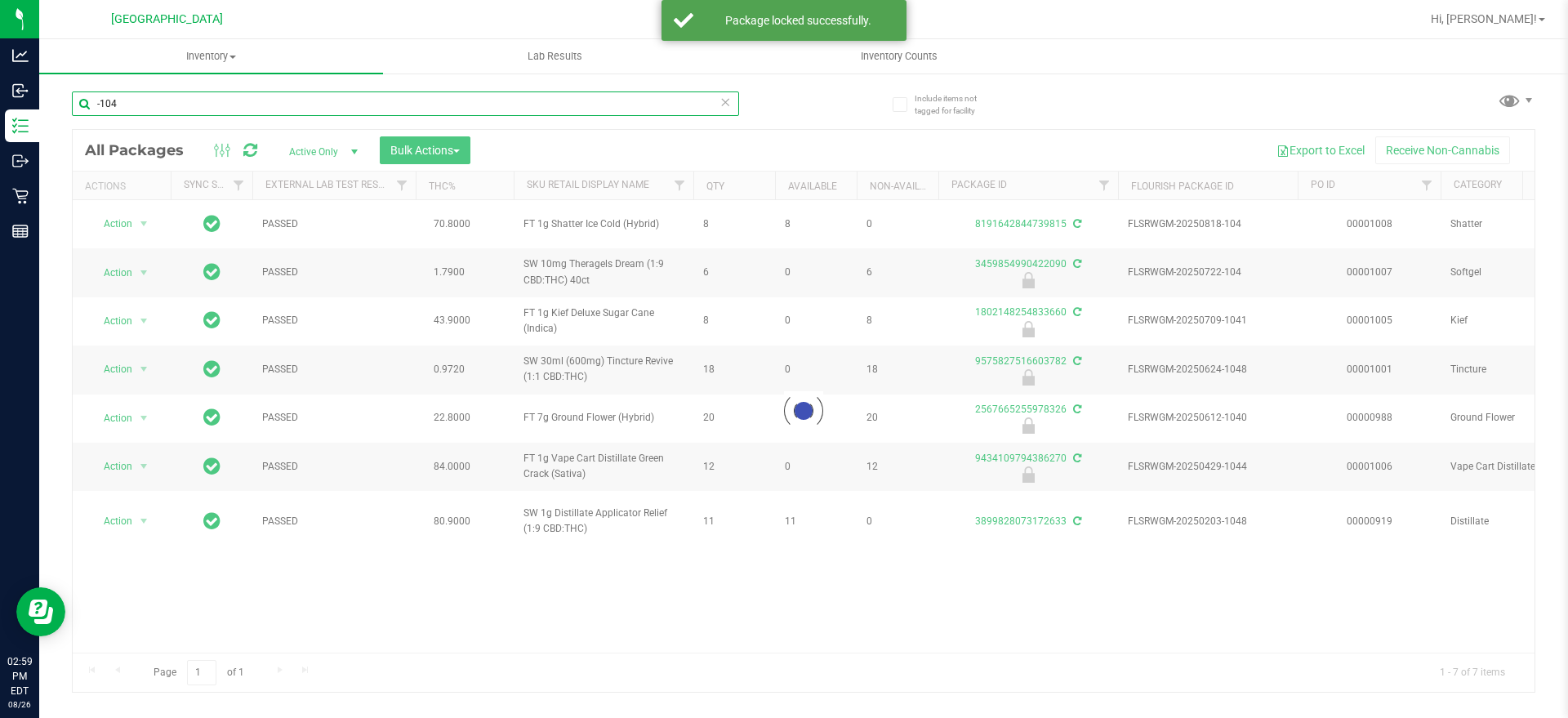
click at [108, 102] on input "-104" at bounding box center [405, 103] width 667 height 24
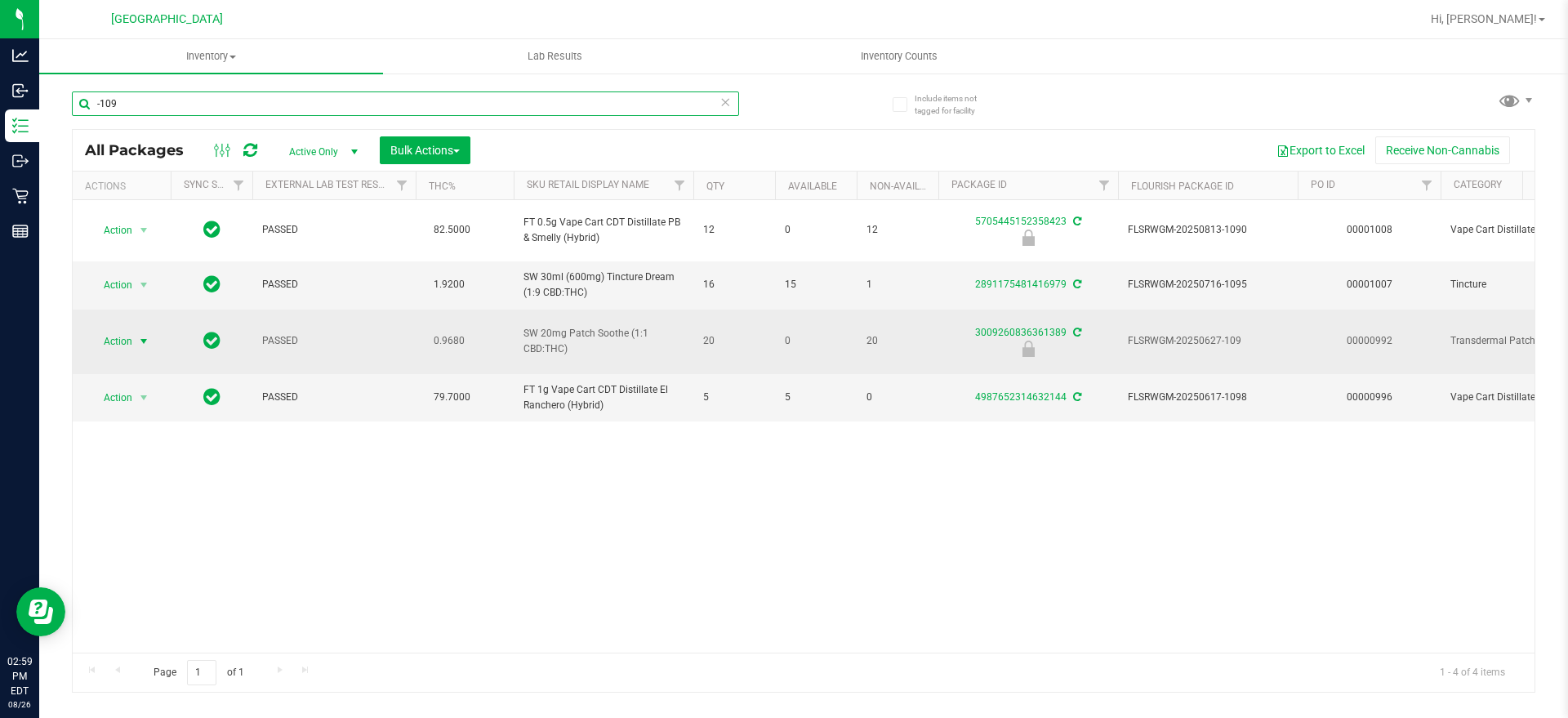
type input "-109"
click at [107, 335] on span "Action" at bounding box center [111, 341] width 44 height 23
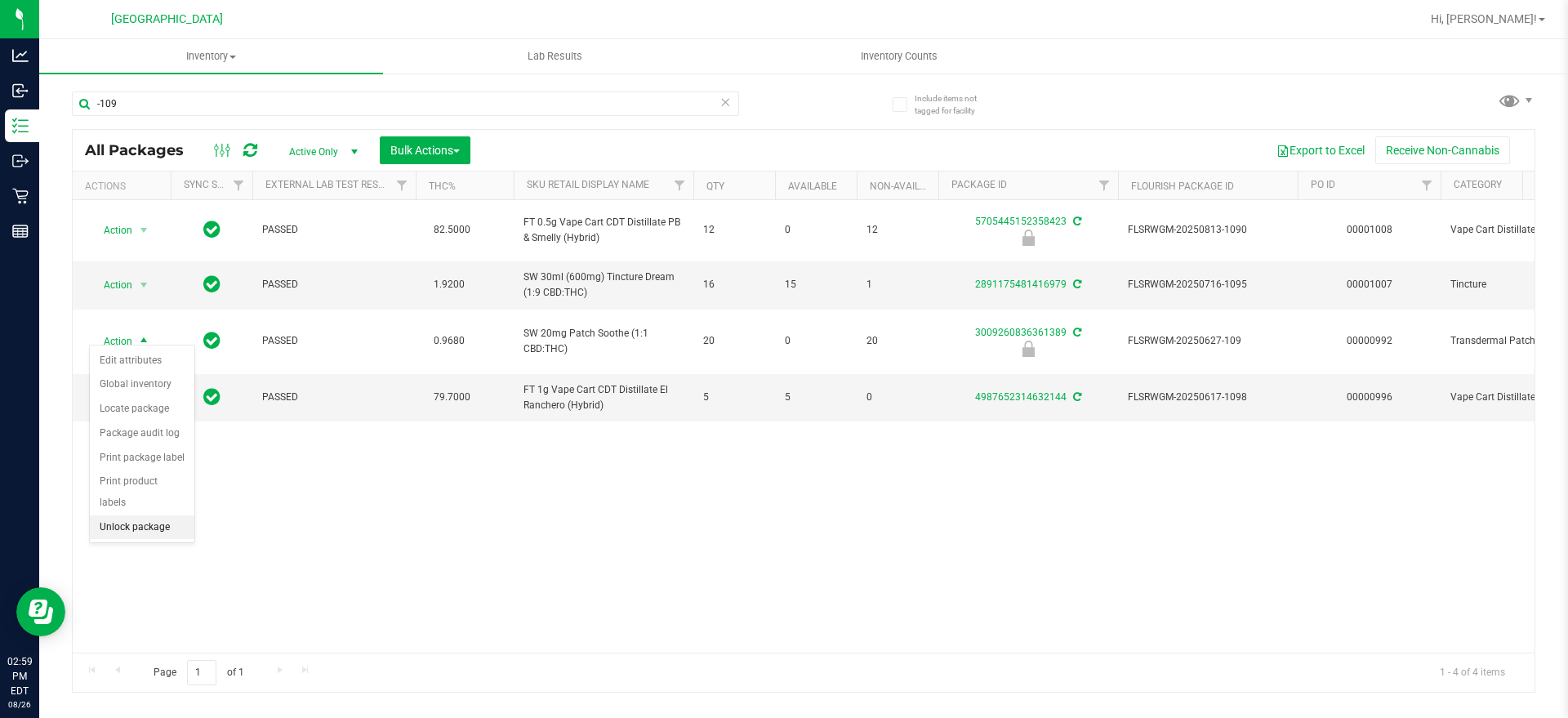
click at [161, 515] on li "Unlock package" at bounding box center [141, 527] width 104 height 24
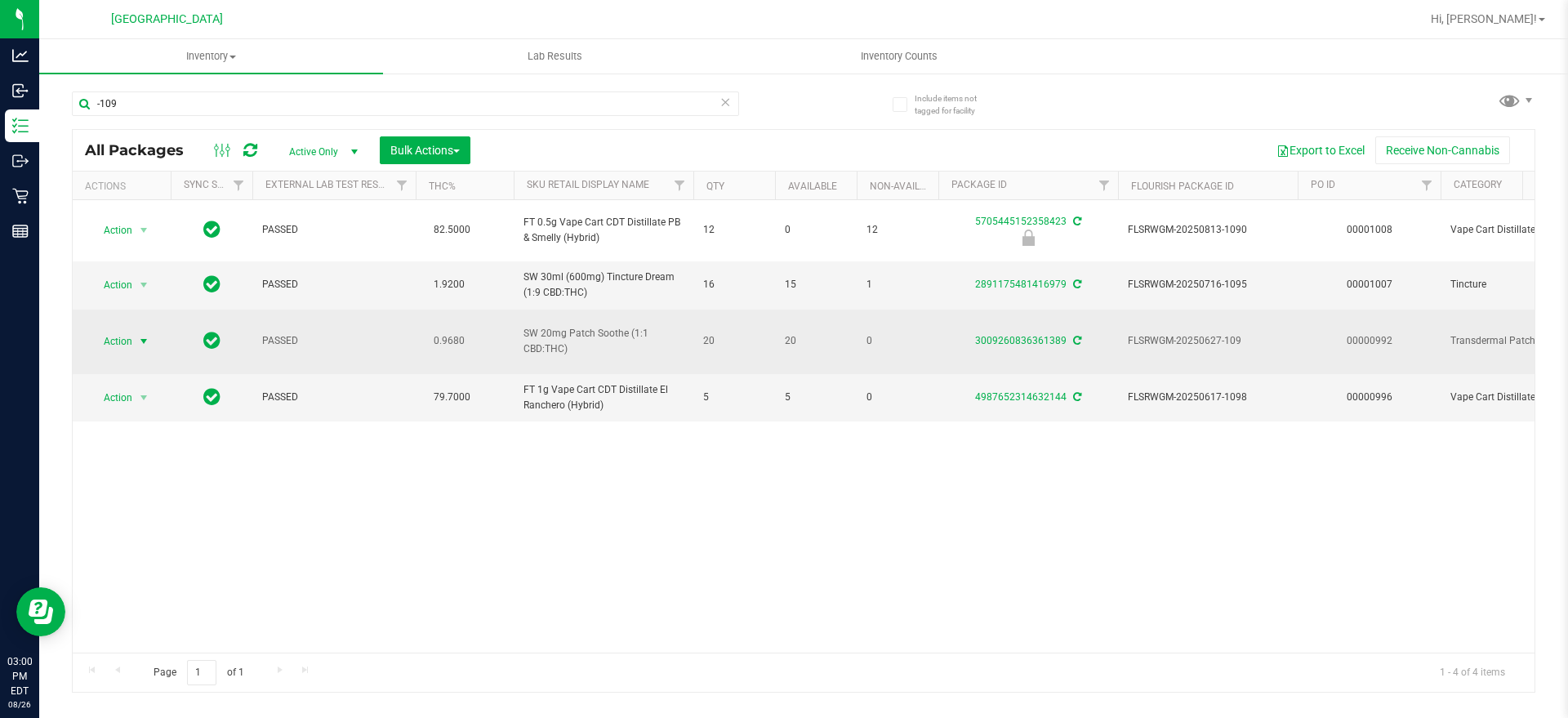
click at [144, 335] on span "select" at bounding box center [143, 341] width 13 height 13
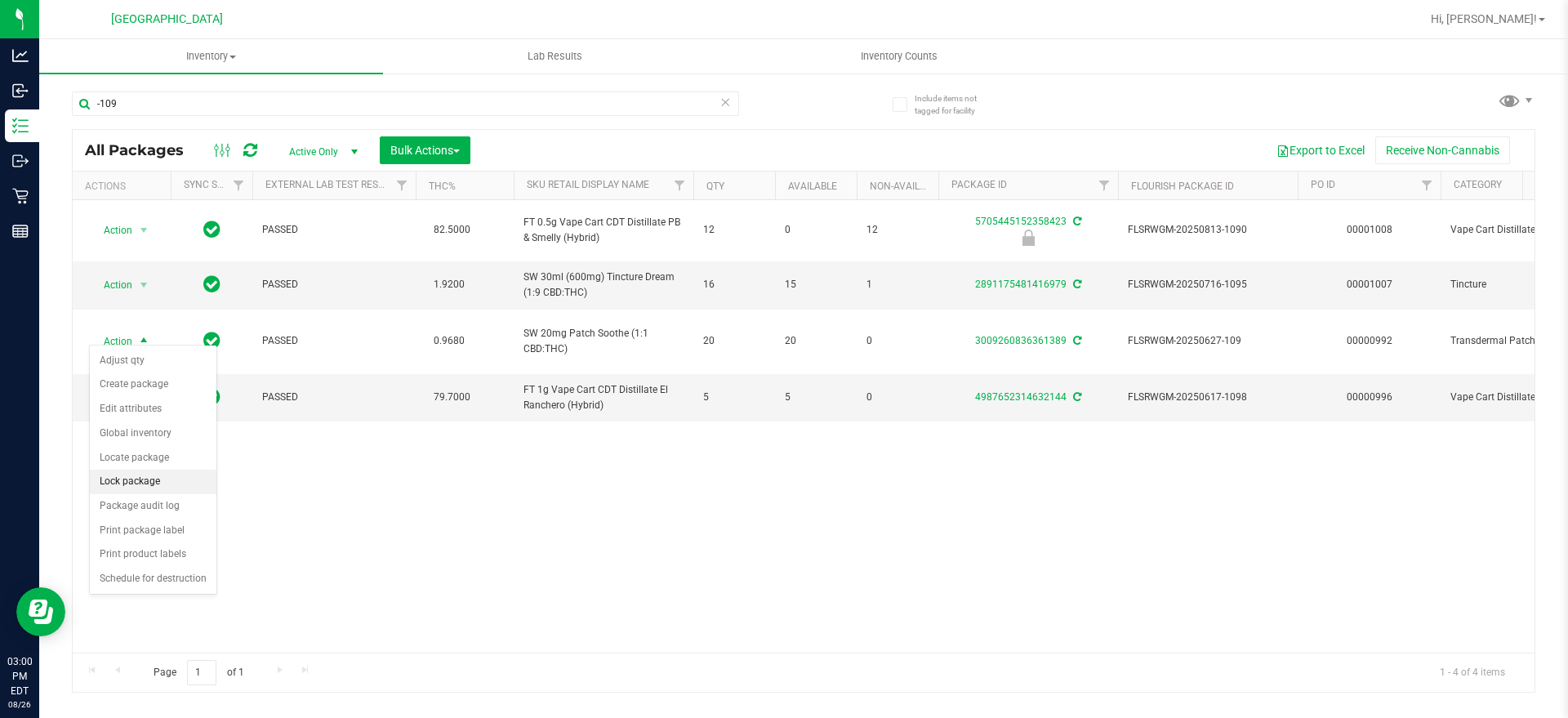
click at [139, 478] on li "Lock package" at bounding box center [153, 481] width 127 height 24
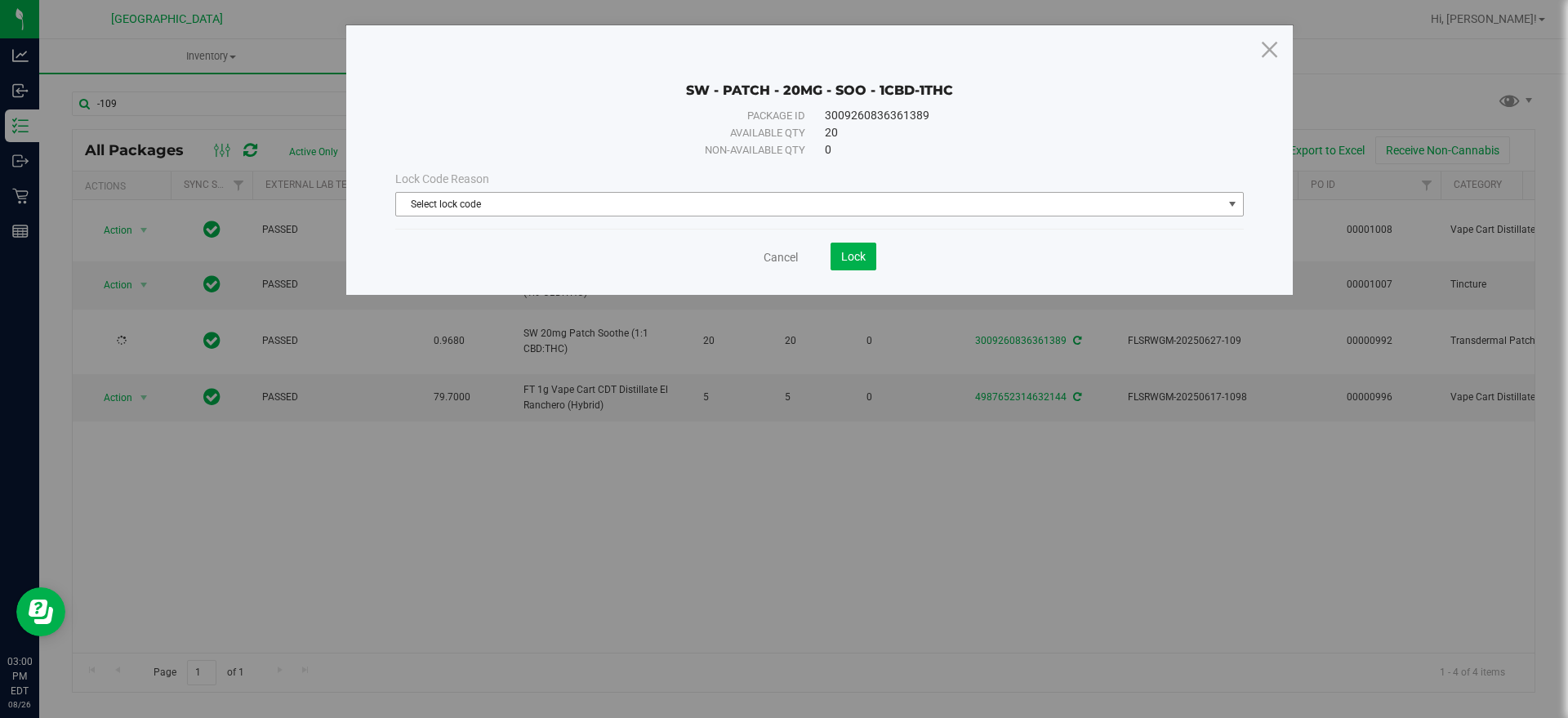
click at [630, 198] on span "Select lock code" at bounding box center [809, 204] width 826 height 23
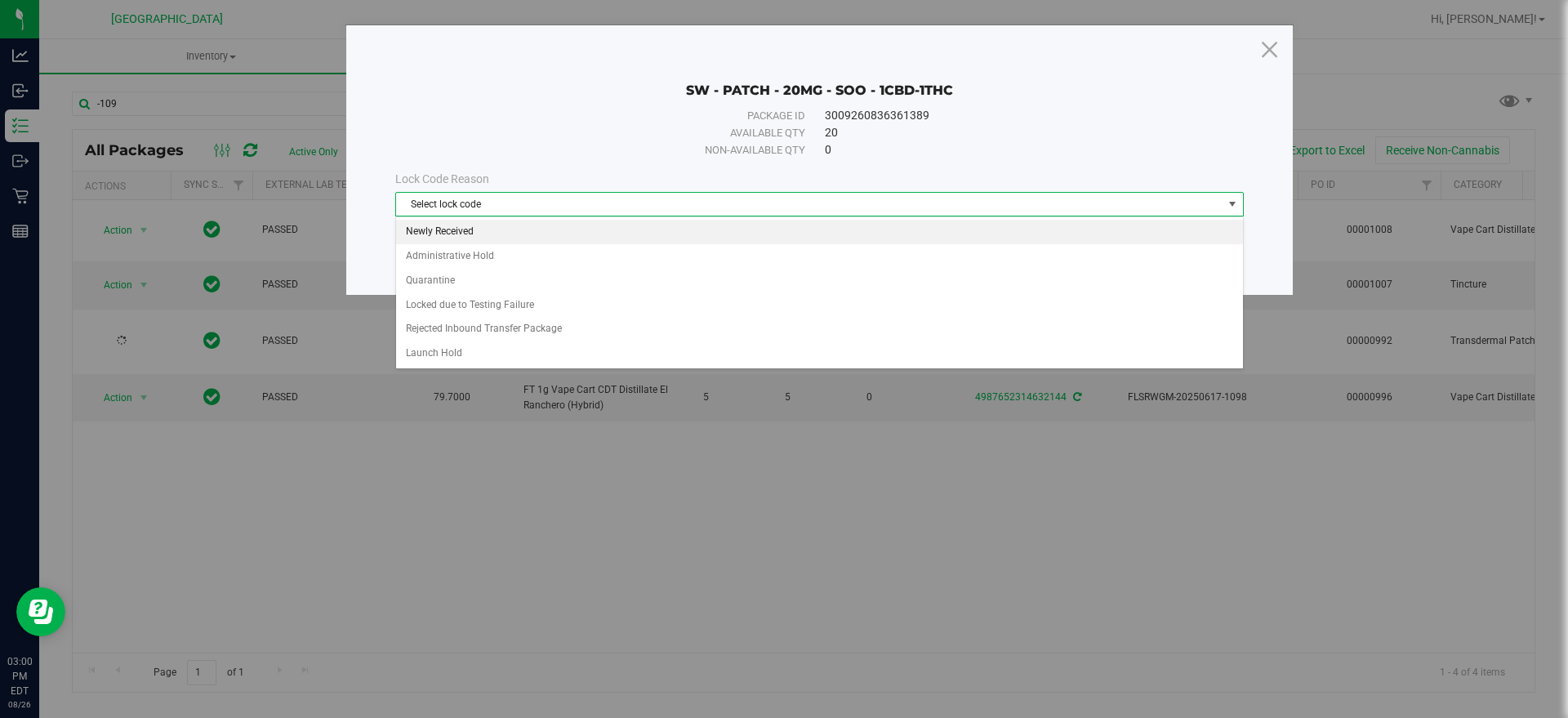
click at [481, 238] on li "Newly Received" at bounding box center [820, 231] width 847 height 24
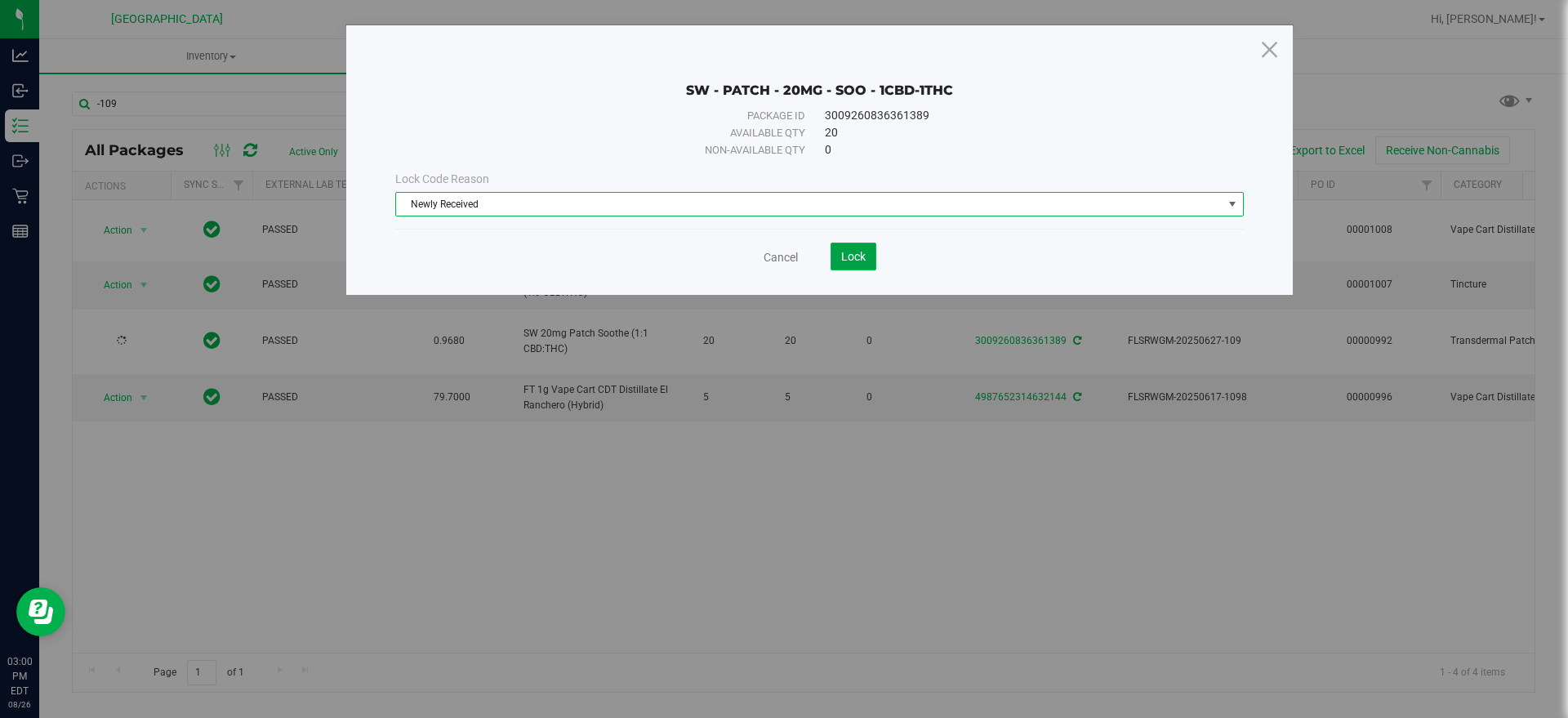
click at [856, 257] on span "Lock" at bounding box center [852, 257] width 24 height 13
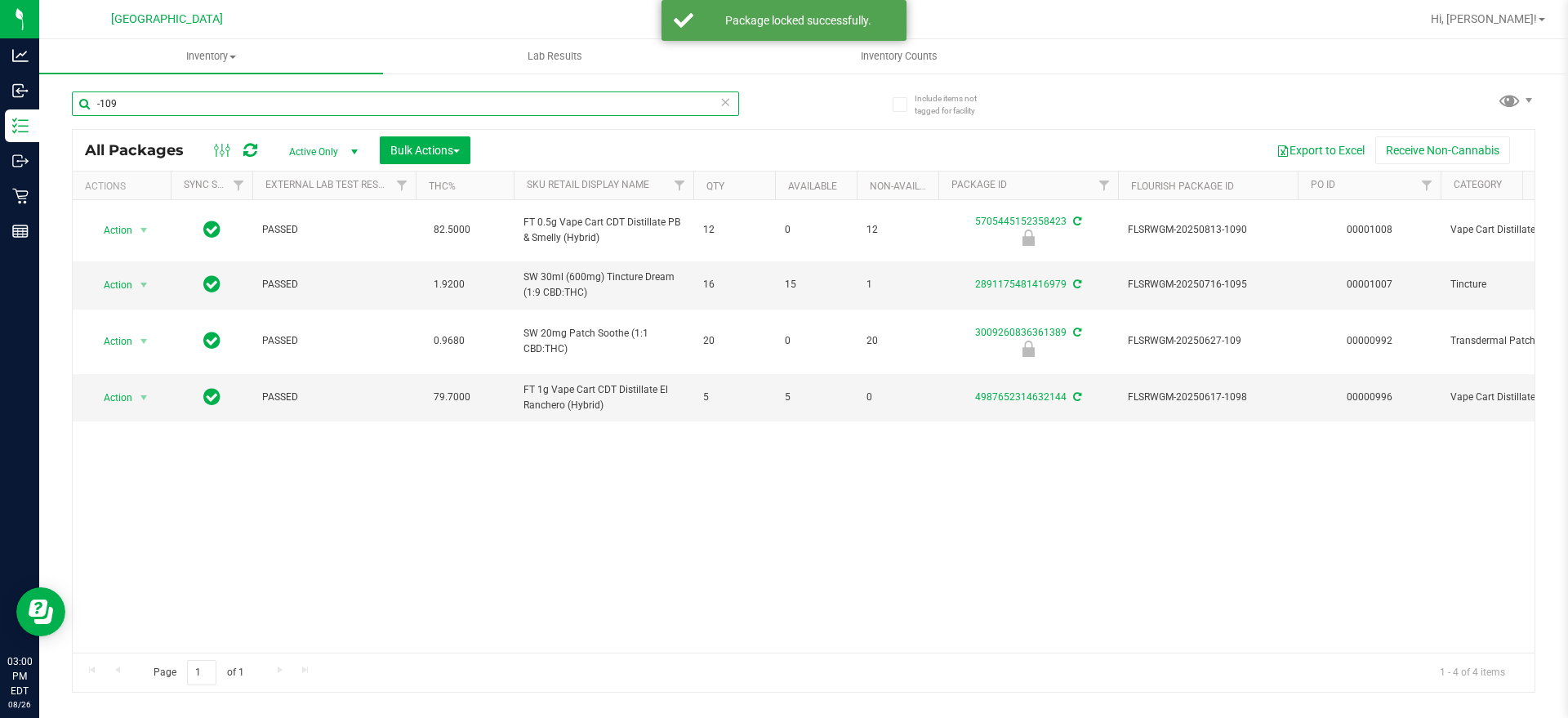
click at [101, 108] on input "-109" at bounding box center [405, 103] width 667 height 24
type input "-207"
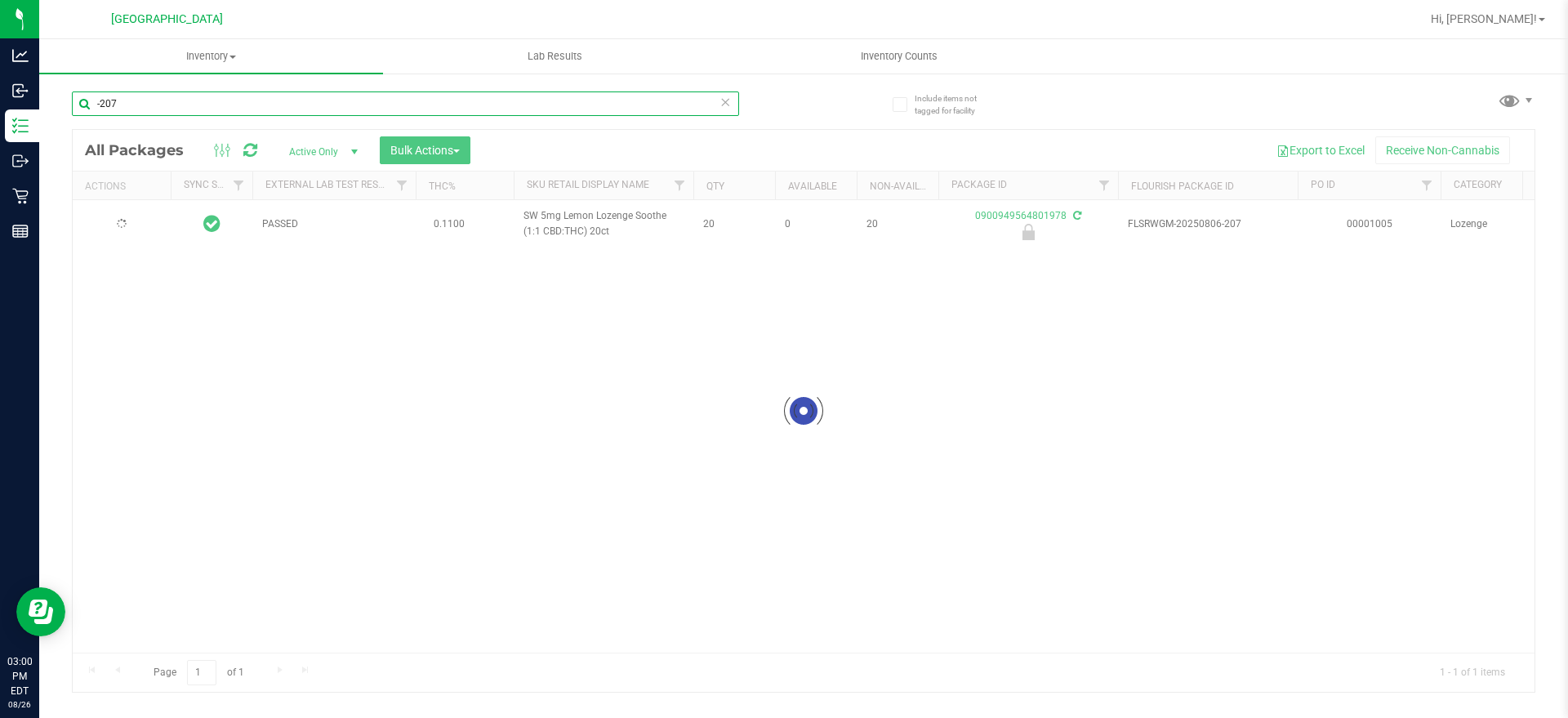
type input "[DATE]"
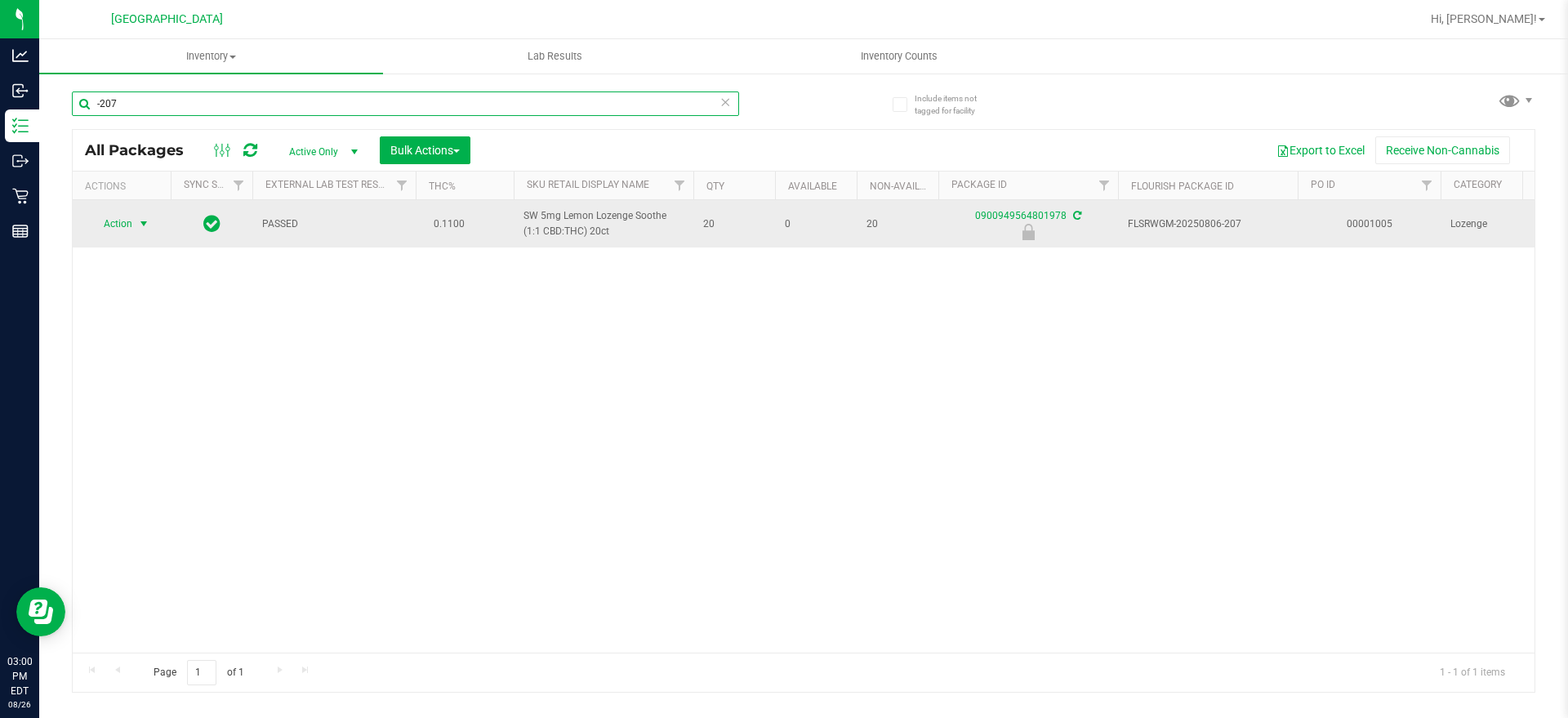
type input "-207"
click at [122, 235] on span "Action" at bounding box center [111, 223] width 44 height 23
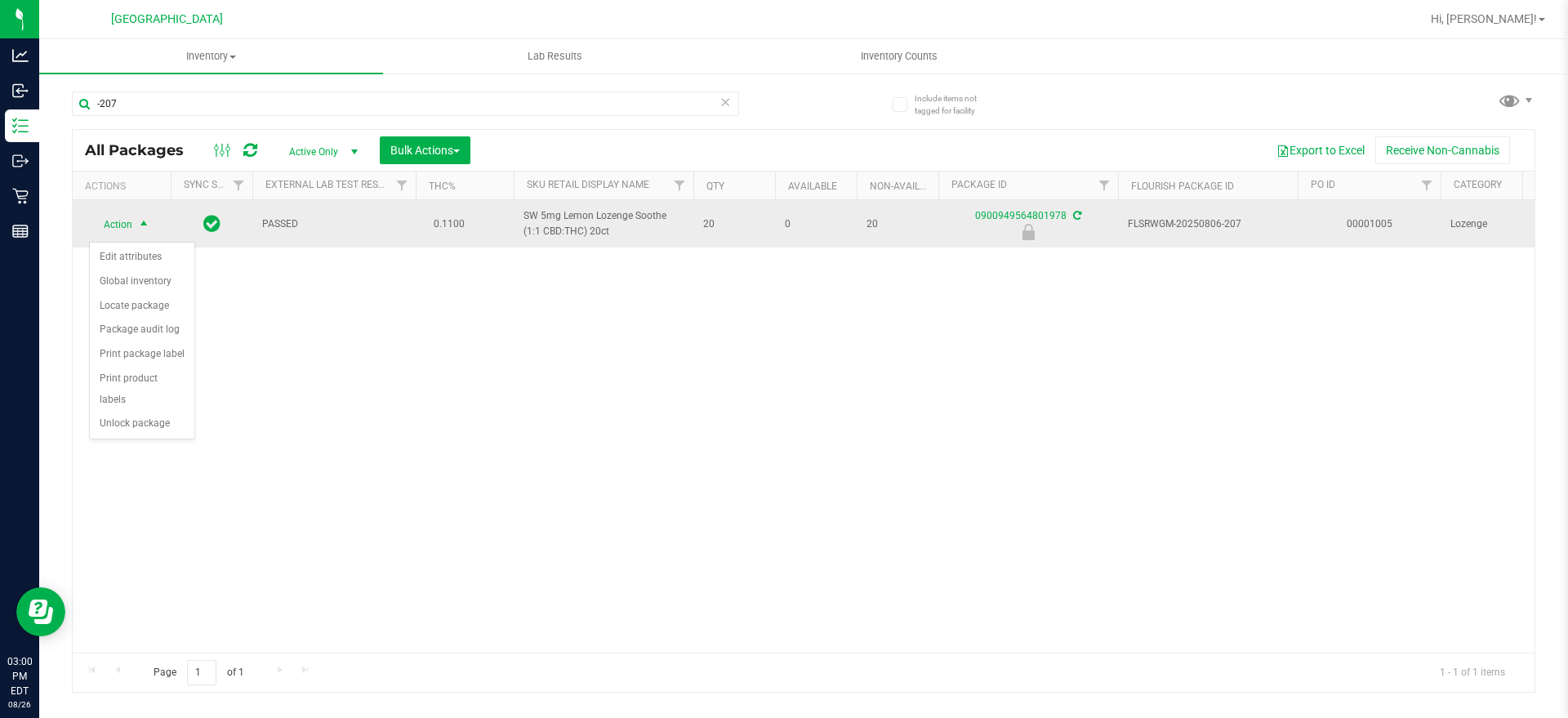
click at [130, 223] on span "Action" at bounding box center [111, 224] width 44 height 23
click at [130, 223] on span "Action" at bounding box center [111, 223] width 44 height 23
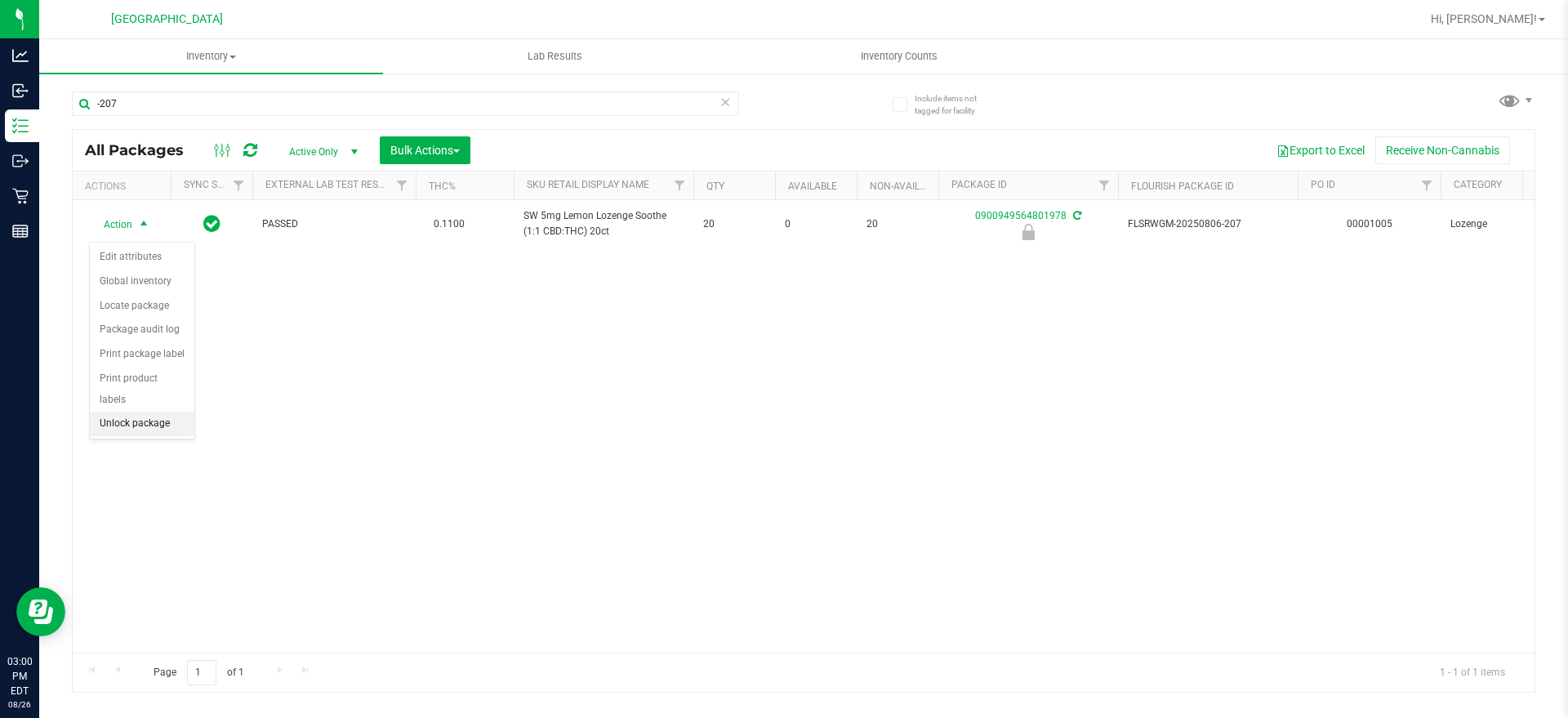
click at [133, 412] on li "Unlock package" at bounding box center [141, 423] width 104 height 24
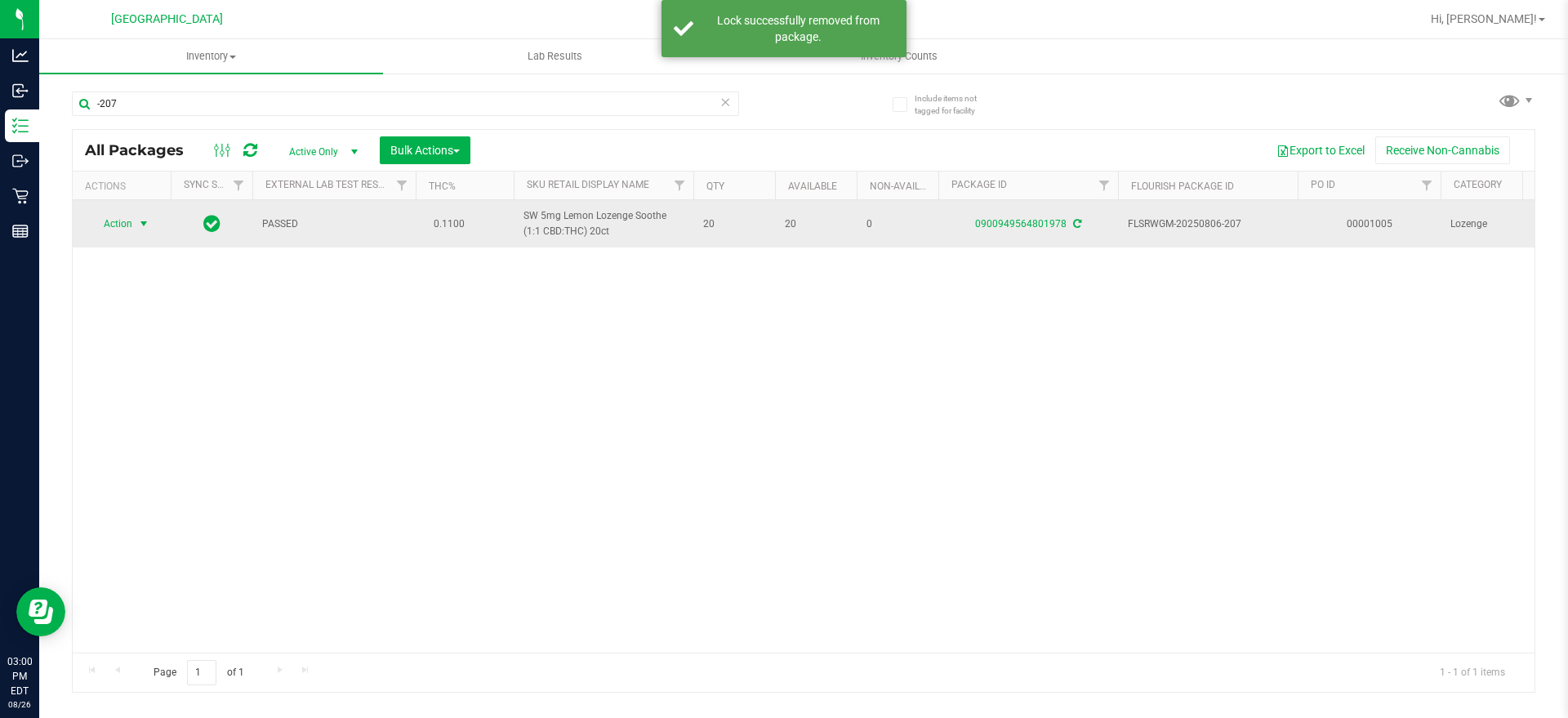
click at [122, 228] on span "Action" at bounding box center [111, 223] width 44 height 23
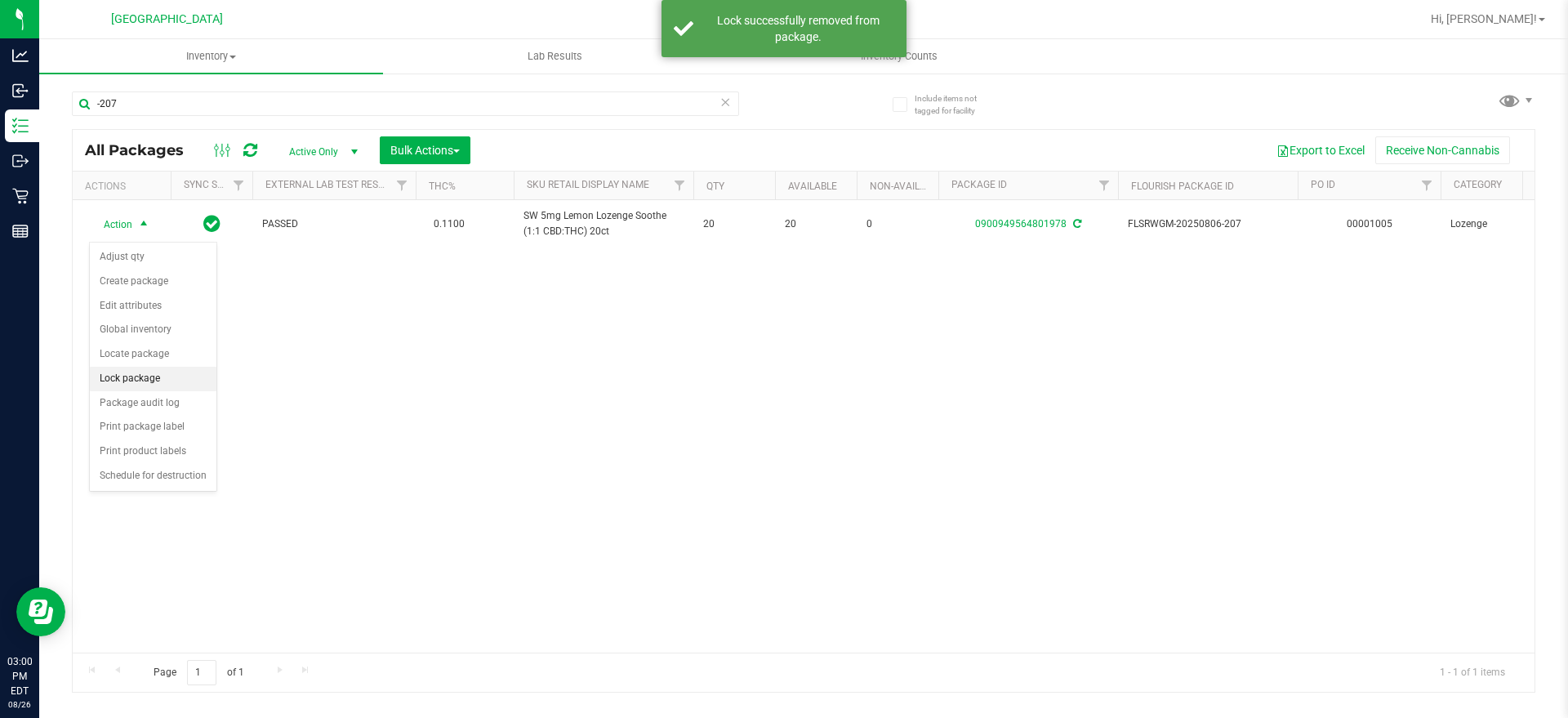
click at [151, 374] on li "Lock package" at bounding box center [153, 378] width 127 height 24
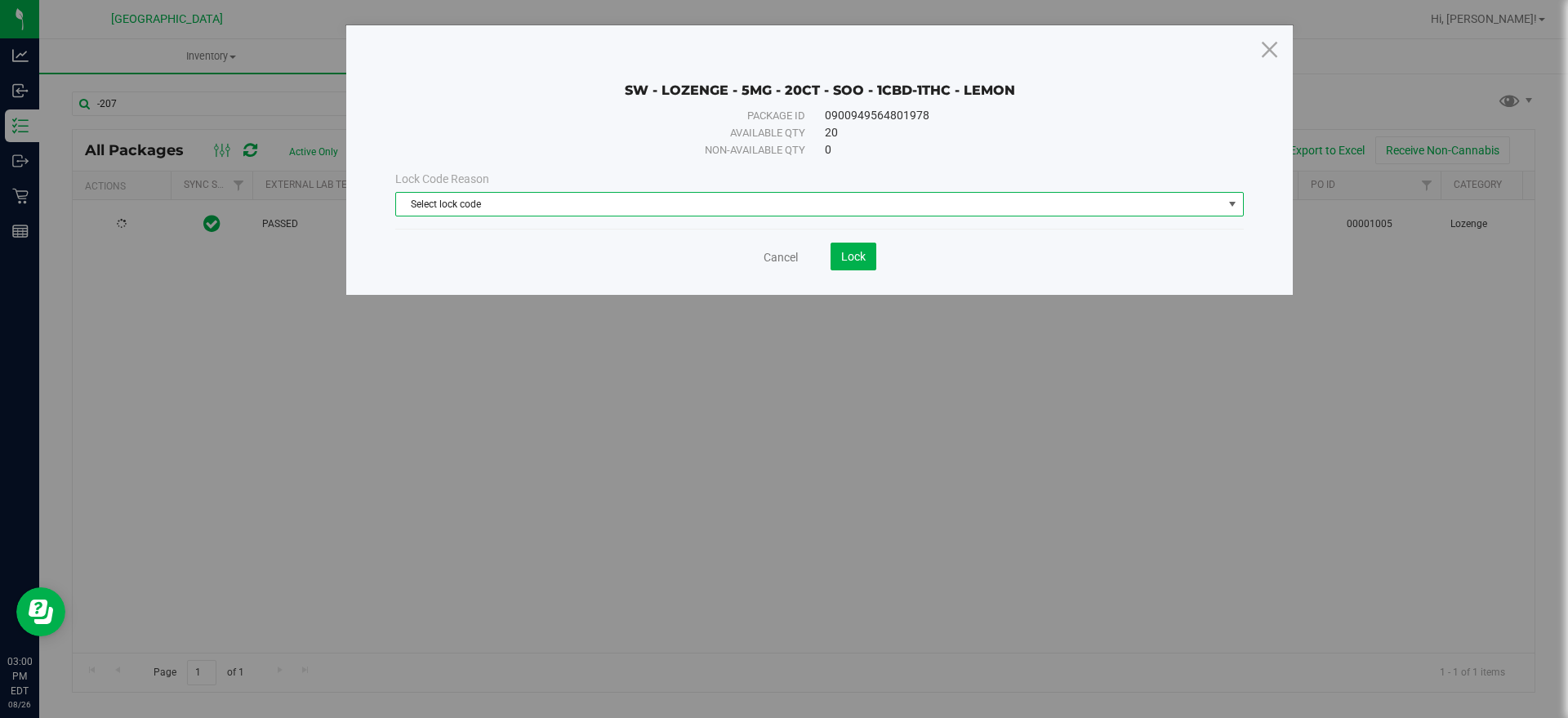
click at [644, 210] on span "Select lock code" at bounding box center [809, 204] width 826 height 23
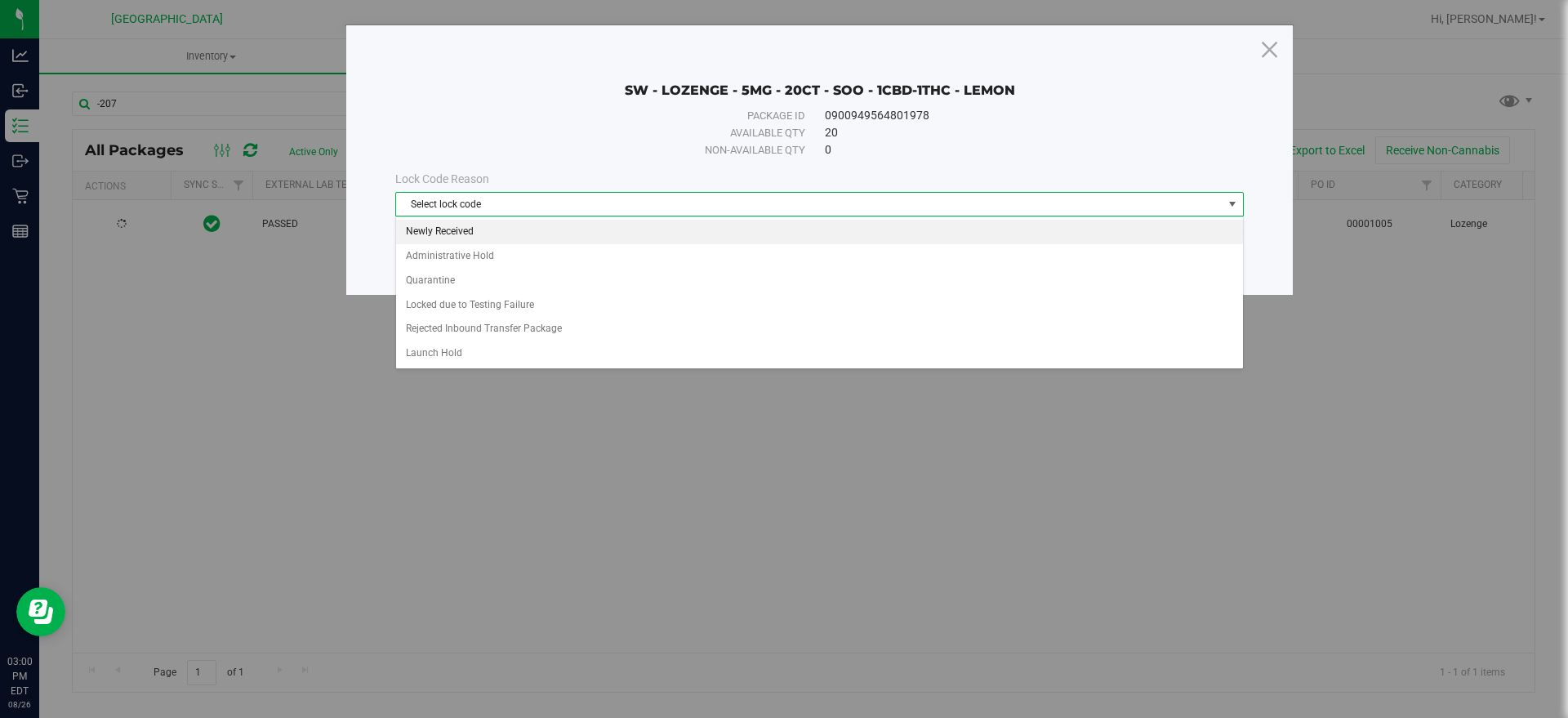
click at [530, 222] on li "Newly Received" at bounding box center [820, 231] width 847 height 24
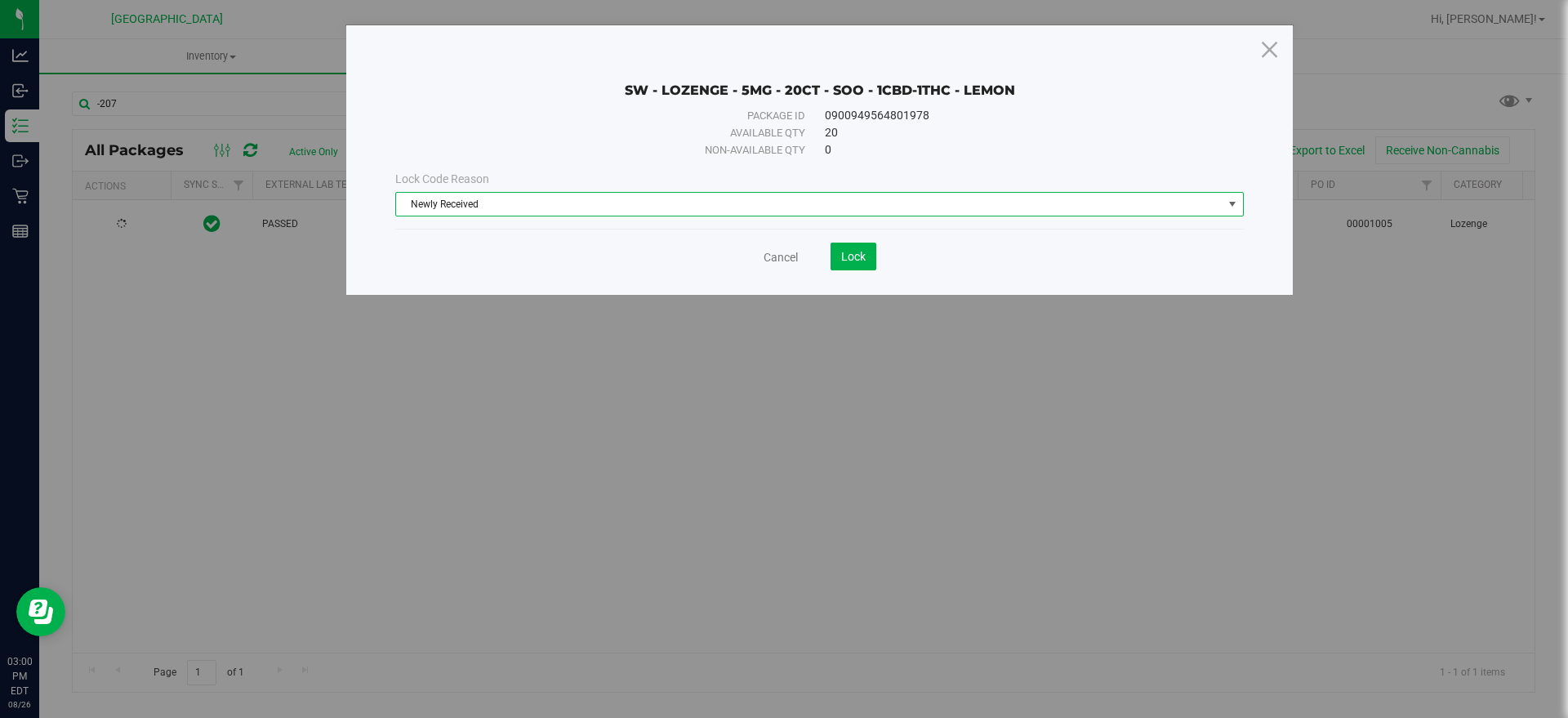
click at [877, 252] on div "Cancel Lock" at bounding box center [820, 256] width 849 height 28
click at [839, 251] on button "Lock" at bounding box center [853, 256] width 45 height 28
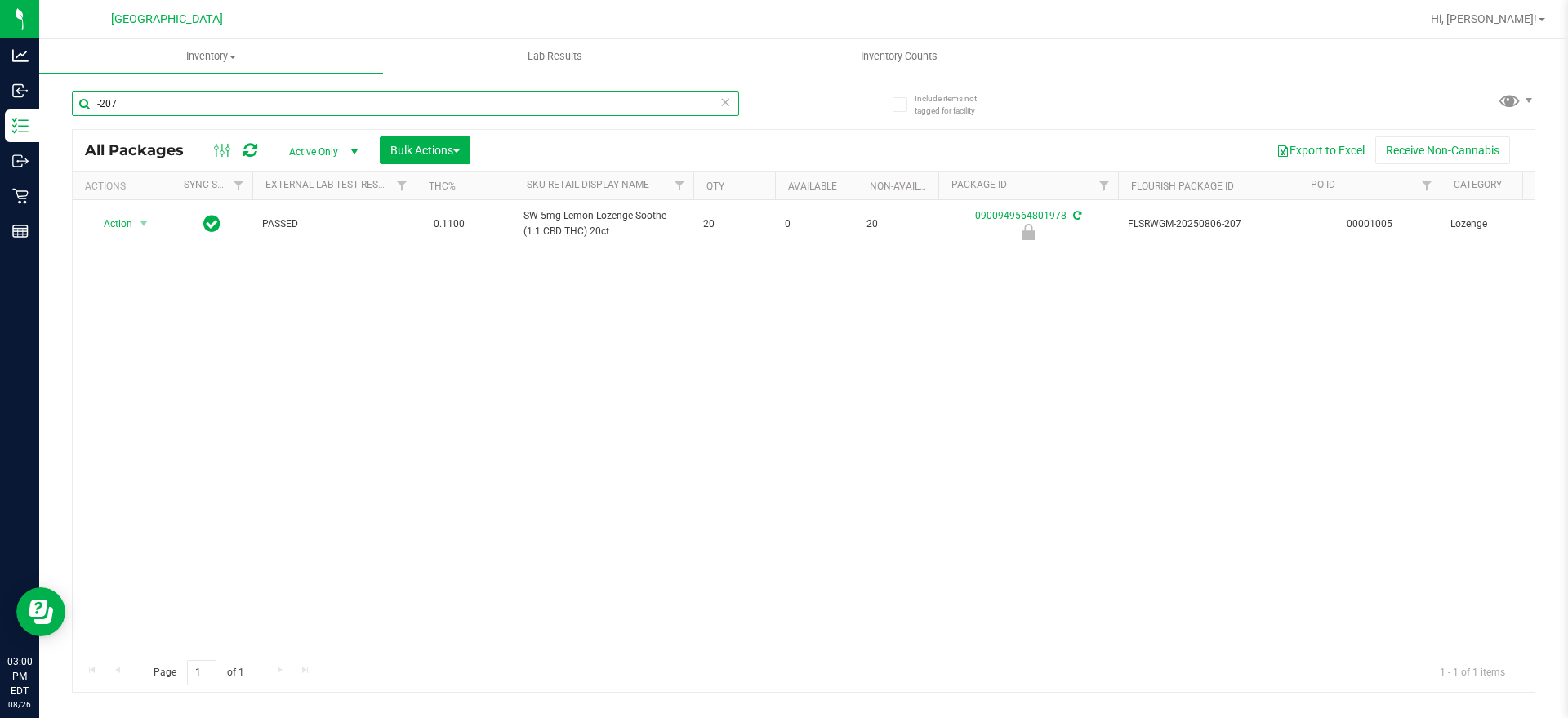
click at [93, 100] on input "-207" at bounding box center [405, 103] width 667 height 24
click at [117, 99] on input "-207" at bounding box center [405, 103] width 667 height 24
type input "-1702"
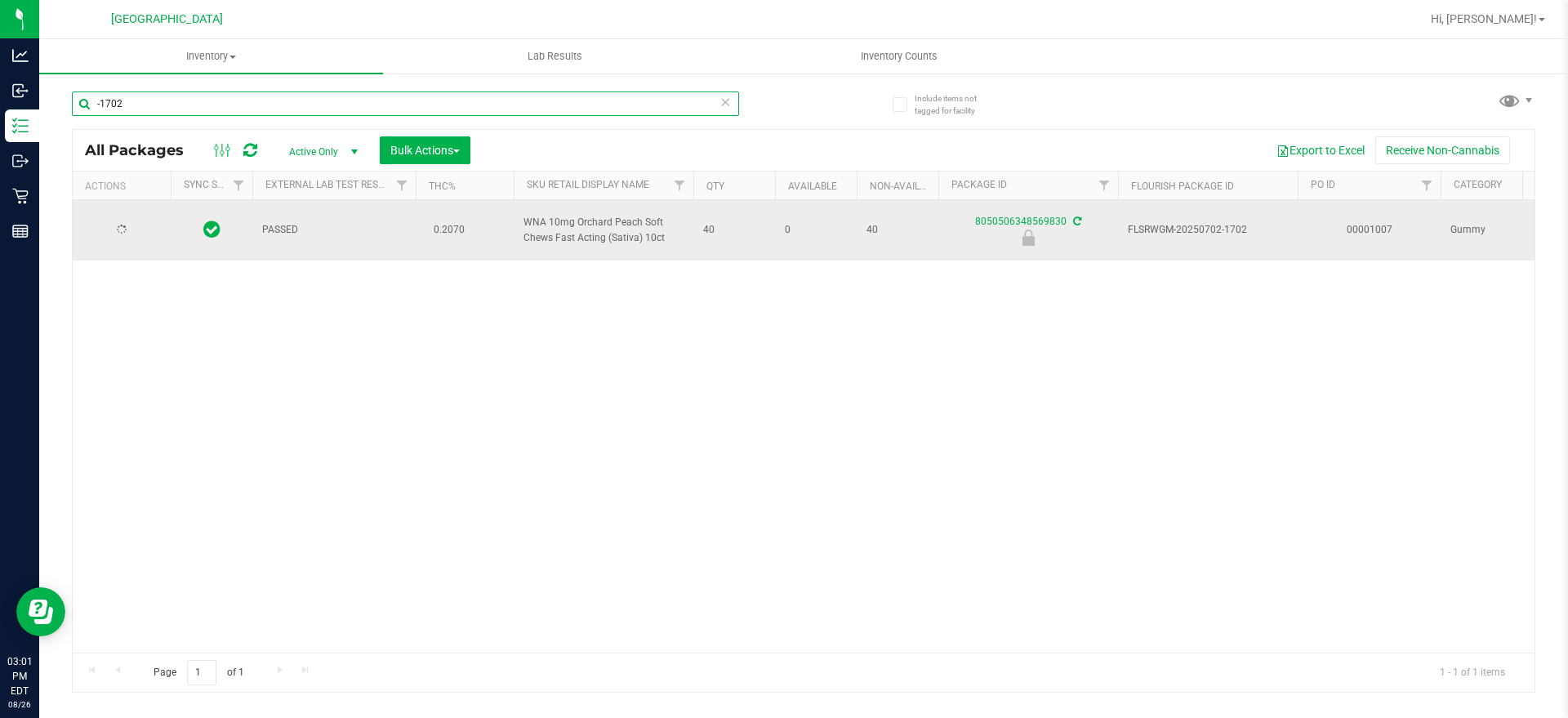
type input "[DATE]"
type input "-1702"
click at [123, 238] on span "Action" at bounding box center [111, 229] width 44 height 23
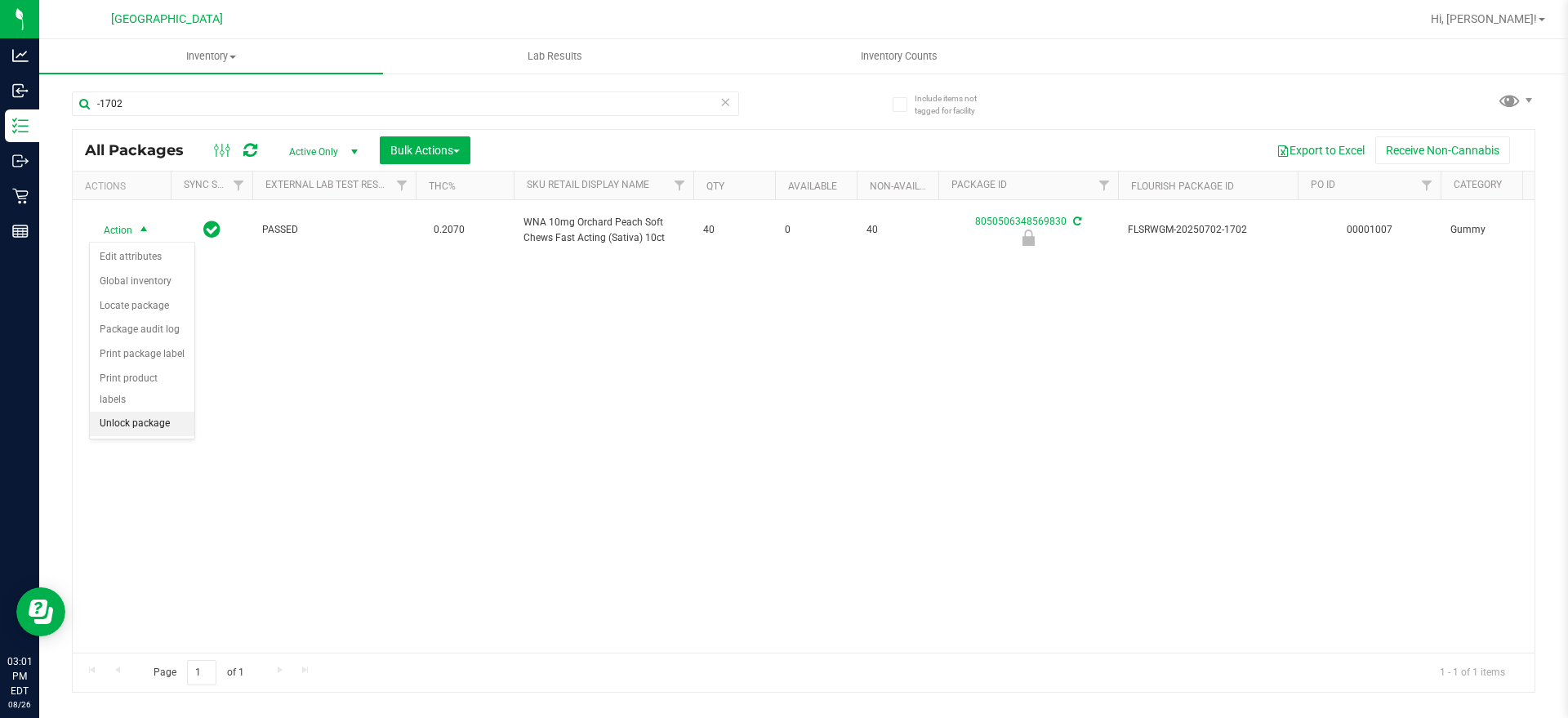
click at [144, 412] on li "Unlock package" at bounding box center [141, 423] width 104 height 24
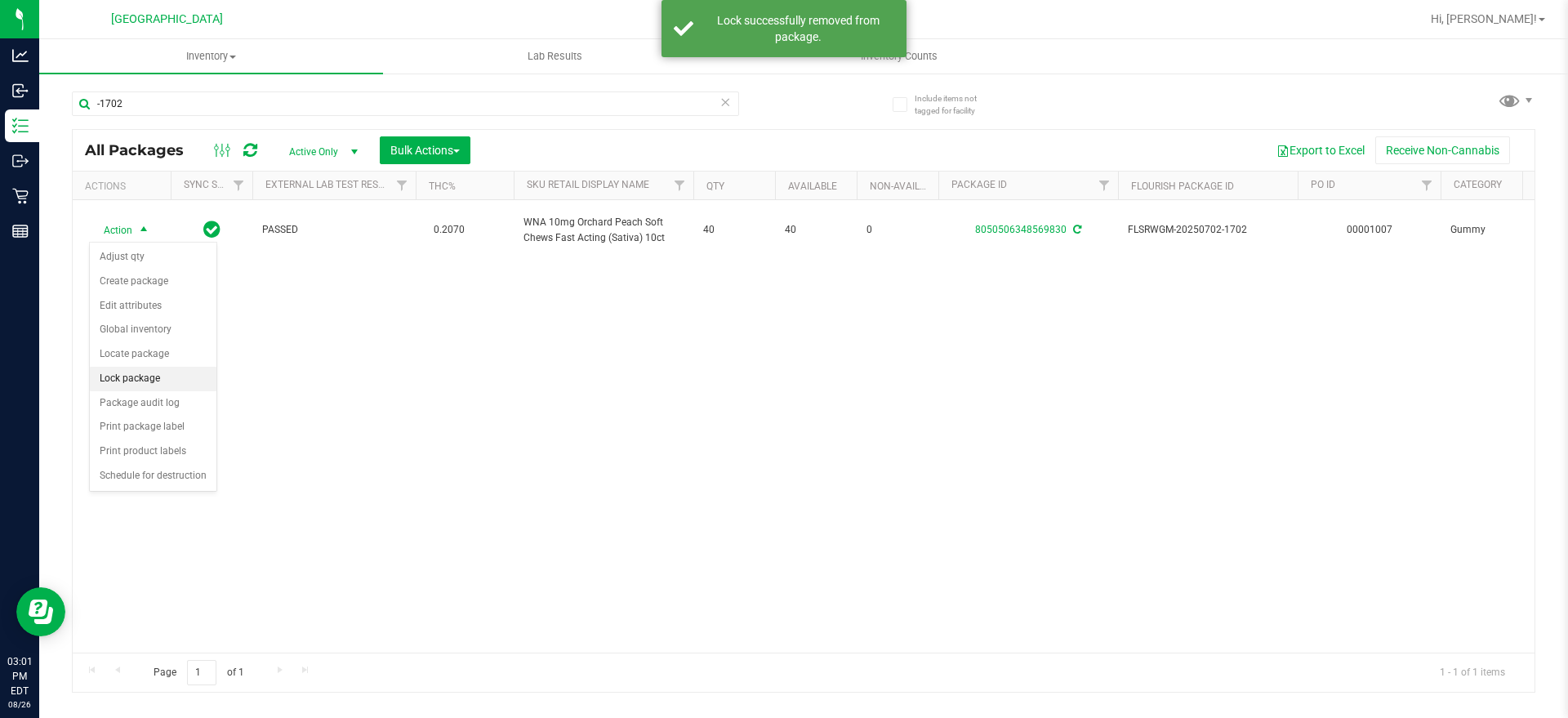
click at [135, 368] on li "Lock package" at bounding box center [153, 378] width 127 height 24
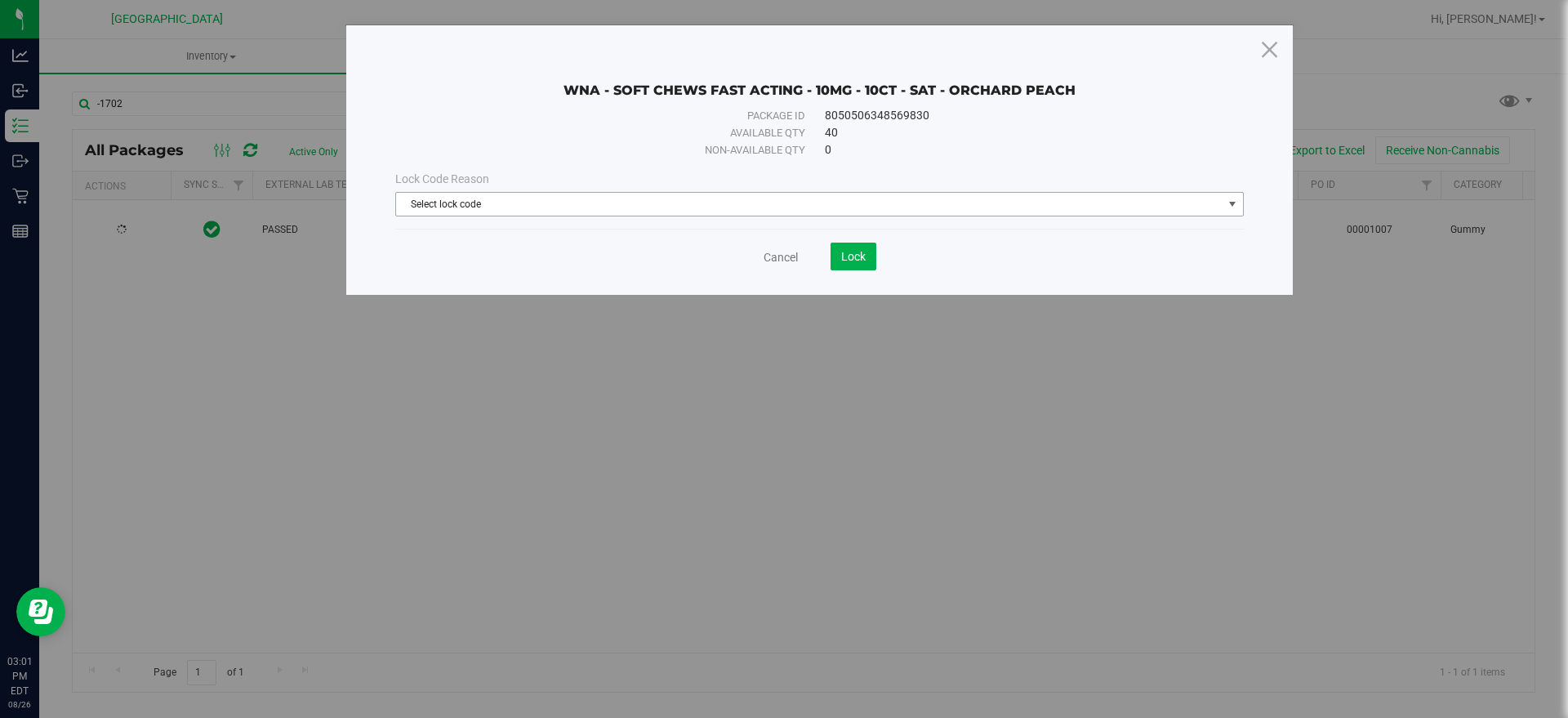
click at [522, 210] on span "Select lock code" at bounding box center [809, 204] width 826 height 23
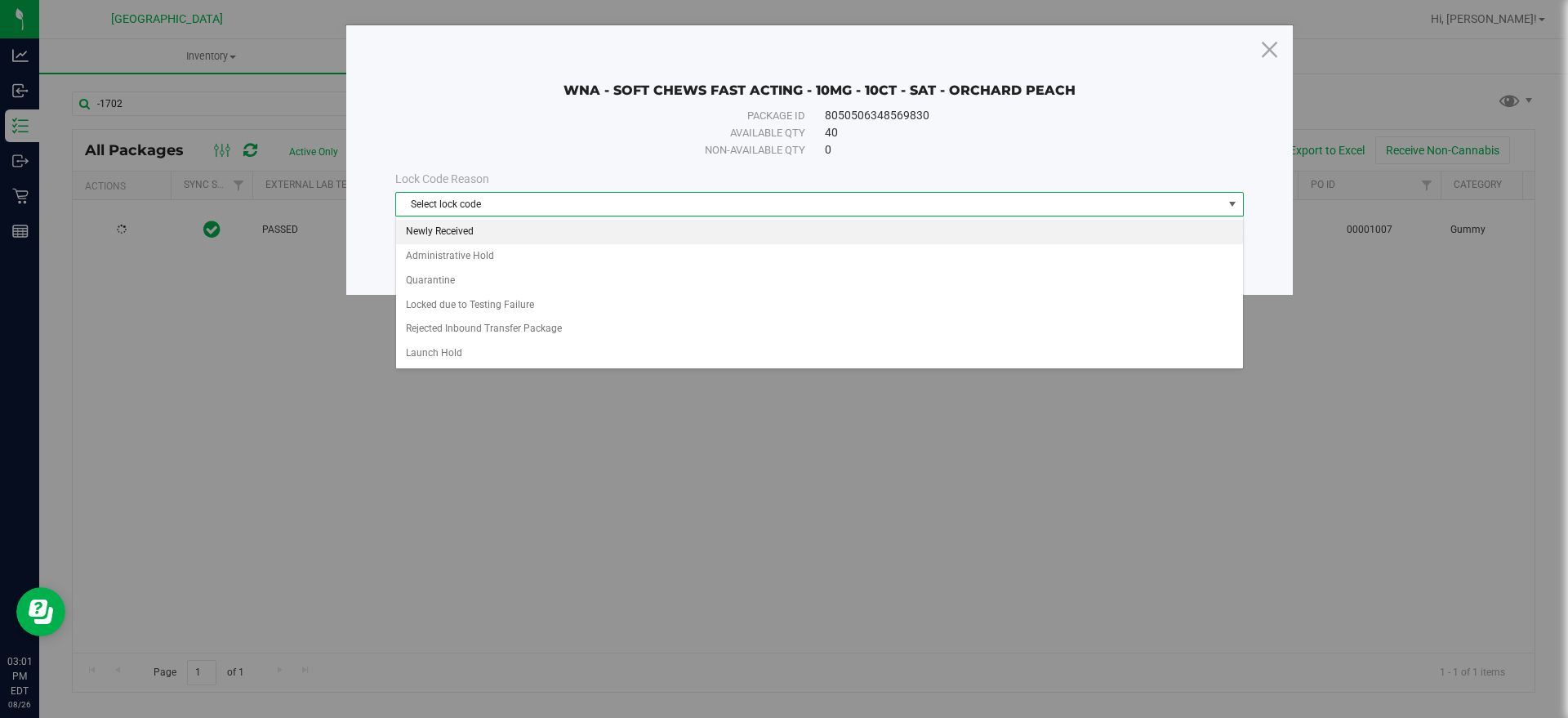
click at [495, 232] on li "Newly Received" at bounding box center [820, 231] width 847 height 24
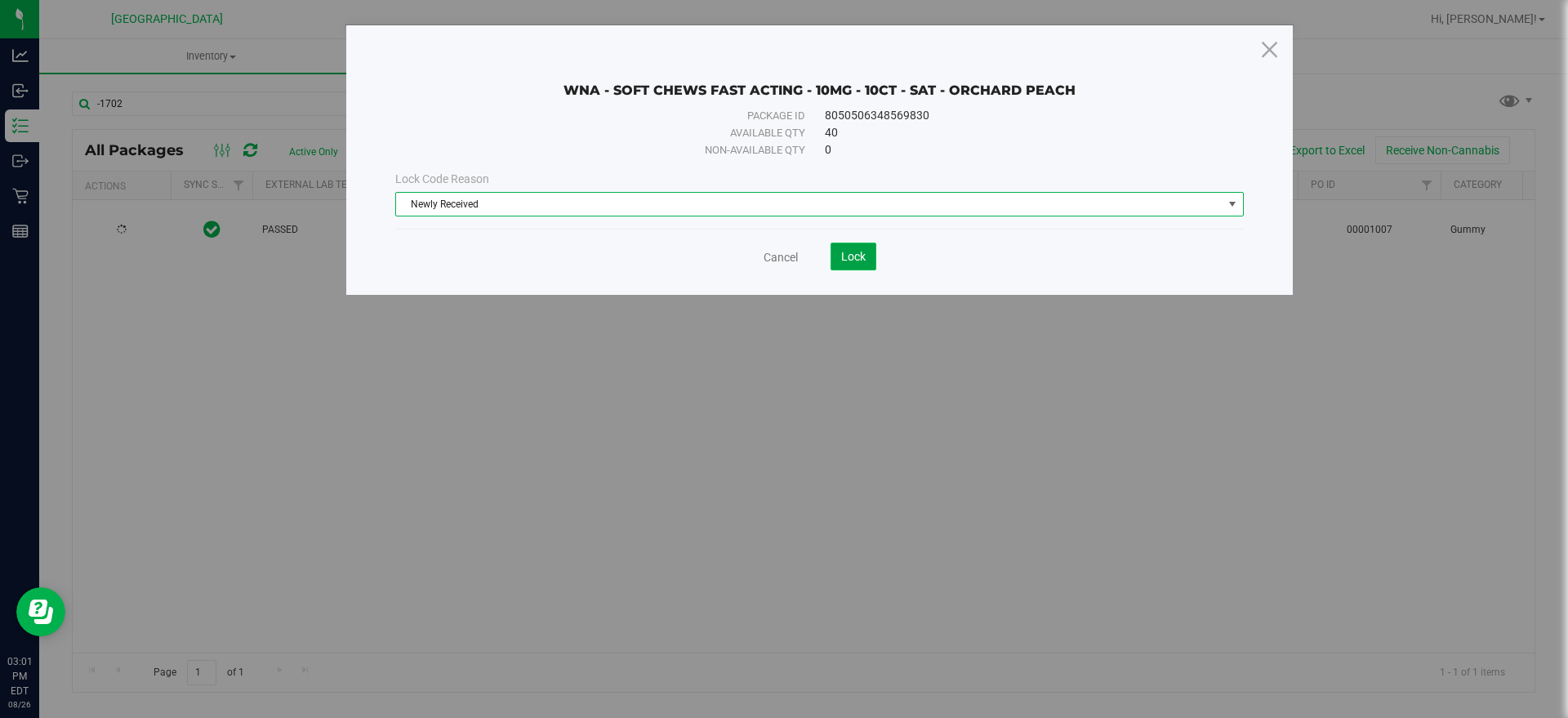
click at [849, 258] on span "Lock" at bounding box center [852, 257] width 24 height 13
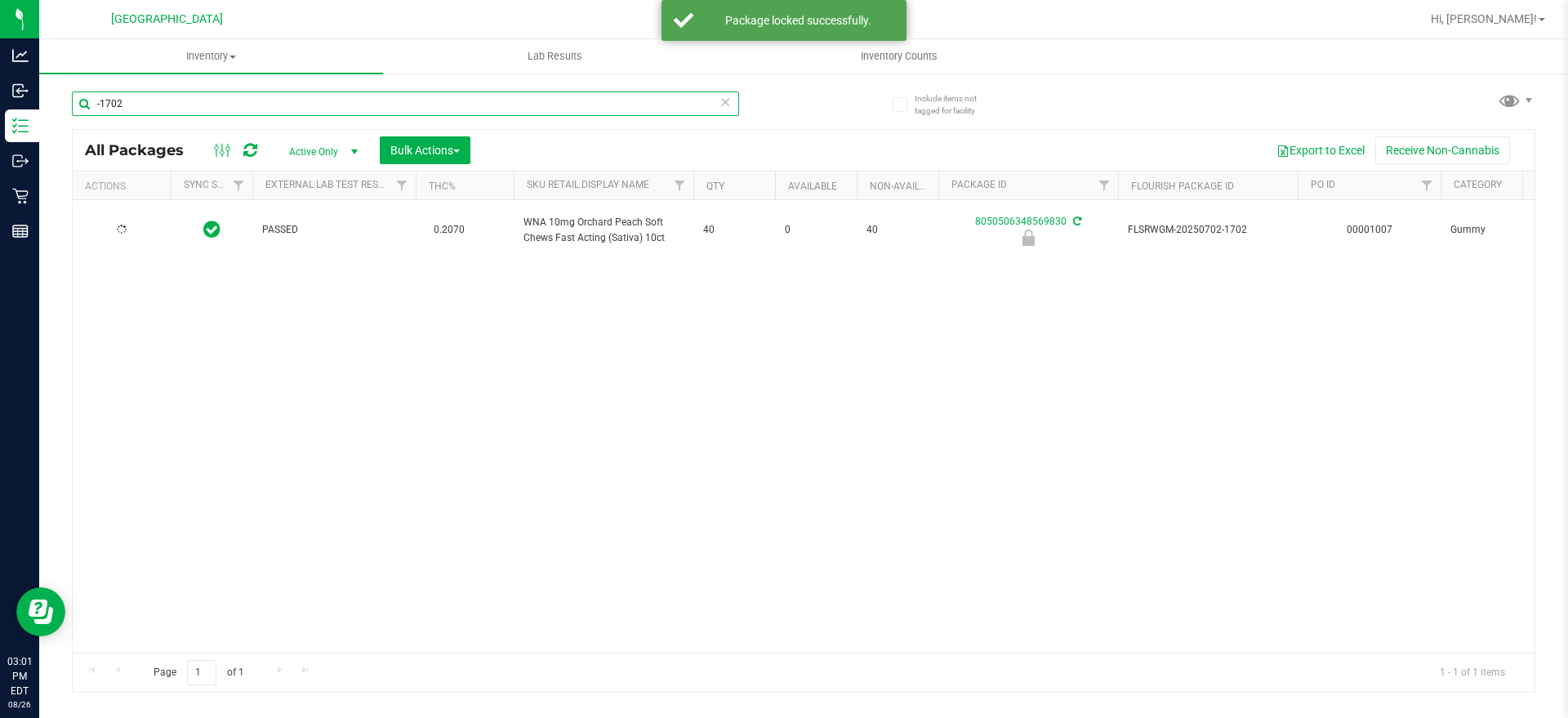
click at [228, 109] on input "-1702" at bounding box center [405, 103] width 667 height 24
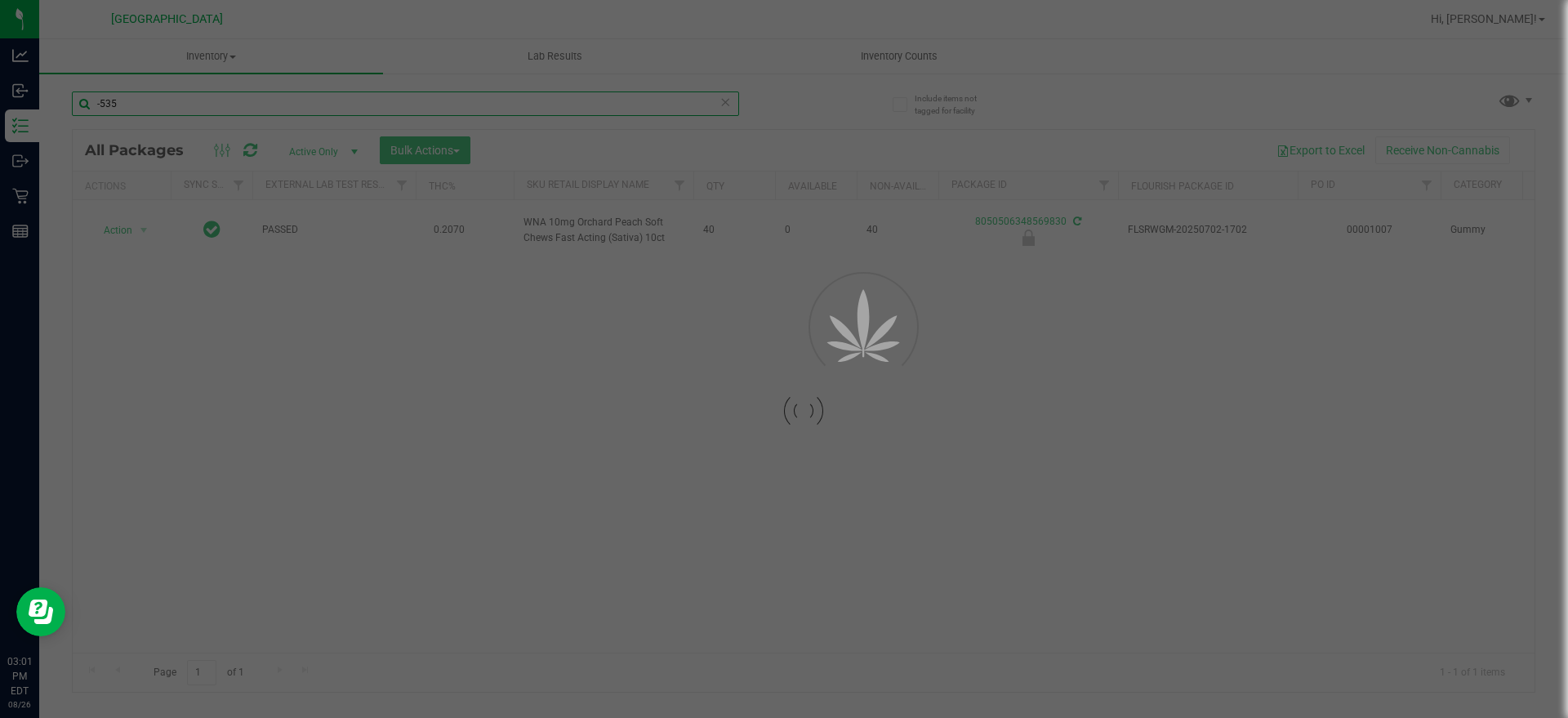
type input "-535"
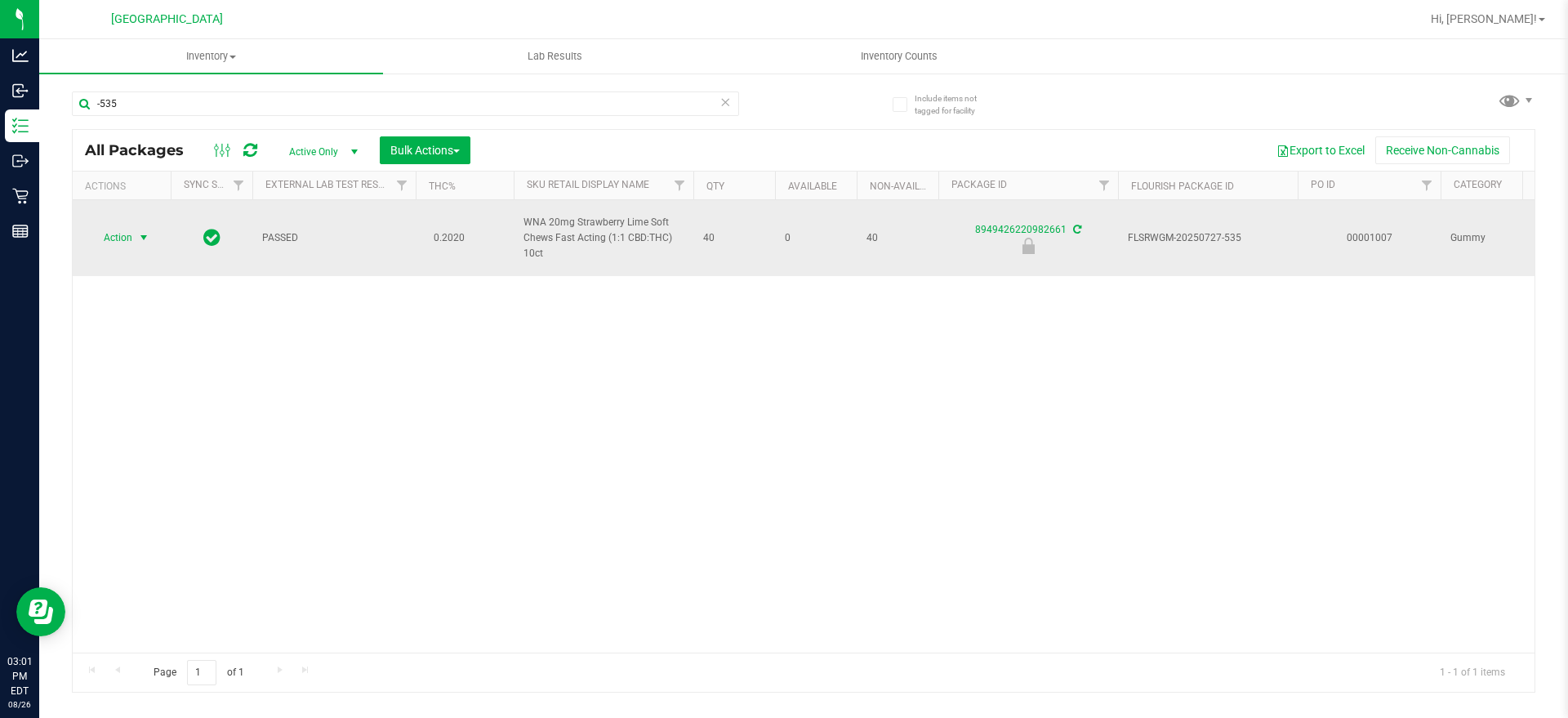
click at [143, 236] on span "select" at bounding box center [143, 238] width 13 height 13
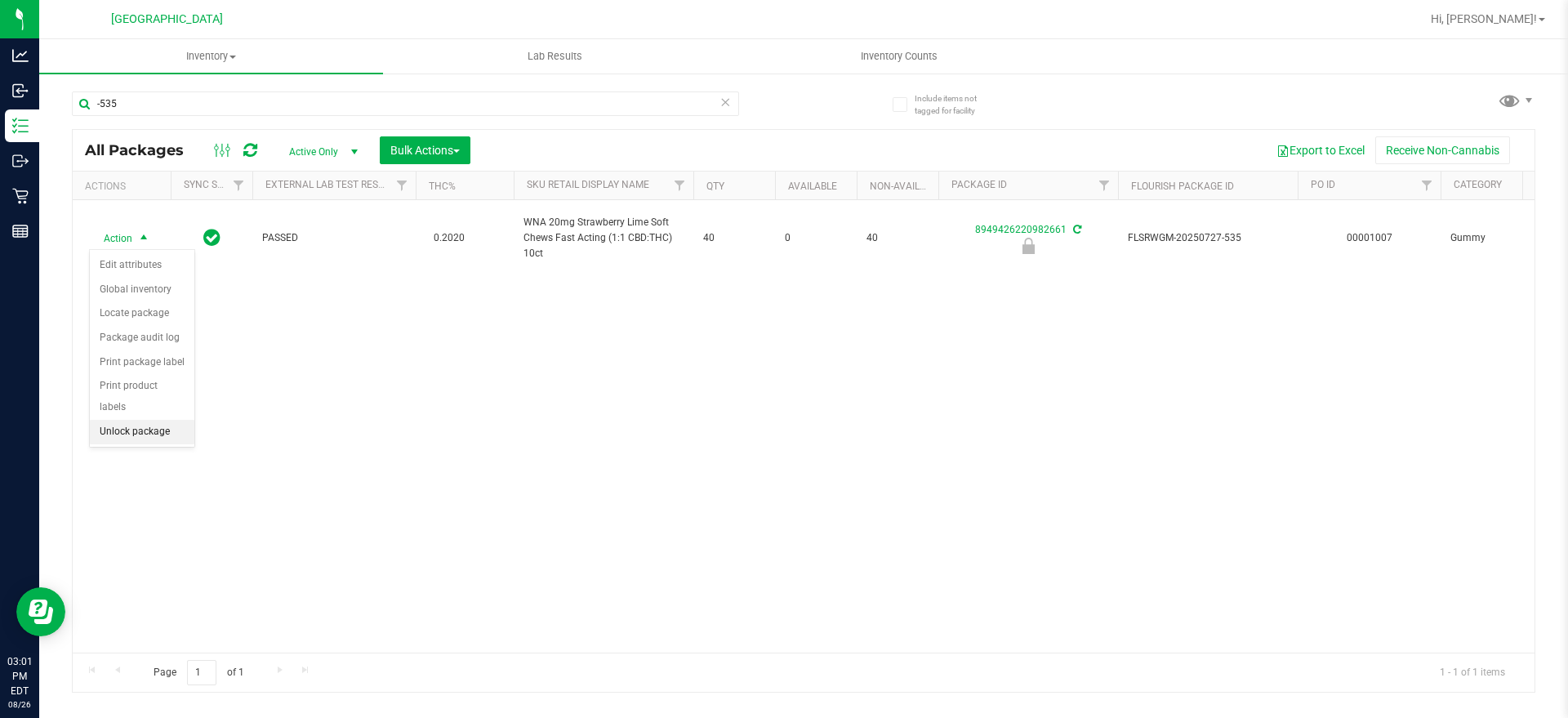
click at [140, 420] on li "Unlock package" at bounding box center [141, 432] width 104 height 24
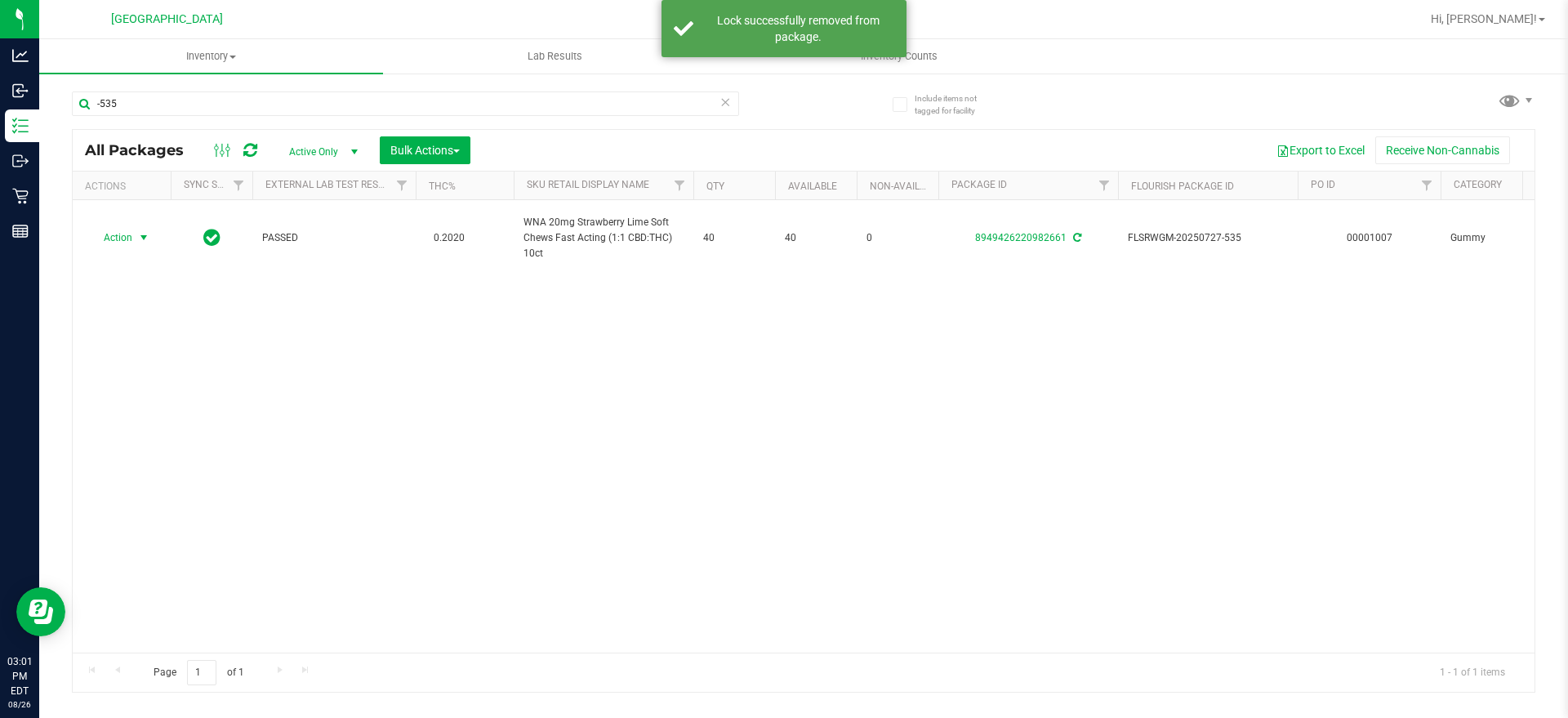
click at [122, 236] on span "Action" at bounding box center [111, 237] width 44 height 23
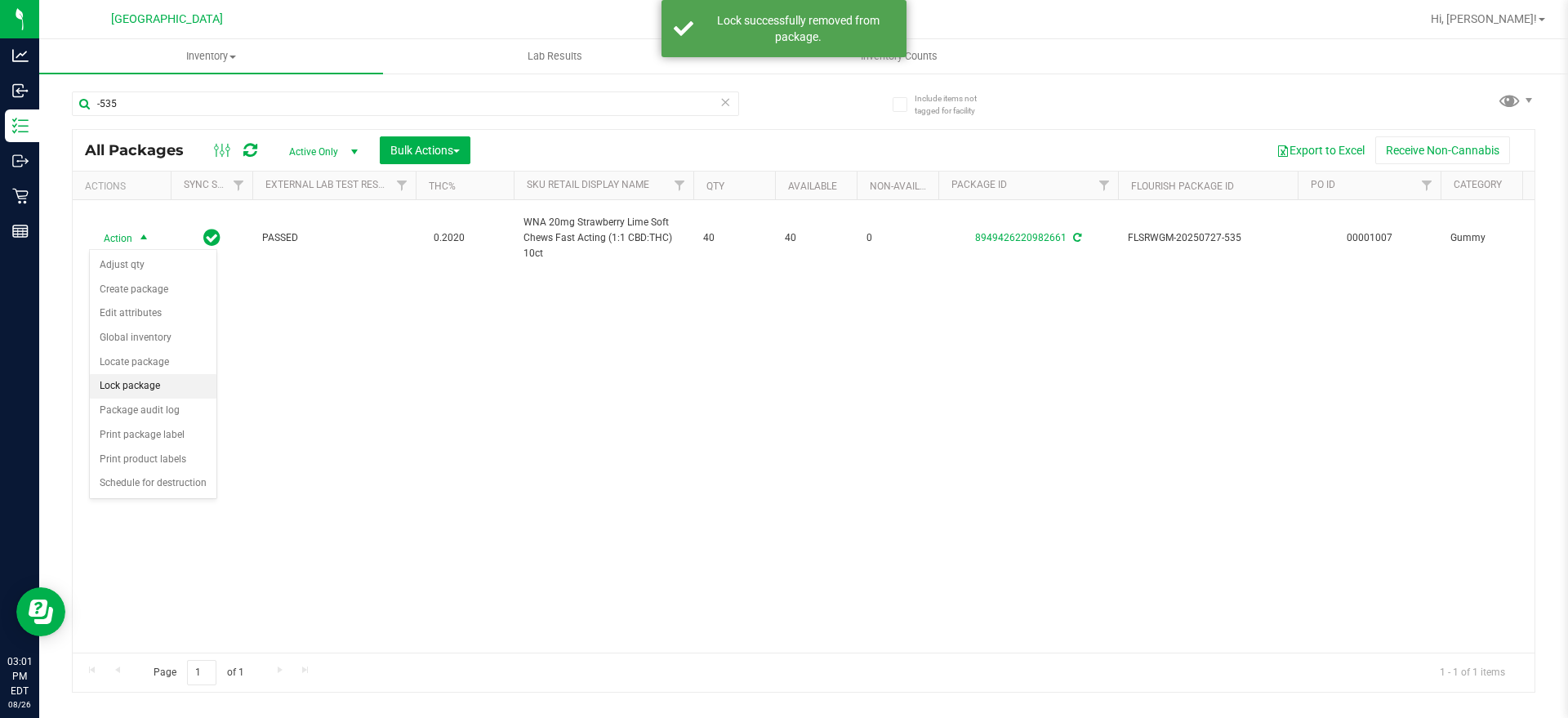
click at [161, 395] on li "Lock package" at bounding box center [153, 385] width 127 height 24
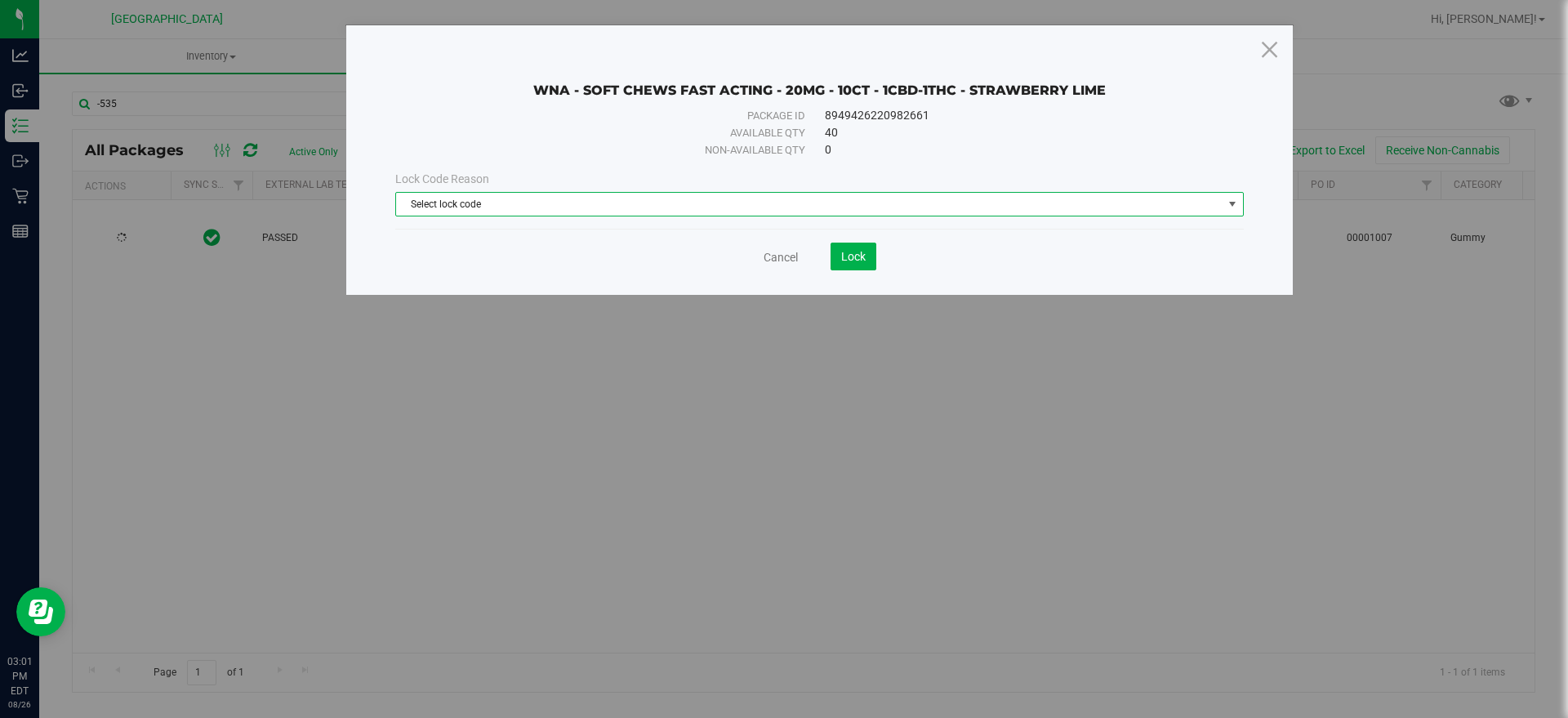
click at [759, 206] on span "Select lock code" at bounding box center [809, 204] width 826 height 23
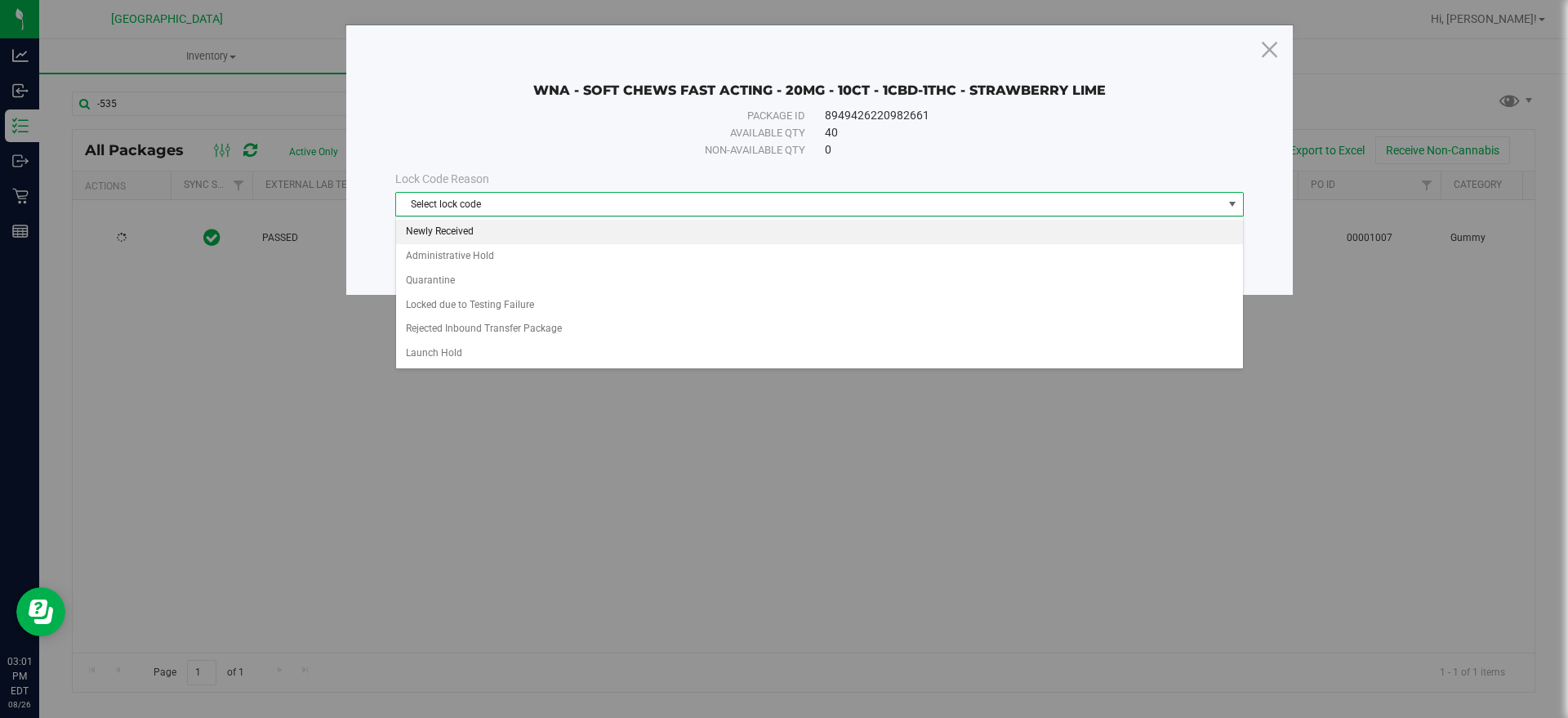
click at [473, 223] on li "Newly Received" at bounding box center [820, 231] width 847 height 24
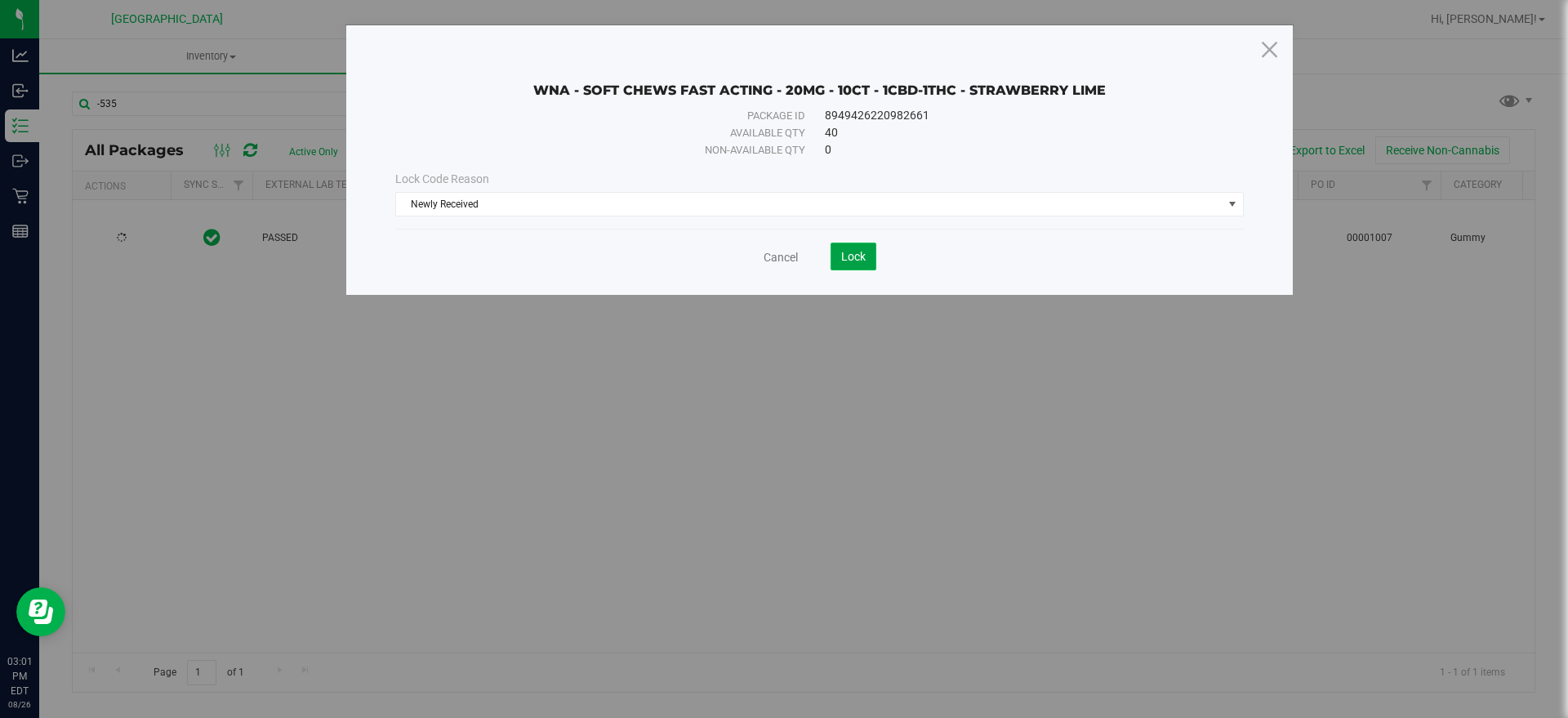
click at [838, 250] on button "Lock" at bounding box center [853, 256] width 45 height 28
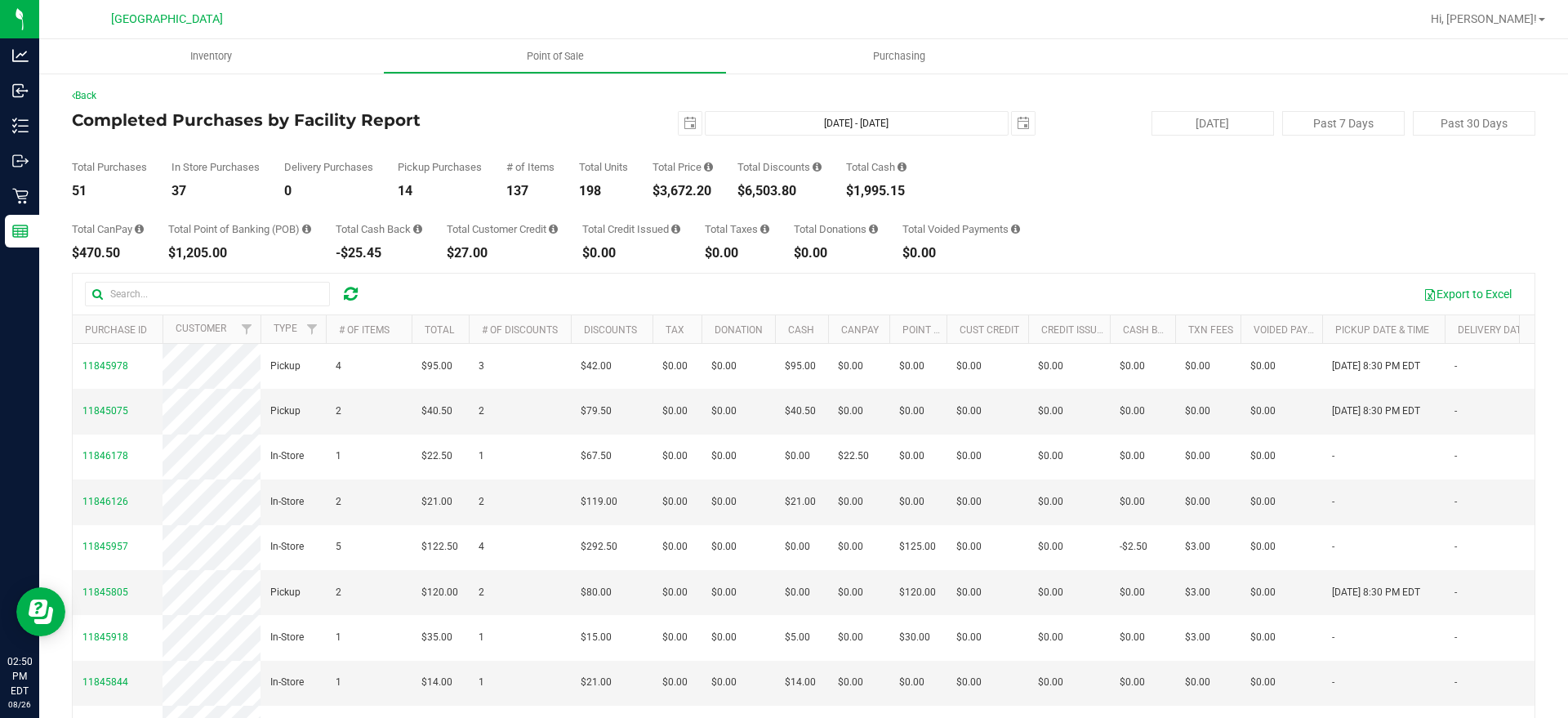
click at [371, 283] on div at bounding box center [230, 294] width 291 height 24
click at [365, 288] on div at bounding box center [230, 294] width 291 height 24
click at [355, 294] on icon at bounding box center [350, 294] width 14 height 16
click at [1235, 118] on button "Today" at bounding box center [1213, 122] width 122 height 24
type input "Aug 26, 2025 - Aug 26, 2025"
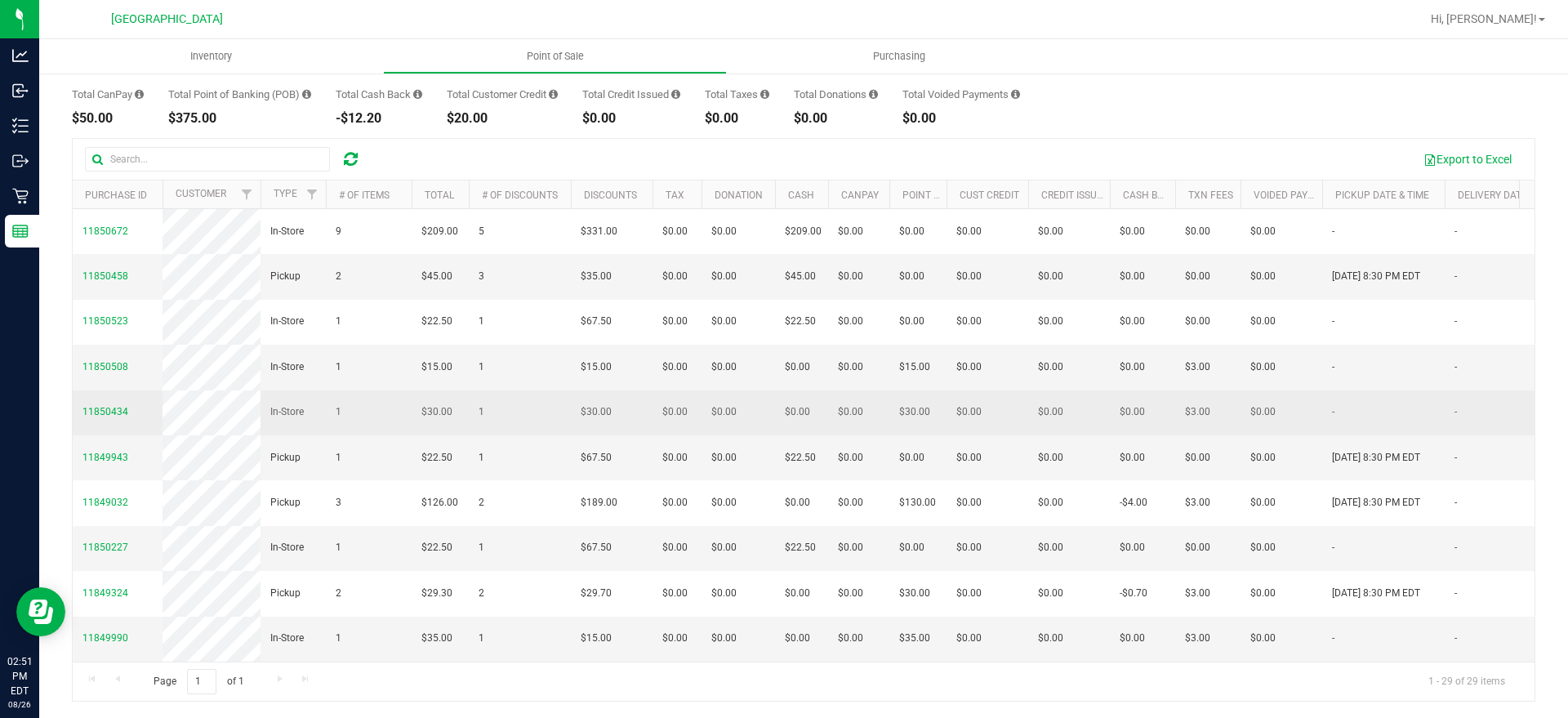
drag, startPoint x: 686, startPoint y: 652, endPoint x: 601, endPoint y: 485, distance: 187.4
click at [601, 435] on tr "11850434 In-Store 1 $30.00 1 $30.00 $0.00 $0.00 $0.00 $0.00 $0.00 $0.00 $0.00 $…" at bounding box center [1240, 412] width 2335 height 45
